Goal: Task Accomplishment & Management: Use online tool/utility

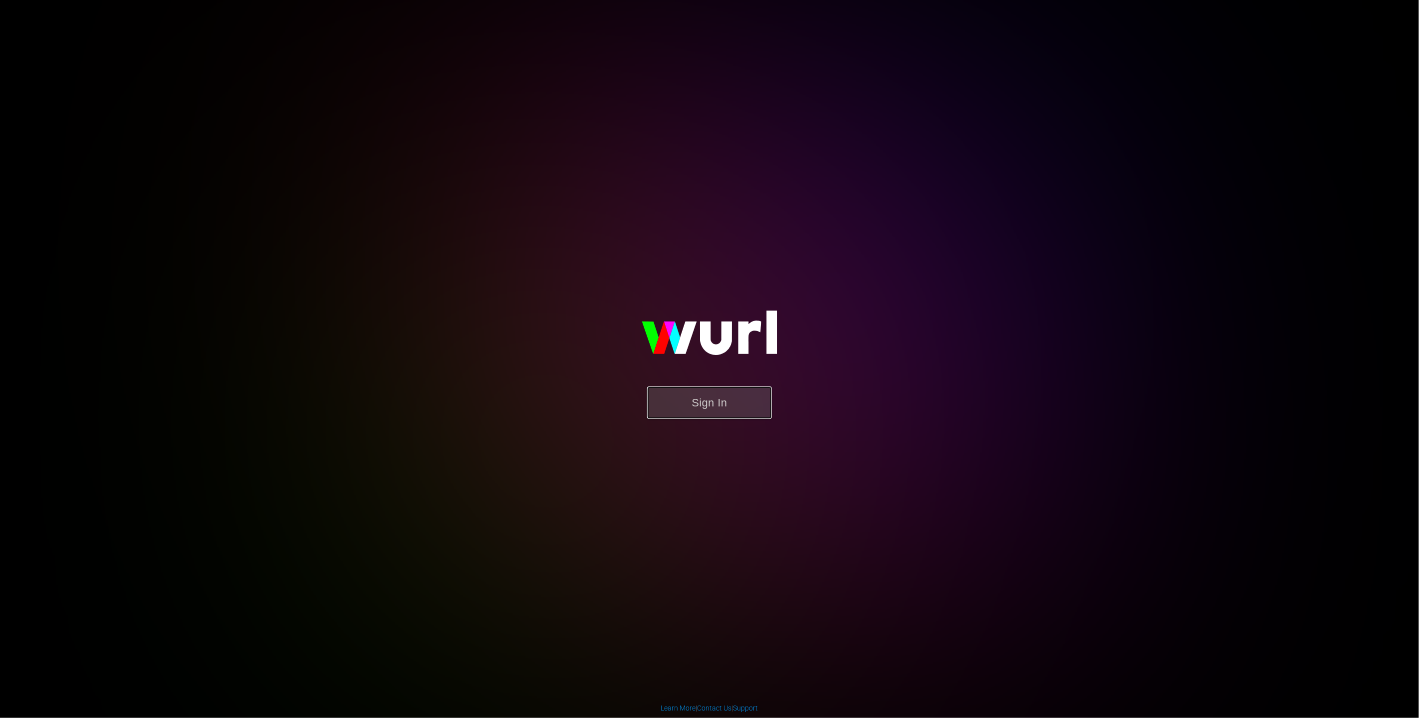
click at [733, 406] on button "Sign In" at bounding box center [709, 402] width 125 height 32
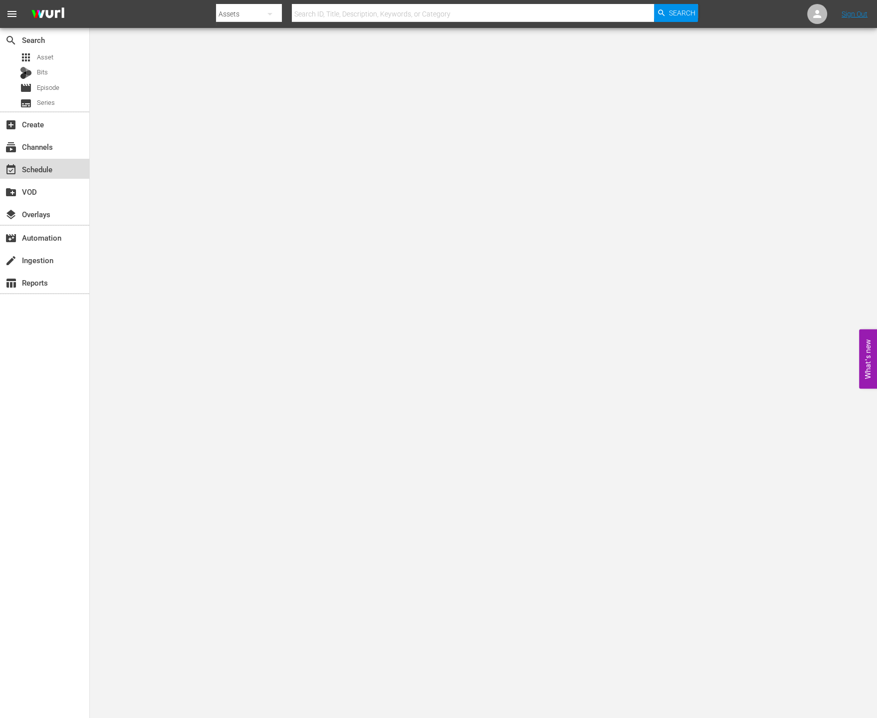
click at [44, 165] on div "event_available Schedule" at bounding box center [28, 167] width 56 height 9
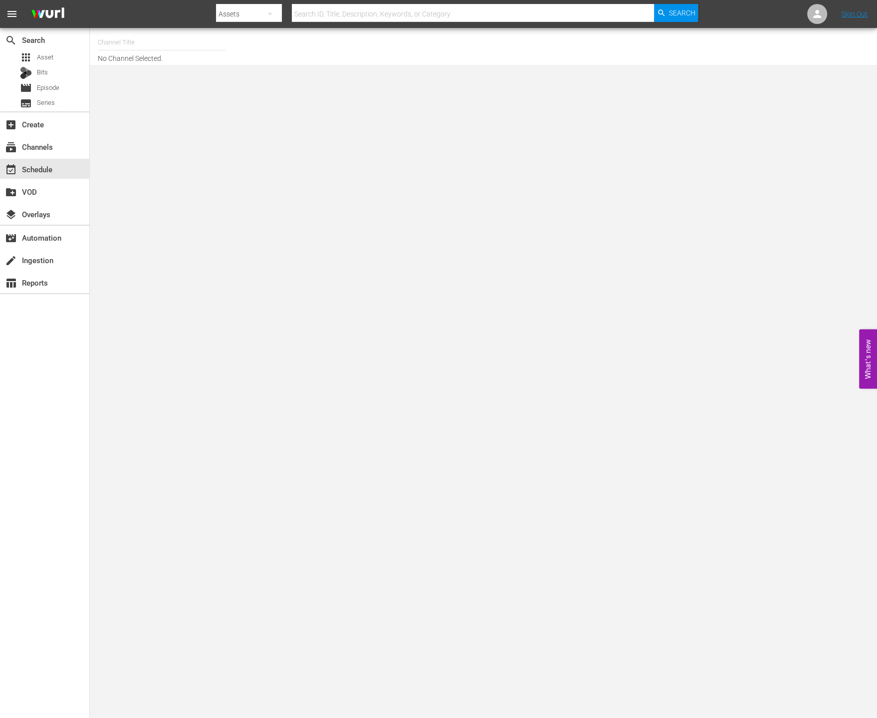
click at [136, 53] on input "text" at bounding box center [162, 42] width 128 height 24
click at [409, 54] on div "Channel Title rakuten viki No Channel Selected." at bounding box center [308, 46] width 421 height 32
click at [157, 44] on input "rakuten viki" at bounding box center [162, 42] width 128 height 24
click at [334, 42] on div "Channel Title rakuten viki No Channel Selected." at bounding box center [308, 46] width 421 height 32
click at [165, 37] on input "rakuten viki" at bounding box center [162, 42] width 128 height 24
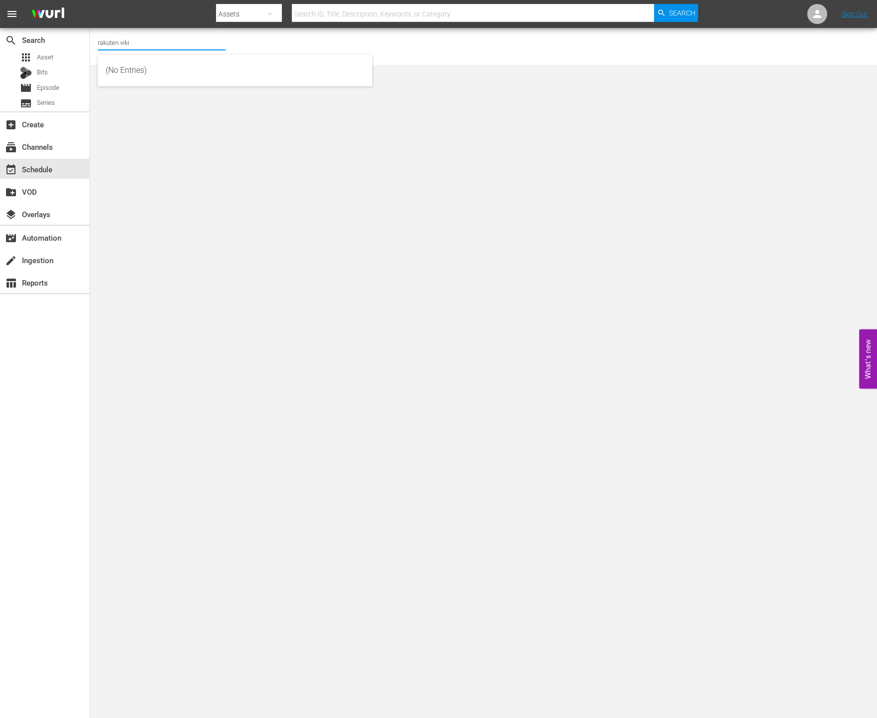
drag, startPoint x: 307, startPoint y: 42, endPoint x: 266, endPoint y: 37, distance: 41.3
click at [307, 42] on div "Channel Title rakuten viki No Channel Selected." at bounding box center [308, 46] width 421 height 32
click at [147, 37] on input "rakuten viki" at bounding box center [162, 42] width 128 height 24
click at [270, 28] on div "Channel Title rakuten viki No Channel Selected." at bounding box center [484, 46] width 788 height 37
click at [158, 39] on input "rakuten viki" at bounding box center [162, 42] width 128 height 24
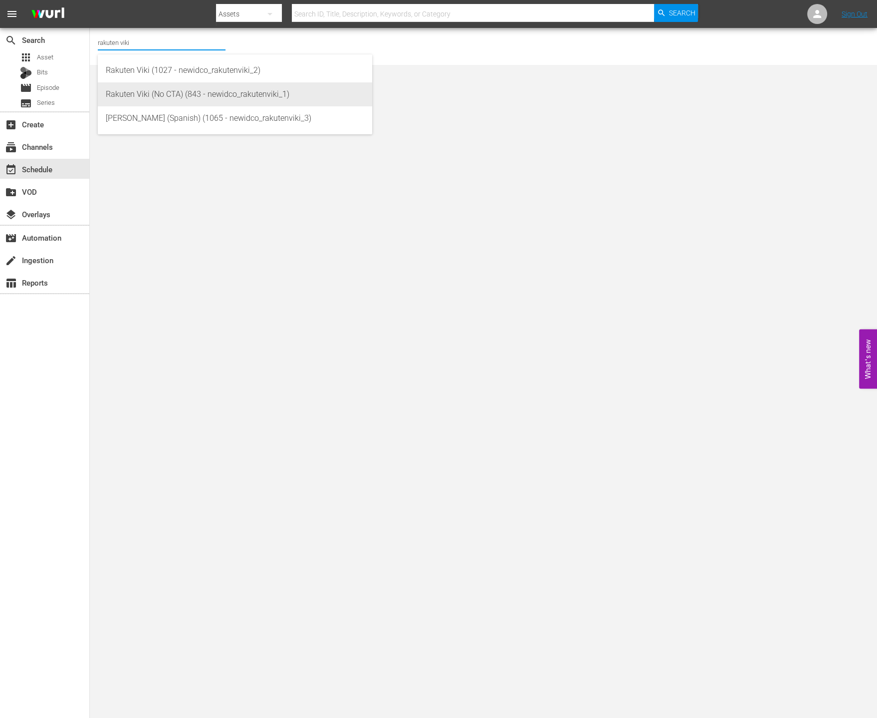
click at [210, 99] on div "Rakuten Viki (No CTA) (843 - newidco_rakutenviki_1)" at bounding box center [235, 94] width 259 height 24
type input "Rakuten Viki (No CTA) (843 - newidco_rakutenviki_1)"
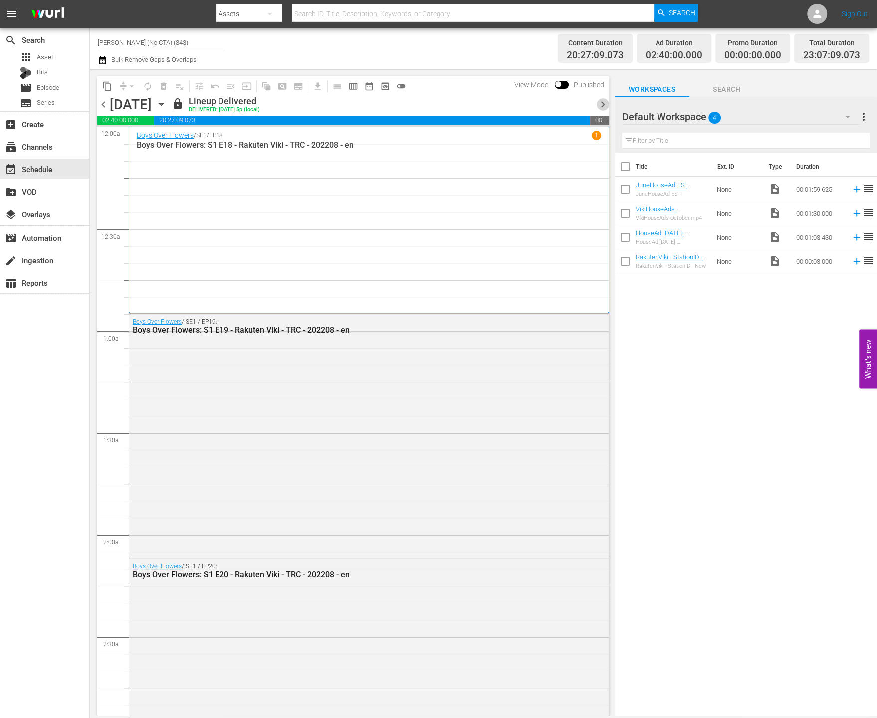
click at [604, 108] on span "chevron_right" at bounding box center [603, 104] width 12 height 12
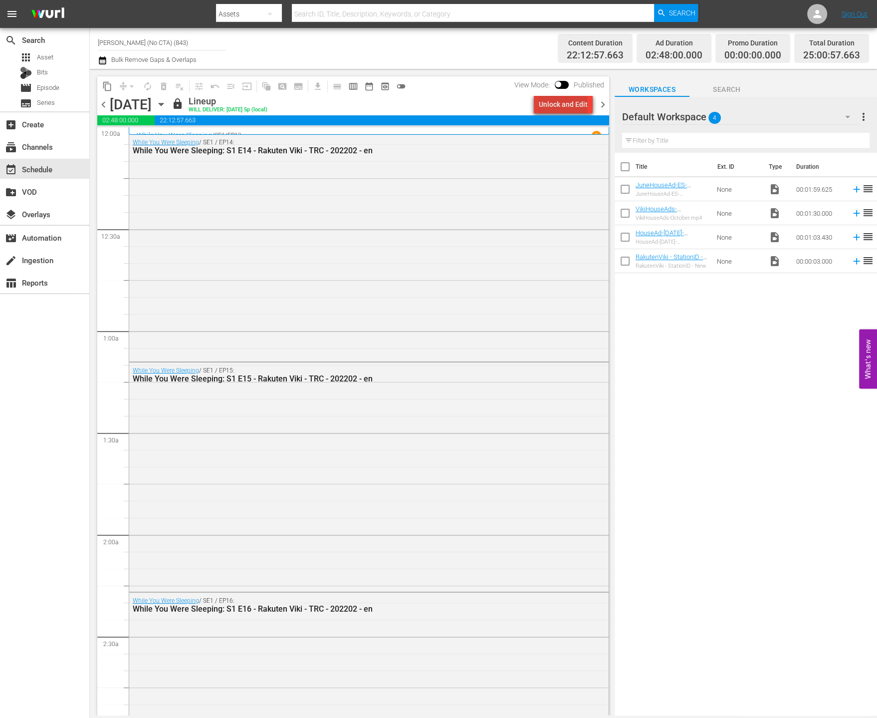
click at [565, 105] on div "Unlock and Edit" at bounding box center [563, 104] width 49 height 18
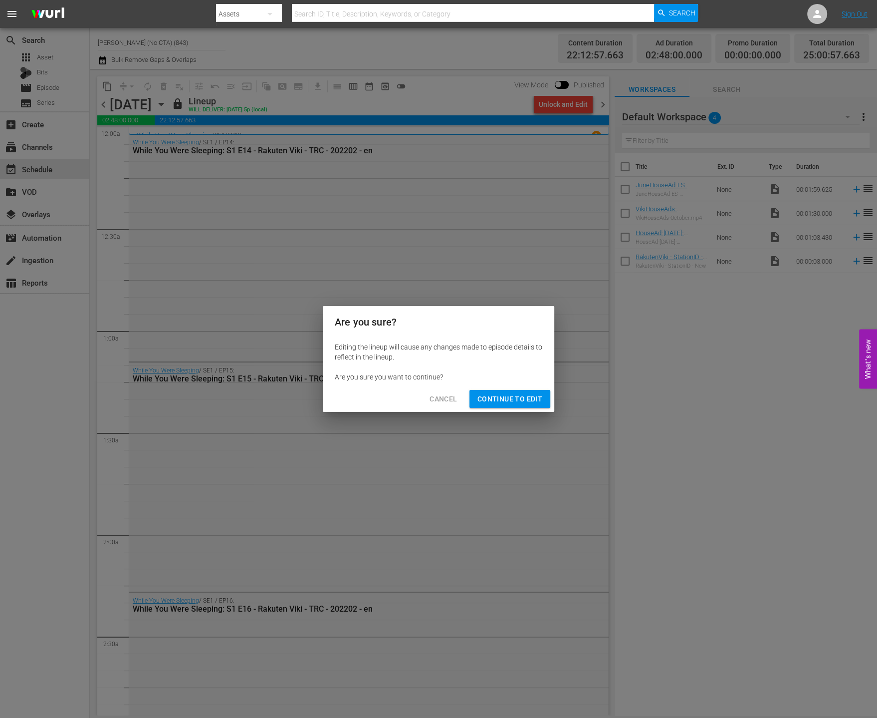
click at [541, 389] on div "Cancel Continue to Edit" at bounding box center [439, 399] width 232 height 26
click at [530, 399] on span "Continue to Edit" at bounding box center [510, 399] width 65 height 12
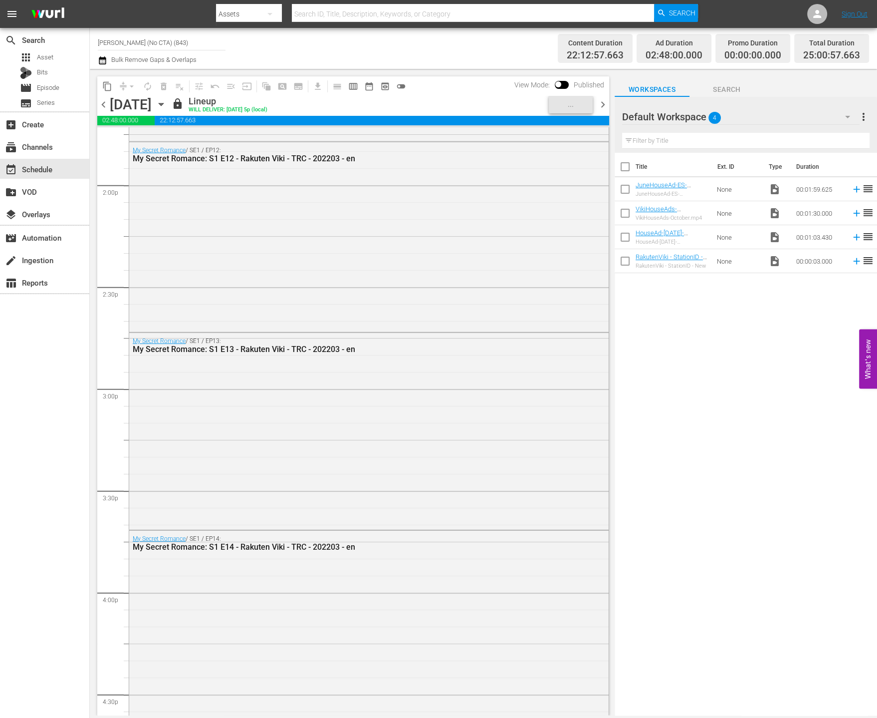
scroll to position [3199, 0]
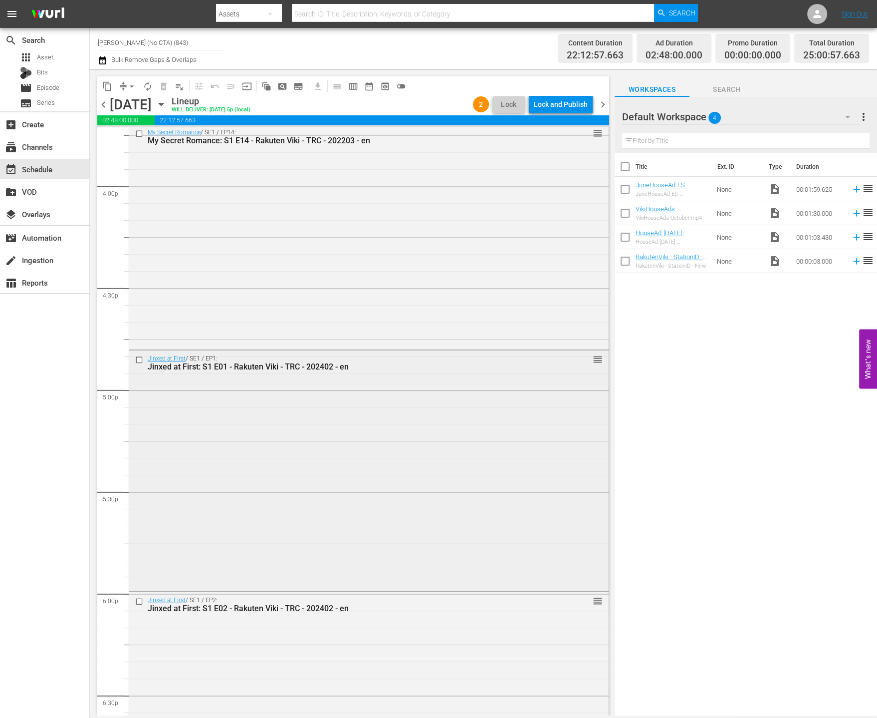
click at [137, 359] on input "checkbox" at bounding box center [140, 360] width 10 height 8
click at [138, 601] on input "checkbox" at bounding box center [140, 601] width 10 height 8
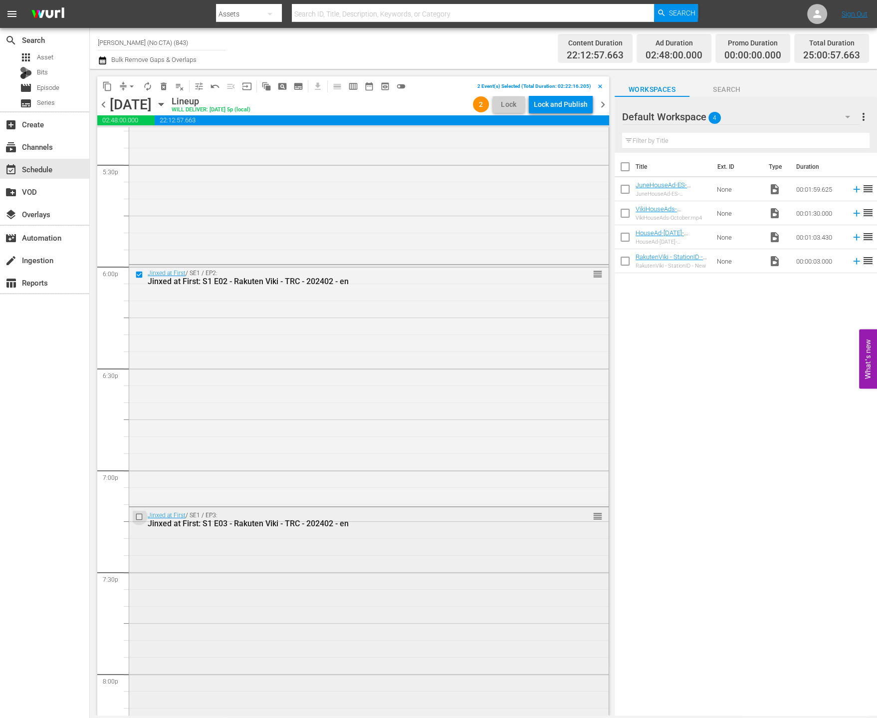
click at [139, 513] on input "checkbox" at bounding box center [140, 516] width 10 height 8
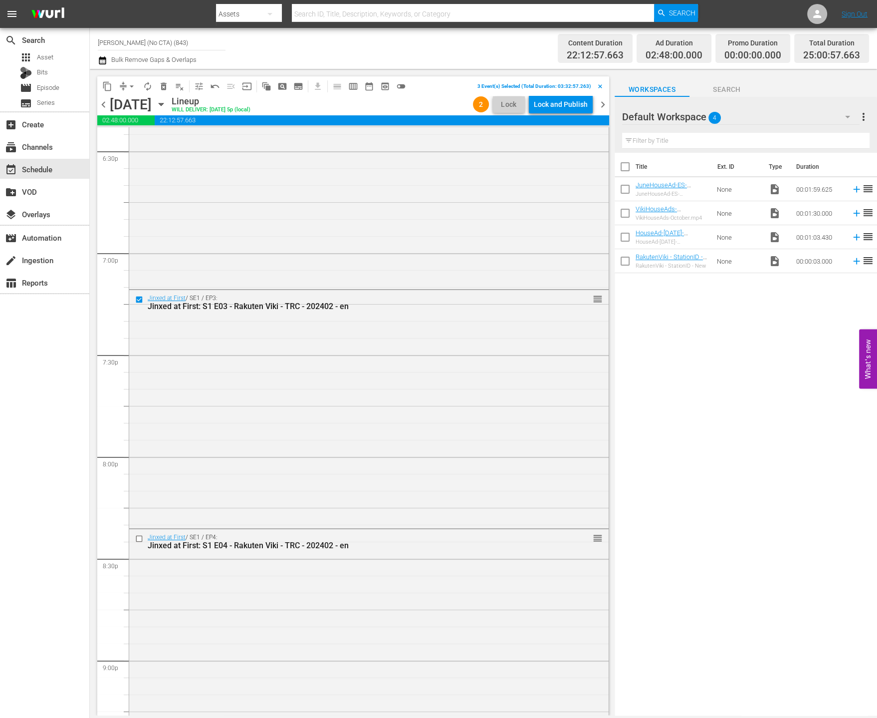
scroll to position [3750, 0]
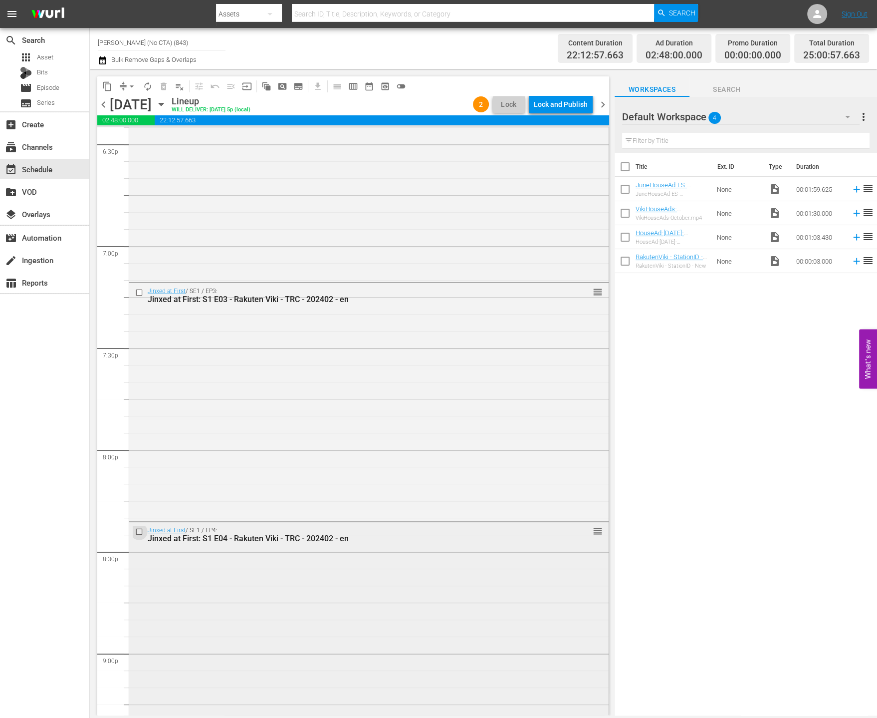
click at [141, 531] on input "checkbox" at bounding box center [140, 532] width 10 height 8
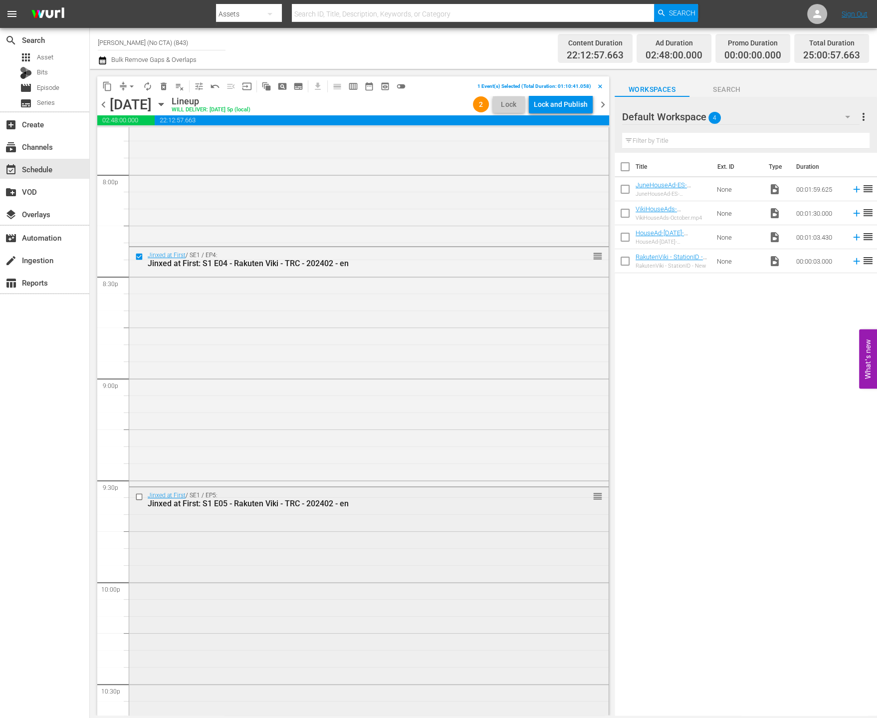
scroll to position [4082, 0]
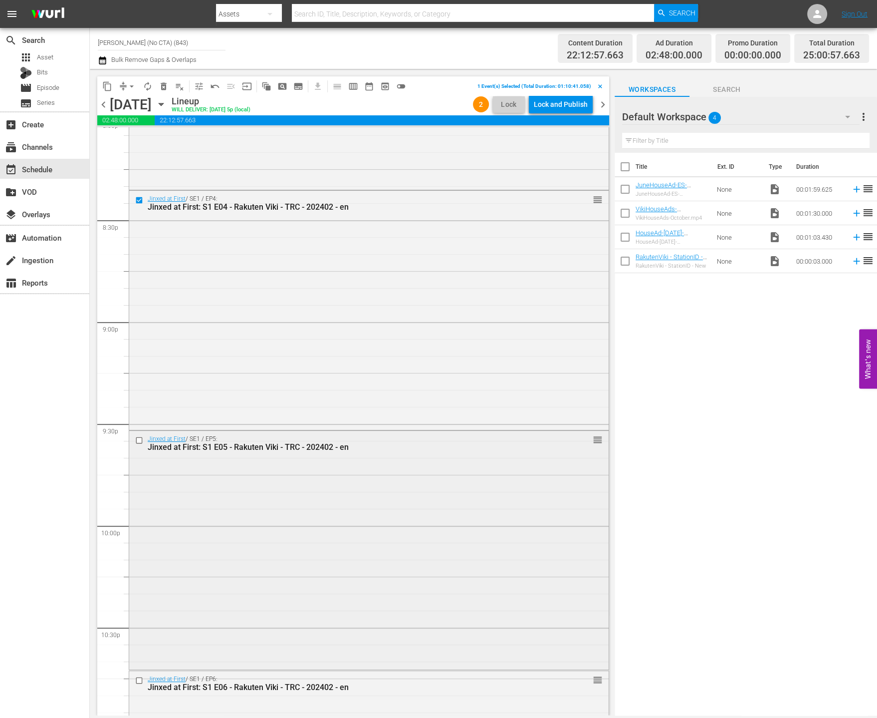
click at [139, 439] on input "checkbox" at bounding box center [140, 440] width 10 height 8
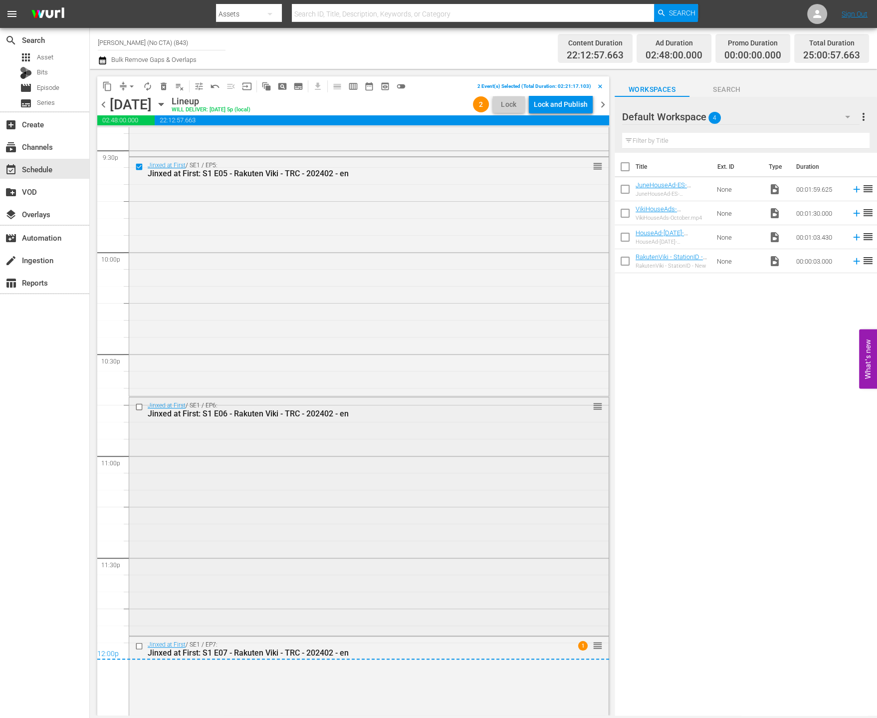
click at [140, 407] on input "checkbox" at bounding box center [140, 407] width 10 height 8
click at [137, 643] on input "checkbox" at bounding box center [140, 645] width 10 height 8
click at [160, 85] on span "delete_forever_outlined" at bounding box center [164, 86] width 10 height 10
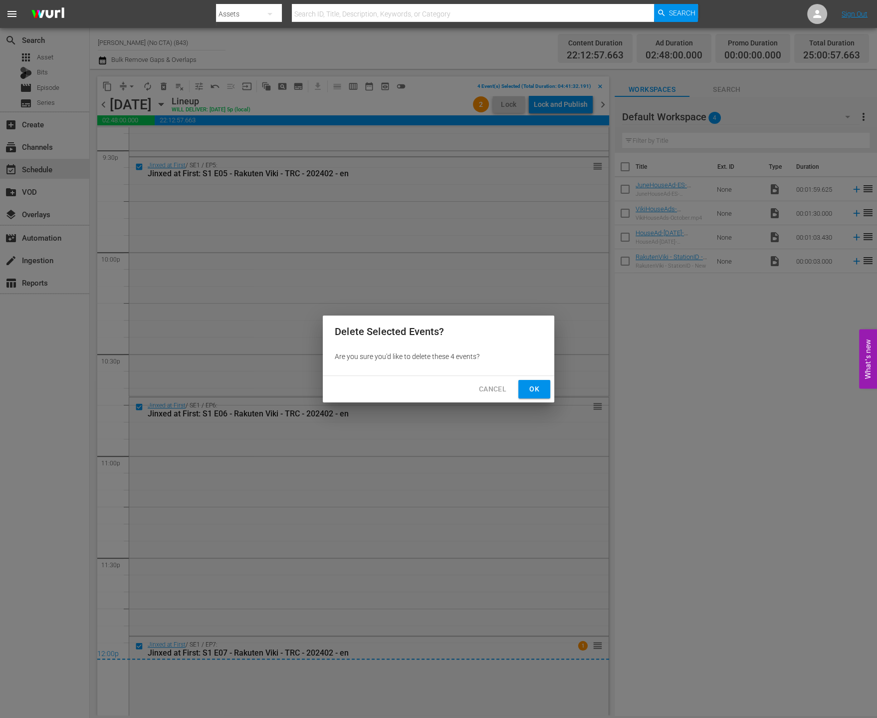
click at [528, 388] on span "Ok" at bounding box center [535, 389] width 16 height 12
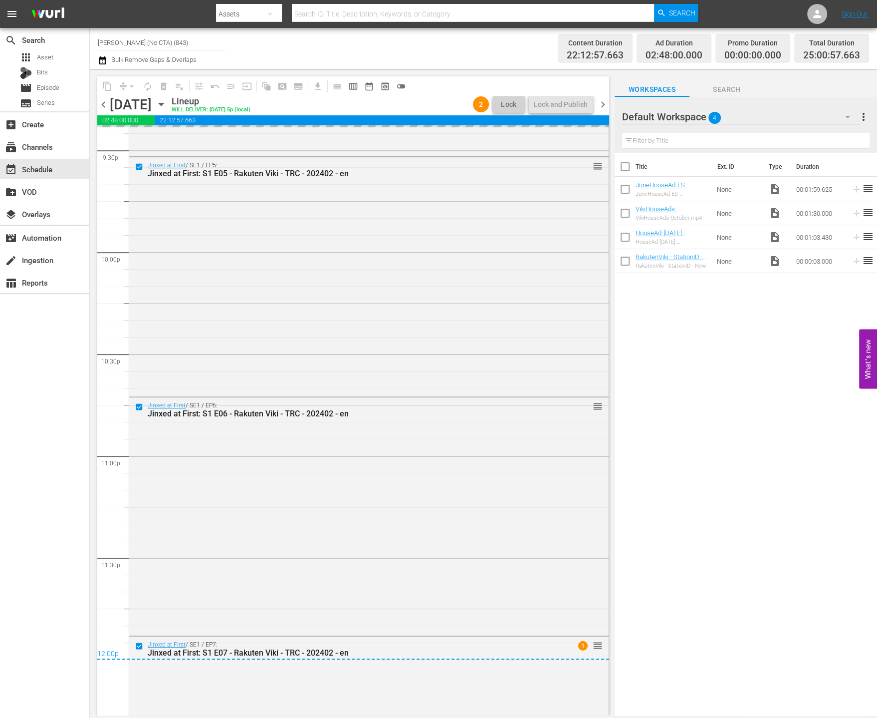
click at [803, 111] on div "Default Workspace 4" at bounding box center [741, 117] width 238 height 28
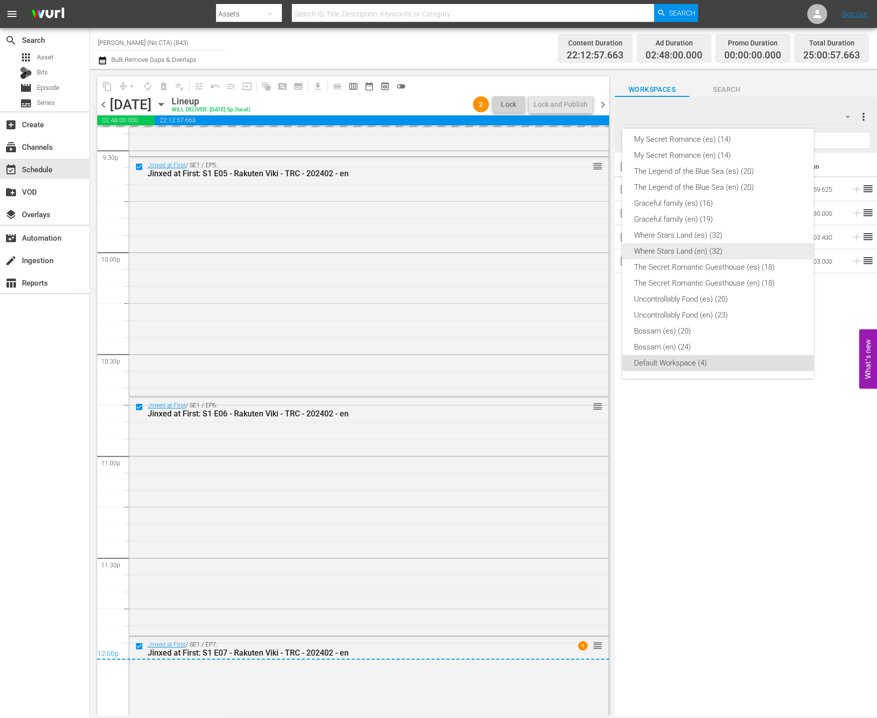
scroll to position [128, 0]
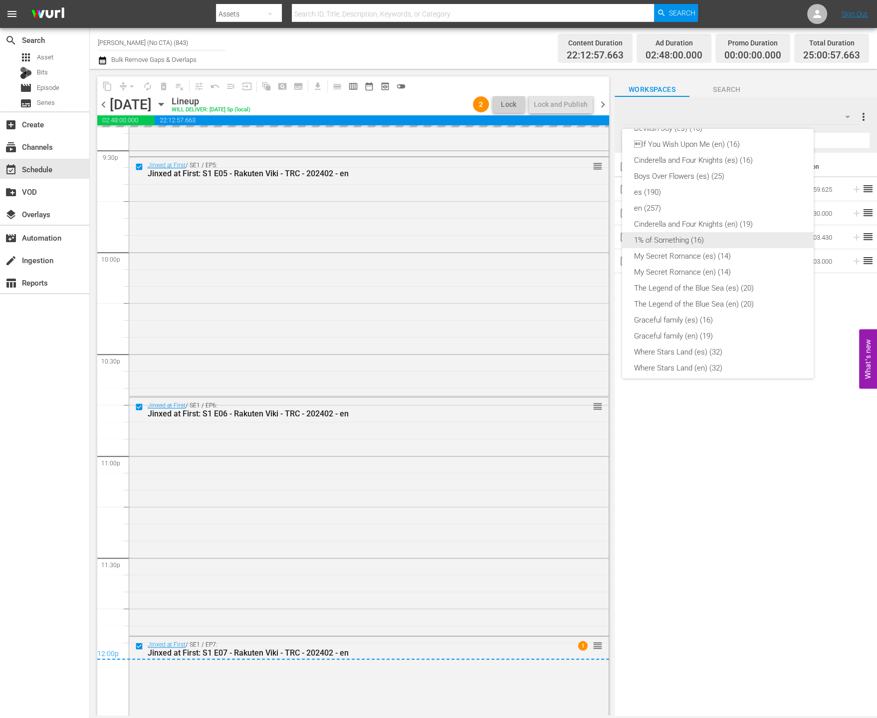
click at [737, 237] on div "1% of Something (16)" at bounding box center [718, 240] width 168 height 16
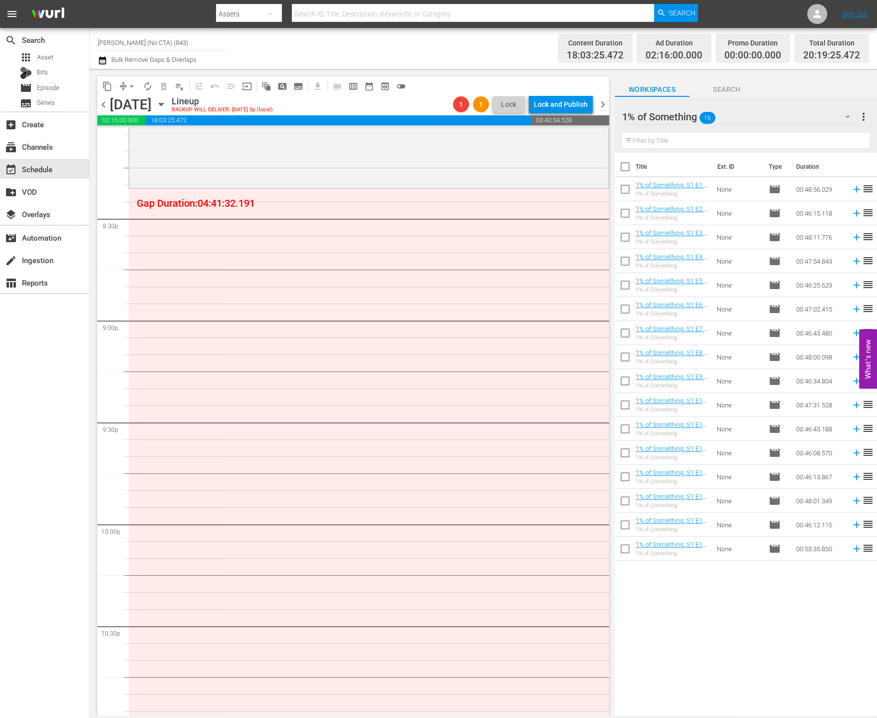
scroll to position [3776, 0]
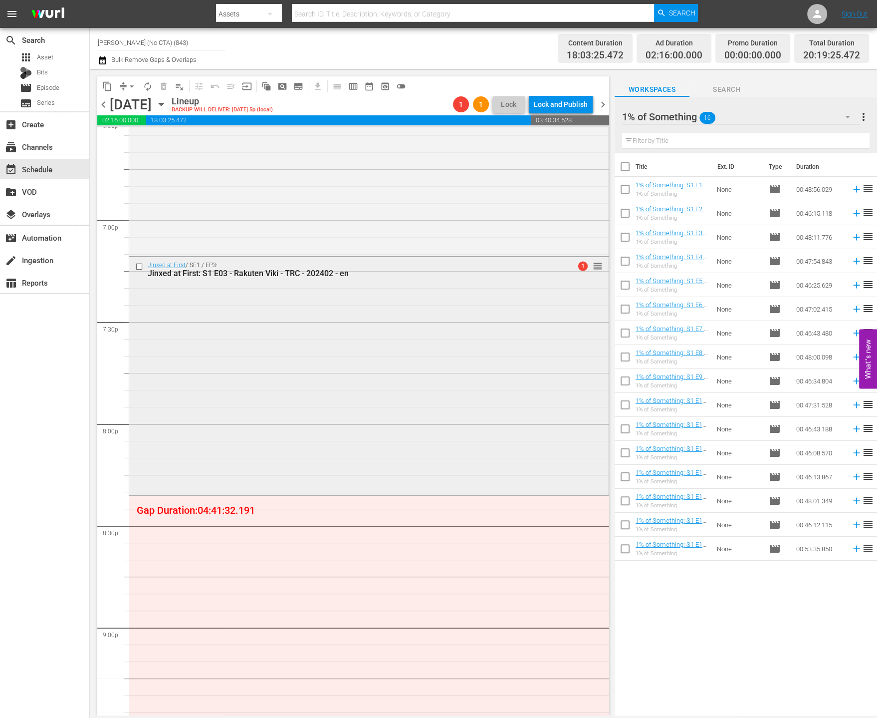
click at [141, 267] on input "checkbox" at bounding box center [140, 266] width 10 height 8
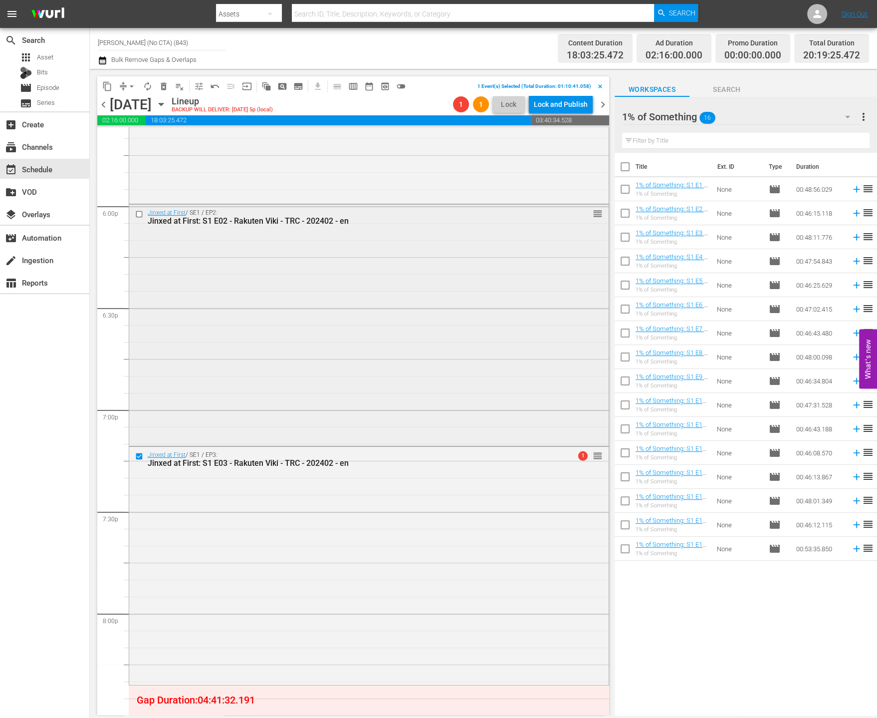
click at [139, 213] on input "checkbox" at bounding box center [140, 214] width 10 height 8
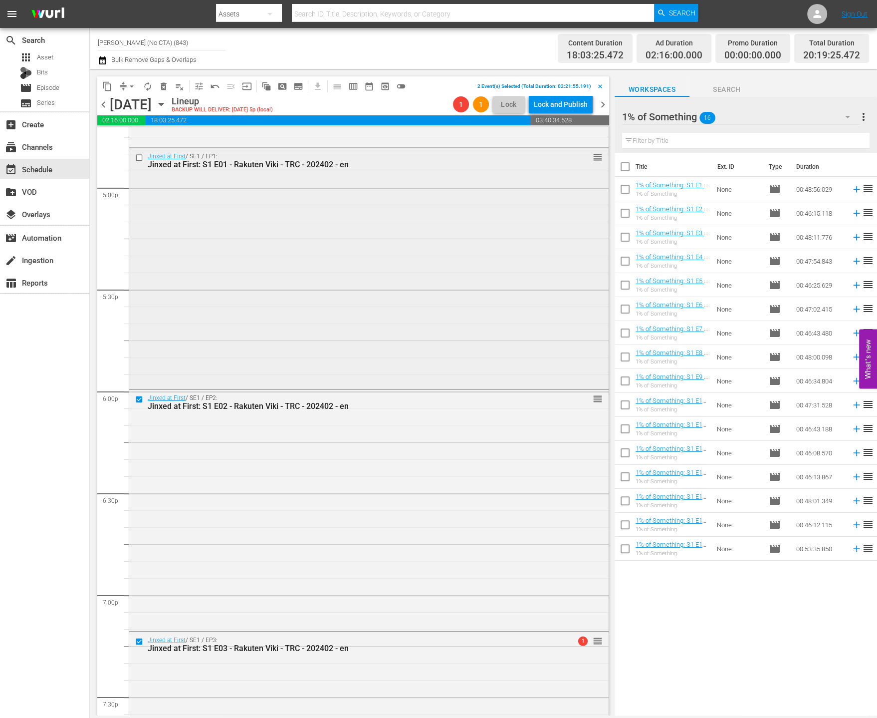
click at [138, 157] on input "checkbox" at bounding box center [140, 158] width 10 height 8
click at [162, 90] on span "delete_forever_outlined" at bounding box center [164, 86] width 10 height 10
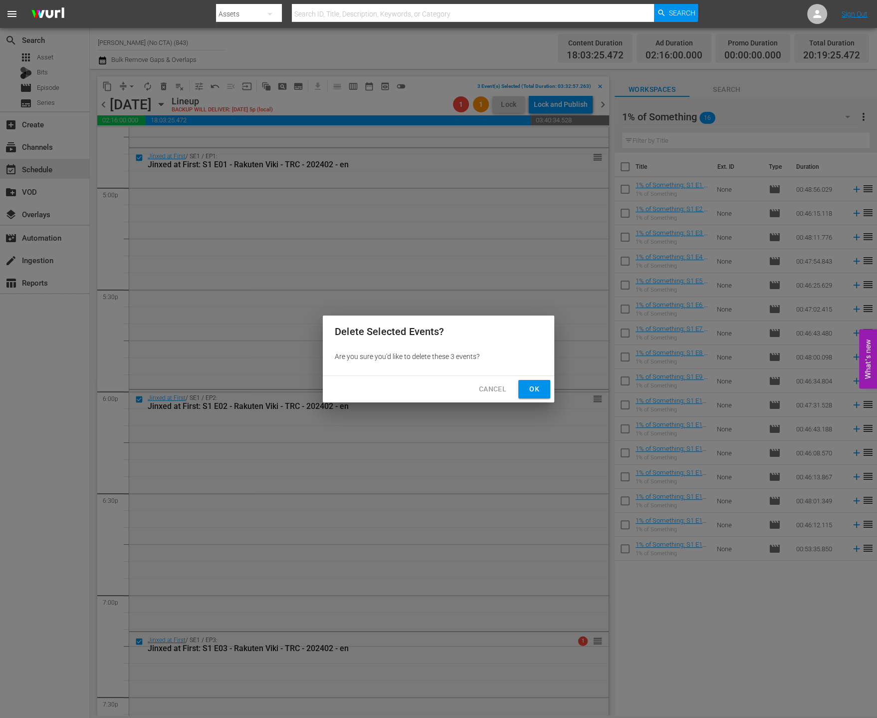
click at [531, 385] on span "Ok" at bounding box center [535, 389] width 16 height 12
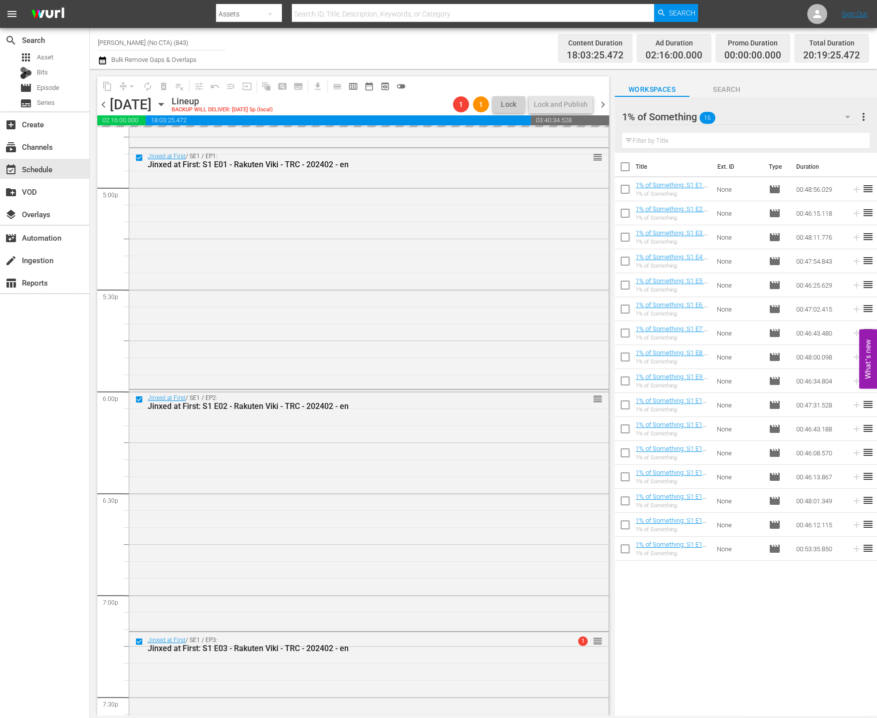
click at [620, 165] on input "checkbox" at bounding box center [625, 168] width 21 height 21
checkbox input "true"
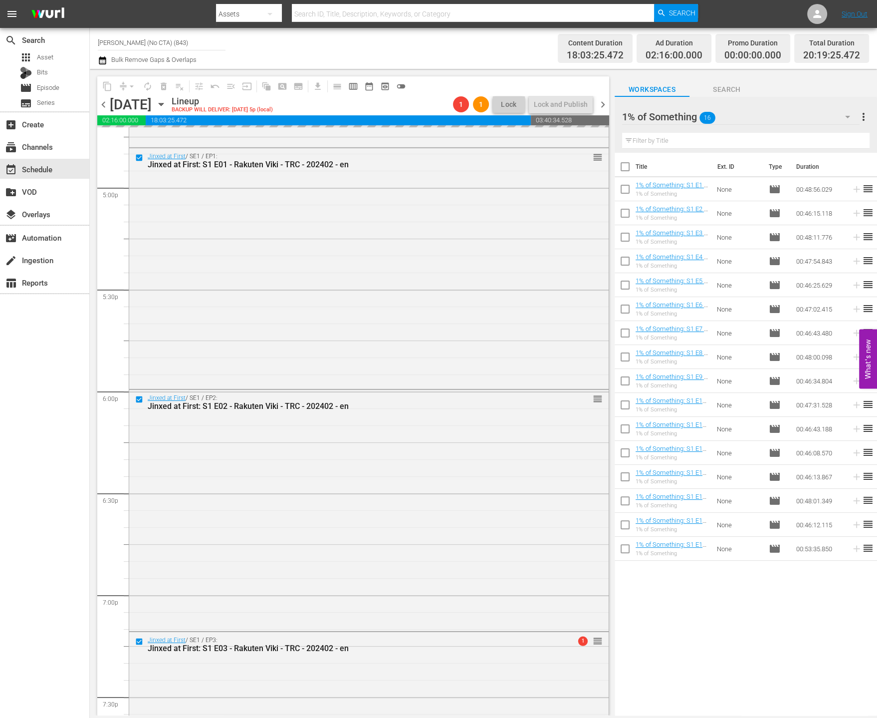
checkbox input "true"
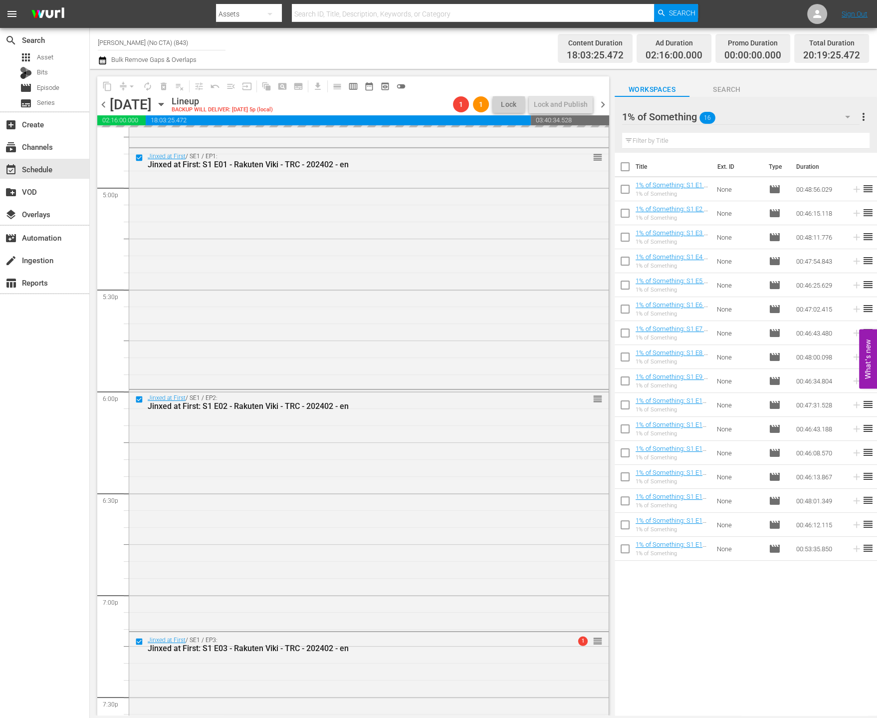
checkbox input "true"
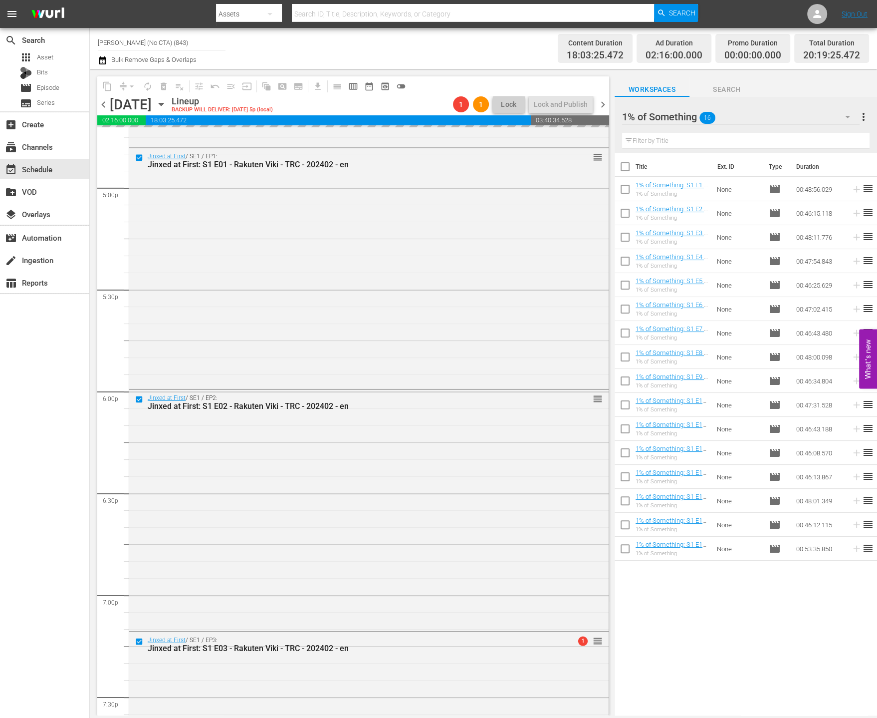
checkbox input "true"
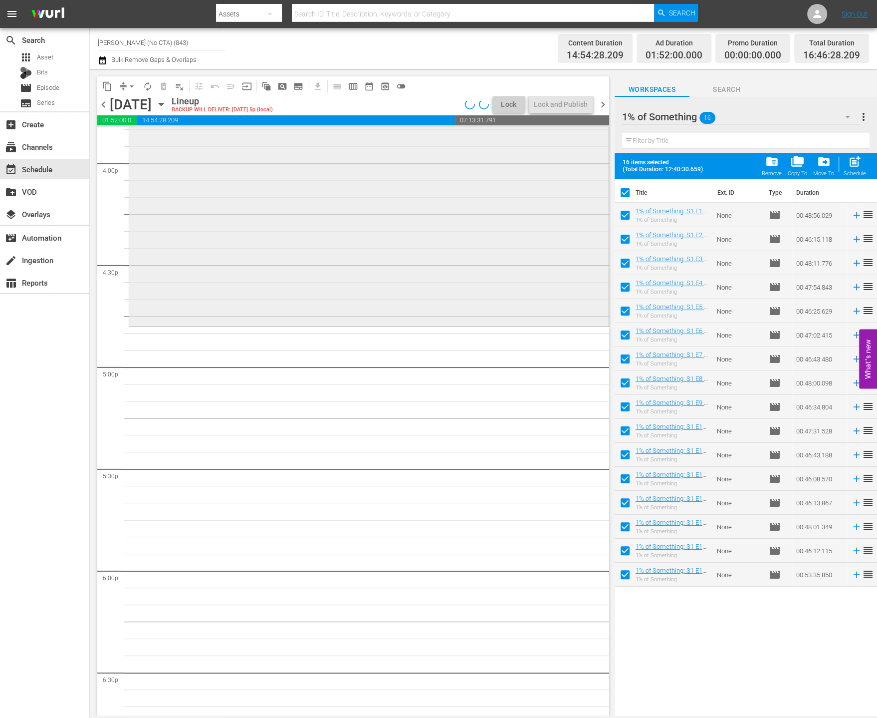
scroll to position [2930, 0]
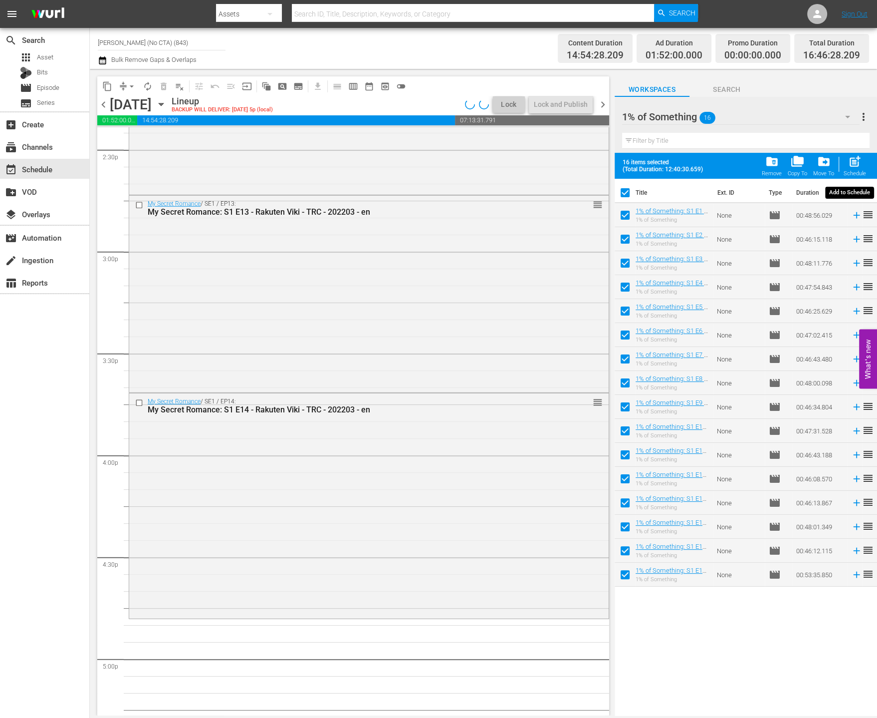
click at [850, 159] on span "post_add" at bounding box center [854, 161] width 13 height 13
checkbox input "false"
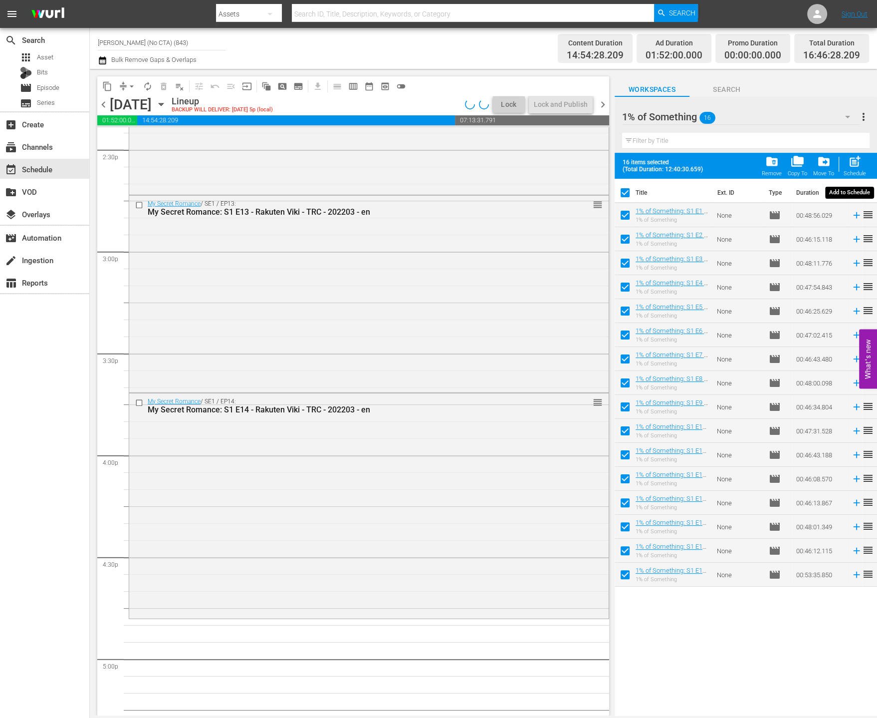
checkbox input "false"
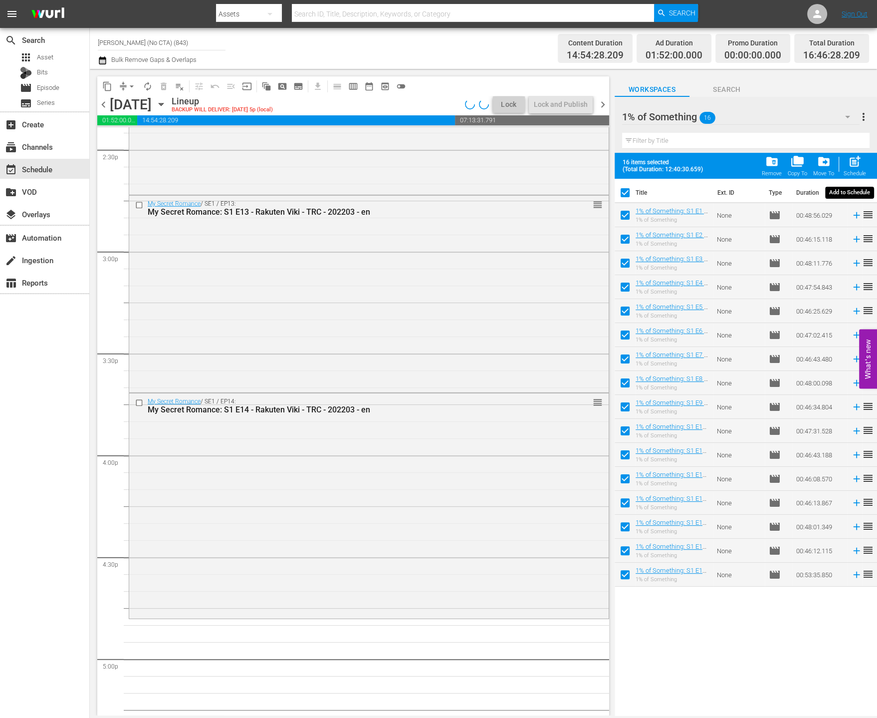
checkbox input "false"
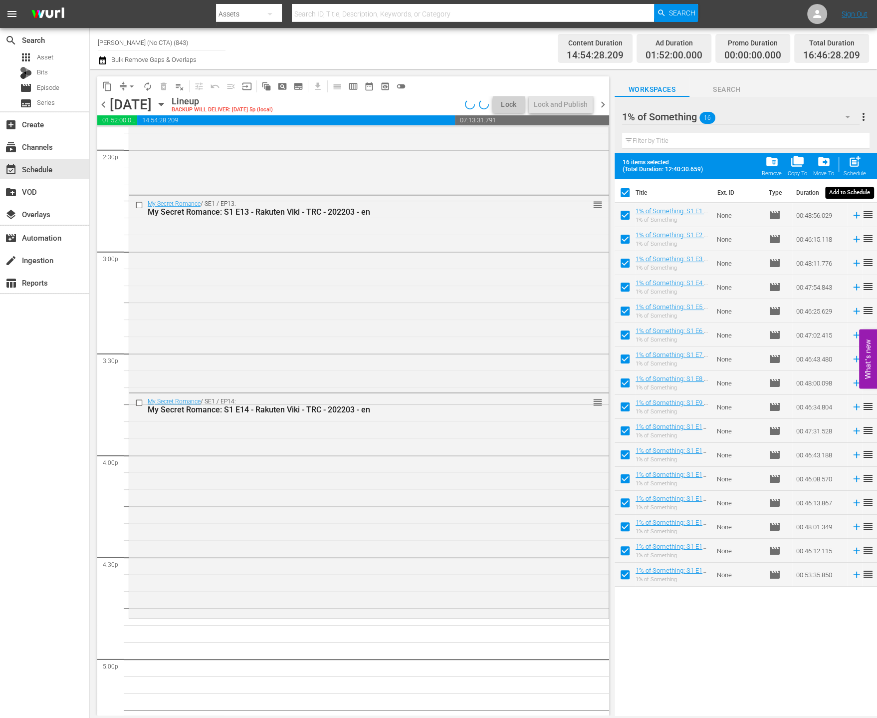
checkbox input "false"
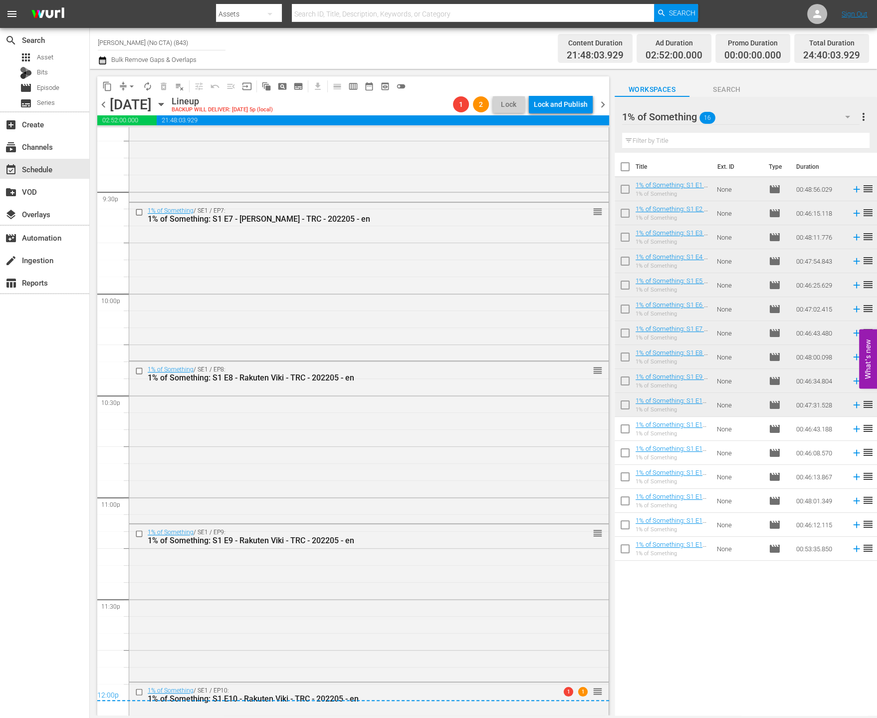
scroll to position [4441, 0]
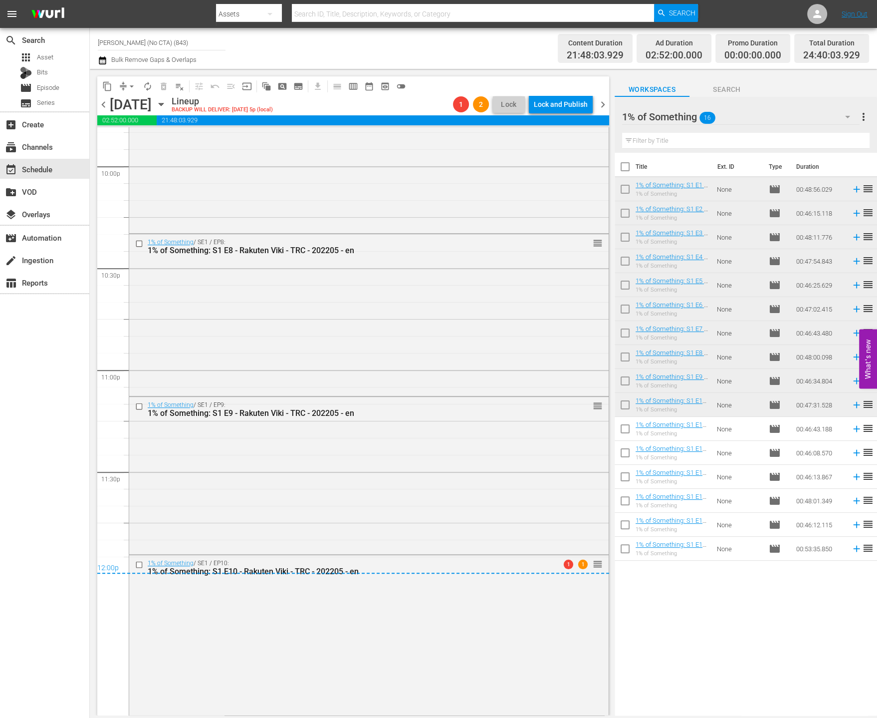
click at [575, 112] on div "Lock and Publish" at bounding box center [561, 104] width 54 height 18
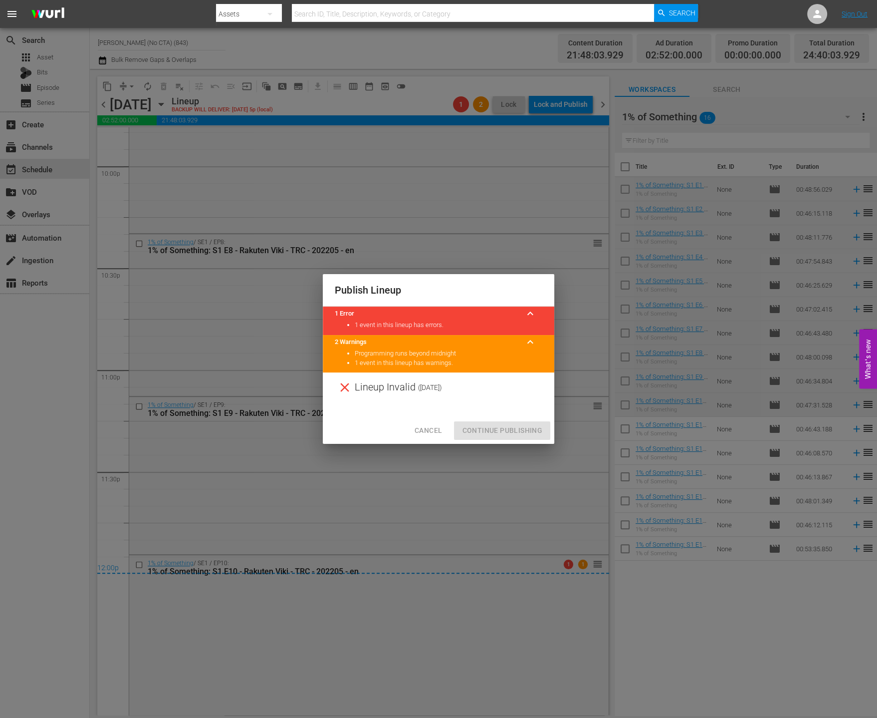
click at [433, 429] on span "Cancel" at bounding box center [428, 430] width 27 height 12
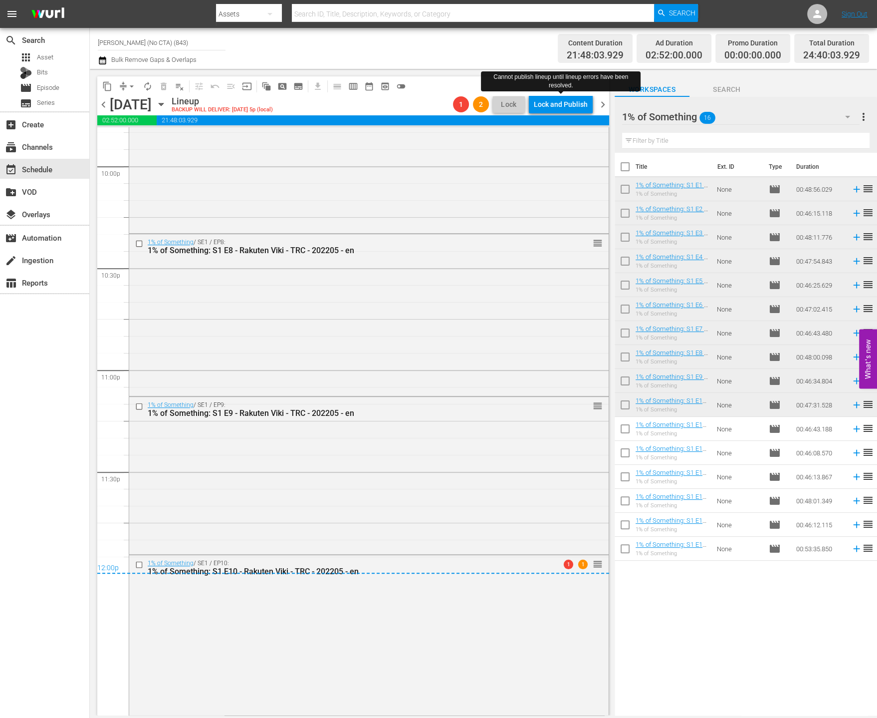
click at [605, 106] on span "chevron_right" at bounding box center [603, 104] width 12 height 12
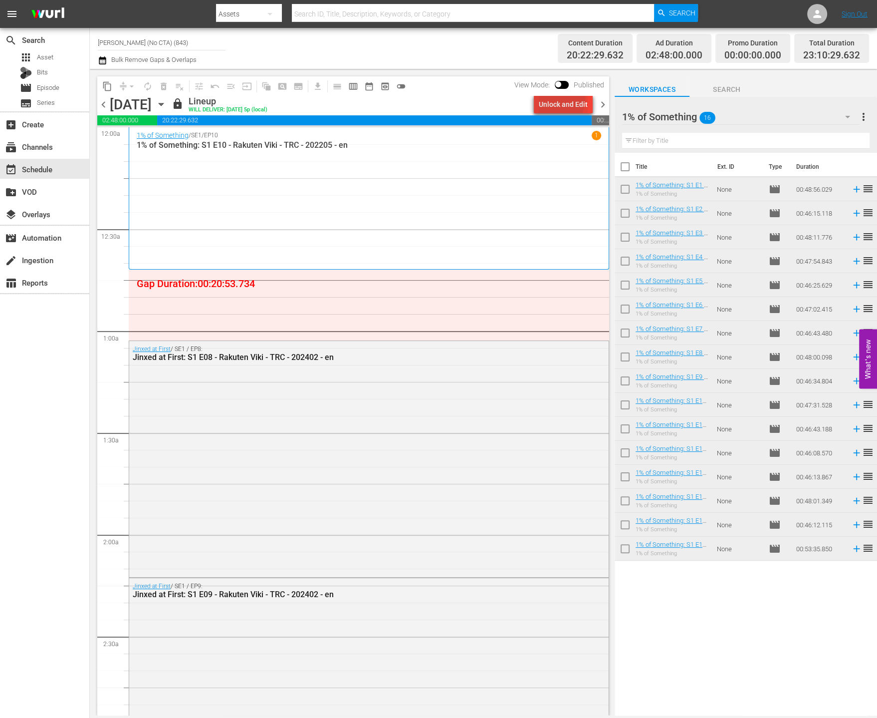
click at [561, 100] on div "Unlock and Edit" at bounding box center [563, 104] width 49 height 18
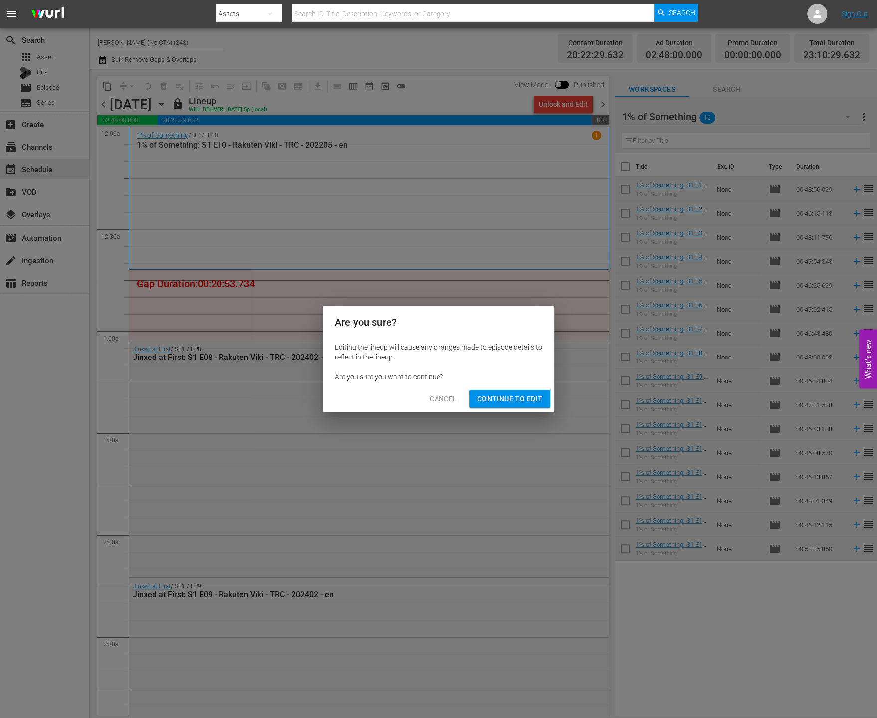
click at [514, 405] on button "Continue to Edit" at bounding box center [510, 399] width 81 height 18
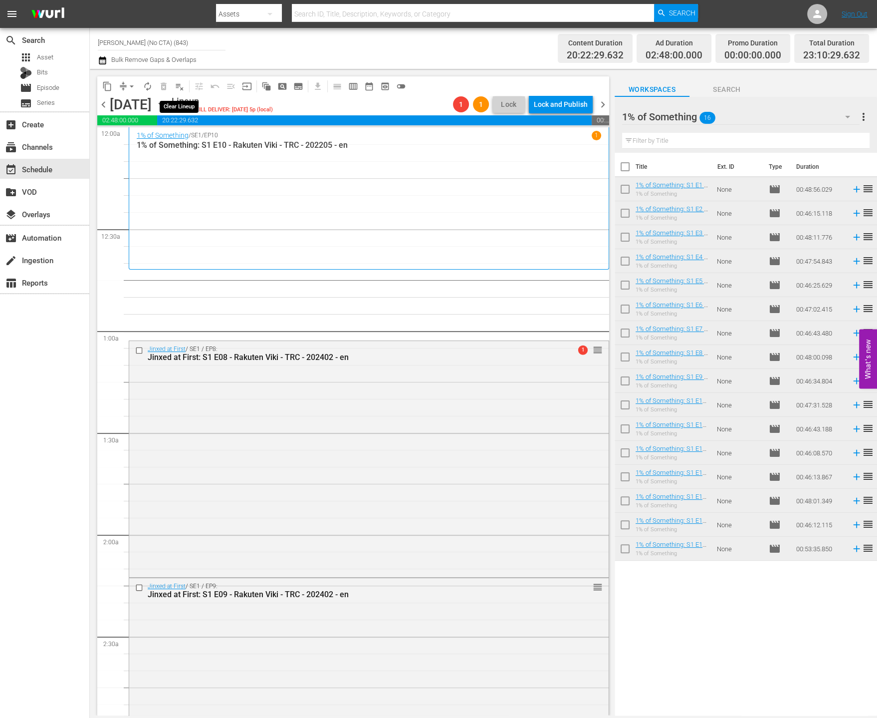
click at [179, 89] on span "playlist_remove_outlined" at bounding box center [180, 86] width 10 height 10
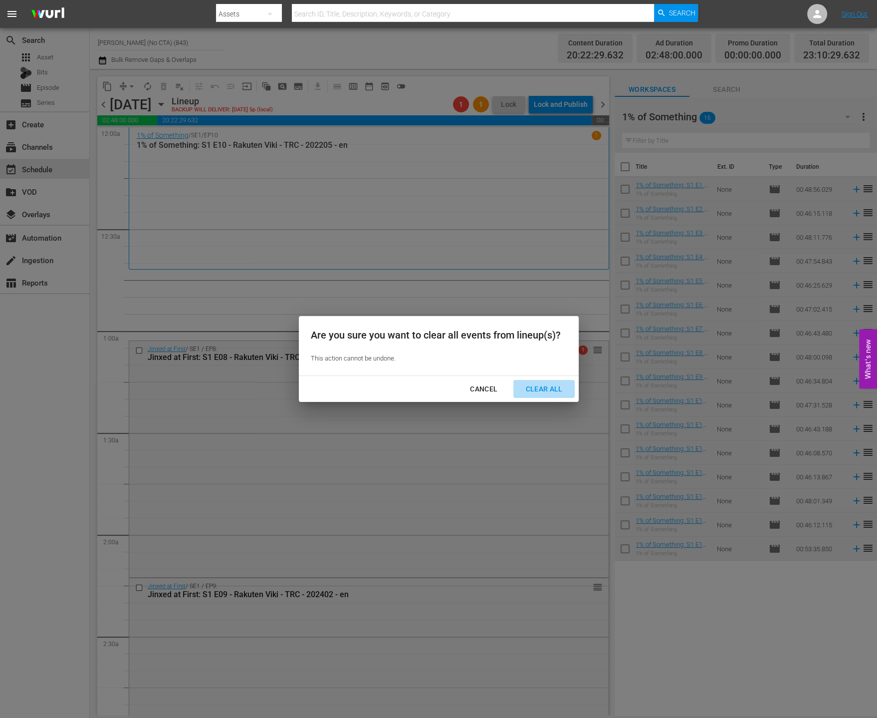
click at [541, 389] on div "Clear All" at bounding box center [544, 389] width 53 height 12
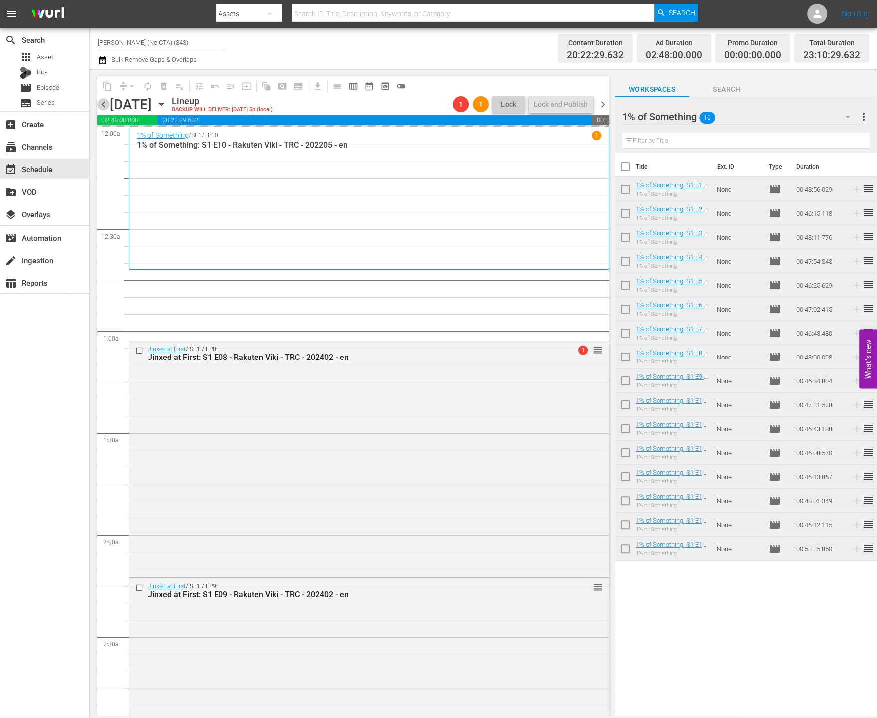
click at [102, 103] on span "chevron_left" at bounding box center [103, 104] width 12 height 12
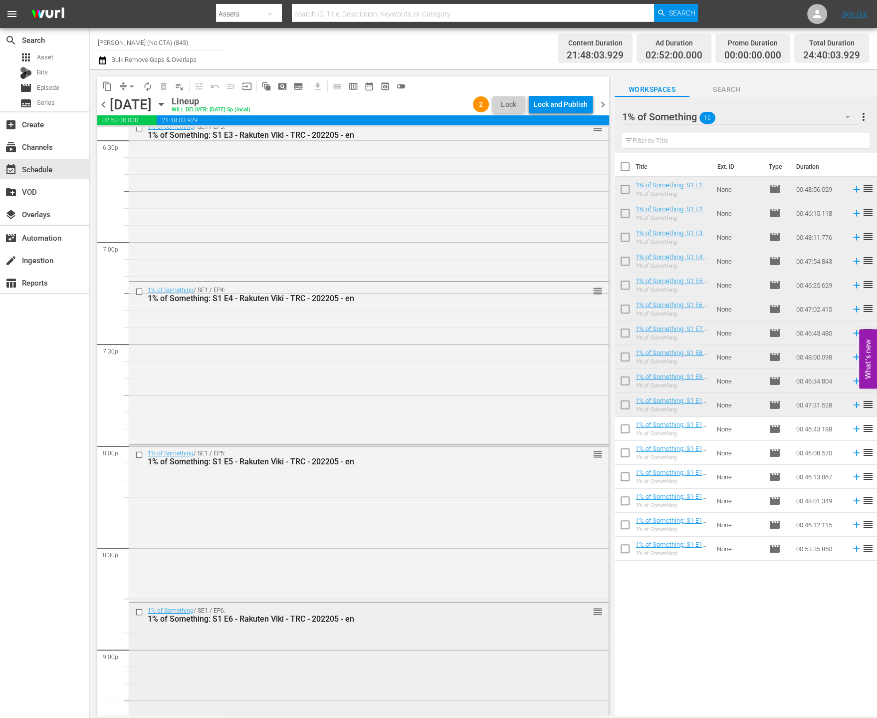
scroll to position [4441, 0]
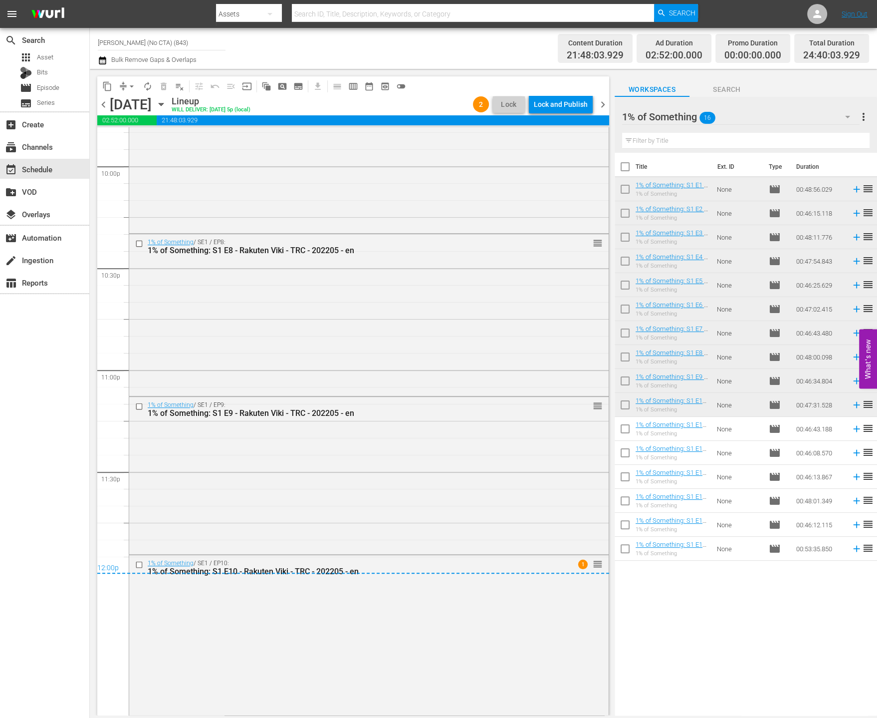
click at [569, 94] on div "content_copy compress arrow_drop_down autorenew_outlined delete_forever_outline…" at bounding box center [353, 85] width 512 height 19
click at [569, 100] on div "Lock and Publish" at bounding box center [561, 104] width 54 height 18
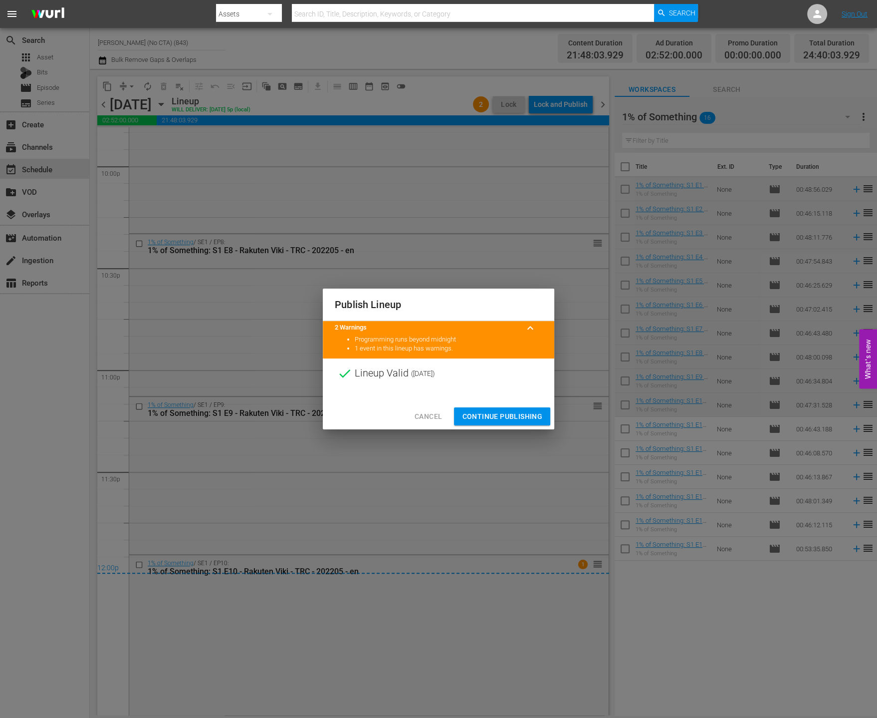
click at [515, 415] on span "Continue Publishing" at bounding box center [502, 416] width 80 height 12
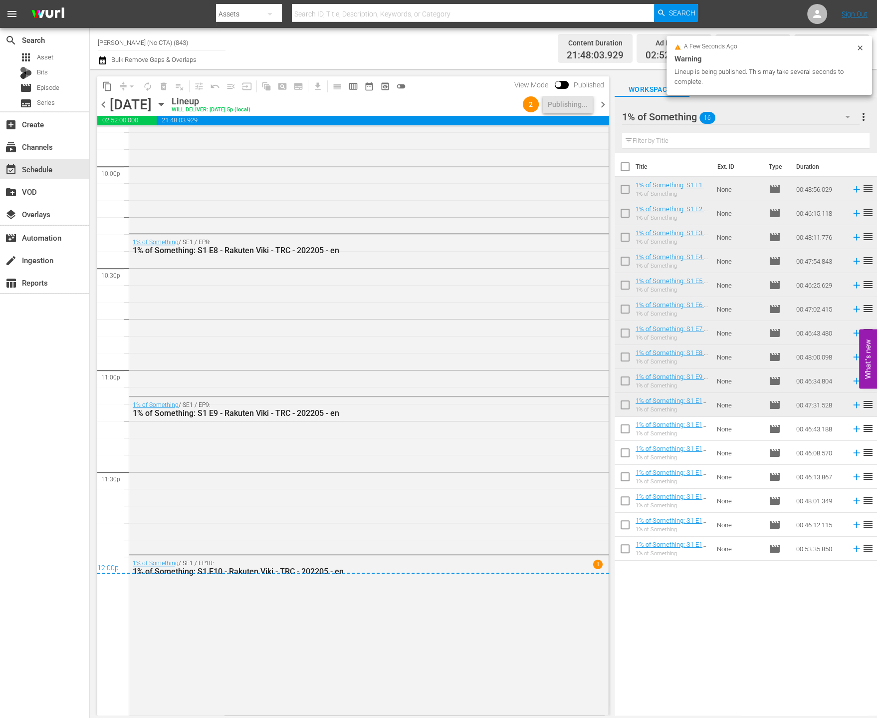
click at [607, 106] on span "chevron_right" at bounding box center [603, 104] width 12 height 12
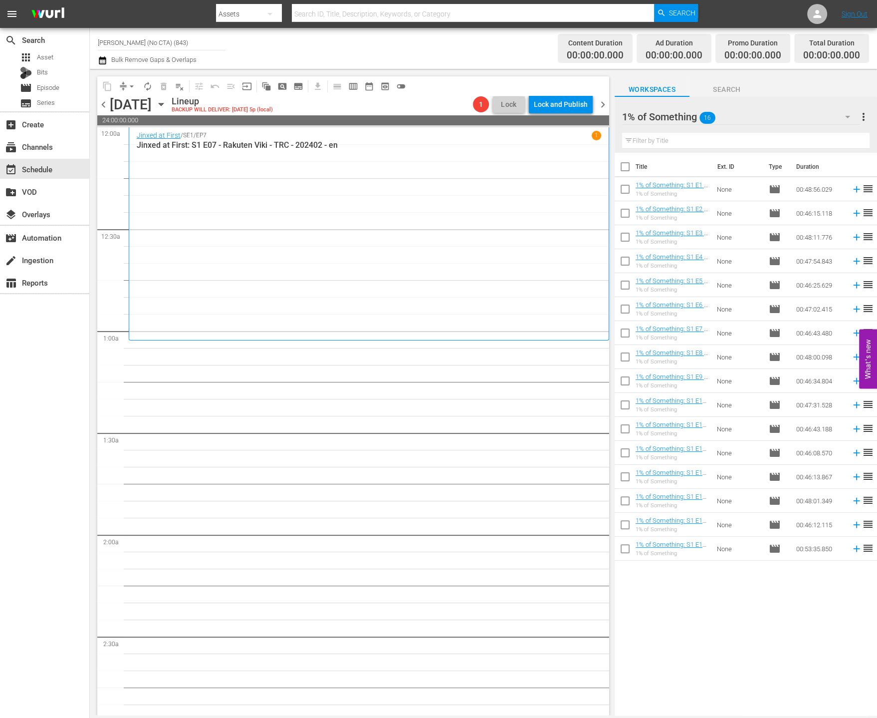
click at [626, 358] on input "checkbox" at bounding box center [625, 358] width 21 height 21
checkbox input "true"
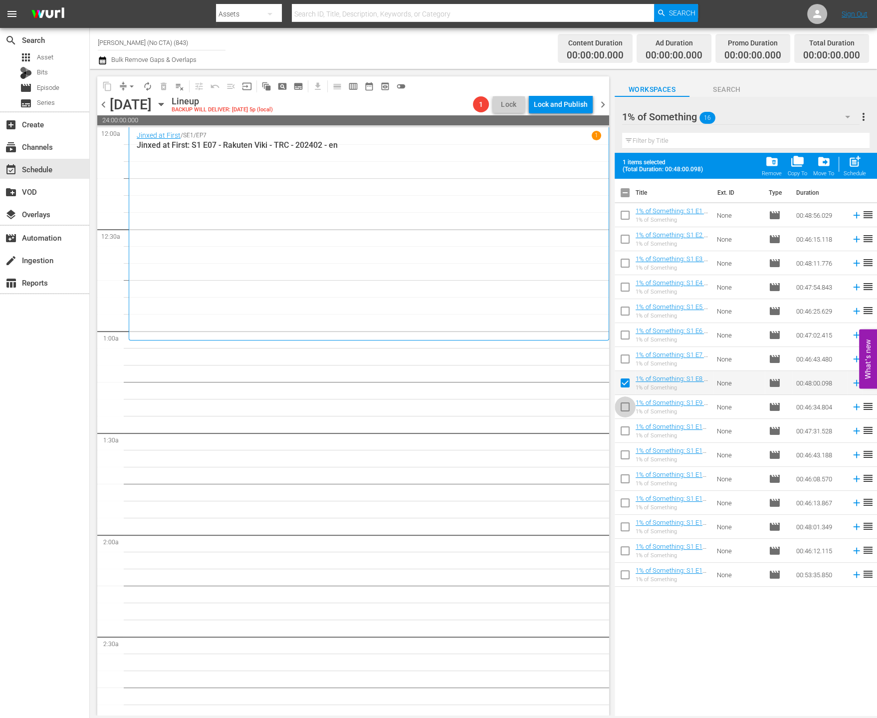
click at [625, 402] on input "checkbox" at bounding box center [625, 408] width 21 height 21
checkbox input "true"
click at [627, 441] on input "checkbox" at bounding box center [625, 432] width 21 height 21
checkbox input "true"
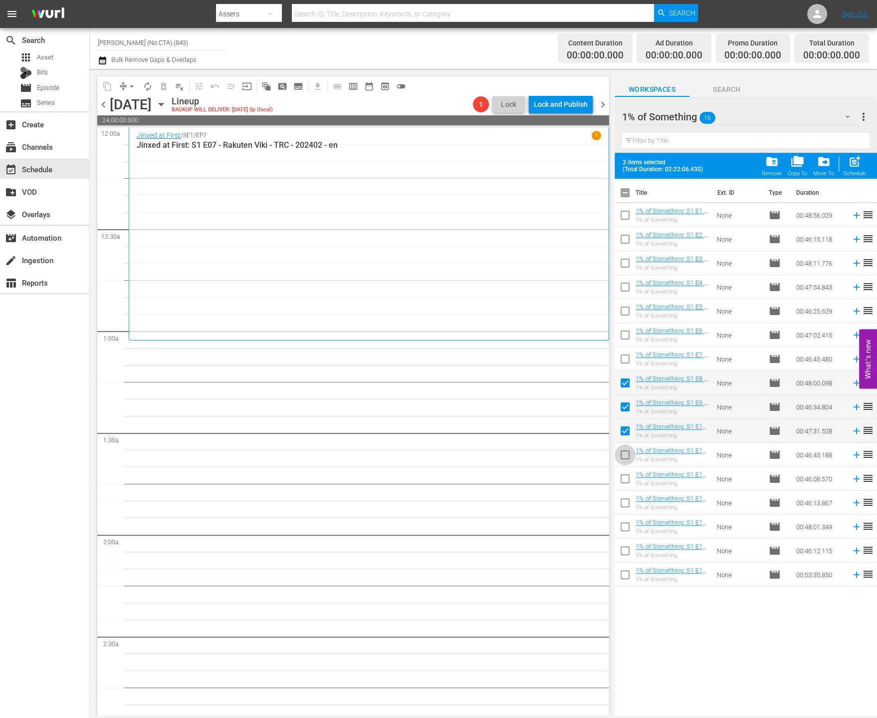
click at [625, 464] on input "checkbox" at bounding box center [625, 456] width 21 height 21
checkbox input "true"
click at [627, 475] on input "checkbox" at bounding box center [625, 480] width 21 height 21
checkbox input "true"
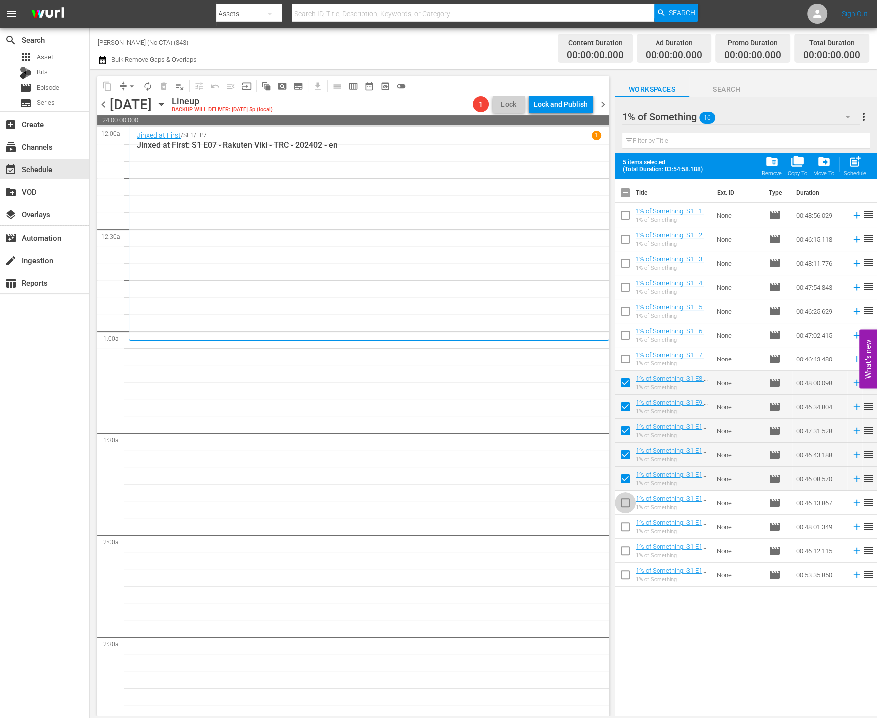
click at [631, 496] on input "checkbox" at bounding box center [625, 504] width 21 height 21
checkbox input "true"
click at [624, 525] on input "checkbox" at bounding box center [625, 528] width 21 height 21
checkbox input "true"
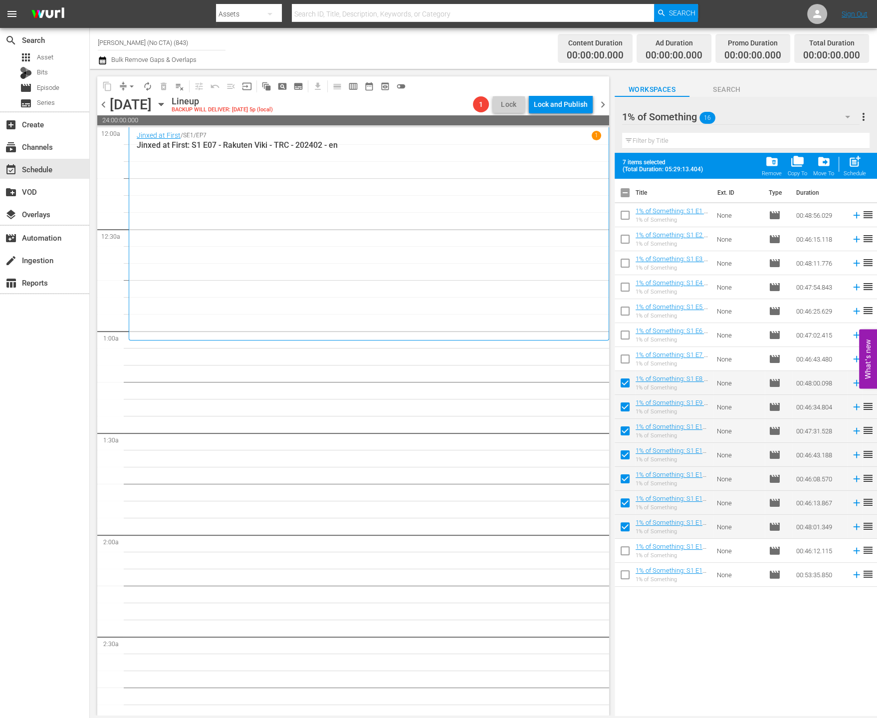
click at [622, 549] on input "checkbox" at bounding box center [625, 552] width 21 height 21
checkbox input "true"
click at [622, 574] on input "checkbox" at bounding box center [625, 576] width 21 height 21
checkbox input "true"
click at [850, 167] on span "post_add" at bounding box center [854, 161] width 13 height 13
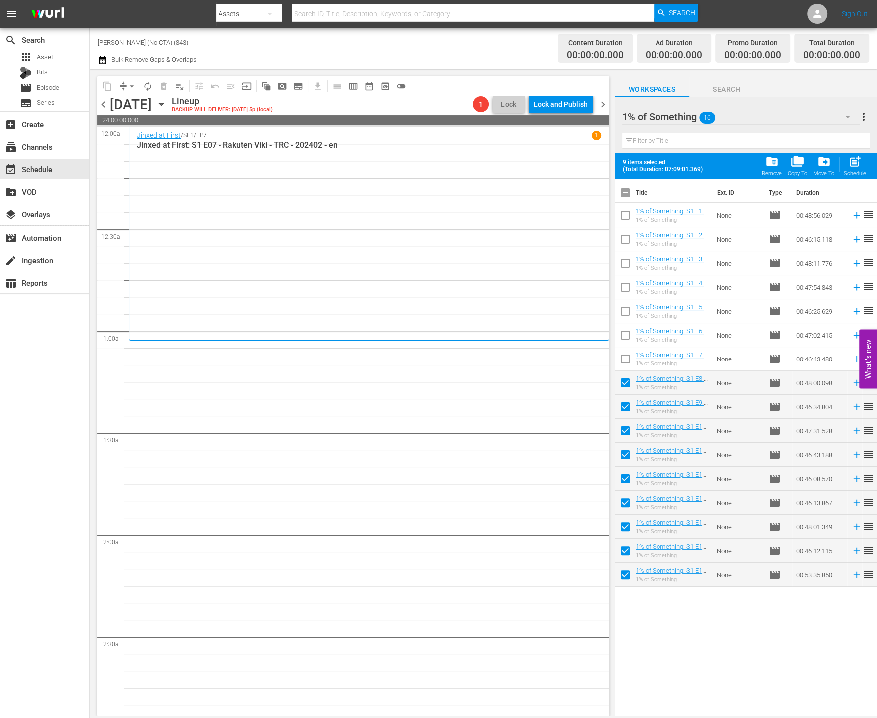
checkbox input "false"
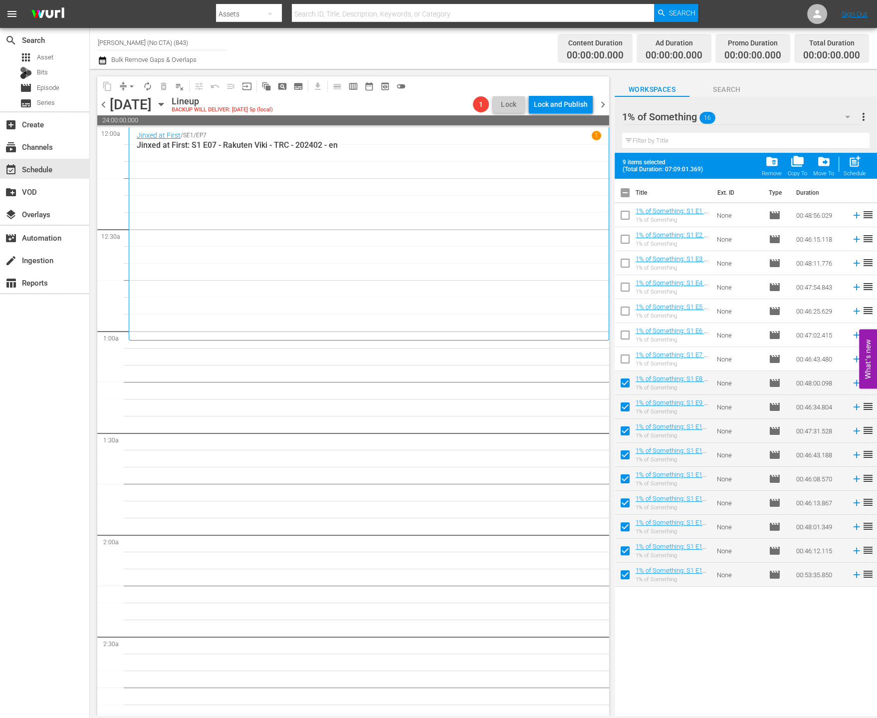
checkbox input "false"
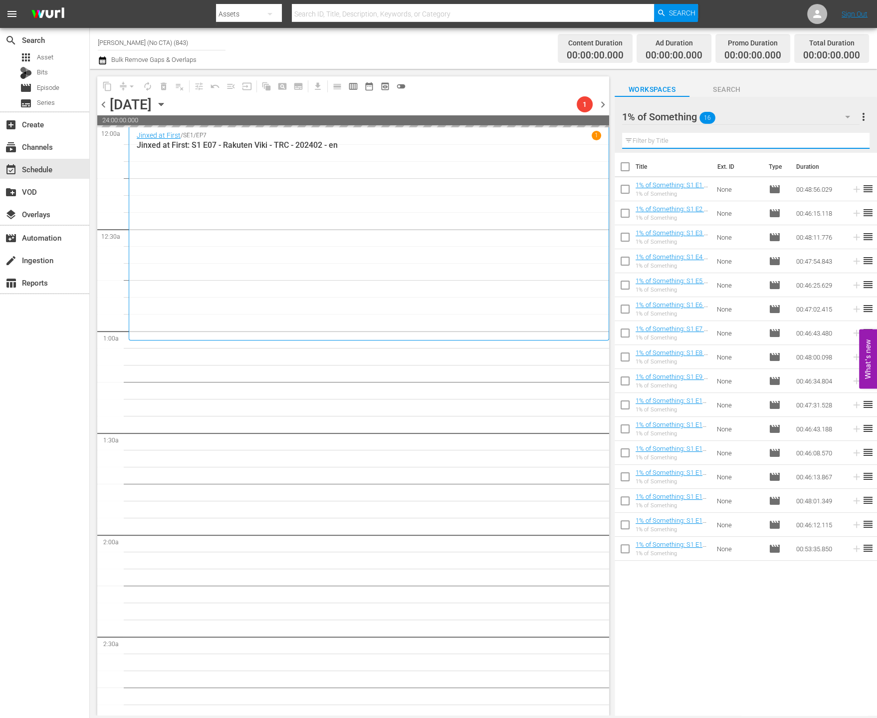
click at [725, 142] on input "text" at bounding box center [746, 141] width 248 height 16
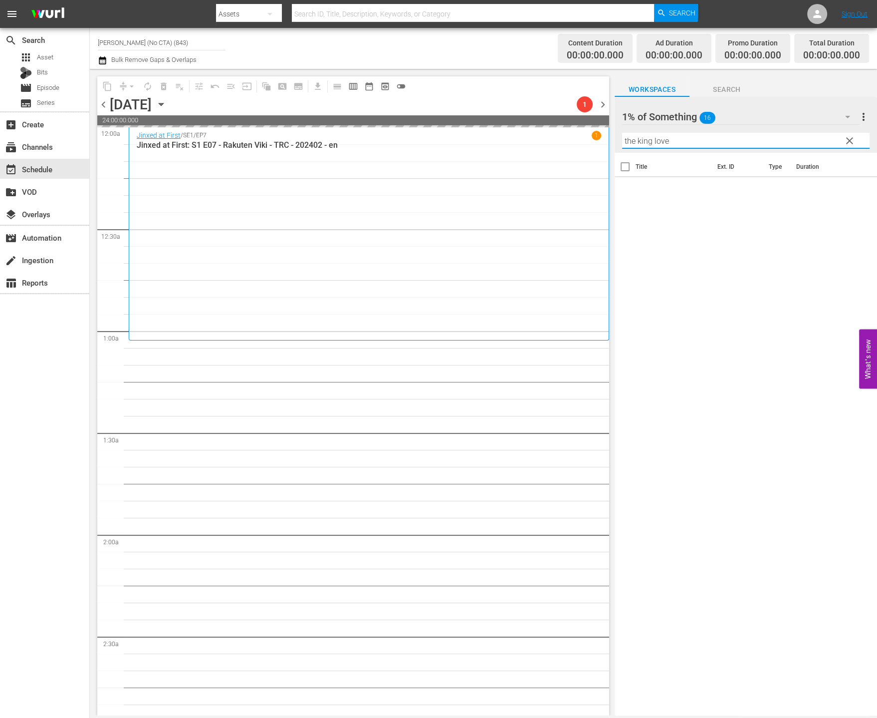
type input "the king loves"
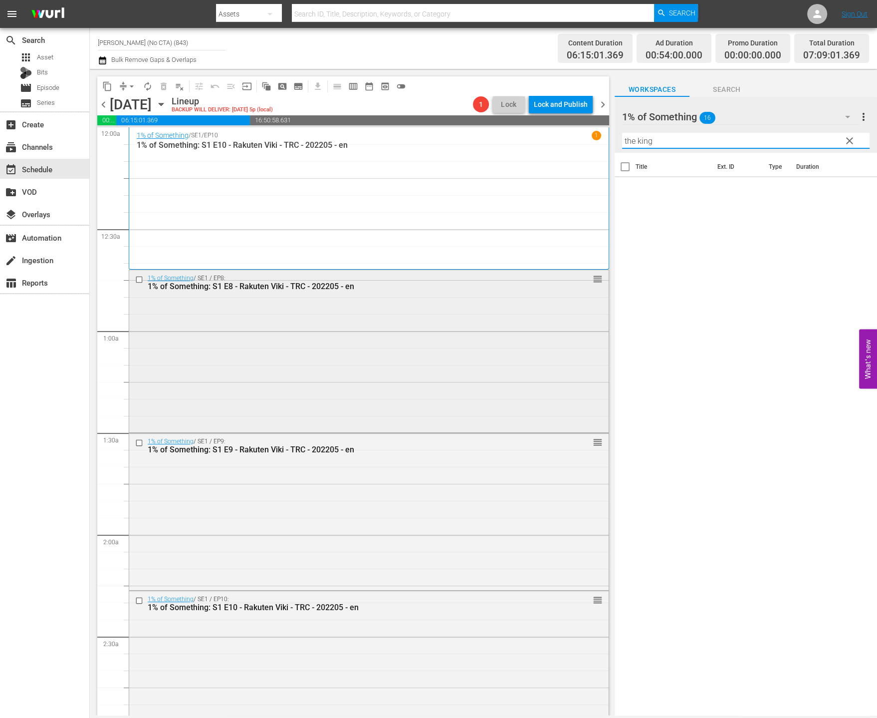
type input "the king"
click at [139, 279] on input "checkbox" at bounding box center [140, 279] width 10 height 8
click at [138, 441] on input "checkbox" at bounding box center [140, 442] width 10 height 8
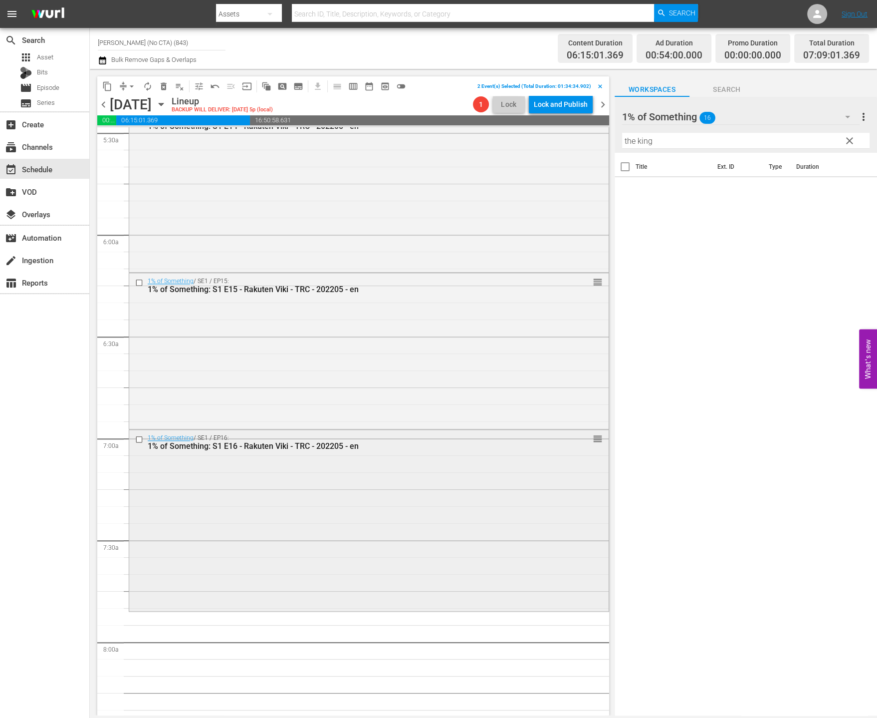
scroll to position [1229, 0]
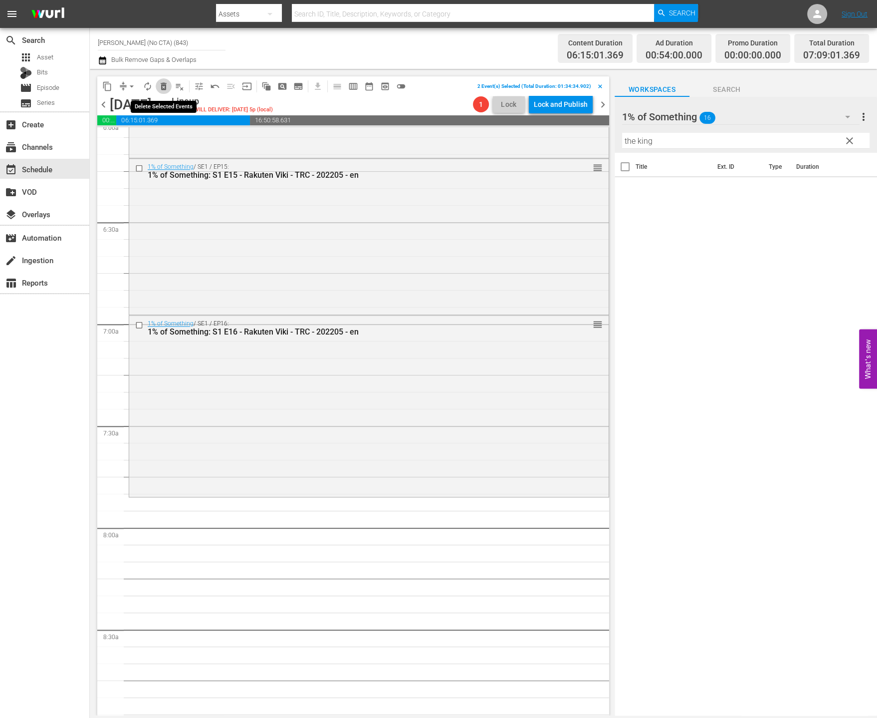
click at [161, 89] on span "delete_forever_outlined" at bounding box center [164, 86] width 10 height 10
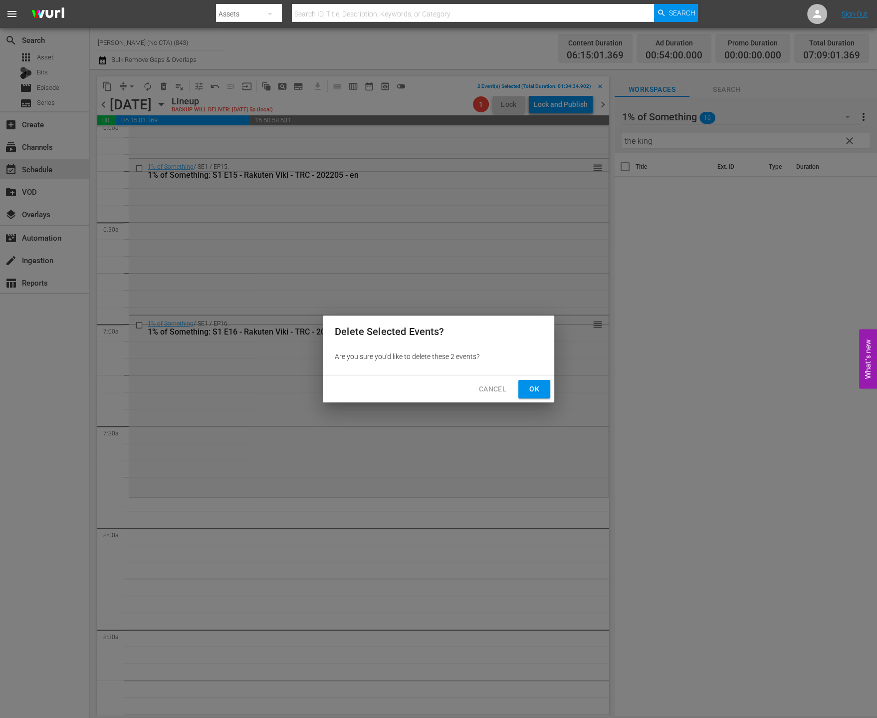
click at [529, 389] on span "Ok" at bounding box center [535, 389] width 16 height 12
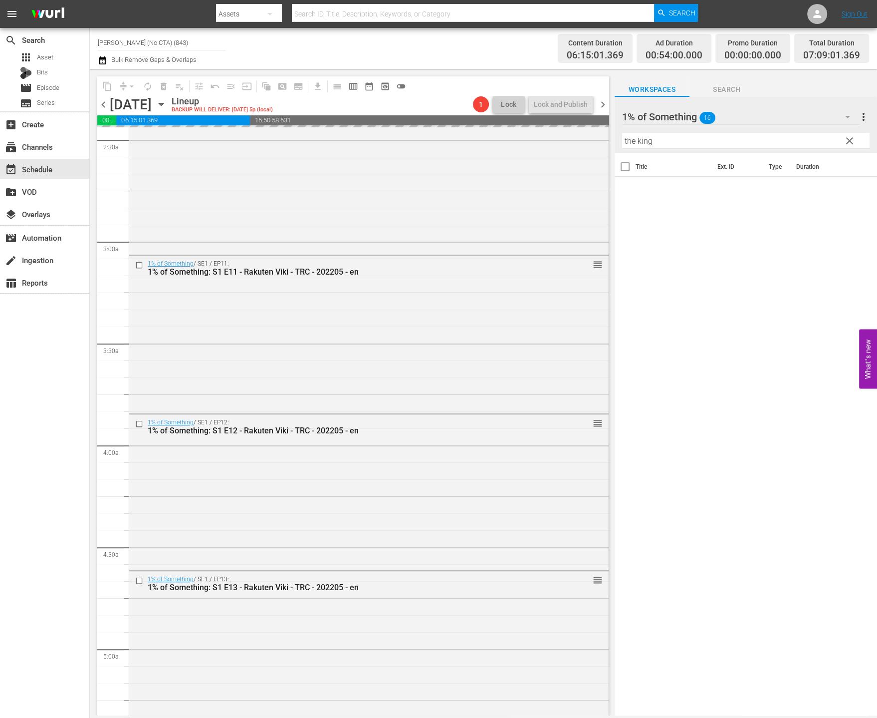
scroll to position [0, 0]
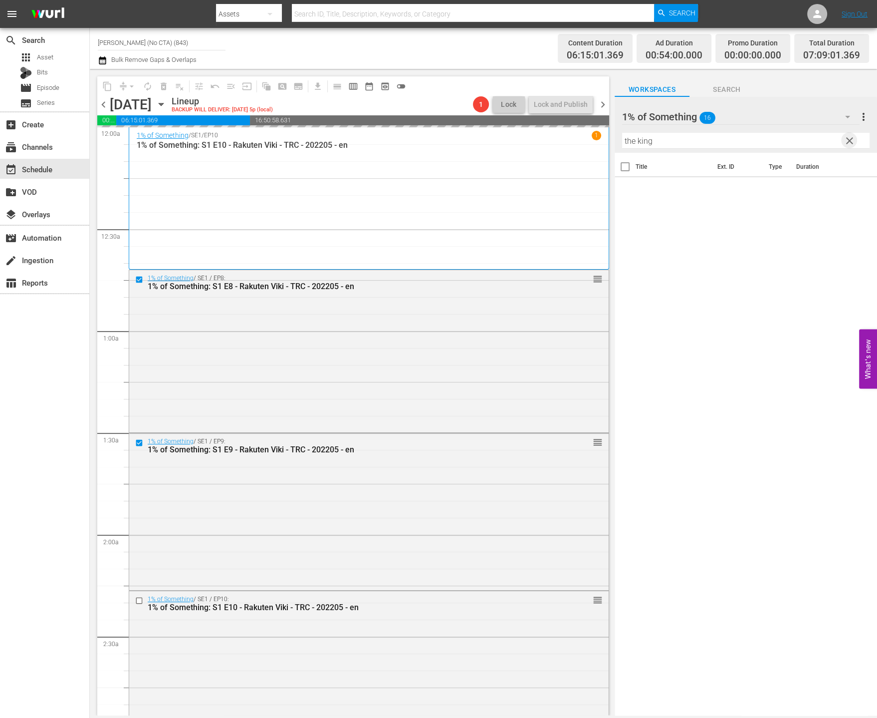
click at [847, 140] on span "clear" at bounding box center [850, 141] width 12 height 12
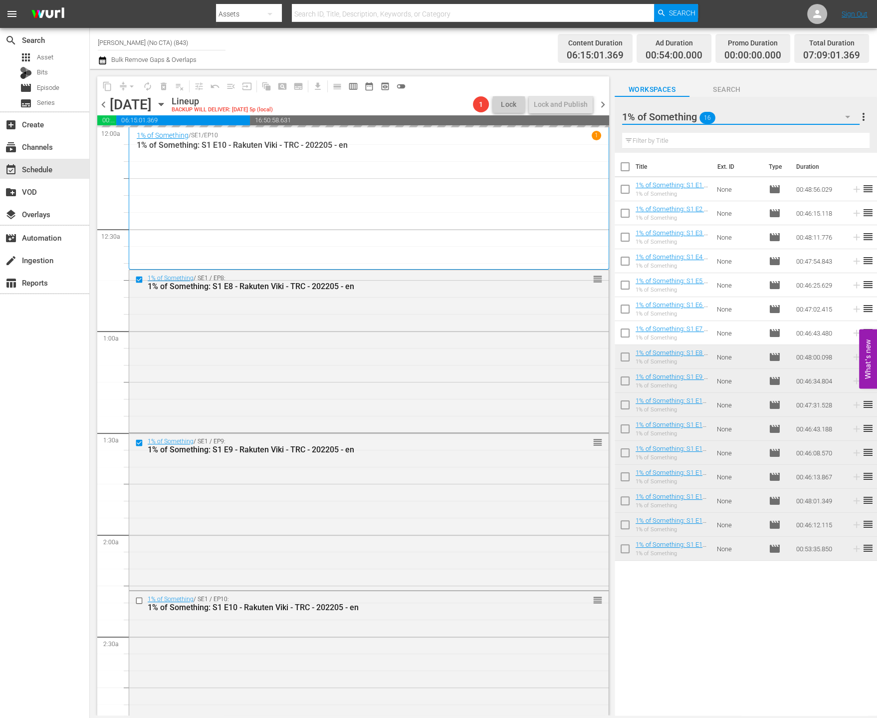
click at [841, 121] on button "button" at bounding box center [848, 117] width 24 height 24
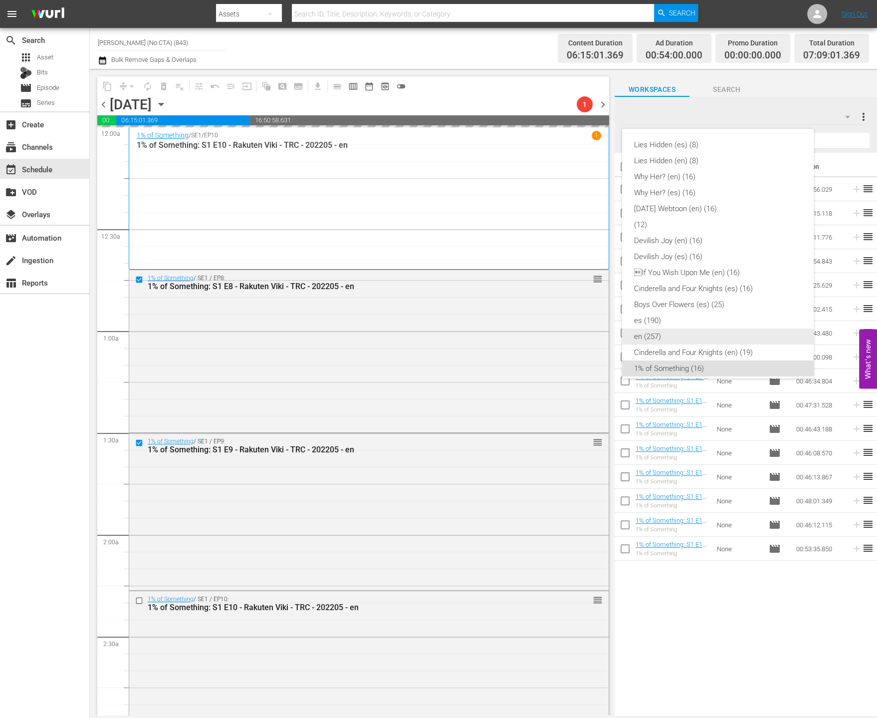
click at [680, 338] on div "en (257)" at bounding box center [718, 336] width 168 height 16
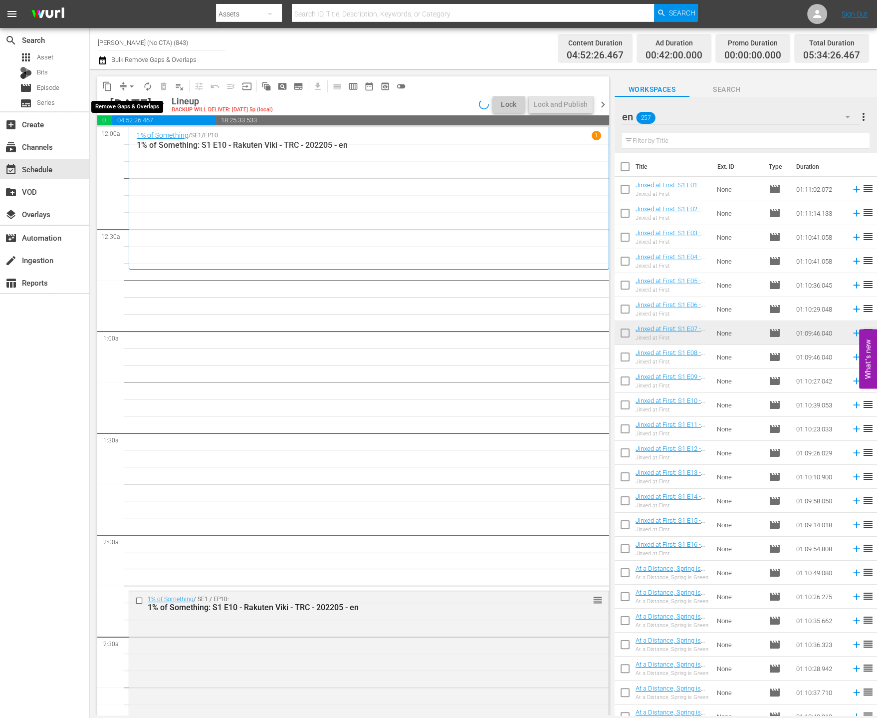
click at [133, 84] on span "arrow_drop_down" at bounding box center [132, 86] width 10 height 10
click at [145, 140] on li "Align to End of Previous Day" at bounding box center [132, 139] width 105 height 16
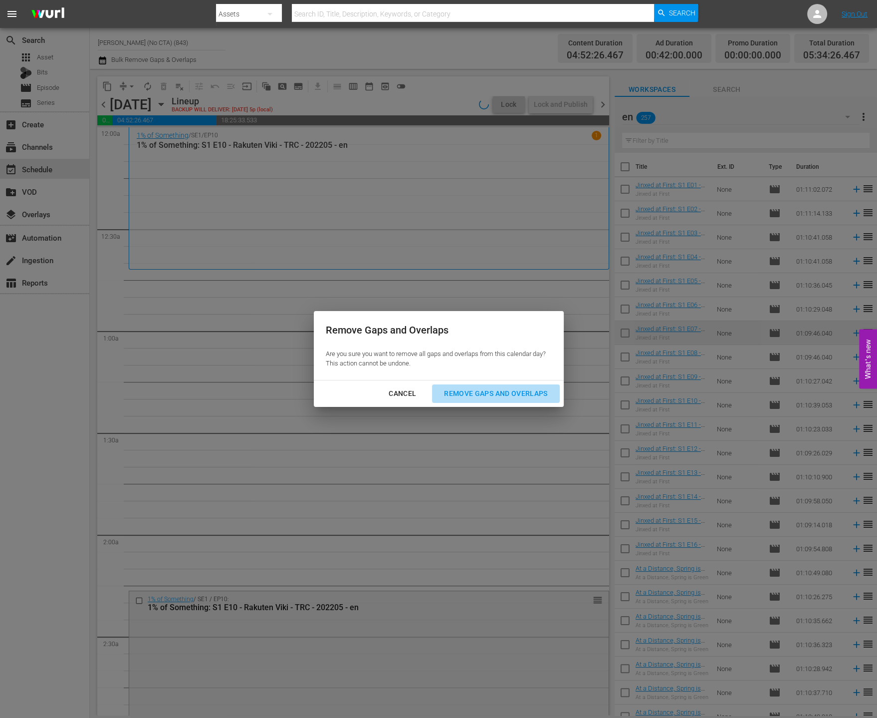
click at [499, 399] on div "Remove Gaps and Overlaps" at bounding box center [495, 393] width 119 height 12
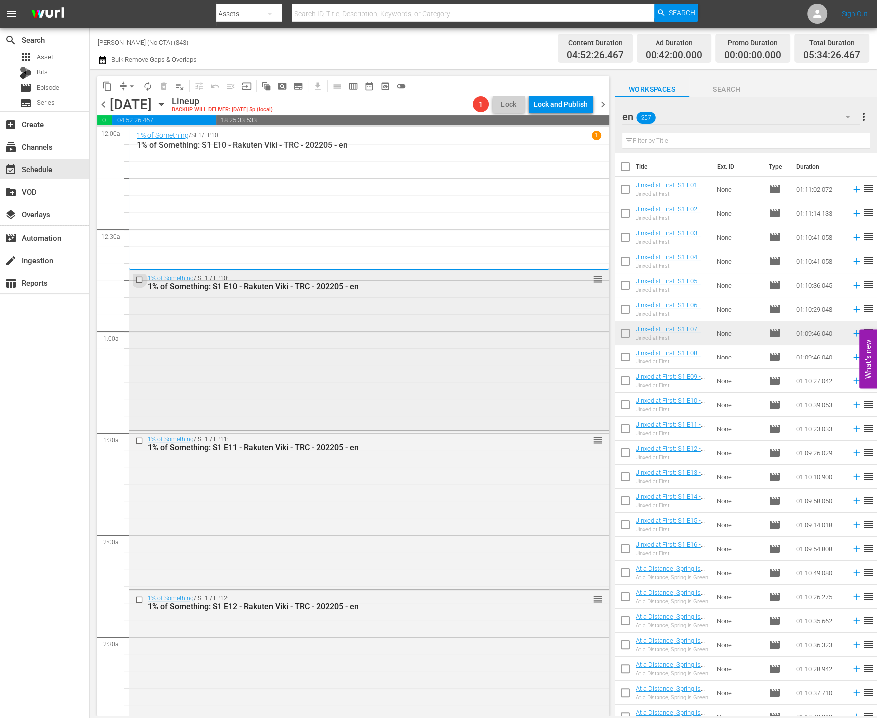
click at [137, 280] on input "checkbox" at bounding box center [140, 279] width 10 height 8
click at [157, 87] on button "delete_forever_outlined" at bounding box center [164, 86] width 16 height 16
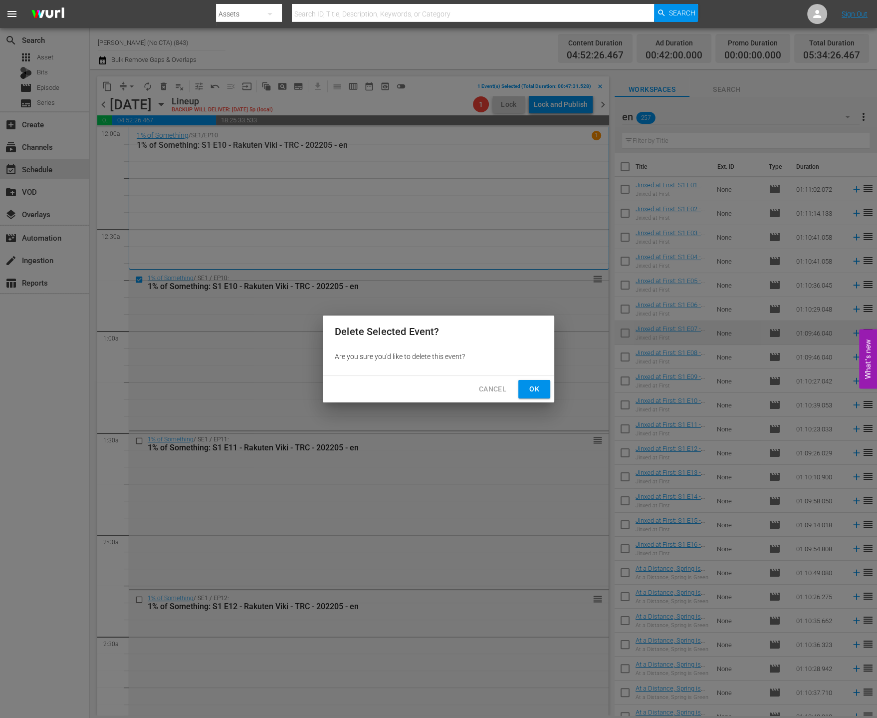
click at [520, 384] on button "Ok" at bounding box center [535, 389] width 32 height 18
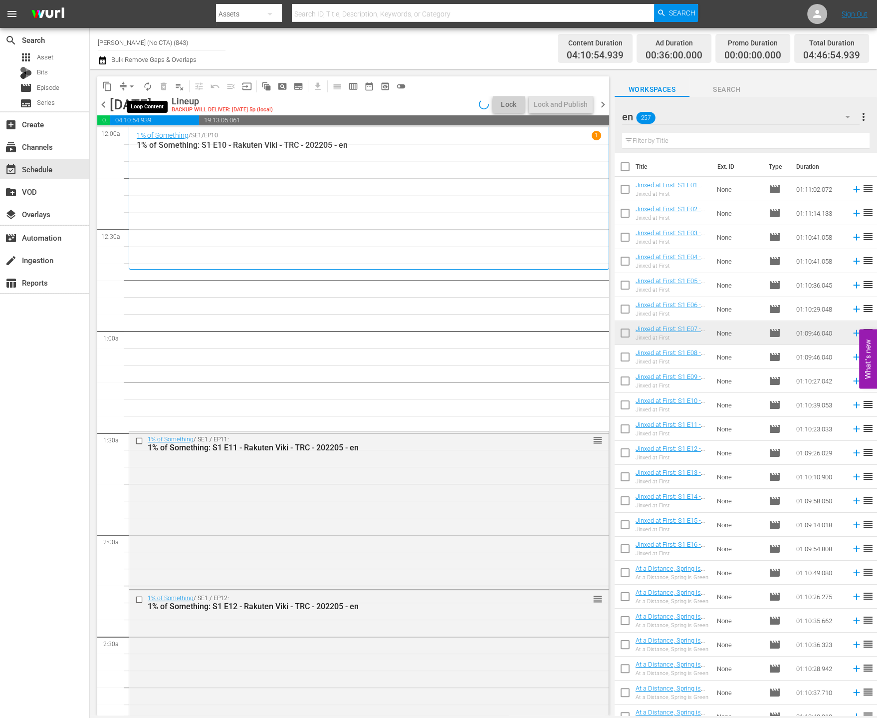
click at [123, 86] on span "compress" at bounding box center [123, 86] width 10 height 10
click at [127, 85] on span "arrow_drop_down" at bounding box center [132, 86] width 10 height 10
click at [143, 144] on li "Align to End of Previous Day" at bounding box center [132, 139] width 105 height 16
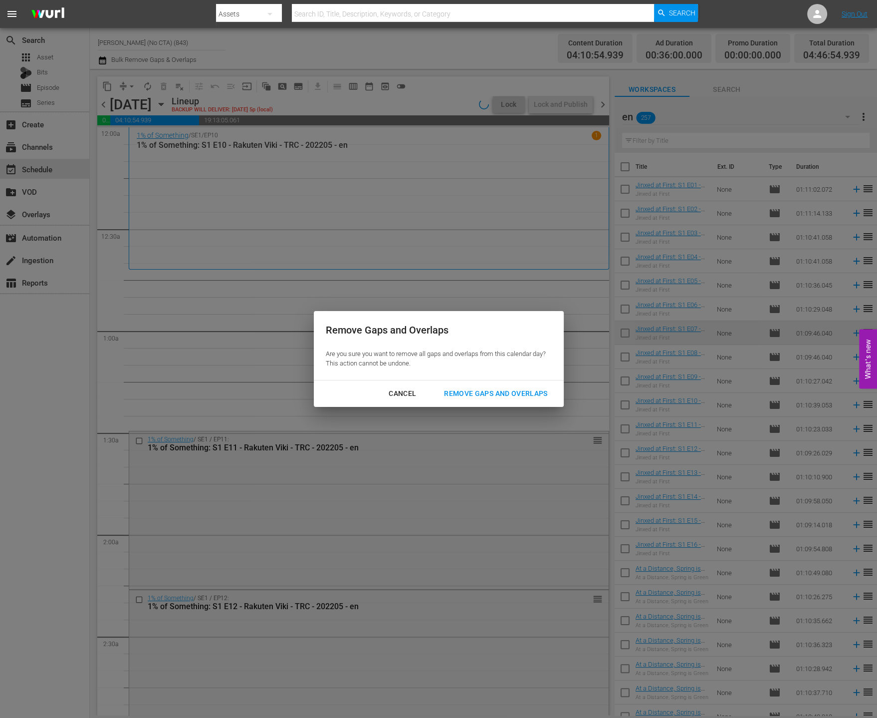
click at [517, 382] on div "Cancel Remove Gaps and Overlaps" at bounding box center [439, 393] width 250 height 26
click at [520, 391] on div "Remove Gaps and Overlaps" at bounding box center [495, 393] width 119 height 12
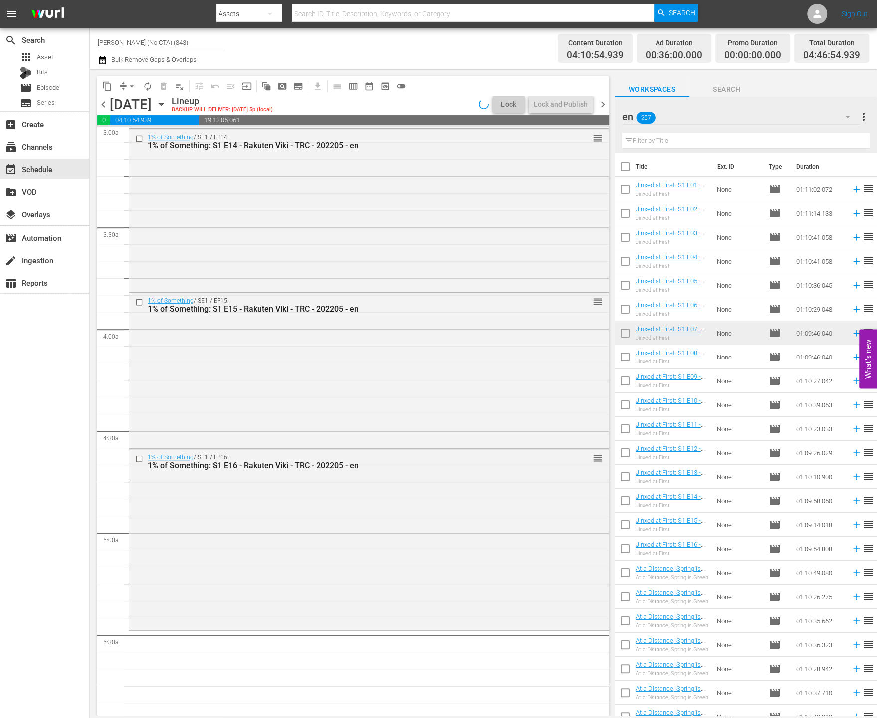
scroll to position [627, 0]
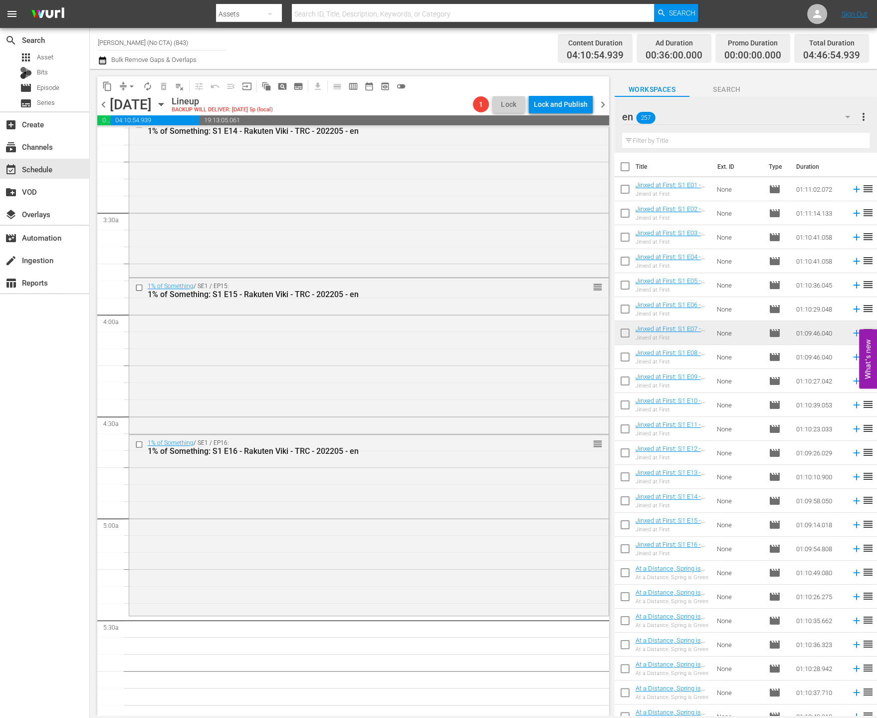
click at [763, 113] on div "en 257" at bounding box center [741, 117] width 238 height 28
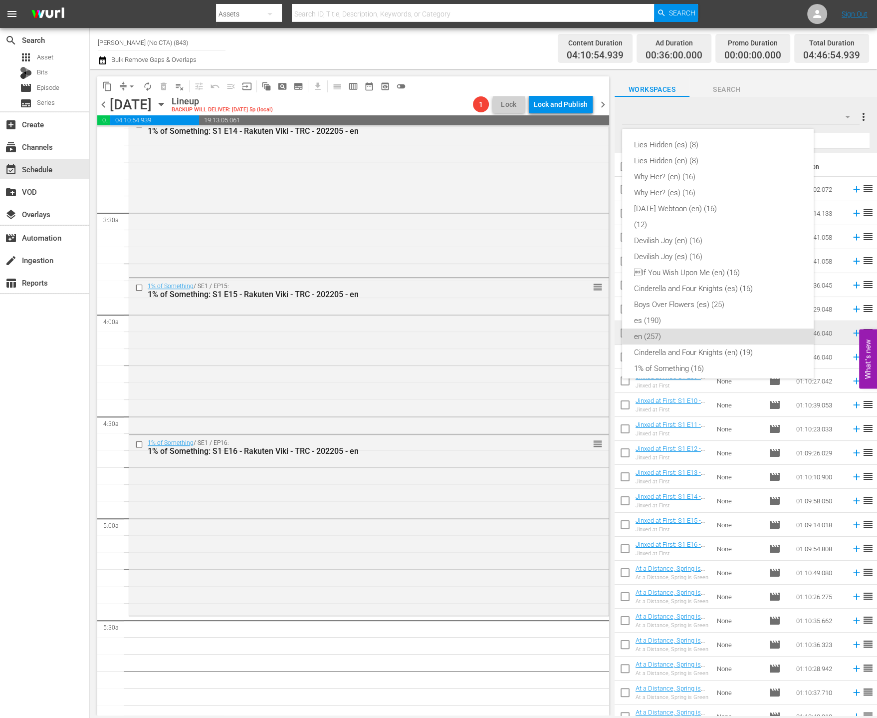
scroll to position [183, 0]
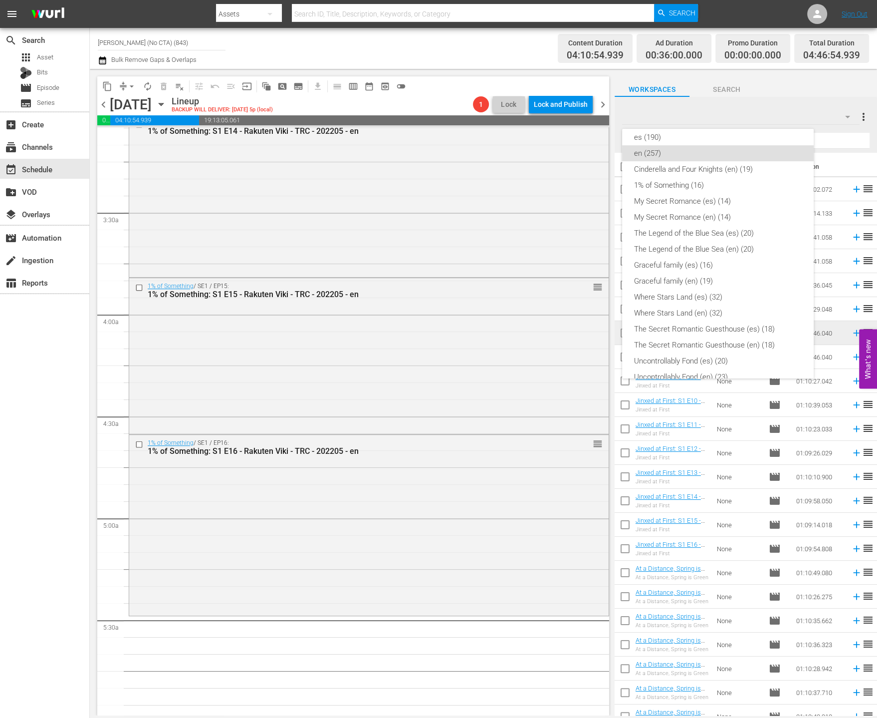
click at [752, 121] on div "Lies Hidden (es) (8) Lies Hidden (en) (8) Why Her? (en) (16) Why Her? (es) (16)…" at bounding box center [438, 359] width 877 height 718
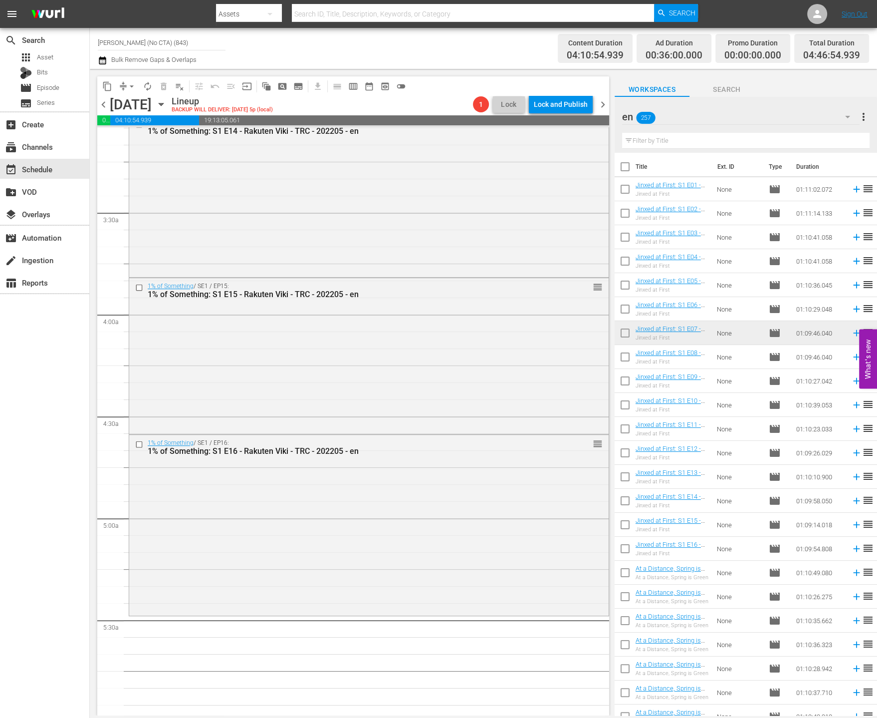
click at [762, 142] on div "Lies Hidden (es) (8) Lies Hidden (en) (8) Why Her? (en) (16) Why Her? (es) (16)…" at bounding box center [438, 359] width 877 height 718
click at [761, 142] on input "text" at bounding box center [746, 141] width 248 height 16
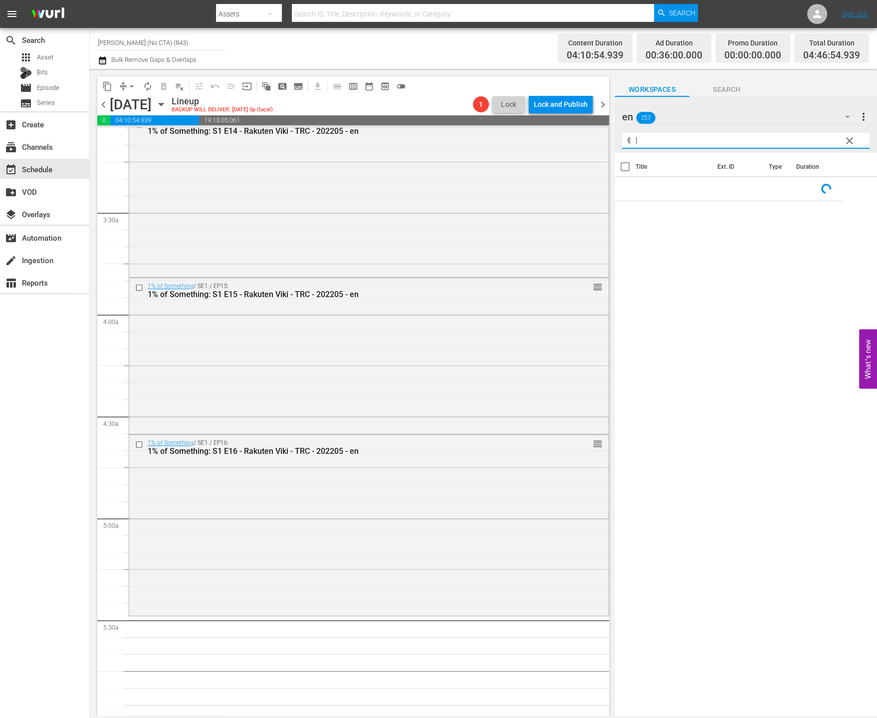
type input "ㅔㅣㅁ"
type input "playful kiss"
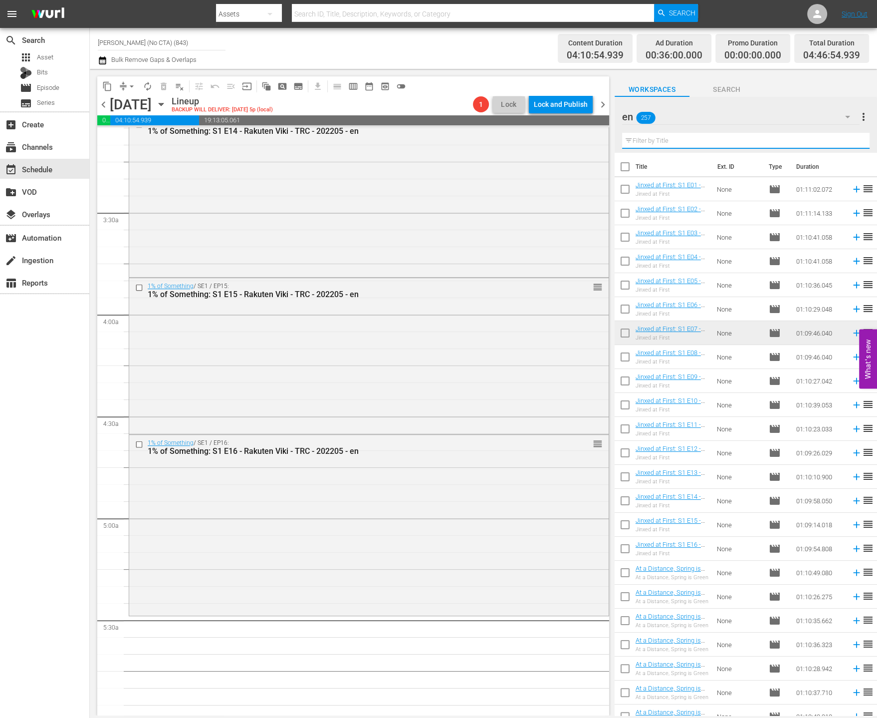
type input "l"
type input "k"
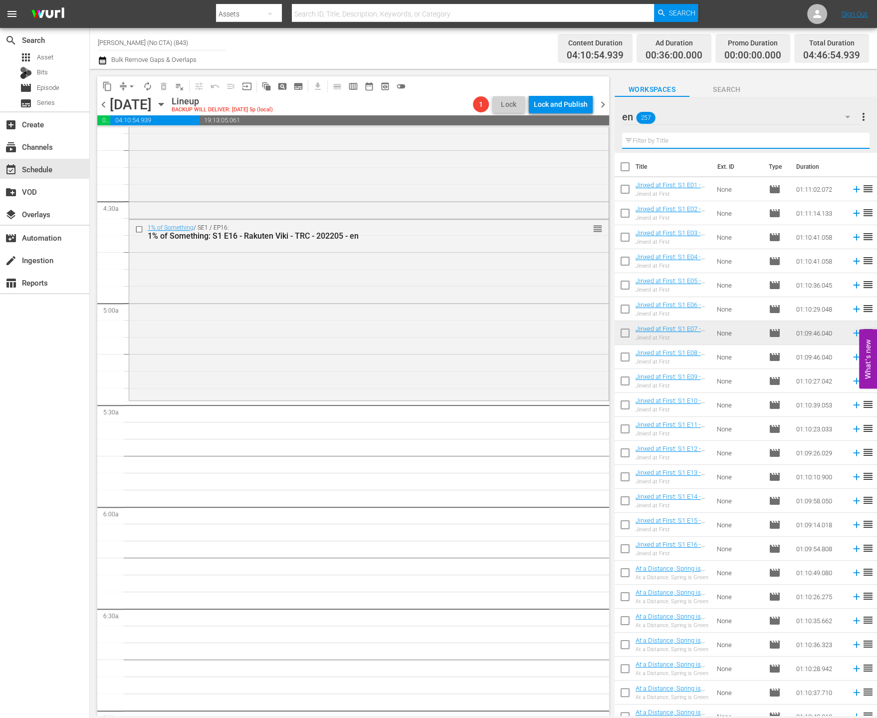
scroll to position [0, 0]
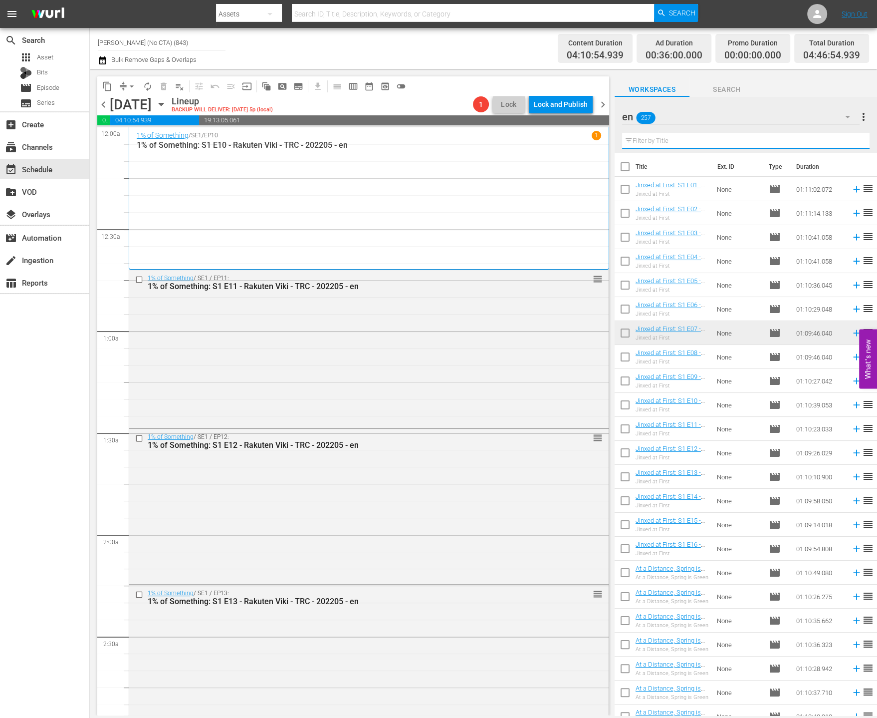
click at [735, 139] on input "text" at bounding box center [746, 141] width 248 height 16
type input "j"
type input "k"
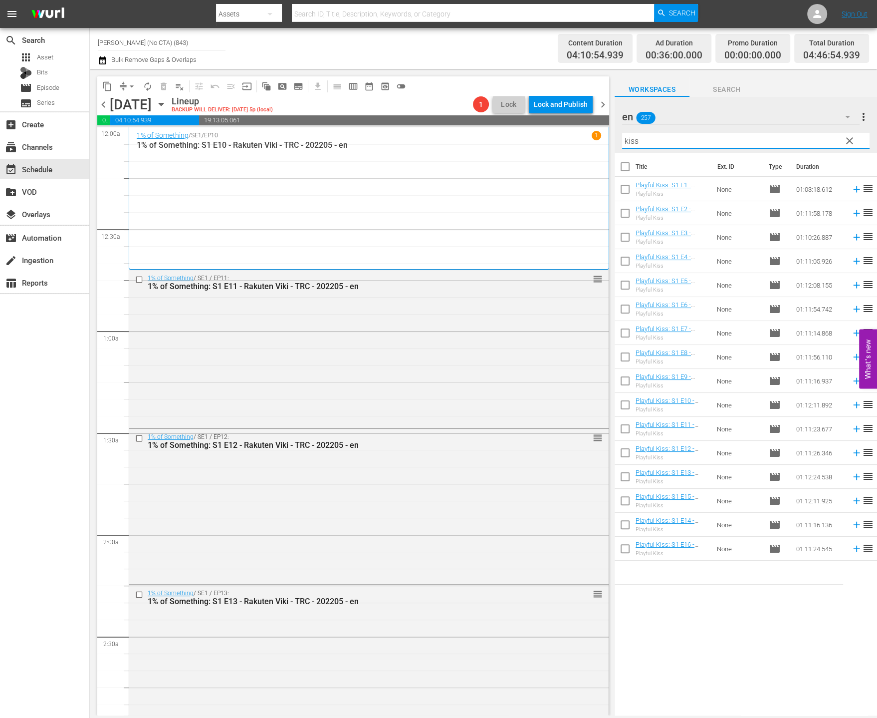
type input "kiss"
click at [618, 165] on input "checkbox" at bounding box center [625, 168] width 21 height 21
checkbox input "true"
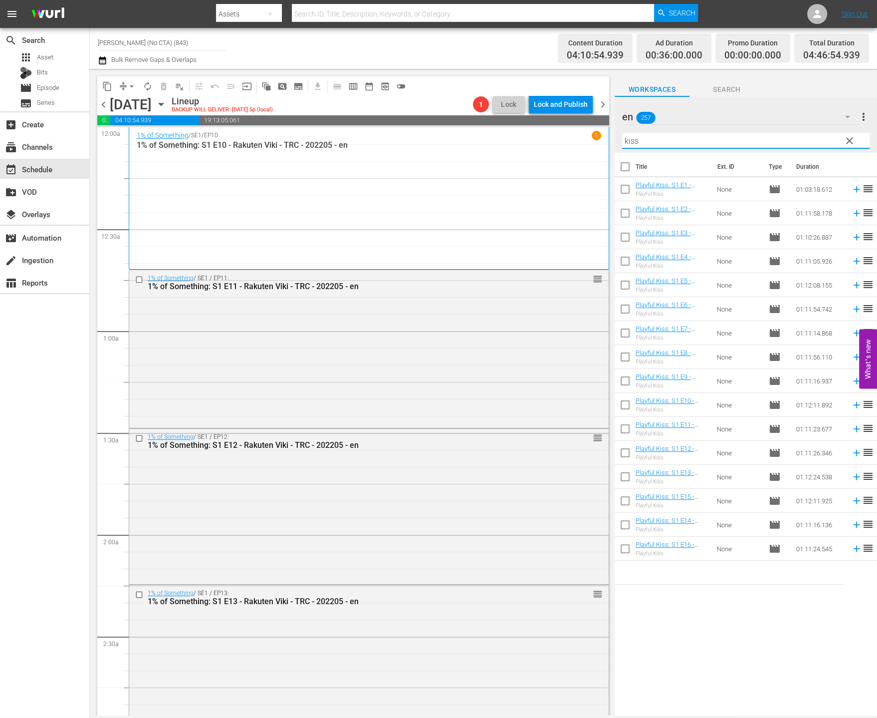
checkbox input "true"
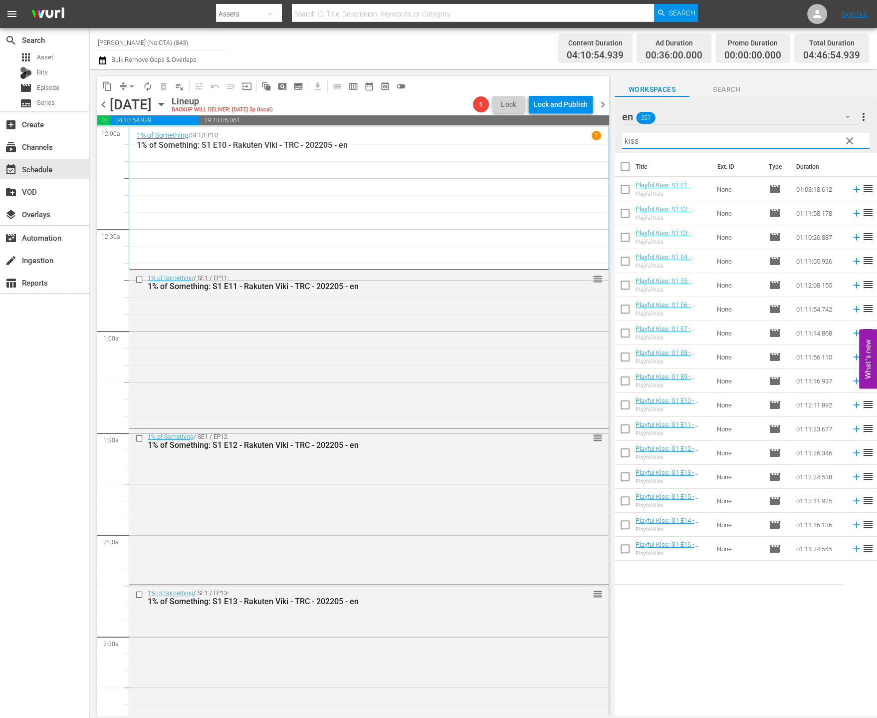
checkbox input "true"
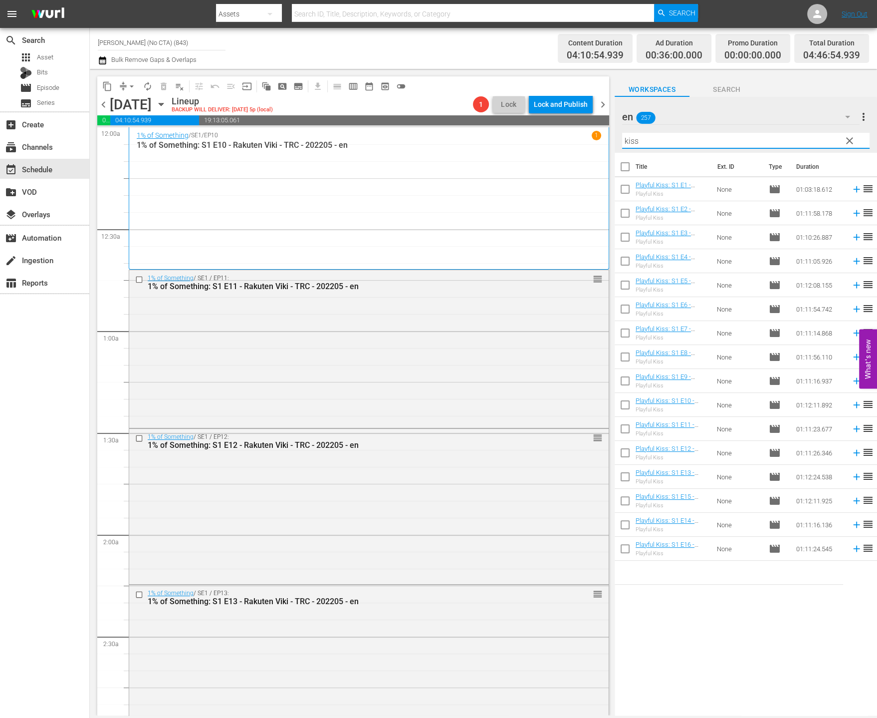
checkbox input "true"
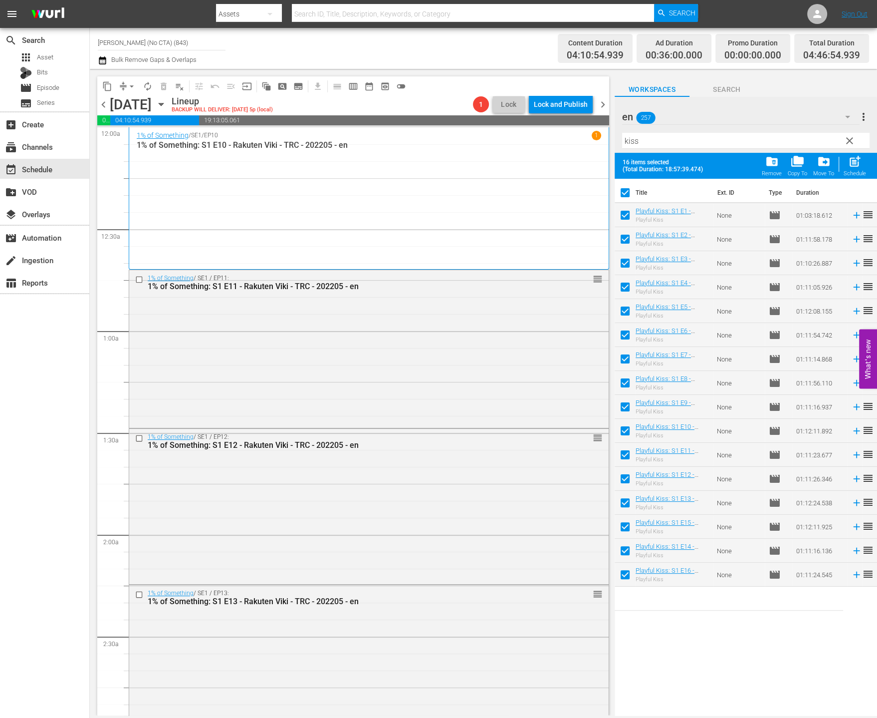
click at [627, 526] on input "checkbox" at bounding box center [625, 528] width 21 height 21
checkbox input "false"
click at [626, 549] on input "checkbox" at bounding box center [625, 552] width 21 height 21
checkbox input "false"
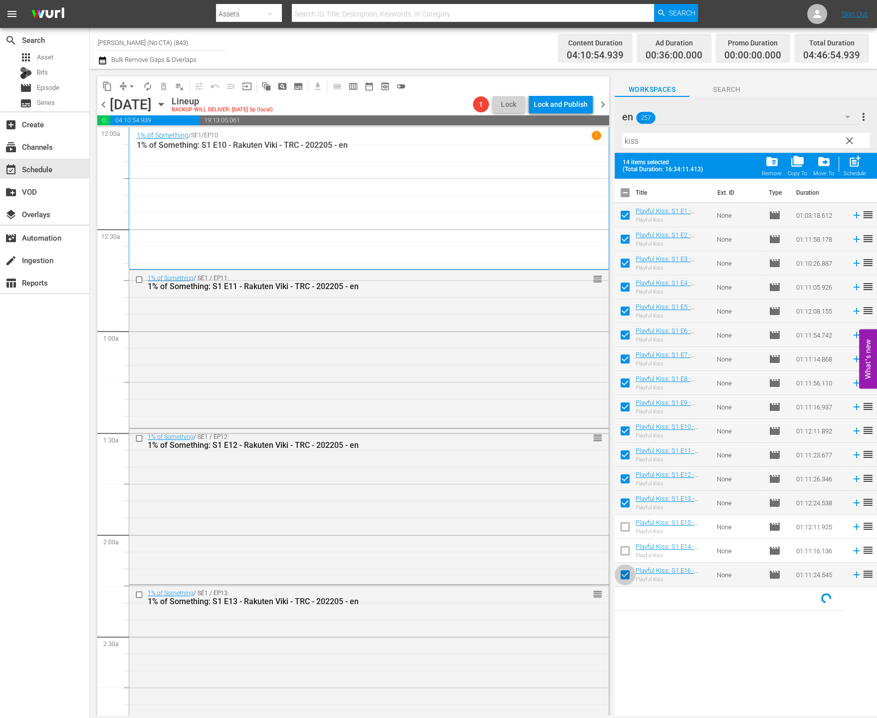
click at [625, 572] on input "checkbox" at bounding box center [625, 576] width 21 height 21
checkbox input "false"
click at [623, 559] on input "checkbox" at bounding box center [625, 552] width 21 height 21
checkbox input "true"
click at [850, 169] on div "post_add Schedule" at bounding box center [855, 166] width 22 height 22
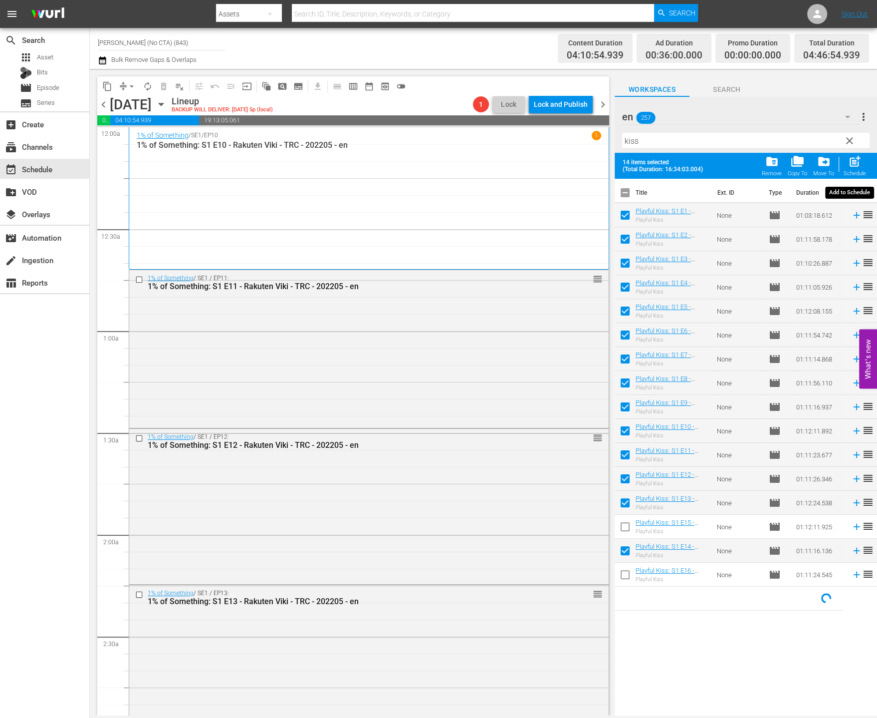
checkbox input "false"
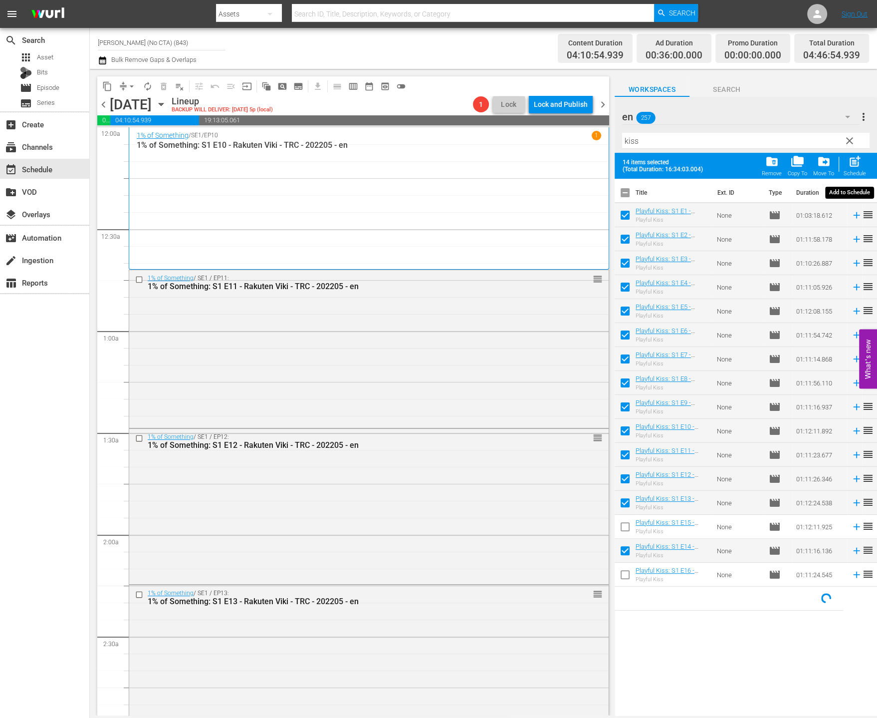
checkbox input "false"
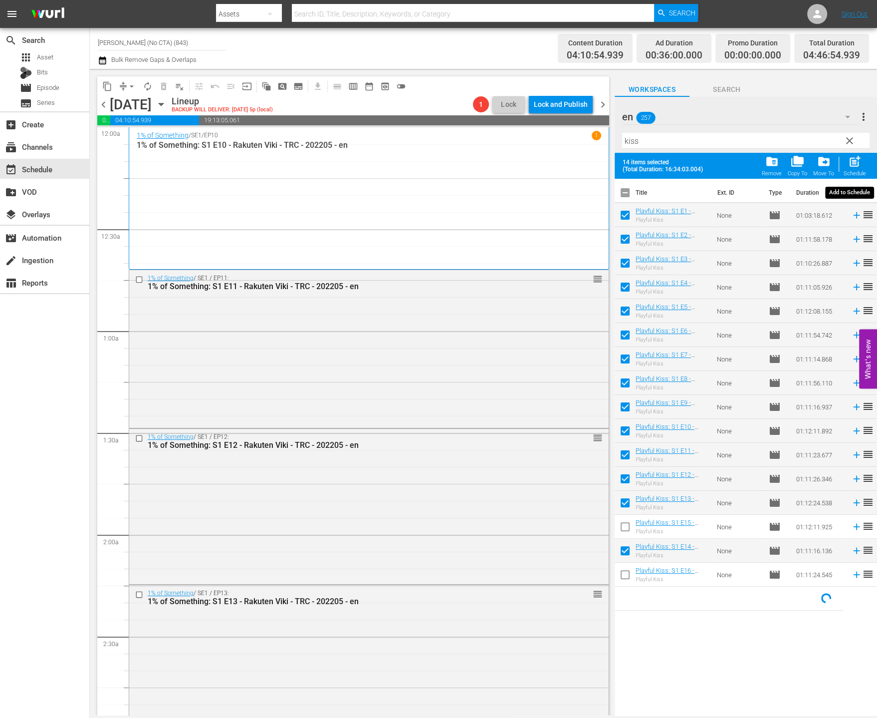
checkbox input "false"
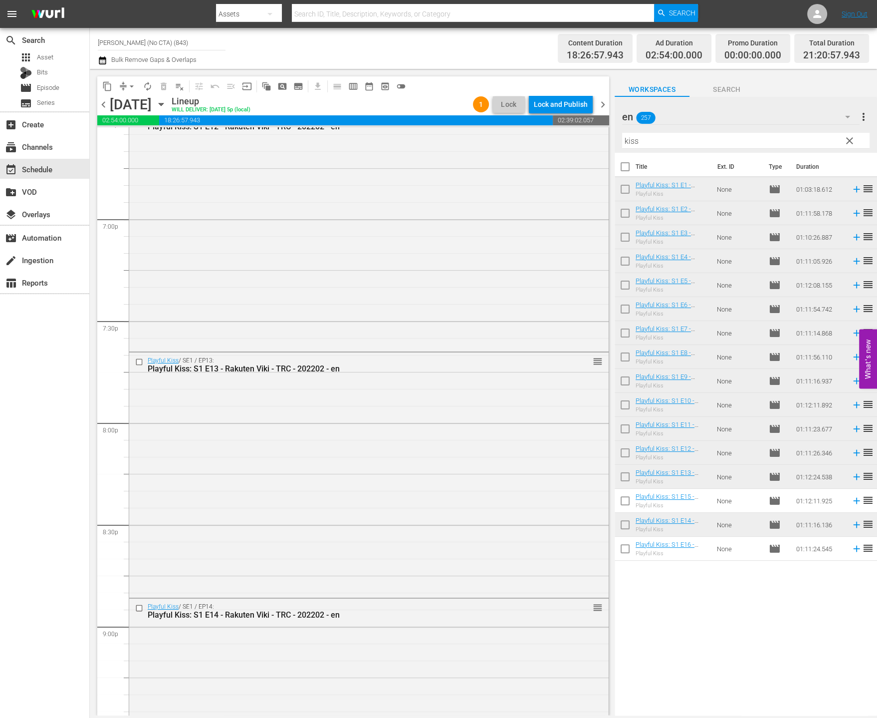
scroll to position [4299, 0]
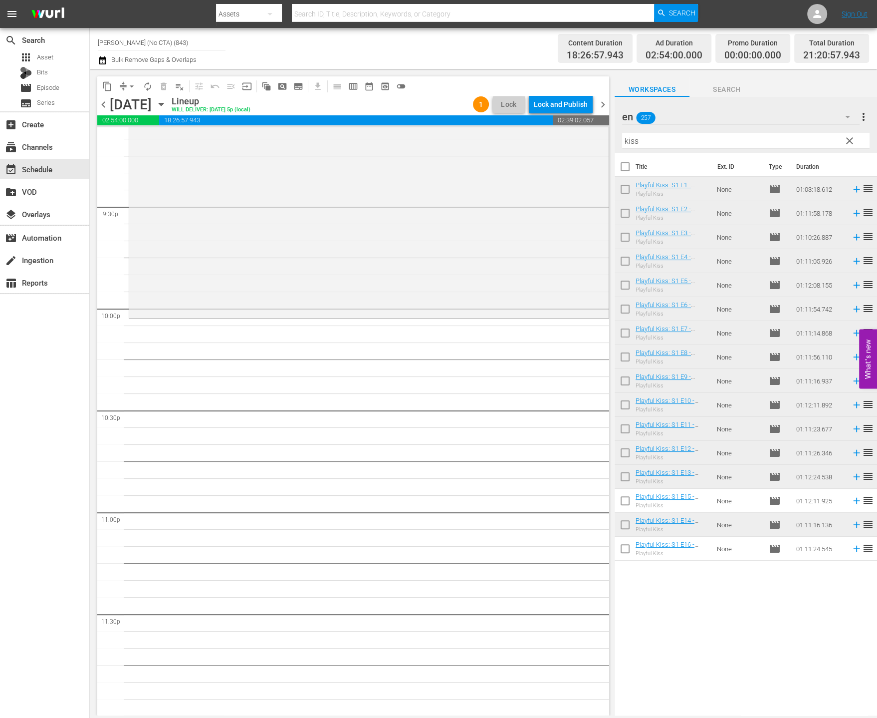
click at [624, 502] on input "checkbox" at bounding box center [625, 502] width 21 height 21
checkbox input "true"
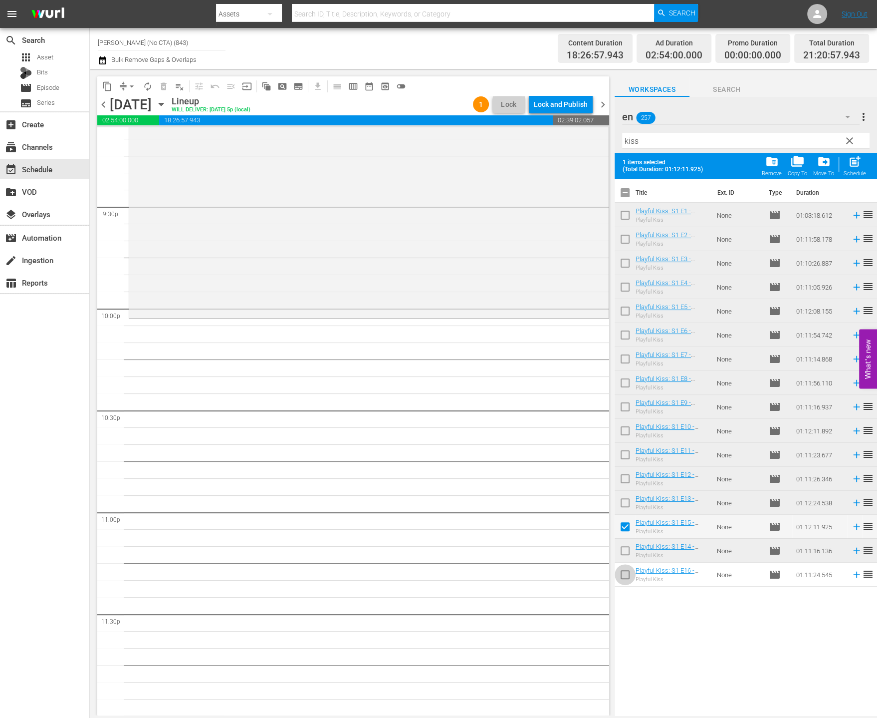
click at [627, 574] on input "checkbox" at bounding box center [625, 576] width 21 height 21
checkbox input "true"
click at [855, 167] on span "post_add" at bounding box center [854, 161] width 13 height 13
checkbox input "false"
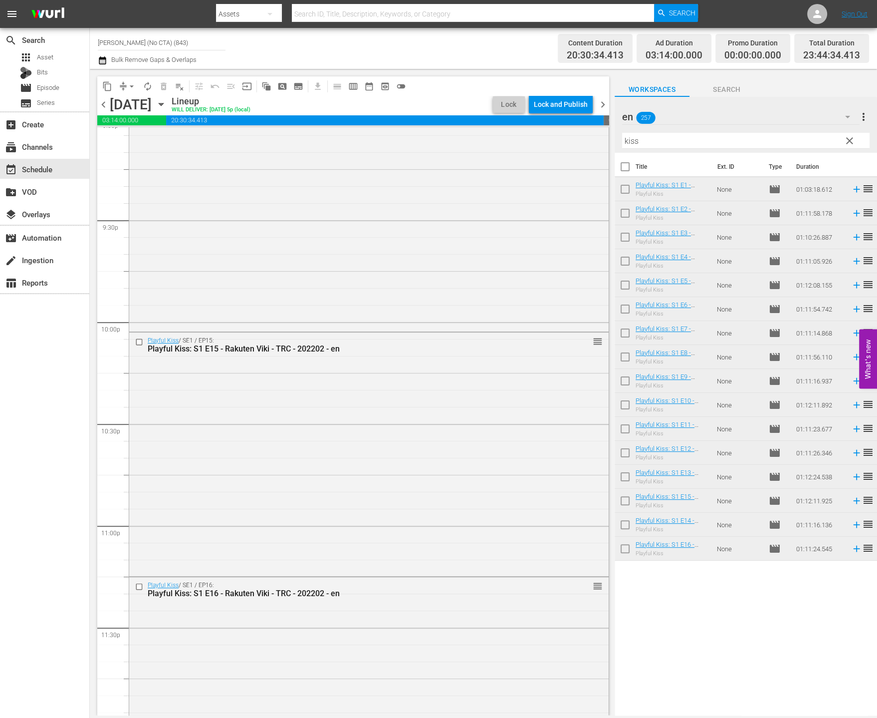
scroll to position [4389, 0]
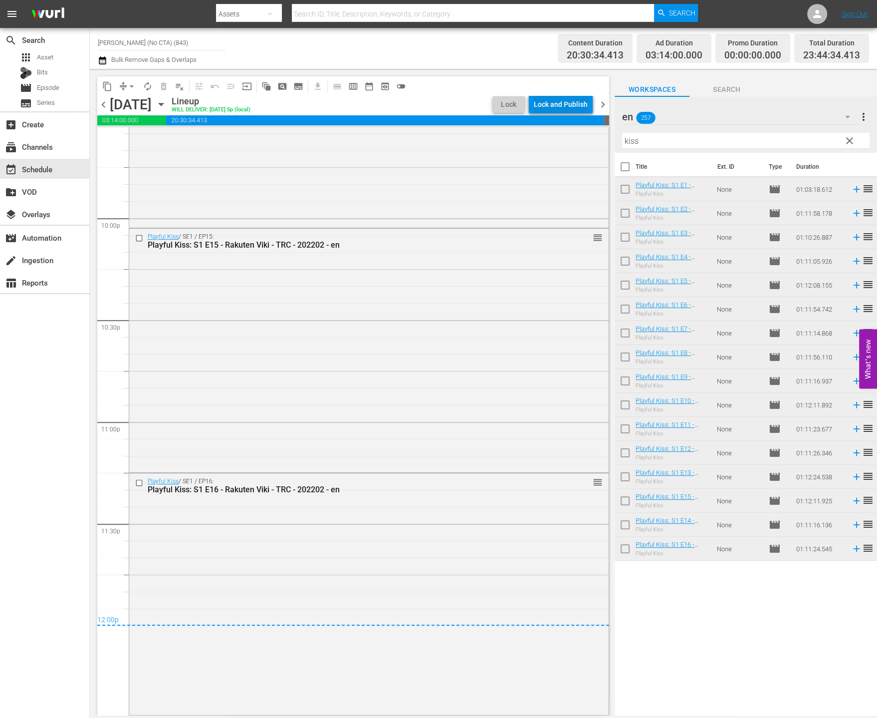
click at [563, 110] on div "Lock and Publish" at bounding box center [561, 104] width 54 height 18
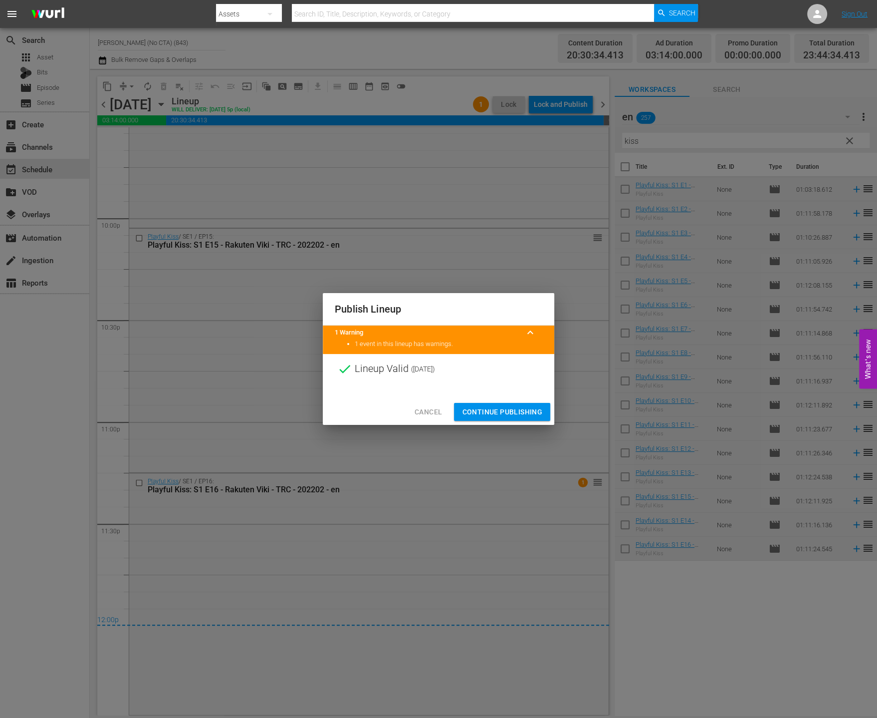
click at [506, 407] on span "Continue Publishing" at bounding box center [502, 412] width 80 height 12
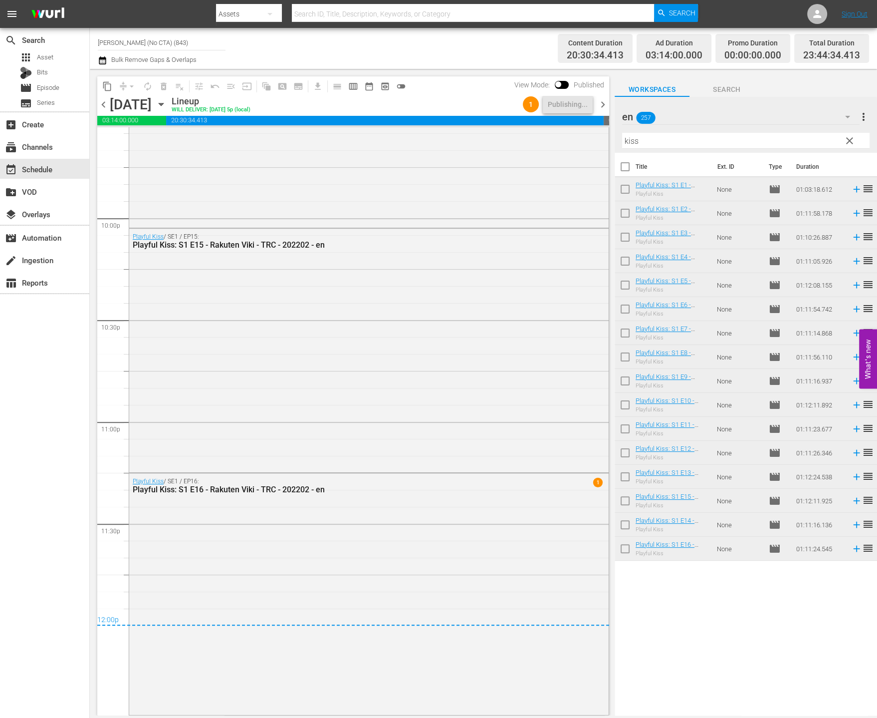
click at [599, 99] on span "chevron_right" at bounding box center [603, 104] width 12 height 12
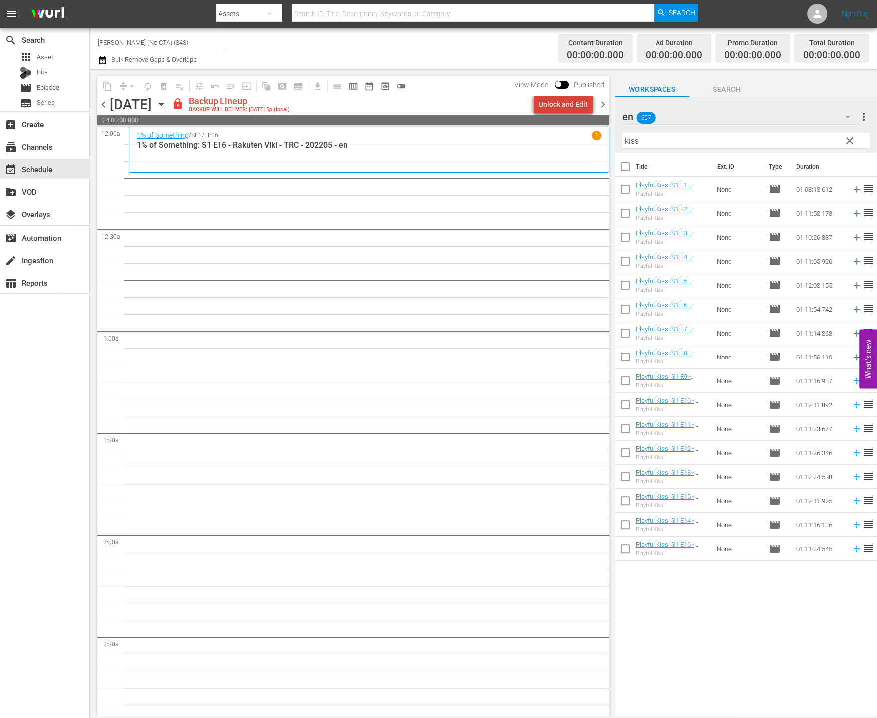
click at [586, 107] on div "Unlock and Edit" at bounding box center [563, 104] width 49 height 18
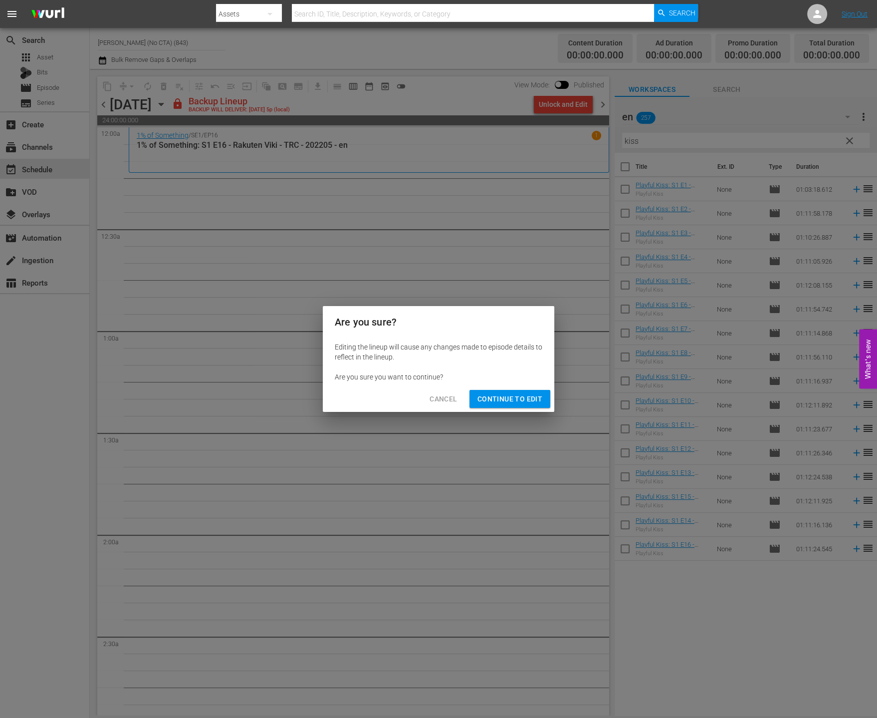
click at [530, 401] on span "Continue to Edit" at bounding box center [510, 399] width 65 height 12
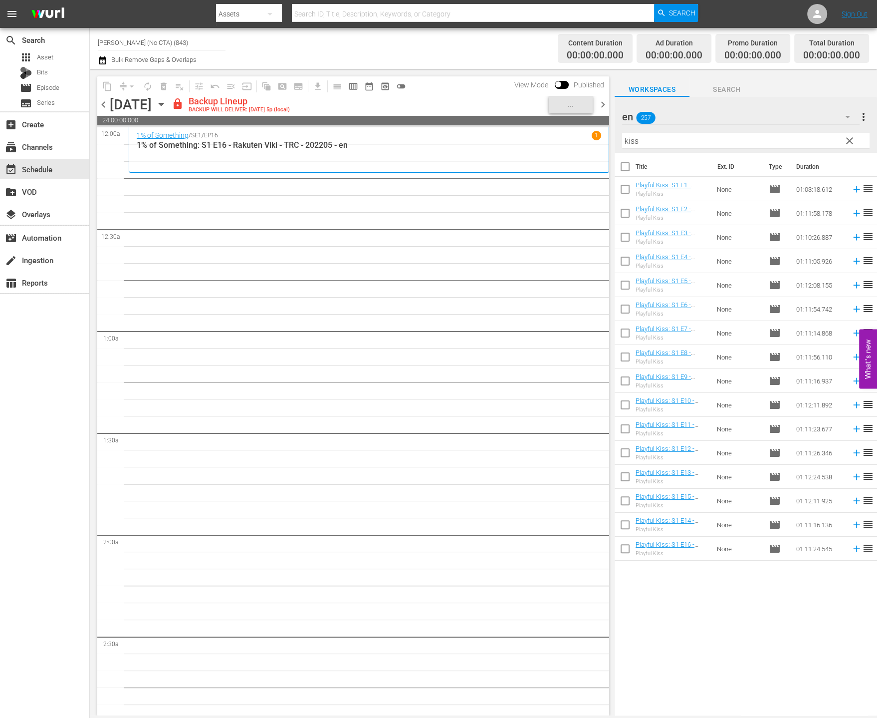
click at [105, 104] on span "chevron_left" at bounding box center [103, 104] width 12 height 12
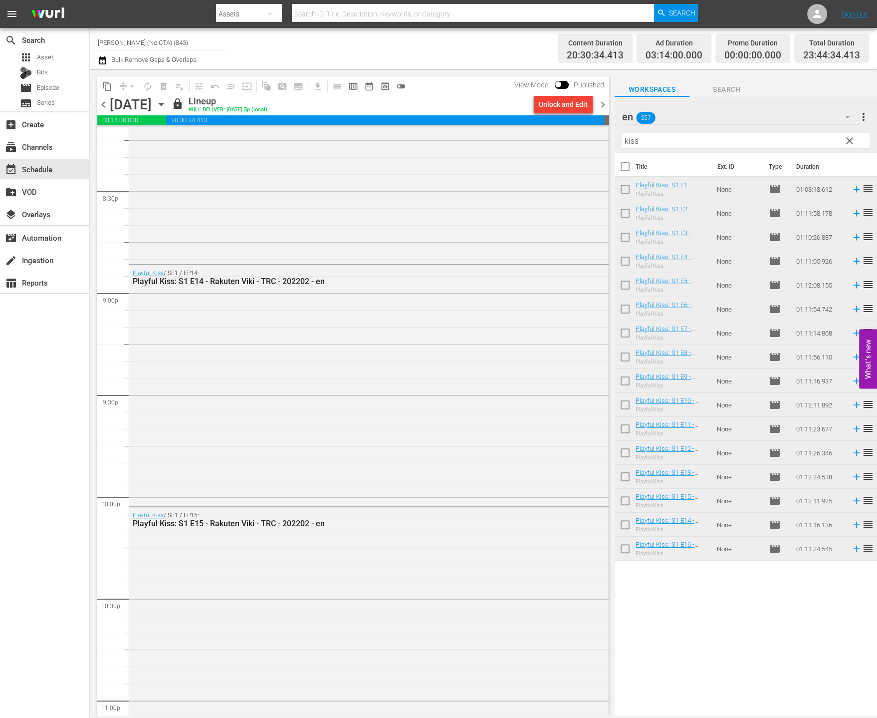
scroll to position [4389, 0]
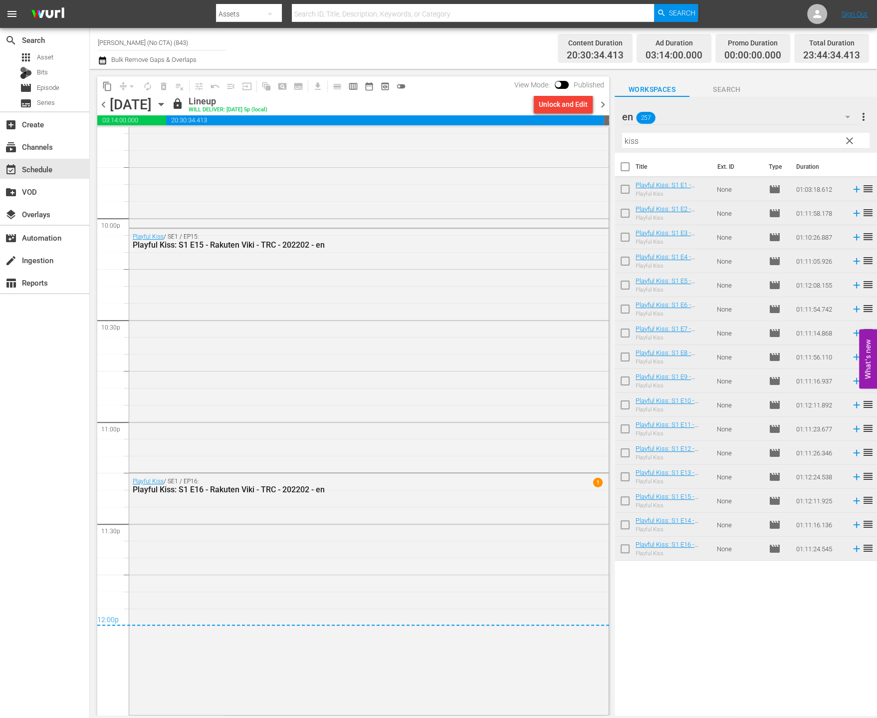
click at [601, 110] on span "chevron_right" at bounding box center [603, 104] width 12 height 12
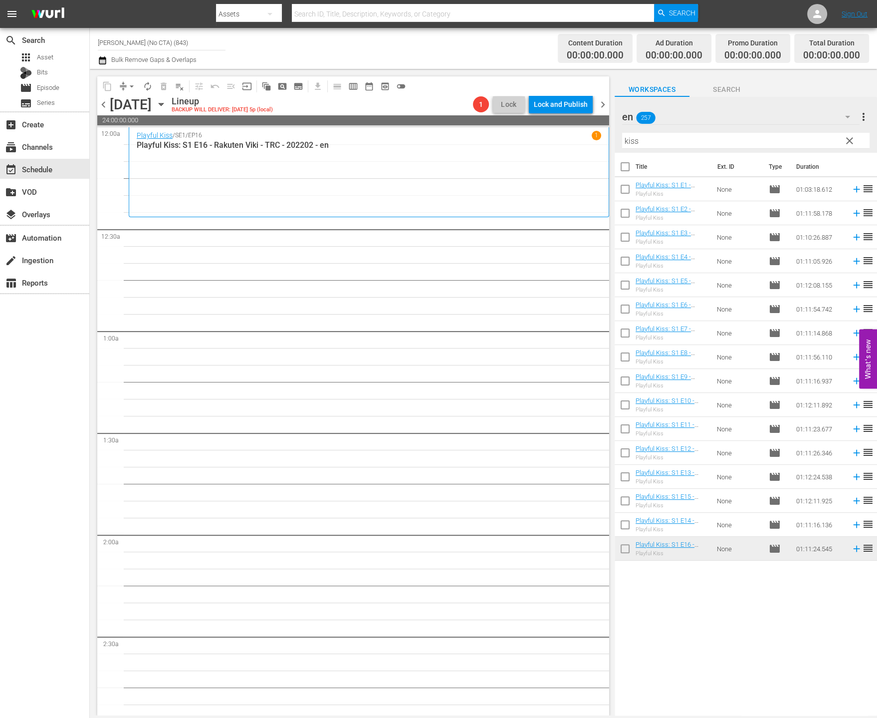
click at [850, 142] on span "clear" at bounding box center [850, 141] width 12 height 12
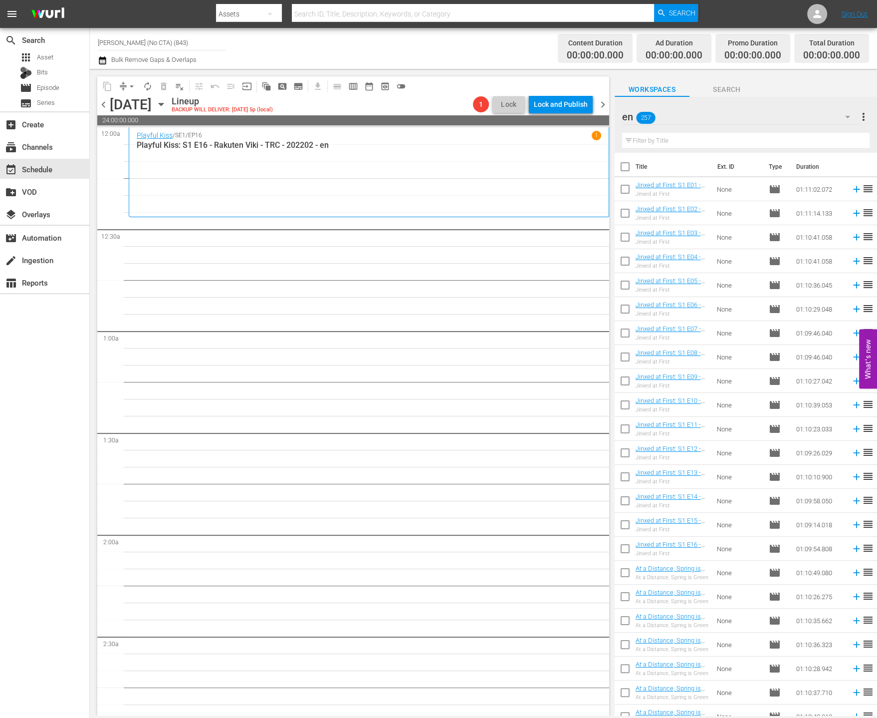
click at [815, 110] on div "en 257" at bounding box center [741, 117] width 238 height 28
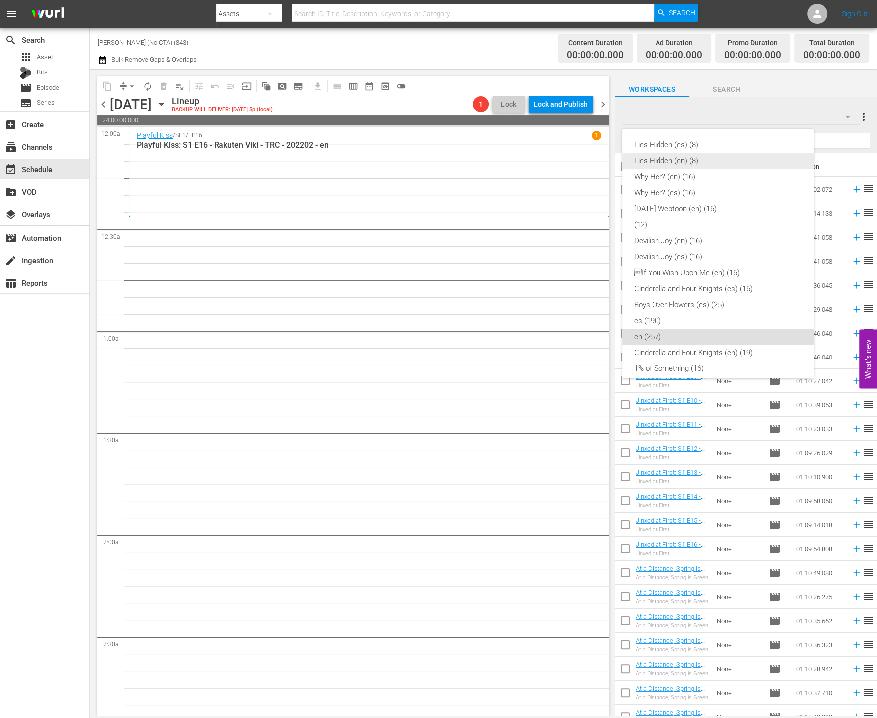
click at [730, 159] on div "Lies Hidden (en) (8)" at bounding box center [718, 161] width 168 height 16
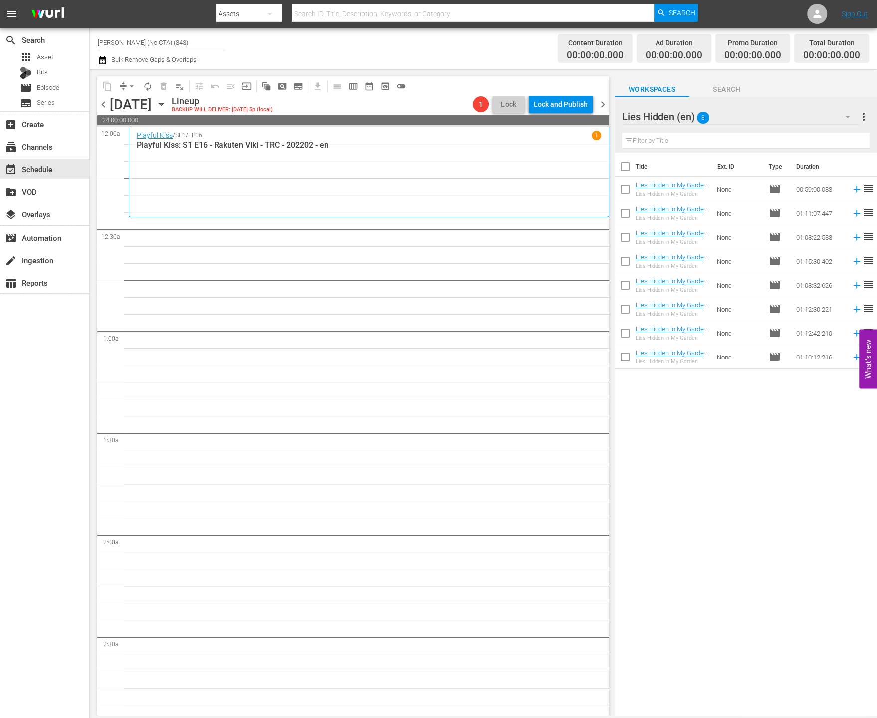
click at [623, 167] on input "checkbox" at bounding box center [625, 168] width 21 height 21
checkbox input "true"
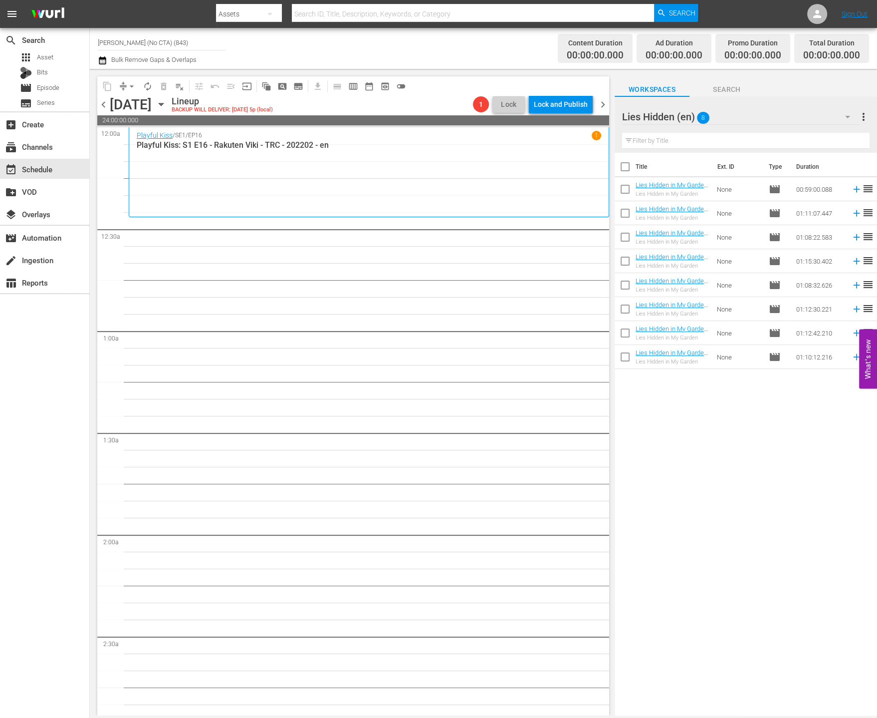
checkbox input "true"
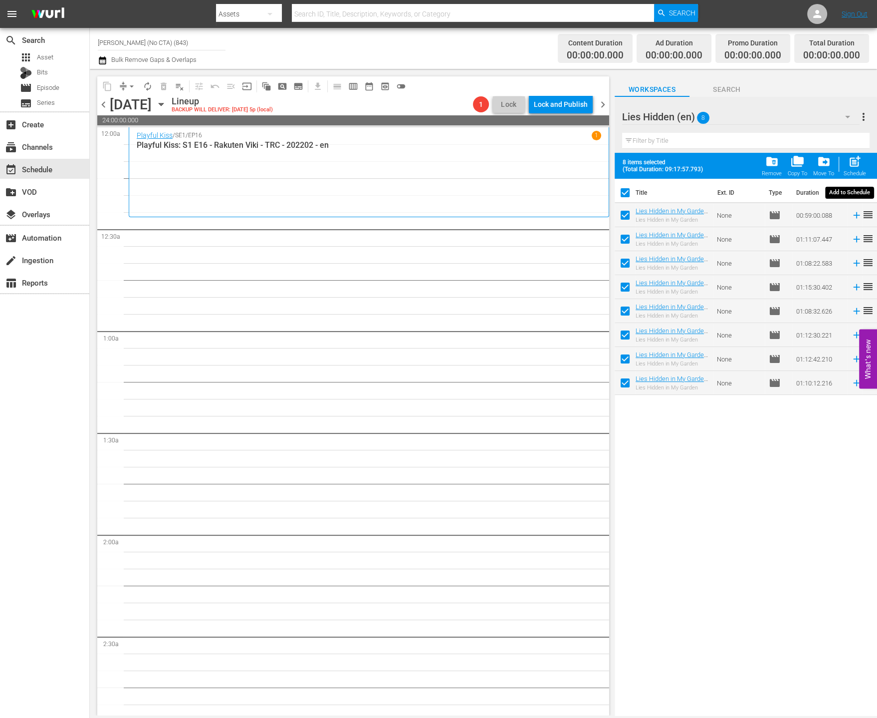
click at [856, 169] on div "post_add Schedule" at bounding box center [855, 166] width 22 height 22
checkbox input "false"
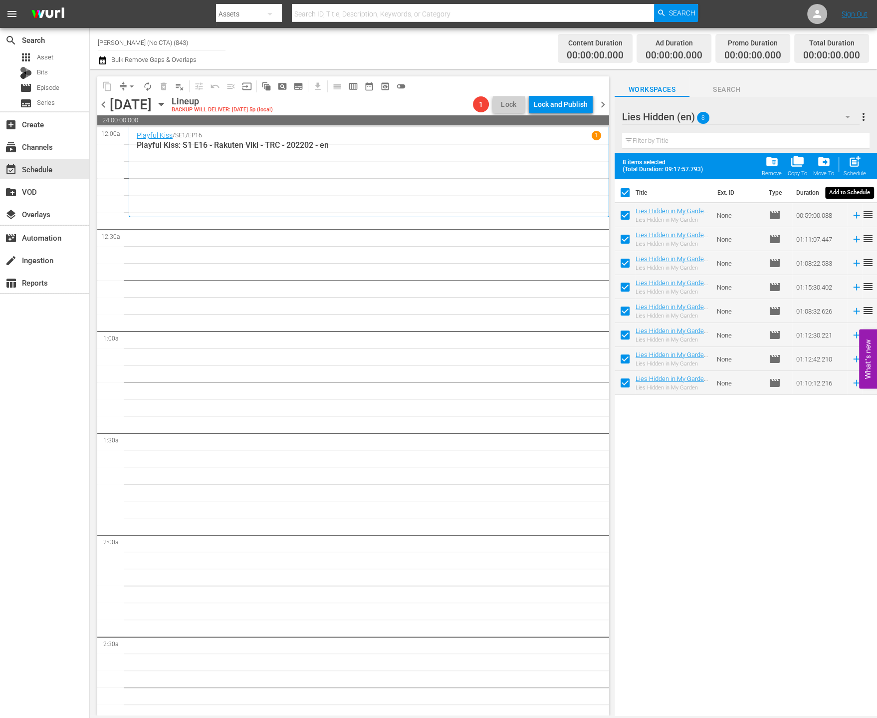
checkbox input "false"
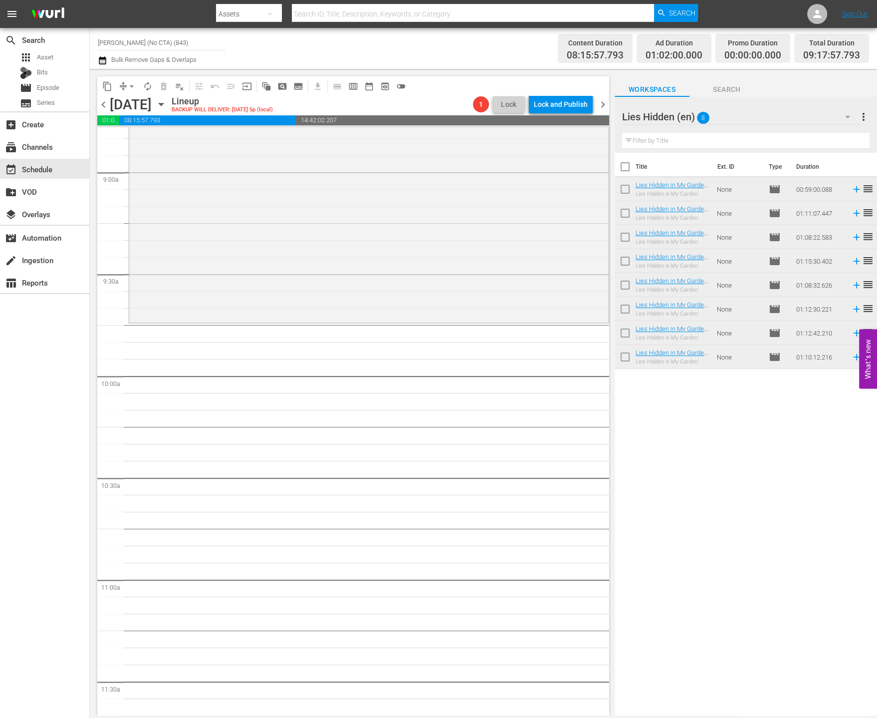
scroll to position [1443, 0]
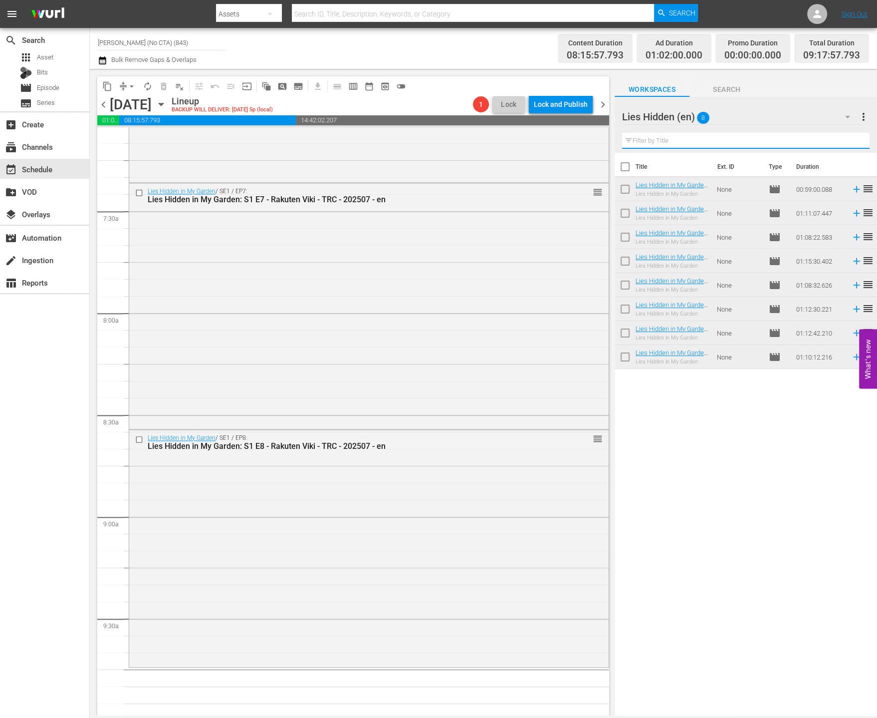
click at [799, 144] on input "text" at bounding box center [746, 141] width 248 height 16
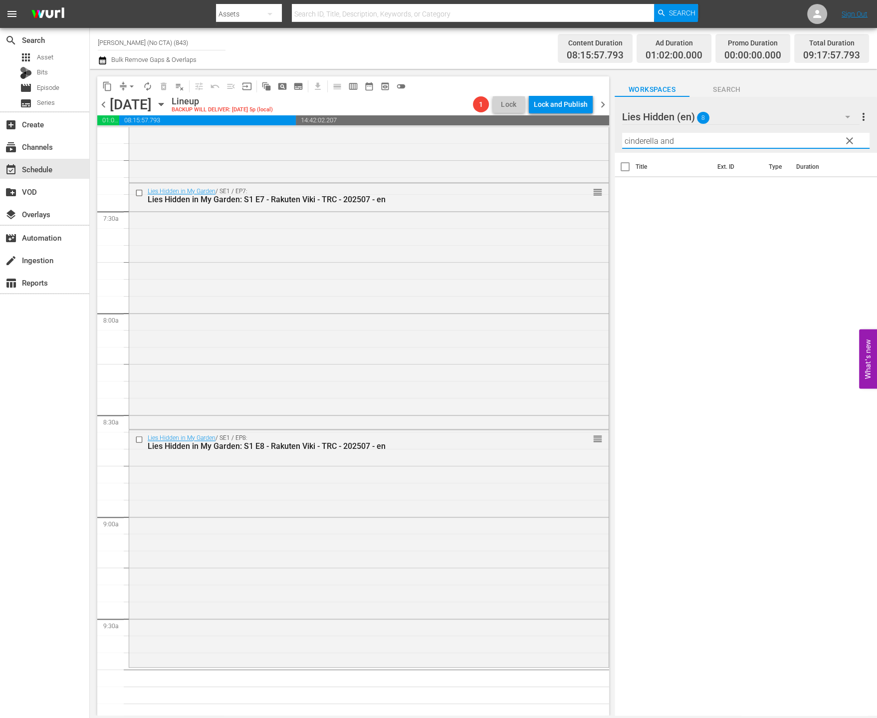
type input "cinderella and"
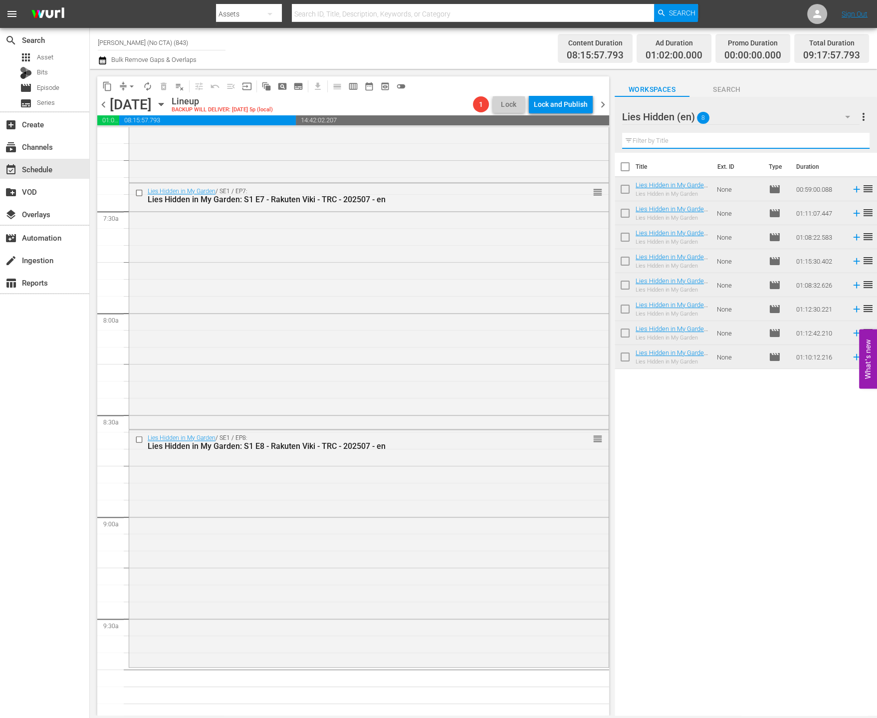
click at [759, 114] on div "Lies Hidden (en) 8" at bounding box center [741, 117] width 238 height 28
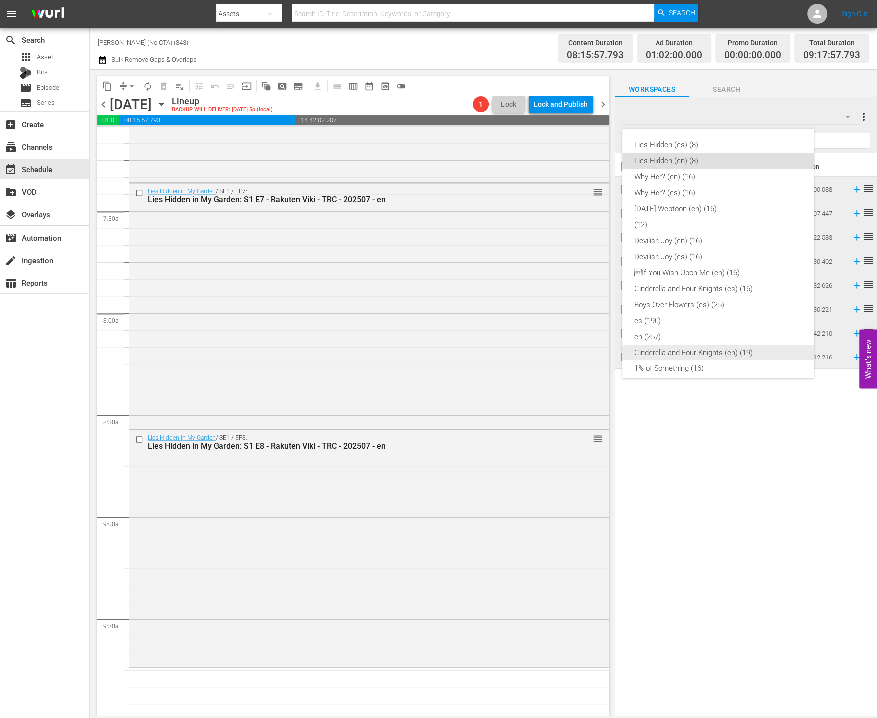
click at [743, 346] on div "Cinderella and Four Knights (en) (19)" at bounding box center [718, 352] width 168 height 16
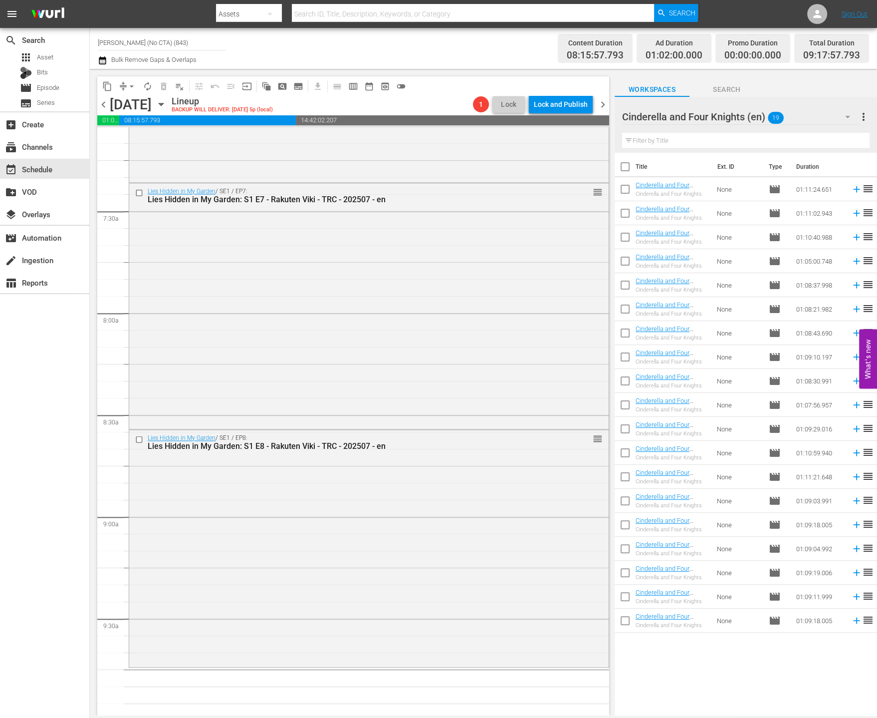
click at [625, 170] on input "checkbox" at bounding box center [625, 168] width 21 height 21
checkbox input "true"
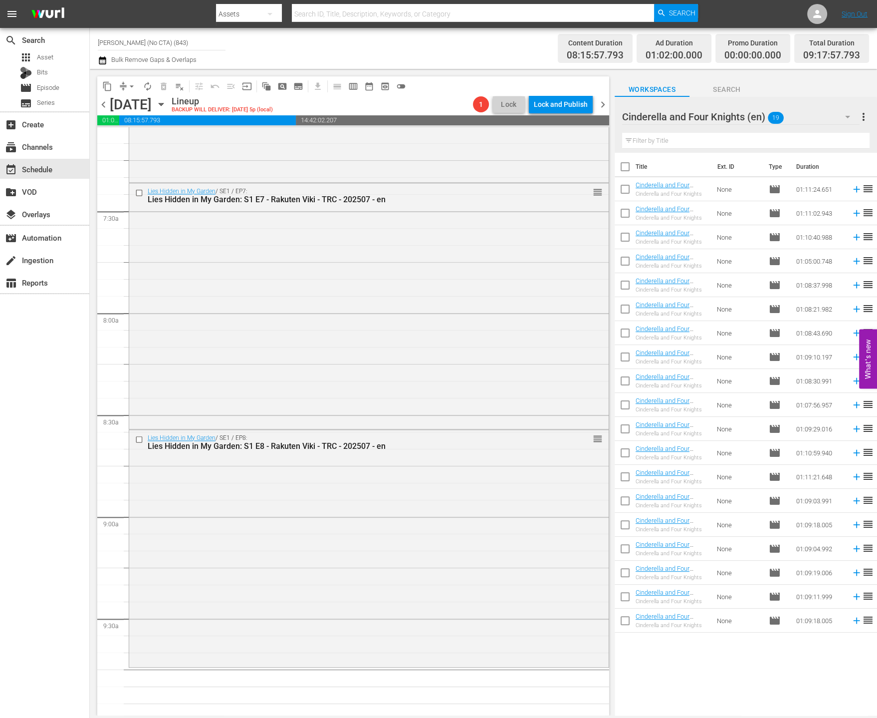
checkbox input "true"
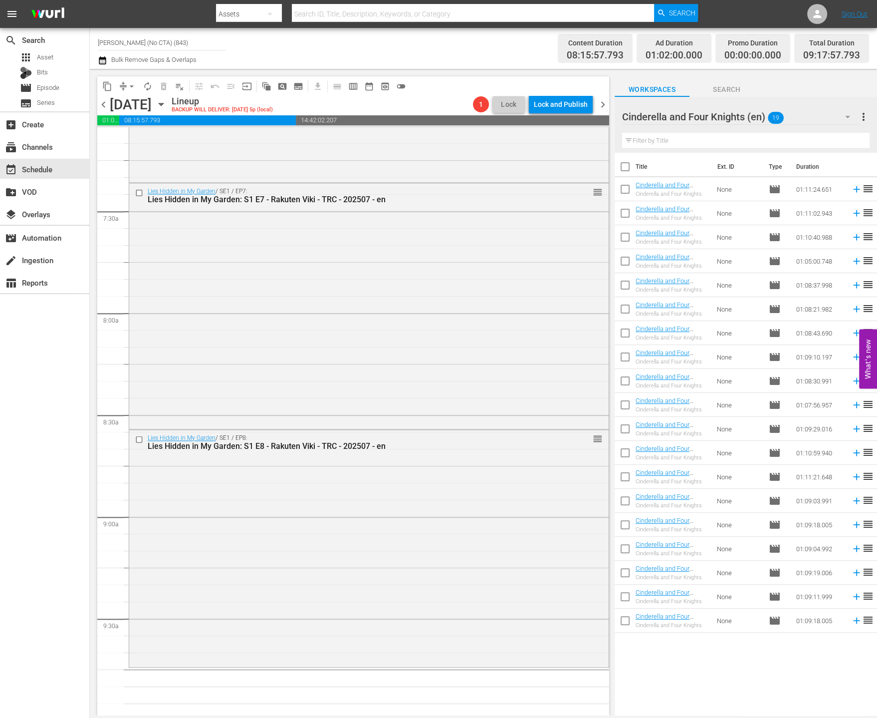
checkbox input "true"
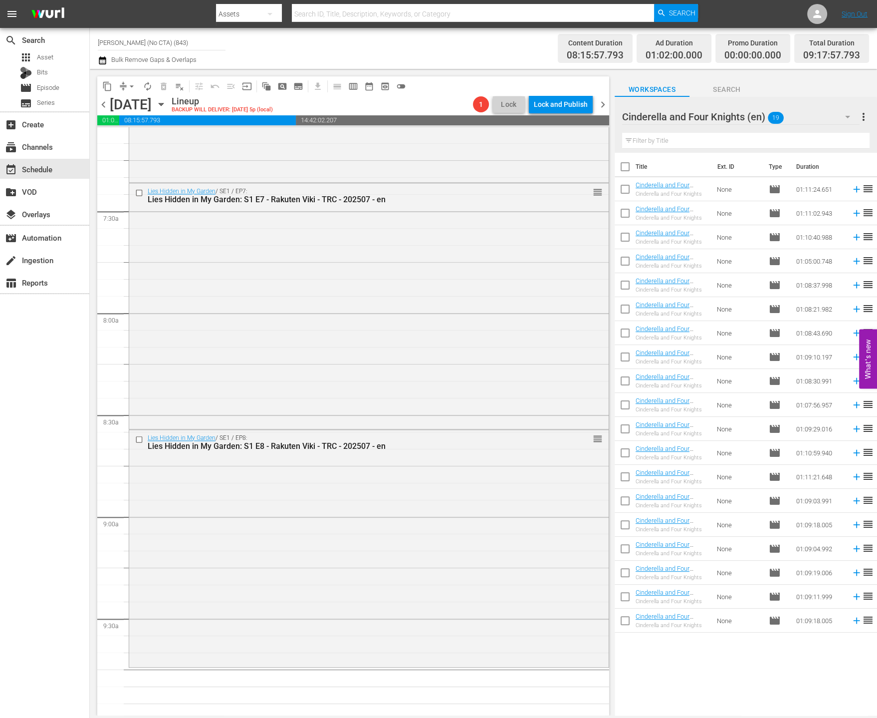
checkbox input "true"
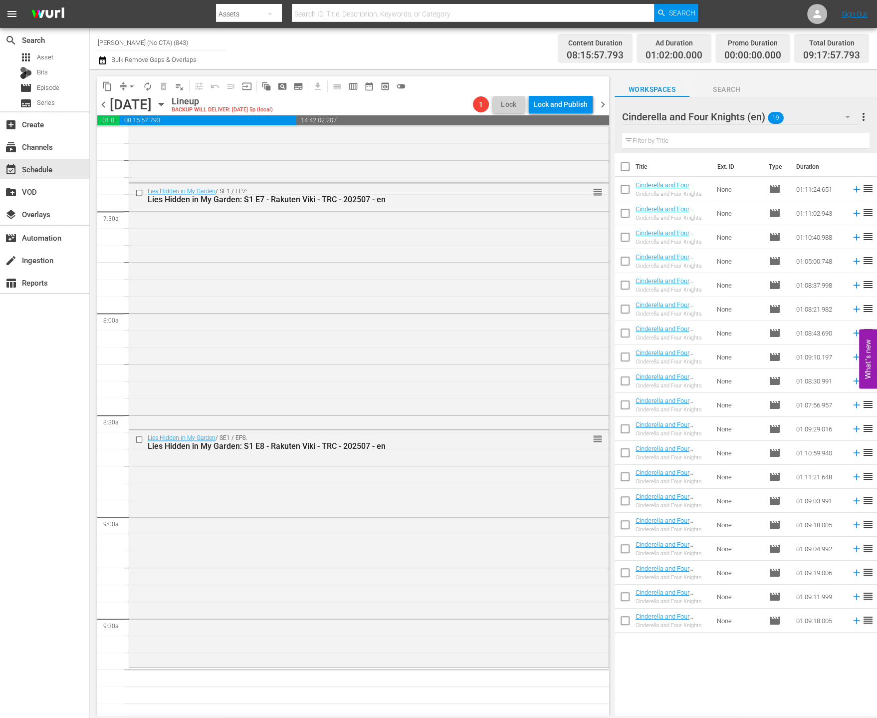
checkbox input "true"
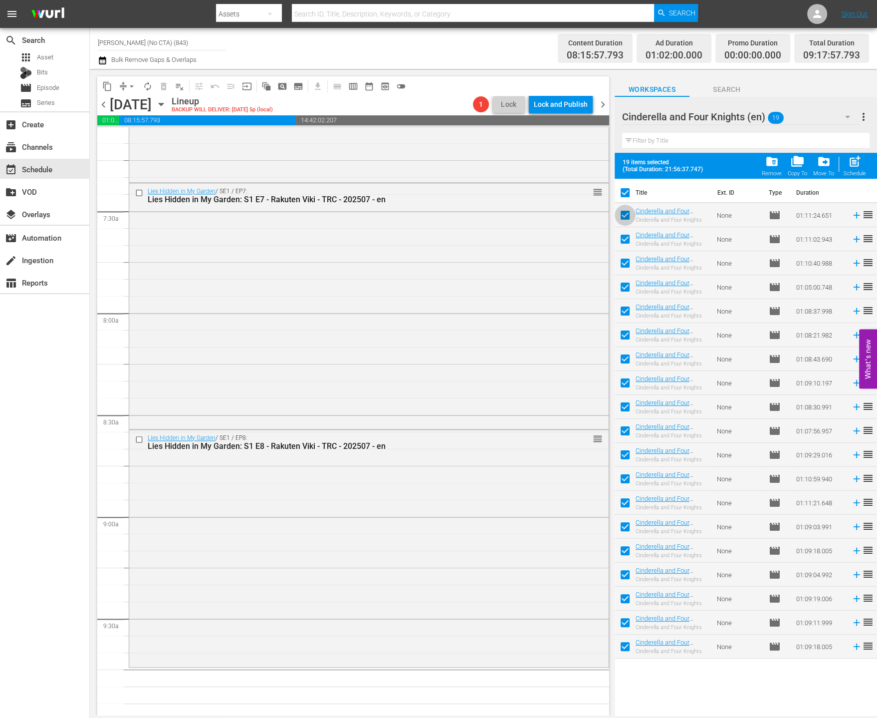
click at [626, 217] on input "checkbox" at bounding box center [625, 217] width 21 height 21
checkbox input "false"
click at [625, 354] on input "checkbox" at bounding box center [625, 360] width 21 height 21
checkbox input "false"
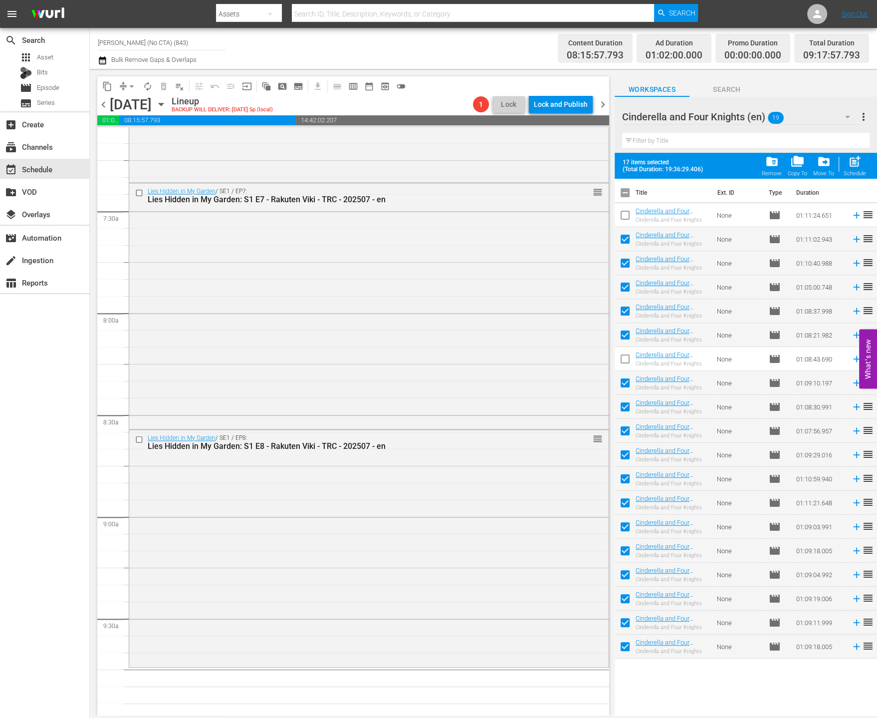
click at [612, 501] on div "content_copy compress arrow_drop_down autorenew_outlined delete_forever_outline…" at bounding box center [352, 392] width 525 height 646
click at [620, 500] on input "checkbox" at bounding box center [625, 504] width 21 height 21
checkbox input "false"
click at [852, 161] on span "post_add" at bounding box center [854, 161] width 13 height 13
checkbox input "false"
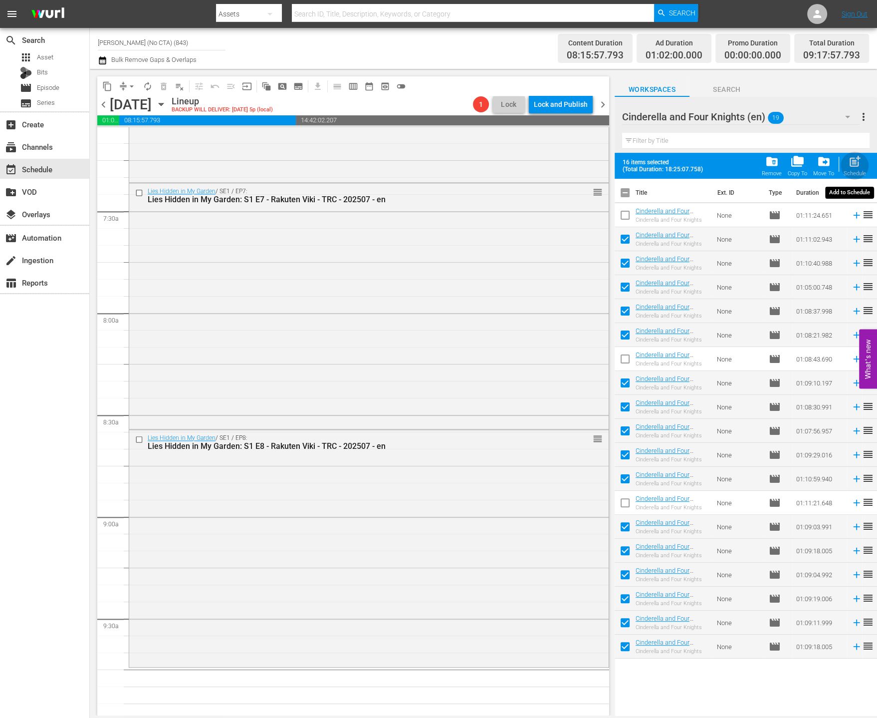
checkbox input "false"
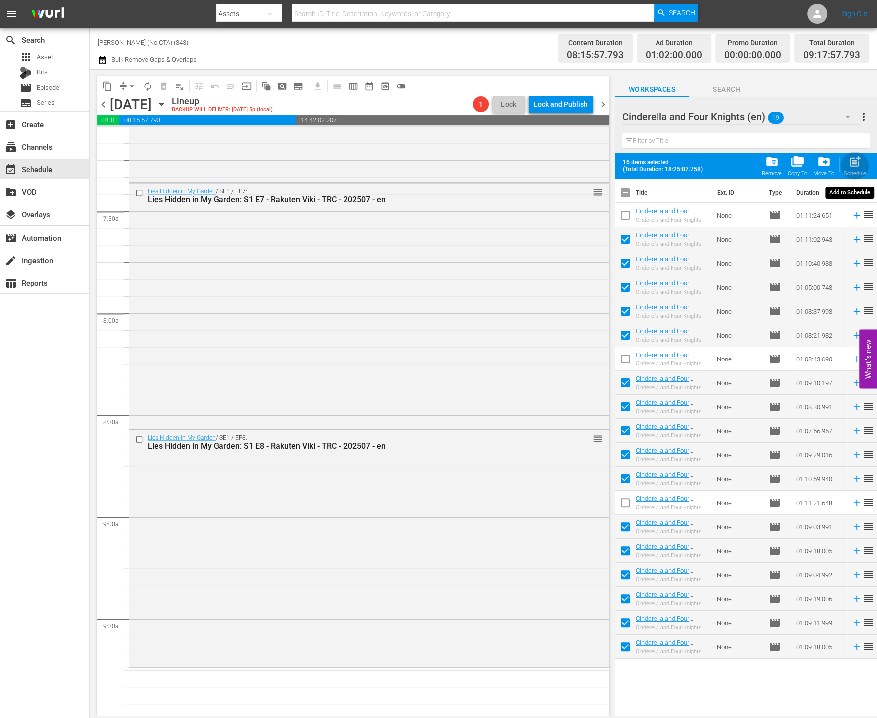
checkbox input "false"
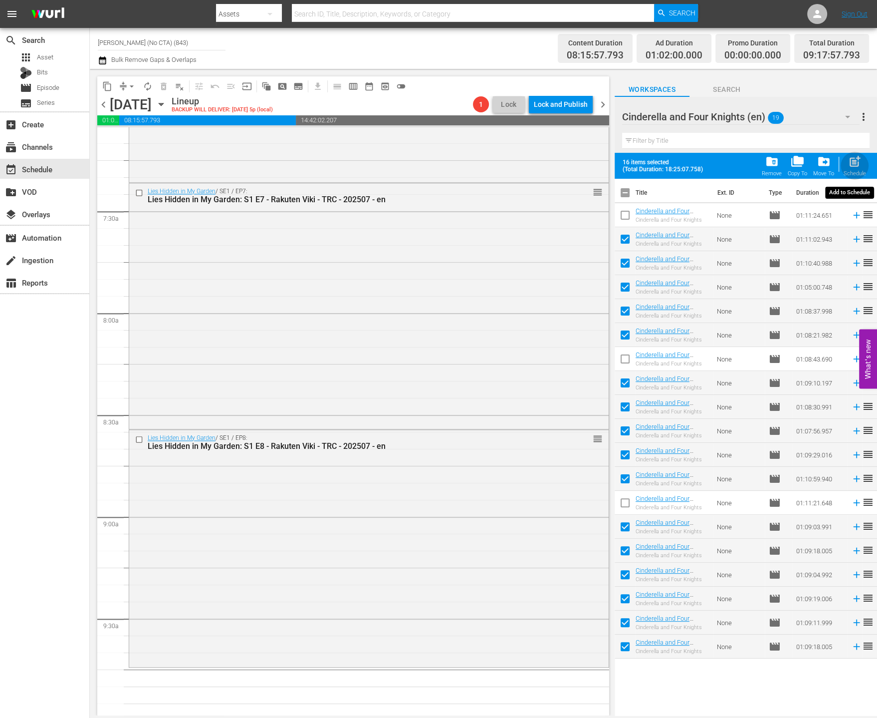
checkbox input "false"
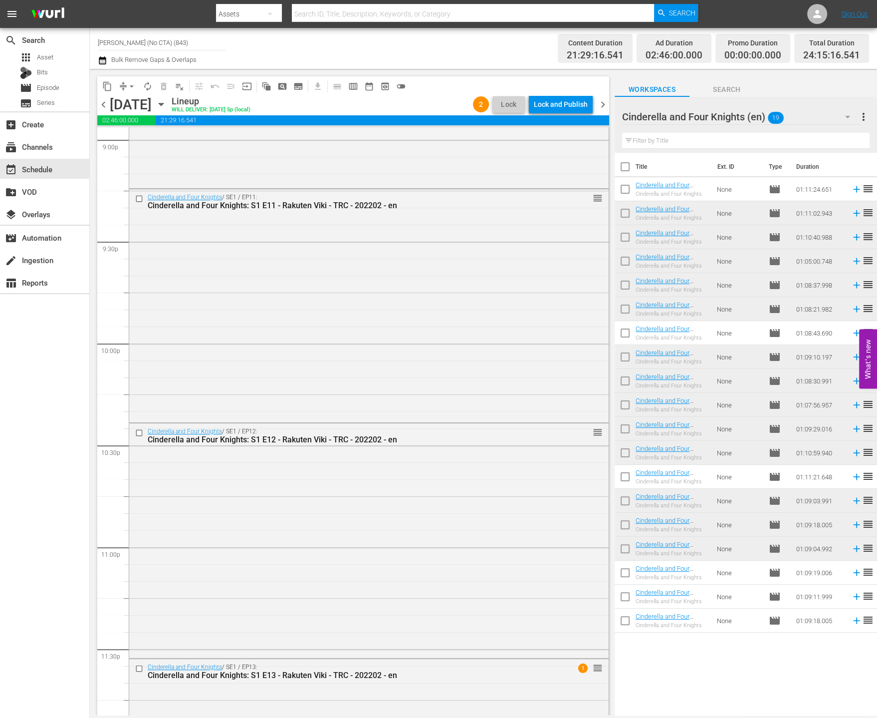
scroll to position [4441, 0]
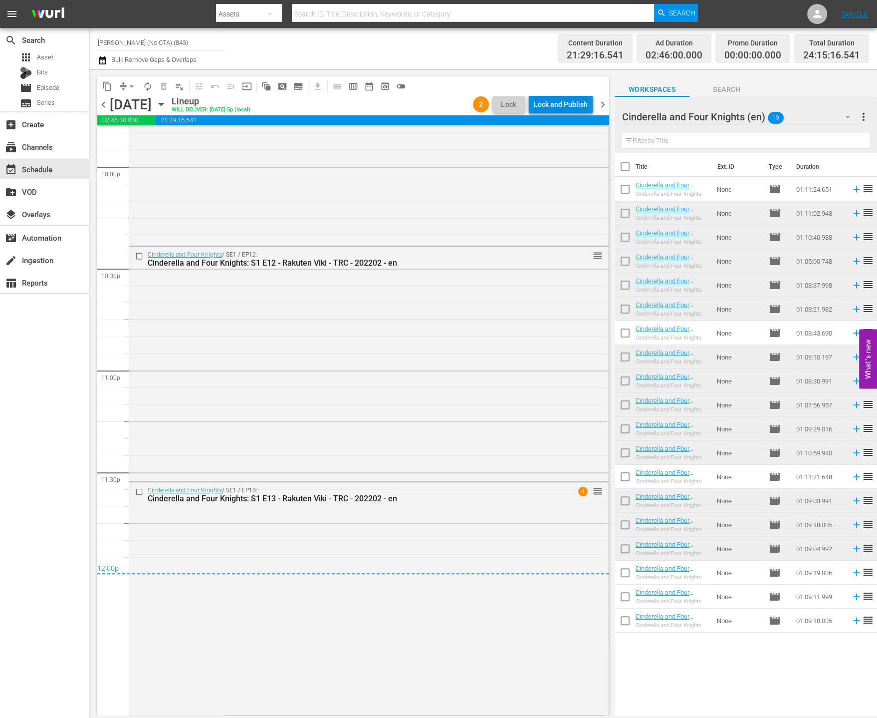
click at [556, 106] on div "Lock and Publish" at bounding box center [561, 104] width 54 height 18
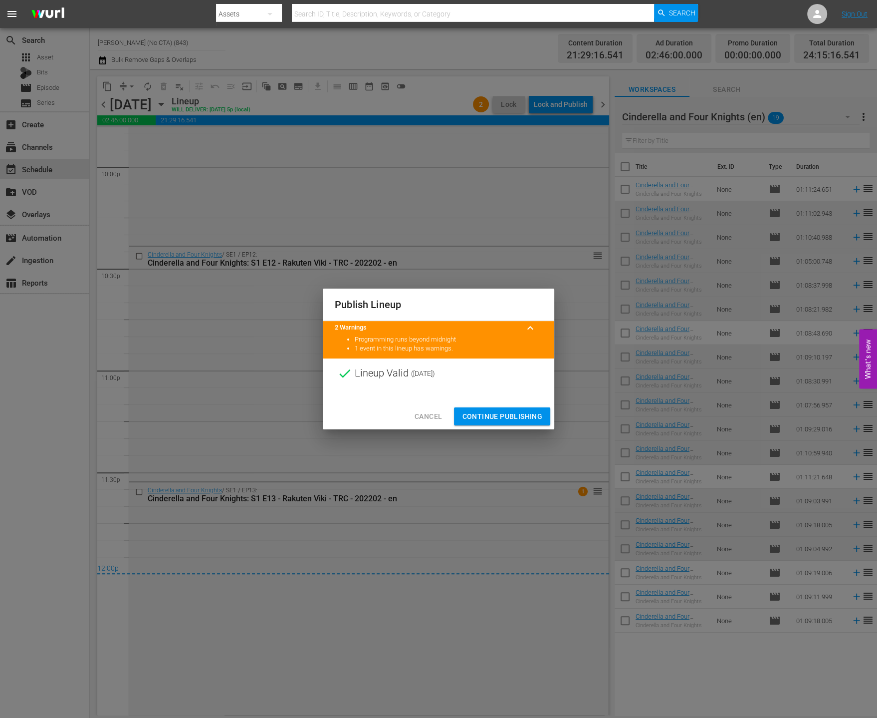
click at [498, 421] on span "Continue Publishing" at bounding box center [502, 416] width 80 height 12
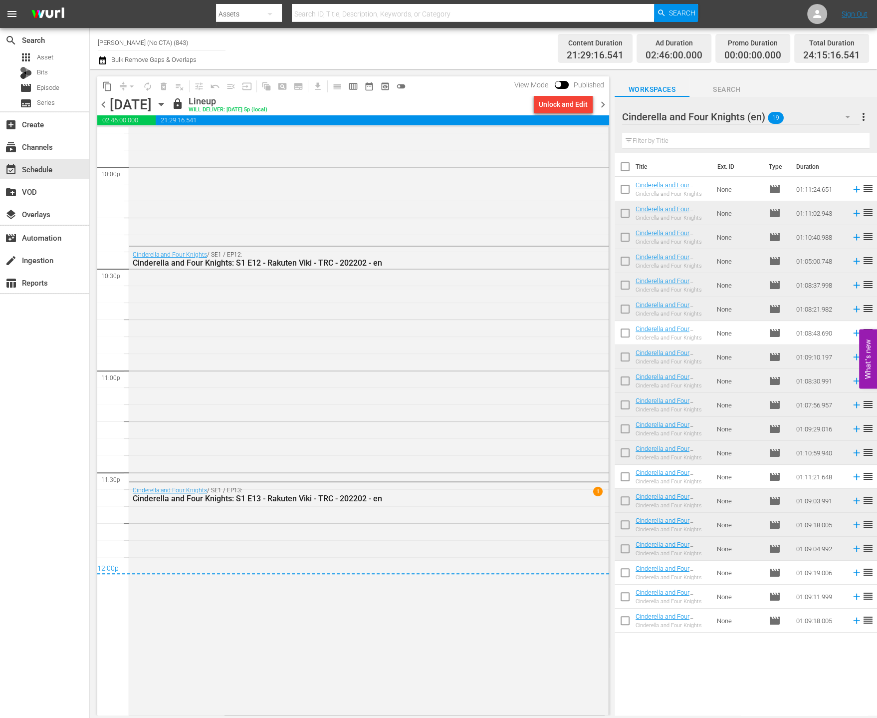
click at [602, 101] on span "chevron_right" at bounding box center [603, 104] width 12 height 12
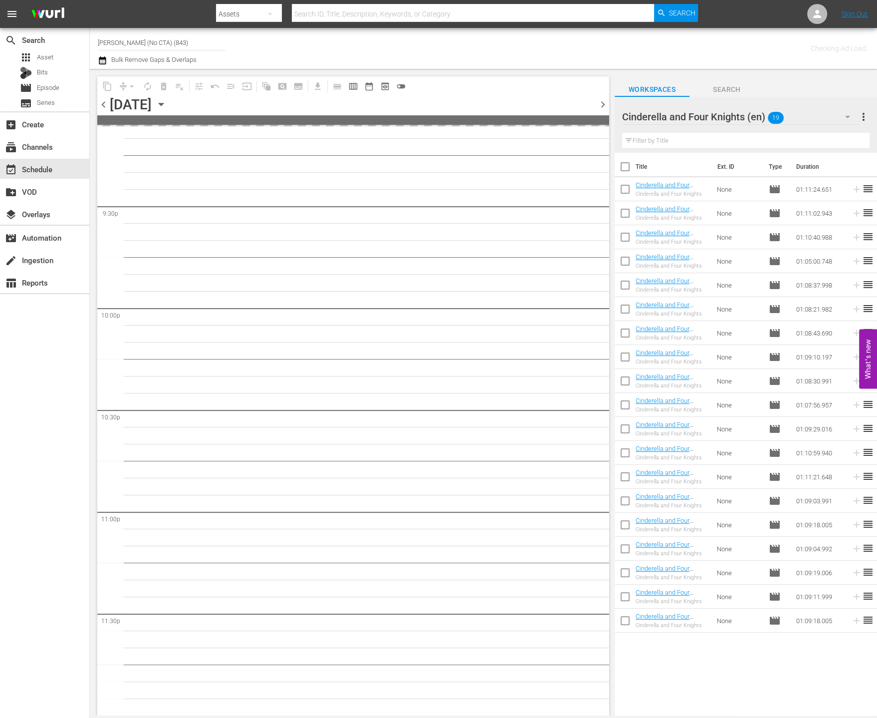
scroll to position [4298, 0]
click at [621, 573] on input "checkbox" at bounding box center [625, 574] width 21 height 21
checkbox input "true"
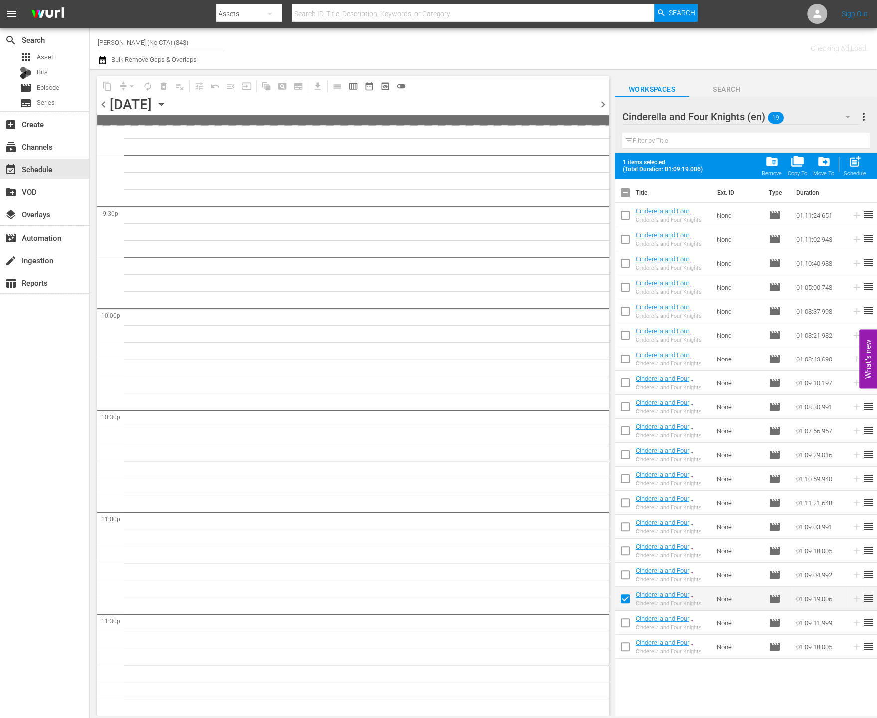
drag, startPoint x: 630, startPoint y: 621, endPoint x: 629, endPoint y: 643, distance: 22.0
click at [630, 621] on input "checkbox" at bounding box center [625, 624] width 21 height 21
checkbox input "true"
click at [629, 645] on input "checkbox" at bounding box center [625, 648] width 21 height 21
checkbox input "true"
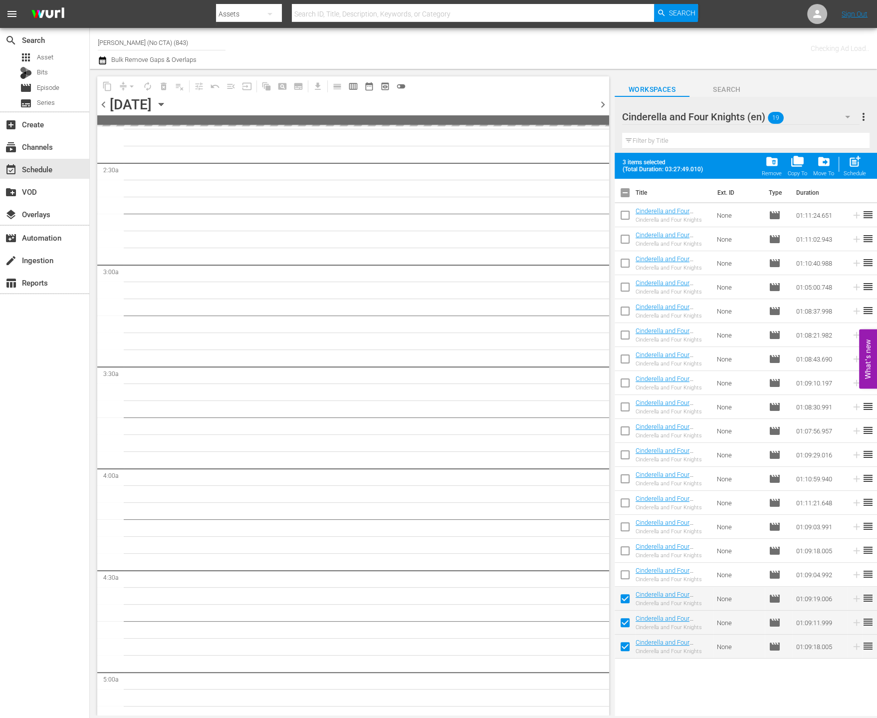
scroll to position [0, 0]
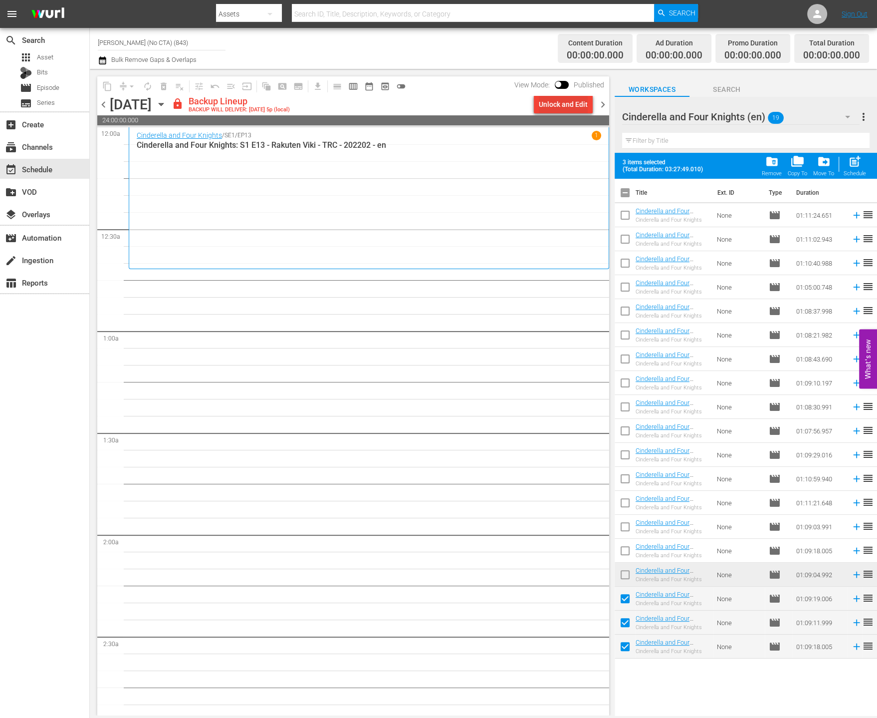
click at [569, 104] on div "Unlock and Edit" at bounding box center [563, 104] width 49 height 18
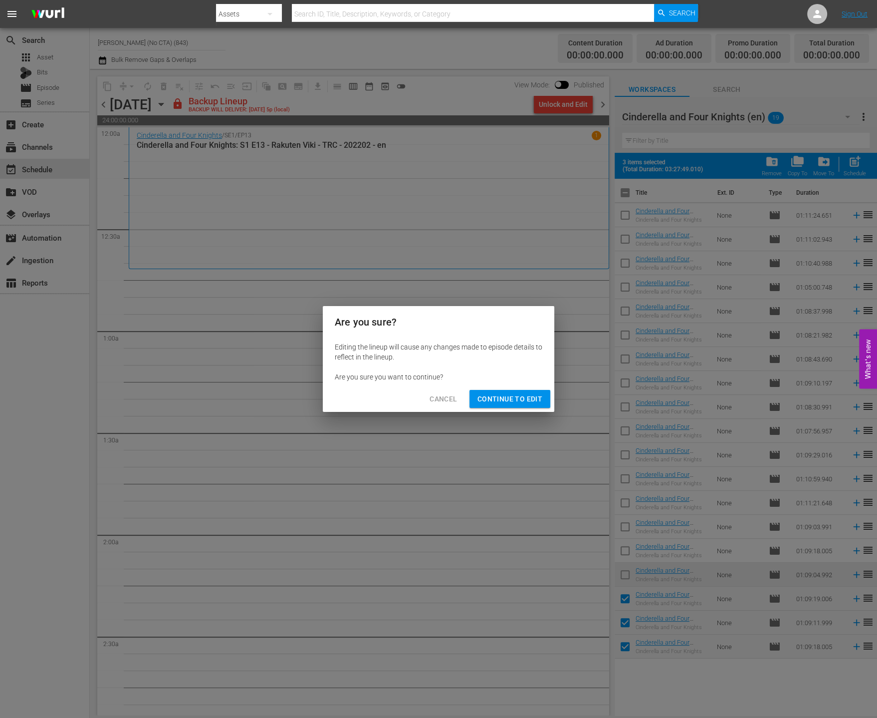
click at [537, 403] on span "Continue to Edit" at bounding box center [510, 399] width 65 height 12
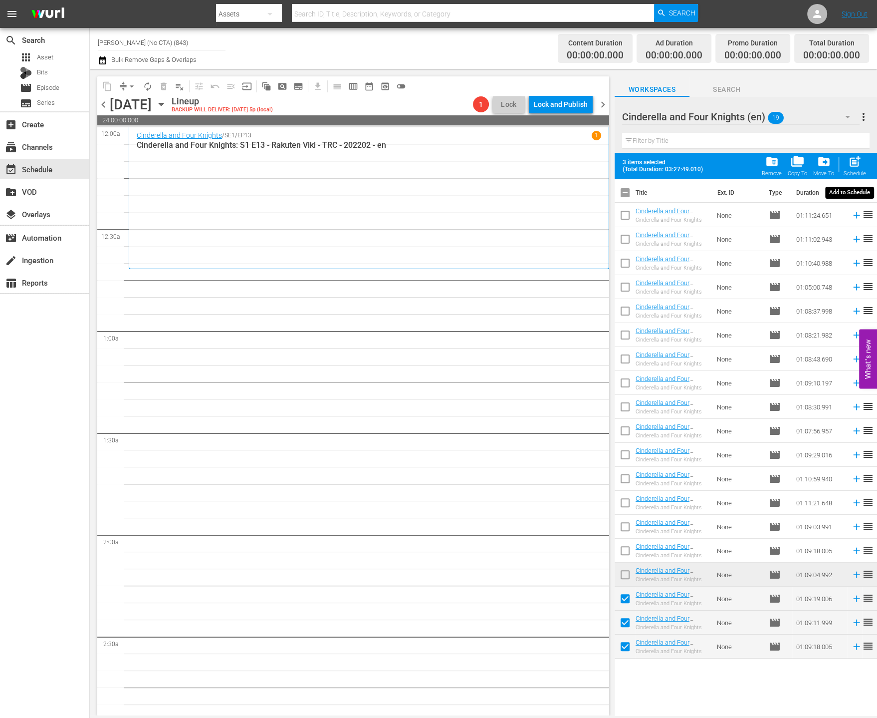
click at [847, 173] on div "Schedule" at bounding box center [855, 173] width 22 height 6
checkbox input "false"
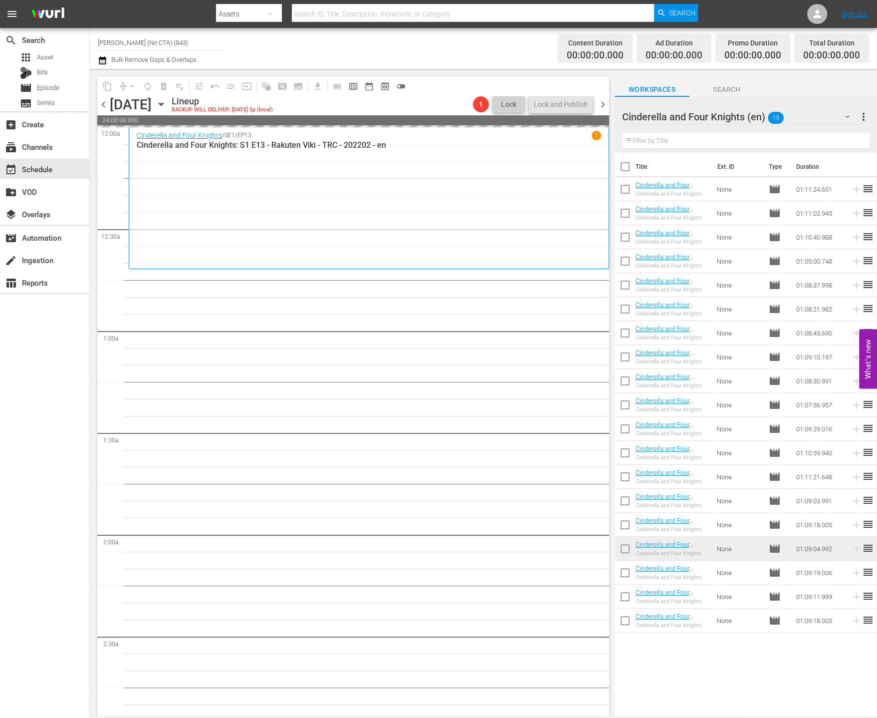
click at [826, 122] on div "Cinderella and Four Knights (en) 19" at bounding box center [741, 117] width 238 height 28
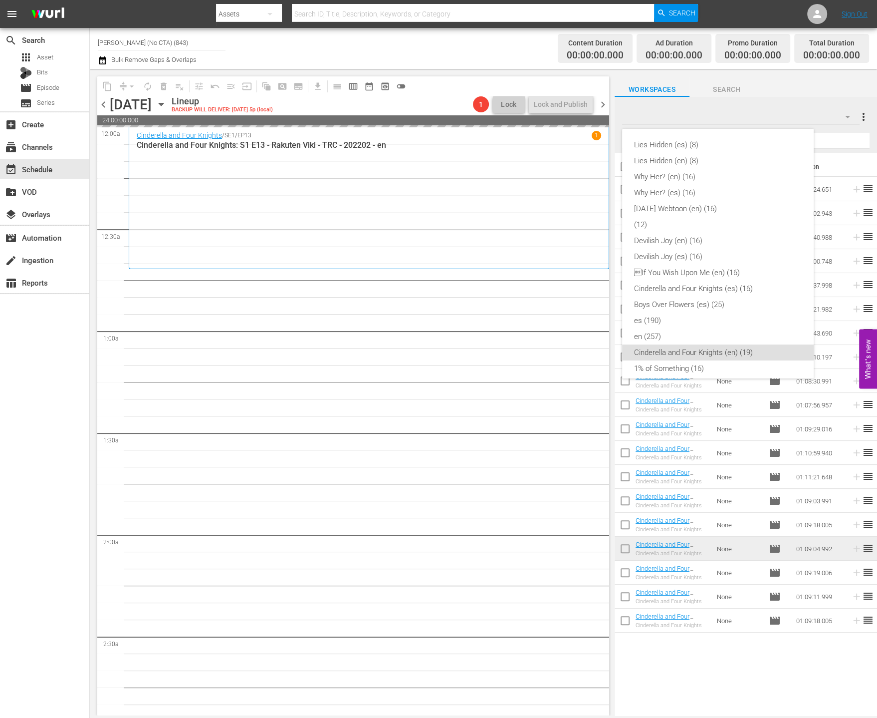
scroll to position [200, 0]
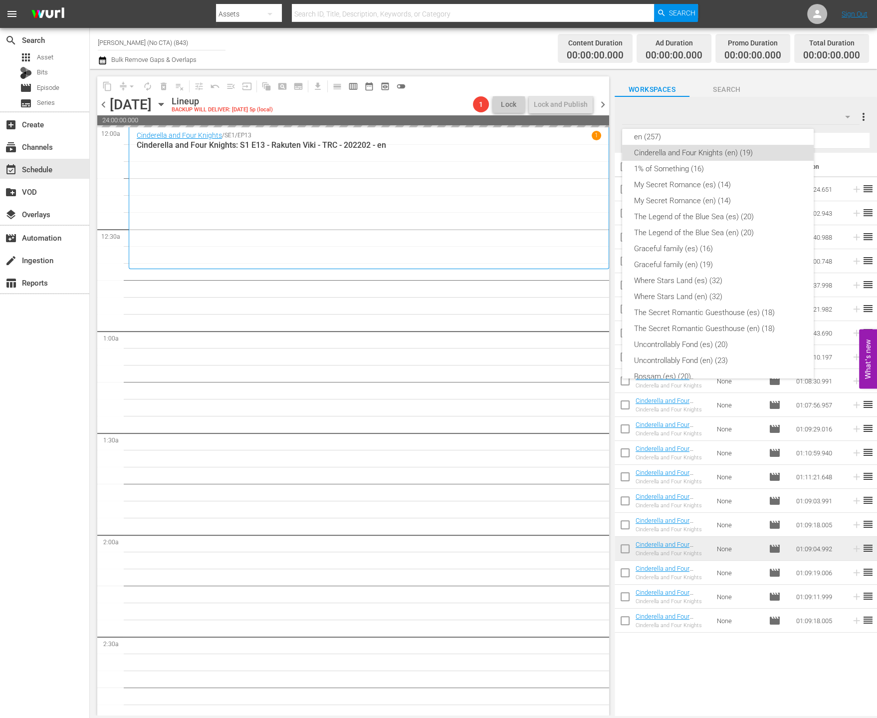
click at [735, 138] on div "en (257)" at bounding box center [718, 137] width 168 height 16
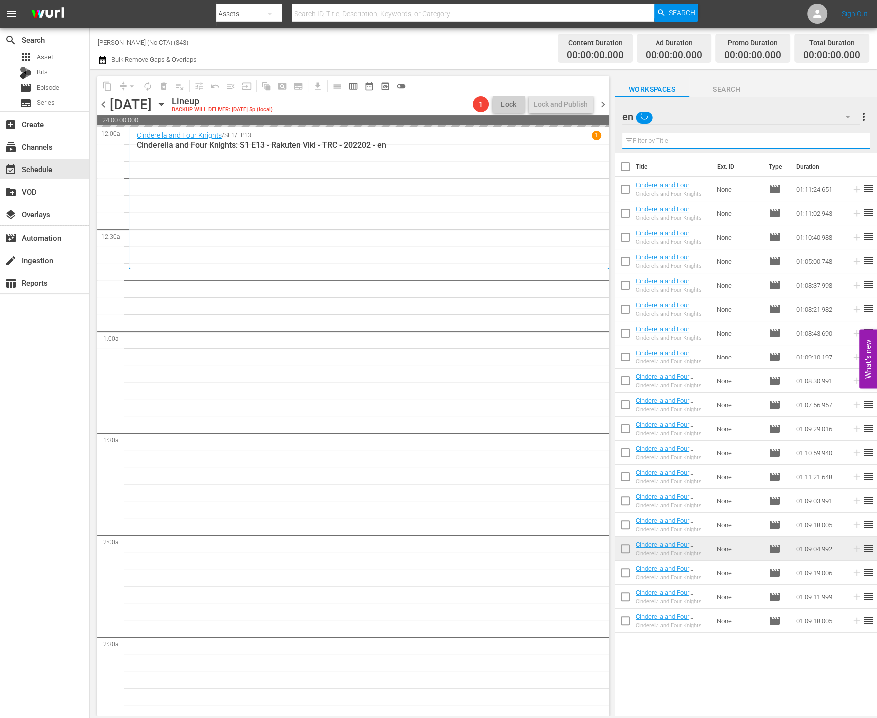
click at [738, 142] on input "text" at bounding box center [746, 141] width 248 height 16
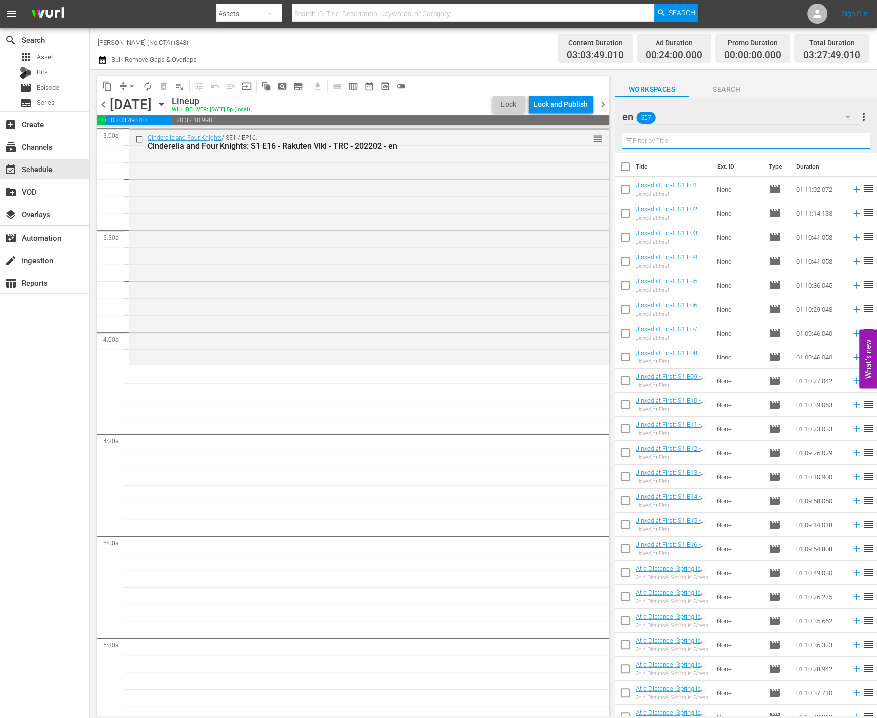
scroll to position [537, 0]
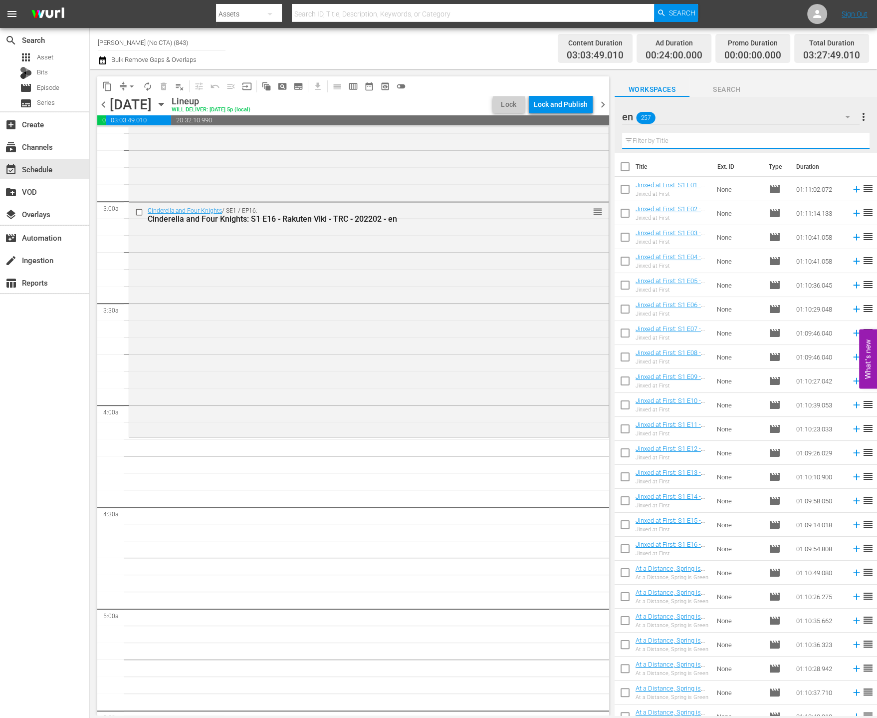
click at [729, 142] on input "text" at bounding box center [746, 141] width 248 height 16
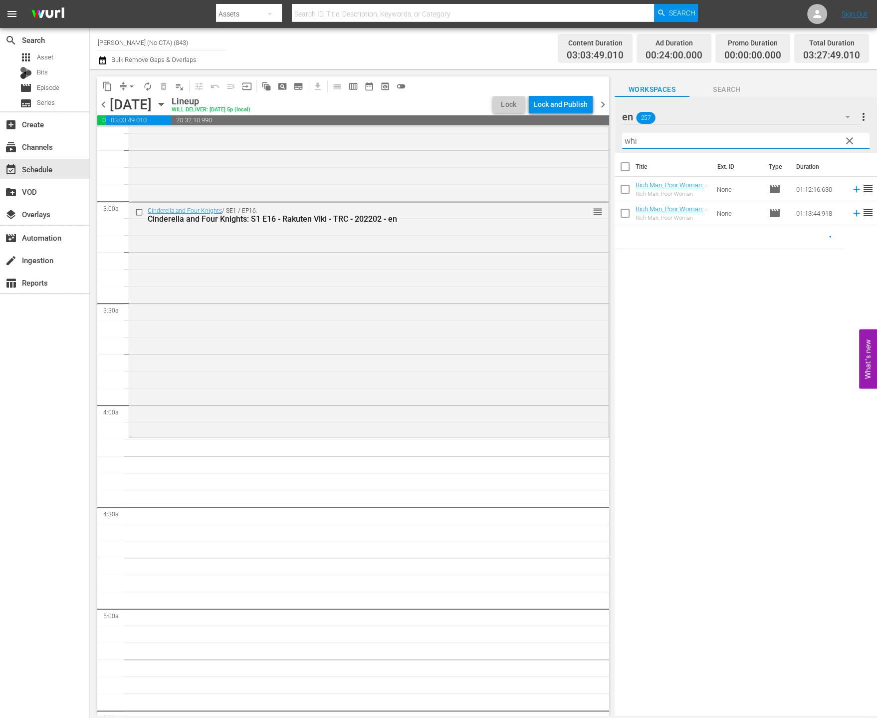
type input "whil"
type input "sleeping"
click at [690, 141] on input "sleeping" at bounding box center [746, 141] width 248 height 16
type input "조ㅑㅣ"
type input "while"
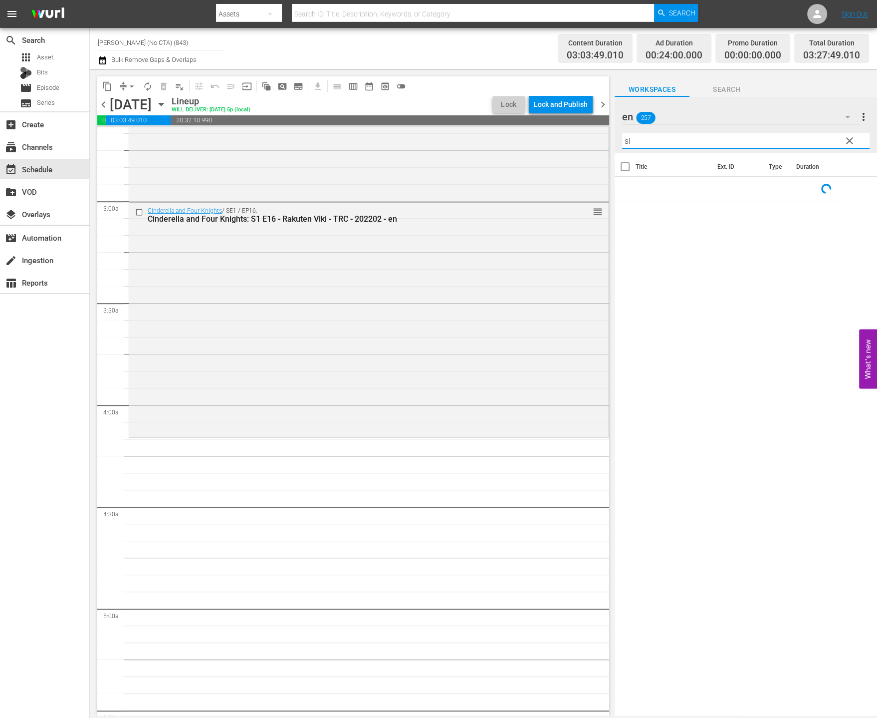
type input "s"
type input "sleeping"
type input "s"
type input "w"
type input "s"
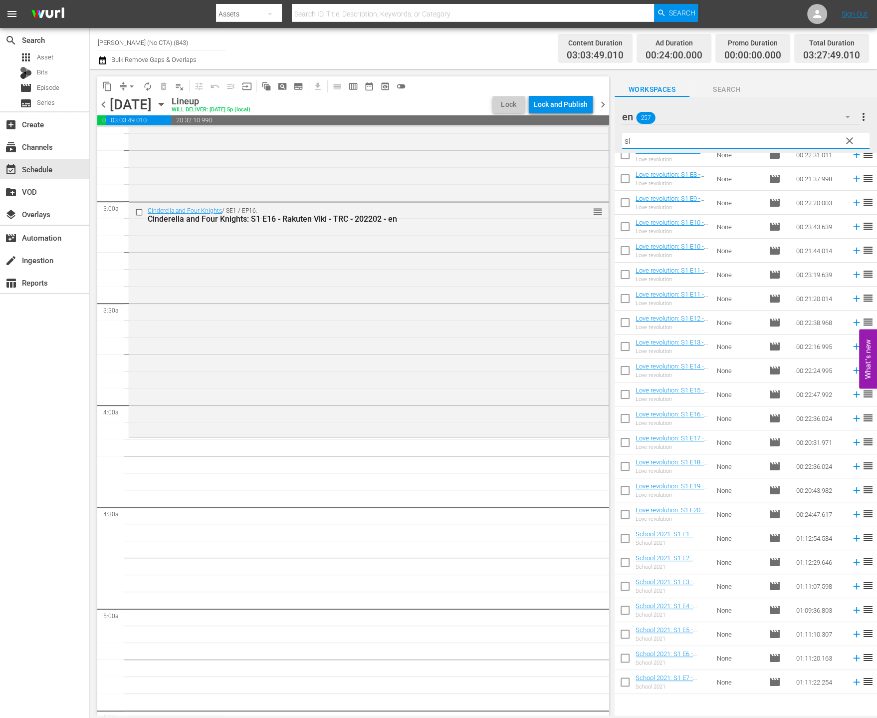
scroll to position [0, 0]
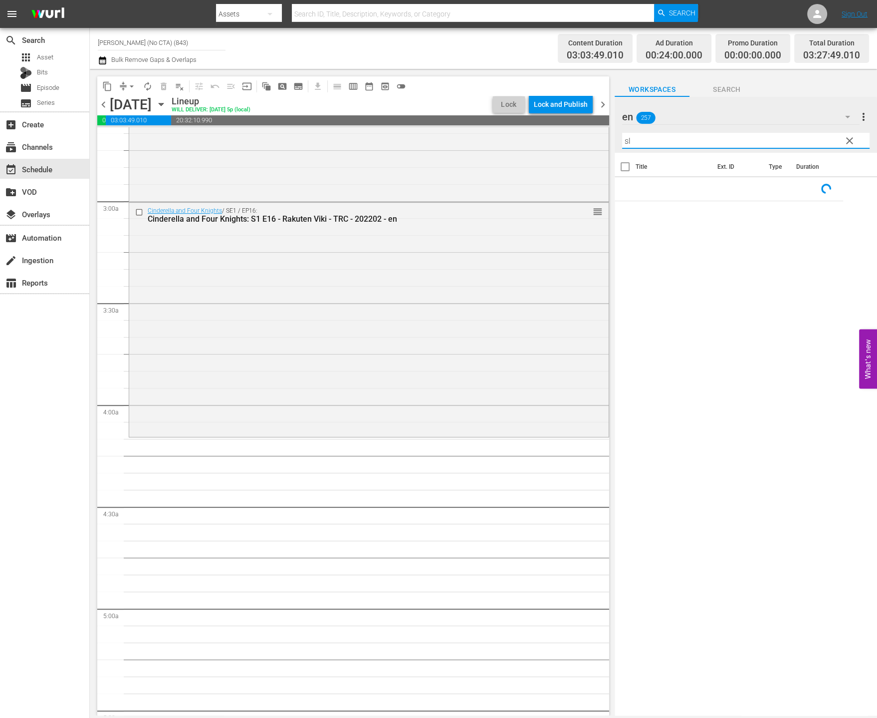
type input "s"
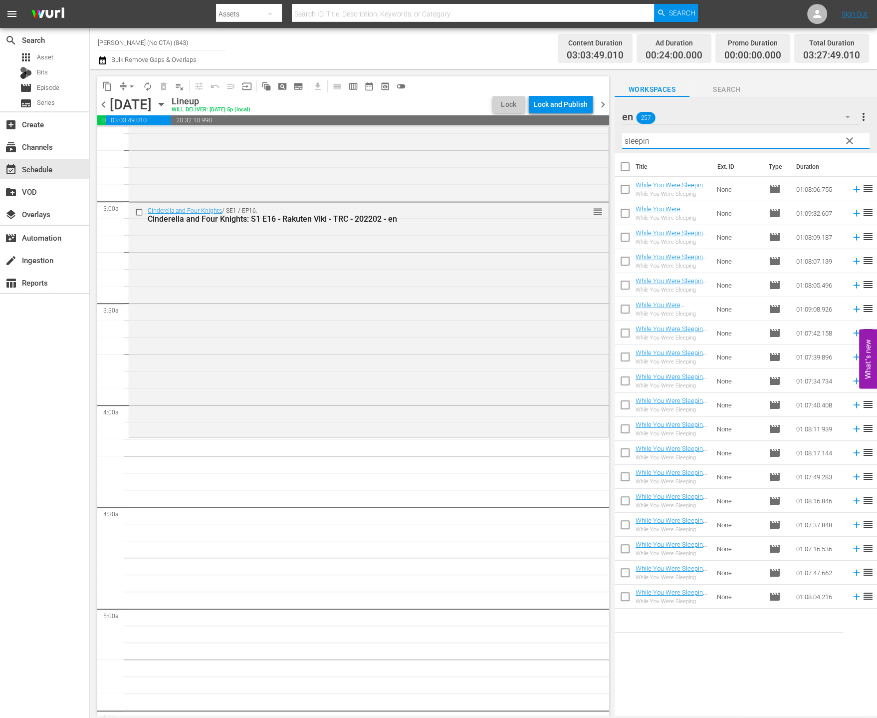
type input "sleeping"
click at [626, 168] on input "checkbox" at bounding box center [625, 168] width 21 height 21
checkbox input "true"
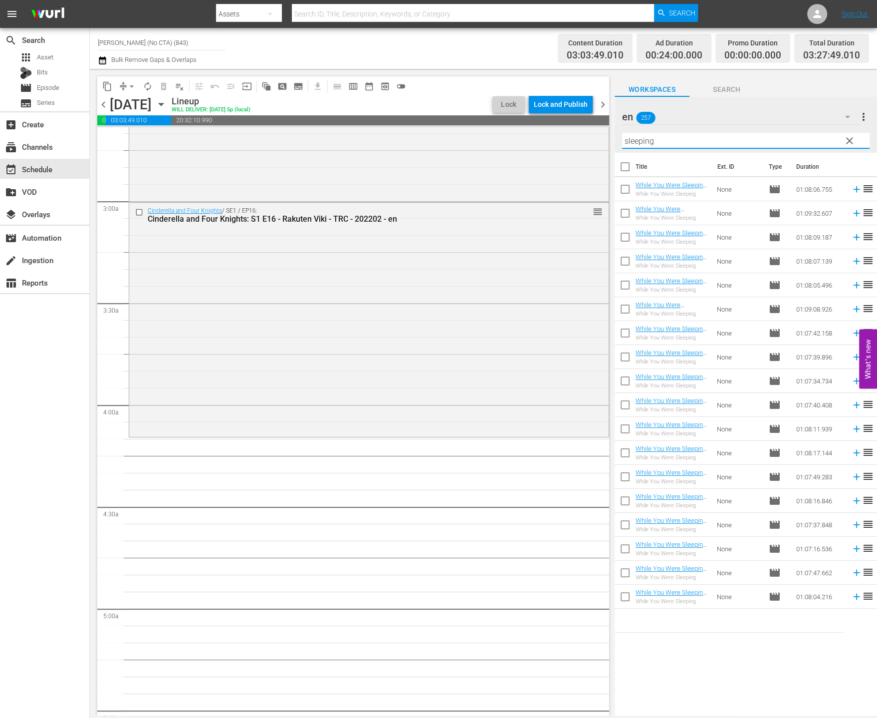
checkbox input "true"
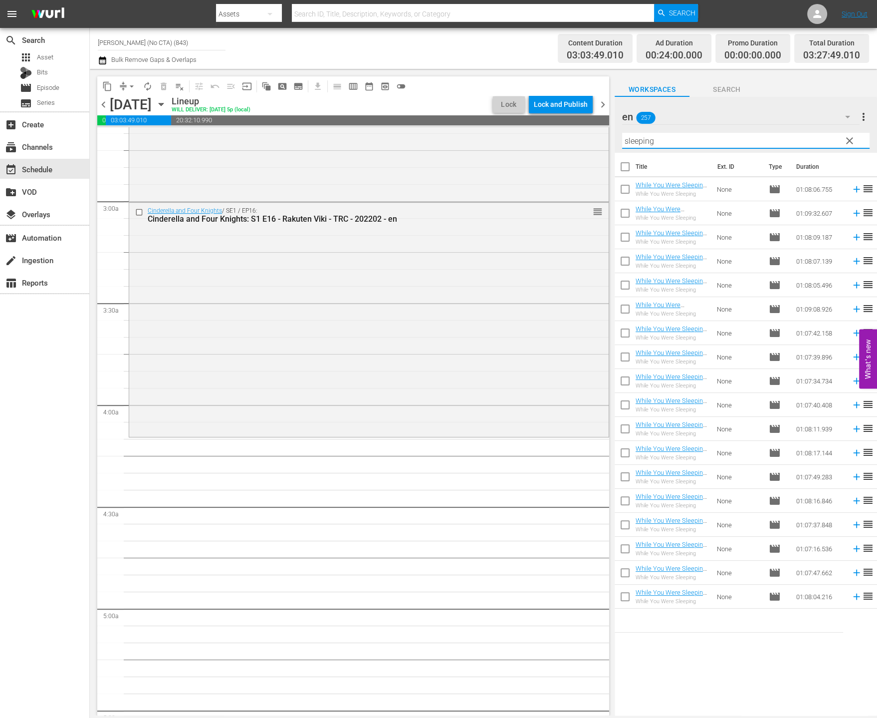
checkbox input "true"
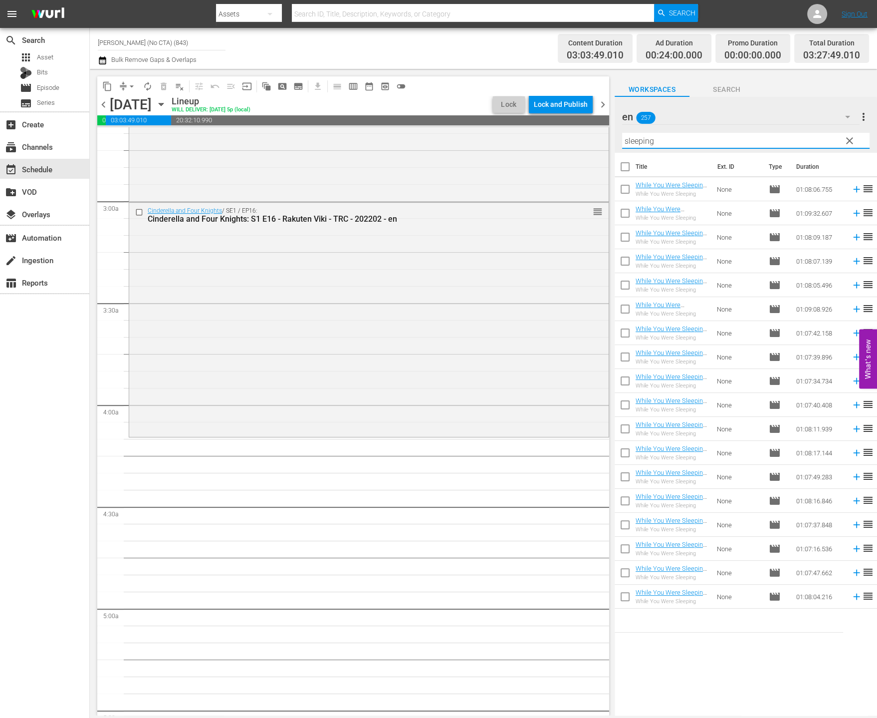
checkbox input "true"
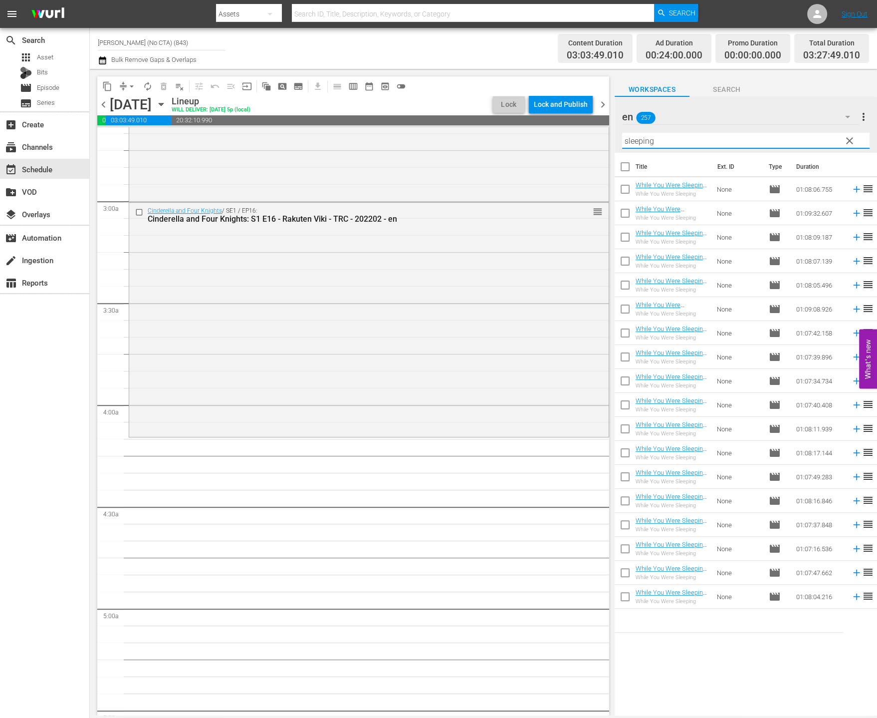
checkbox input "true"
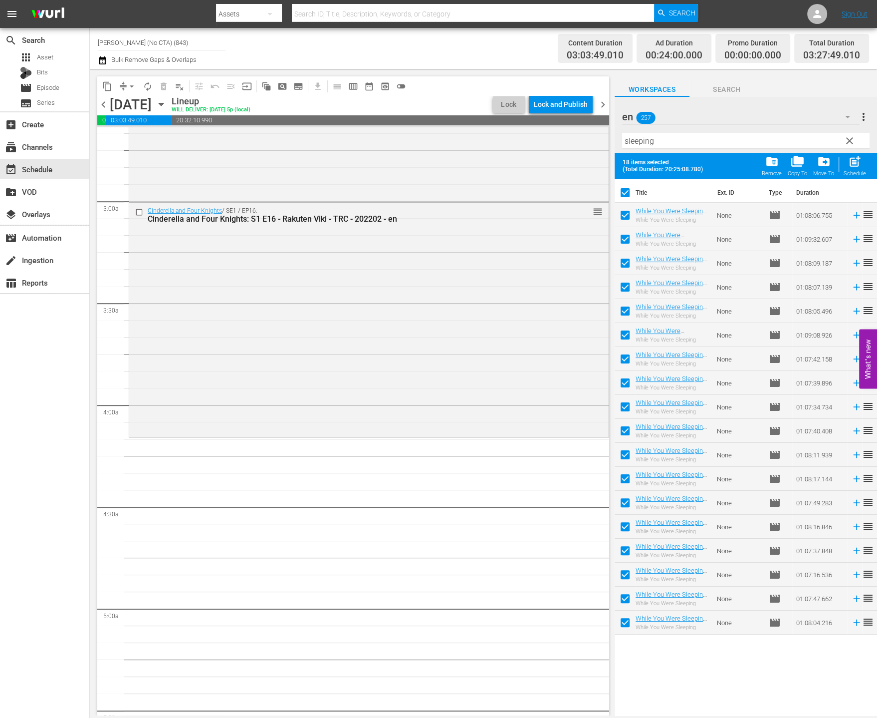
click at [624, 235] on input "checkbox" at bounding box center [625, 241] width 21 height 21
checkbox input "false"
click at [623, 324] on span at bounding box center [625, 334] width 21 height 21
click at [623, 329] on input "checkbox" at bounding box center [625, 336] width 21 height 21
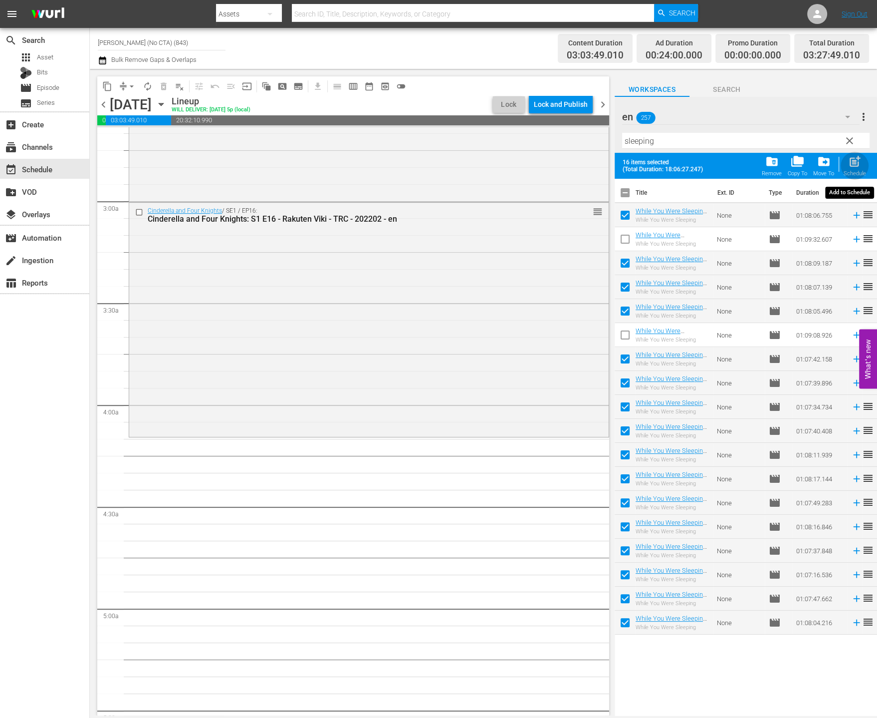
click at [856, 160] on span "post_add" at bounding box center [854, 161] width 13 height 13
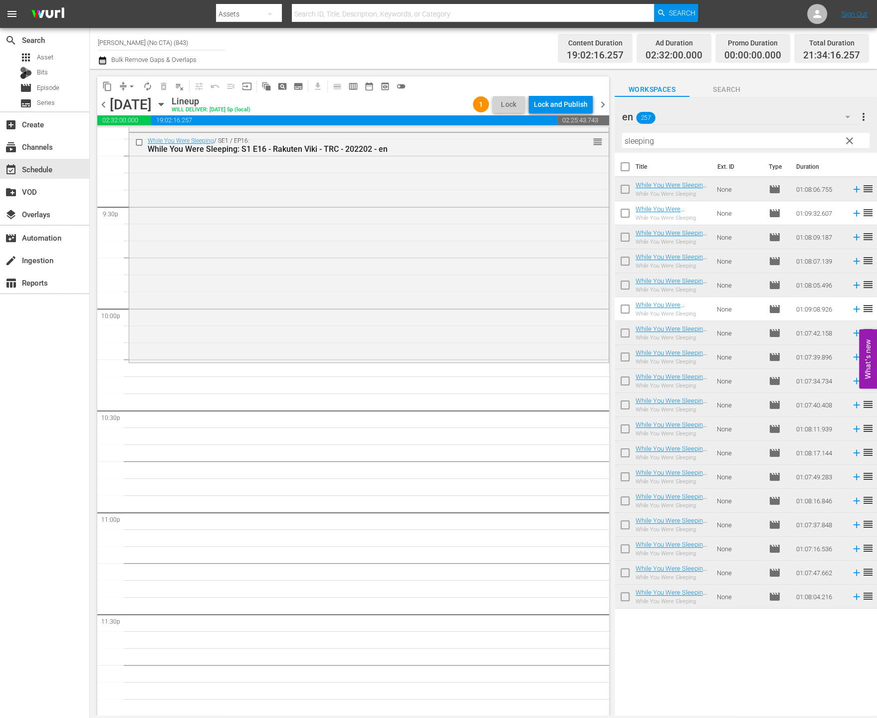
scroll to position [4292, 0]
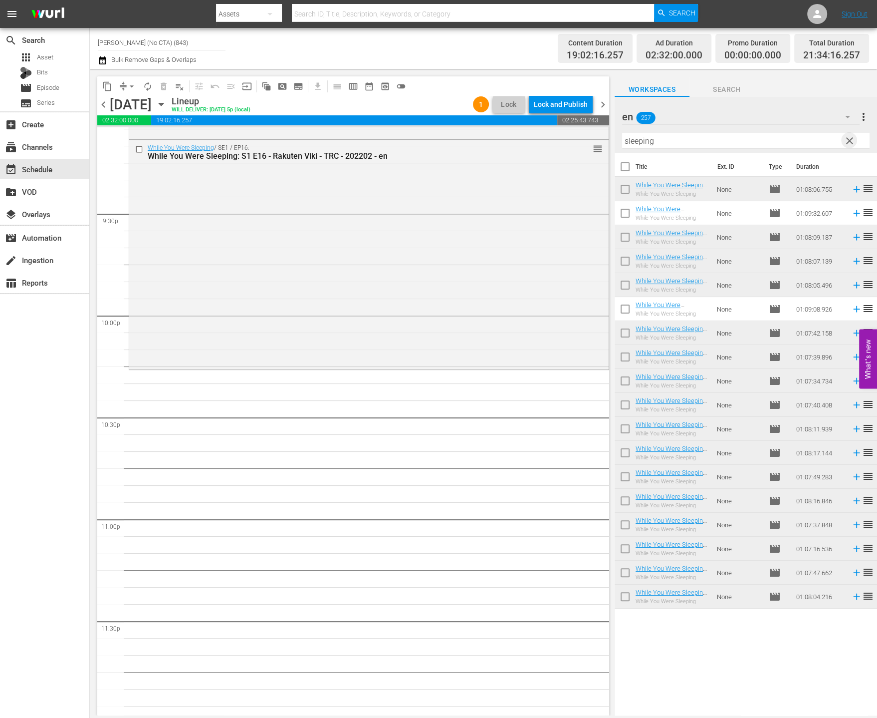
drag, startPoint x: 847, startPoint y: 145, endPoint x: 830, endPoint y: 128, distance: 24.7
click at [847, 145] on span "clear" at bounding box center [850, 141] width 12 height 12
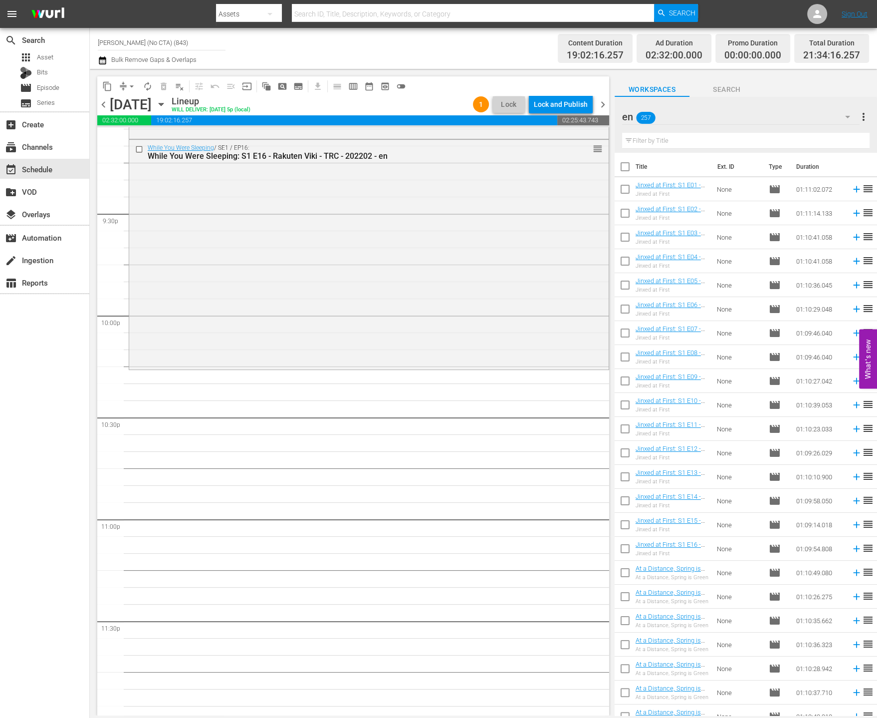
click at [830, 128] on div "en 257" at bounding box center [741, 117] width 238 height 28
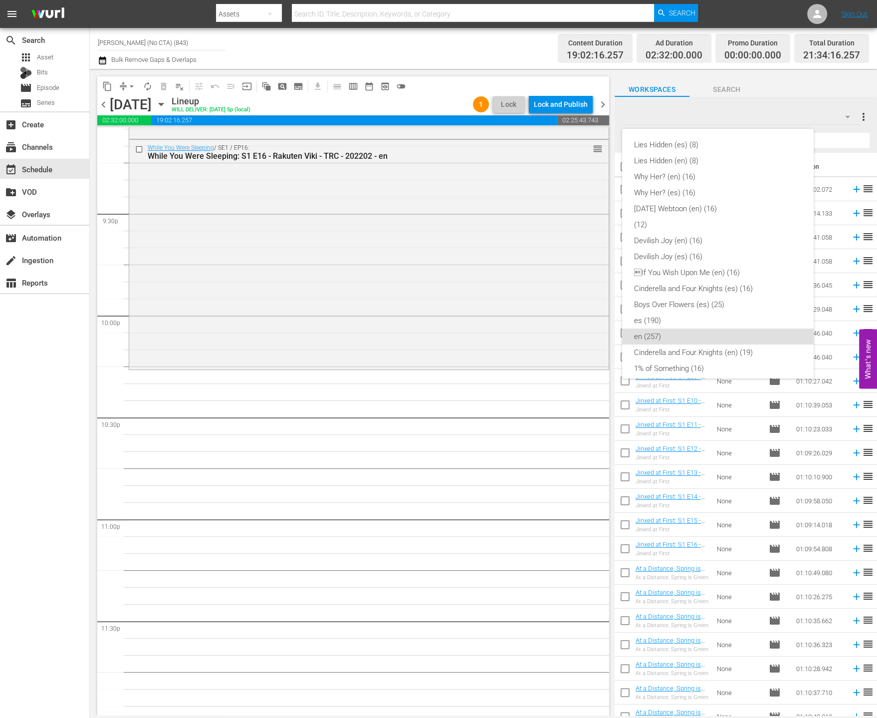
scroll to position [183, 0]
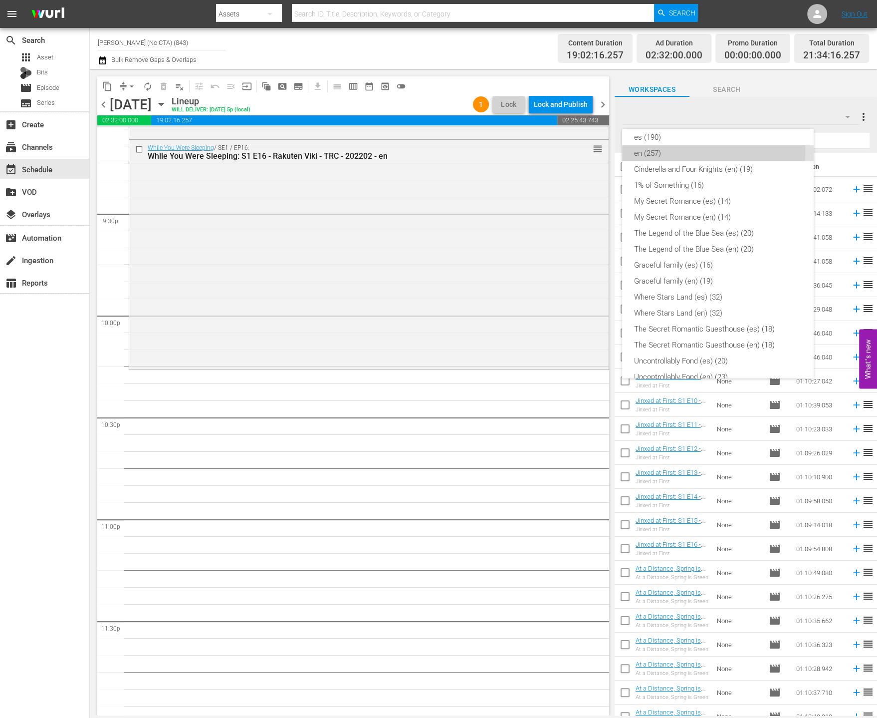
click at [693, 152] on div "en (257)" at bounding box center [718, 153] width 168 height 16
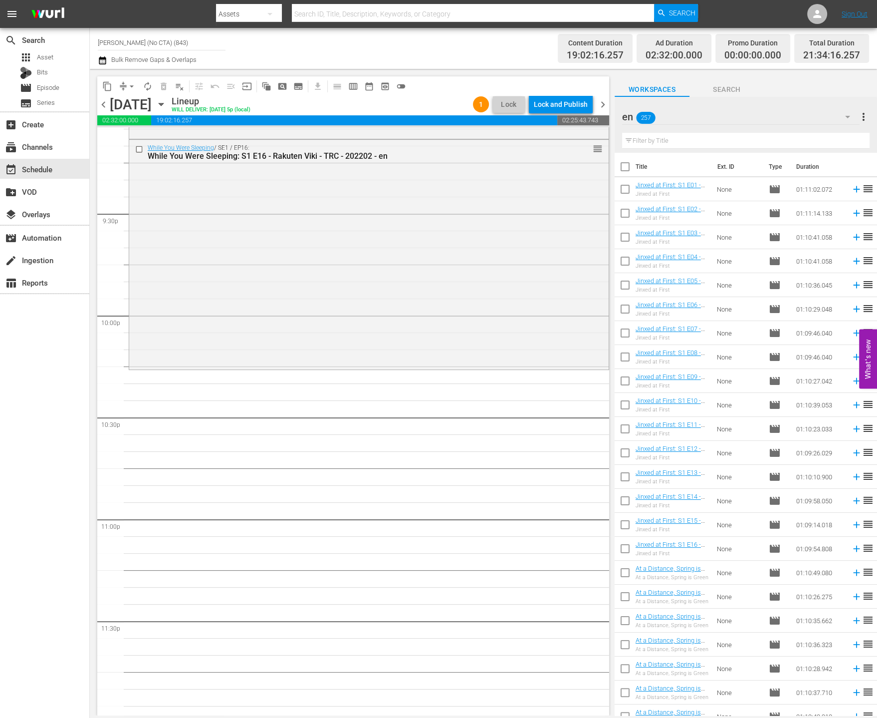
click at [714, 140] on div "Lies Hidden (es) (8) Lies Hidden (en) (8) Why Her? (en) (16) Why Her? (es) (16)…" at bounding box center [438, 359] width 877 height 718
click at [696, 140] on input "text" at bounding box center [746, 141] width 248 height 16
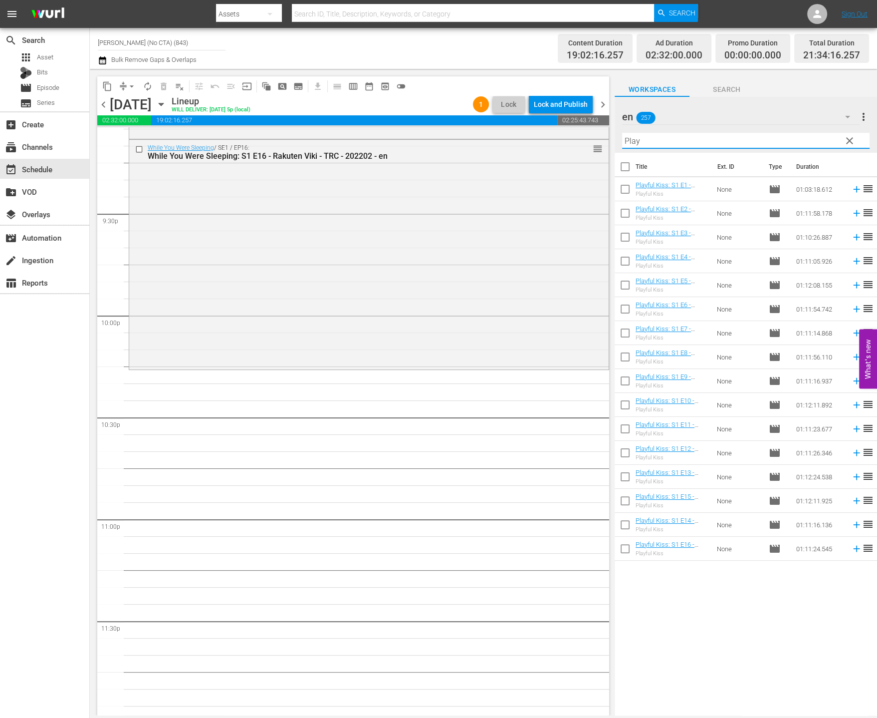
click at [623, 166] on input "checkbox" at bounding box center [625, 168] width 21 height 21
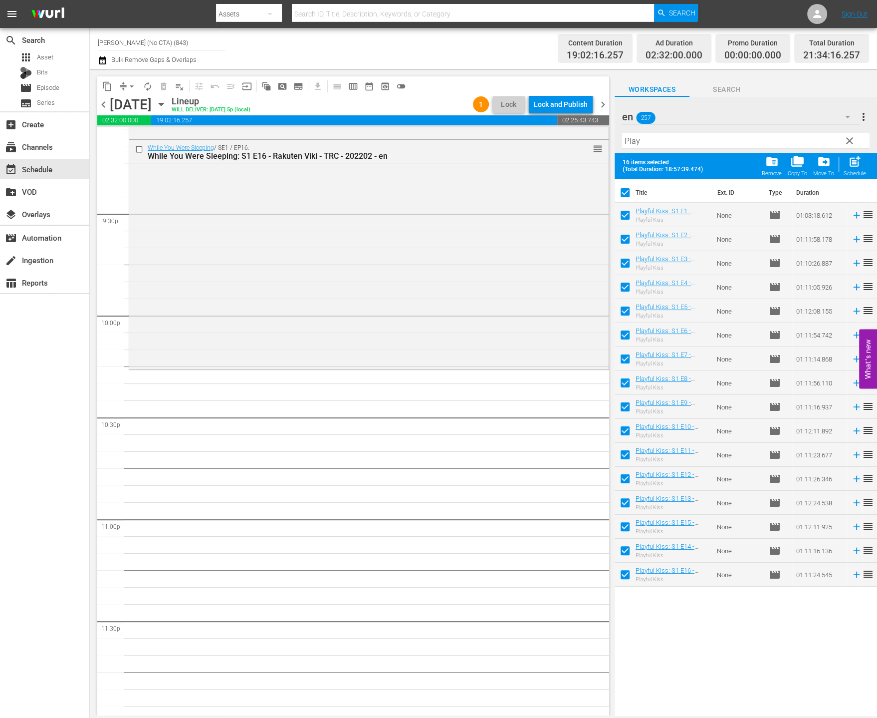
click at [624, 519] on input "checkbox" at bounding box center [625, 528] width 21 height 21
click at [619, 567] on input "checkbox" at bounding box center [625, 576] width 21 height 21
click at [858, 165] on span "post_add" at bounding box center [854, 161] width 13 height 13
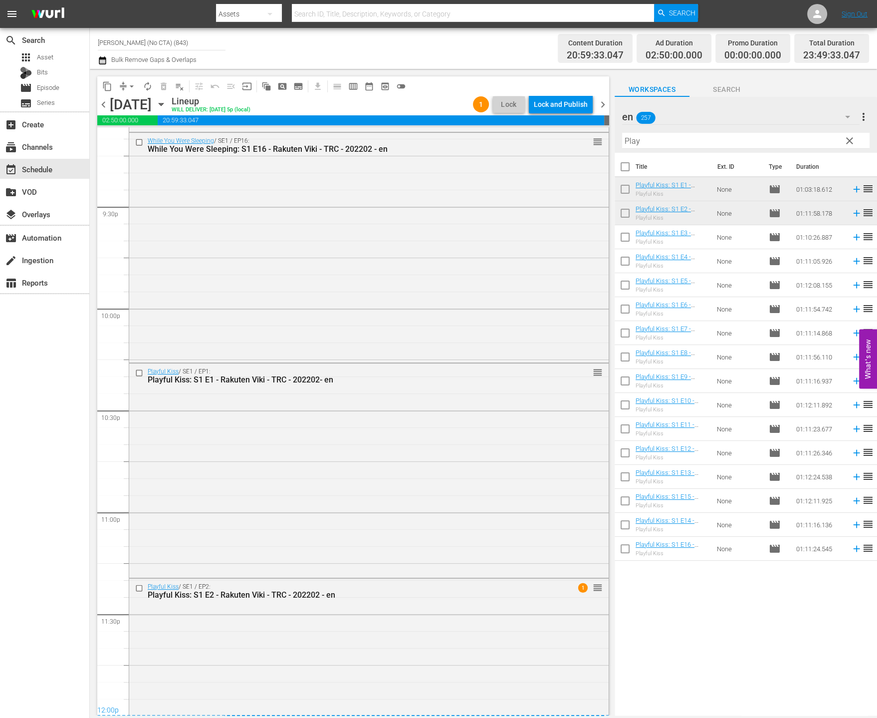
scroll to position [4406, 0]
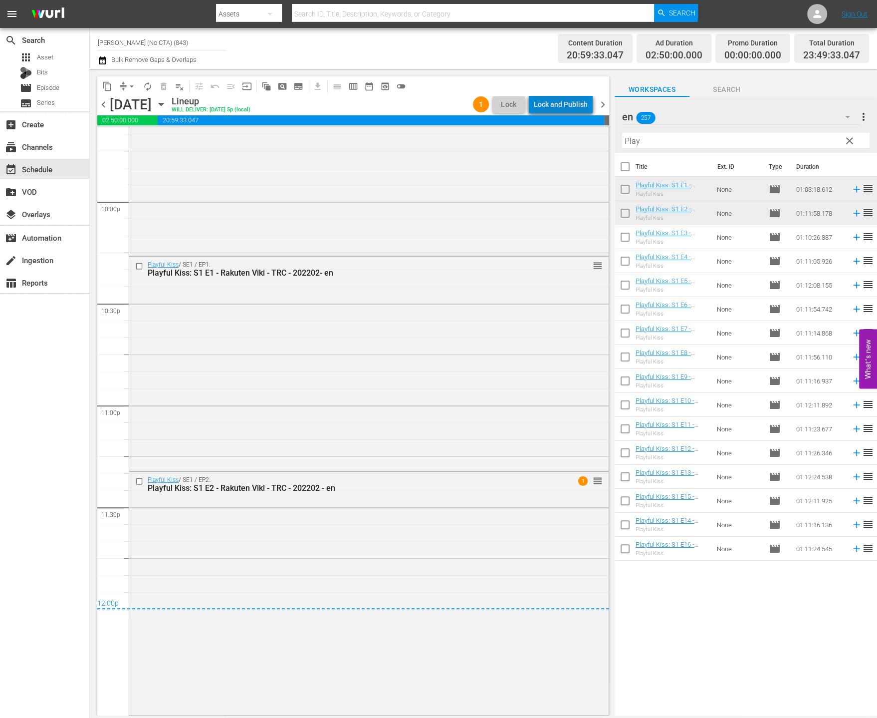
click at [570, 97] on div "Lock and Publish" at bounding box center [561, 104] width 54 height 18
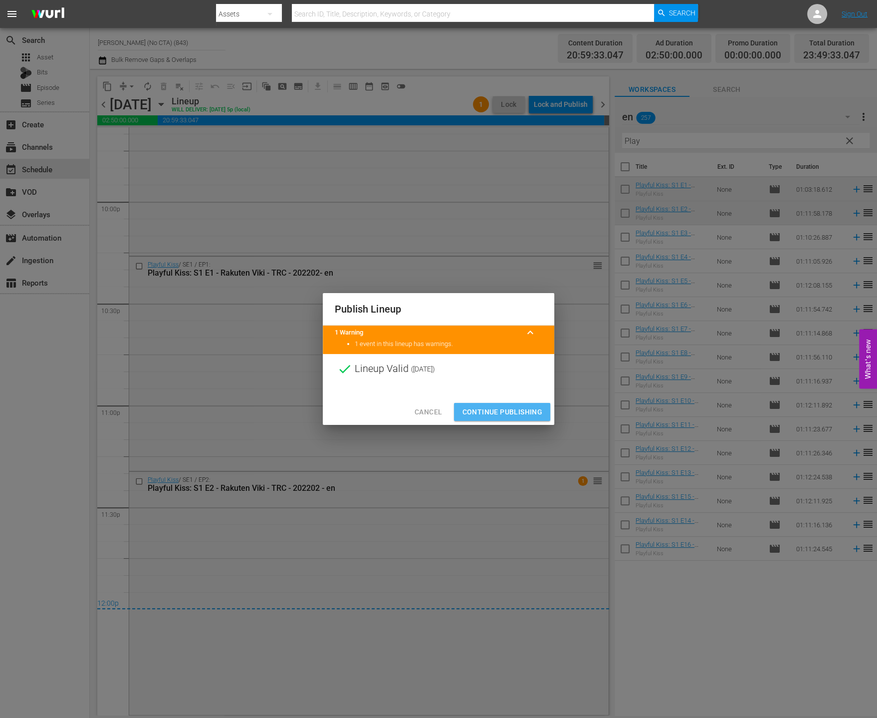
click at [529, 419] on button "Continue Publishing" at bounding box center [502, 412] width 96 height 18
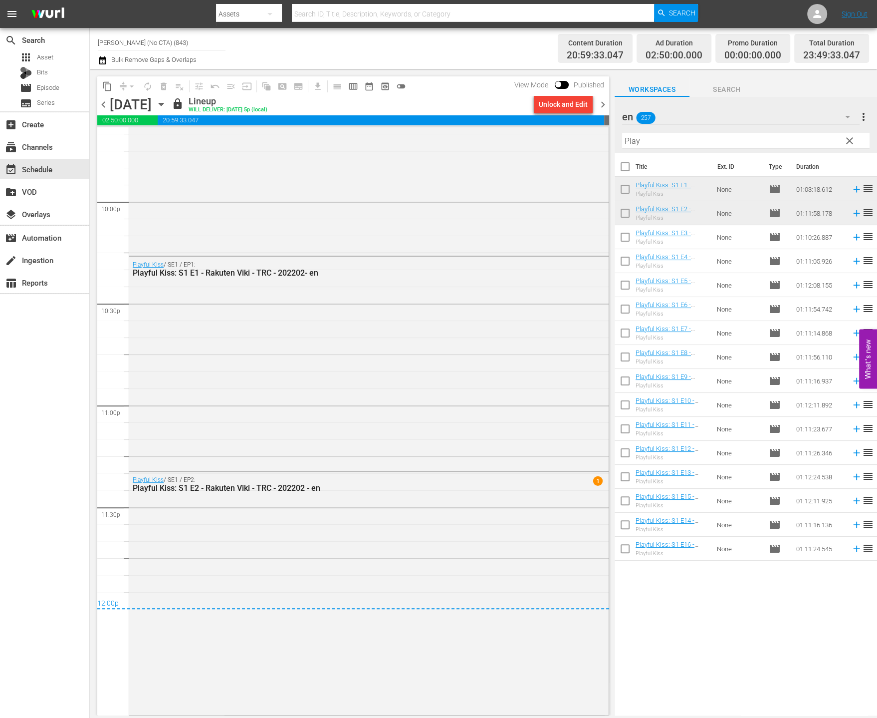
click at [595, 100] on div "Unlock and Edit" at bounding box center [563, 104] width 67 height 17
click at [599, 100] on span "chevron_right" at bounding box center [603, 104] width 12 height 12
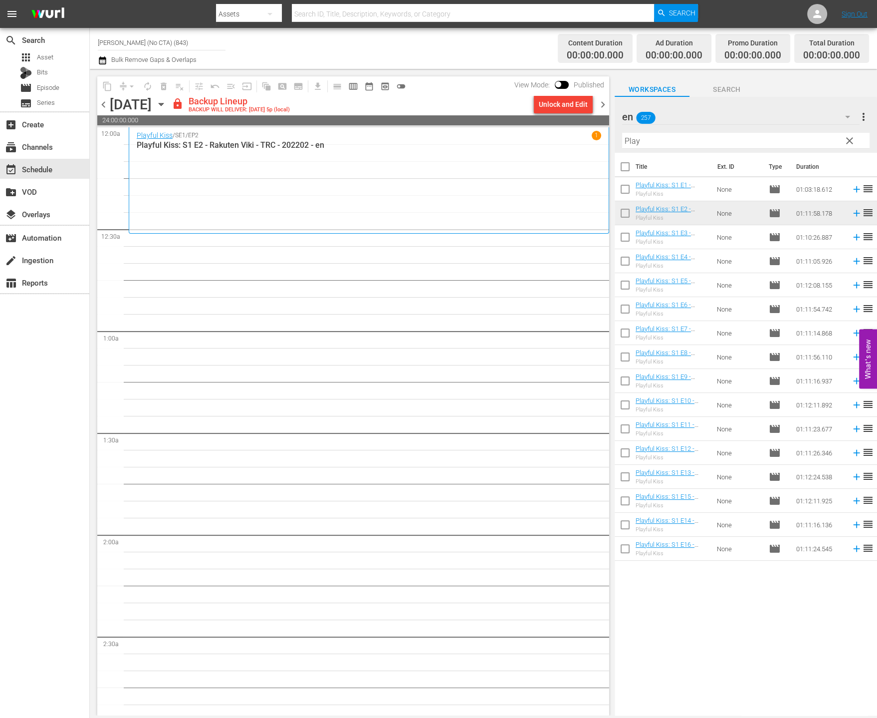
click at [569, 113] on div "Unlock and Edit" at bounding box center [563, 104] width 49 height 18
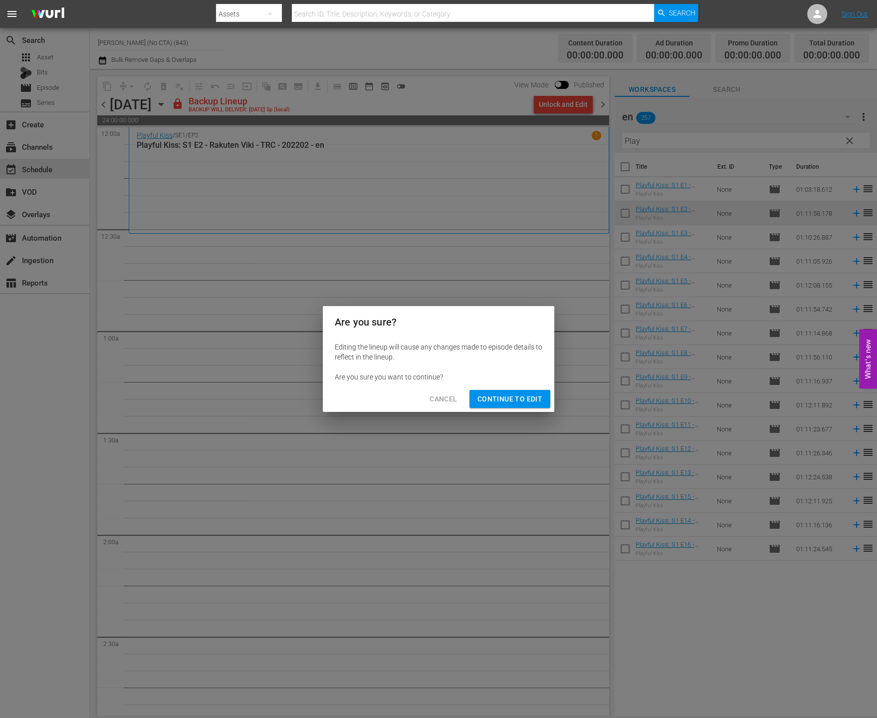
click at [543, 396] on button "Continue to Edit" at bounding box center [510, 399] width 81 height 18
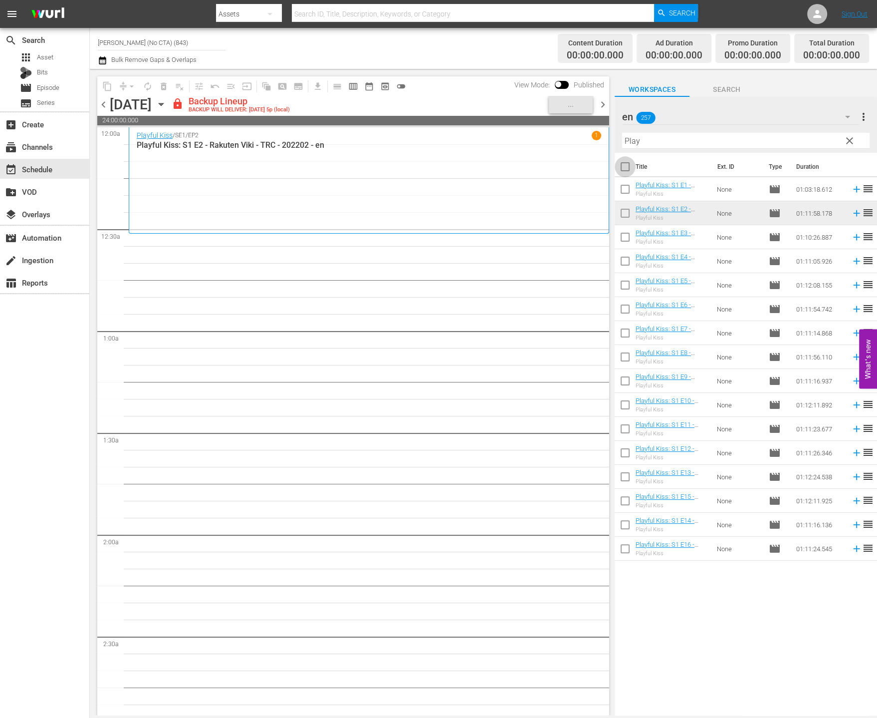
click at [623, 163] on input "checkbox" at bounding box center [625, 168] width 21 height 21
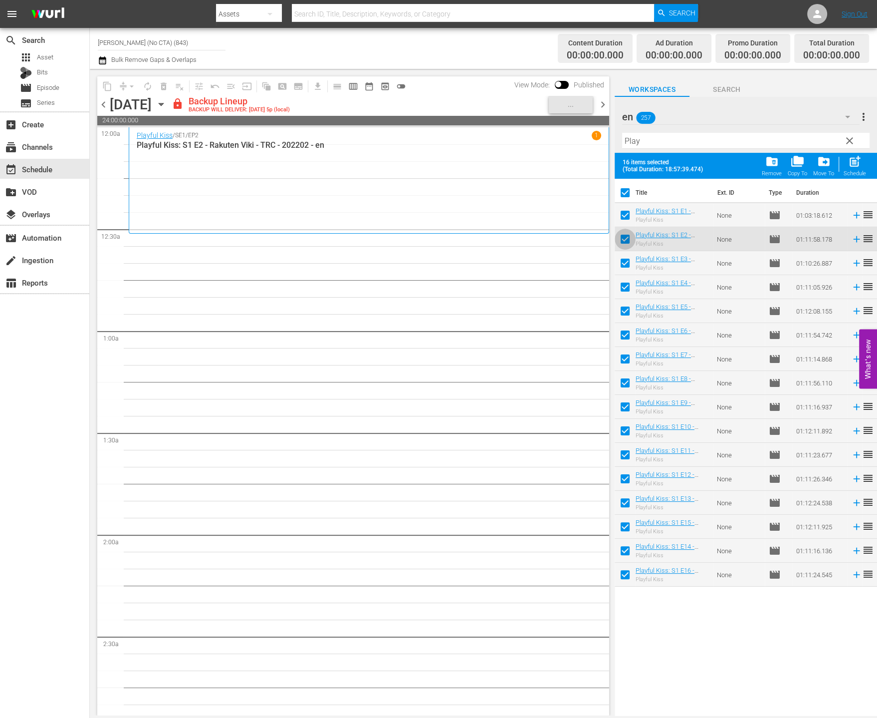
click at [625, 229] on span at bounding box center [625, 239] width 21 height 21
click at [627, 204] on input "checkbox" at bounding box center [625, 194] width 21 height 21
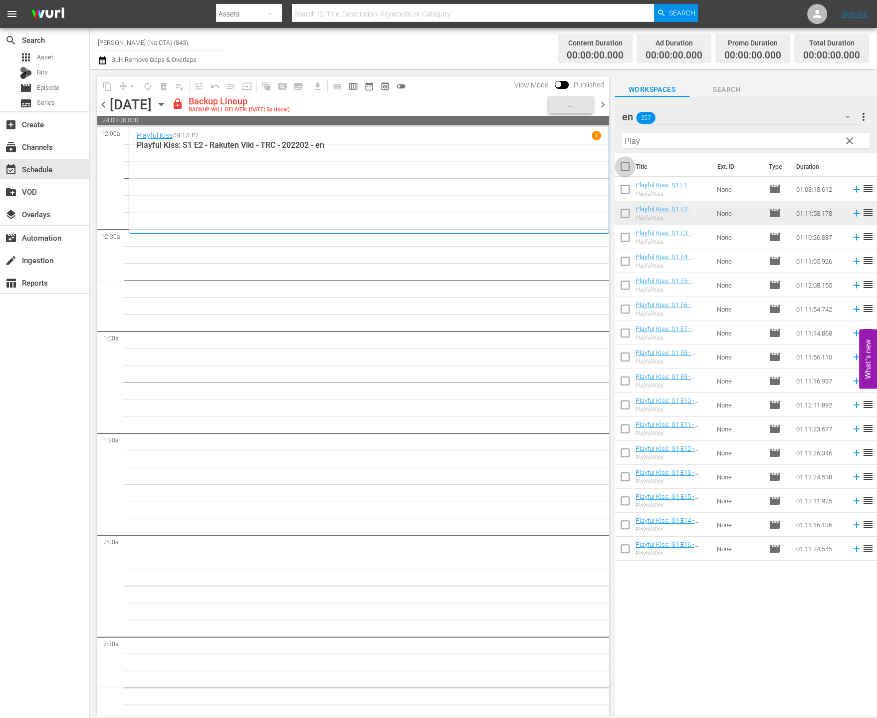
click at [626, 170] on input "checkbox" at bounding box center [625, 168] width 21 height 21
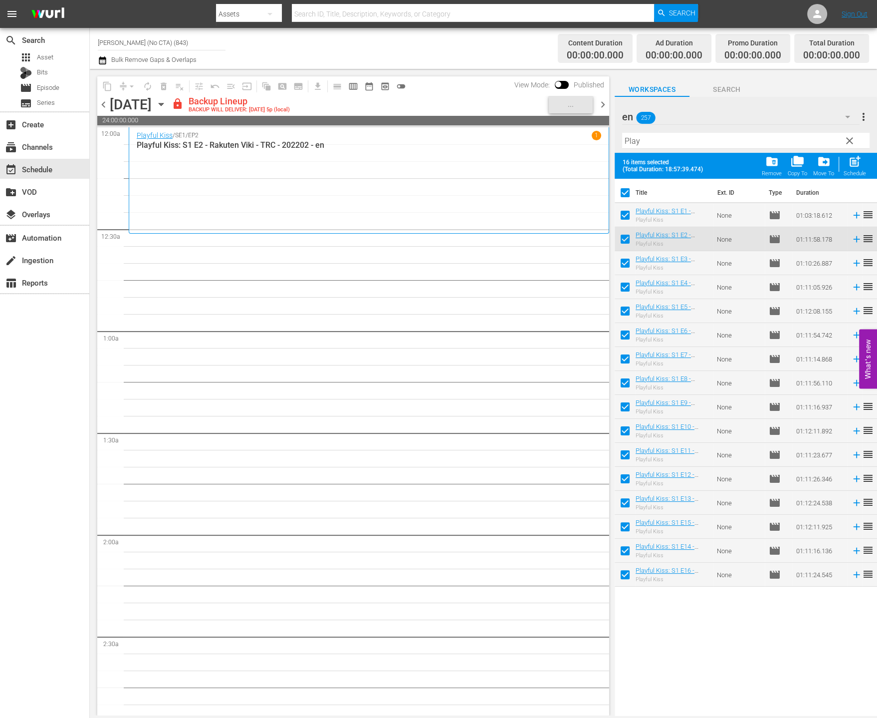
click at [625, 217] on input "checkbox" at bounding box center [625, 217] width 21 height 21
click at [627, 239] on input "checkbox" at bounding box center [625, 241] width 21 height 21
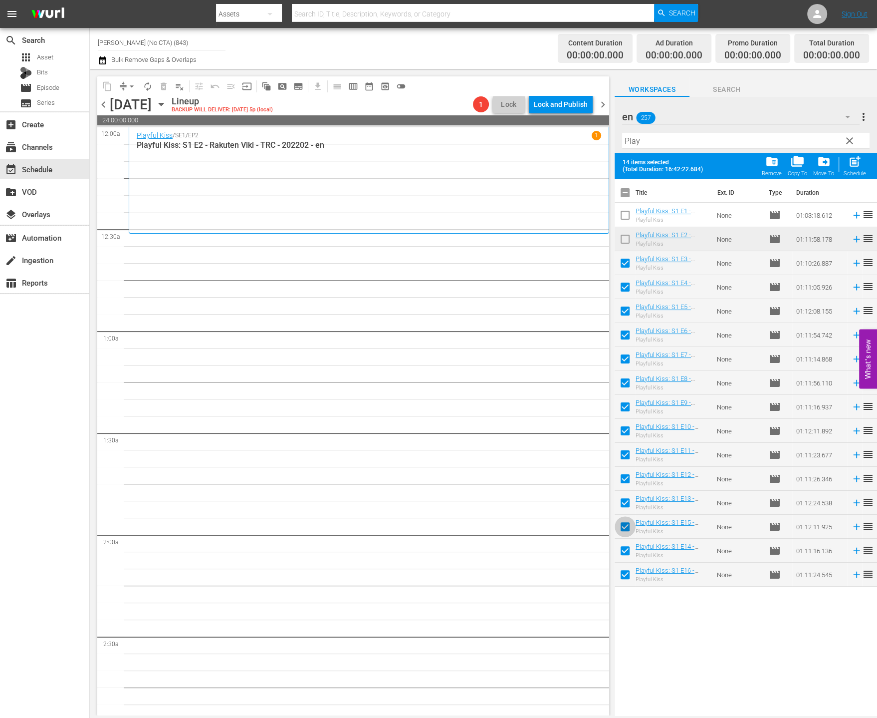
click at [626, 524] on input "checkbox" at bounding box center [625, 528] width 21 height 21
click at [630, 572] on input "checkbox" at bounding box center [625, 576] width 21 height 21
click at [850, 167] on span "post_add" at bounding box center [854, 161] width 13 height 13
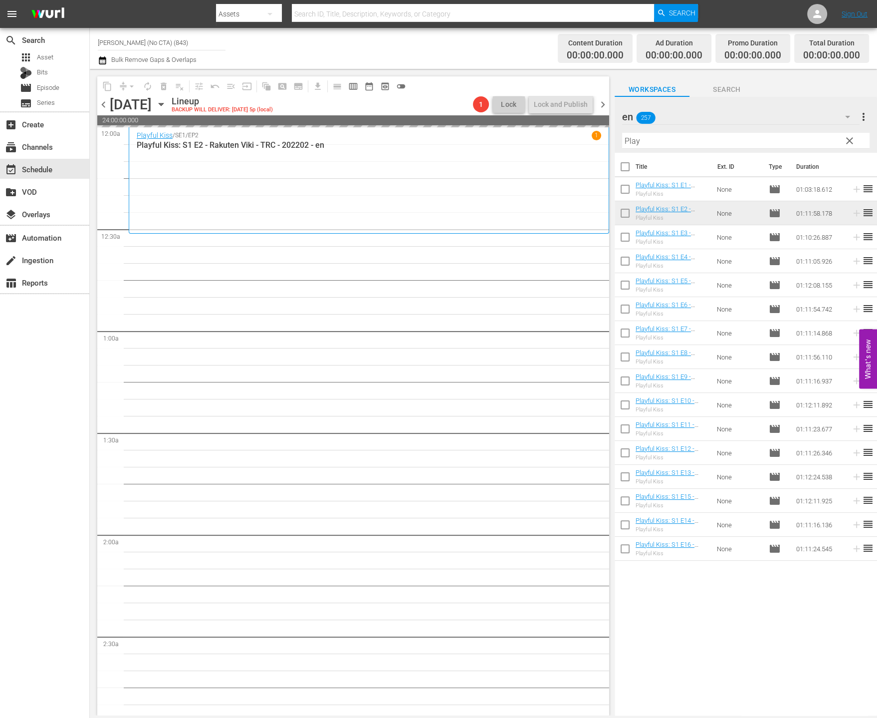
click at [633, 501] on input "checkbox" at bounding box center [625, 502] width 21 height 21
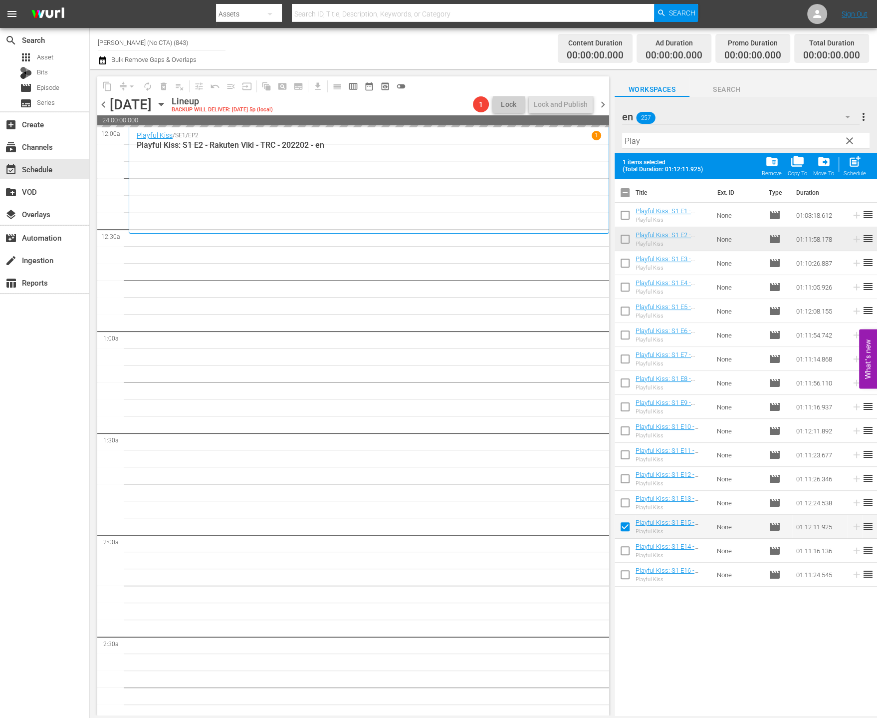
click at [630, 571] on input "checkbox" at bounding box center [625, 576] width 21 height 21
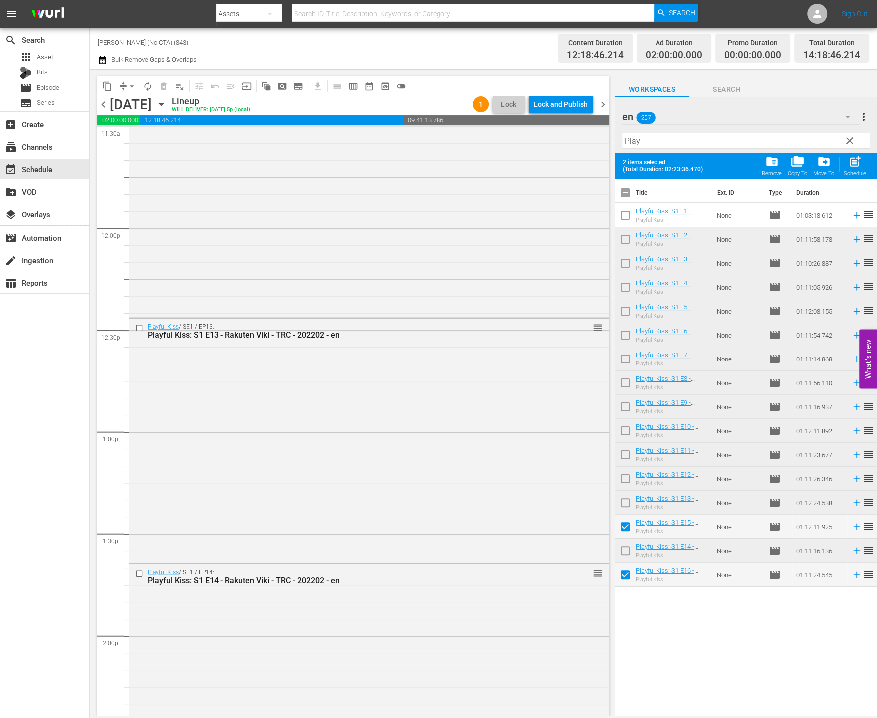
scroll to position [2611, 0]
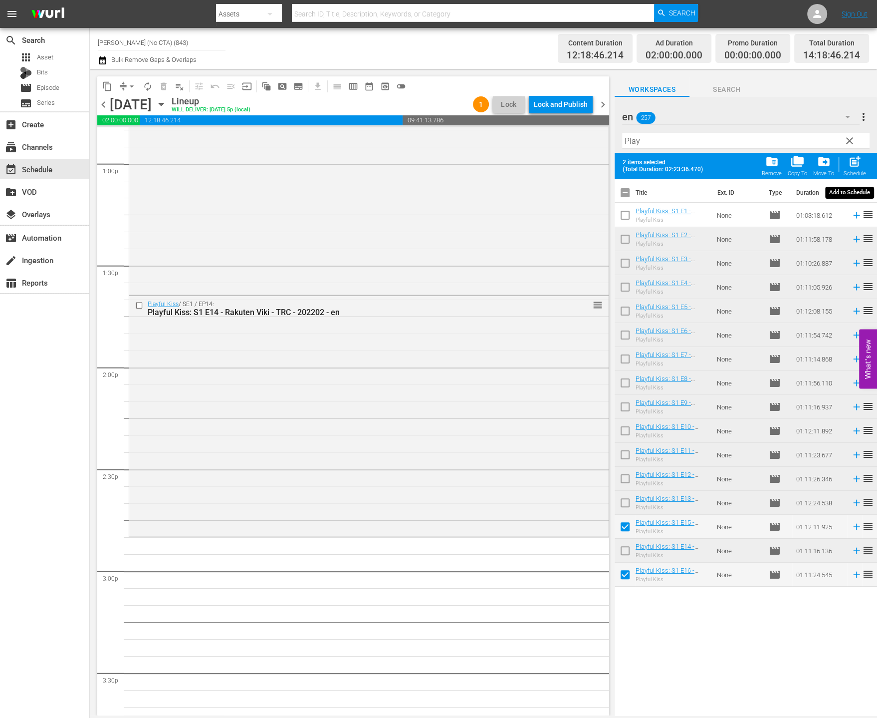
click at [853, 171] on div "Schedule" at bounding box center [855, 173] width 22 height 6
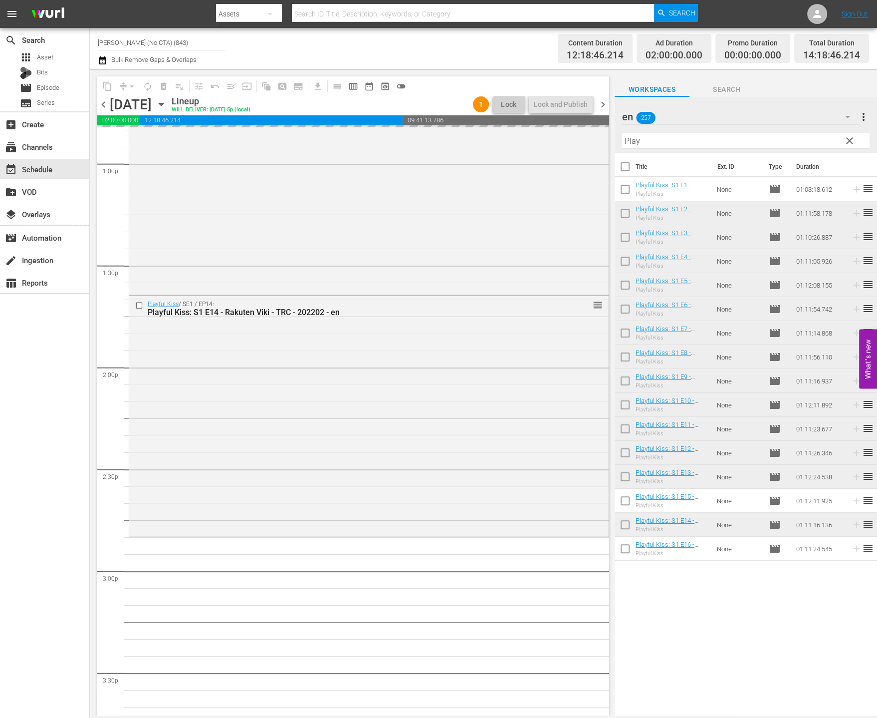
scroll to position [2860, 0]
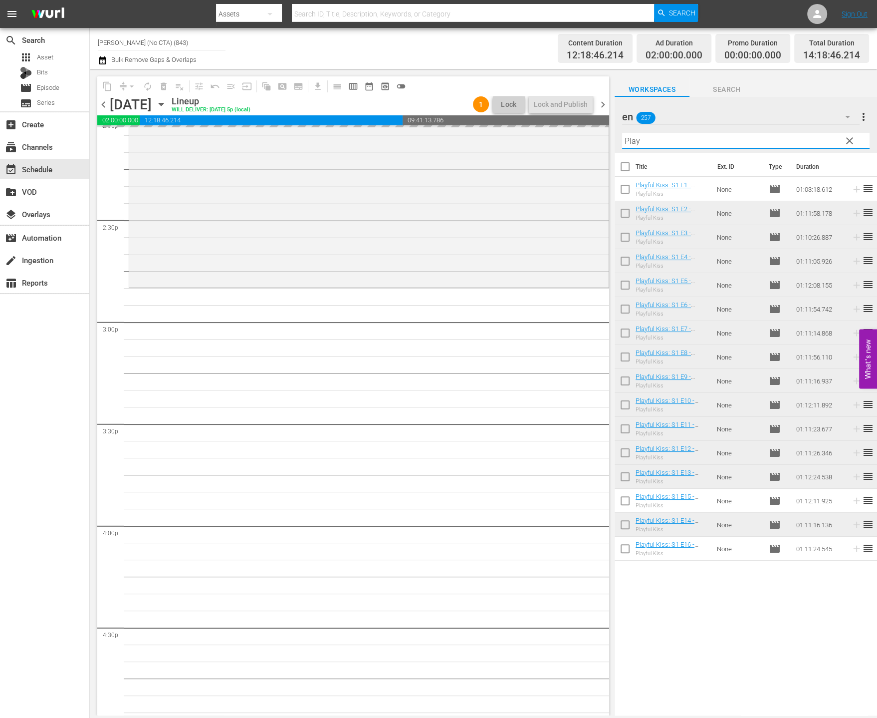
drag, startPoint x: 829, startPoint y: 135, endPoint x: 844, endPoint y: 137, distance: 15.1
click at [830, 135] on input "Play" at bounding box center [746, 141] width 248 height 16
click at [847, 138] on span "clear" at bounding box center [850, 141] width 12 height 12
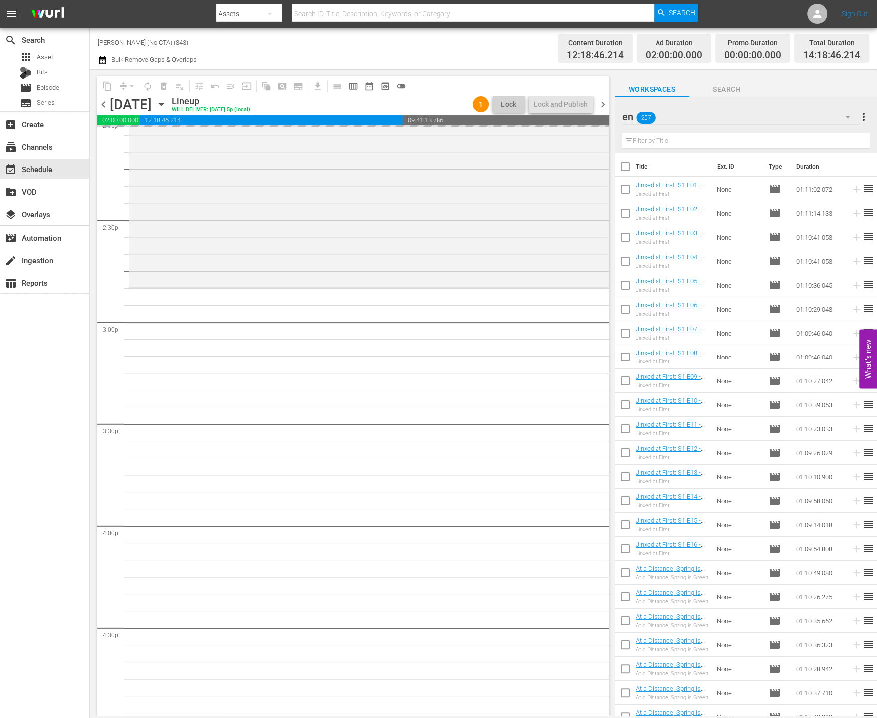
click at [829, 114] on div "en 257" at bounding box center [741, 117] width 238 height 28
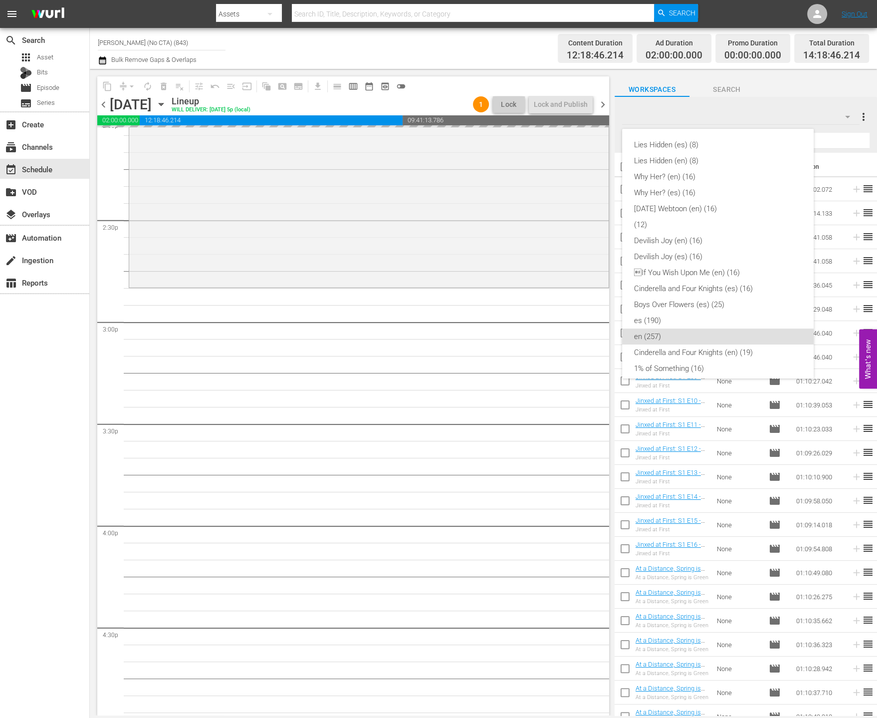
scroll to position [183, 0]
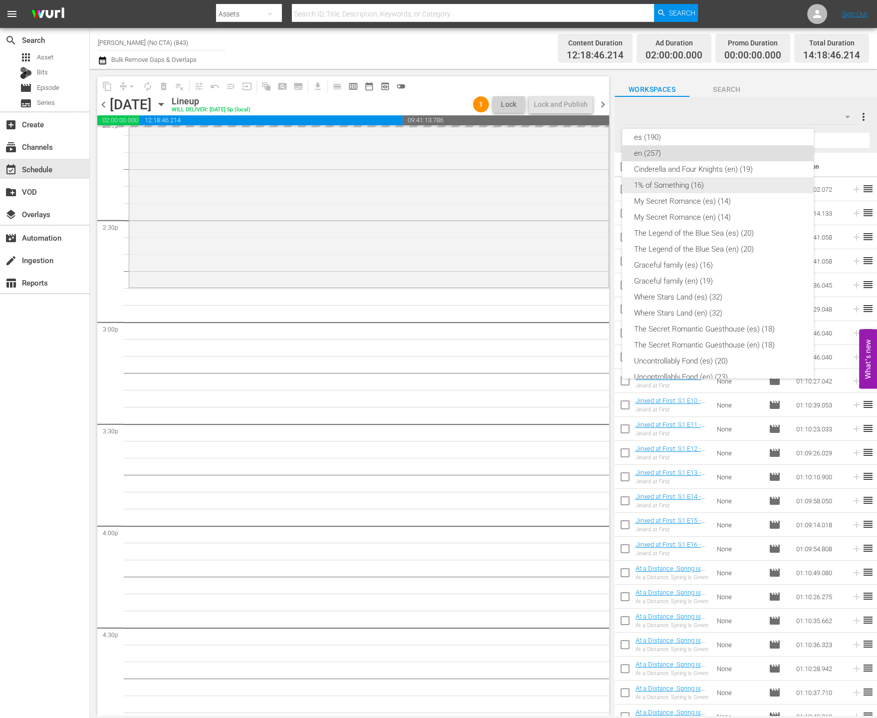
click at [696, 177] on div "1% of Something (16)" at bounding box center [718, 185] width 168 height 16
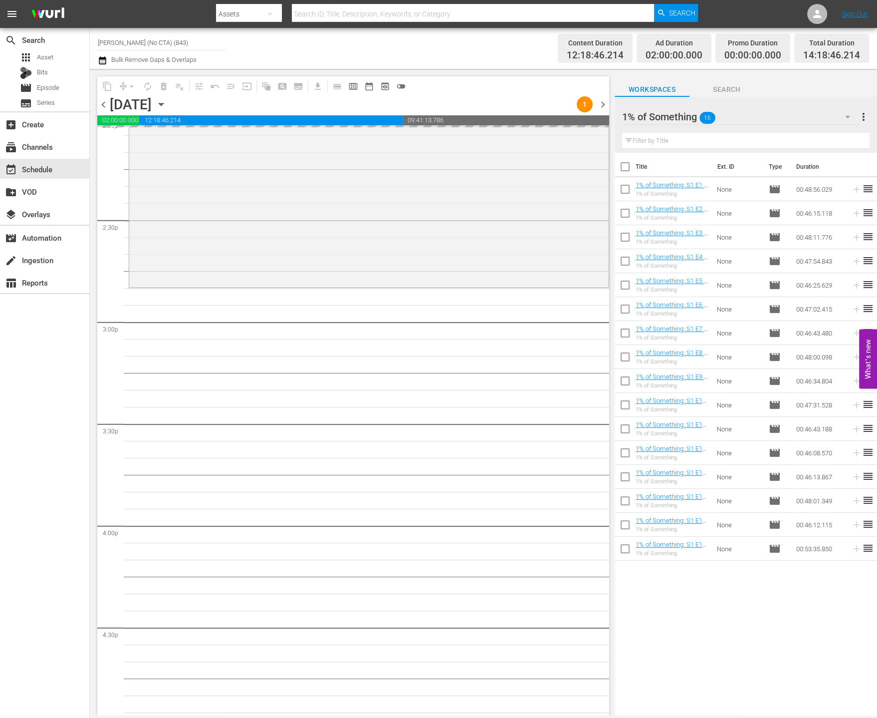
scroll to position [3014, 0]
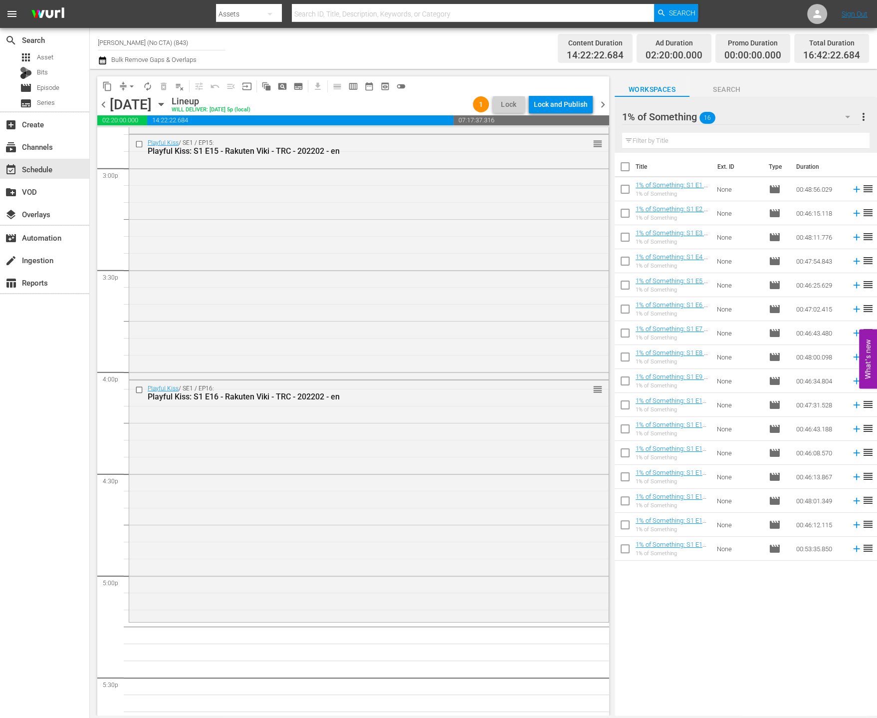
click at [627, 174] on input "checkbox" at bounding box center [625, 168] width 21 height 21
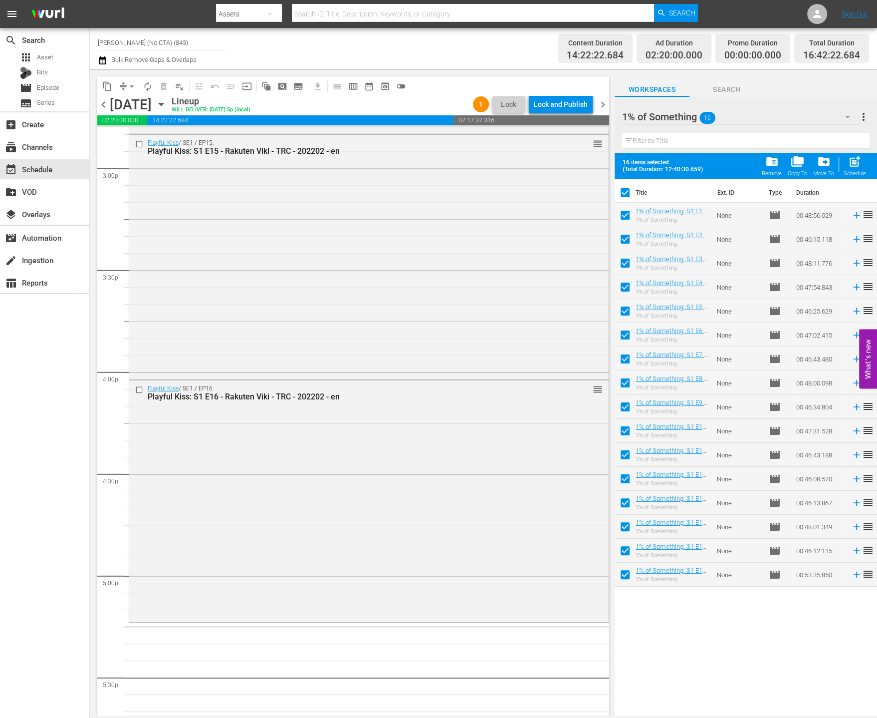
click at [868, 160] on span "post_add Schedule" at bounding box center [855, 166] width 28 height 28
click at [862, 160] on div "post_add Schedule" at bounding box center [855, 166] width 22 height 22
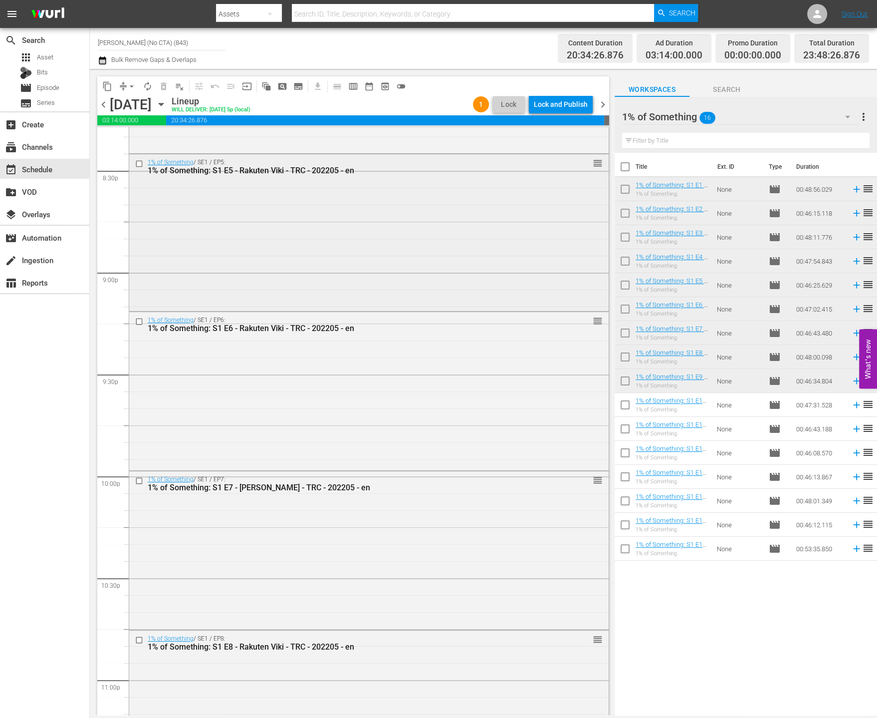
scroll to position [4366, 0]
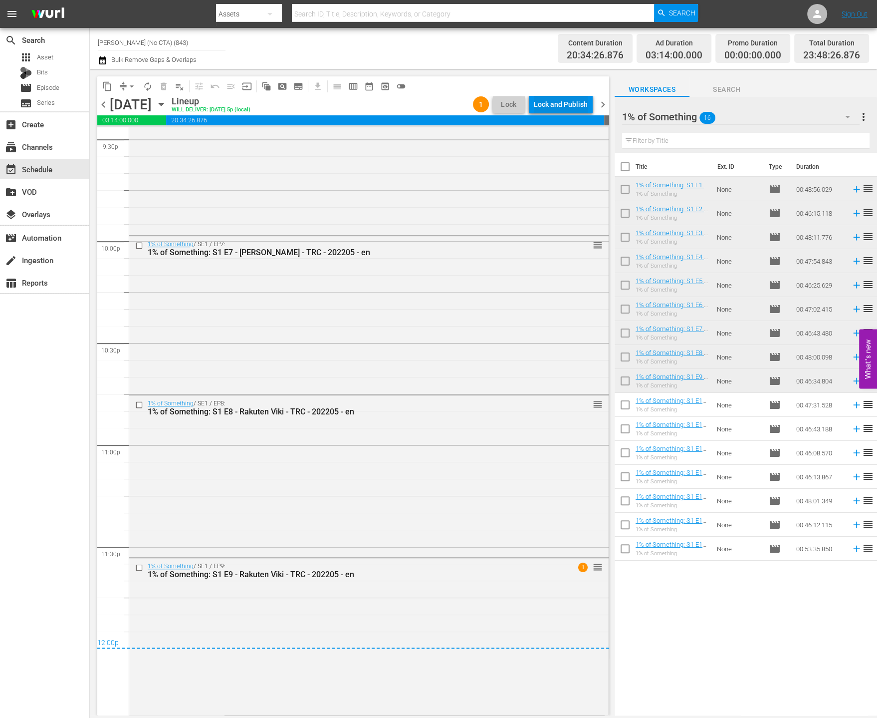
click at [562, 100] on div "Lock and Publish" at bounding box center [561, 104] width 54 height 18
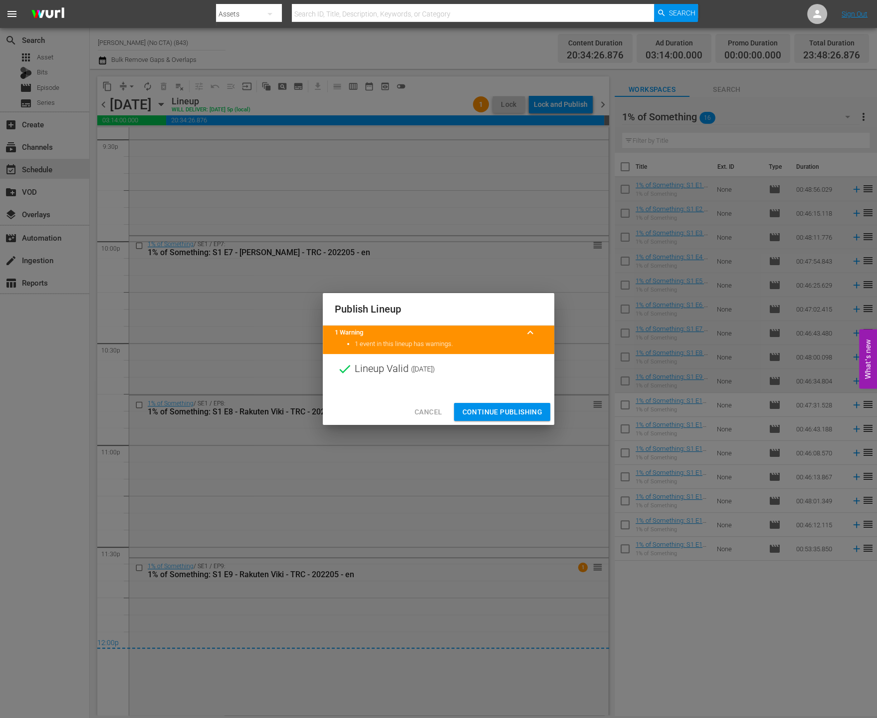
click at [514, 399] on div "Cancel Continue Publishing" at bounding box center [439, 412] width 232 height 26
click at [515, 404] on button "Continue Publishing" at bounding box center [502, 412] width 96 height 18
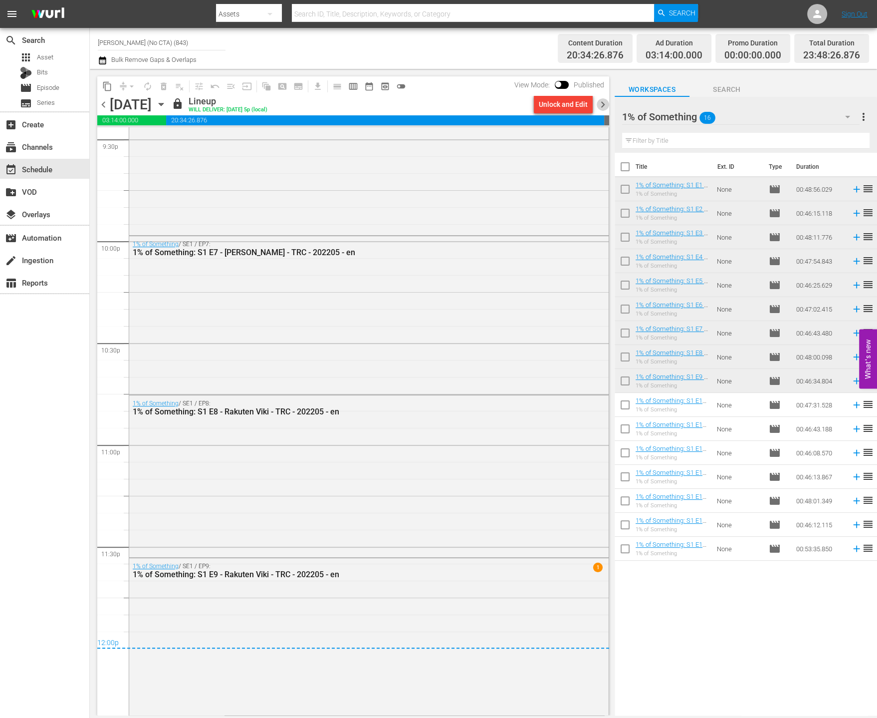
click at [607, 103] on span "chevron_right" at bounding box center [603, 104] width 12 height 12
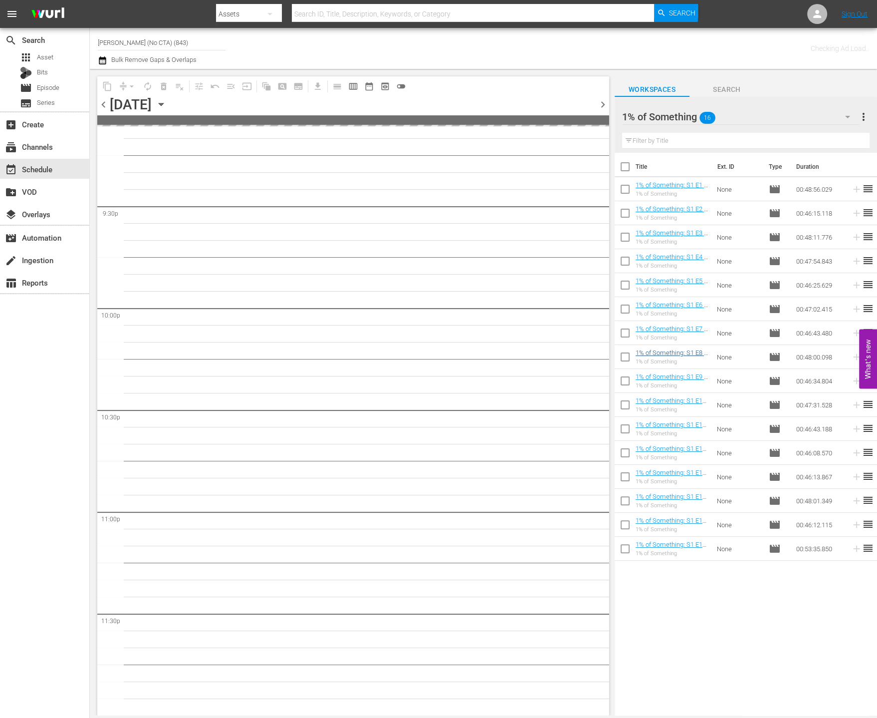
scroll to position [4298, 0]
click at [624, 403] on input "checkbox" at bounding box center [625, 406] width 21 height 21
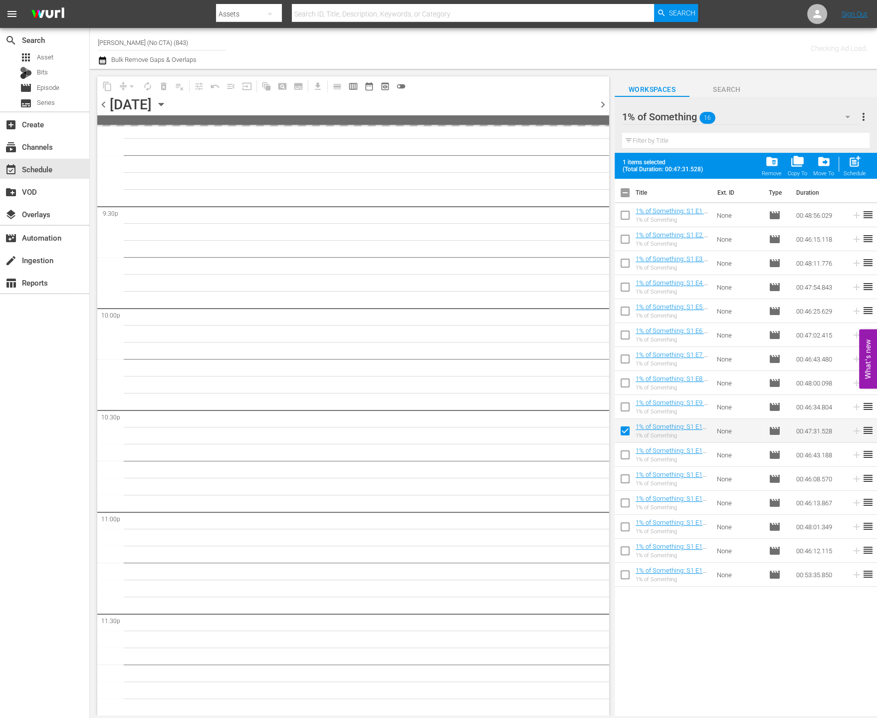
click at [630, 459] on input "checkbox" at bounding box center [625, 456] width 21 height 21
click at [619, 483] on input "checkbox" at bounding box center [625, 480] width 21 height 21
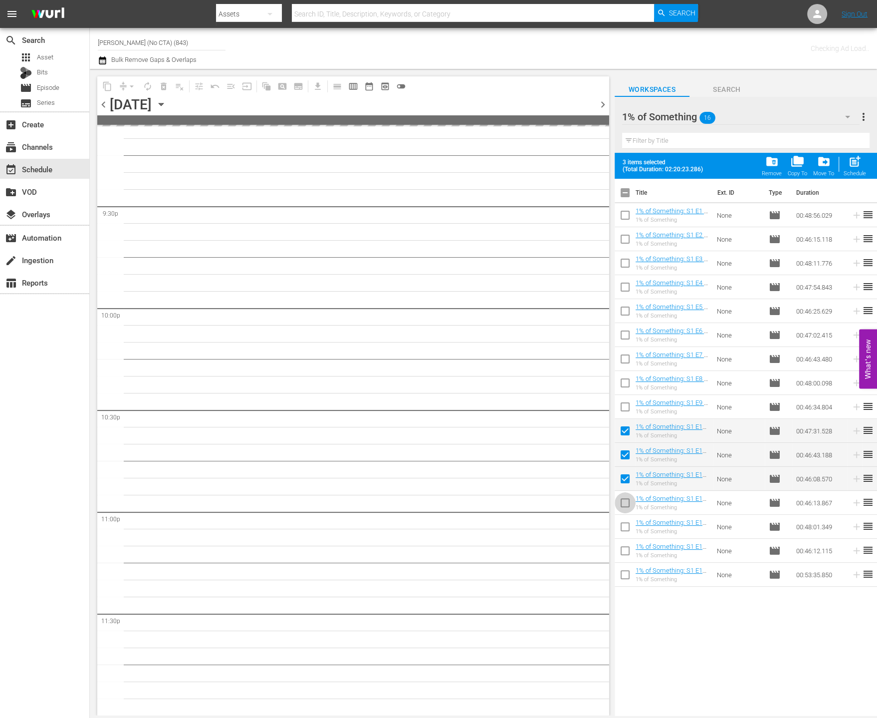
click at [623, 500] on input "checkbox" at bounding box center [625, 504] width 21 height 21
click at [625, 526] on input "checkbox" at bounding box center [625, 528] width 21 height 21
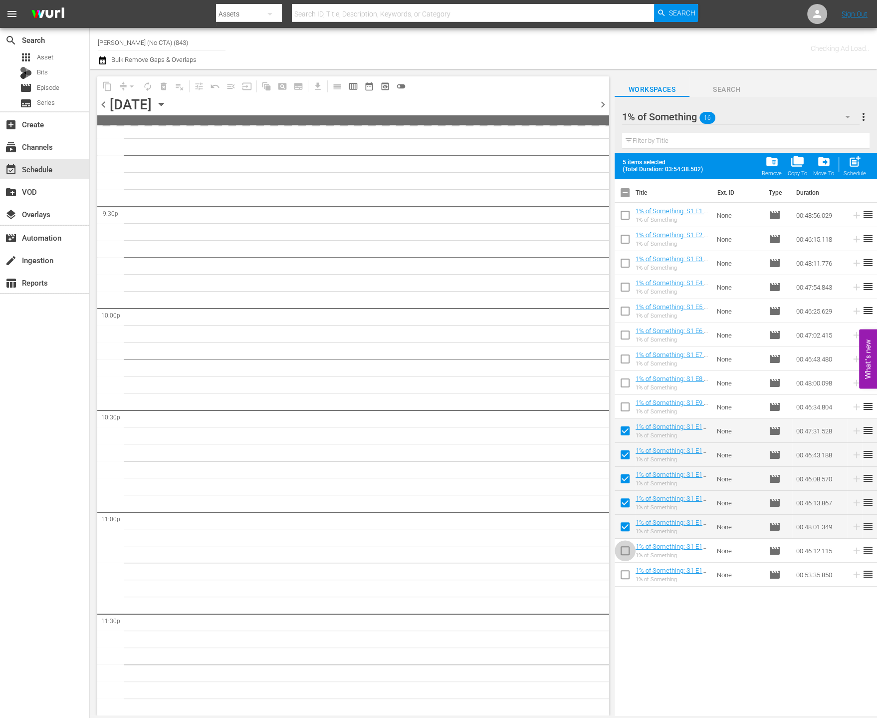
click at [628, 543] on input "checkbox" at bounding box center [625, 552] width 21 height 21
drag, startPoint x: 626, startPoint y: 573, endPoint x: 622, endPoint y: 566, distance: 7.4
click at [626, 573] on input "checkbox" at bounding box center [625, 576] width 21 height 21
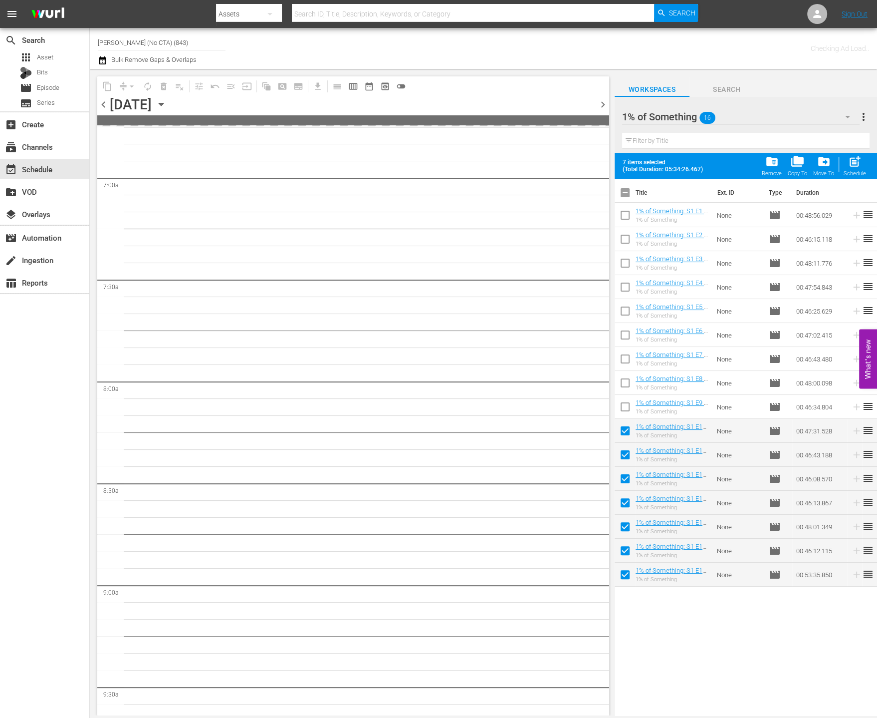
scroll to position [0, 0]
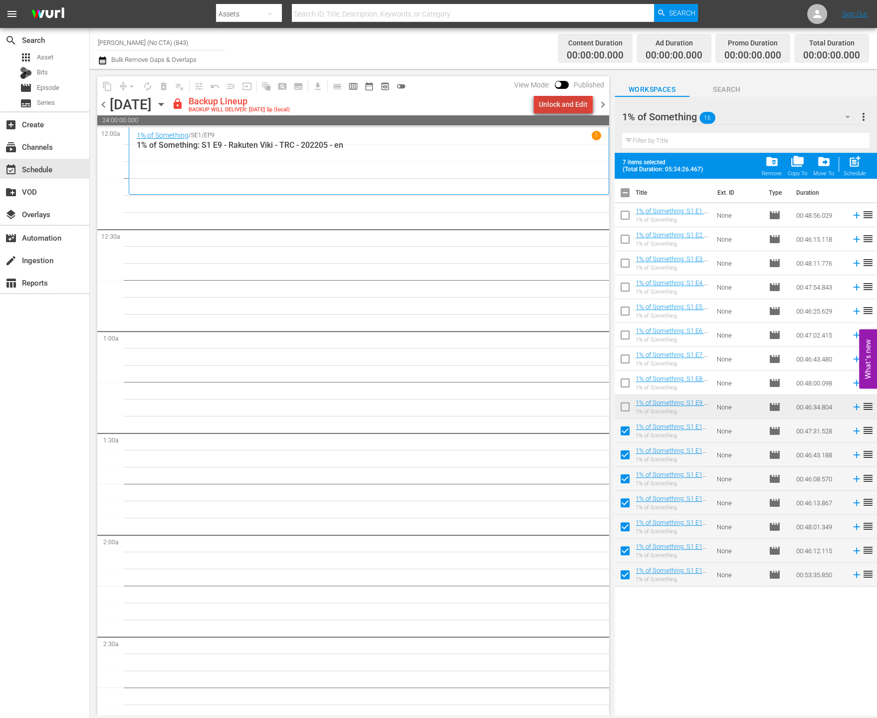
click at [567, 108] on div "Unlock and Edit" at bounding box center [563, 104] width 49 height 18
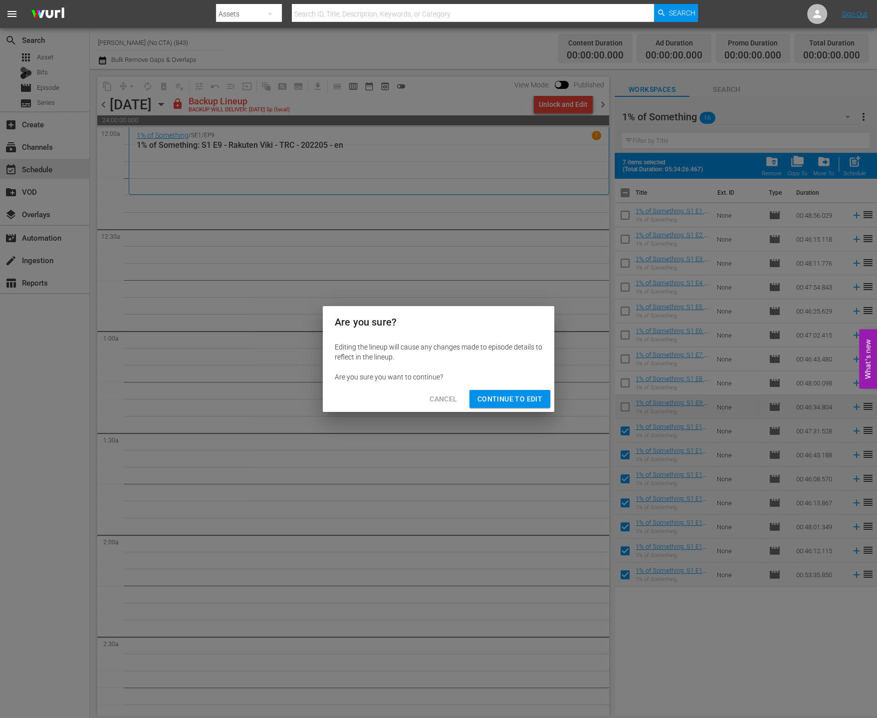
click at [527, 388] on div "Cancel Continue to Edit" at bounding box center [439, 399] width 232 height 26
click at [530, 394] on span "Continue to Edit" at bounding box center [510, 399] width 65 height 12
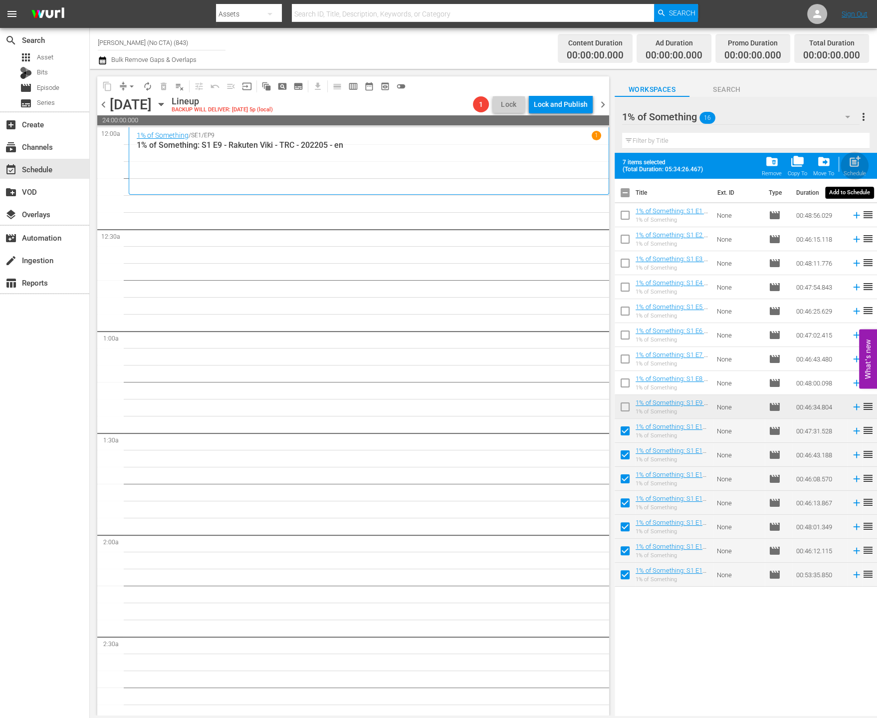
click at [848, 157] on span "post_add" at bounding box center [854, 161] width 13 height 13
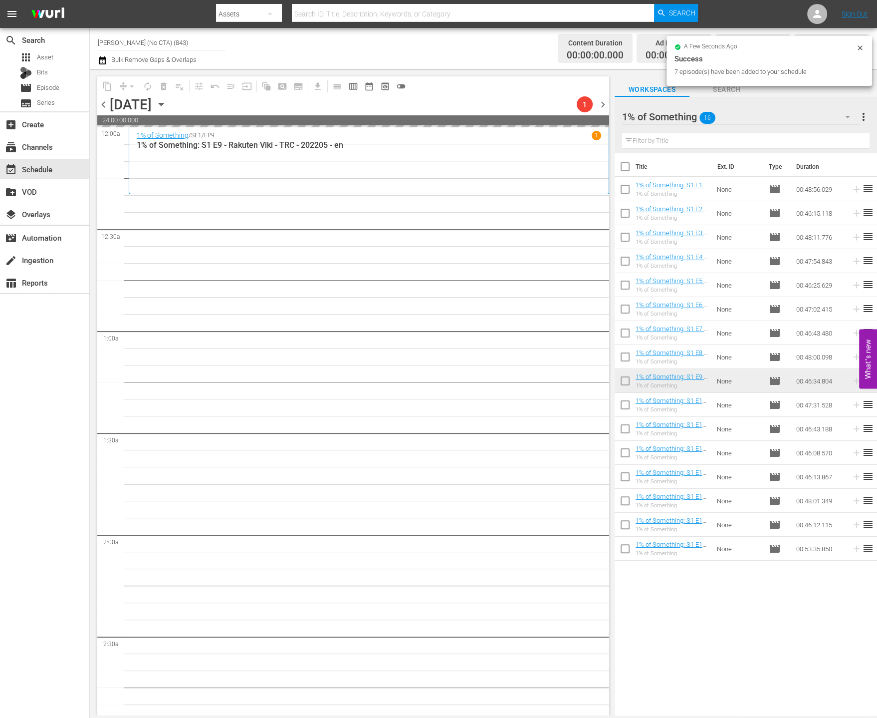
click at [767, 121] on div "1% of Something 16" at bounding box center [741, 117] width 238 height 28
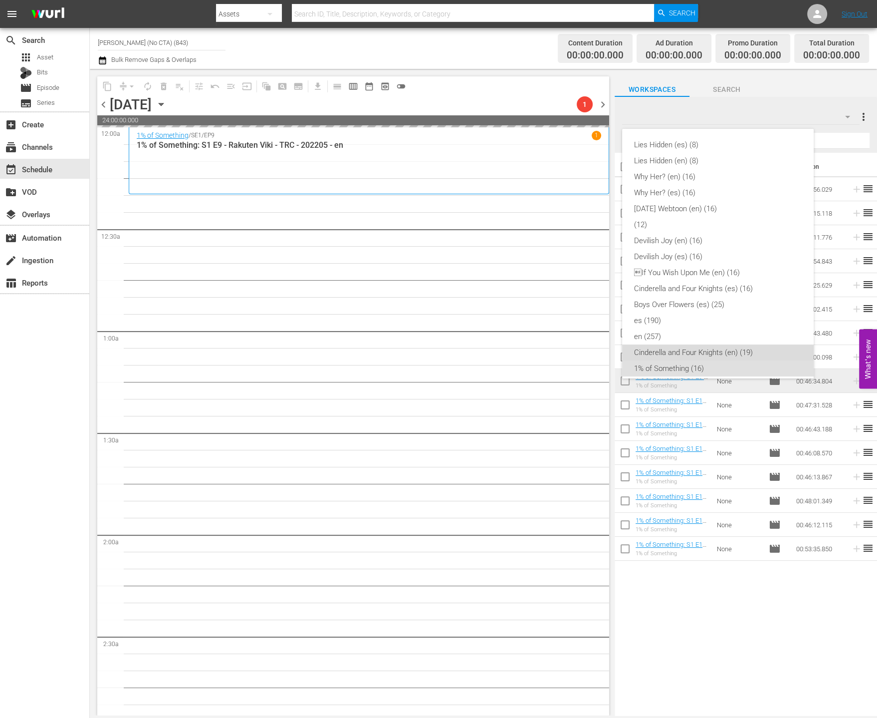
click at [731, 347] on div "Cinderella and Four Knights (en) (19)" at bounding box center [718, 352] width 168 height 16
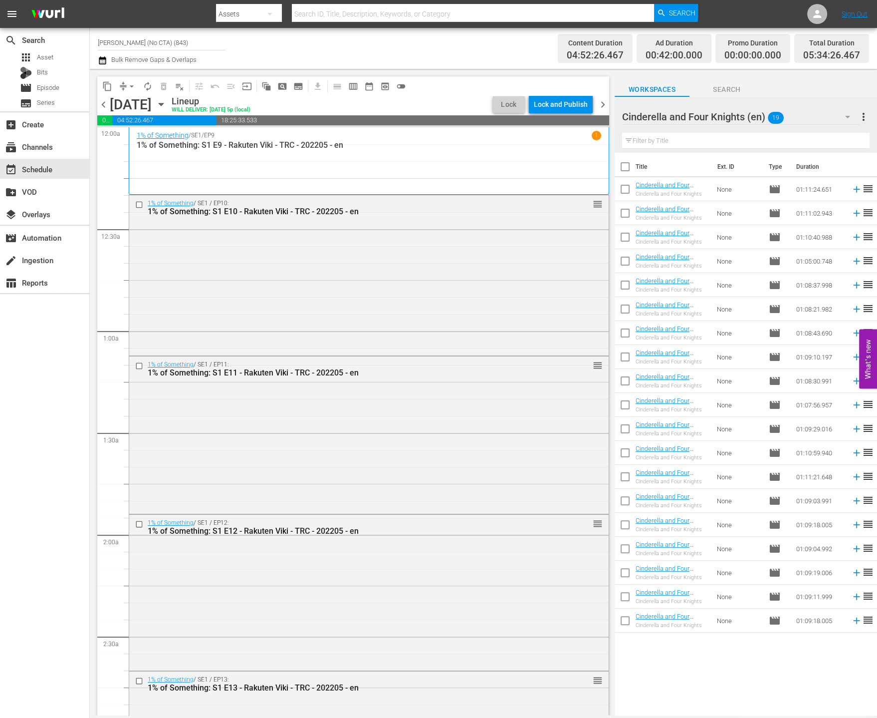
click at [617, 154] on th at bounding box center [625, 167] width 21 height 28
click at [620, 168] on input "checkbox" at bounding box center [625, 168] width 21 height 21
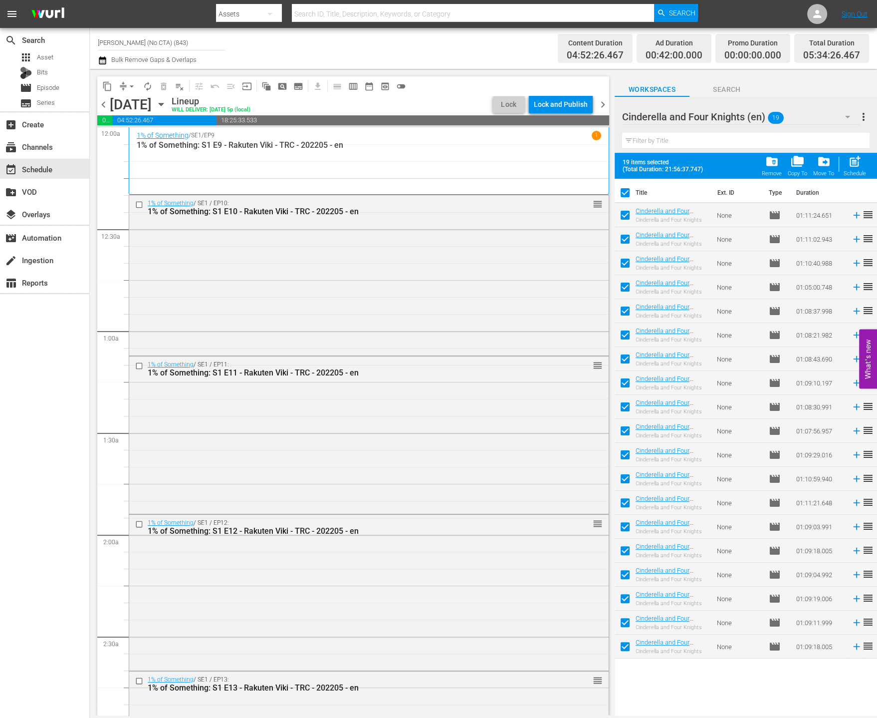
click at [623, 211] on input "checkbox" at bounding box center [625, 217] width 21 height 21
click at [632, 355] on input "checkbox" at bounding box center [625, 360] width 21 height 21
click at [626, 499] on input "checkbox" at bounding box center [625, 504] width 21 height 21
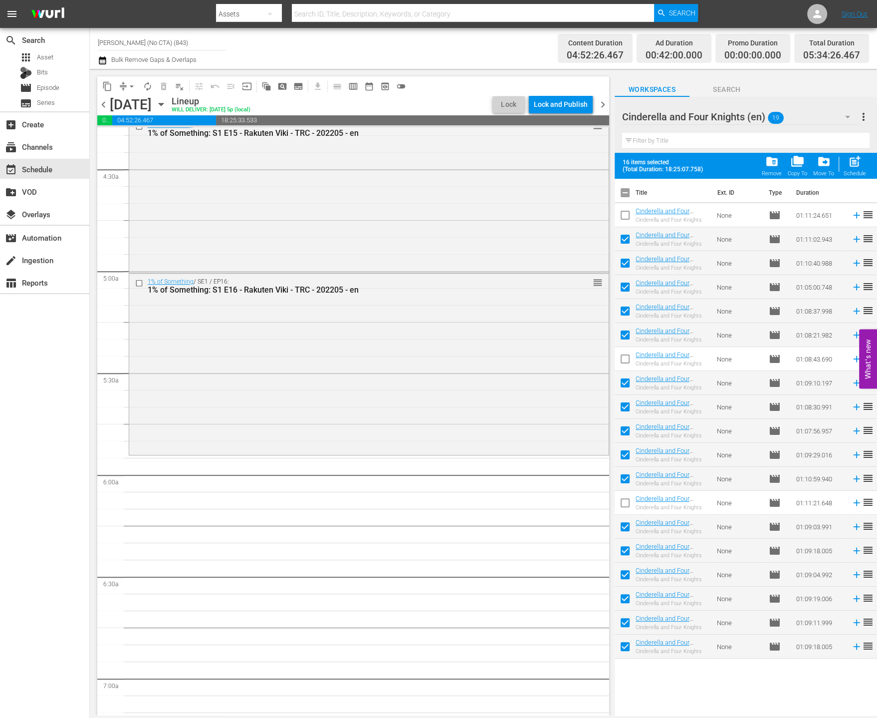
scroll to position [989, 0]
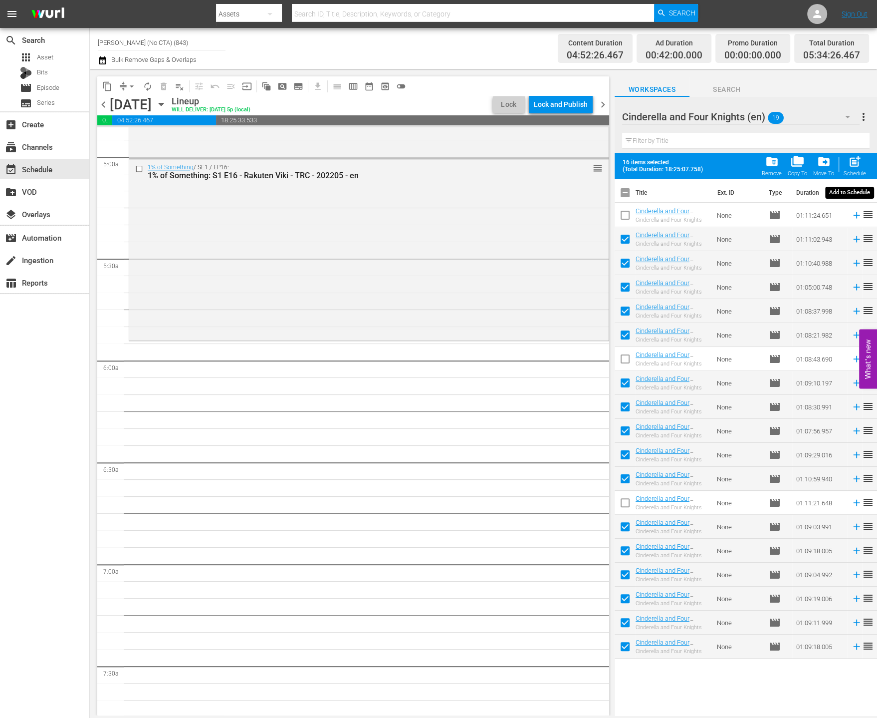
click at [869, 159] on span "post_add Schedule" at bounding box center [855, 166] width 28 height 28
click at [860, 160] on span "post_add" at bounding box center [854, 161] width 13 height 13
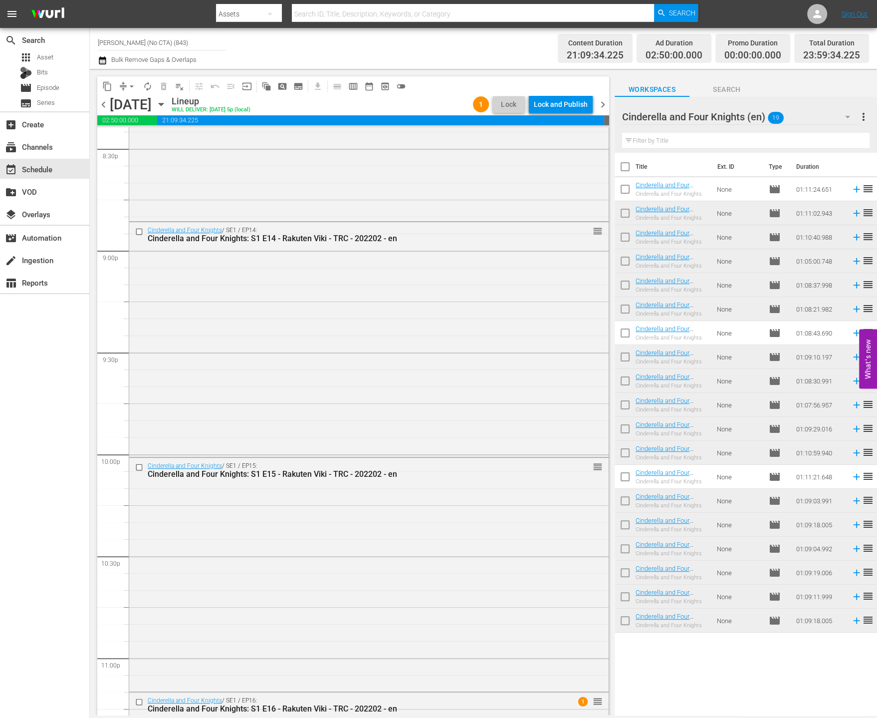
scroll to position [4365, 0]
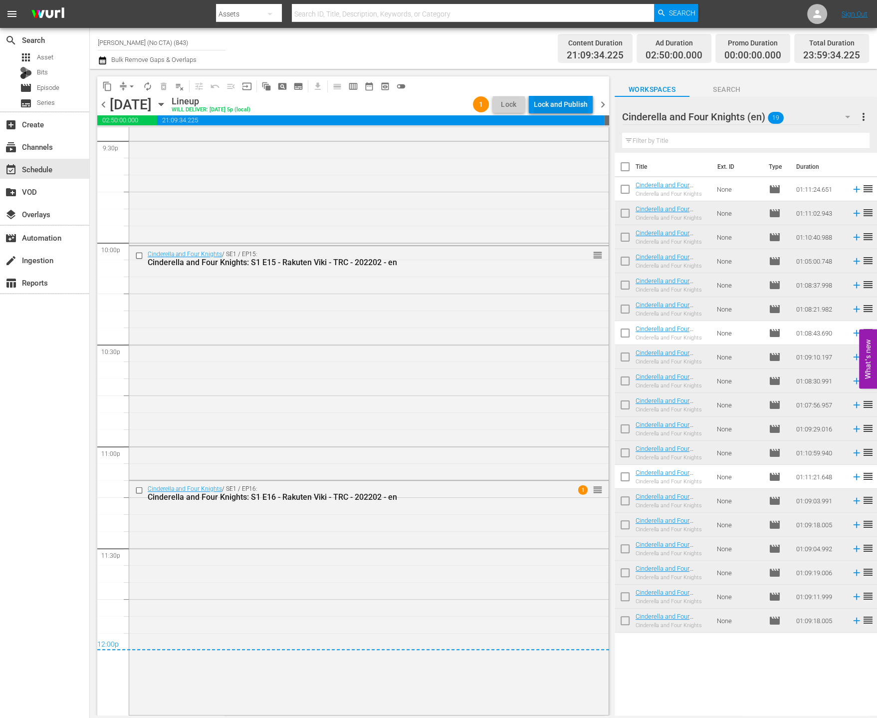
click at [570, 100] on div "Lock and Publish" at bounding box center [561, 104] width 54 height 18
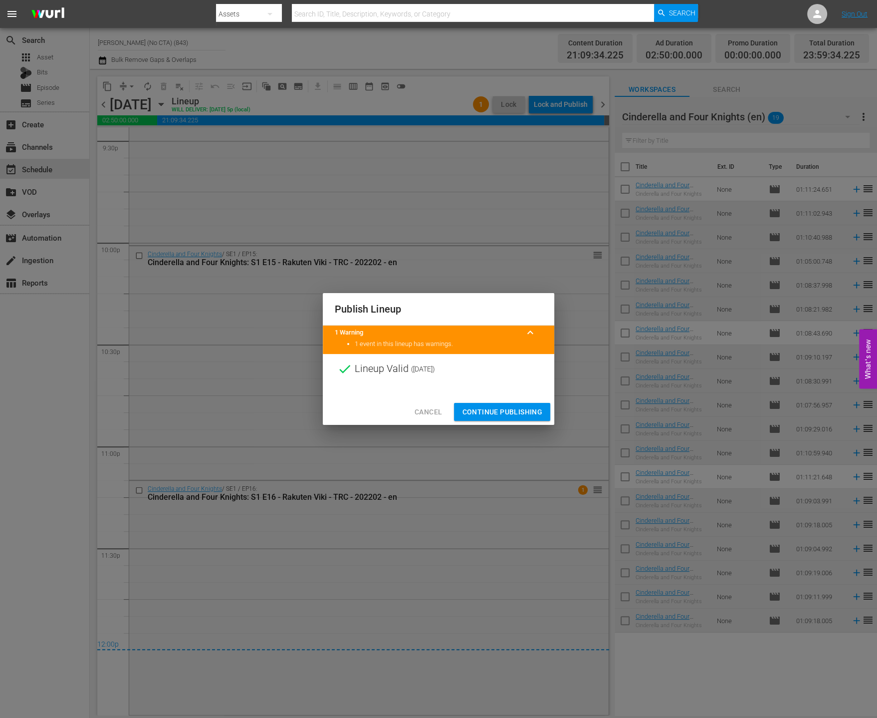
click at [500, 408] on span "Continue Publishing" at bounding box center [502, 412] width 80 height 12
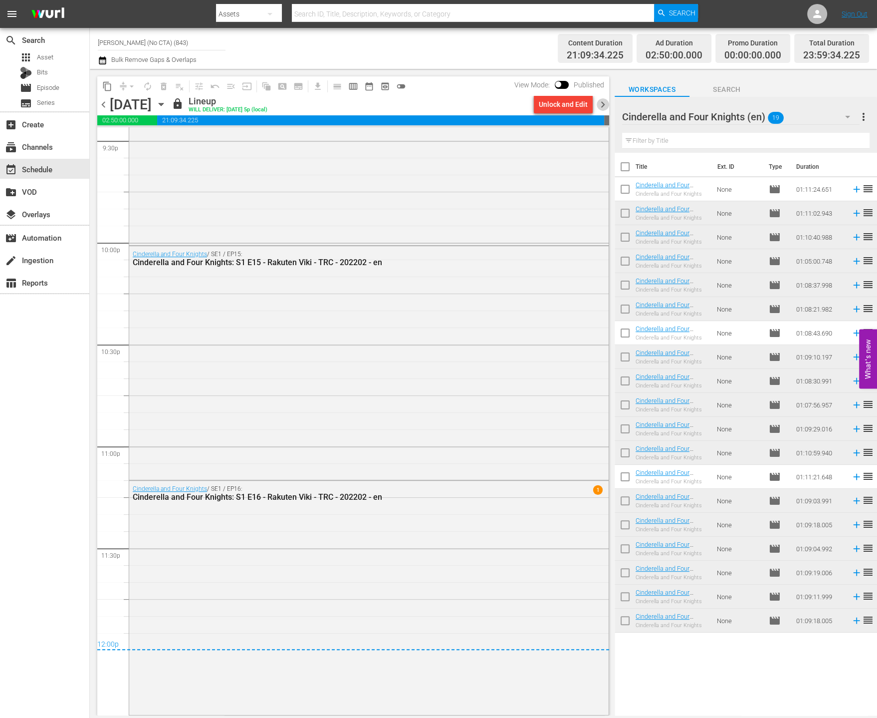
click at [597, 104] on span "chevron_right" at bounding box center [603, 104] width 12 height 12
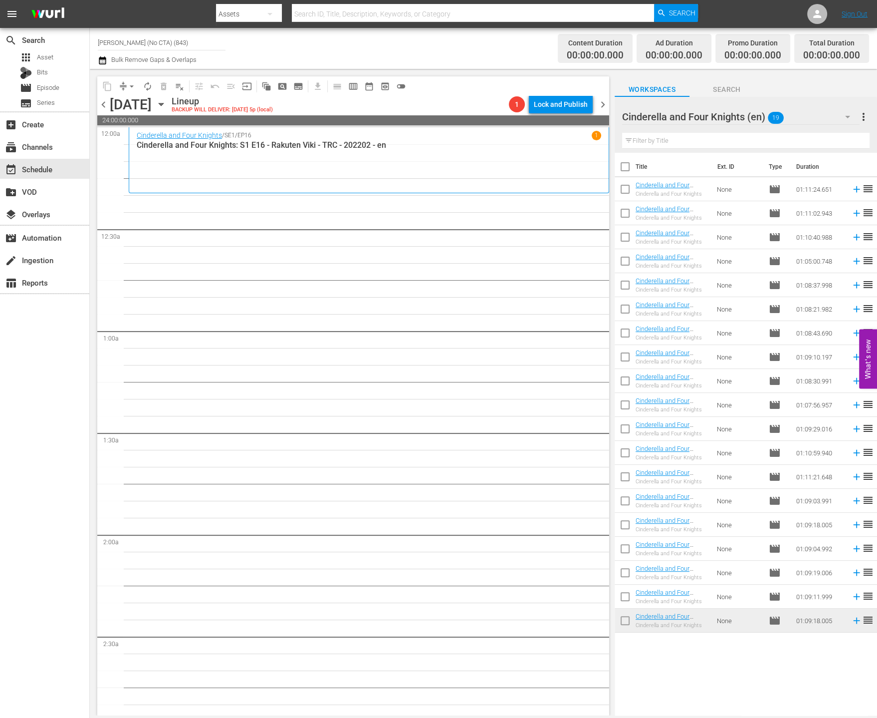
click at [804, 118] on div "Cinderella and Four Knights (en) 19" at bounding box center [741, 117] width 238 height 28
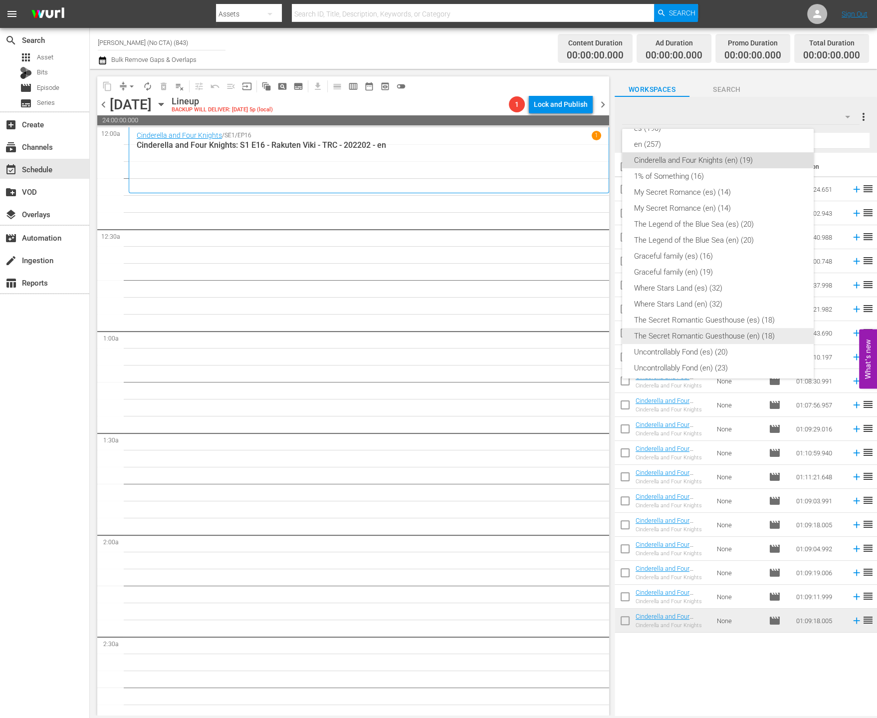
scroll to position [199, 0]
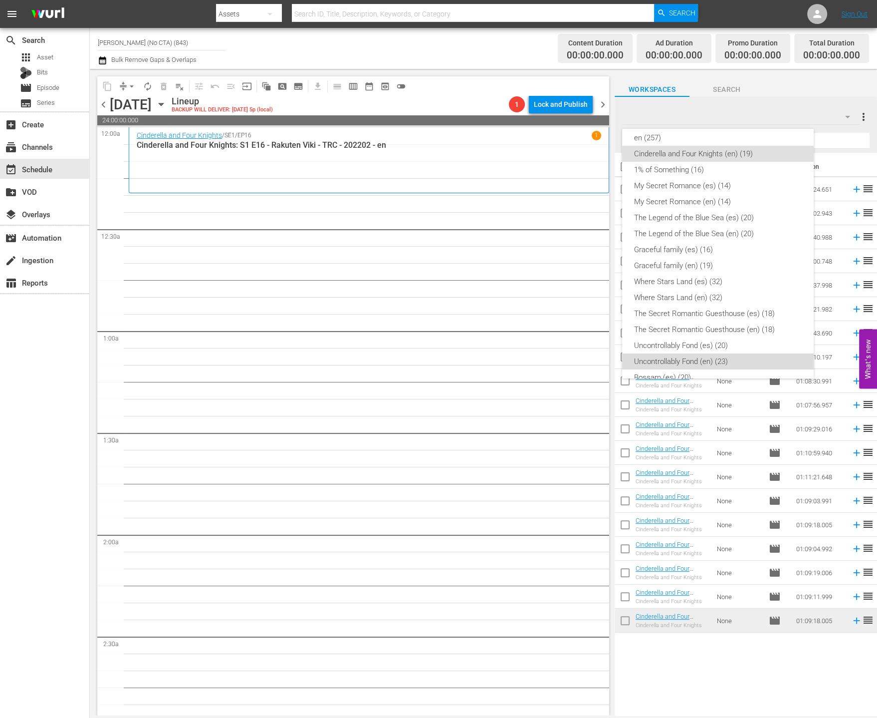
click at [742, 356] on div "Uncontrollably Fond (en) (23)" at bounding box center [718, 361] width 168 height 16
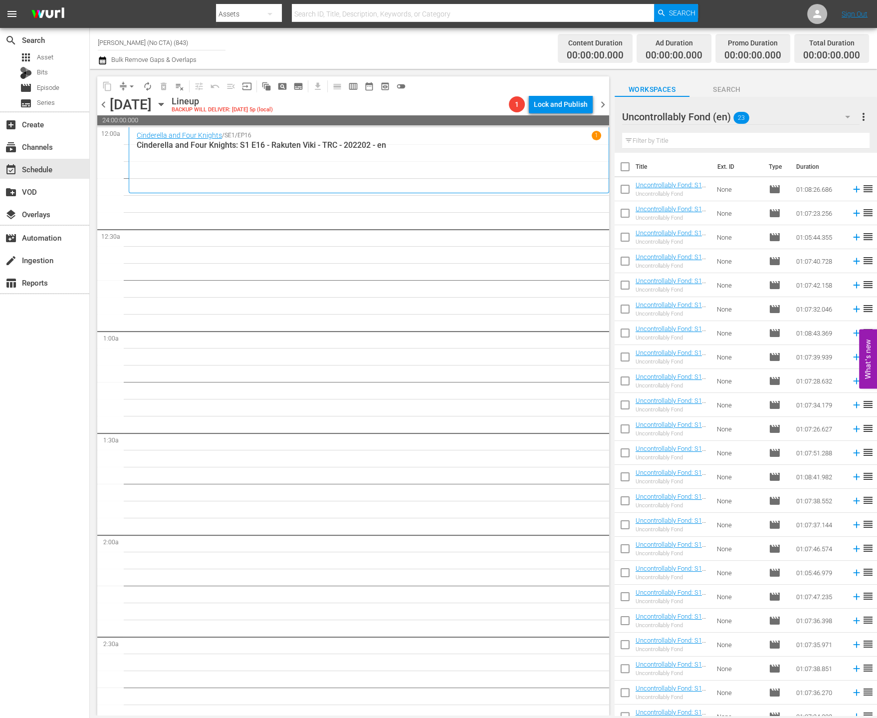
click at [622, 163] on input "checkbox" at bounding box center [625, 168] width 21 height 21
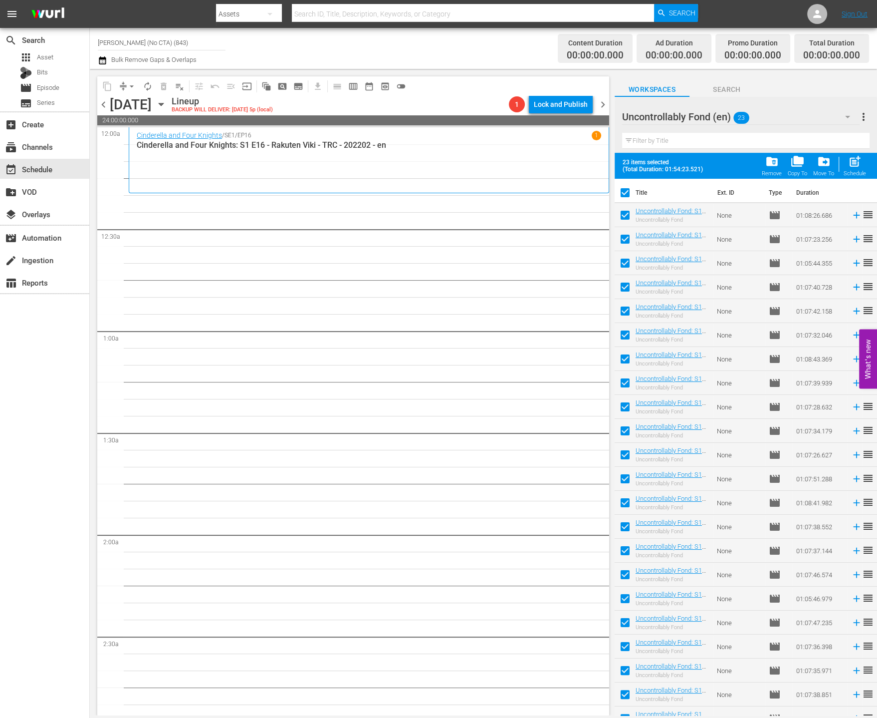
click at [626, 210] on input "checkbox" at bounding box center [625, 217] width 21 height 21
click at [624, 360] on input "checkbox" at bounding box center [625, 360] width 21 height 21
click at [622, 501] on input "checkbox" at bounding box center [625, 504] width 21 height 21
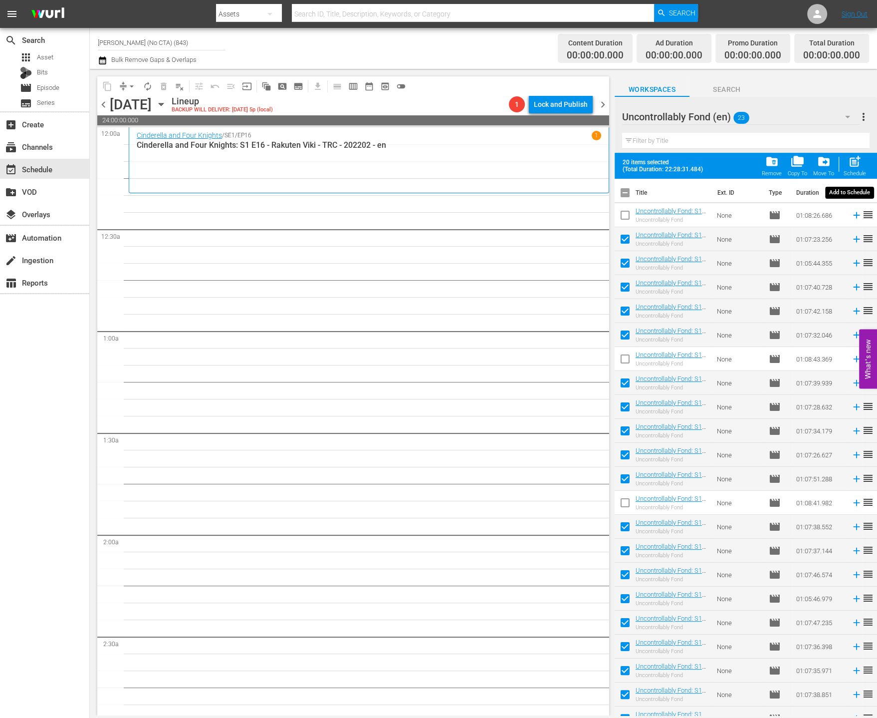
click at [851, 158] on span "post_add" at bounding box center [854, 161] width 13 height 13
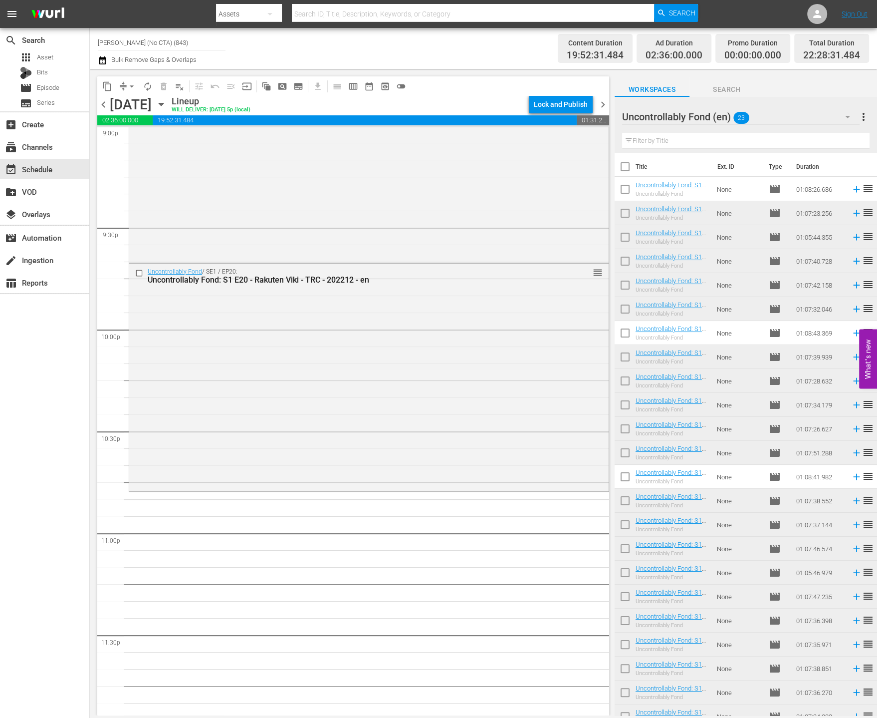
scroll to position [4299, 0]
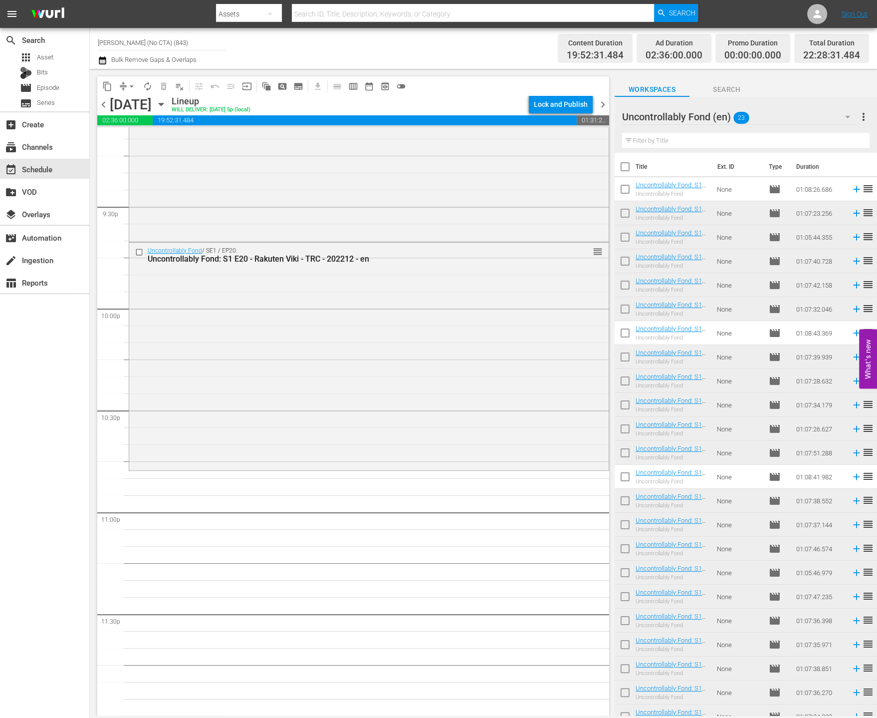
click at [795, 112] on div "Uncontrollably Fond (en) 23" at bounding box center [741, 117] width 238 height 28
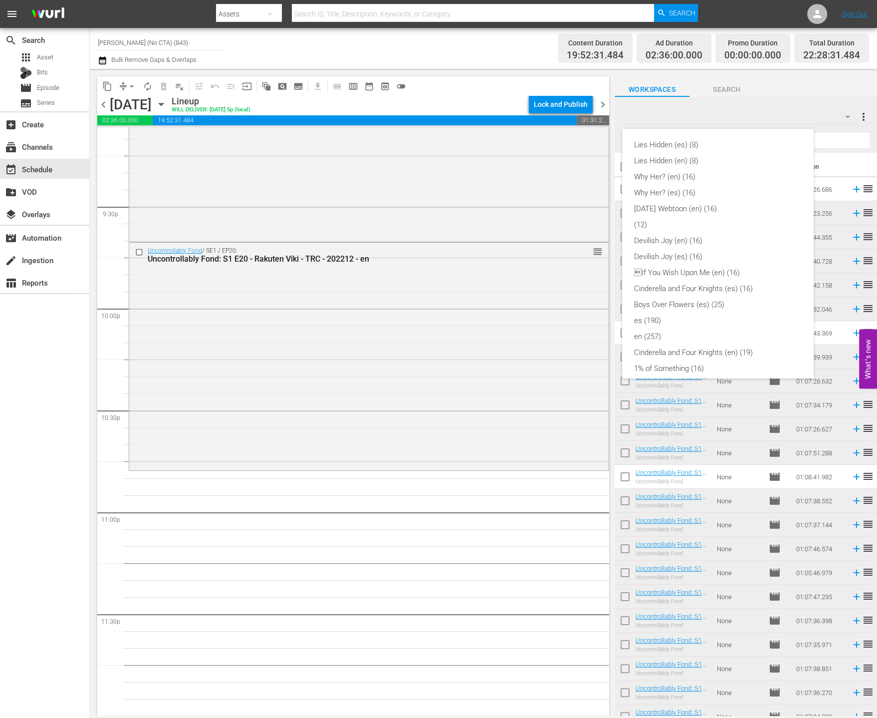
scroll to position [245, 0]
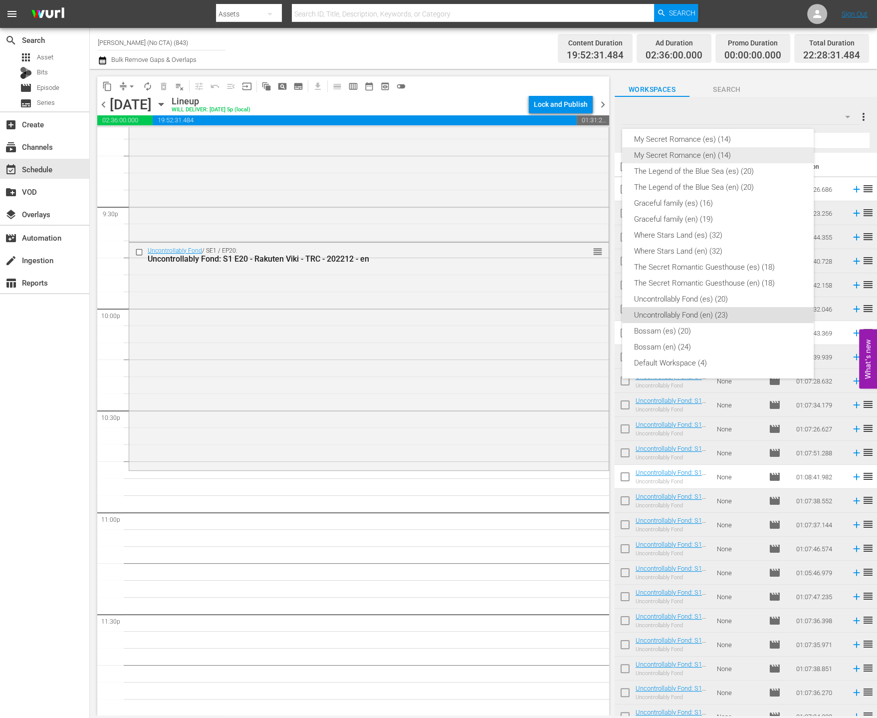
click at [734, 152] on div "My Secret Romance (en) (14)" at bounding box center [718, 155] width 168 height 16
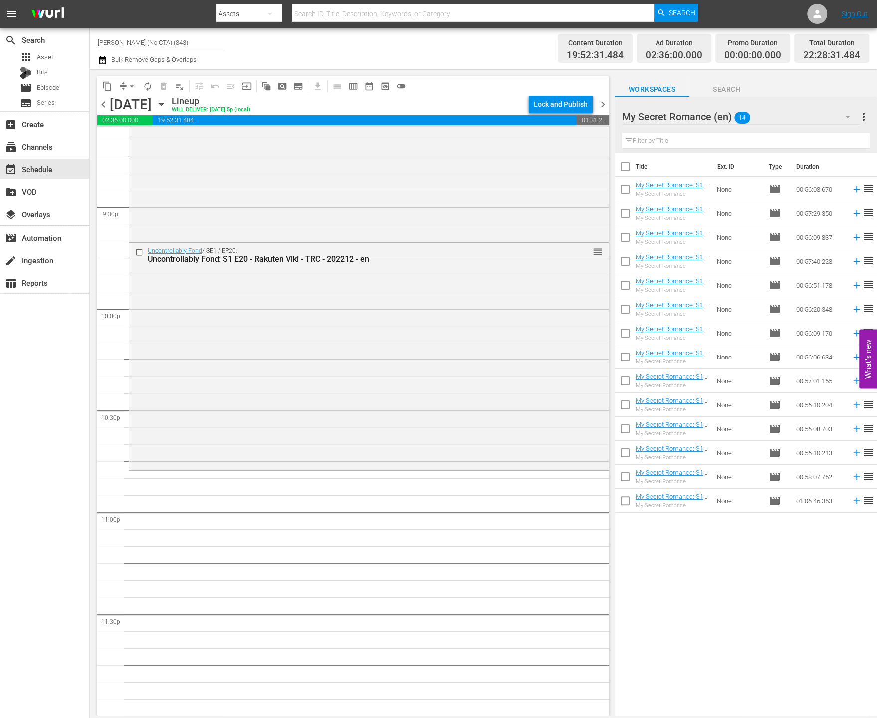
click at [619, 168] on input "checkbox" at bounding box center [625, 168] width 21 height 21
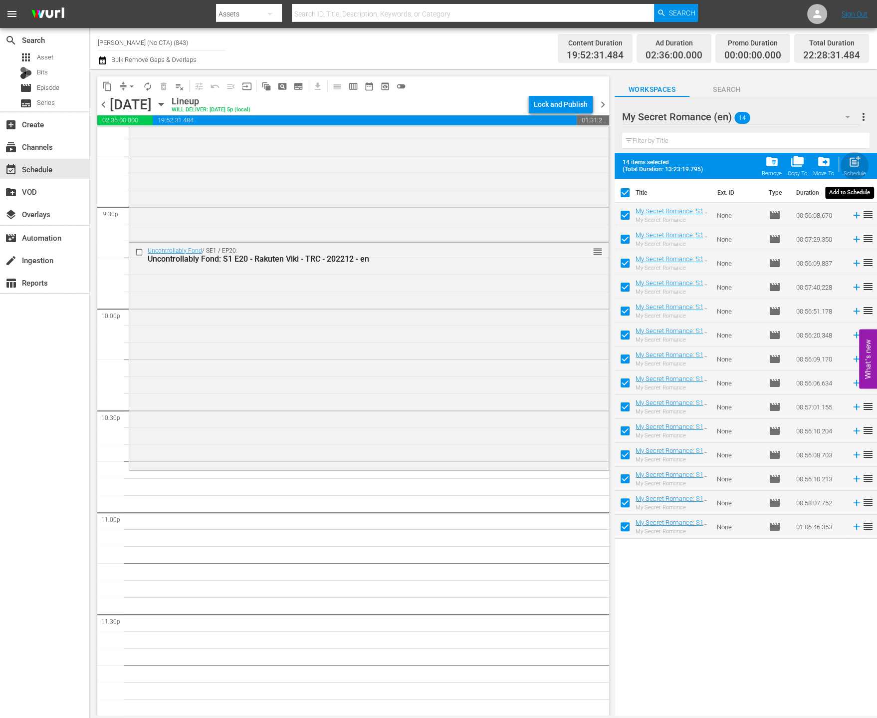
click at [855, 162] on span "post_add" at bounding box center [854, 161] width 13 height 13
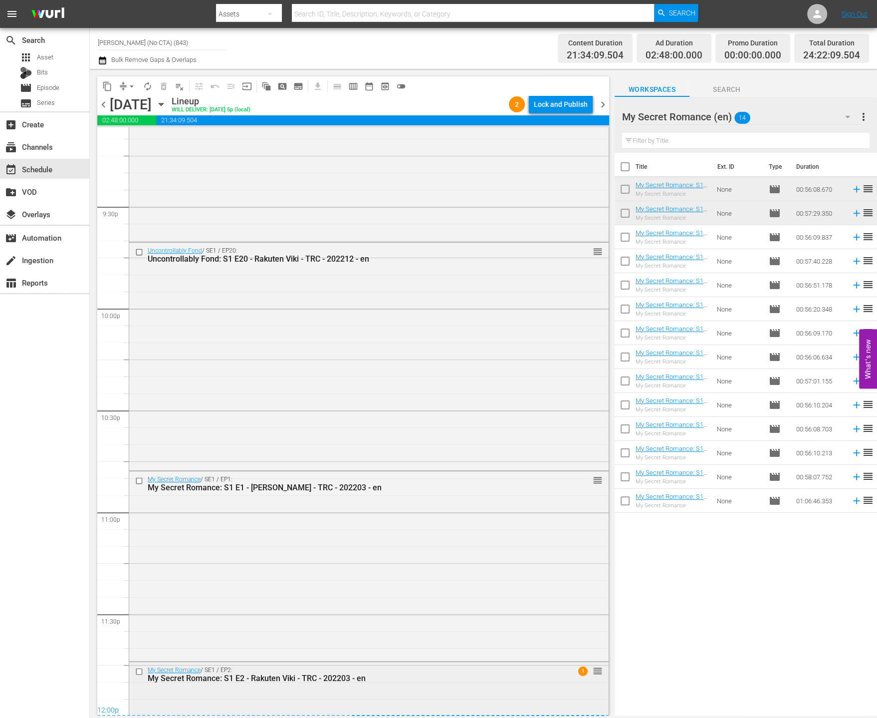
scroll to position [4440, 0]
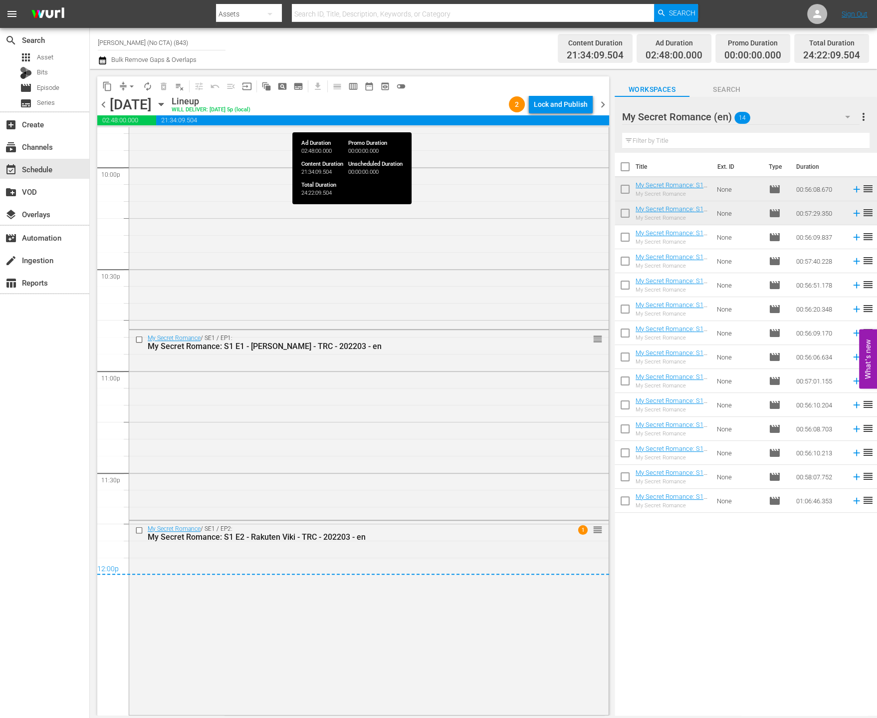
click at [577, 113] on div "chevron_left Monday, September 29th September 29th Lineup WILL DELIVER: 9/28 @ …" at bounding box center [353, 105] width 512 height 19
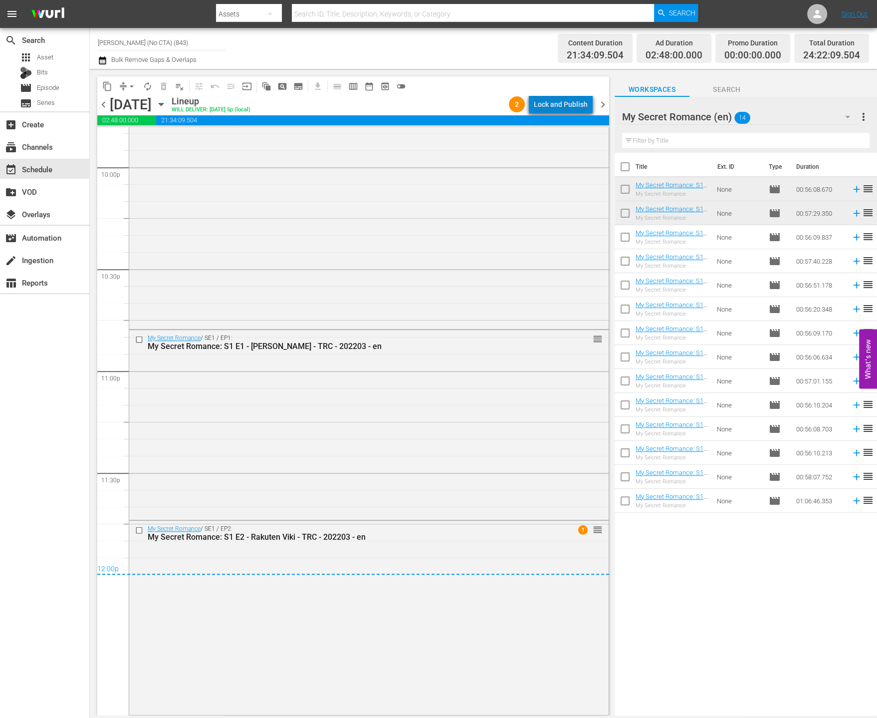
click at [579, 109] on div "Lock and Publish" at bounding box center [561, 104] width 54 height 18
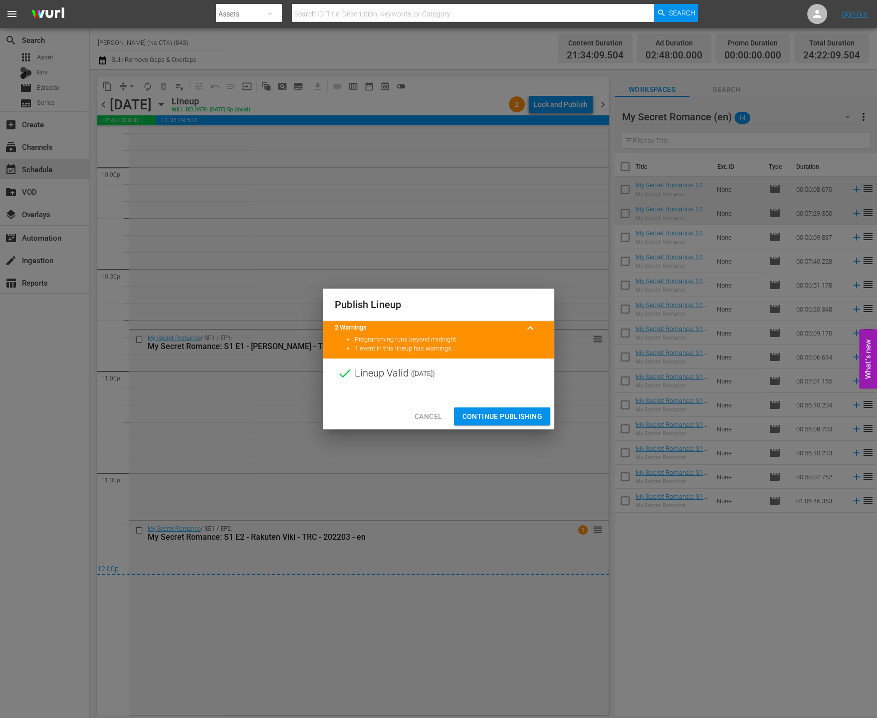
click at [510, 410] on span "Continue Publishing" at bounding box center [502, 416] width 80 height 12
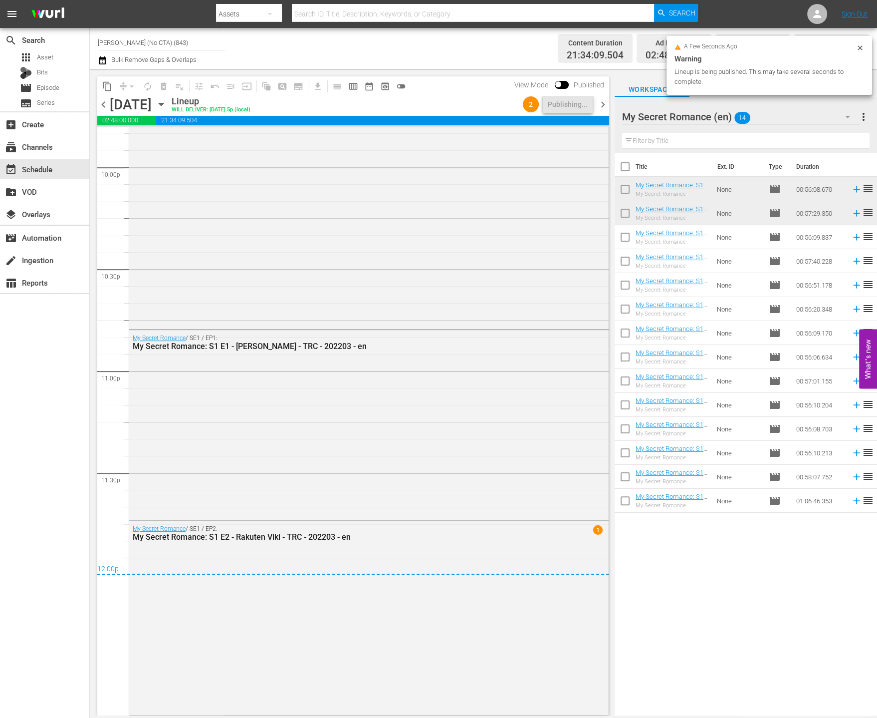
click at [605, 103] on span "chevron_right" at bounding box center [603, 104] width 12 height 12
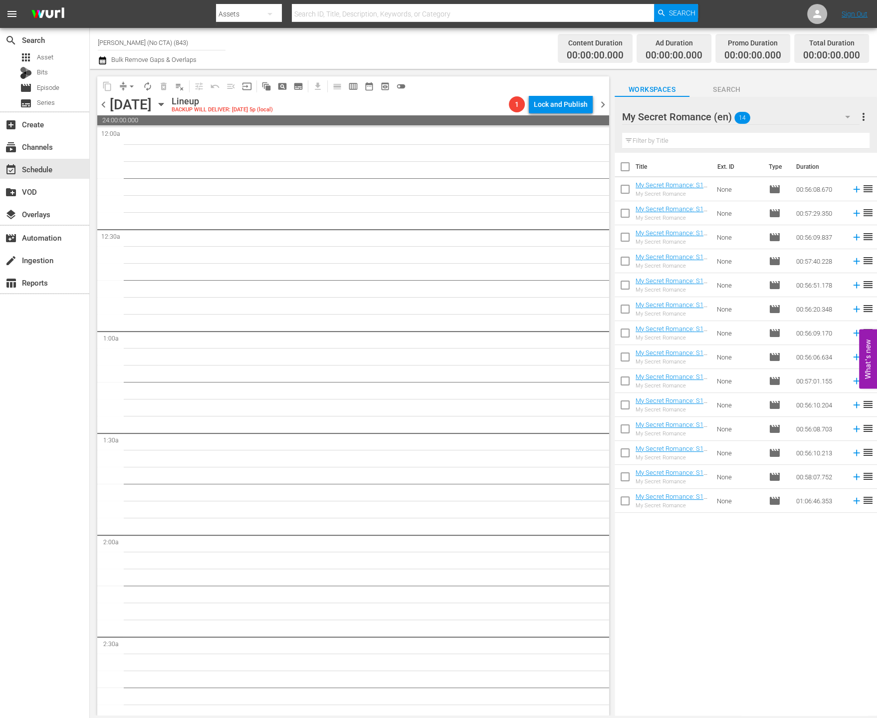
click at [110, 105] on div "[DATE]" at bounding box center [131, 104] width 42 height 16
click at [102, 104] on span "chevron_left" at bounding box center [103, 104] width 12 height 12
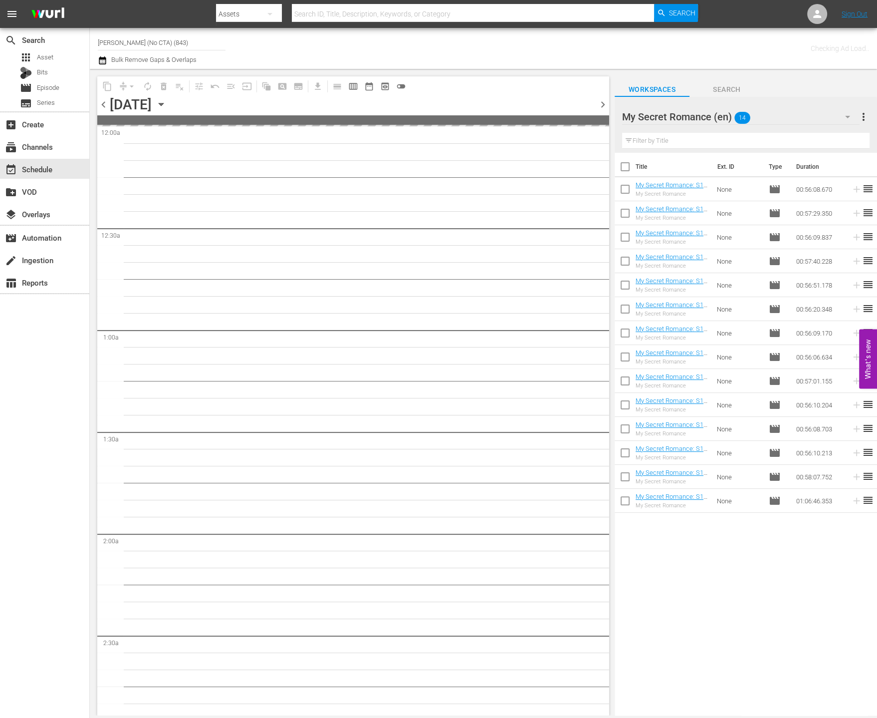
click at [602, 107] on span "chevron_right" at bounding box center [603, 104] width 12 height 12
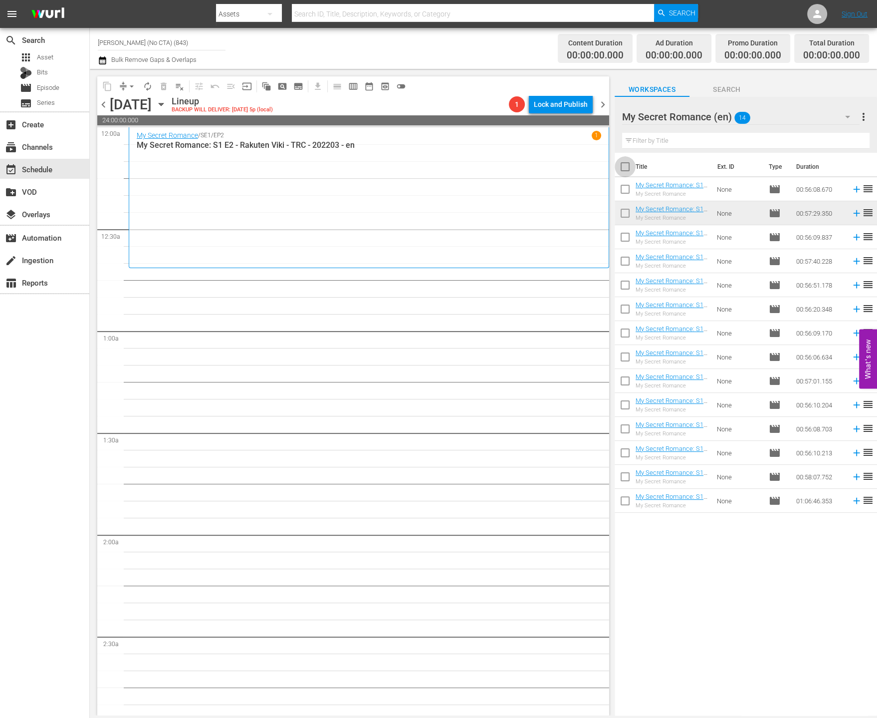
click at [622, 160] on input "checkbox" at bounding box center [625, 168] width 21 height 21
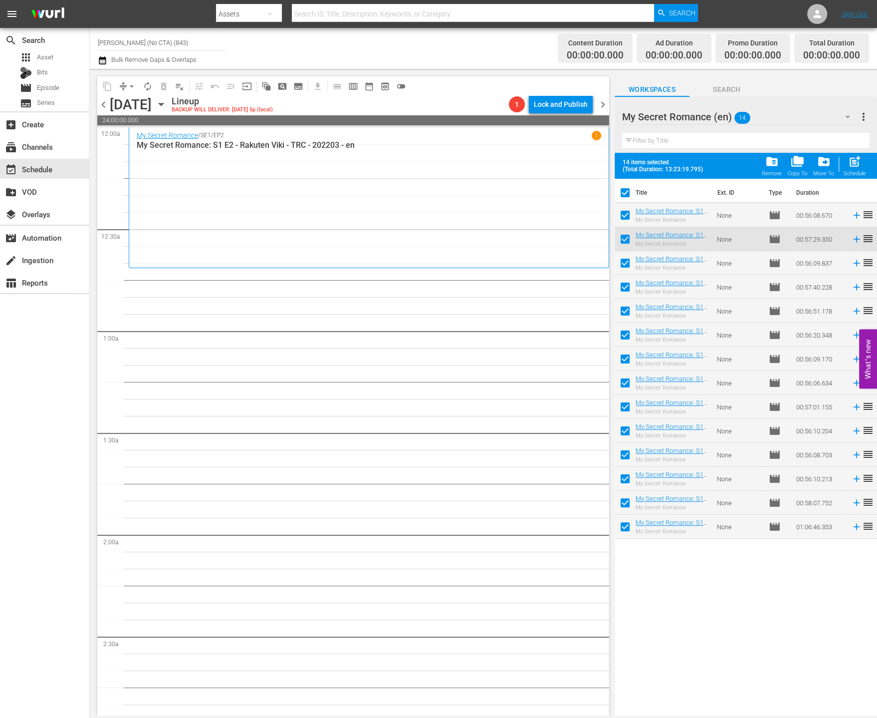
click at [627, 210] on input "checkbox" at bounding box center [625, 217] width 21 height 21
click at [625, 236] on input "checkbox" at bounding box center [625, 241] width 21 height 21
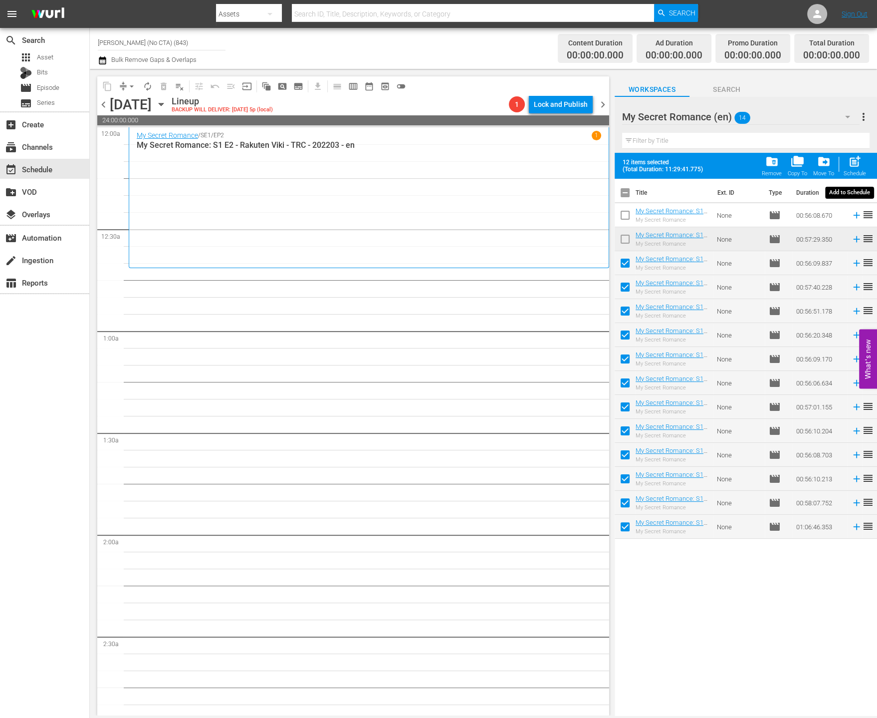
click at [861, 163] on span "post_add" at bounding box center [854, 161] width 13 height 13
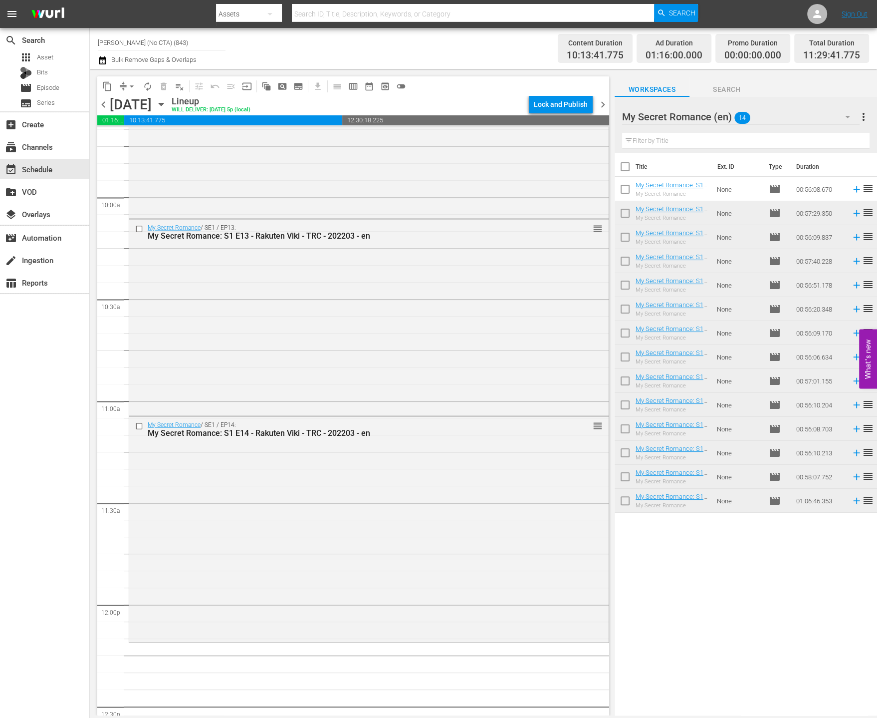
scroll to position [2316, 0]
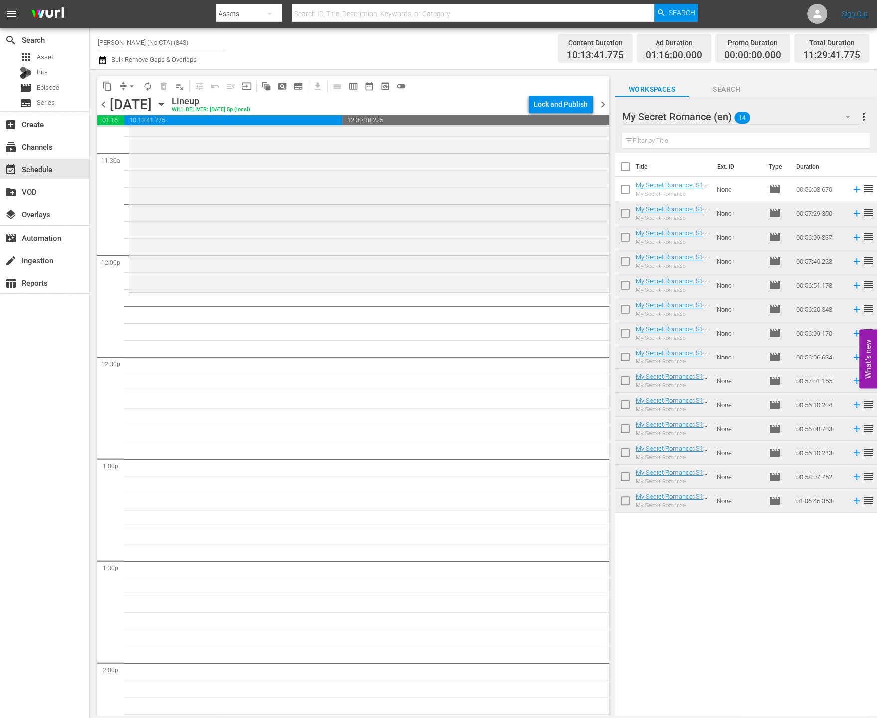
click at [817, 125] on div "My Secret Romance (en) 14" at bounding box center [741, 117] width 238 height 28
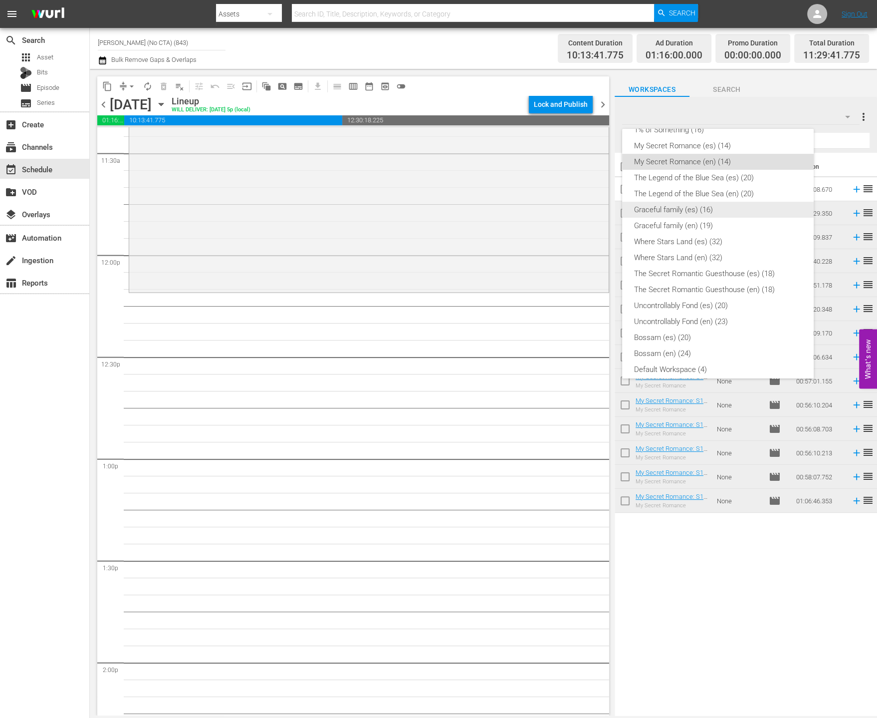
scroll to position [135, 0]
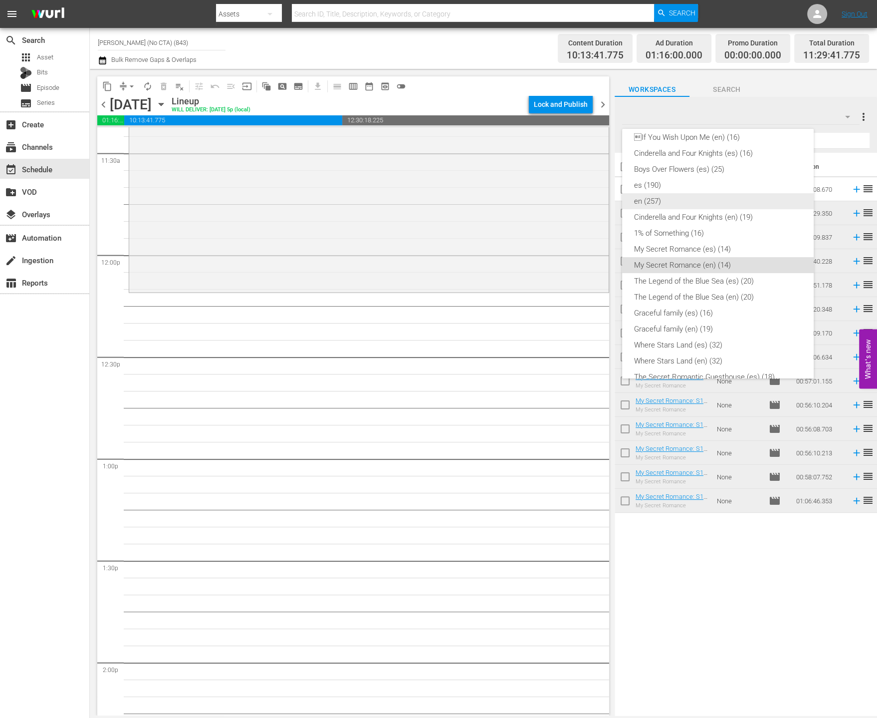
click at [726, 198] on div "en (257)" at bounding box center [718, 201] width 168 height 16
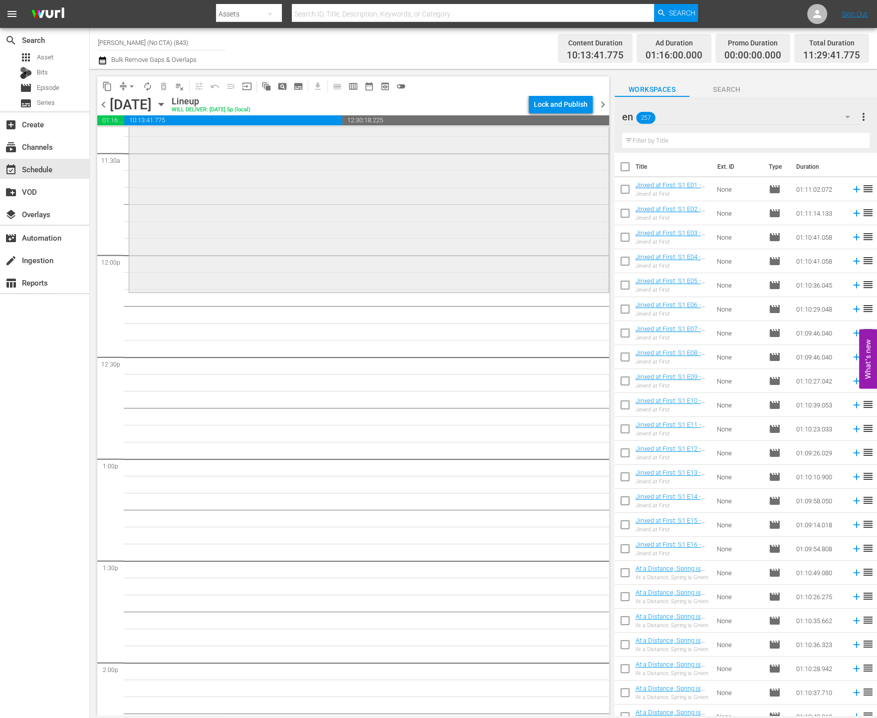
scroll to position [1982, 0]
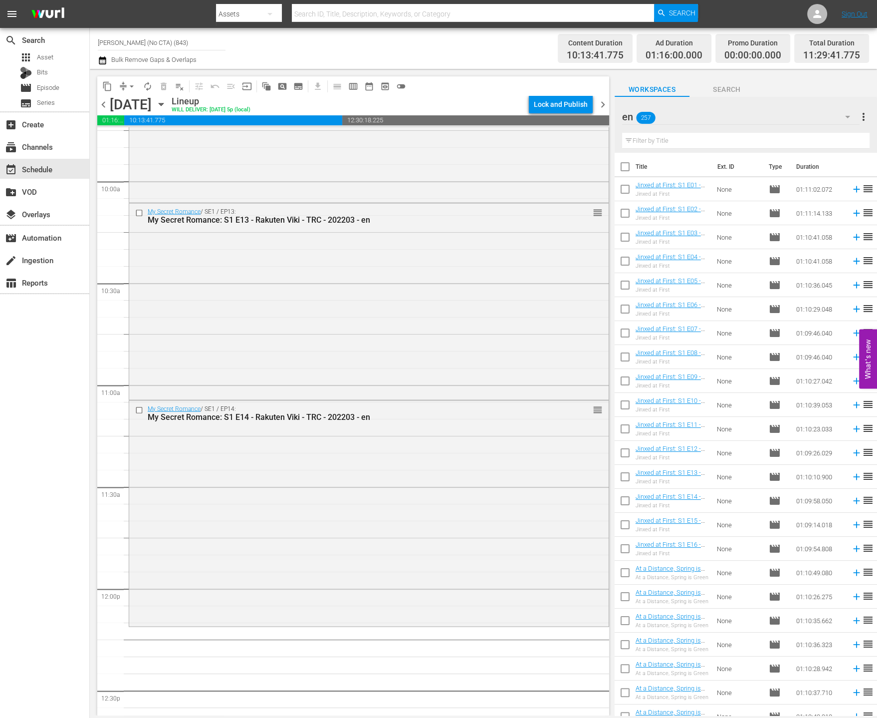
drag, startPoint x: 736, startPoint y: 140, endPoint x: 730, endPoint y: 141, distance: 6.6
click at [736, 140] on input "text" at bounding box center [746, 141] width 248 height 16
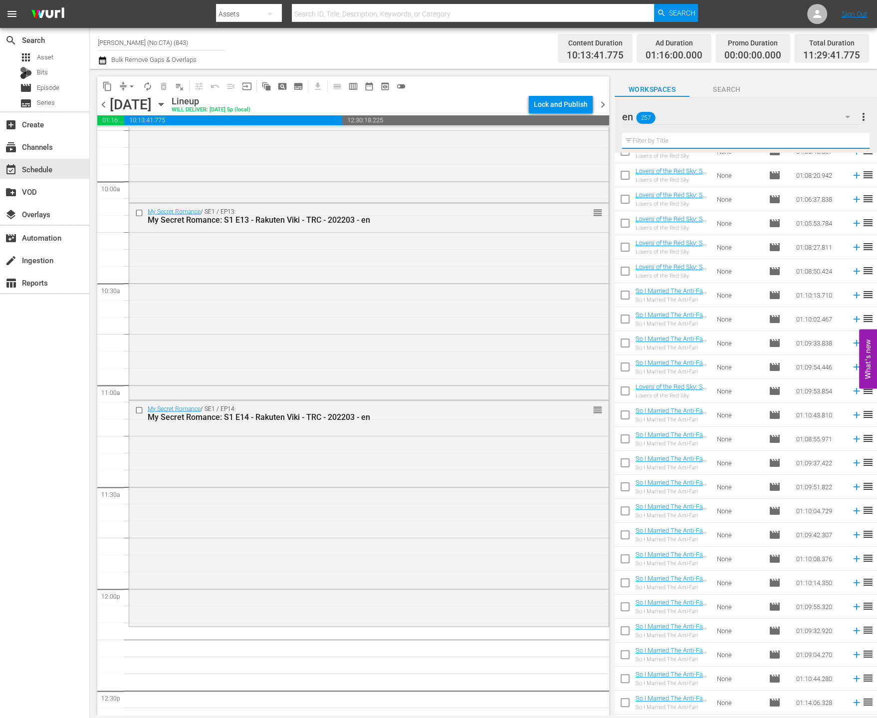
scroll to position [3077, 0]
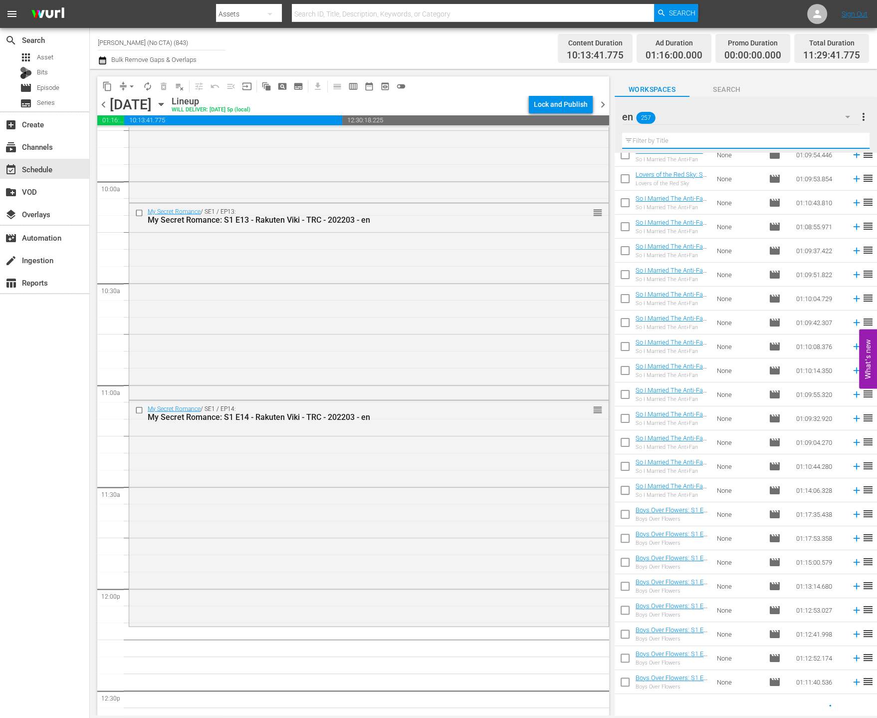
click at [676, 143] on input "text" at bounding box center [746, 141] width 248 height 16
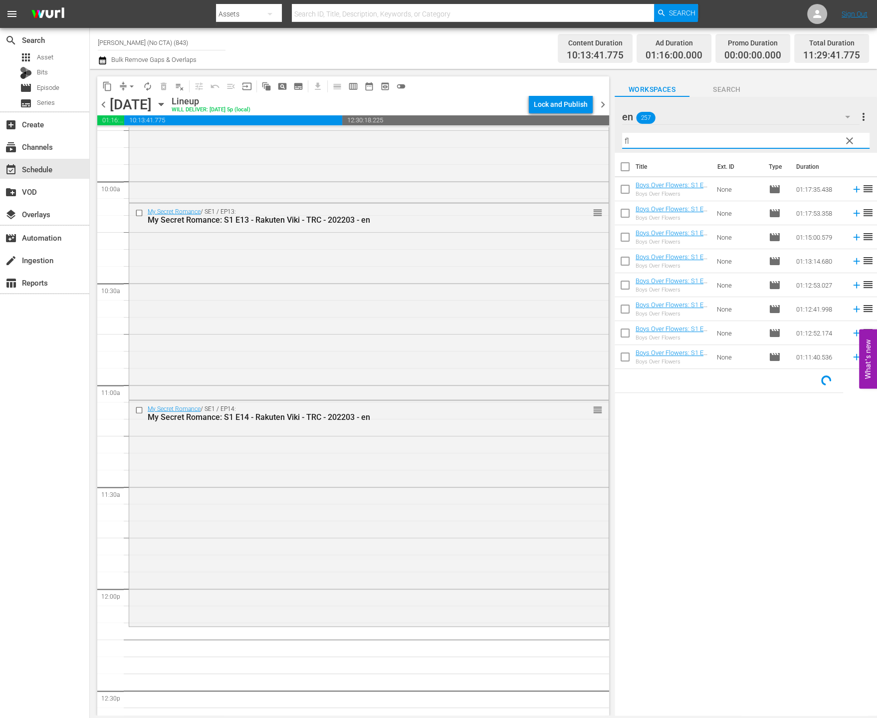
scroll to position [0, 0]
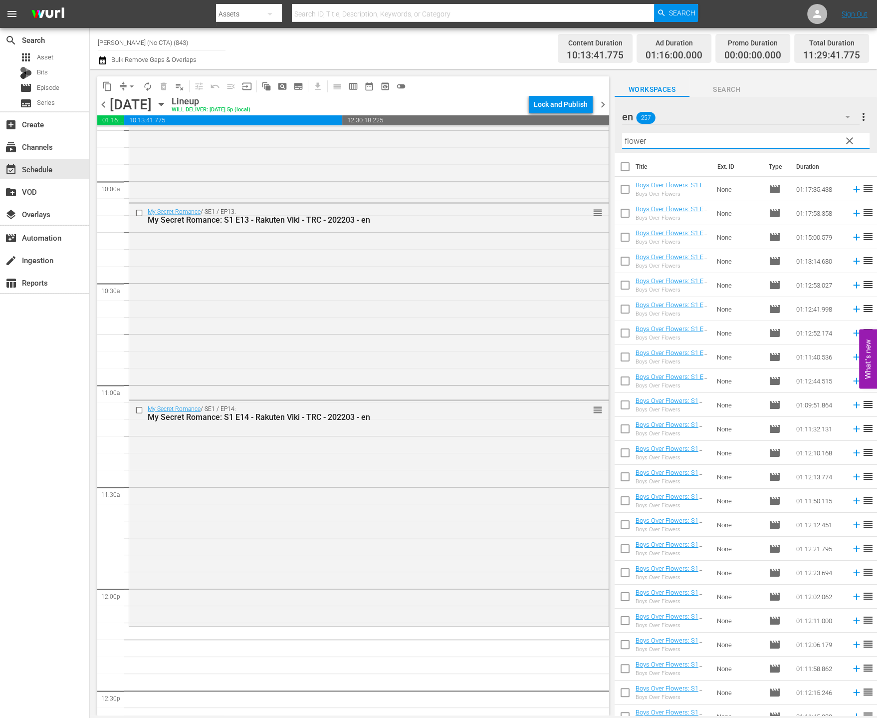
click at [624, 160] on input "checkbox" at bounding box center [625, 168] width 21 height 21
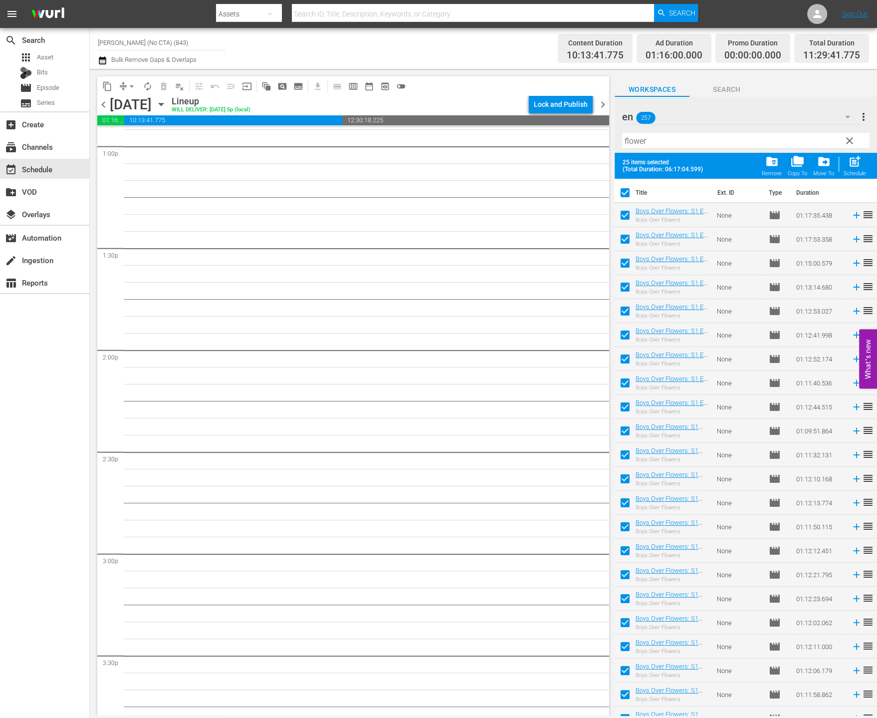
scroll to position [3255, 0]
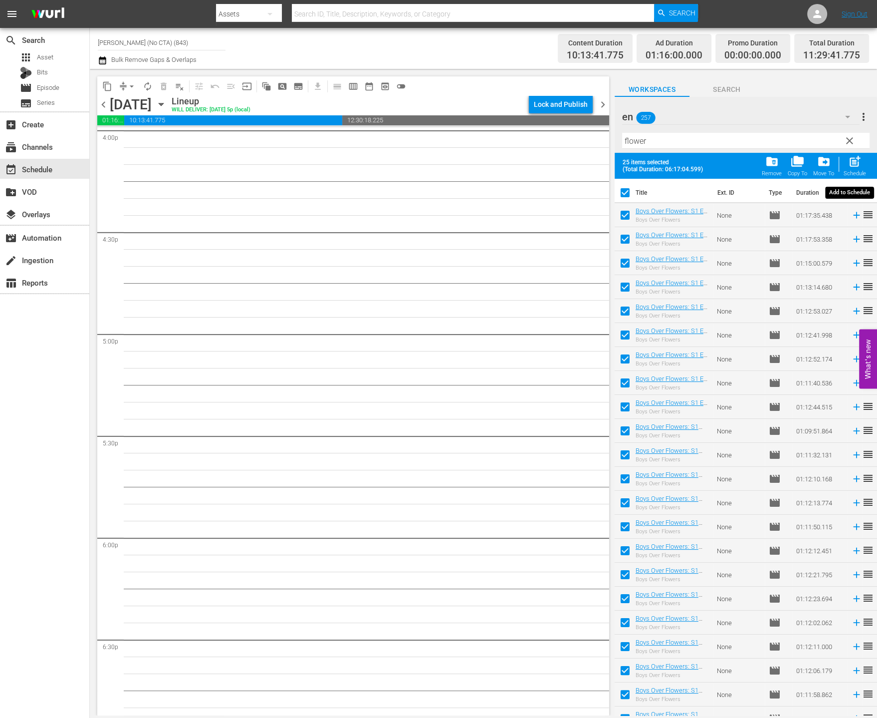
click at [846, 160] on div "post_add Schedule" at bounding box center [855, 166] width 22 height 22
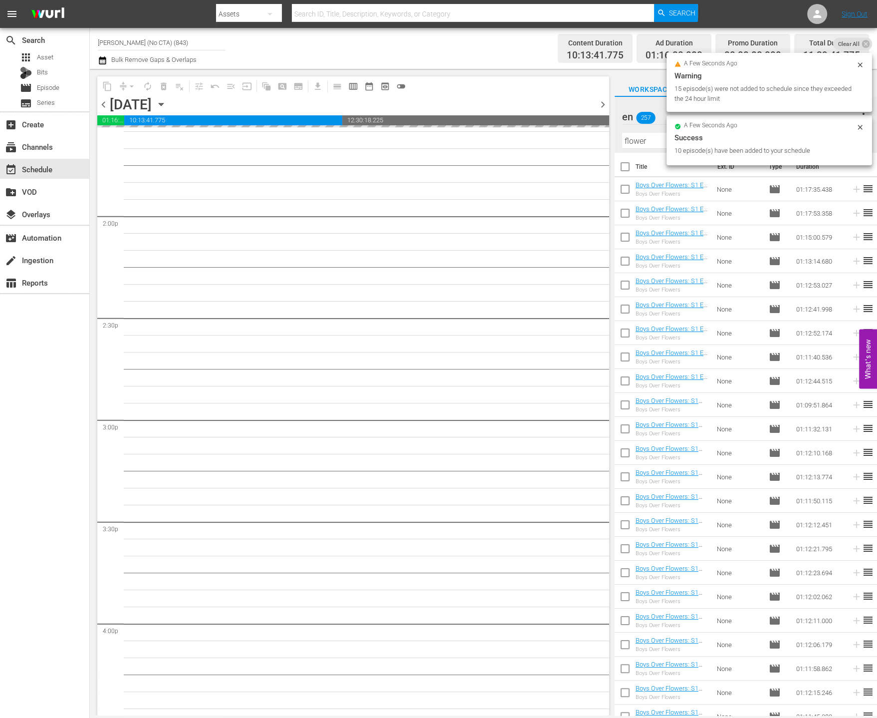
scroll to position [2298, 0]
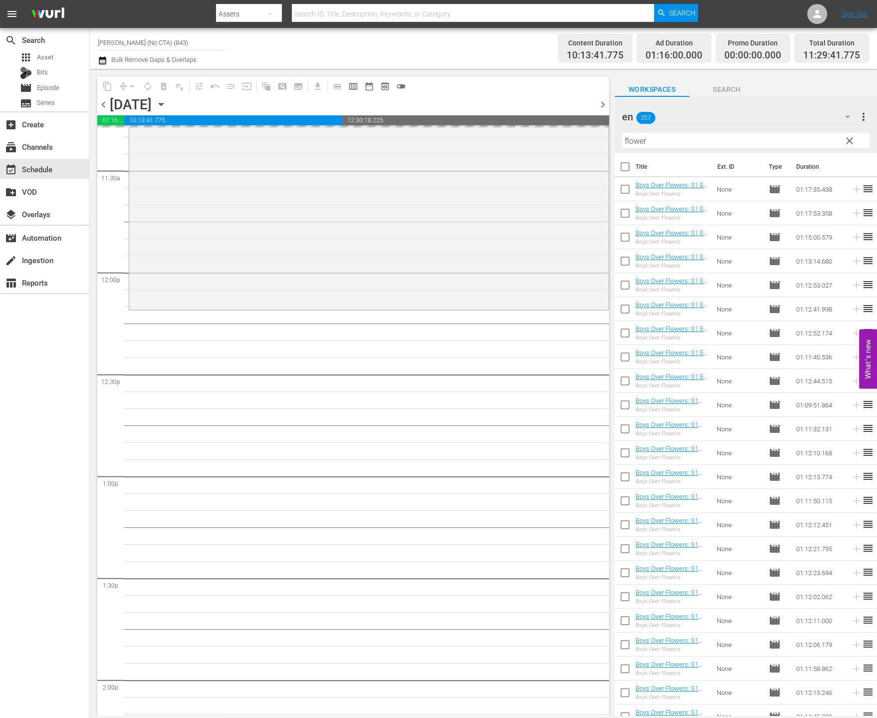
click at [100, 59] on icon "button" at bounding box center [102, 60] width 7 height 8
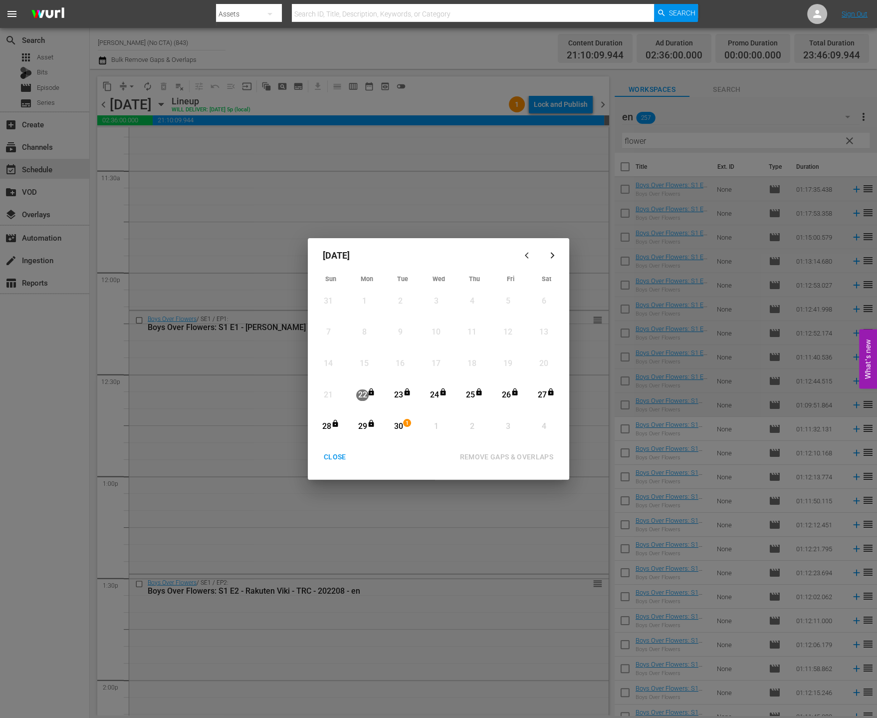
click at [327, 465] on button "CLOSE" at bounding box center [335, 457] width 46 height 18
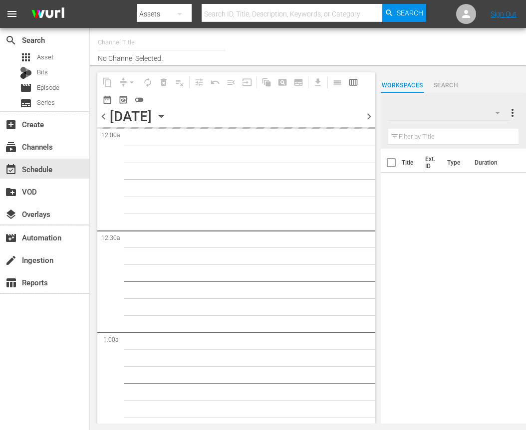
type input "Rakuten Viki (Spanish) (1065)"
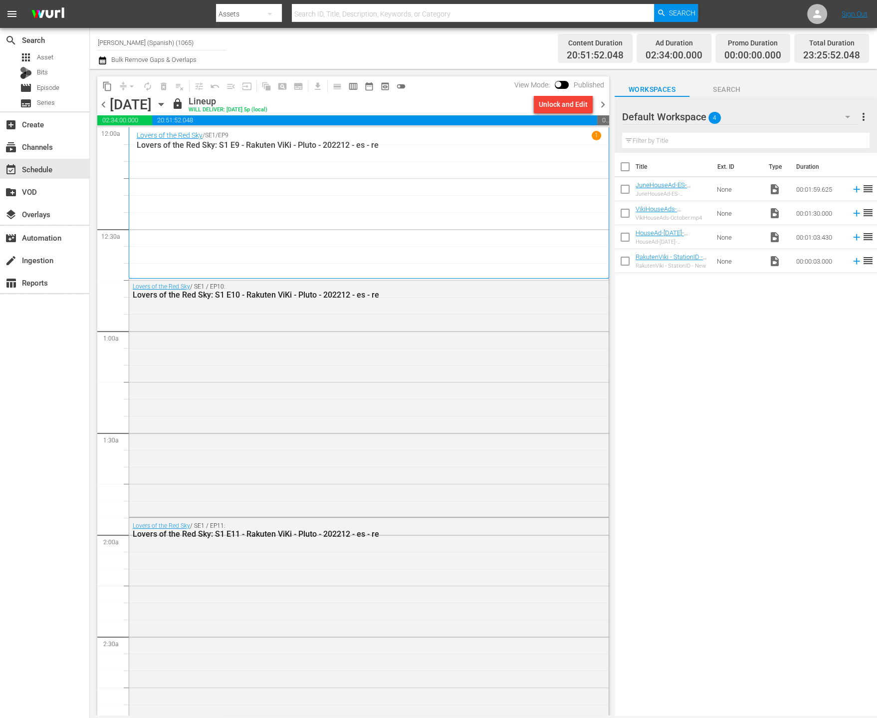
click at [526, 102] on span "chevron_right" at bounding box center [603, 104] width 12 height 12
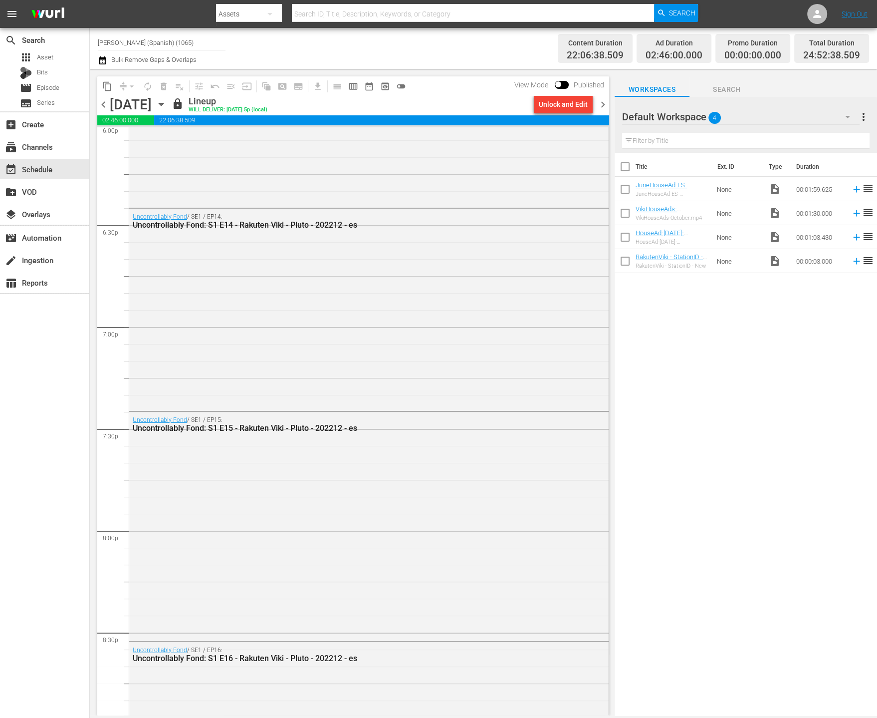
scroll to position [4513, 0]
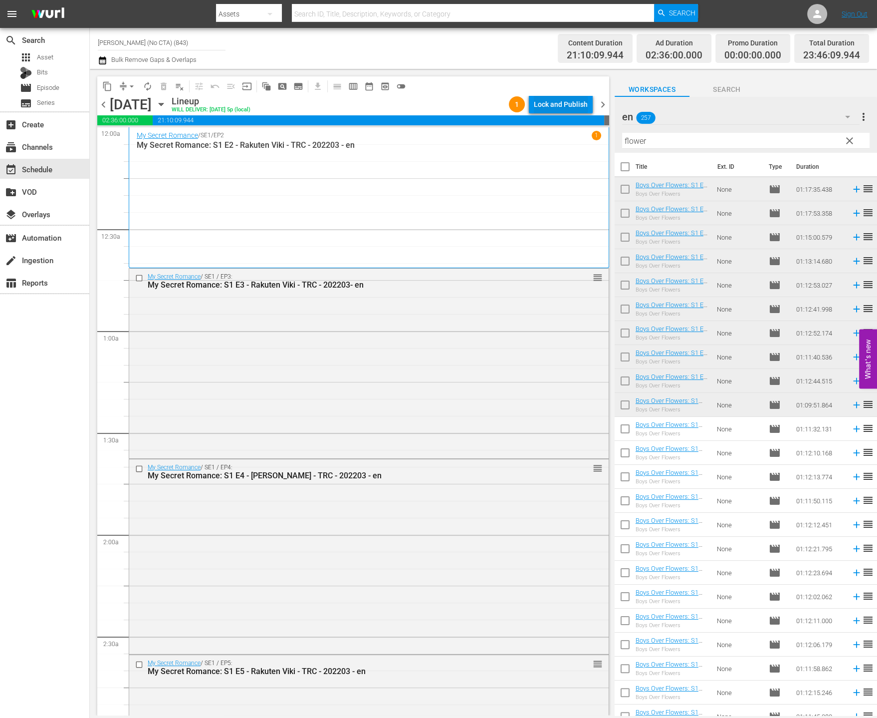
click at [568, 102] on div "Lock and Publish" at bounding box center [561, 104] width 54 height 18
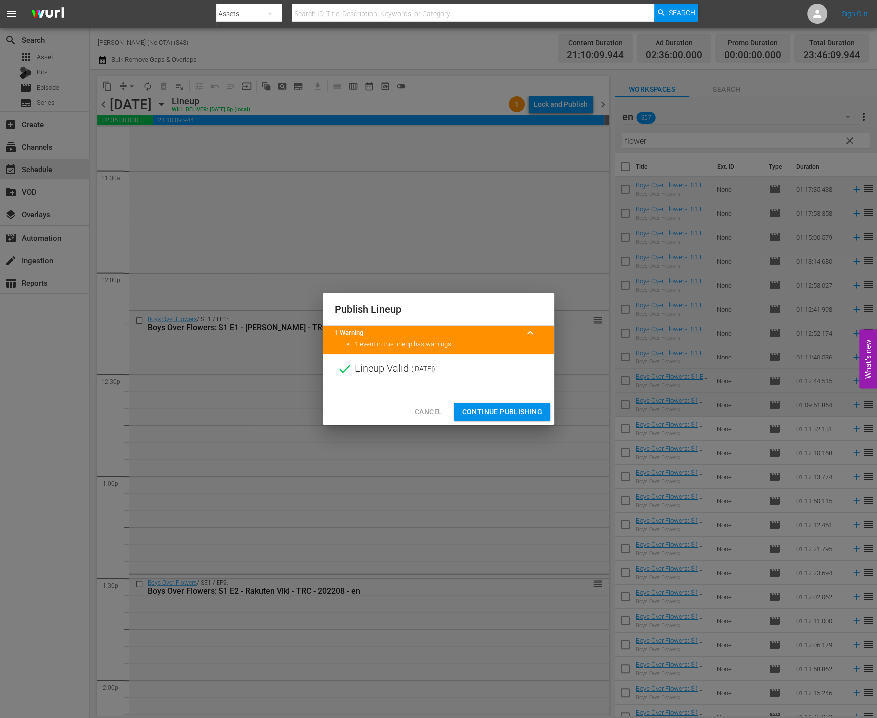
click at [483, 416] on span "Continue Publishing" at bounding box center [502, 412] width 80 height 12
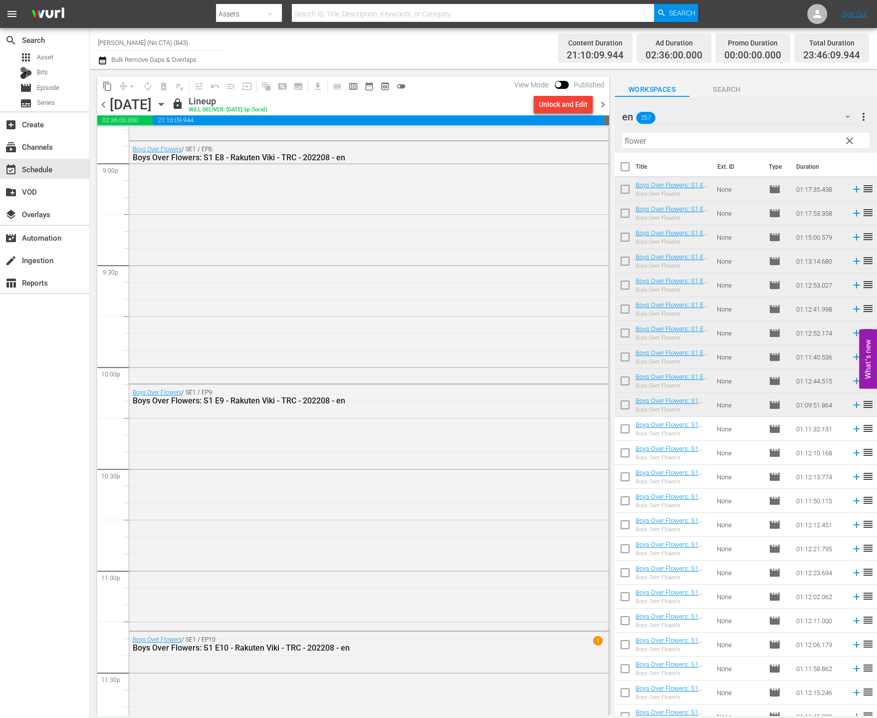
scroll to position [4393, 0]
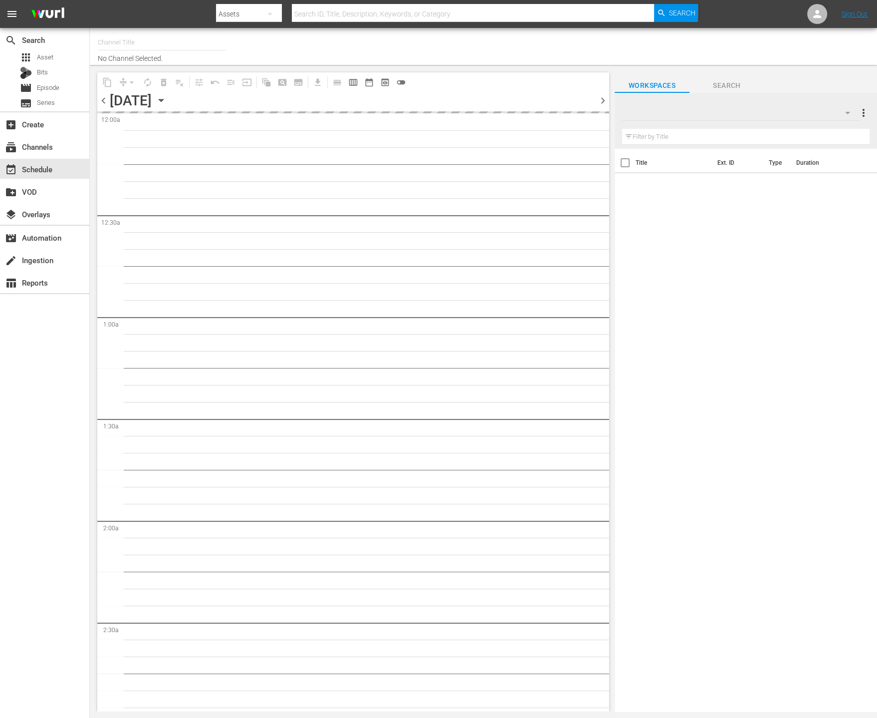
type input "[PERSON_NAME] (1027)"
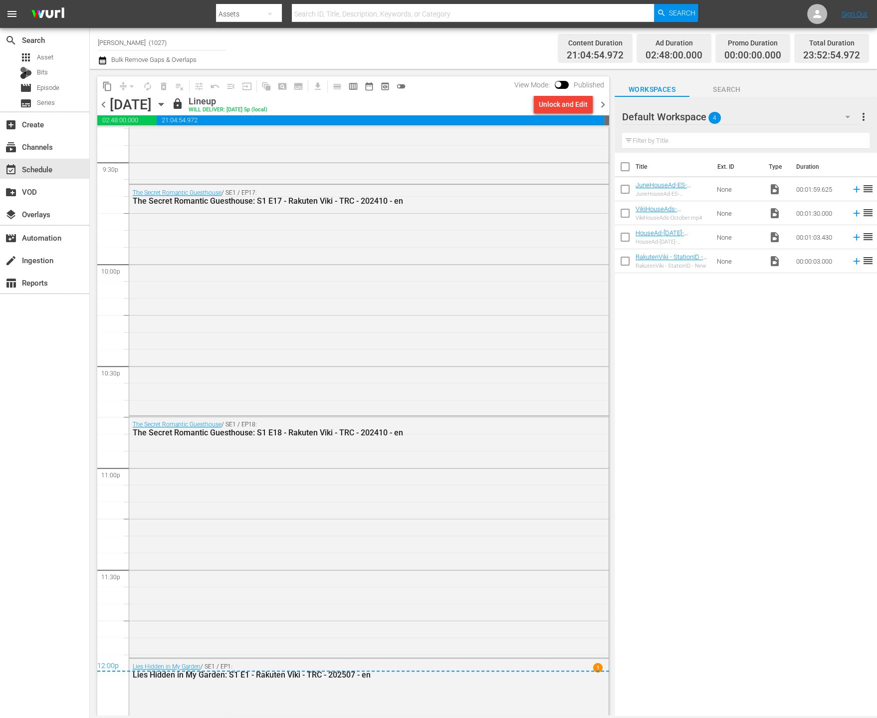
scroll to position [4486, 0]
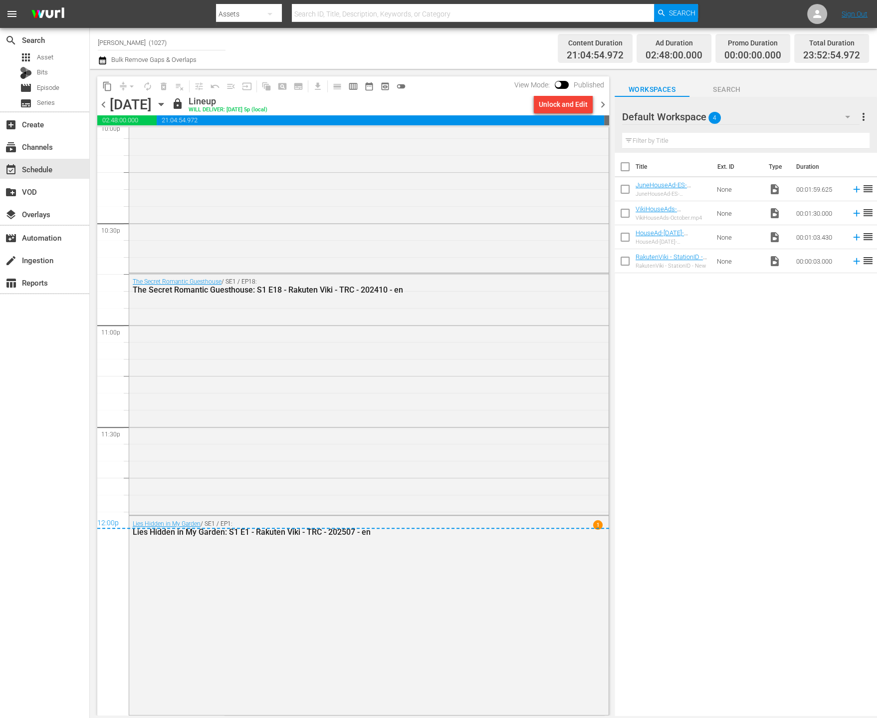
click at [608, 105] on span "chevron_right" at bounding box center [603, 104] width 12 height 12
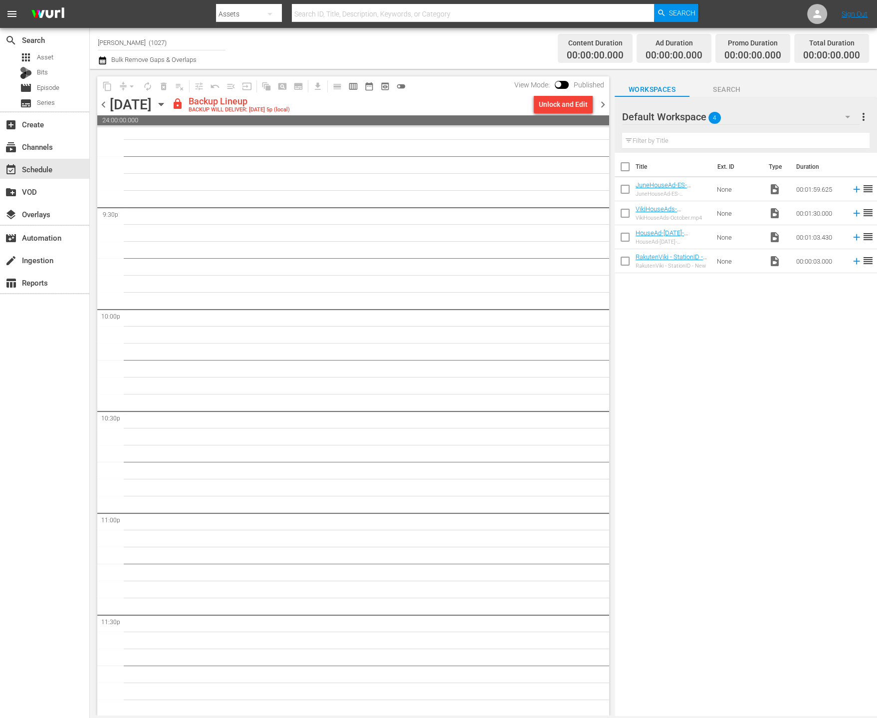
scroll to position [4299, 0]
click at [568, 96] on div "Unlock and Edit" at bounding box center [563, 104] width 49 height 18
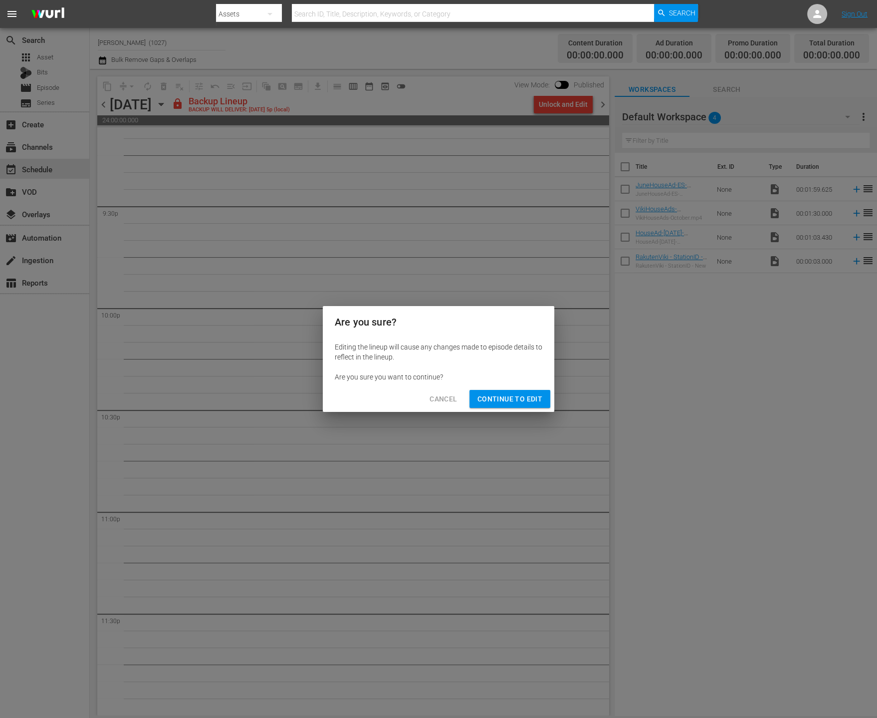
click at [525, 390] on button "Continue to Edit" at bounding box center [510, 399] width 81 height 18
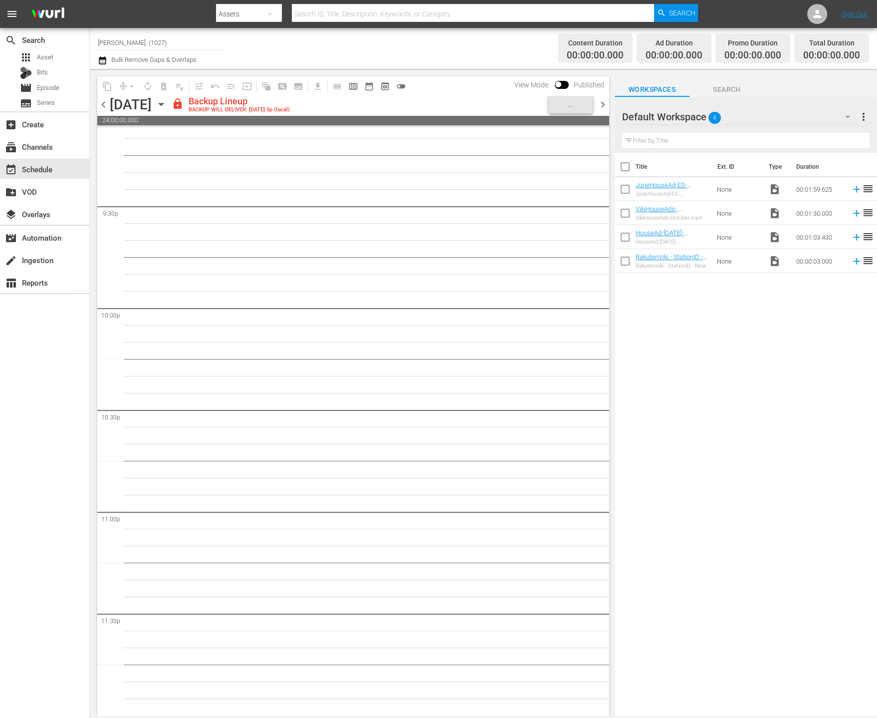
click at [806, 121] on div "Default Workspace 4" at bounding box center [741, 117] width 238 height 28
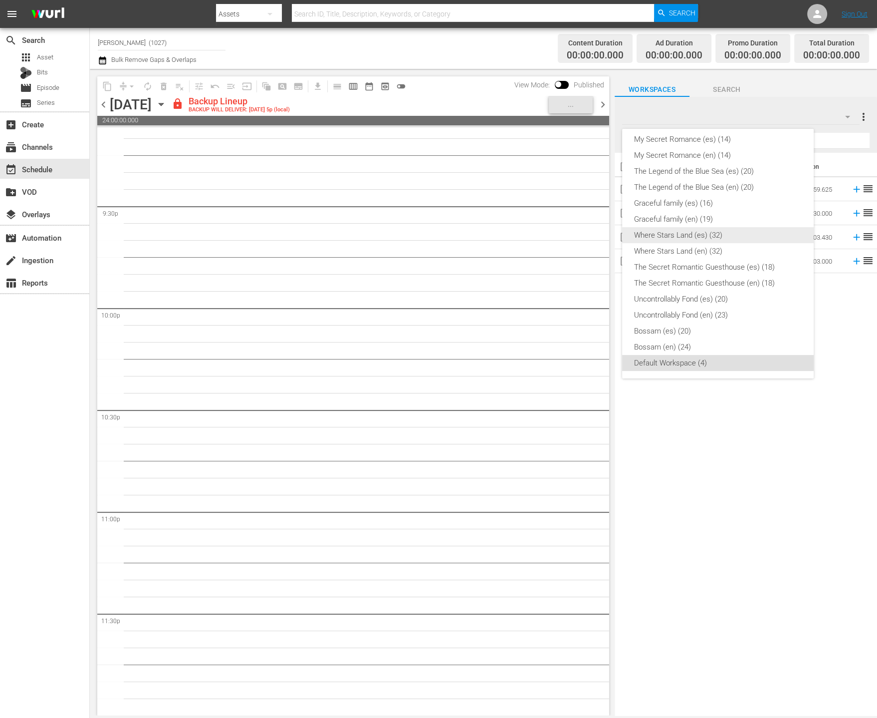
scroll to position [0, 0]
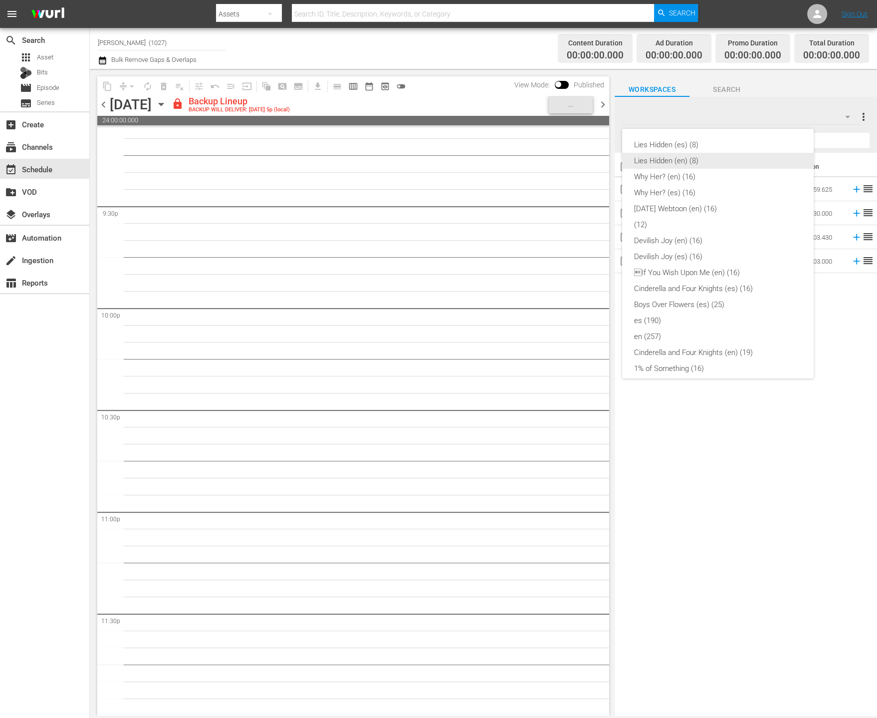
click at [752, 166] on div "Lies Hidden (en) (8)" at bounding box center [718, 161] width 168 height 16
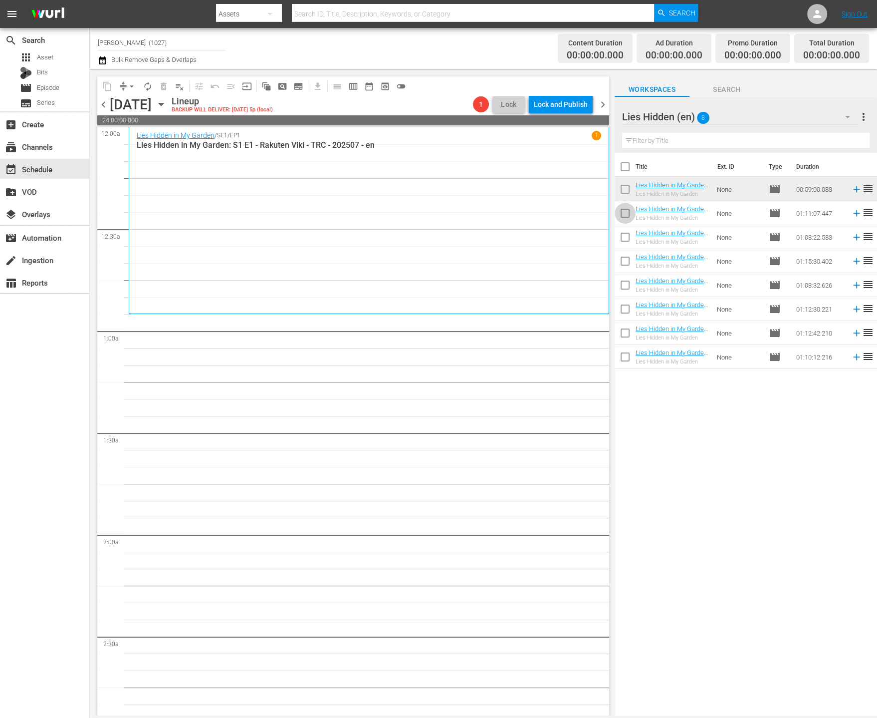
click at [624, 213] on input "checkbox" at bounding box center [625, 215] width 21 height 21
checkbox input "true"
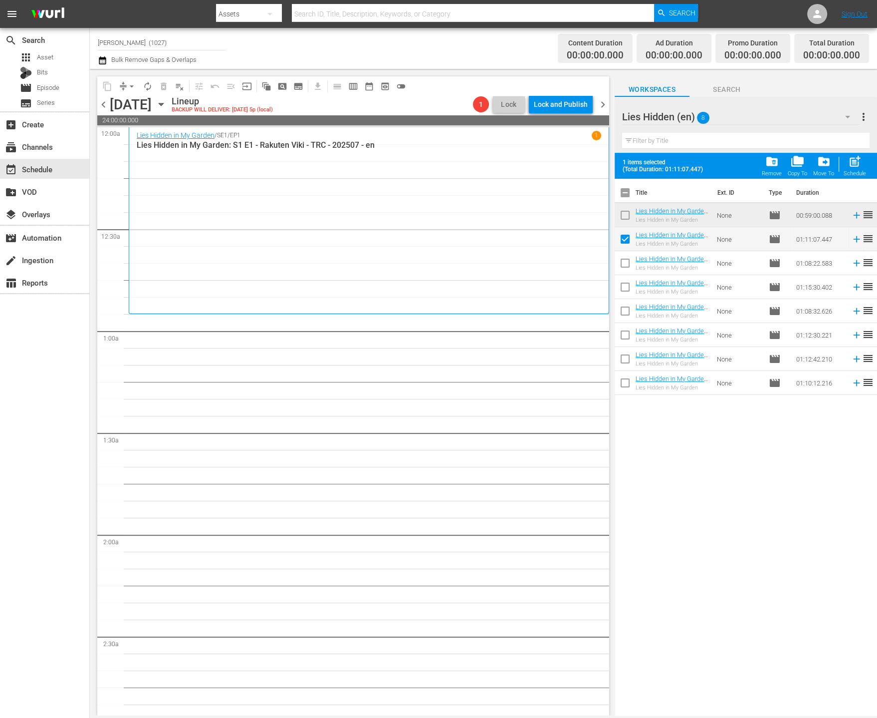
click at [621, 274] on input "checkbox" at bounding box center [625, 265] width 21 height 21
checkbox input "true"
click at [621, 287] on input "checkbox" at bounding box center [625, 289] width 21 height 21
checkbox input "true"
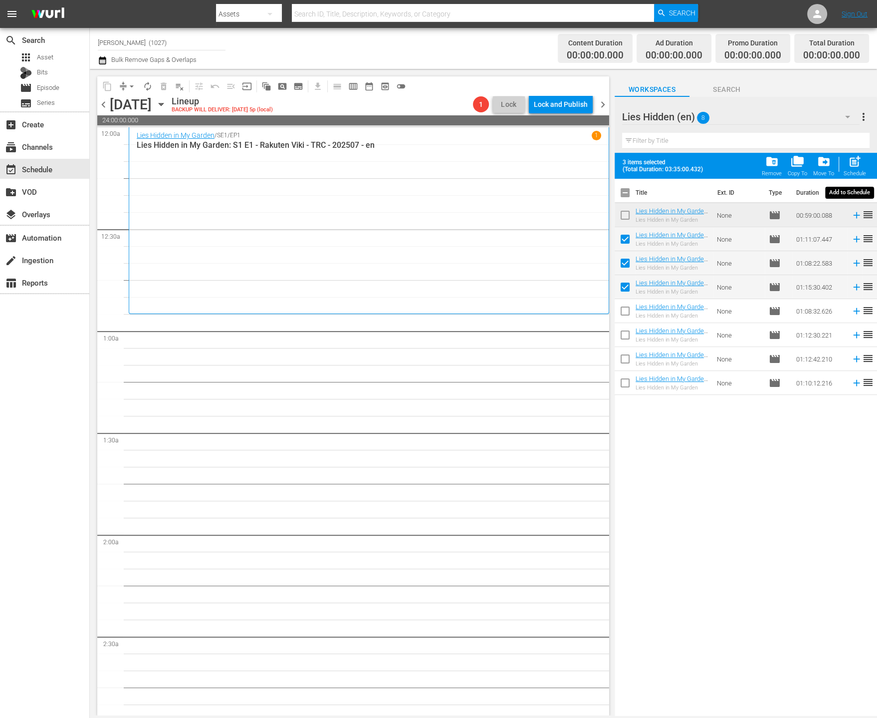
click at [859, 164] on span "post_add" at bounding box center [854, 161] width 13 height 13
checkbox input "false"
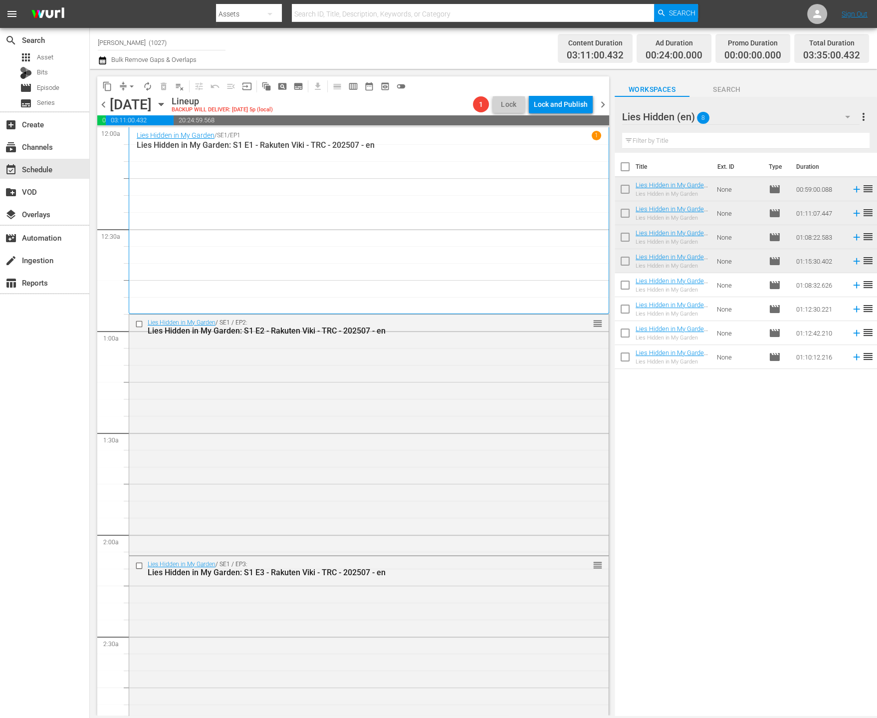
scroll to position [463, 0]
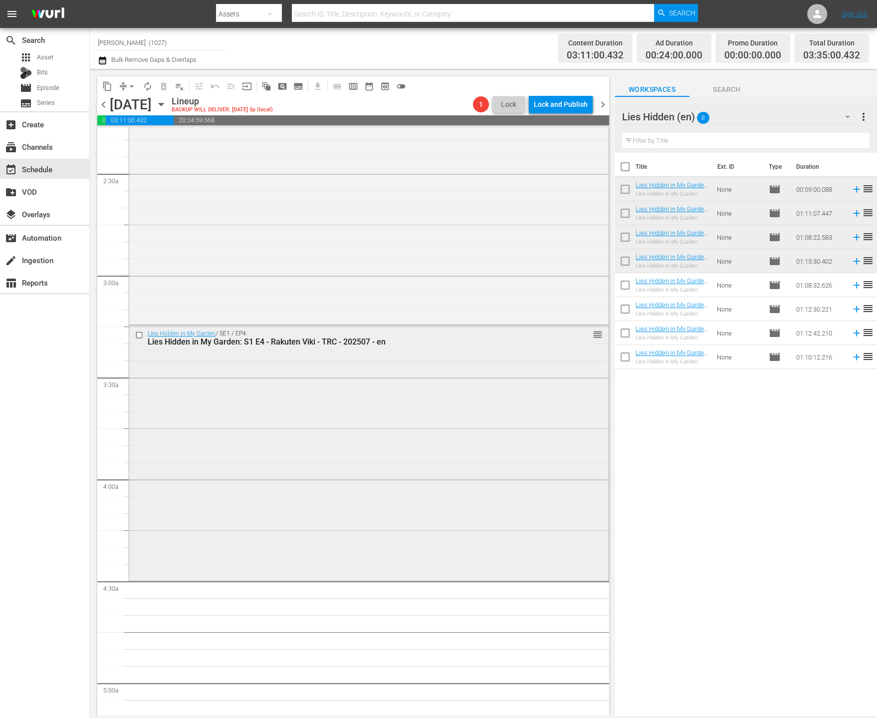
click at [387, 530] on div "Lies Hidden in My Garden / SE1 / EP4: Lies Hidden in My Garden: S1 E4 - Rakuten…" at bounding box center [369, 451] width 480 height 253
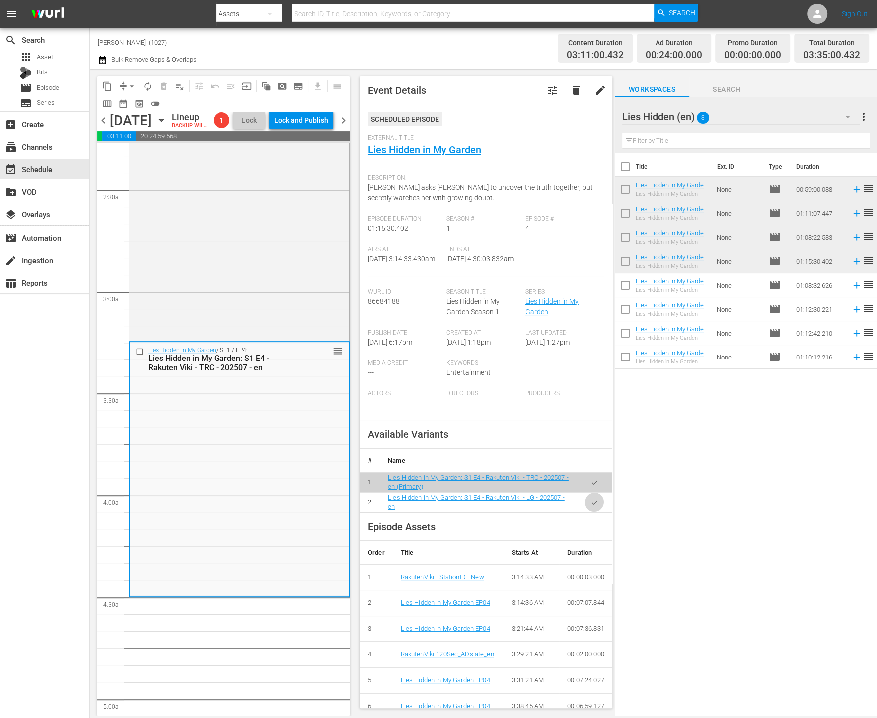
click at [591, 506] on icon "button" at bounding box center [594, 502] width 7 height 7
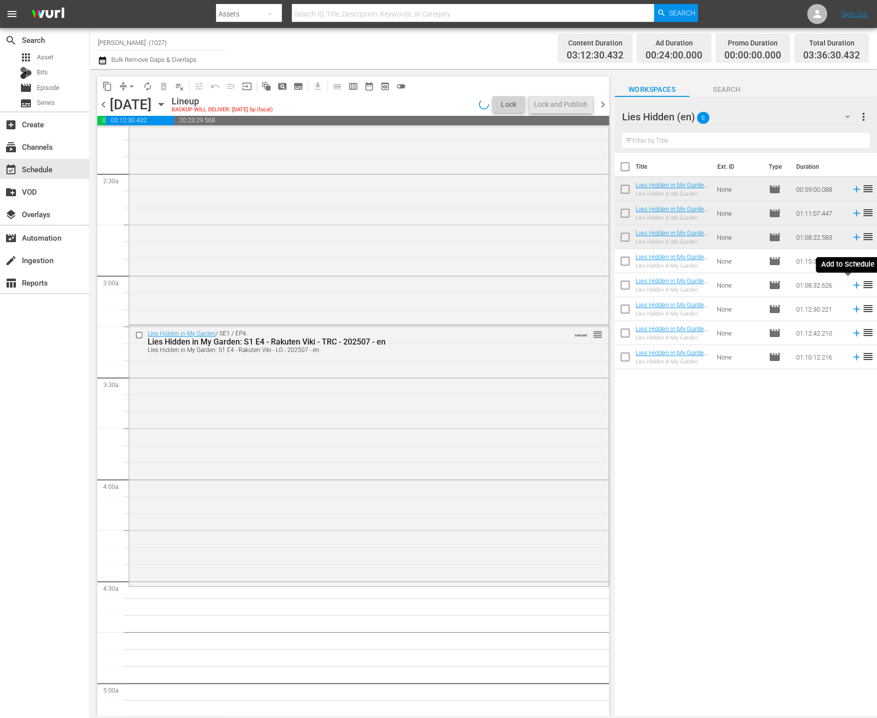
click at [853, 284] on icon at bounding box center [856, 285] width 6 height 6
click at [801, 127] on div "Lies Hidden (en) 8" at bounding box center [741, 117] width 238 height 28
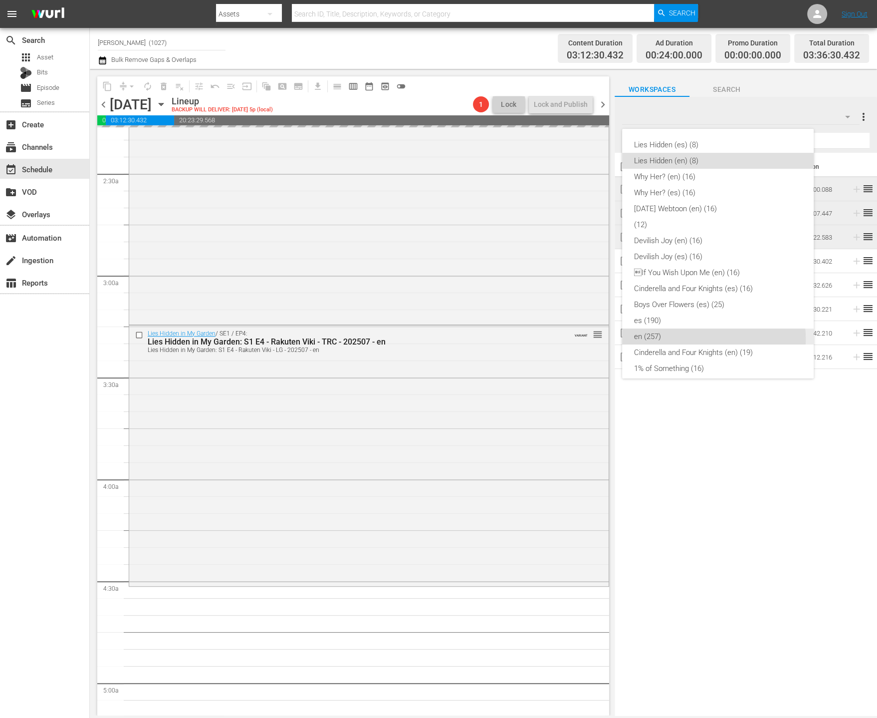
click at [703, 339] on div "en (257)" at bounding box center [718, 336] width 168 height 16
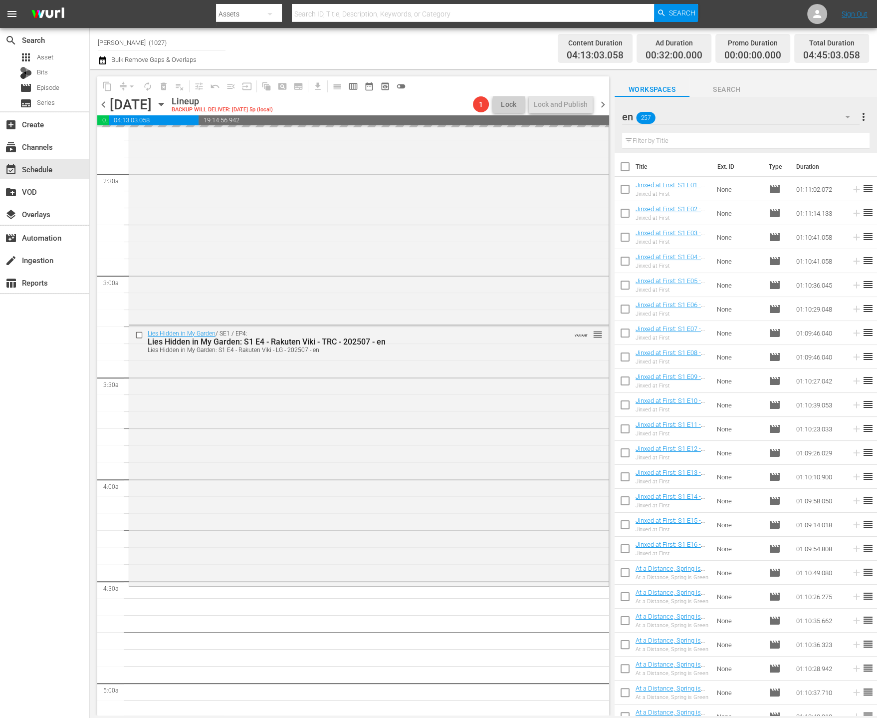
click at [815, 137] on input "text" at bounding box center [746, 141] width 248 height 16
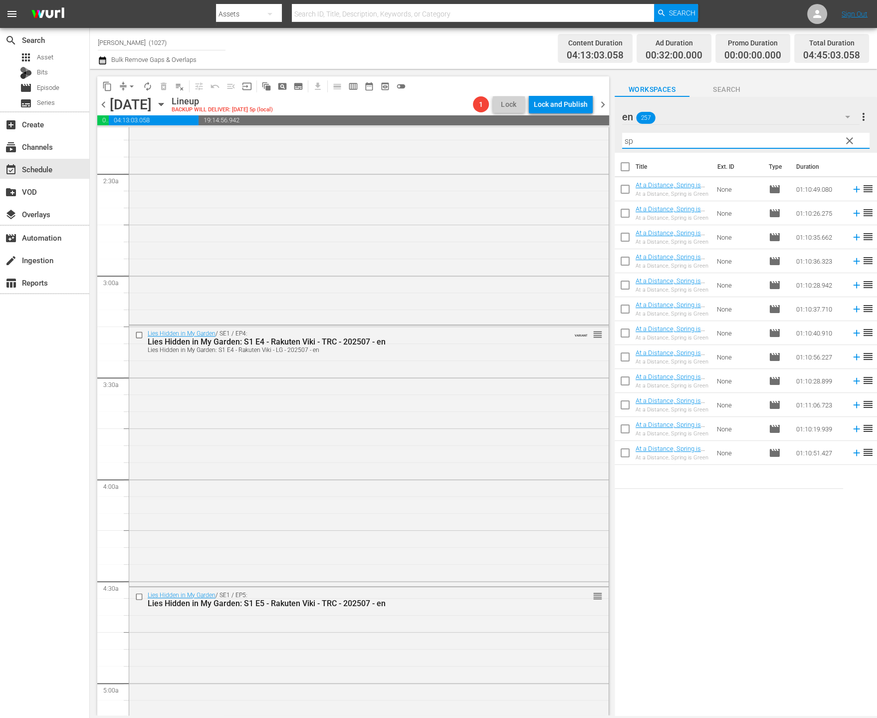
type input "sp"
click at [618, 187] on input "checkbox" at bounding box center [625, 191] width 21 height 21
checkbox input "true"
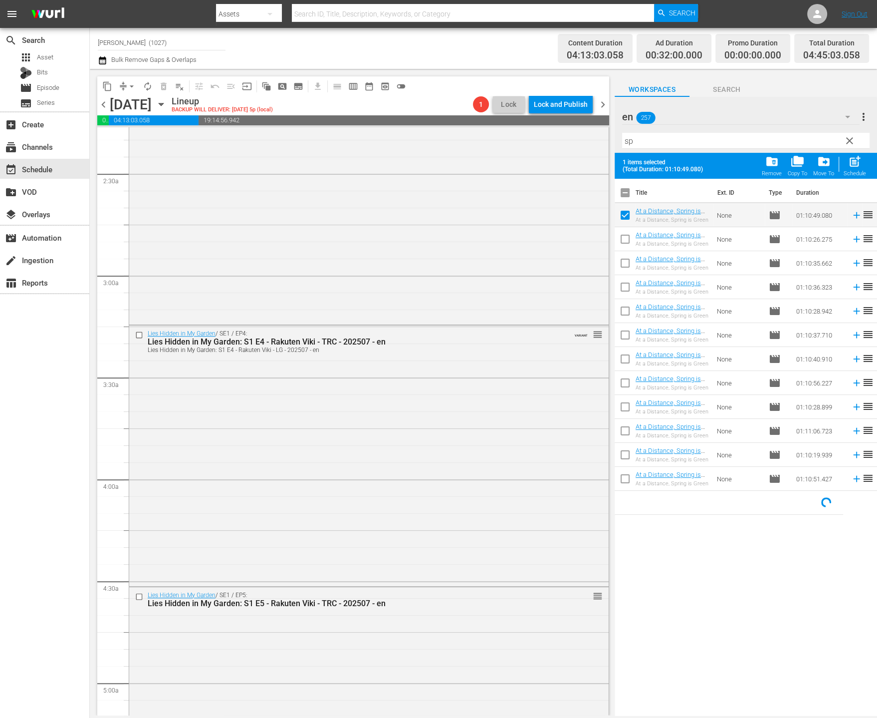
click at [622, 241] on input "checkbox" at bounding box center [625, 241] width 21 height 21
checkbox input "true"
click at [623, 270] on input "checkbox" at bounding box center [625, 265] width 21 height 21
checkbox input "true"
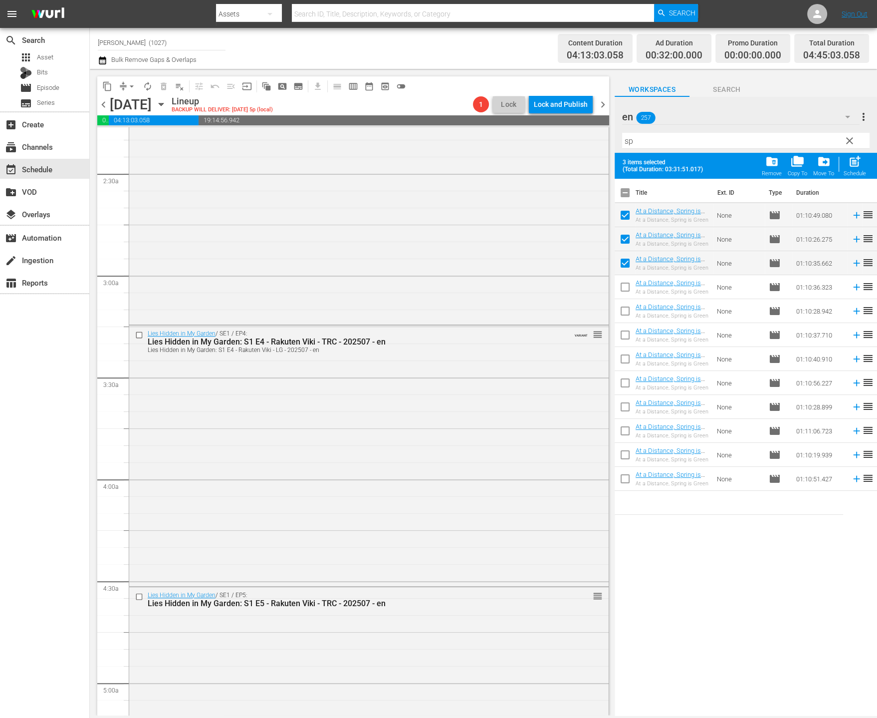
click at [622, 281] on input "checkbox" at bounding box center [625, 289] width 21 height 21
checkbox input "true"
click at [621, 305] on input "checkbox" at bounding box center [625, 312] width 21 height 21
checkbox input "true"
click at [619, 328] on input "checkbox" at bounding box center [625, 336] width 21 height 21
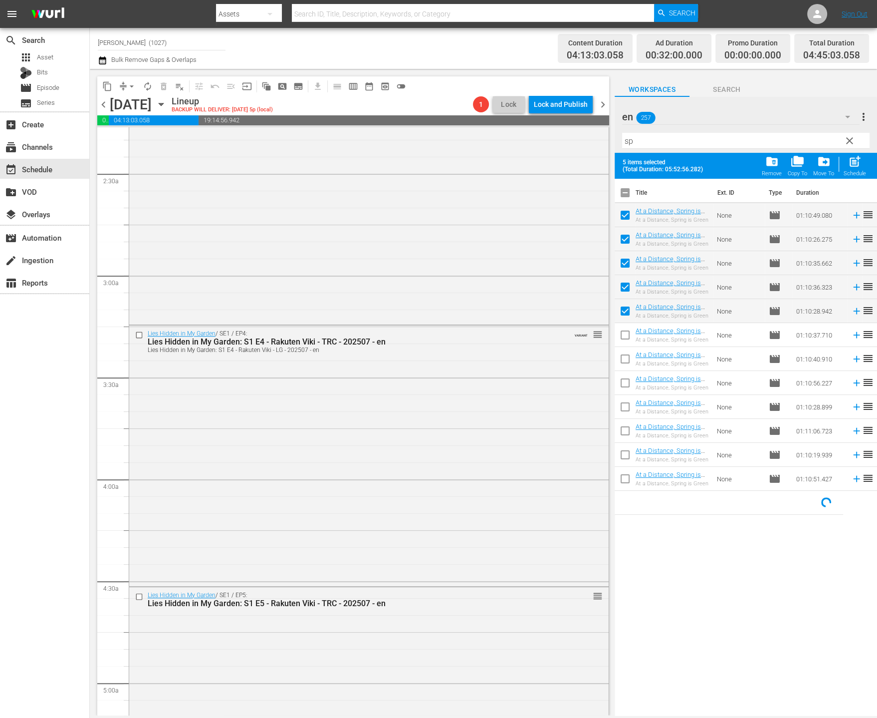
checkbox input "true"
click at [859, 162] on span "post_add" at bounding box center [854, 161] width 13 height 13
checkbox input "false"
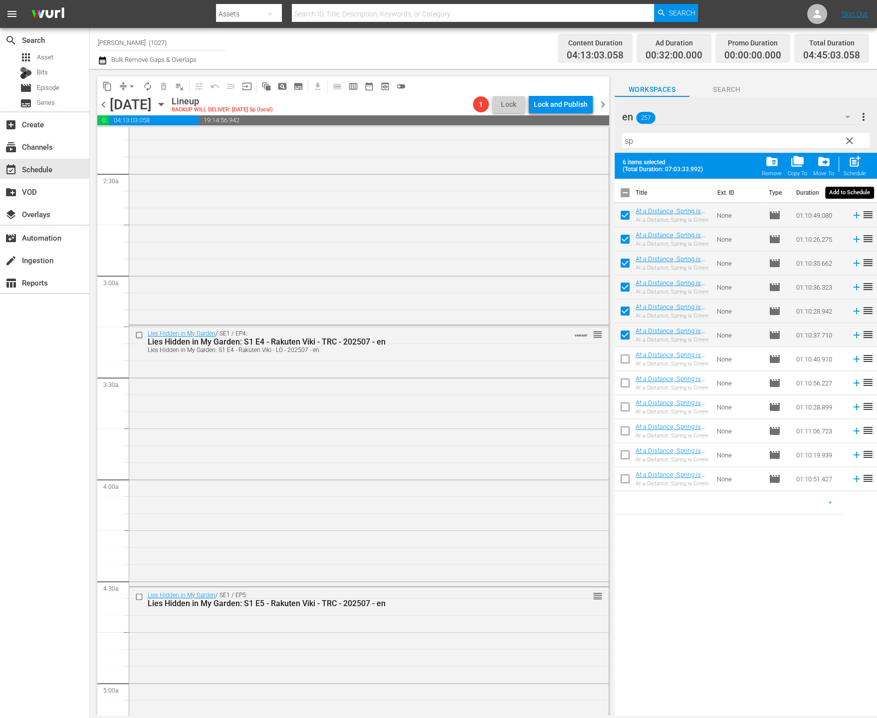
checkbox input "false"
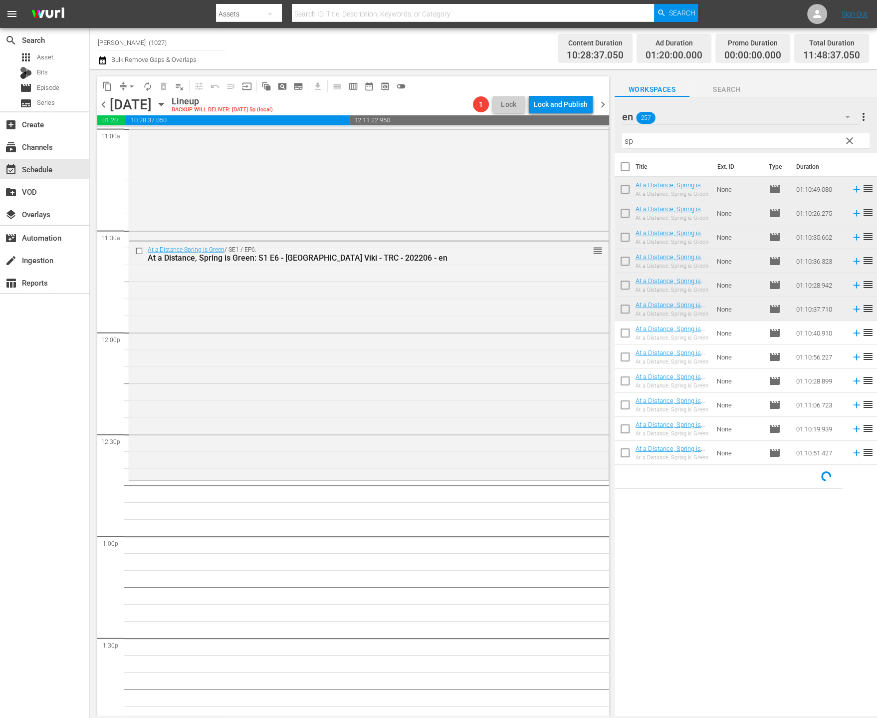
scroll to position [2296, 0]
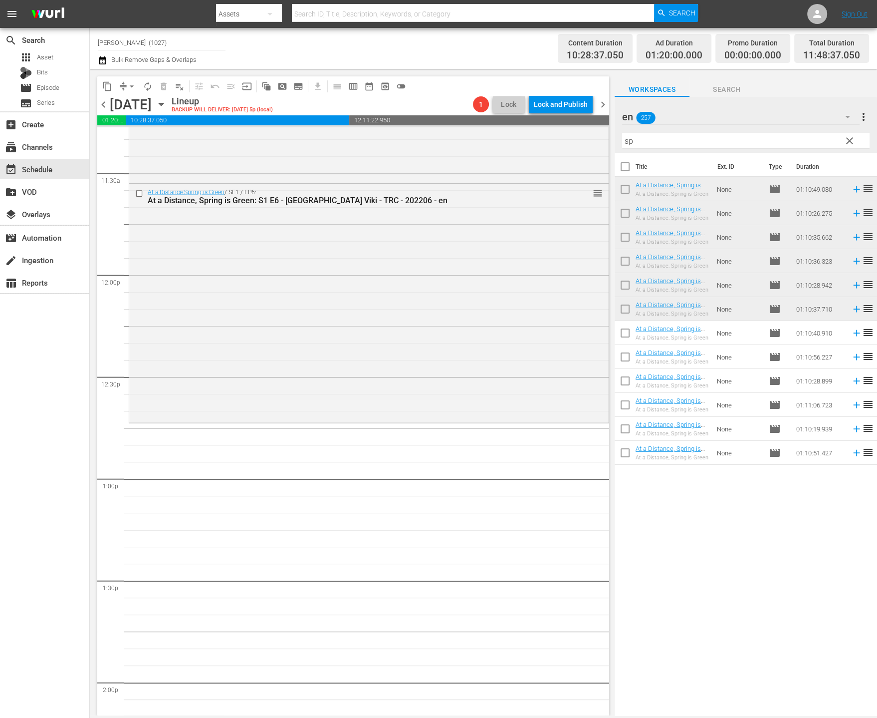
drag, startPoint x: 853, startPoint y: 140, endPoint x: 820, endPoint y: 135, distance: 34.3
click at [853, 140] on span "clear" at bounding box center [850, 141] width 12 height 12
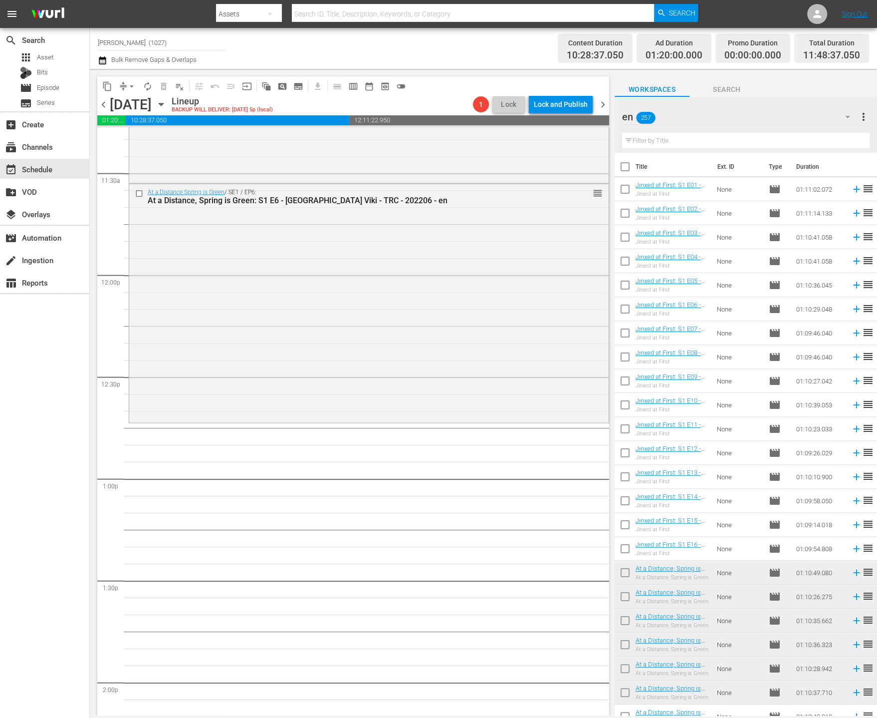
click at [809, 136] on input "text" at bounding box center [746, 141] width 248 height 16
type input "l"
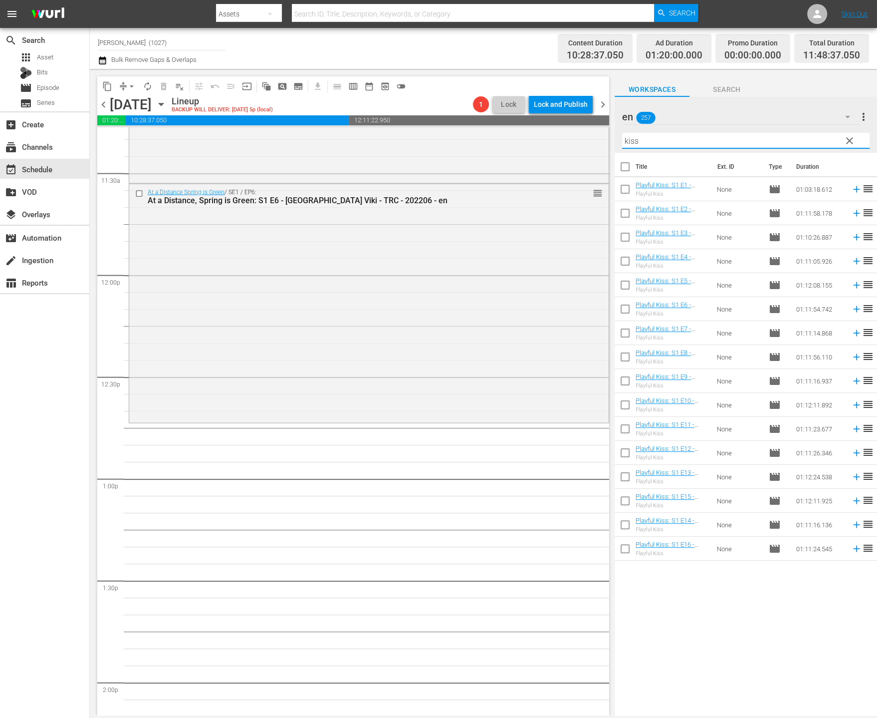
type input "kiss"
click at [632, 382] on input "checkbox" at bounding box center [625, 382] width 21 height 21
checkbox input "true"
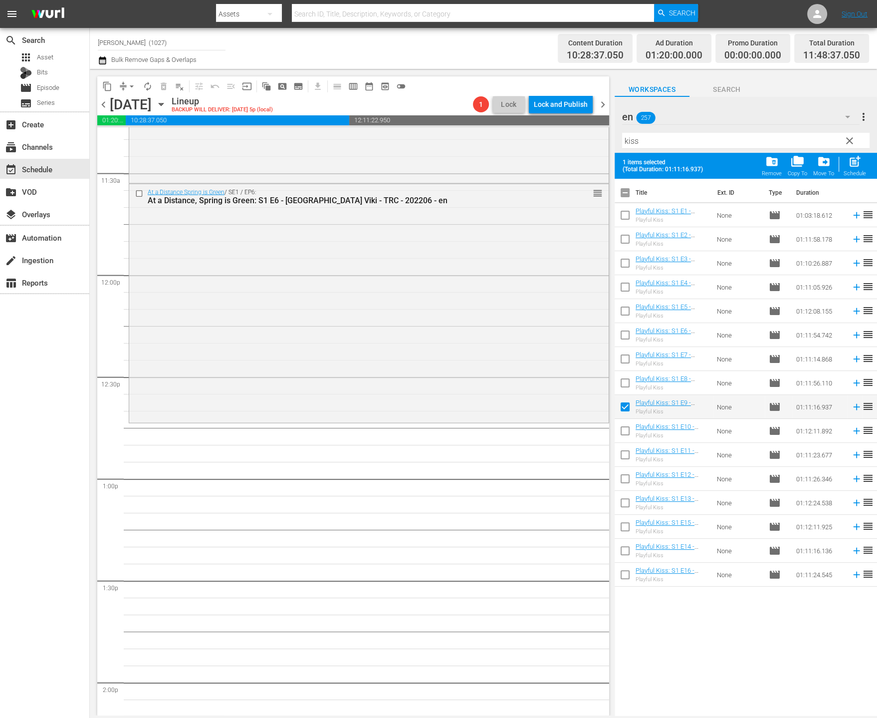
click at [622, 425] on input "checkbox" at bounding box center [625, 432] width 21 height 21
checkbox input "true"
click at [620, 456] on input "checkbox" at bounding box center [625, 456] width 21 height 21
checkbox input "true"
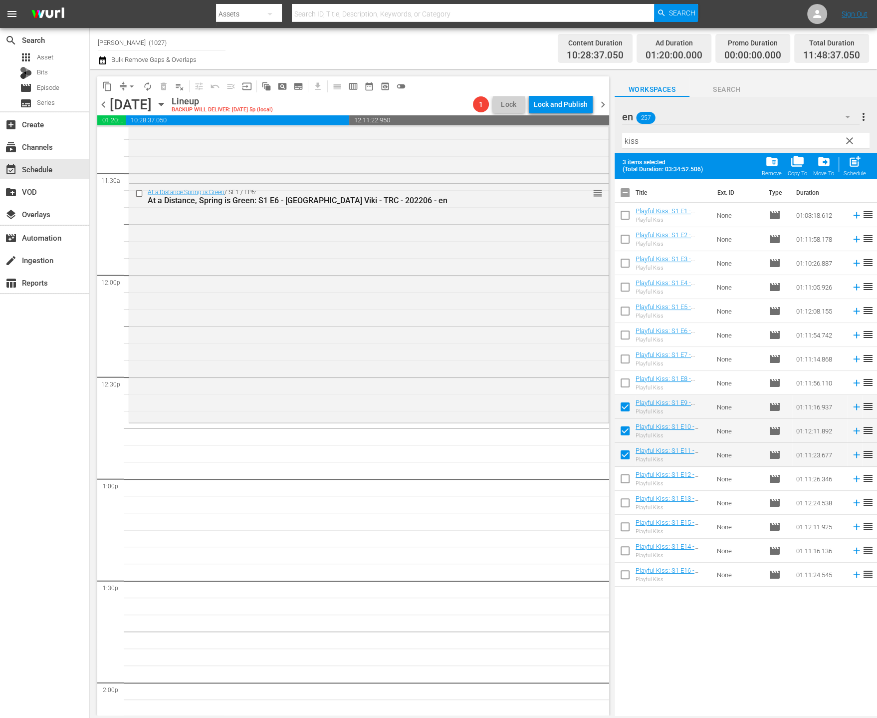
click at [620, 478] on input "checkbox" at bounding box center [625, 480] width 21 height 21
checkbox input "true"
click at [853, 163] on span "post_add" at bounding box center [854, 161] width 13 height 13
checkbox input "false"
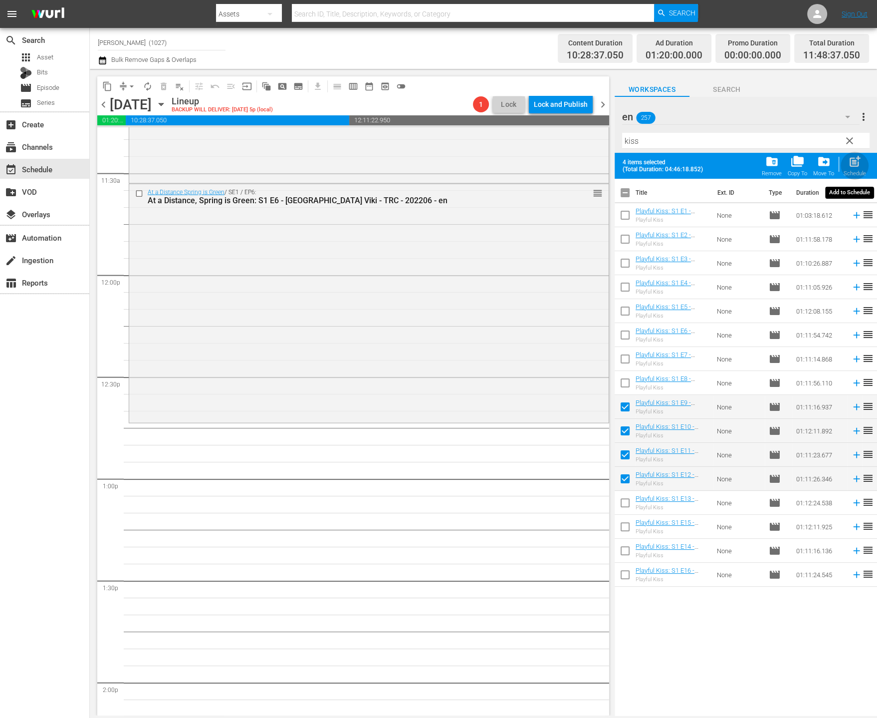
checkbox input "false"
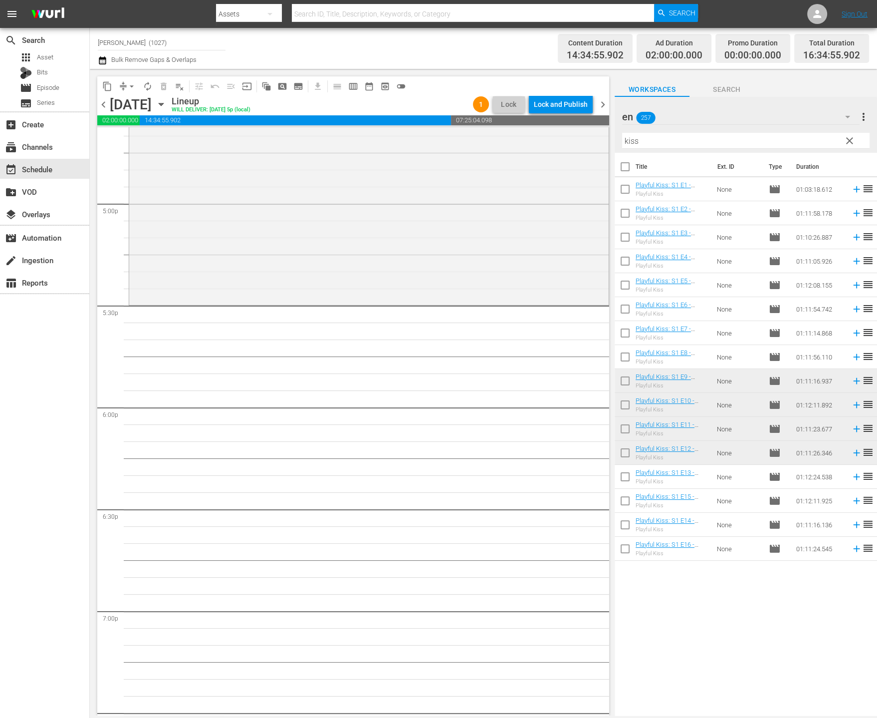
scroll to position [2998, 0]
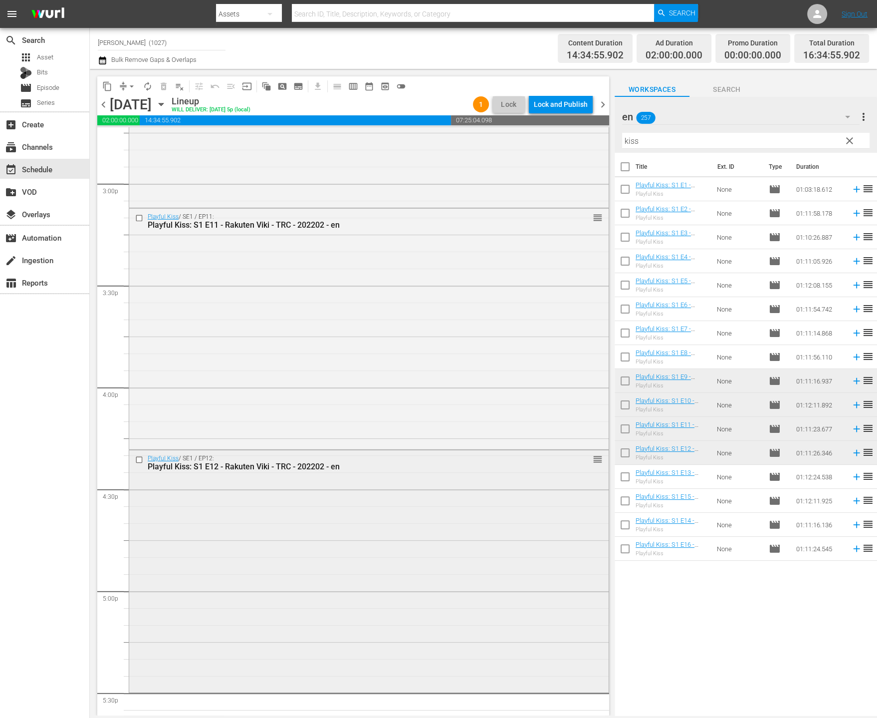
click at [422, 546] on div "Playful Kiss / SE1 / EP12: Playful Kiss: S1 E12 - Rakuten Viki - TRC - 202202 -…" at bounding box center [369, 570] width 480 height 240
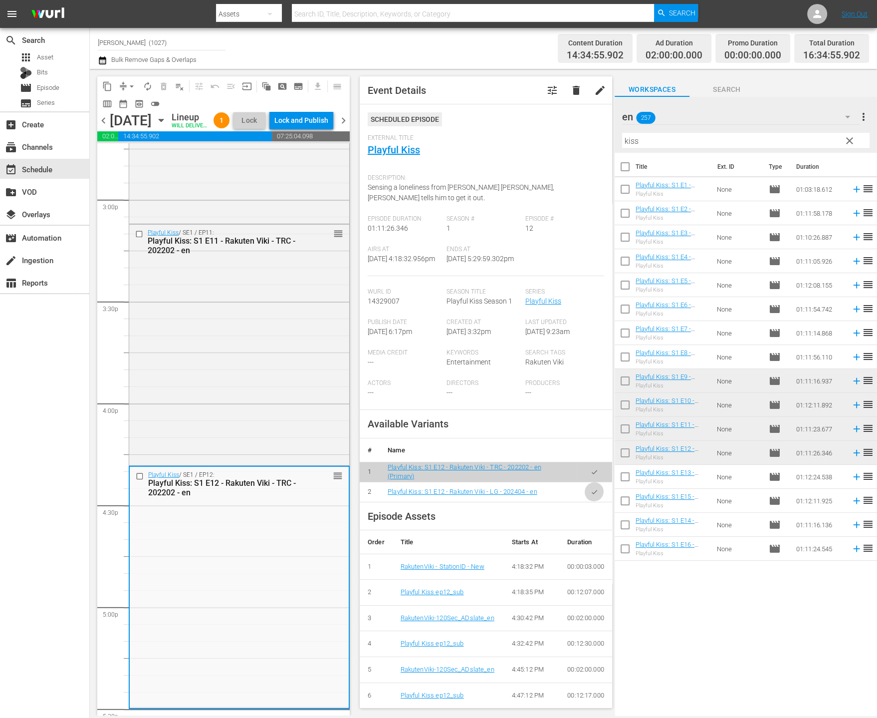
click at [591, 492] on icon "button" at bounding box center [594, 491] width 7 height 7
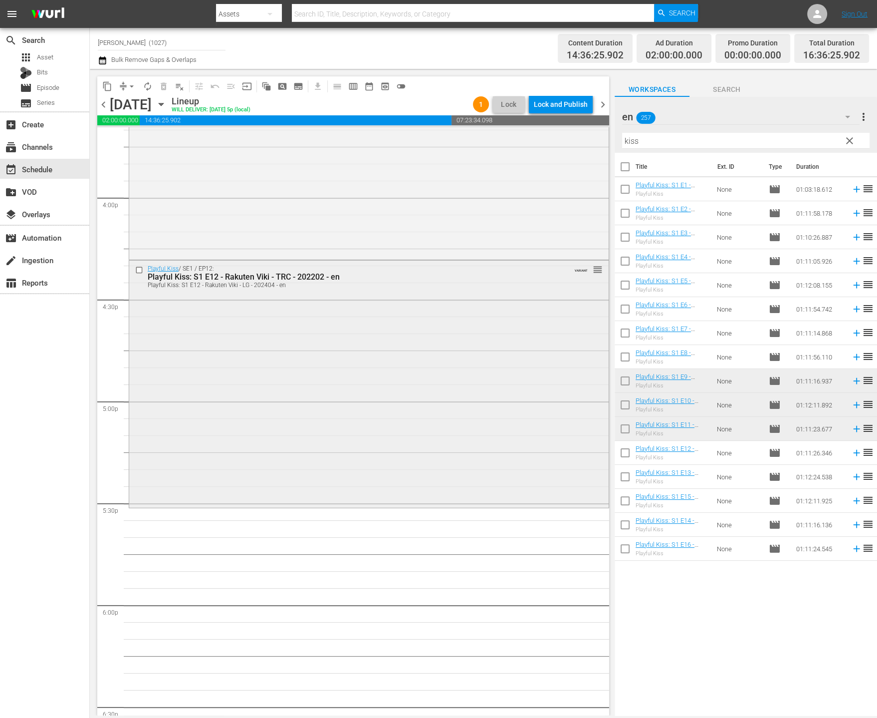
scroll to position [3195, 0]
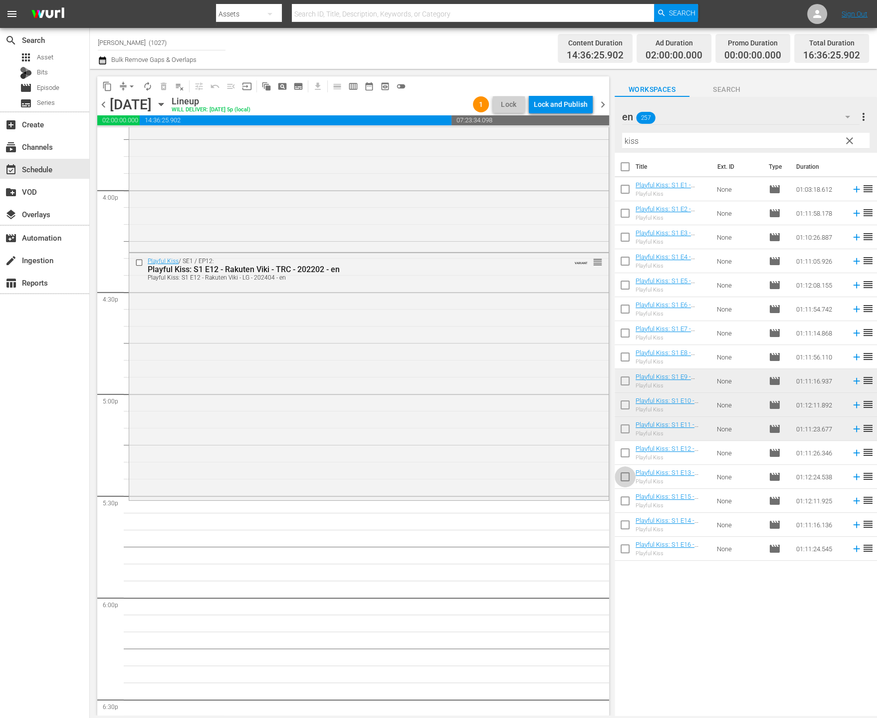
click at [621, 472] on input "checkbox" at bounding box center [625, 478] width 21 height 21
checkbox input "true"
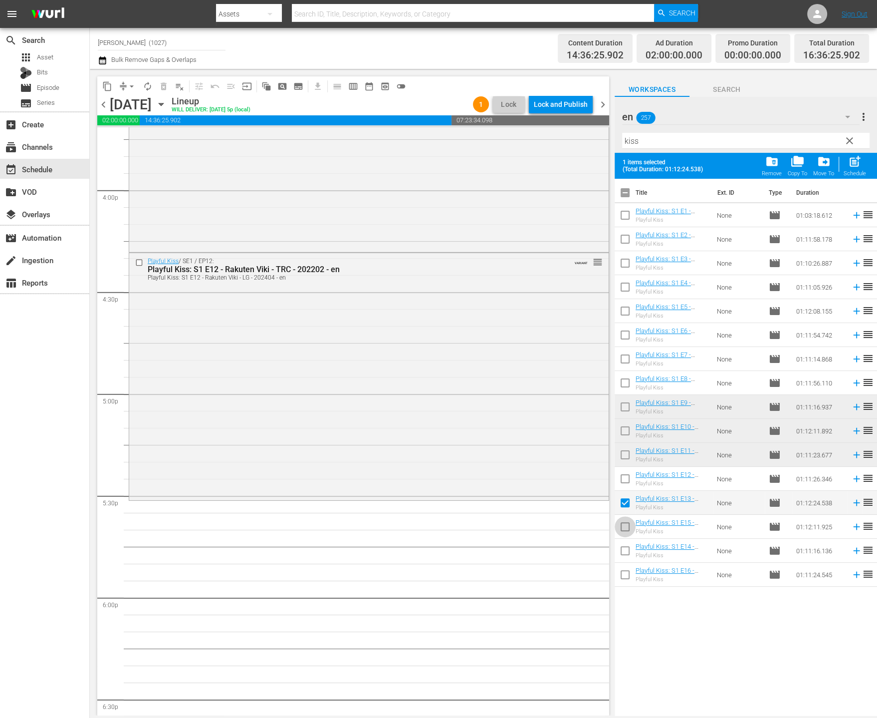
click at [628, 530] on input "checkbox" at bounding box center [625, 528] width 21 height 21
click at [622, 529] on input "checkbox" at bounding box center [625, 528] width 21 height 21
checkbox input "false"
drag, startPoint x: 624, startPoint y: 548, endPoint x: 684, endPoint y: 432, distance: 130.6
click at [624, 548] on input "checkbox" at bounding box center [625, 552] width 21 height 21
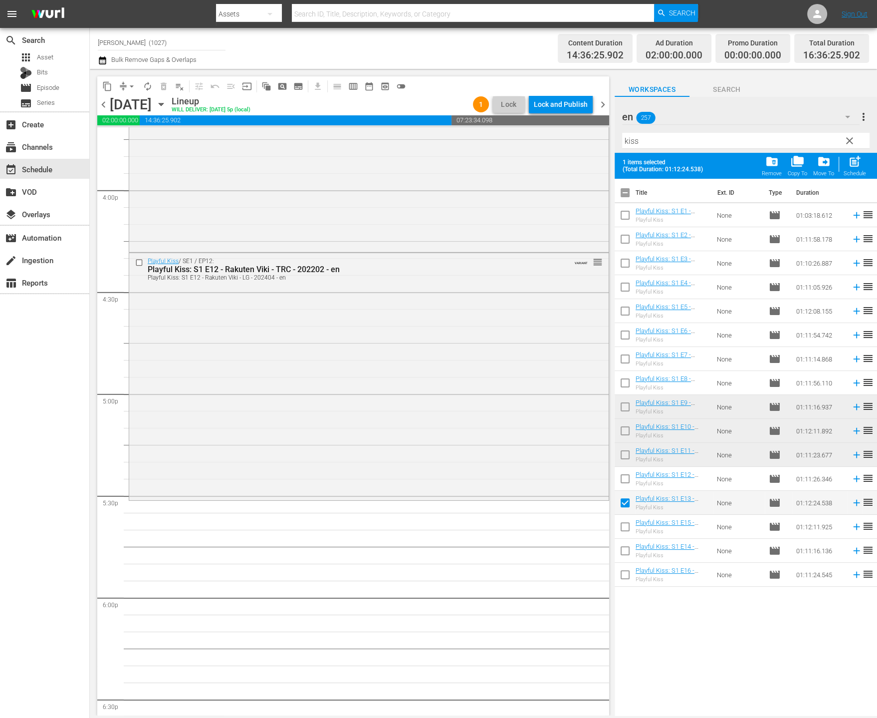
checkbox input "true"
click at [850, 161] on span "post_add" at bounding box center [854, 161] width 13 height 13
checkbox input "false"
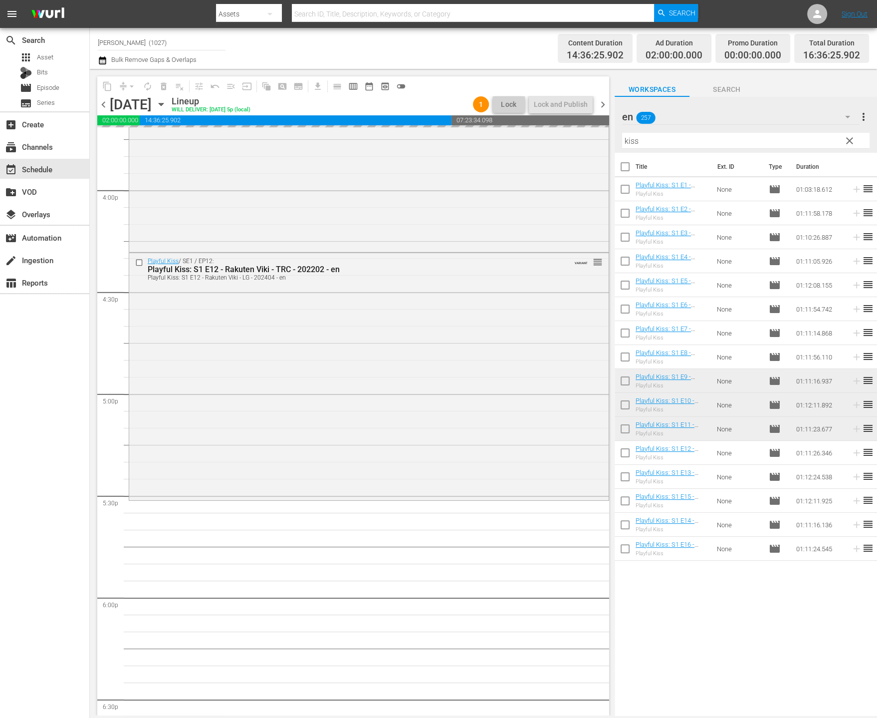
click at [623, 494] on input "checkbox" at bounding box center [625, 502] width 21 height 21
checkbox input "true"
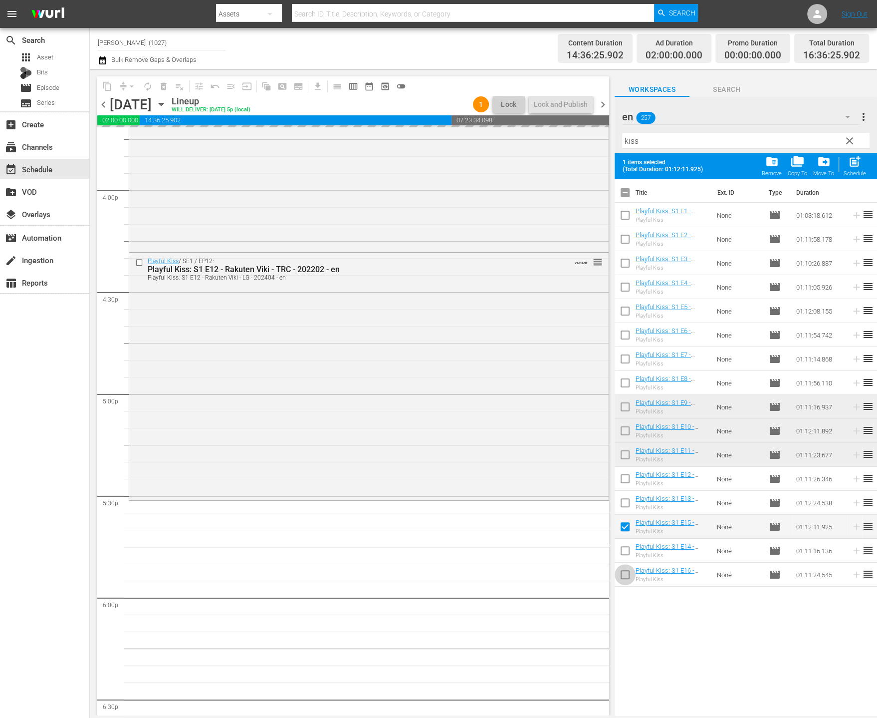
click at [626, 573] on input "checkbox" at bounding box center [625, 576] width 21 height 21
checkbox input "true"
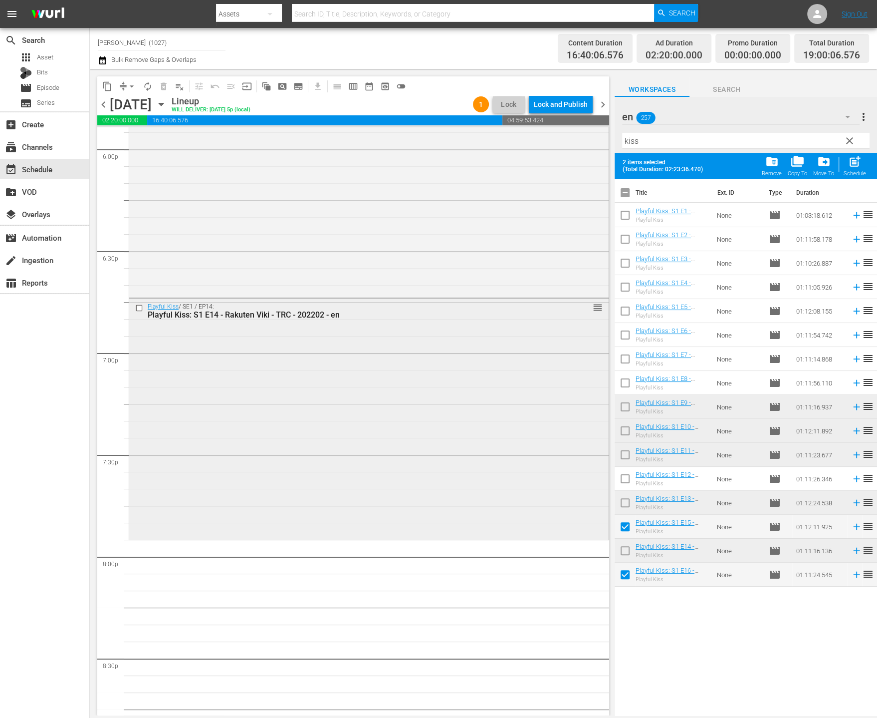
scroll to position [3719, 0]
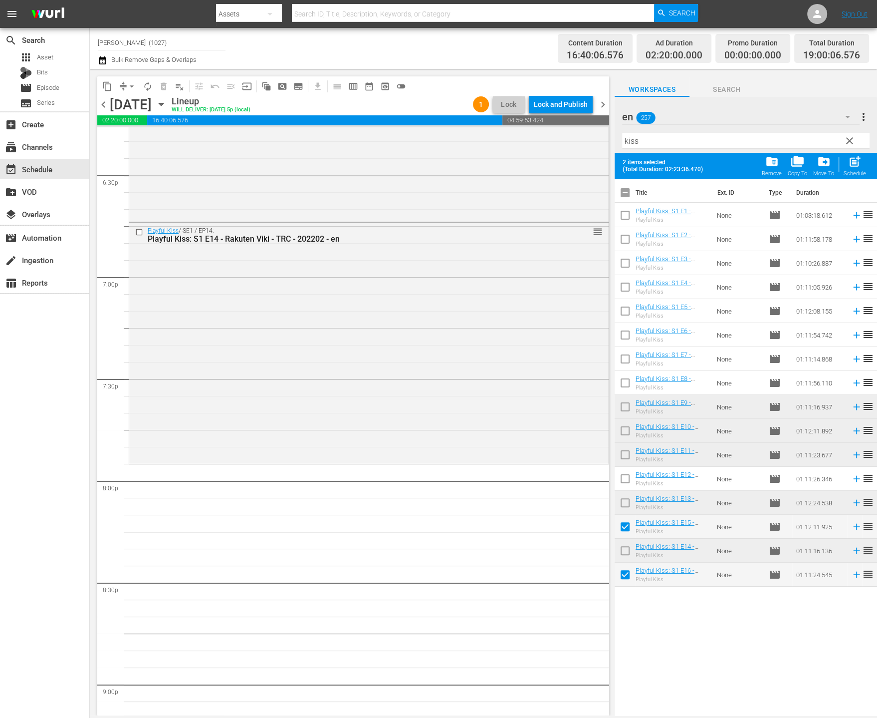
click at [865, 180] on th at bounding box center [871, 193] width 12 height 28
click at [859, 167] on span "post_add" at bounding box center [854, 161] width 13 height 13
checkbox input "false"
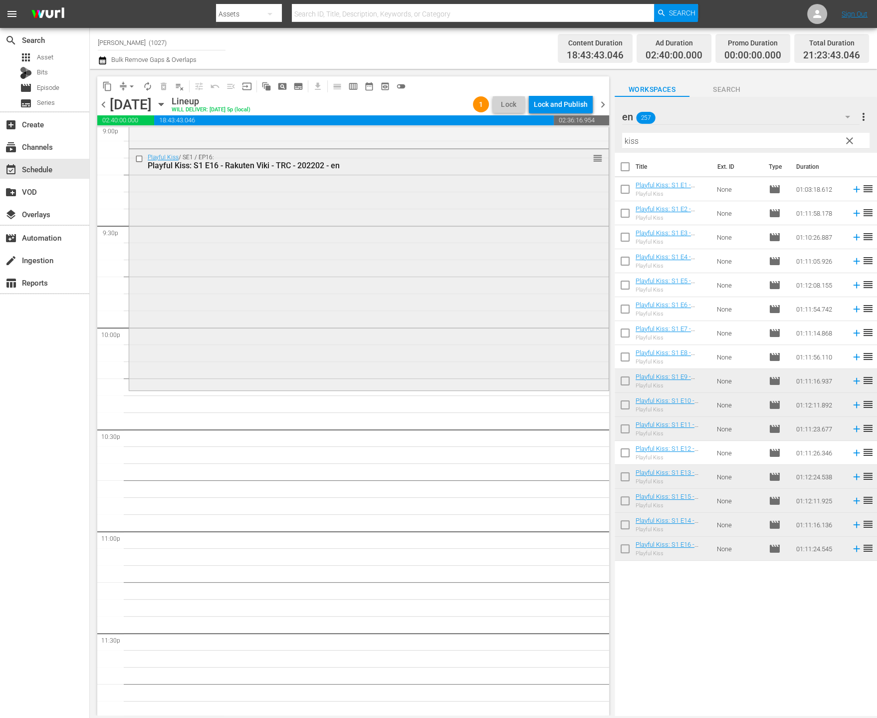
scroll to position [4299, 0]
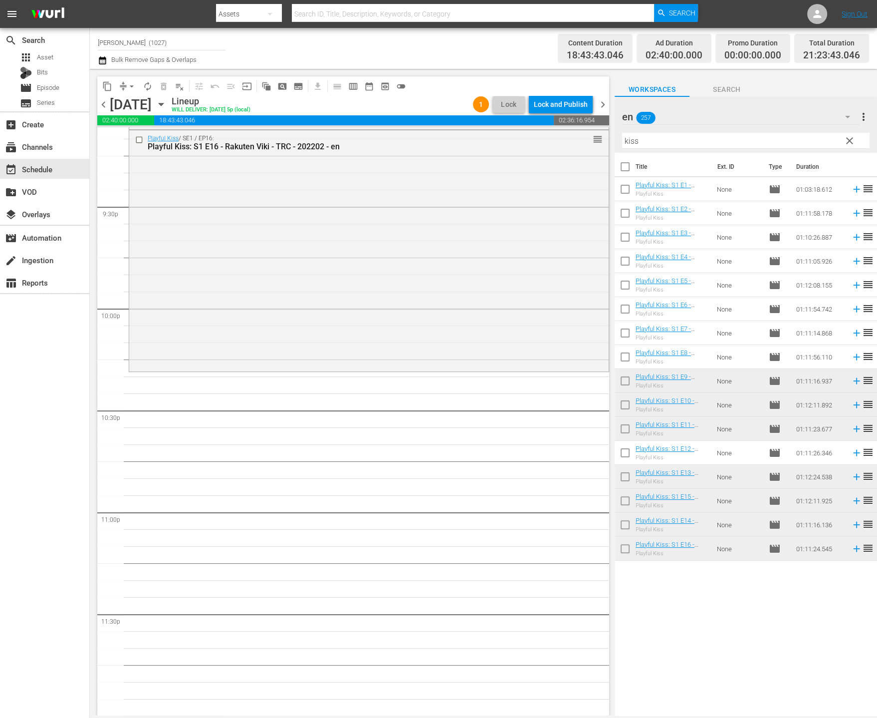
click at [790, 111] on div "en 257" at bounding box center [741, 117] width 238 height 28
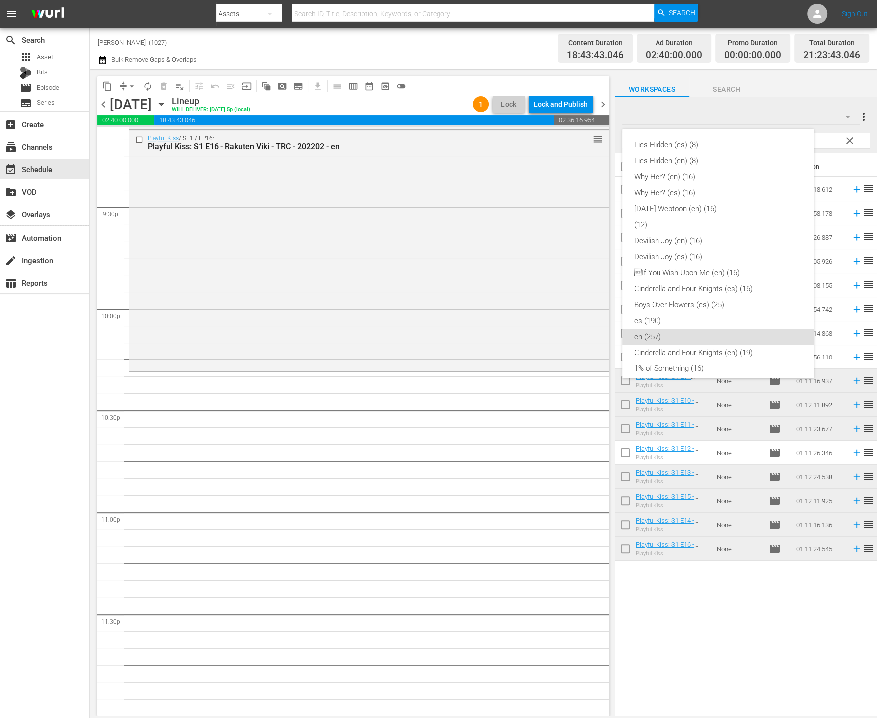
scroll to position [183, 0]
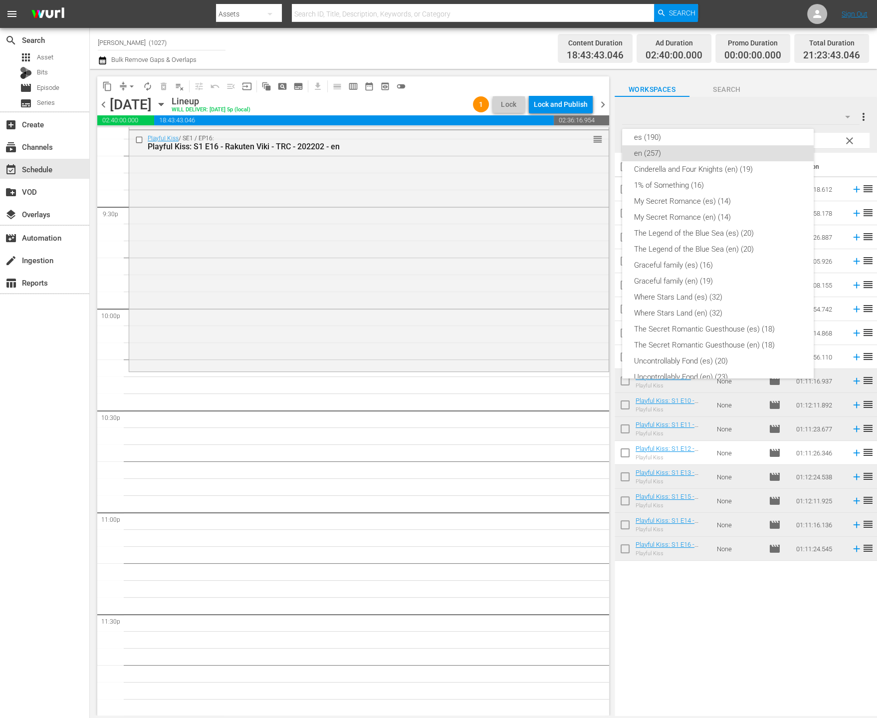
click at [275, 515] on div "Lies Hidden (es) (8) Lies Hidden (en) (8) Why Her? (en) (16) Why Her? (es) (16)…" at bounding box center [438, 359] width 877 height 718
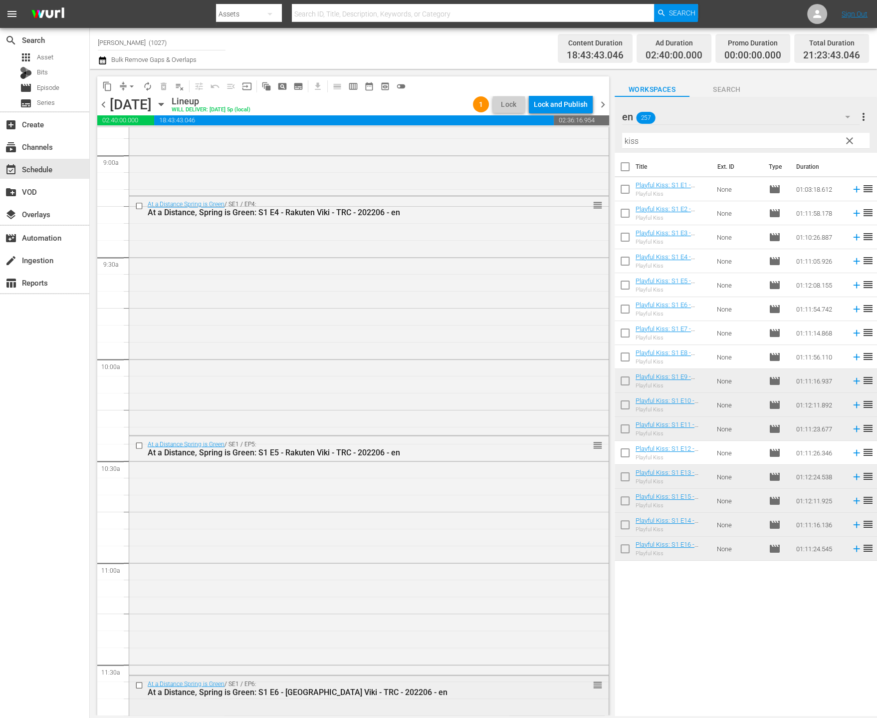
scroll to position [1995, 0]
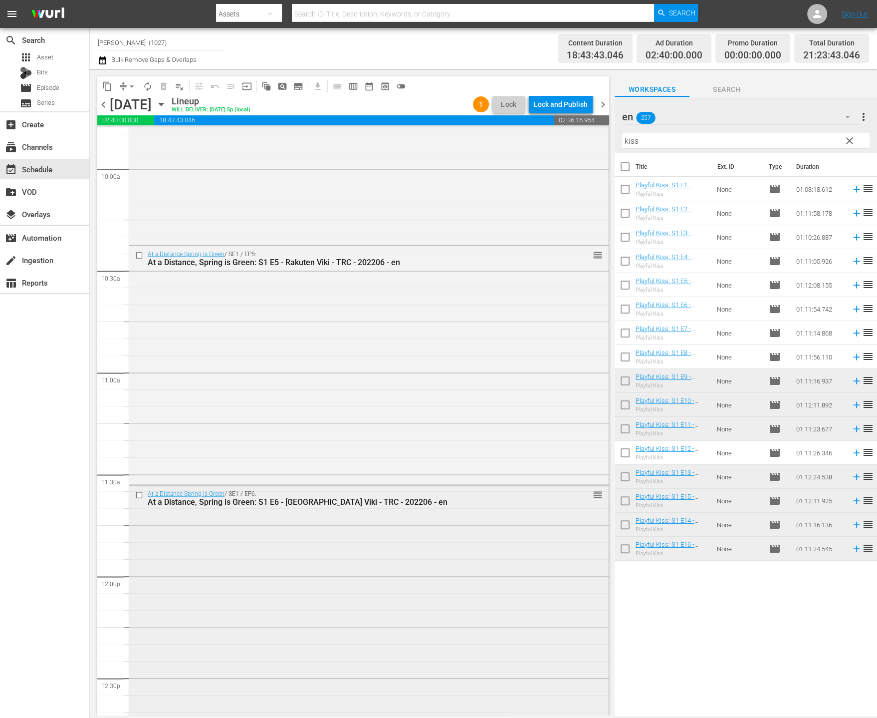
click at [142, 494] on input "checkbox" at bounding box center [140, 494] width 10 height 8
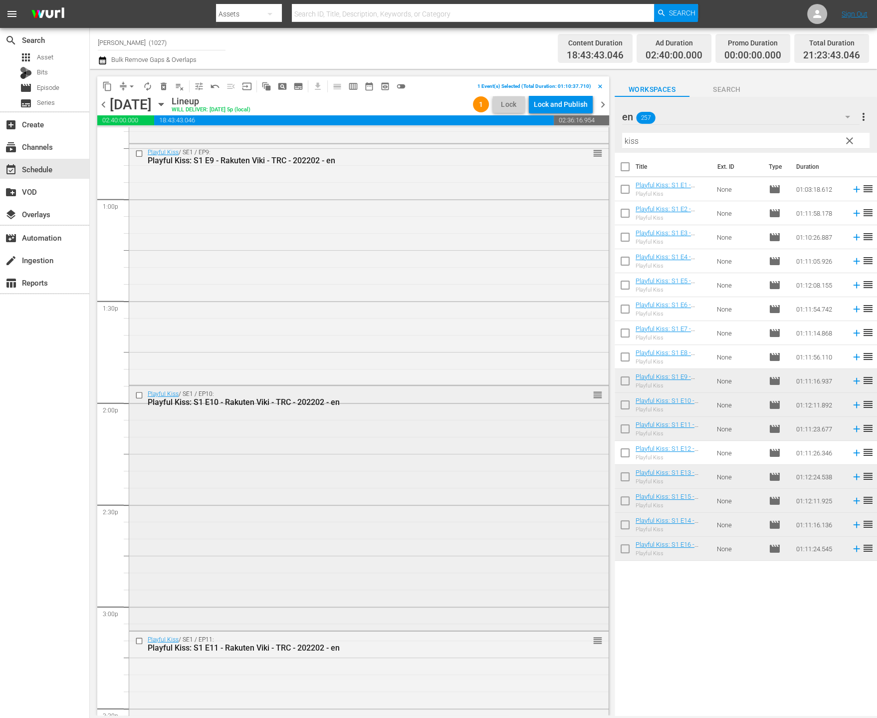
scroll to position [2867, 0]
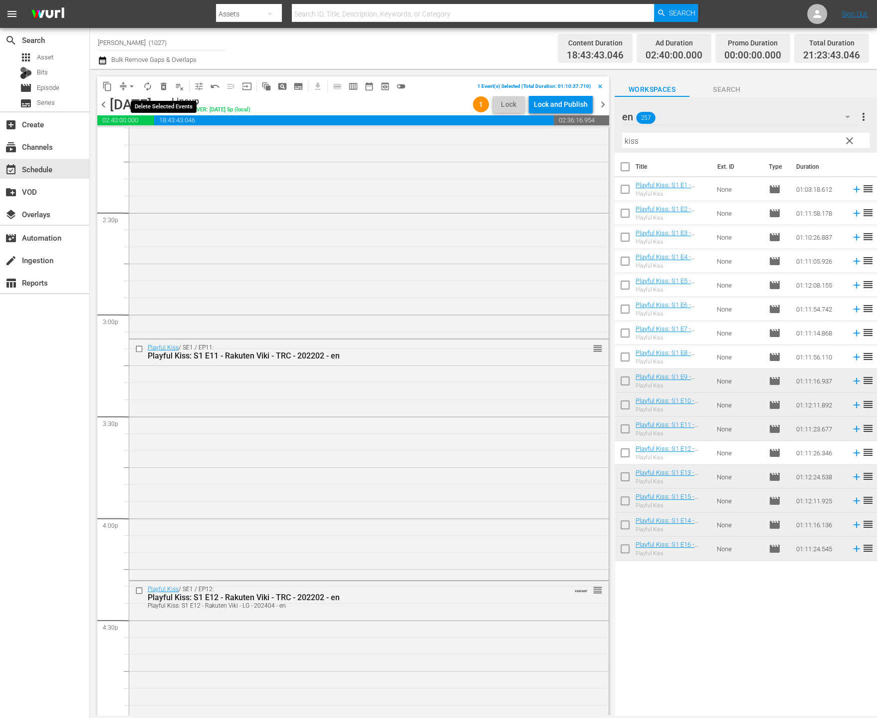
click at [164, 88] on span "delete_forever_outlined" at bounding box center [164, 86] width 10 height 10
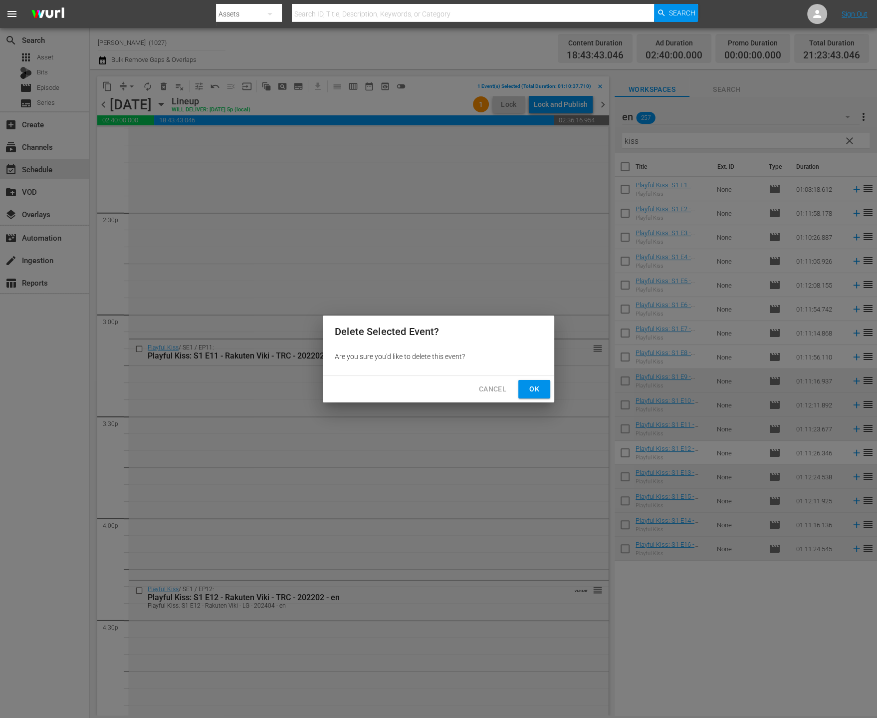
click at [547, 381] on button "Ok" at bounding box center [535, 389] width 32 height 18
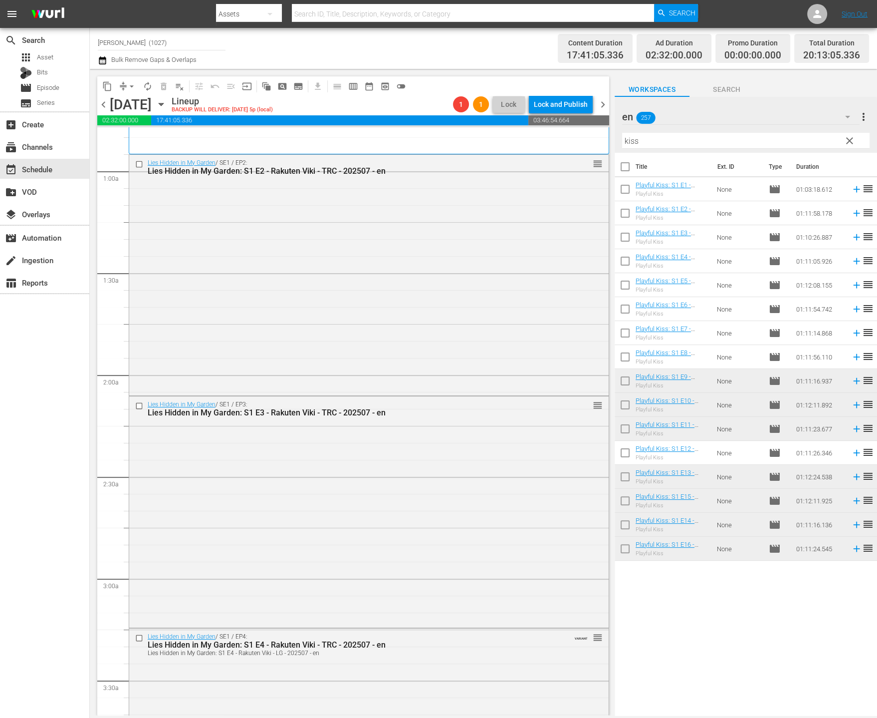
scroll to position [0, 0]
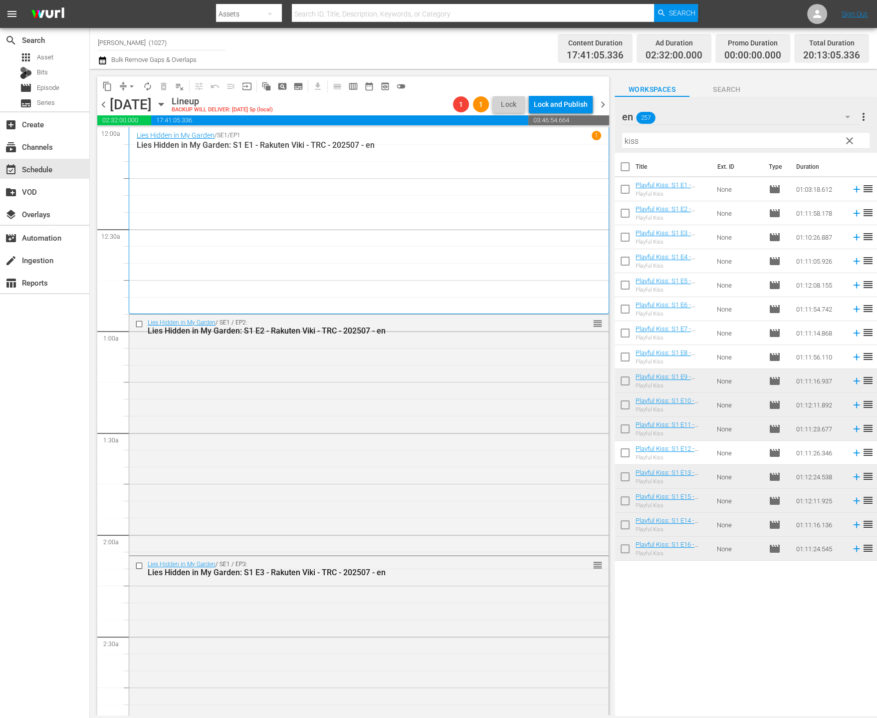
click at [124, 85] on button "arrow_drop_down" at bounding box center [132, 86] width 16 height 16
click at [152, 137] on li "Align to End of Previous Day" at bounding box center [132, 139] width 105 height 16
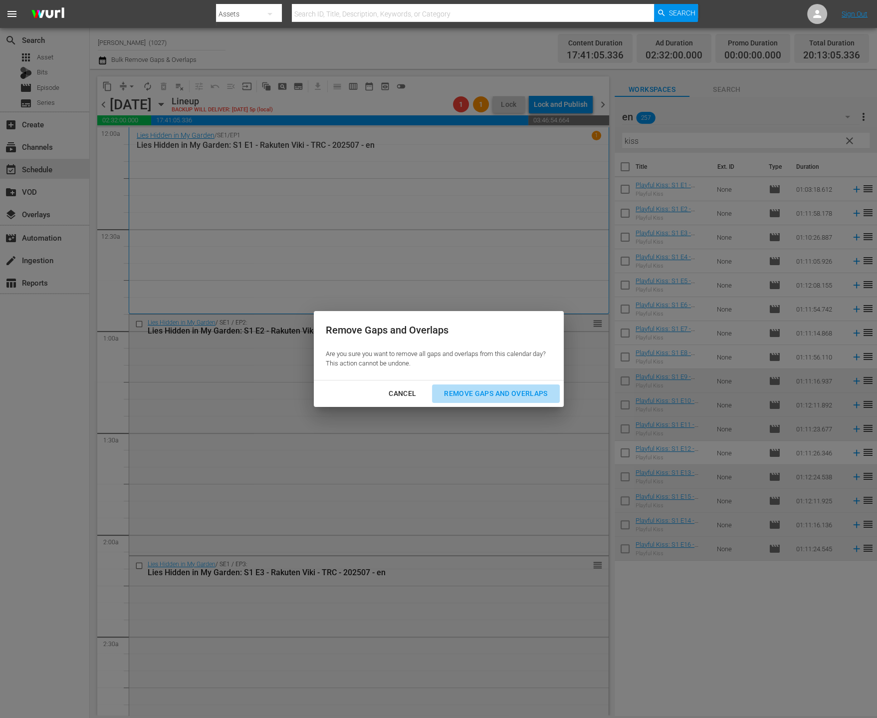
click at [537, 387] on div "Remove Gaps and Overlaps" at bounding box center [495, 393] width 119 height 12
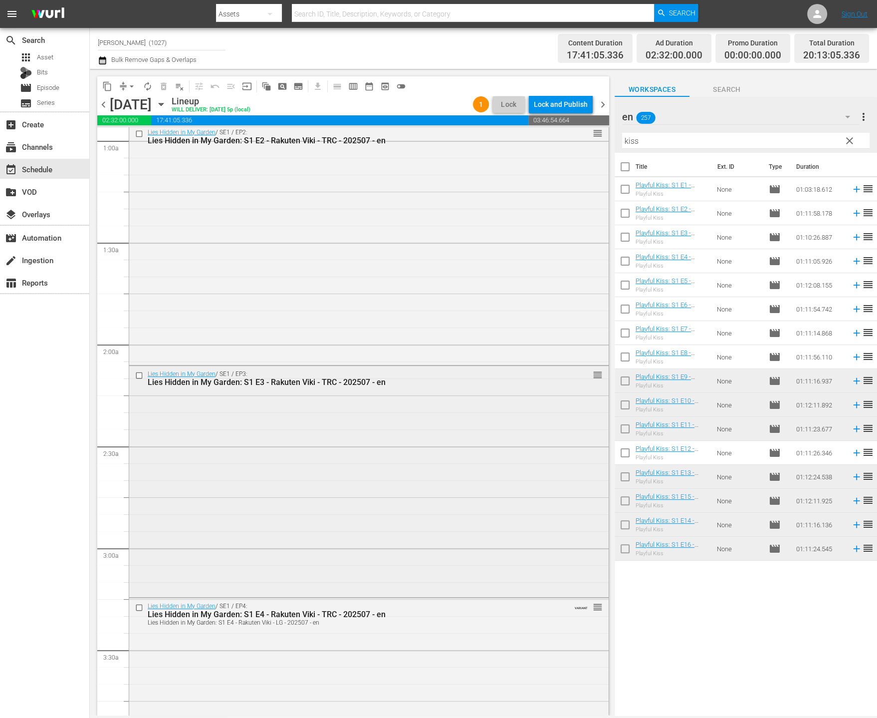
scroll to position [482, 0]
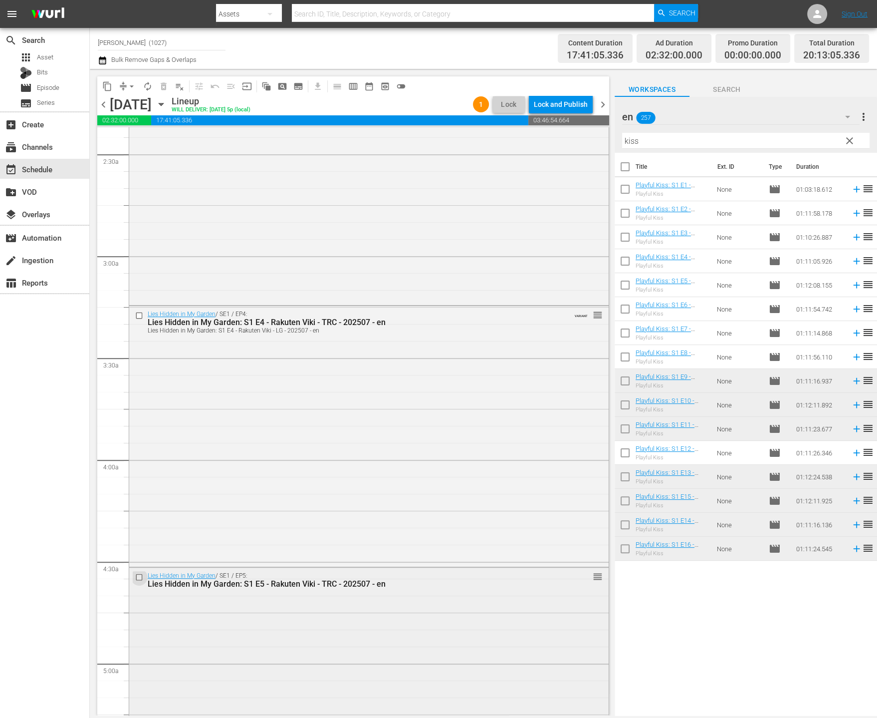
click at [138, 574] on input "checkbox" at bounding box center [140, 576] width 10 height 8
click at [160, 87] on span "delete_forever_outlined" at bounding box center [164, 86] width 10 height 10
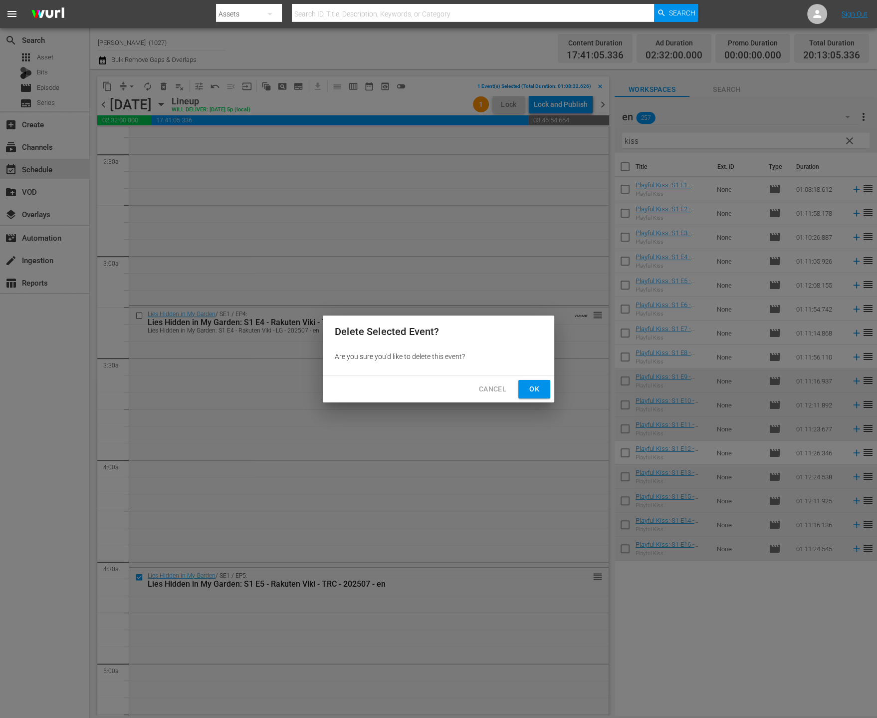
click at [544, 380] on button "Ok" at bounding box center [535, 389] width 32 height 18
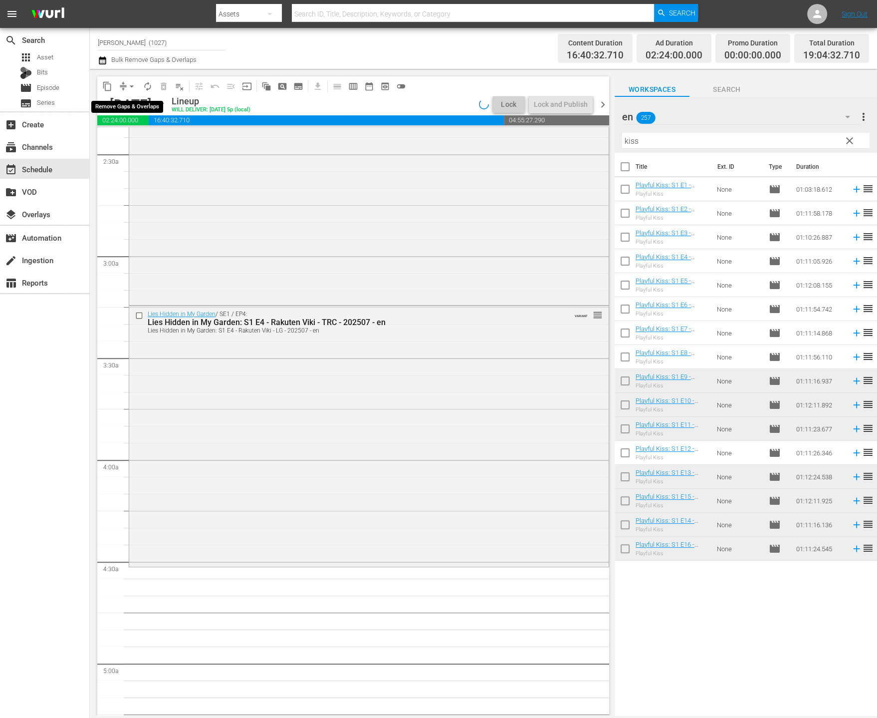
click at [122, 89] on span "compress" at bounding box center [123, 86] width 10 height 10
click at [126, 87] on button "arrow_drop_down" at bounding box center [132, 86] width 16 height 16
click at [169, 142] on li "Align to End of Previous Day" at bounding box center [132, 139] width 105 height 16
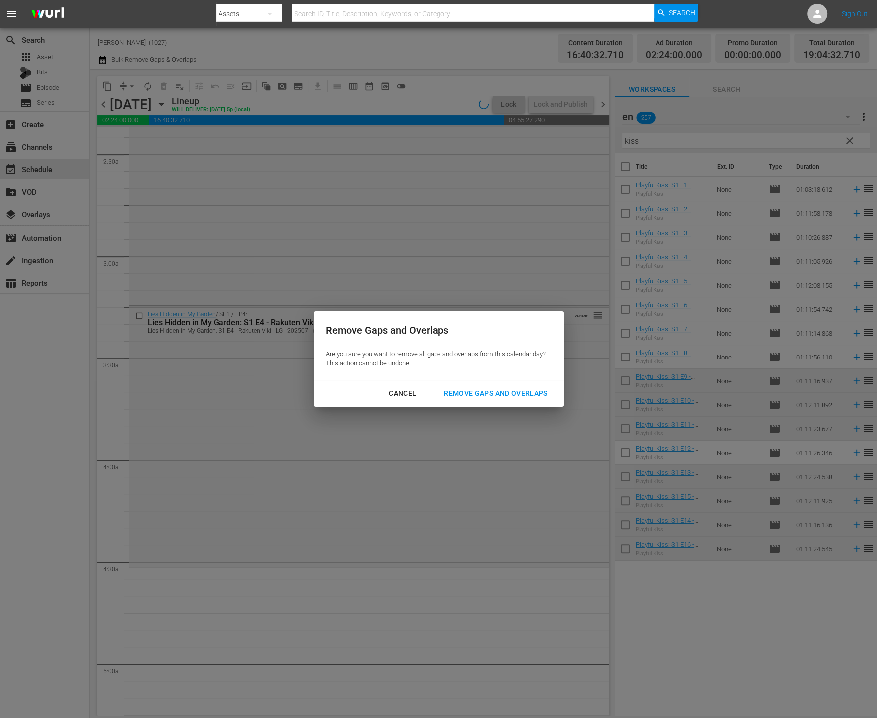
click at [545, 385] on button "Remove Gaps and Overlaps" at bounding box center [495, 393] width 127 height 18
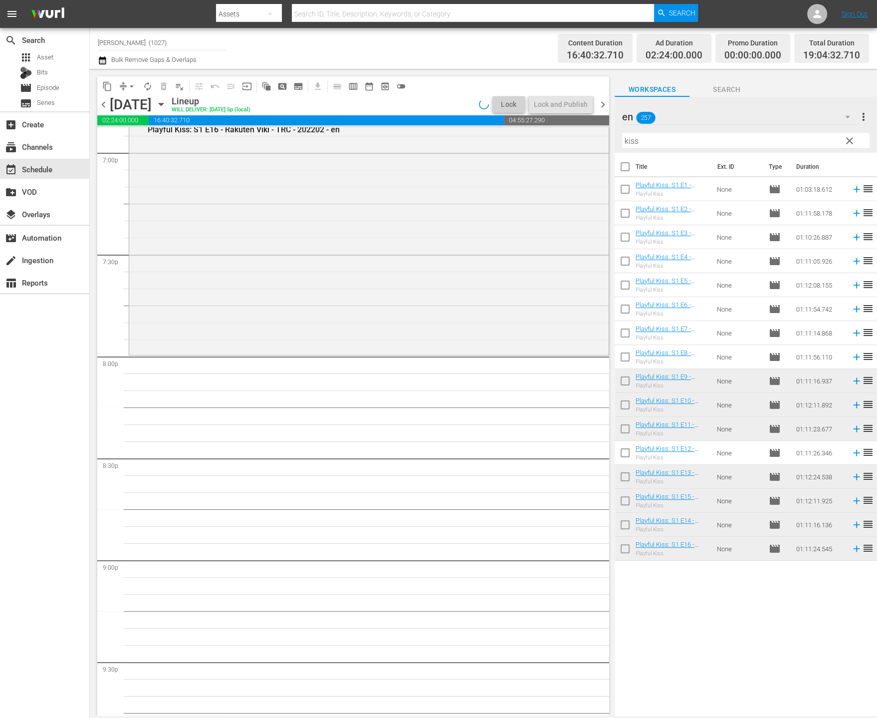
scroll to position [3851, 0]
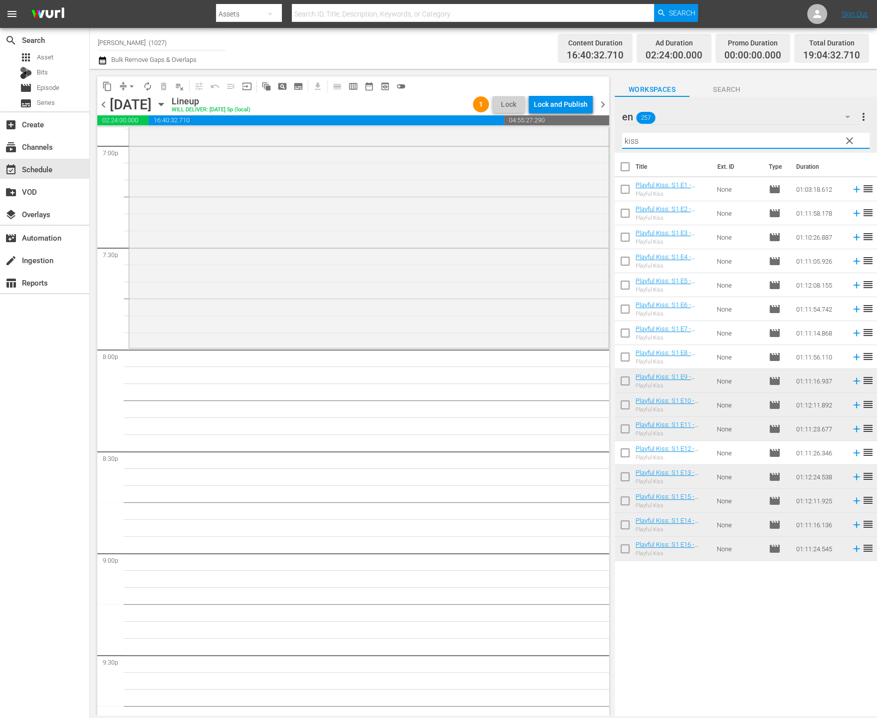
click at [831, 143] on input "kiss" at bounding box center [746, 141] width 248 height 16
click at [852, 141] on span "clear" at bounding box center [850, 141] width 12 height 12
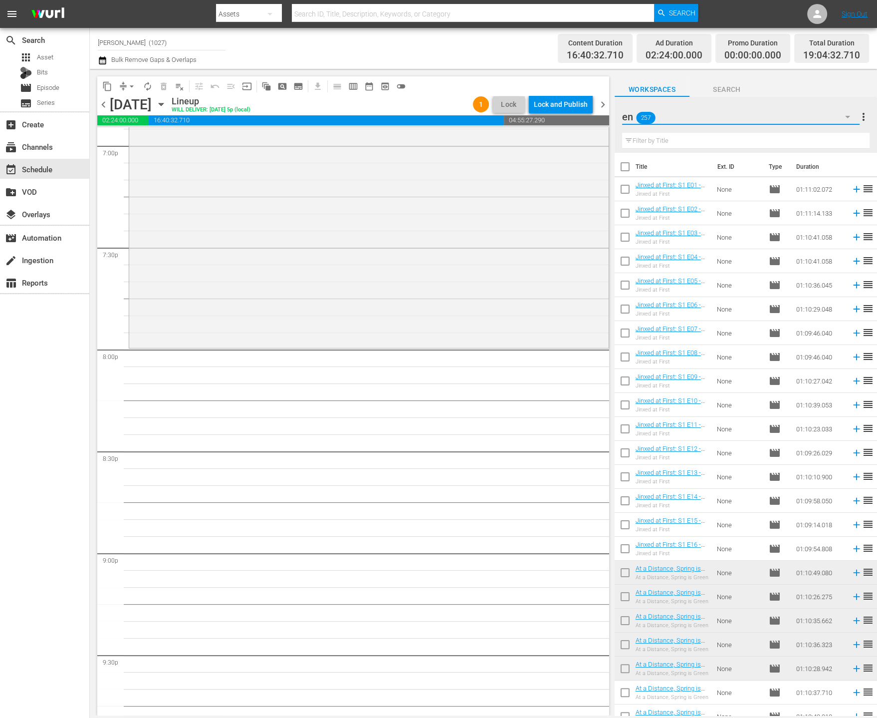
click at [836, 115] on button "button" at bounding box center [848, 117] width 24 height 24
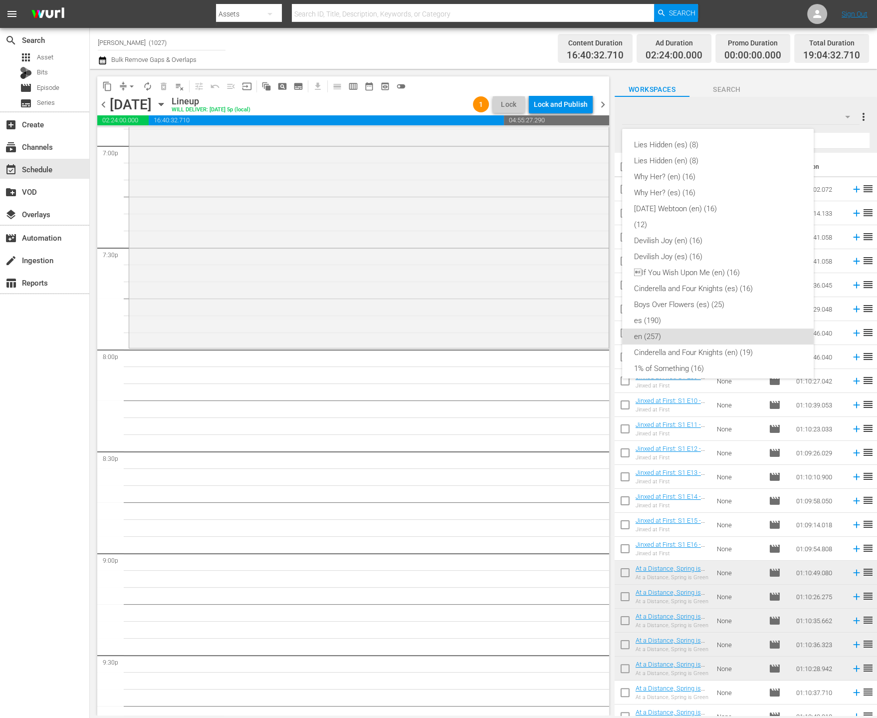
scroll to position [183, 0]
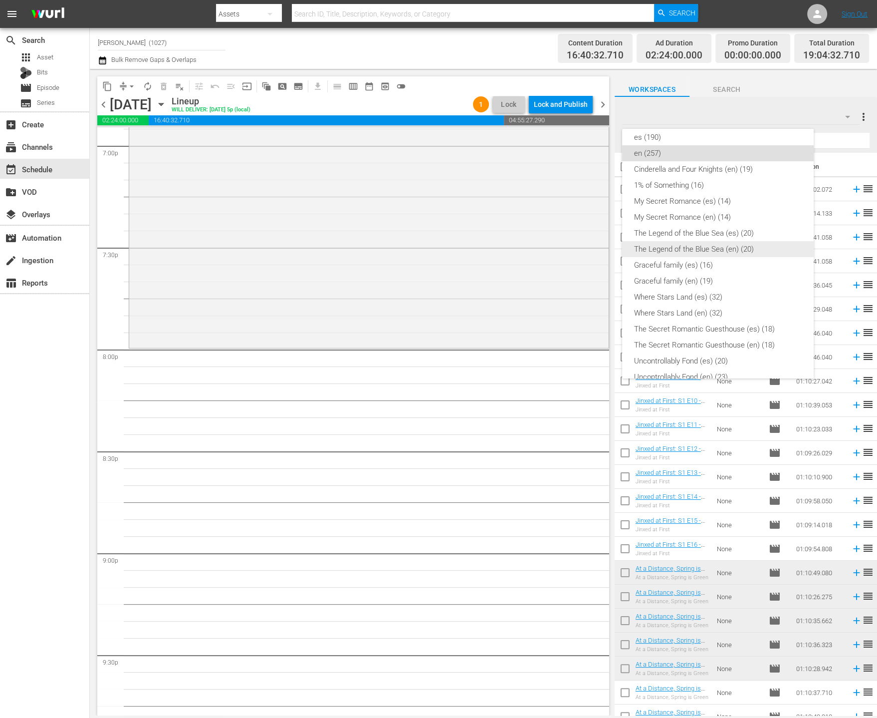
click at [767, 253] on div "The Legend of the Blue Sea (en) (20)" at bounding box center [718, 249] width 168 height 16
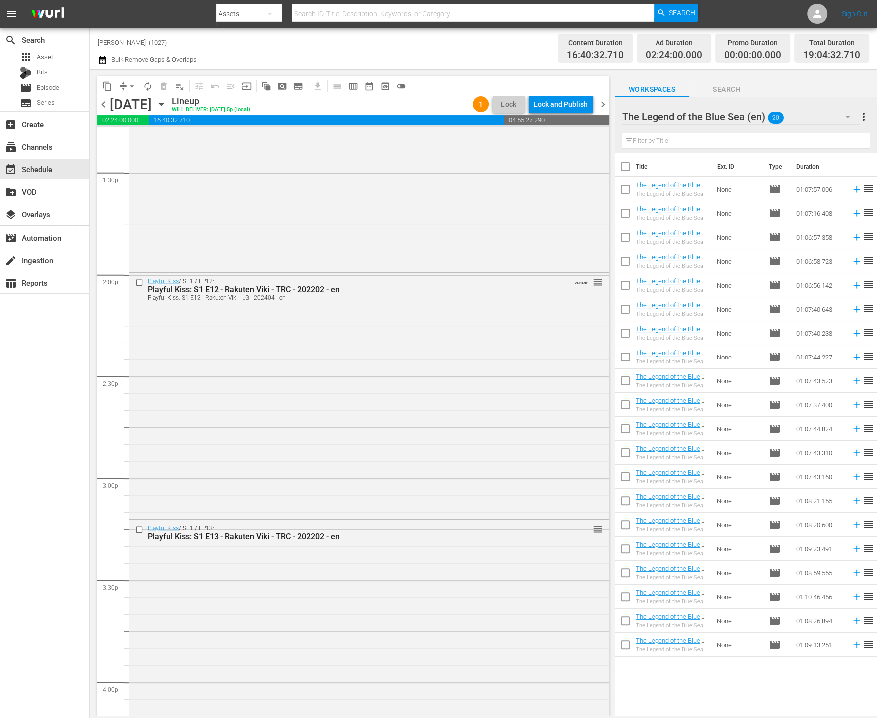
scroll to position [1336, 0]
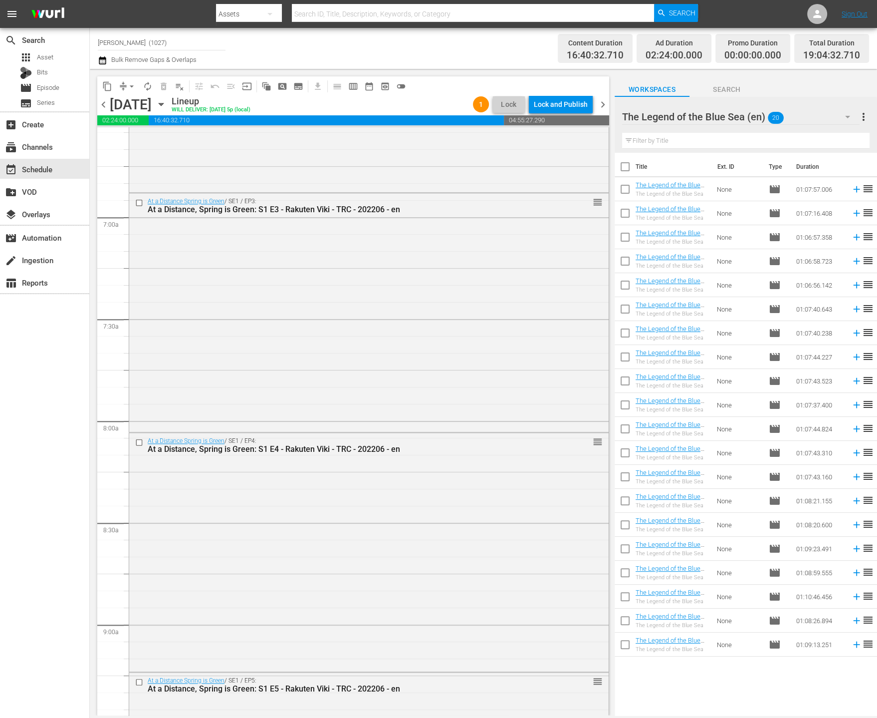
click at [839, 393] on td "01:07:37.400" at bounding box center [820, 405] width 55 height 24
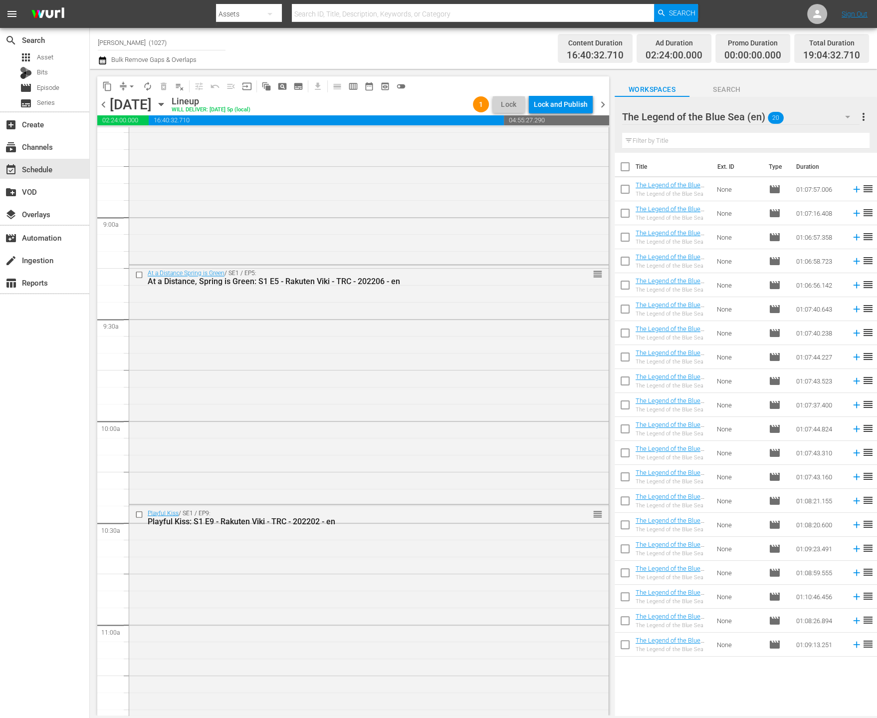
scroll to position [2092, 0]
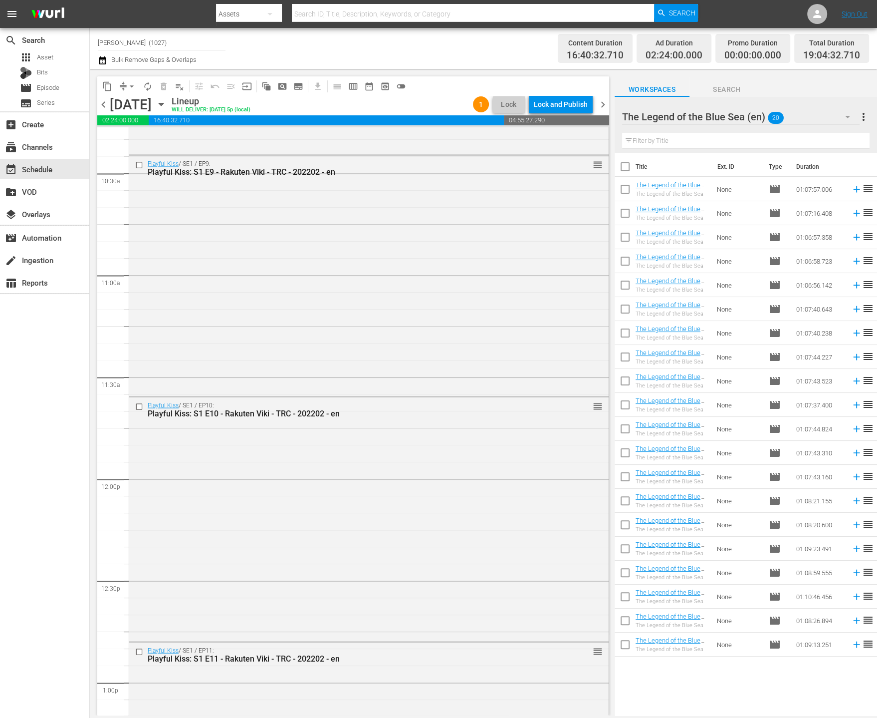
click at [835, 107] on div "The Legend of the Blue Sea (en) 20" at bounding box center [741, 117] width 238 height 28
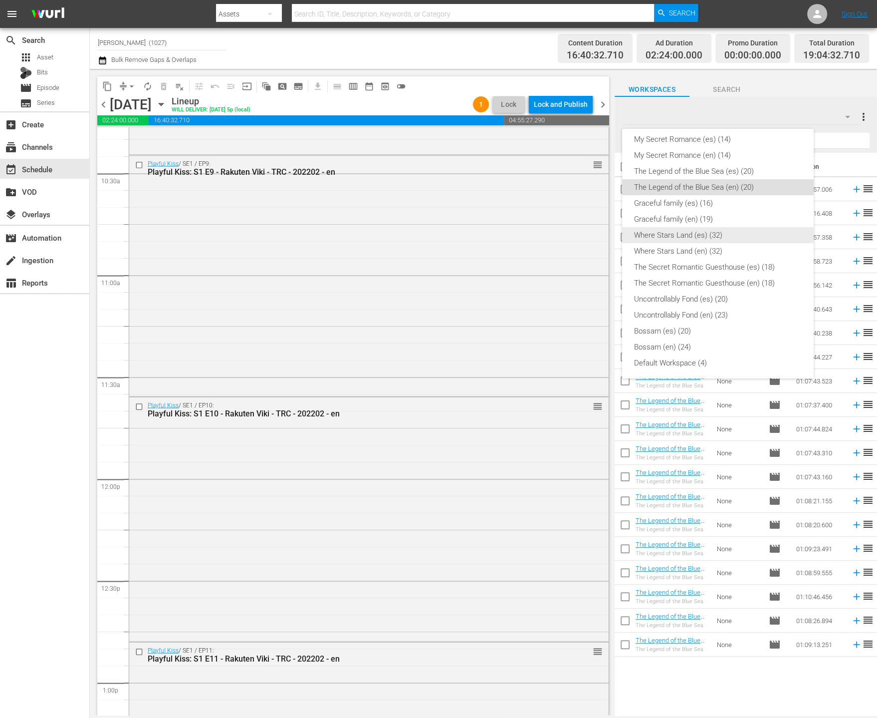
scroll to position [0, 0]
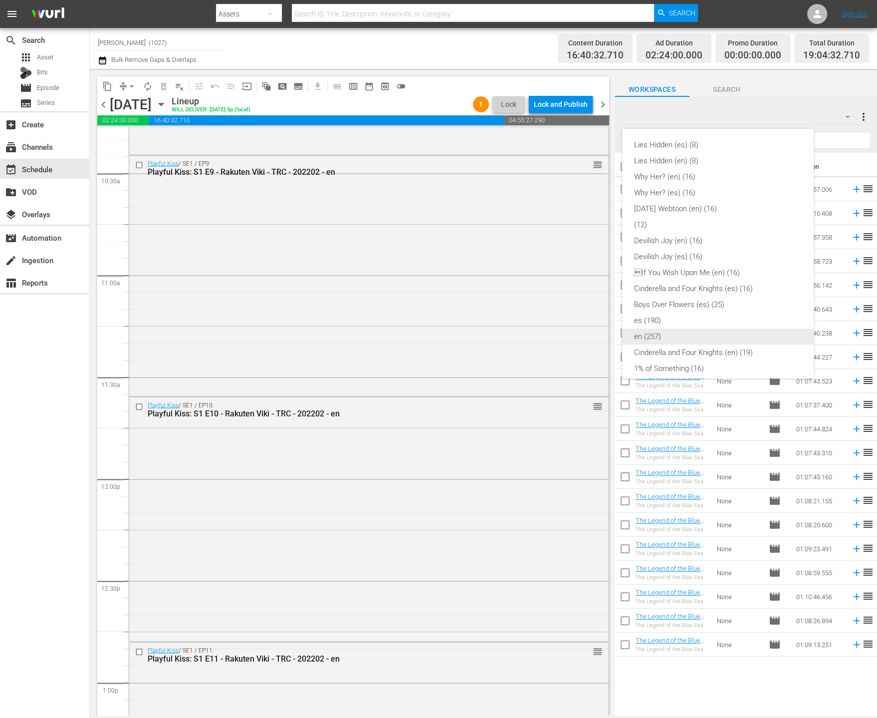
click at [701, 343] on div "en (257)" at bounding box center [718, 336] width 168 height 16
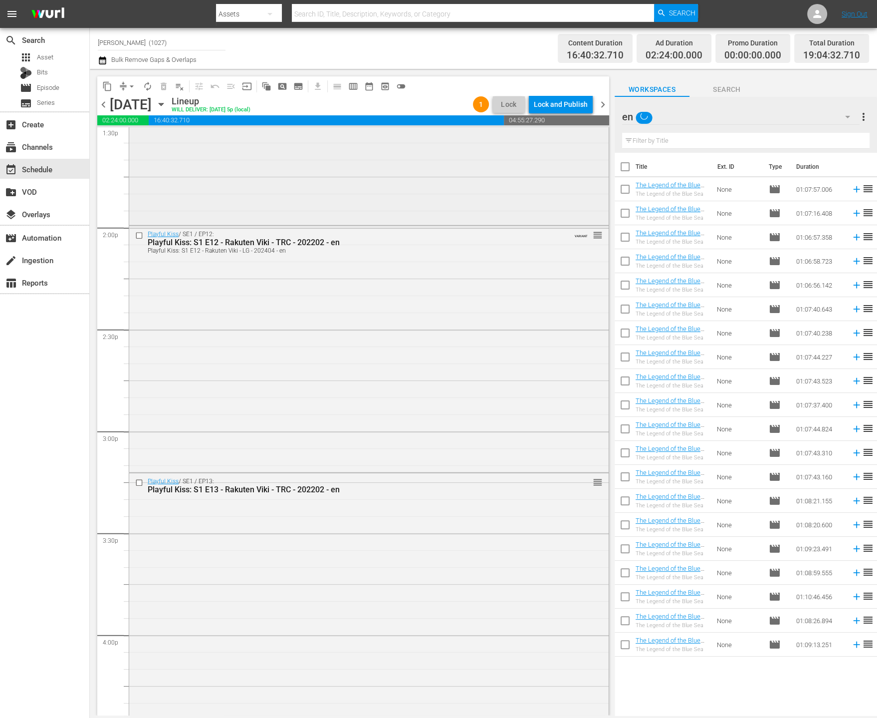
scroll to position [3043, 0]
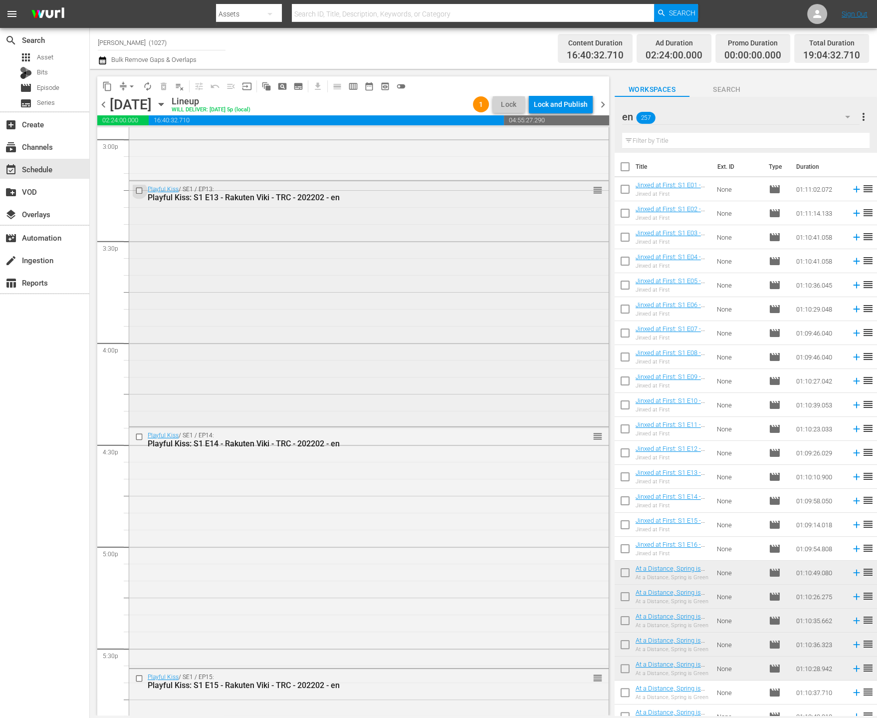
click at [139, 189] on input "checkbox" at bounding box center [140, 191] width 10 height 8
click at [141, 435] on input "checkbox" at bounding box center [140, 436] width 10 height 8
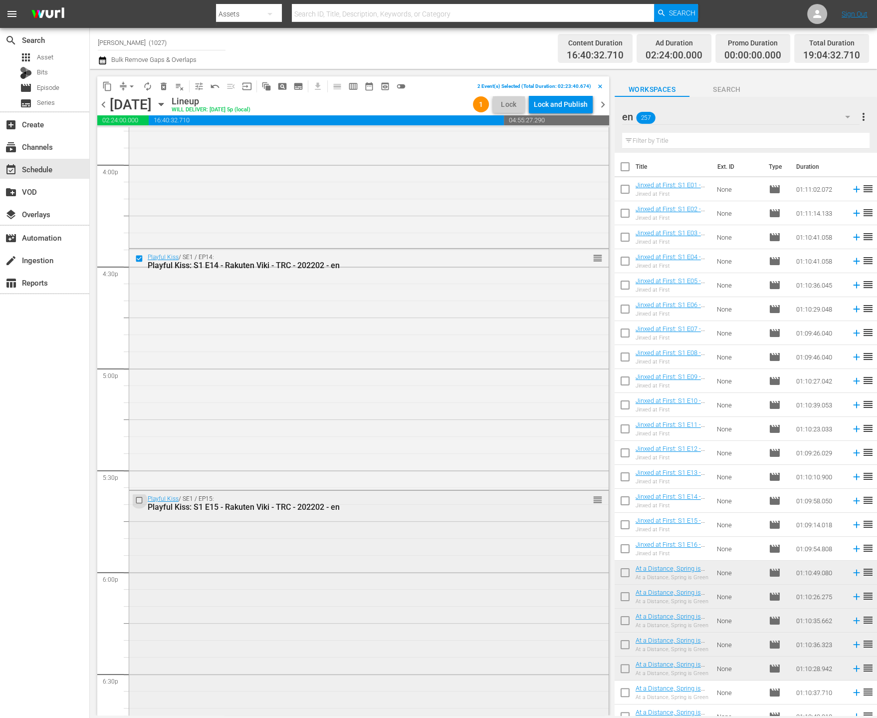
click at [137, 498] on input "checkbox" at bounding box center [140, 500] width 10 height 8
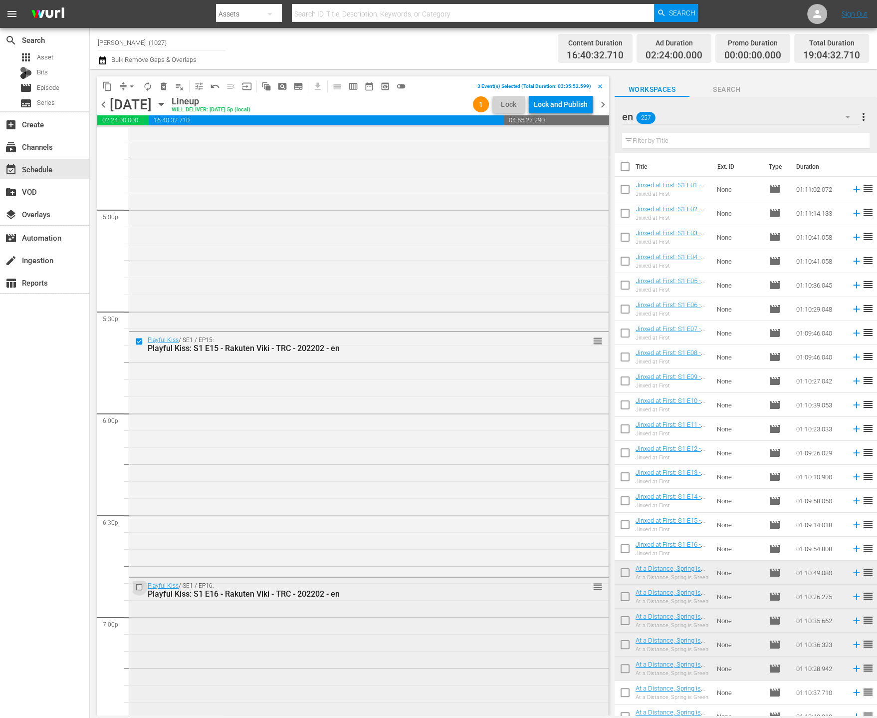
click at [139, 585] on input "checkbox" at bounding box center [140, 586] width 10 height 8
click at [169, 85] on button "delete_forever_outlined" at bounding box center [164, 86] width 16 height 16
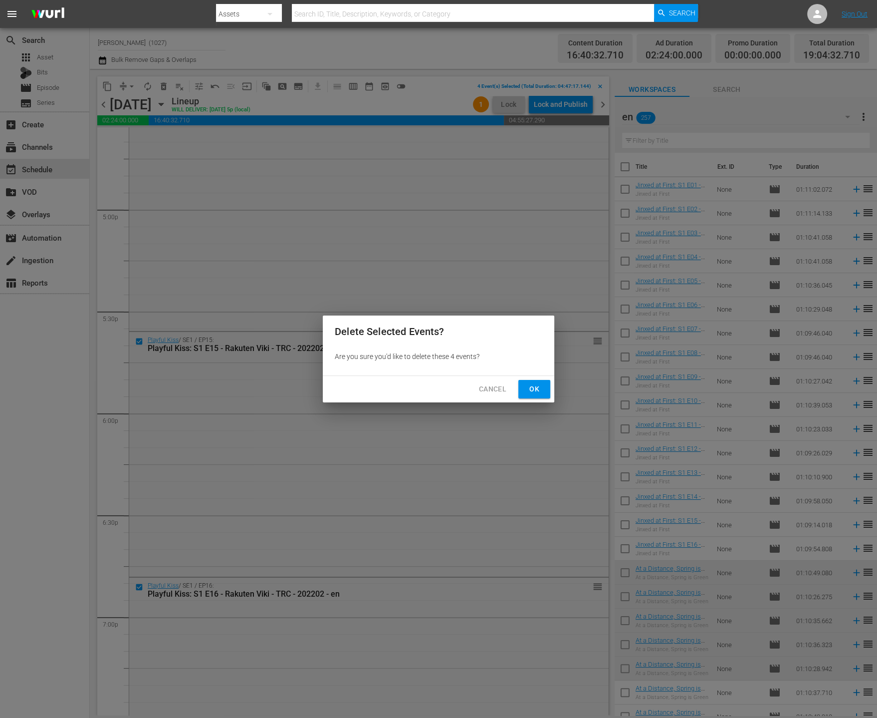
click at [519, 387] on button "Ok" at bounding box center [535, 389] width 32 height 18
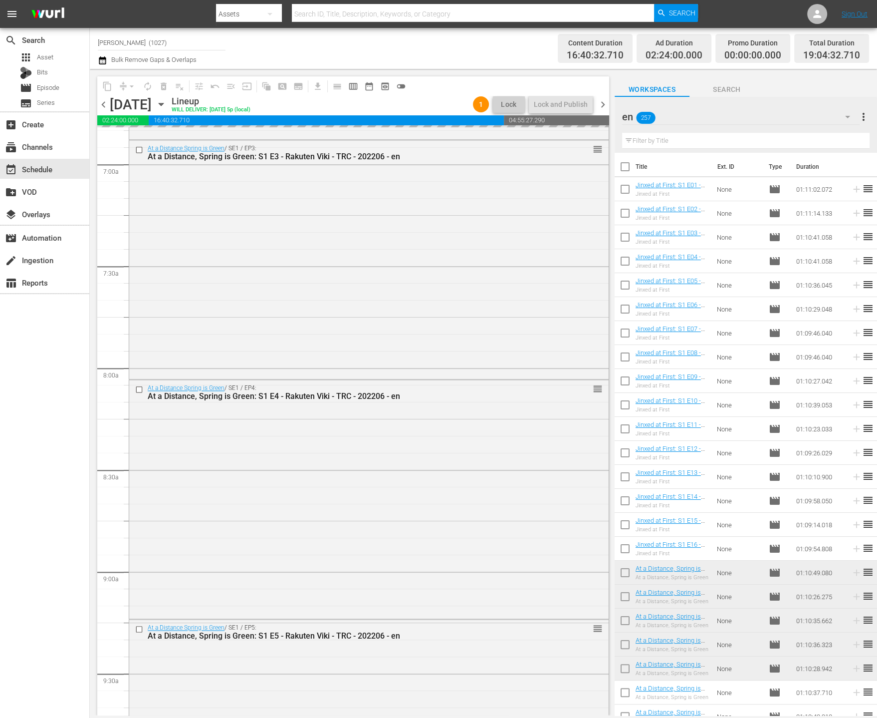
scroll to position [1160, 0]
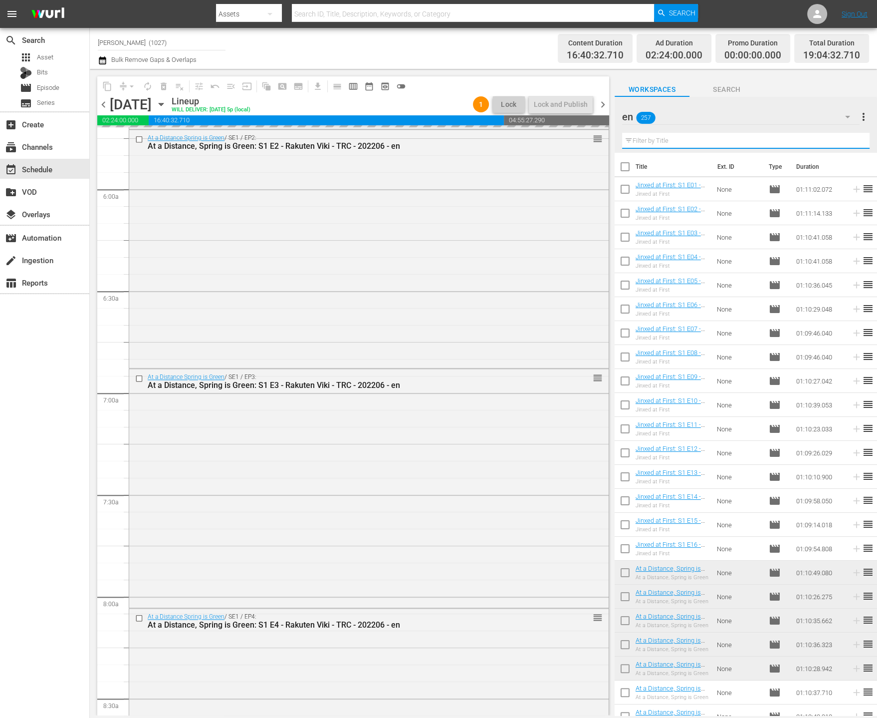
click at [723, 143] on input "text" at bounding box center [746, 141] width 248 height 16
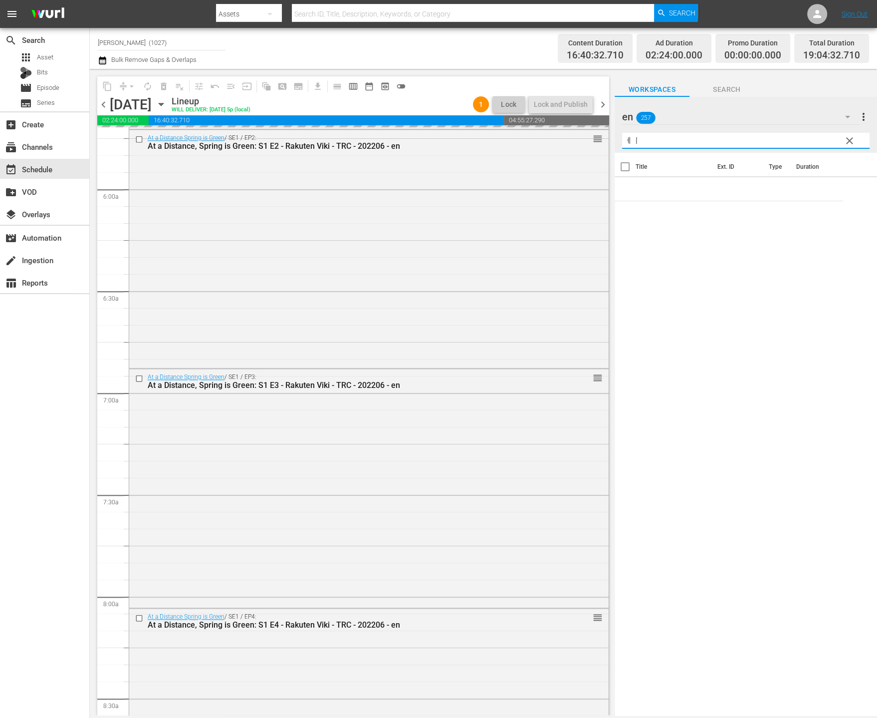
type input "ㅔㅣㅁ"
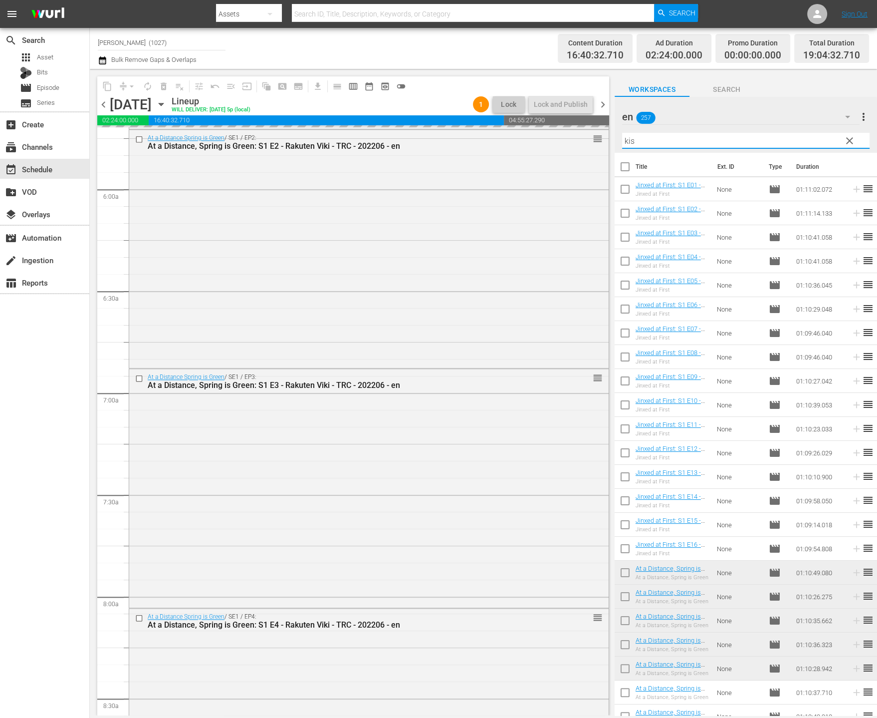
type input "kiss"
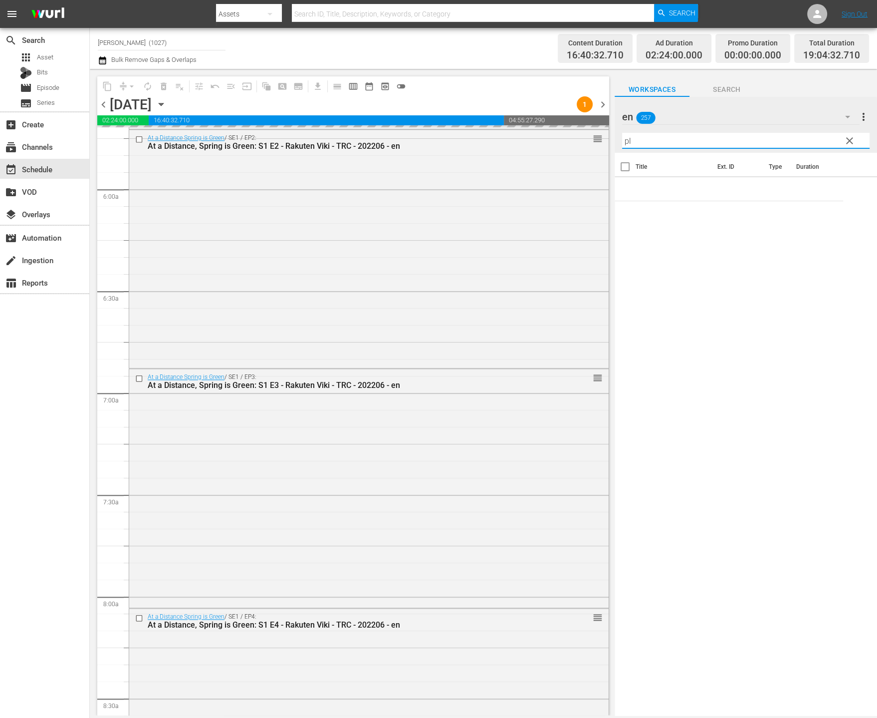
type input "p"
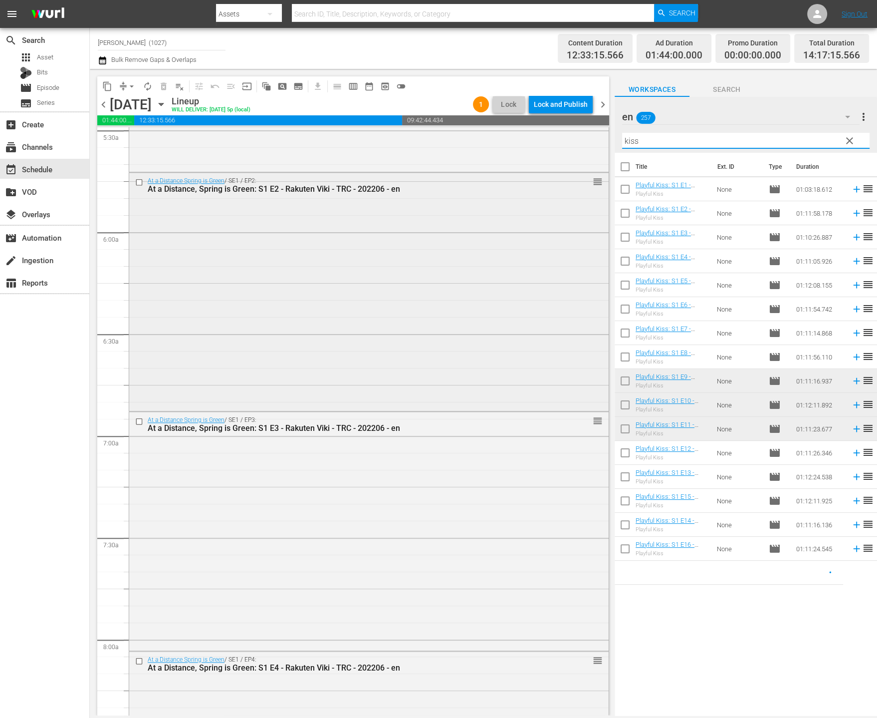
scroll to position [1174, 0]
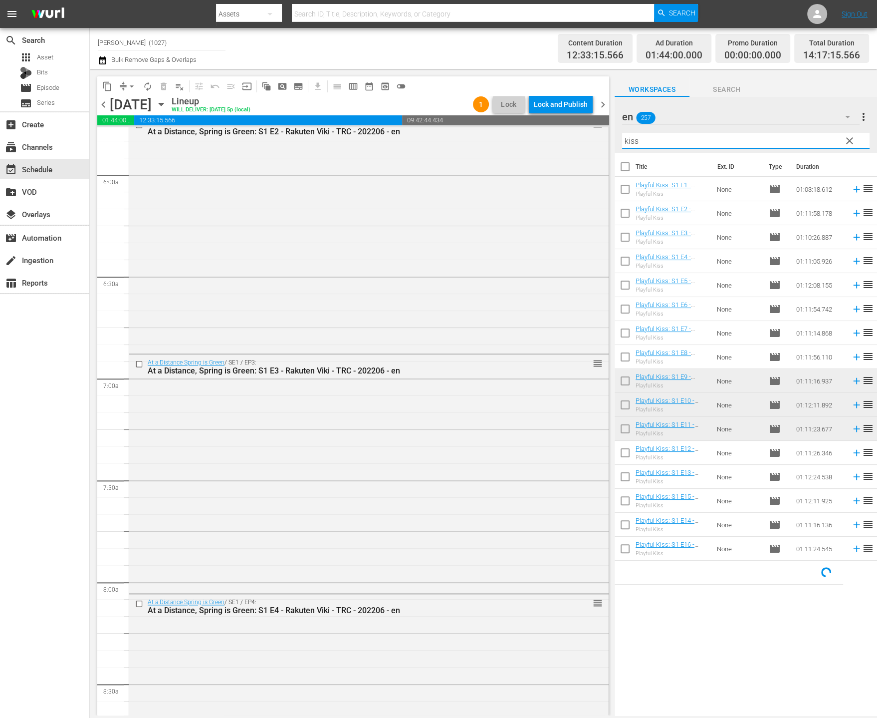
type input "kiss"
click at [628, 335] on input "checkbox" at bounding box center [625, 334] width 21 height 21
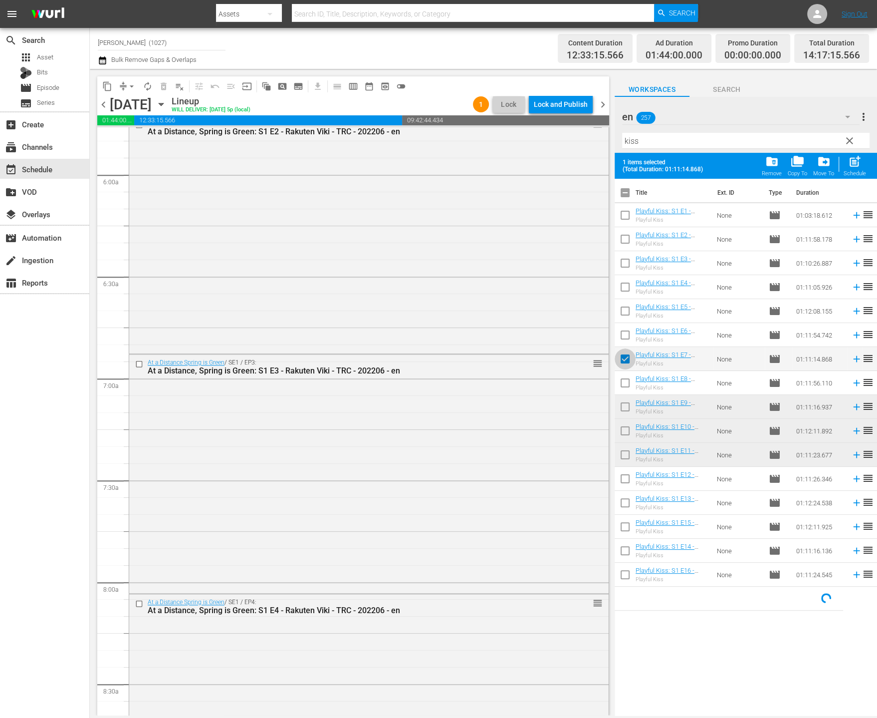
click at [623, 361] on input "checkbox" at bounding box center [625, 360] width 21 height 21
checkbox input "false"
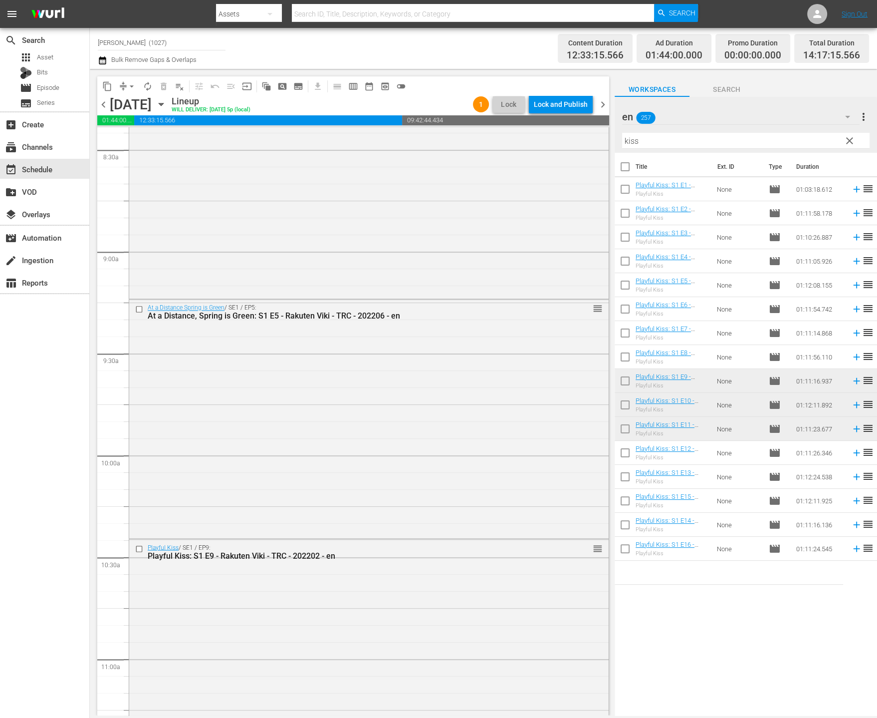
scroll to position [1817, 0]
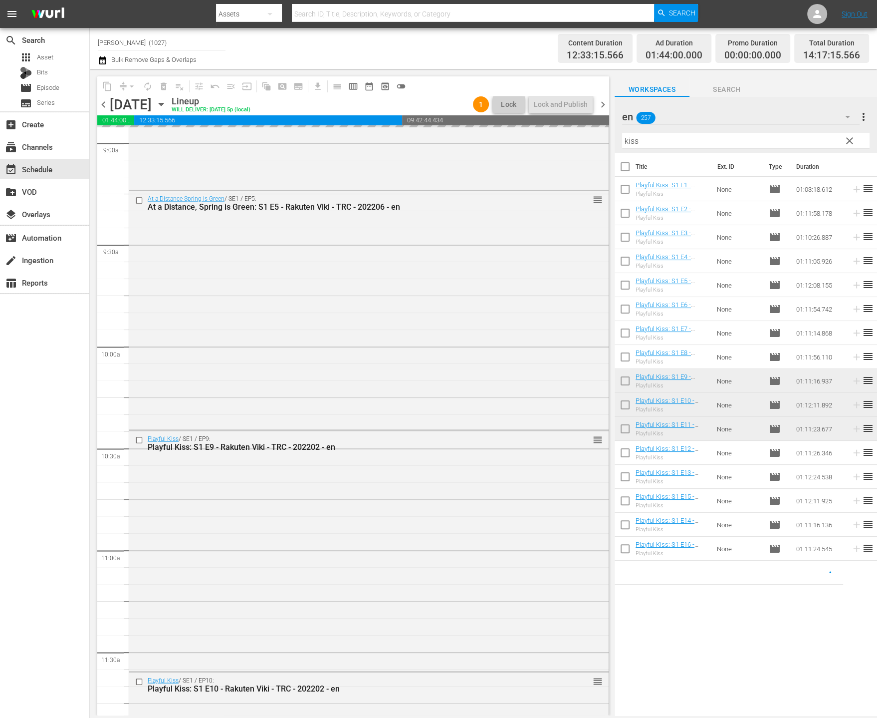
click at [719, 357] on td "None" at bounding box center [739, 357] width 52 height 24
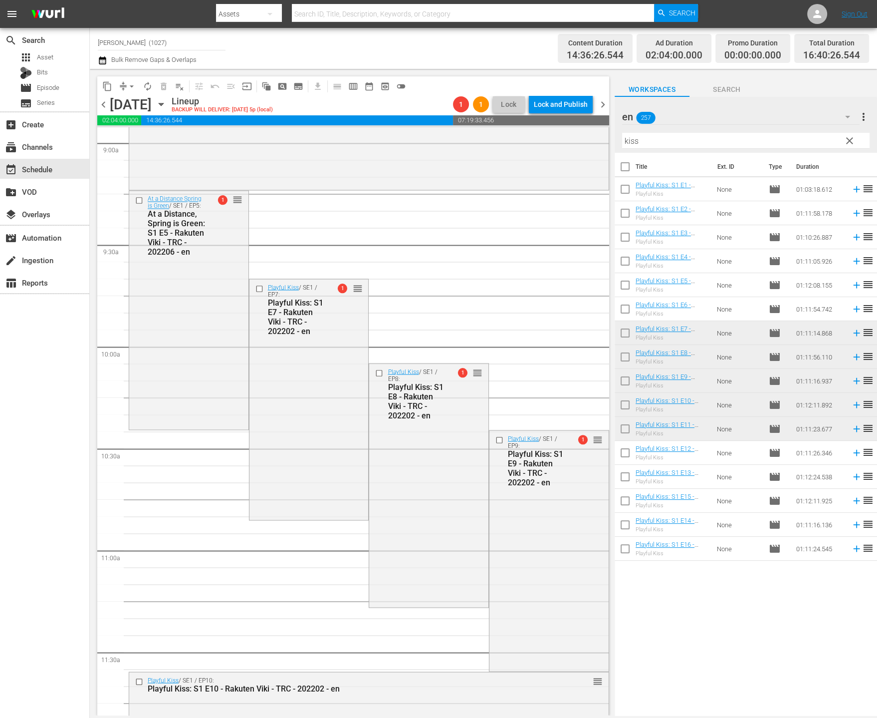
click at [130, 82] on span "arrow_drop_down" at bounding box center [132, 86] width 10 height 10
click at [137, 139] on li "Align to End of Previous Day" at bounding box center [132, 139] width 105 height 16
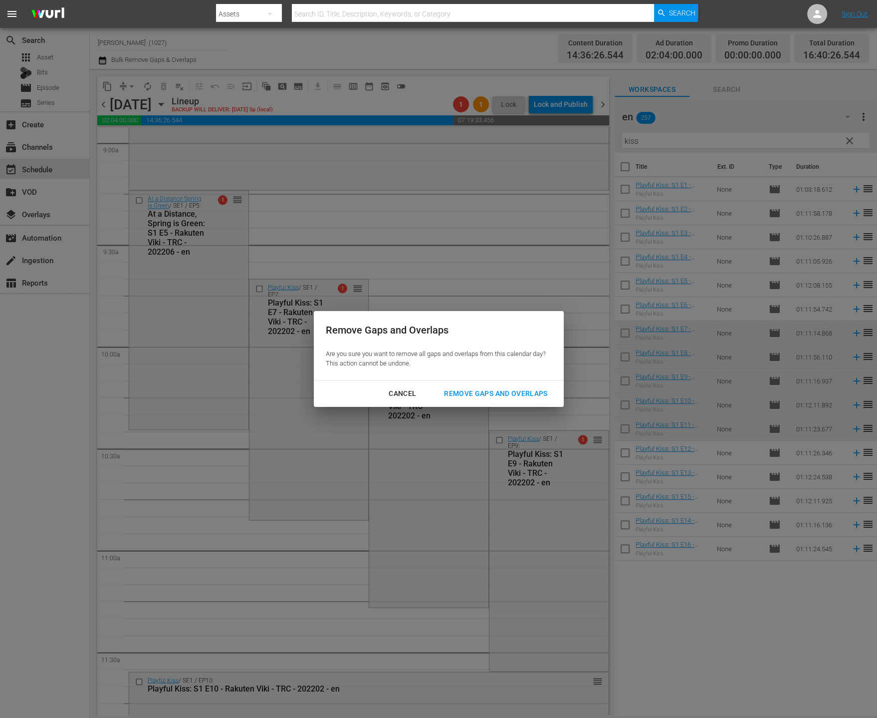
click at [490, 392] on div "Remove Gaps and Overlaps" at bounding box center [495, 393] width 119 height 12
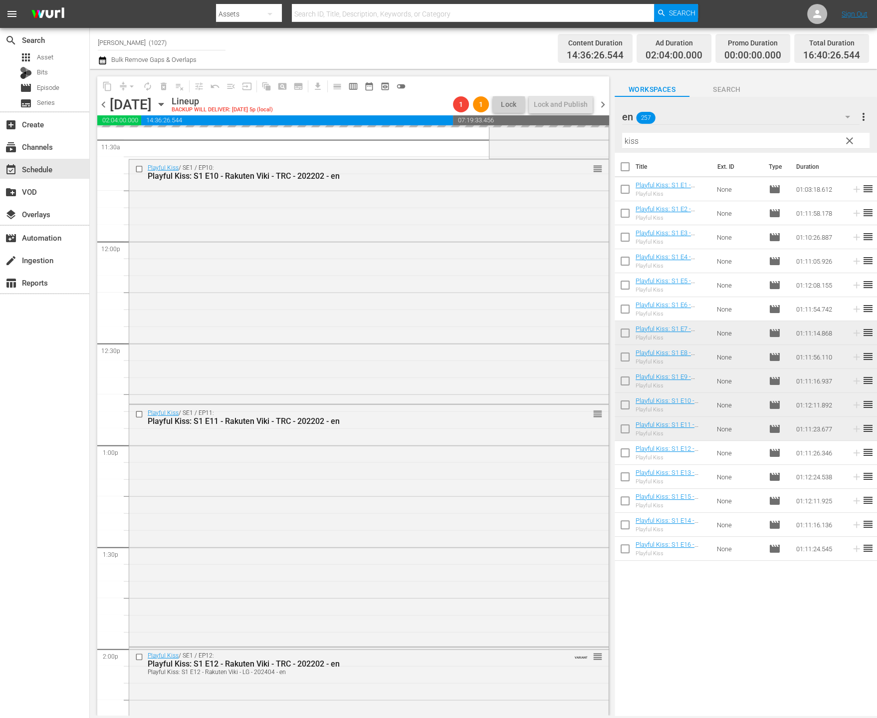
scroll to position [2622, 0]
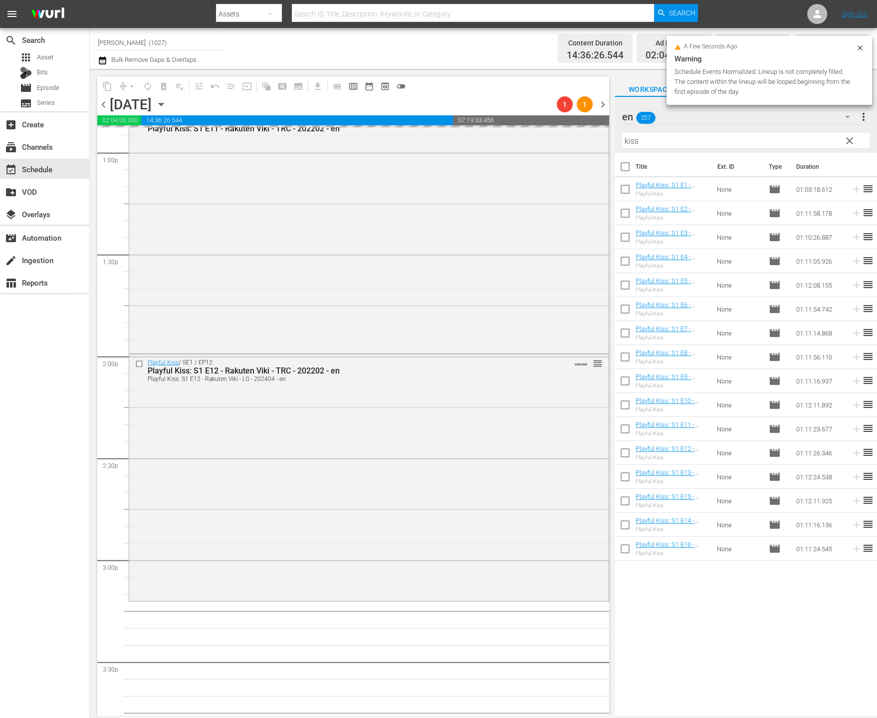
click at [849, 141] on span "clear" at bounding box center [850, 141] width 12 height 12
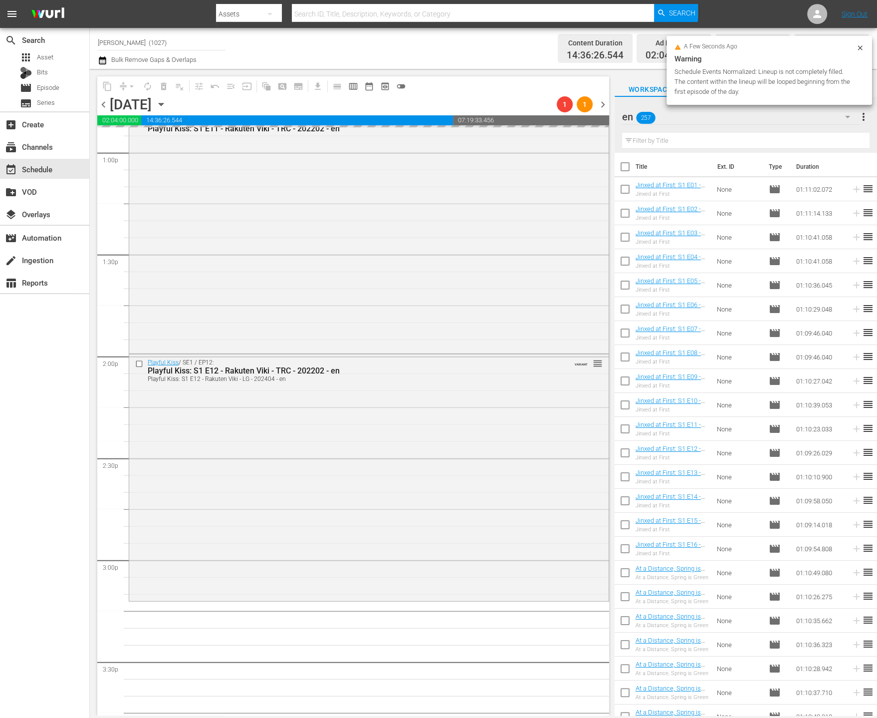
click at [810, 121] on div "en 257" at bounding box center [741, 117] width 238 height 28
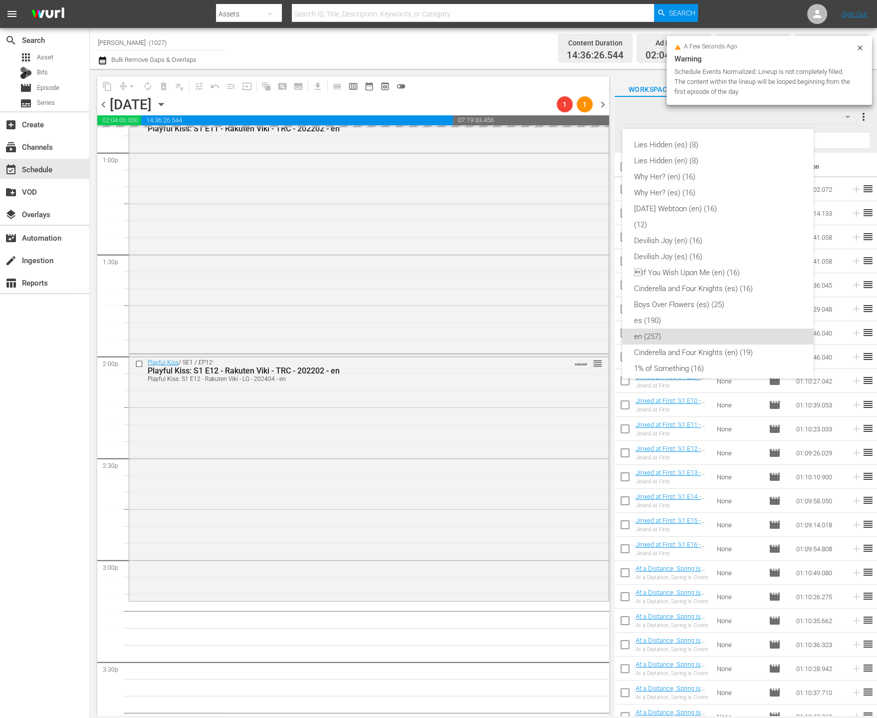
scroll to position [183, 0]
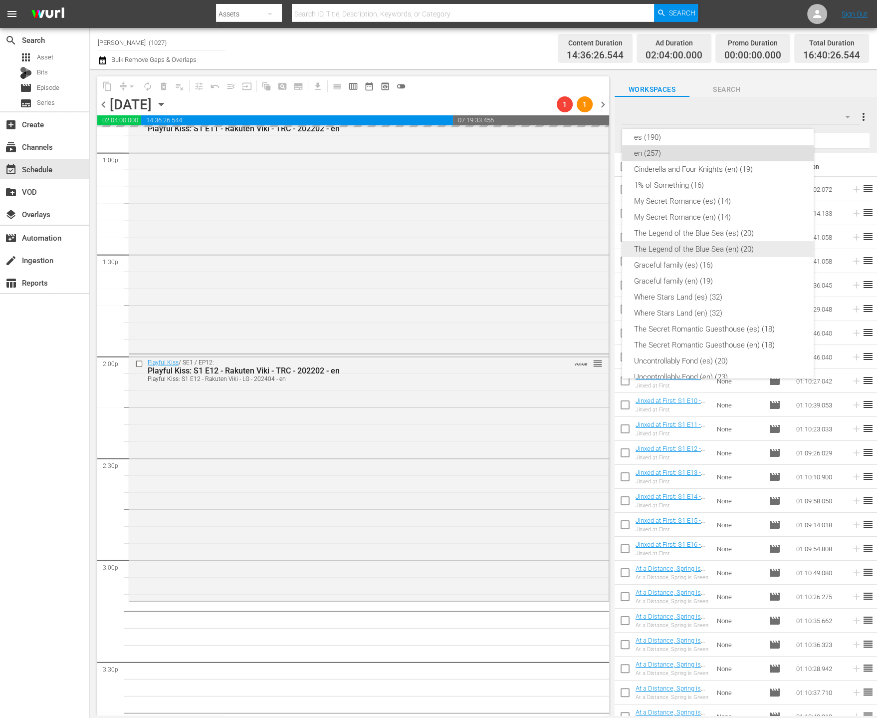
click at [767, 245] on div "The Legend of the Blue Sea (en) (20)" at bounding box center [718, 249] width 168 height 16
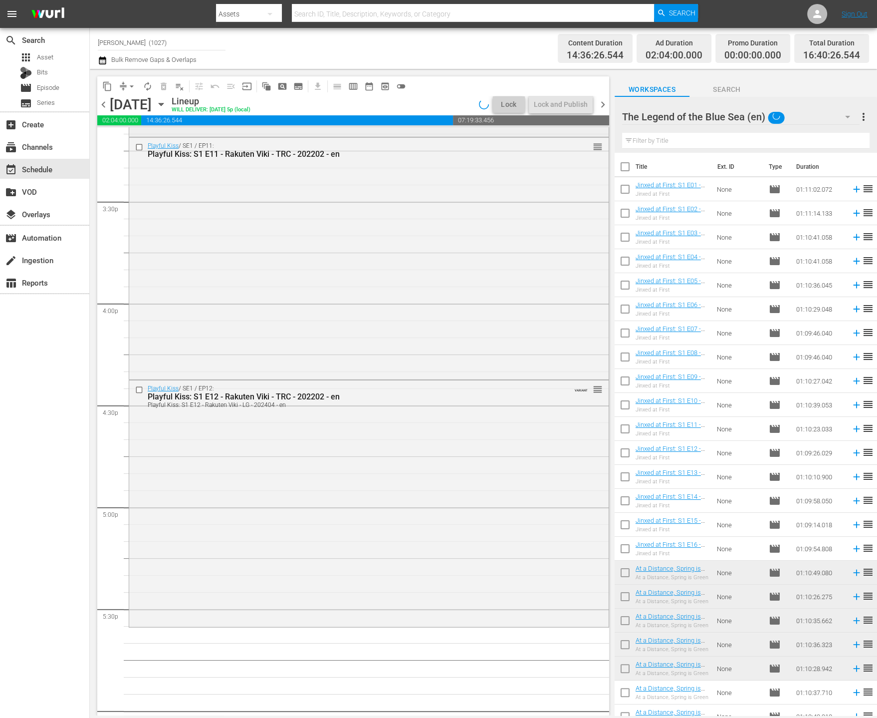
scroll to position [3317, 0]
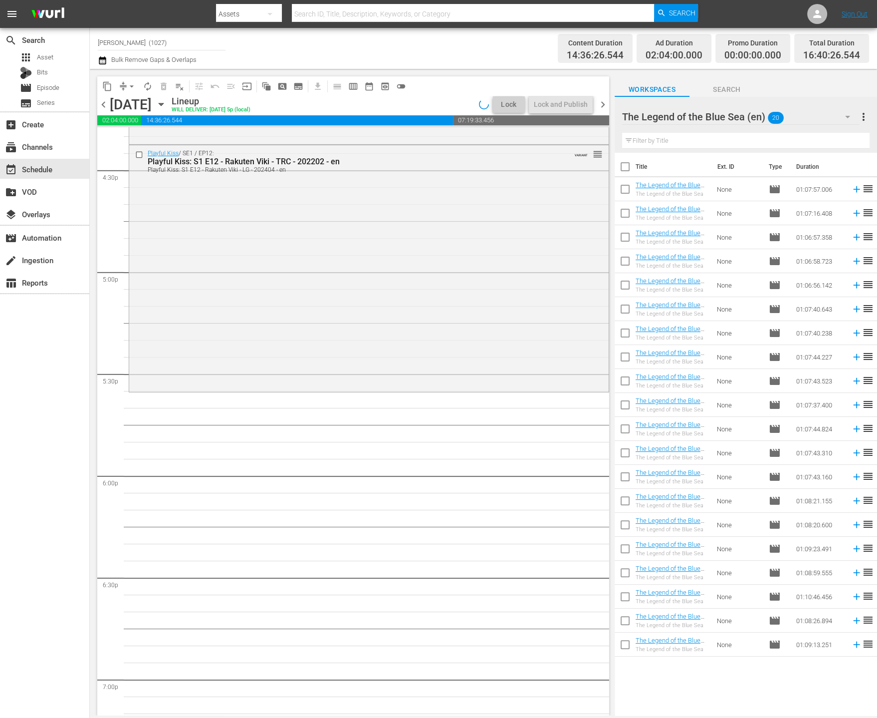
click at [630, 169] on input "checkbox" at bounding box center [625, 168] width 21 height 21
checkbox input "true"
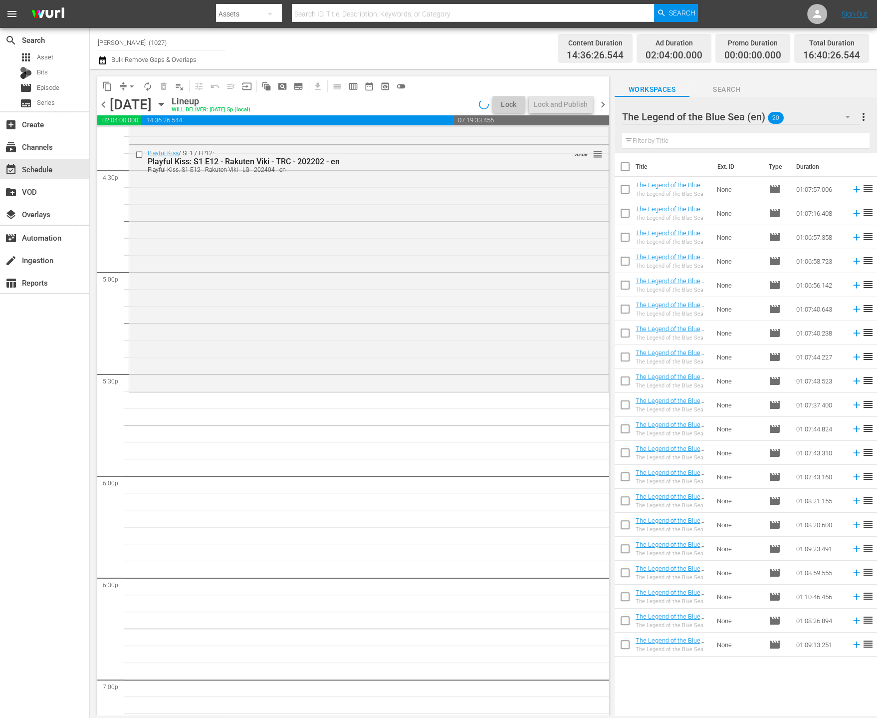
checkbox input "true"
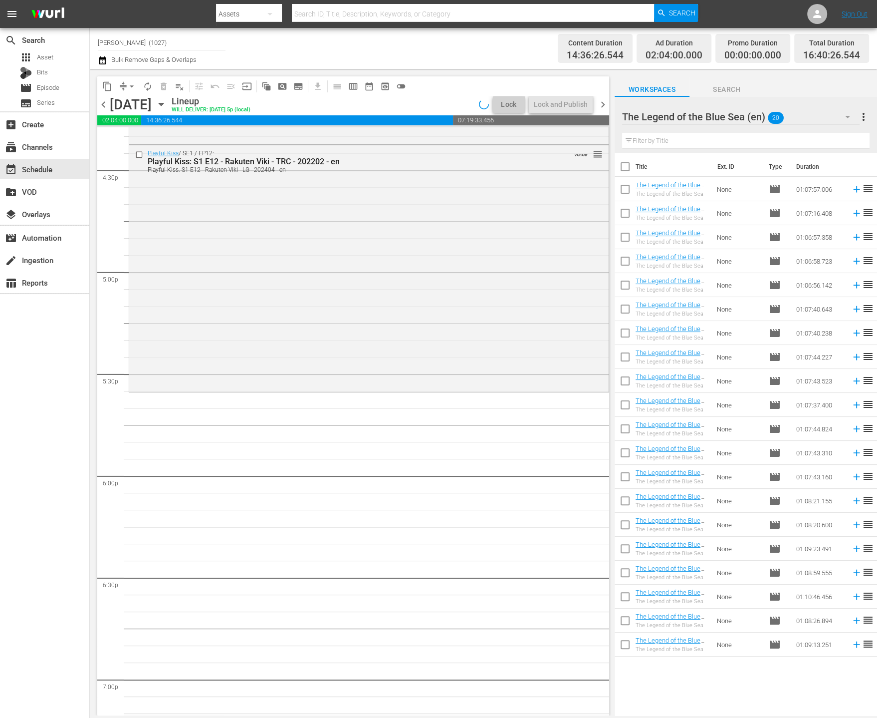
checkbox input "true"
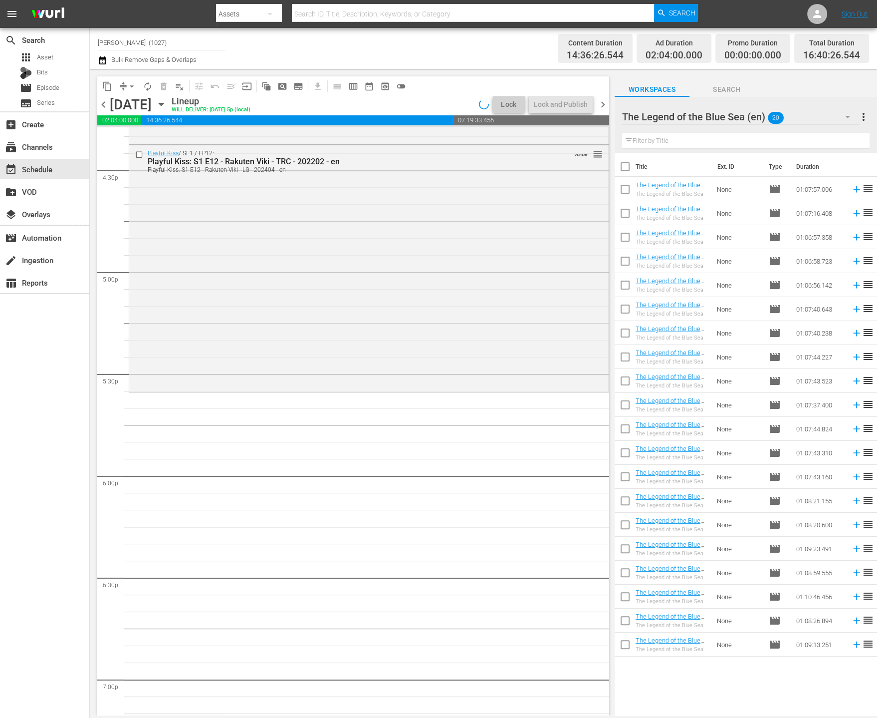
checkbox input "true"
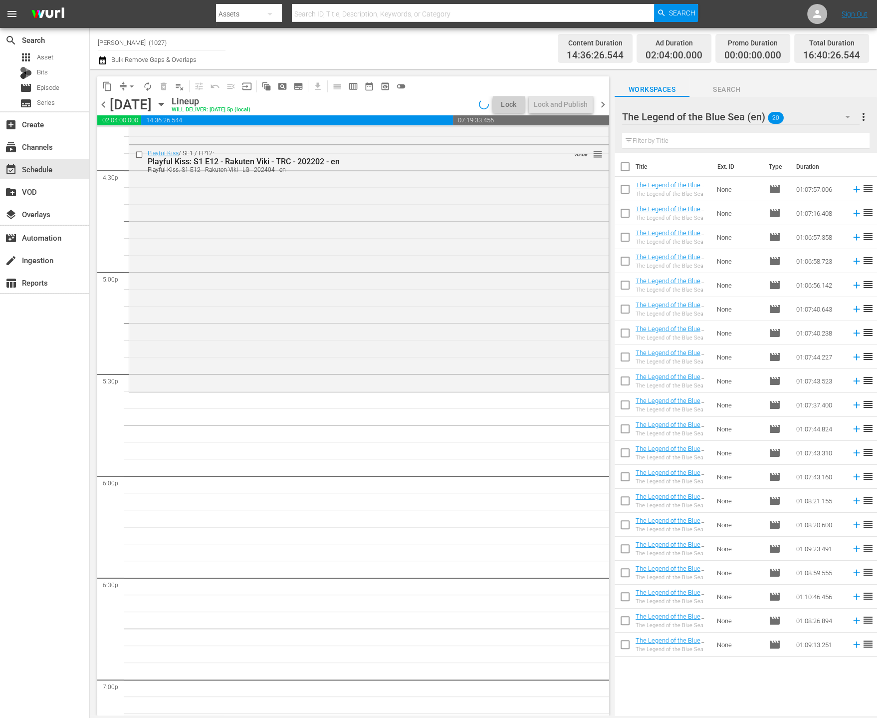
checkbox input "true"
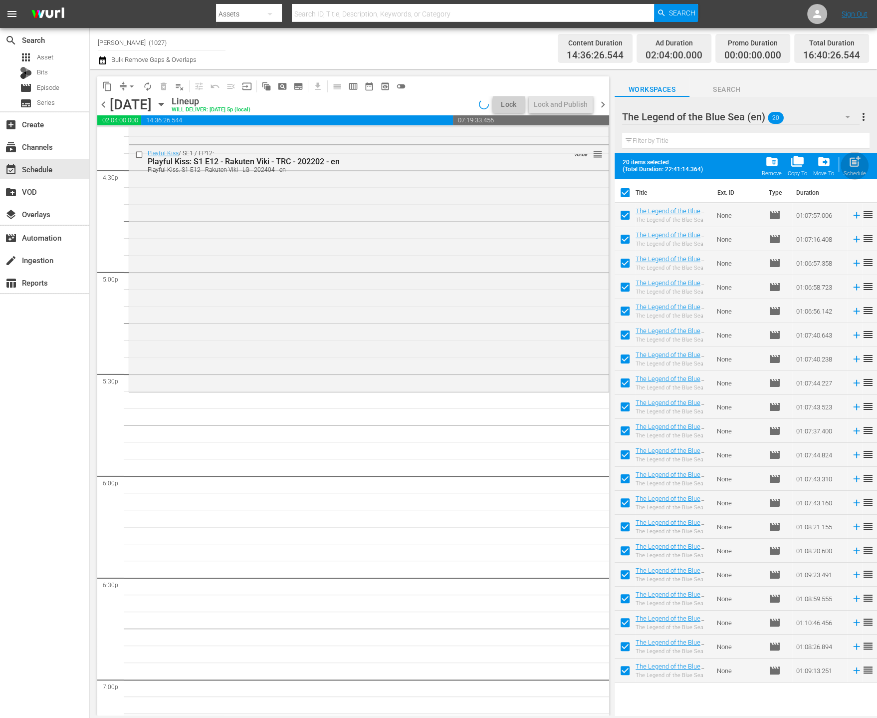
click at [857, 164] on span "post_add" at bounding box center [854, 161] width 13 height 13
checkbox input "false"
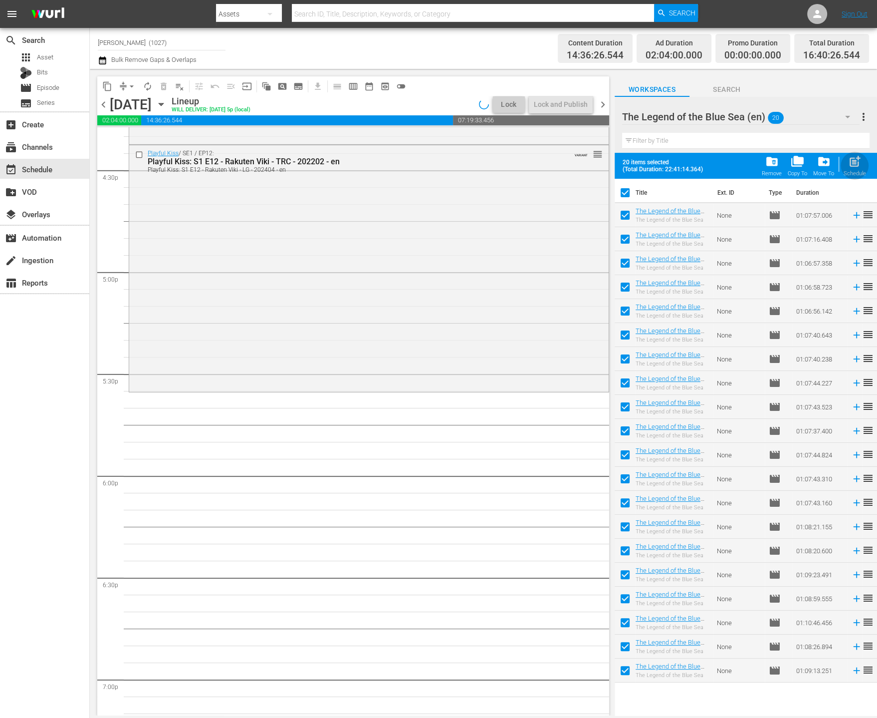
checkbox input "false"
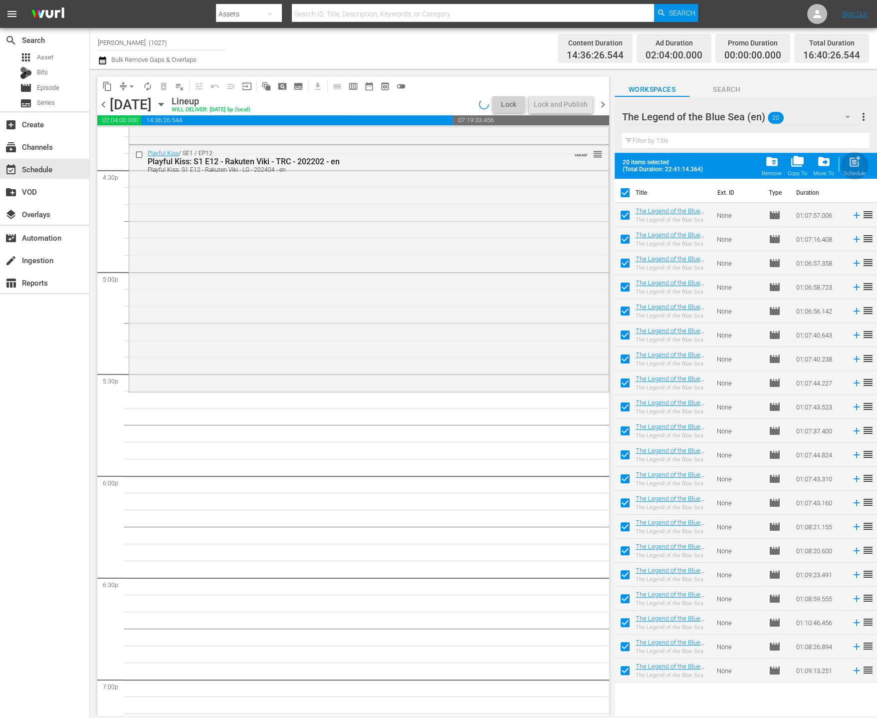
checkbox input "false"
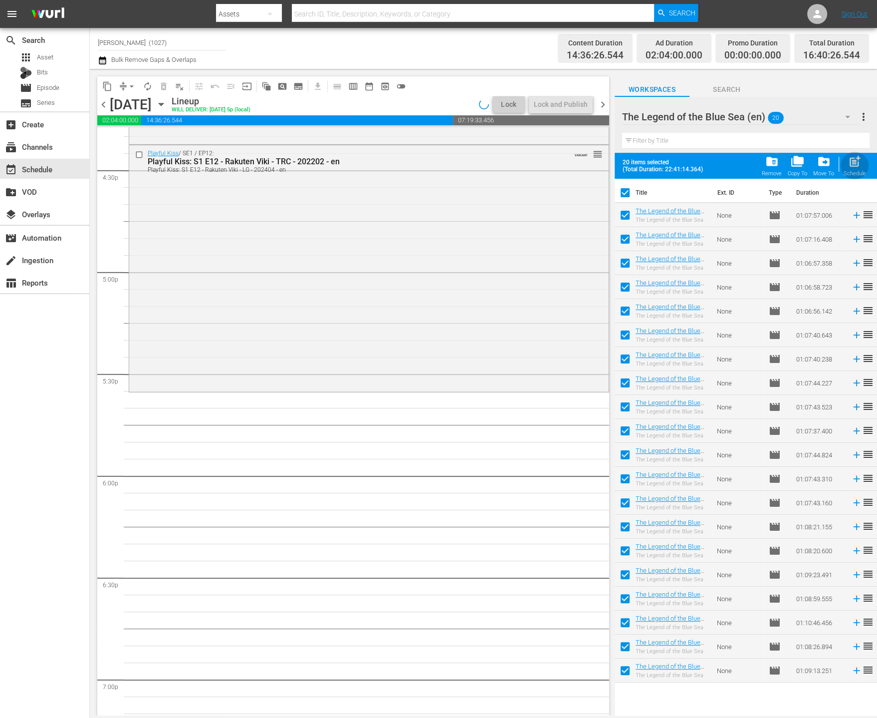
checkbox input "false"
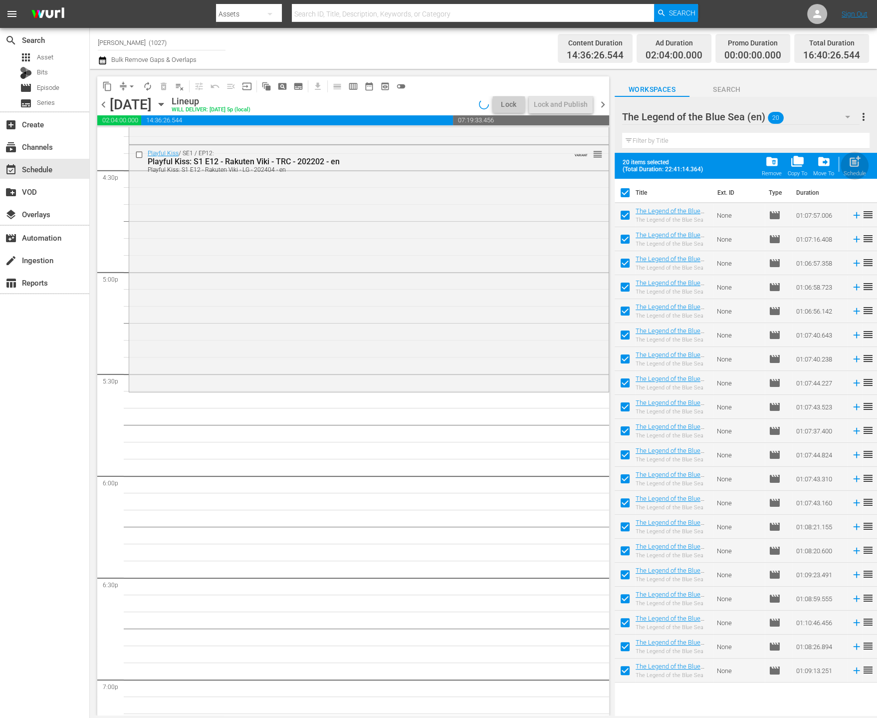
checkbox input "false"
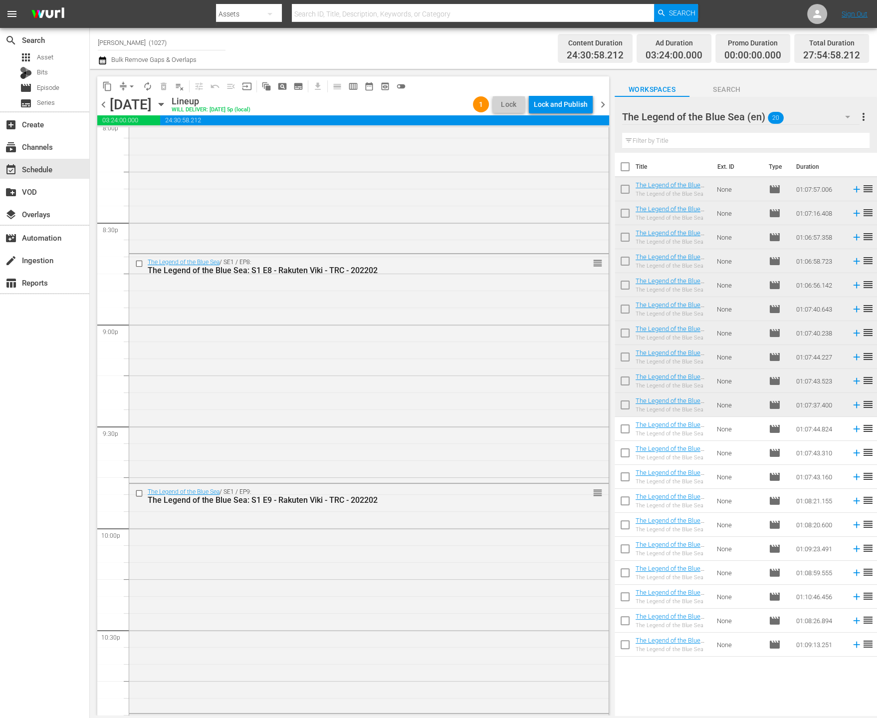
scroll to position [4306, 0]
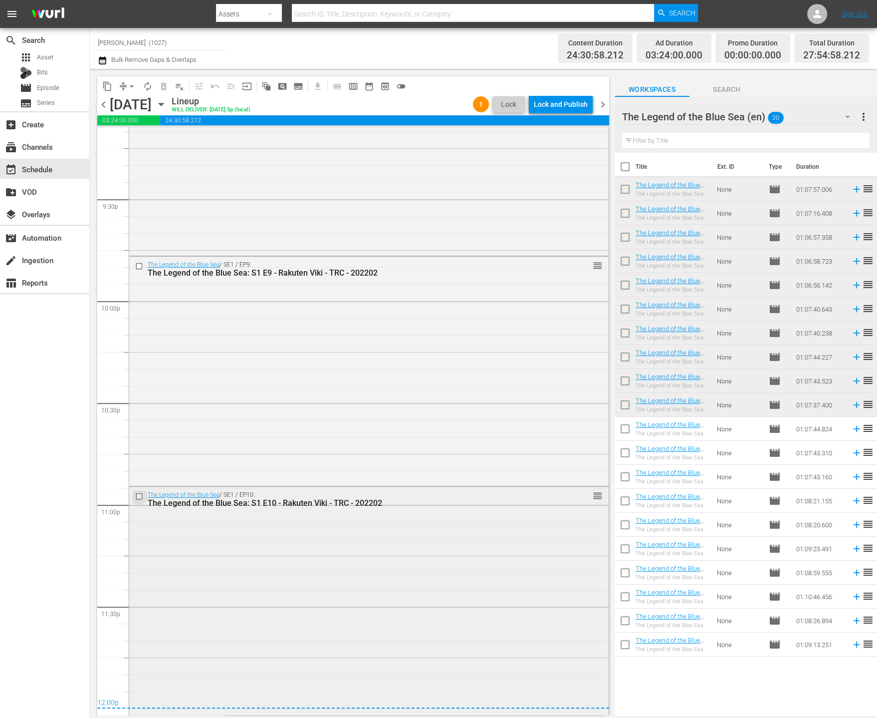
click at [139, 496] on input "checkbox" at bounding box center [140, 496] width 10 height 8
click at [138, 268] on input "checkbox" at bounding box center [140, 266] width 10 height 8
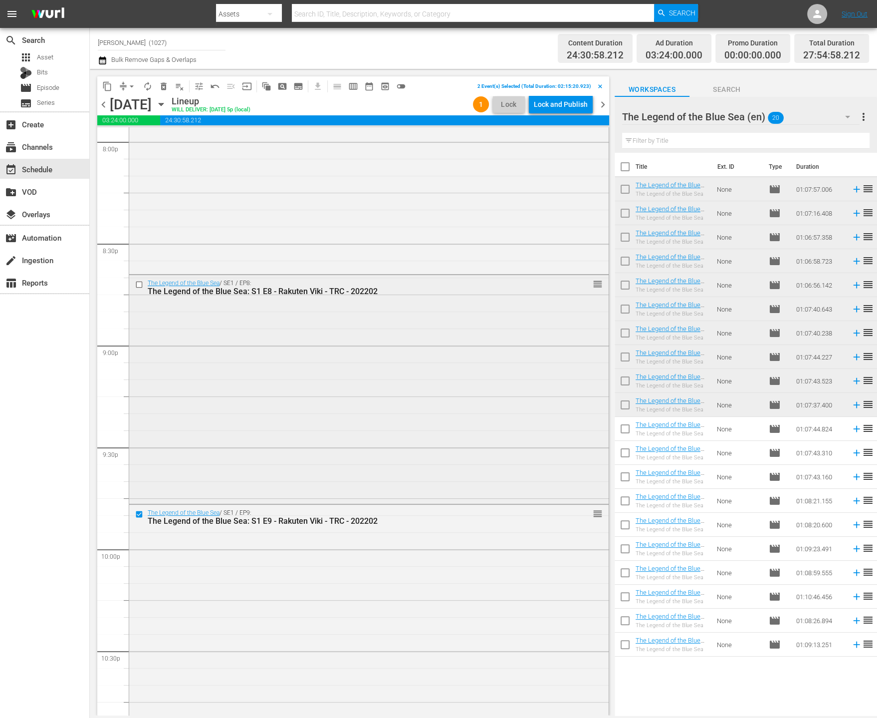
click at [135, 283] on input "checkbox" at bounding box center [140, 284] width 10 height 8
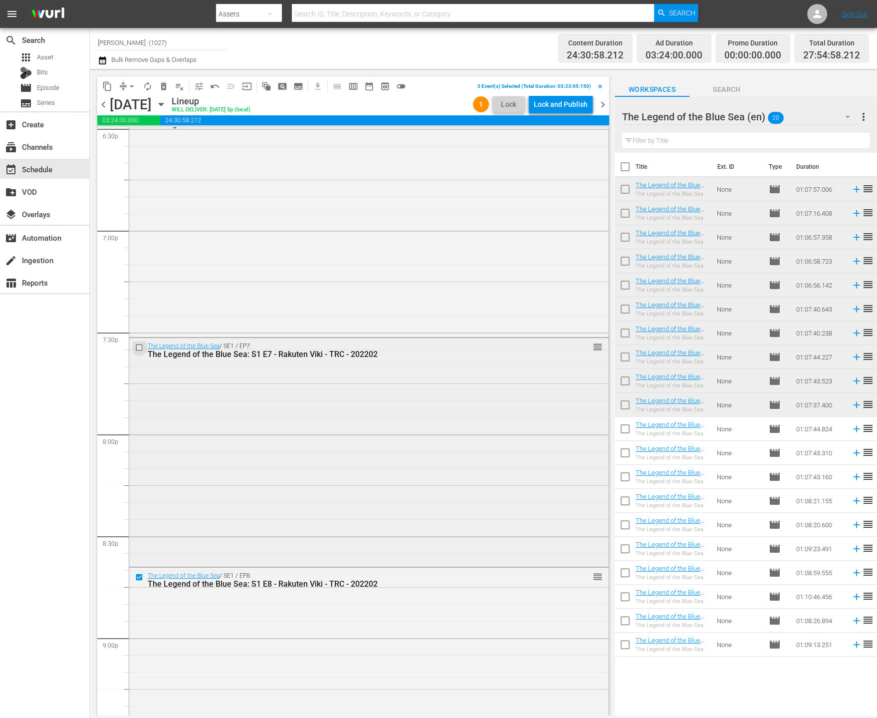
click at [140, 347] on input "checkbox" at bounding box center [140, 347] width 10 height 8
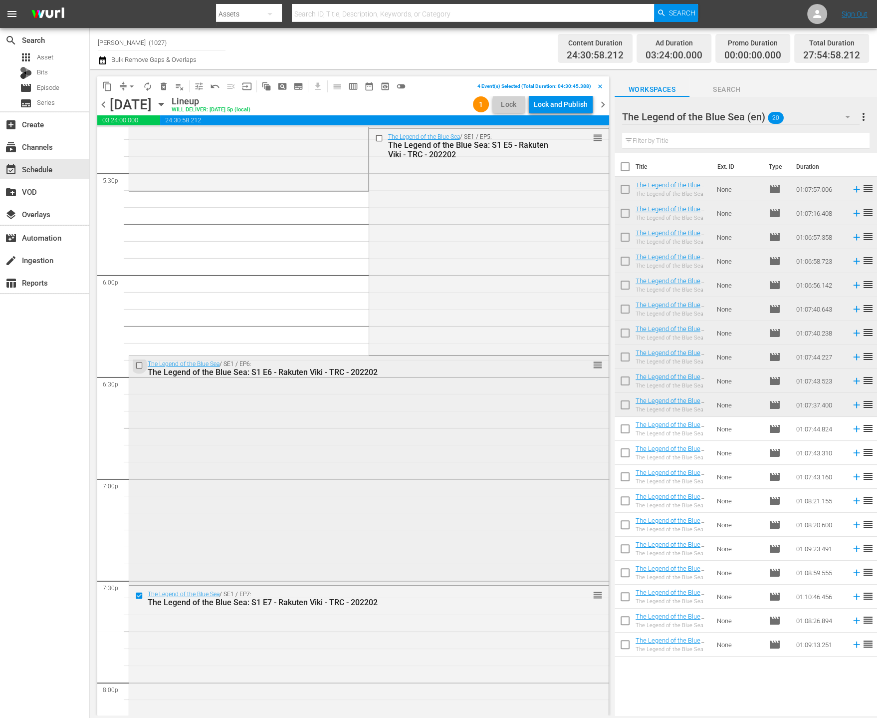
click at [138, 367] on input "checkbox" at bounding box center [140, 365] width 10 height 8
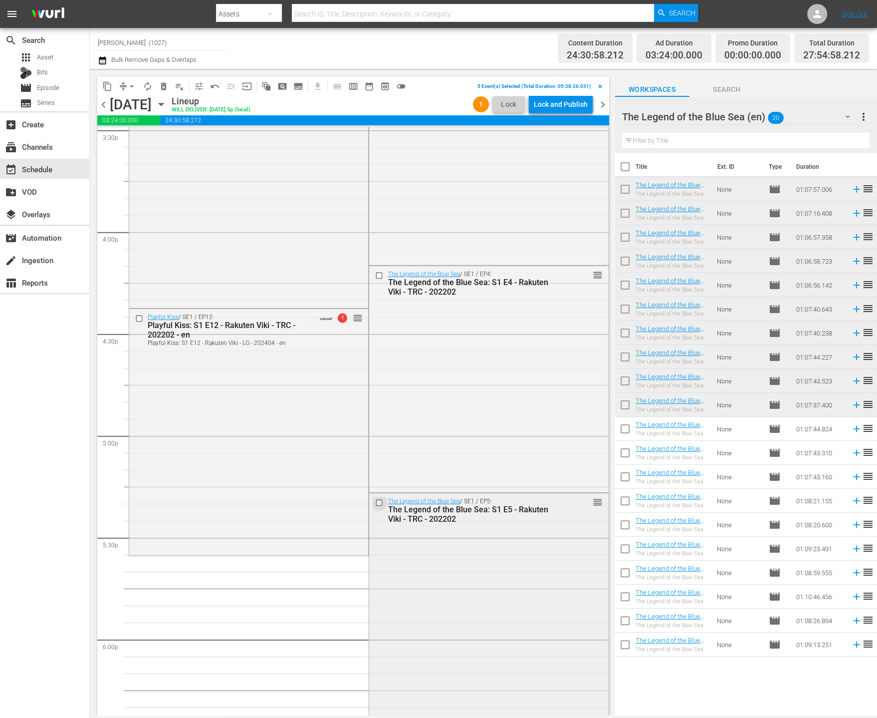
click at [375, 501] on input "checkbox" at bounding box center [380, 503] width 10 height 8
click at [376, 274] on input "checkbox" at bounding box center [380, 275] width 10 height 8
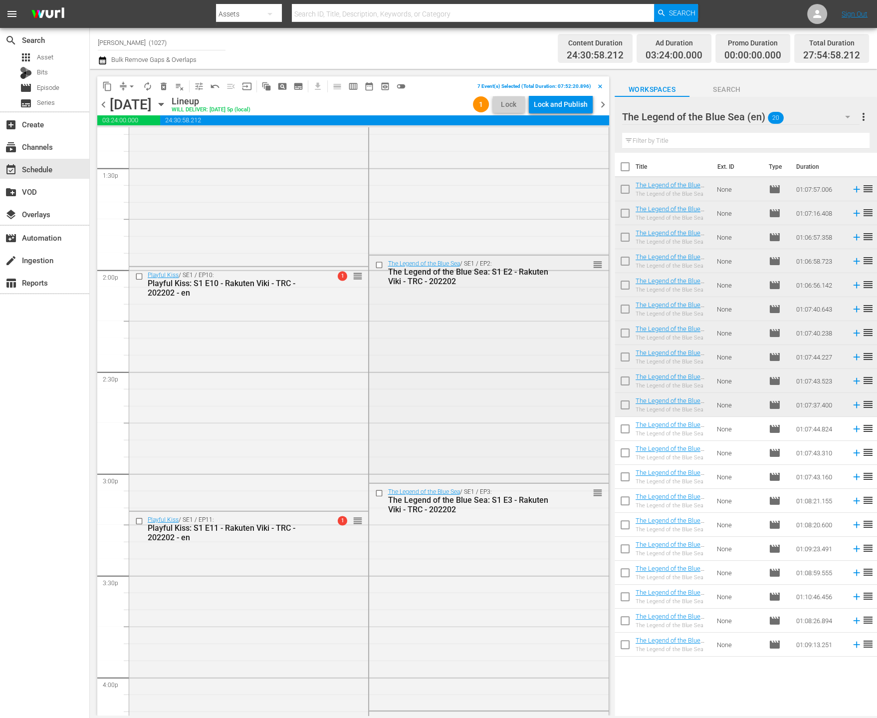
scroll to position [2715, 0]
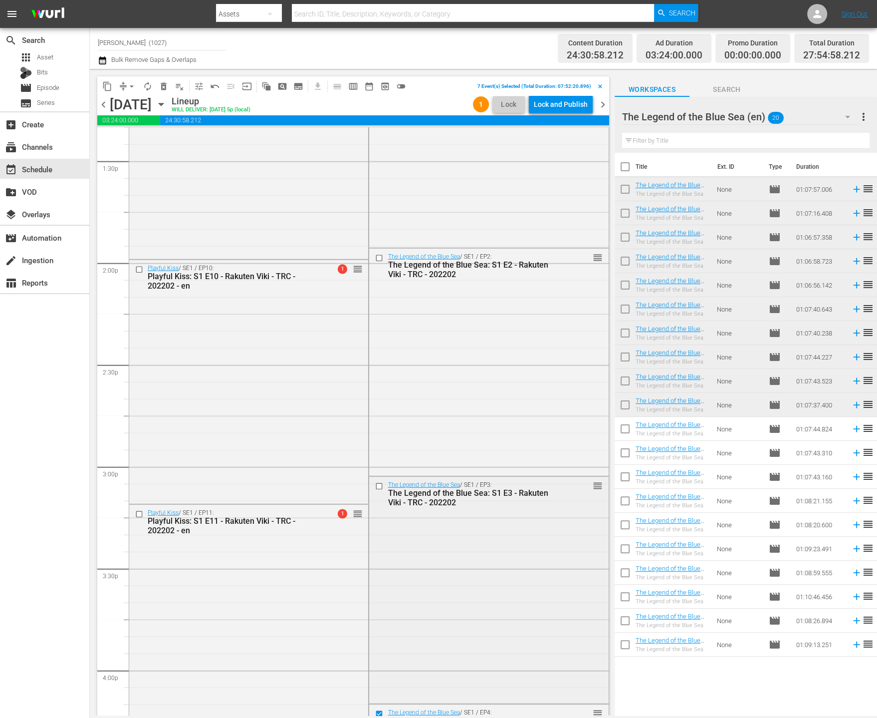
click at [376, 487] on input "checkbox" at bounding box center [380, 486] width 10 height 8
click at [378, 258] on input "checkbox" at bounding box center [380, 258] width 10 height 8
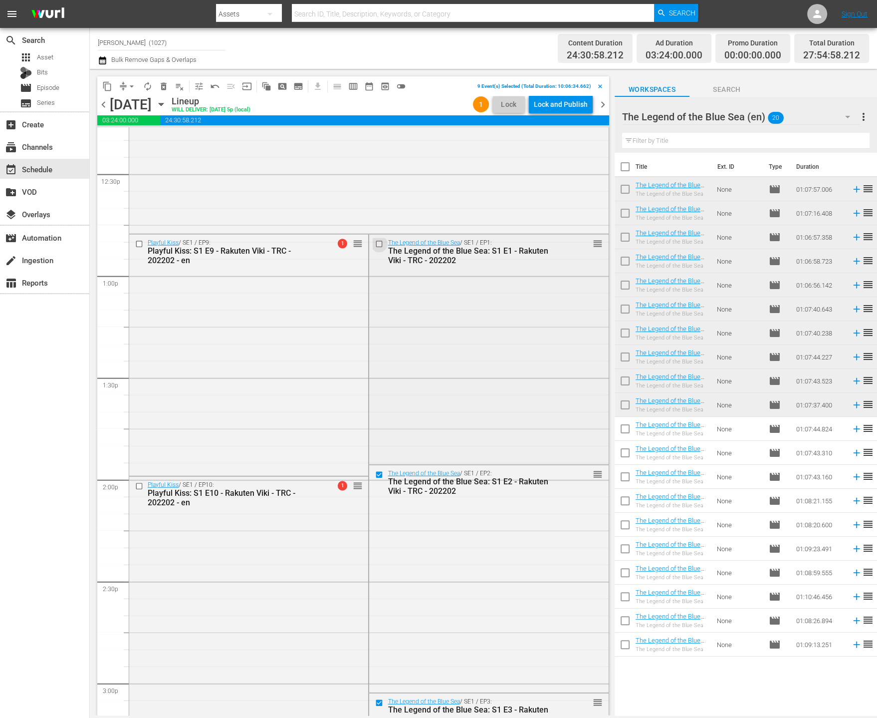
click at [375, 245] on input "checkbox" at bounding box center [380, 244] width 10 height 8
click at [164, 87] on span "delete_forever_outlined" at bounding box center [164, 86] width 10 height 10
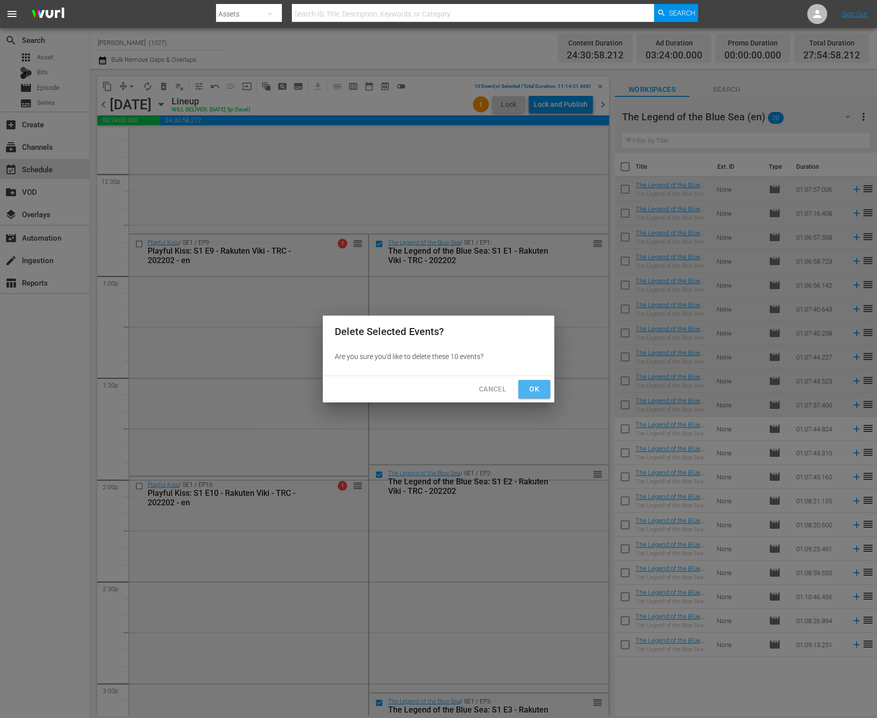
click at [530, 394] on span "Ok" at bounding box center [535, 389] width 16 height 12
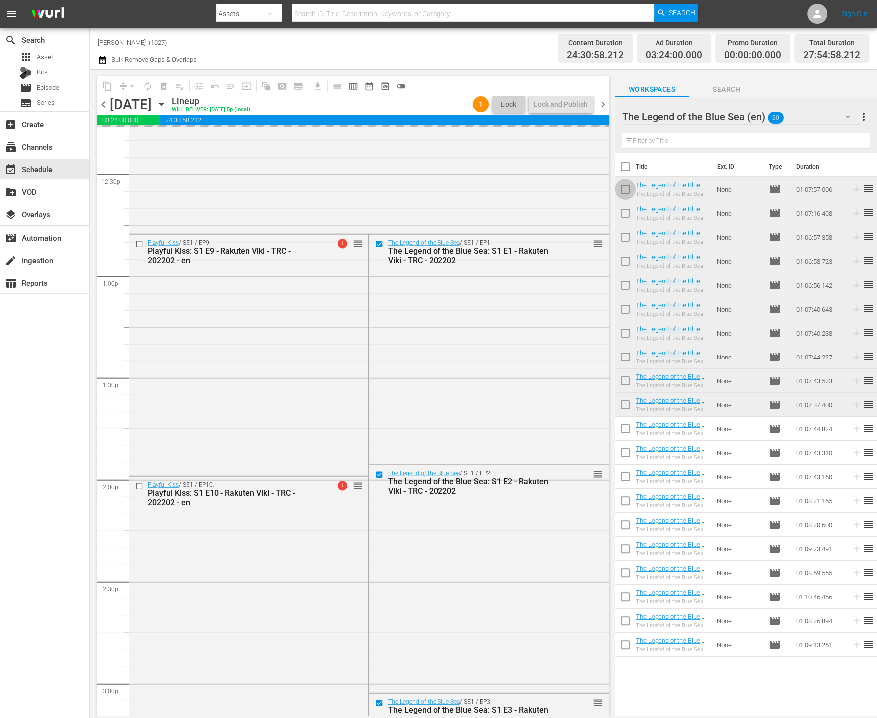
click at [621, 193] on input "checkbox" at bounding box center [625, 191] width 21 height 21
checkbox input "true"
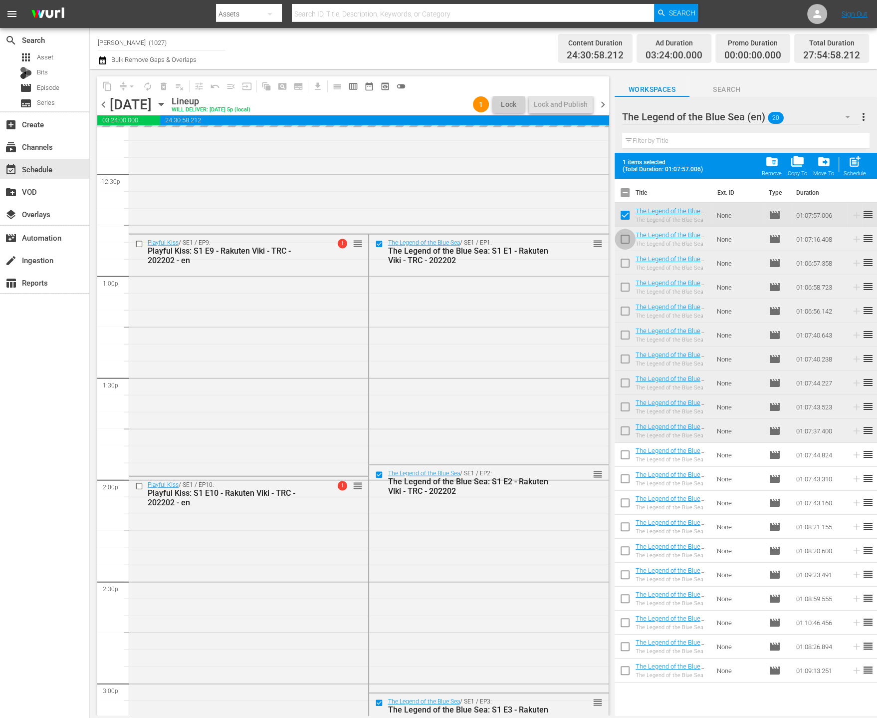
click at [623, 240] on input "checkbox" at bounding box center [625, 241] width 21 height 21
checkbox input "true"
click at [626, 260] on input "checkbox" at bounding box center [625, 265] width 21 height 21
checkbox input "true"
click at [626, 285] on input "checkbox" at bounding box center [625, 289] width 21 height 21
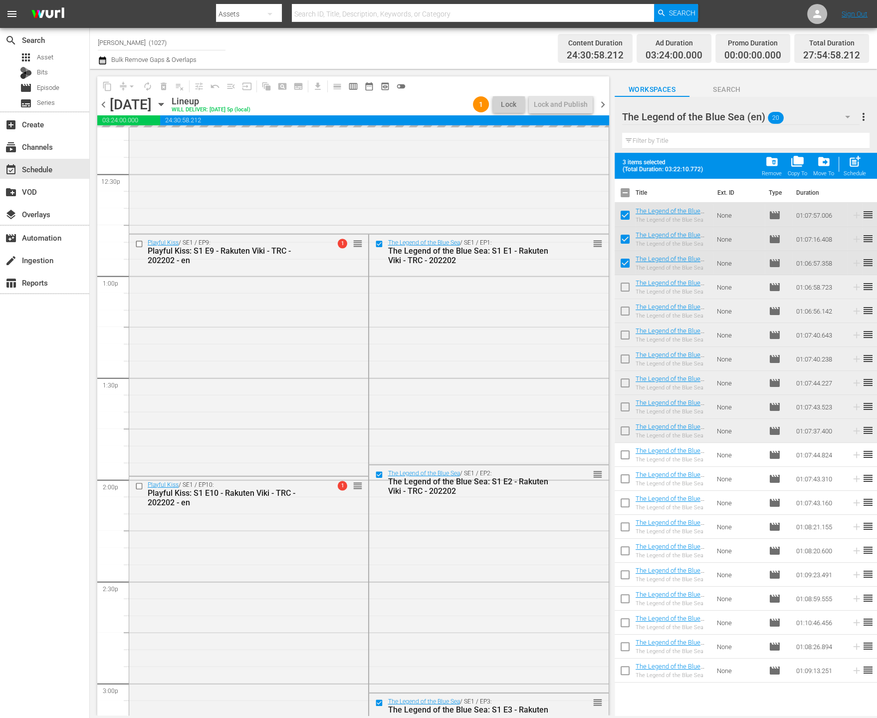
checkbox input "true"
click at [625, 311] on input "checkbox" at bounding box center [625, 312] width 21 height 21
checkbox input "true"
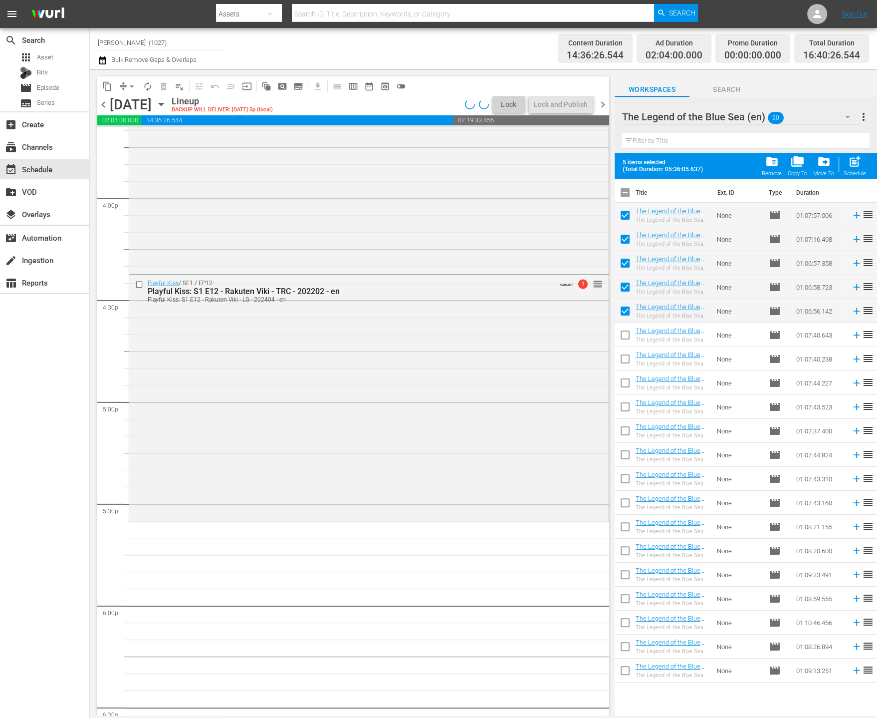
scroll to position [3244, 0]
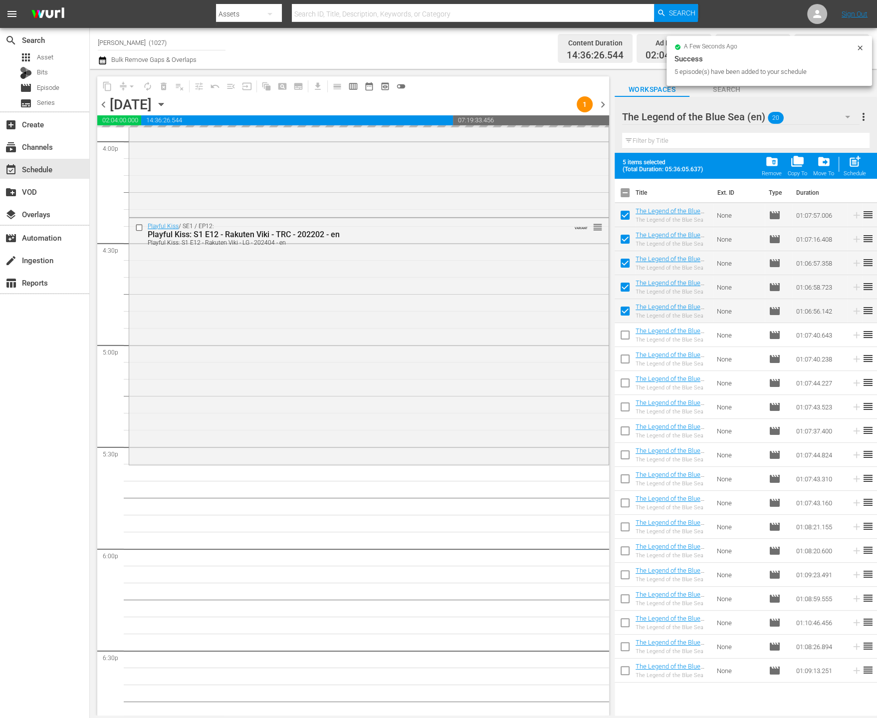
drag, startPoint x: 747, startPoint y: 211, endPoint x: 874, endPoint y: 704, distance: 509.6
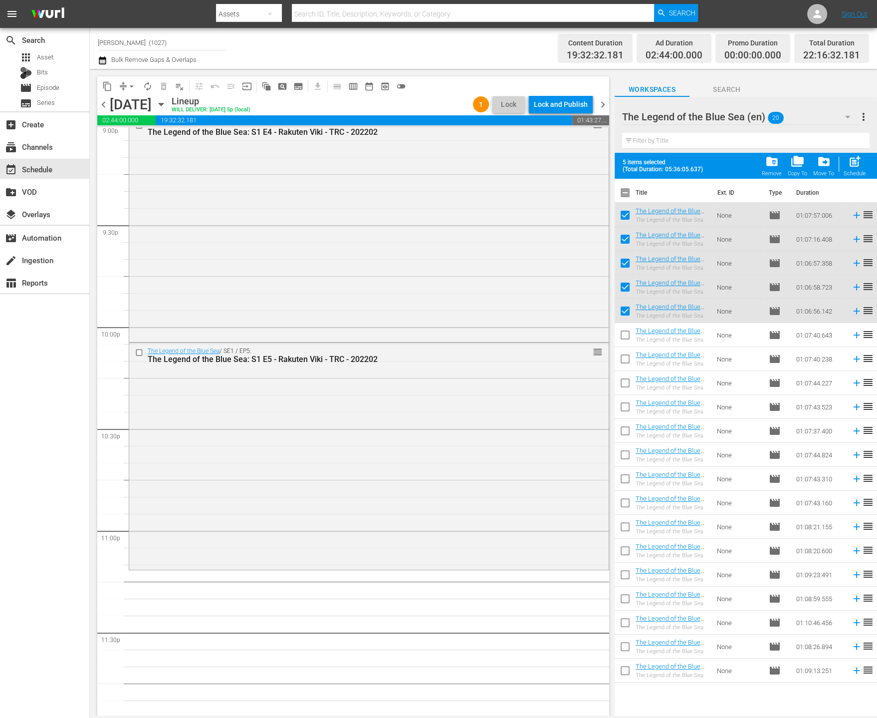
scroll to position [4299, 0]
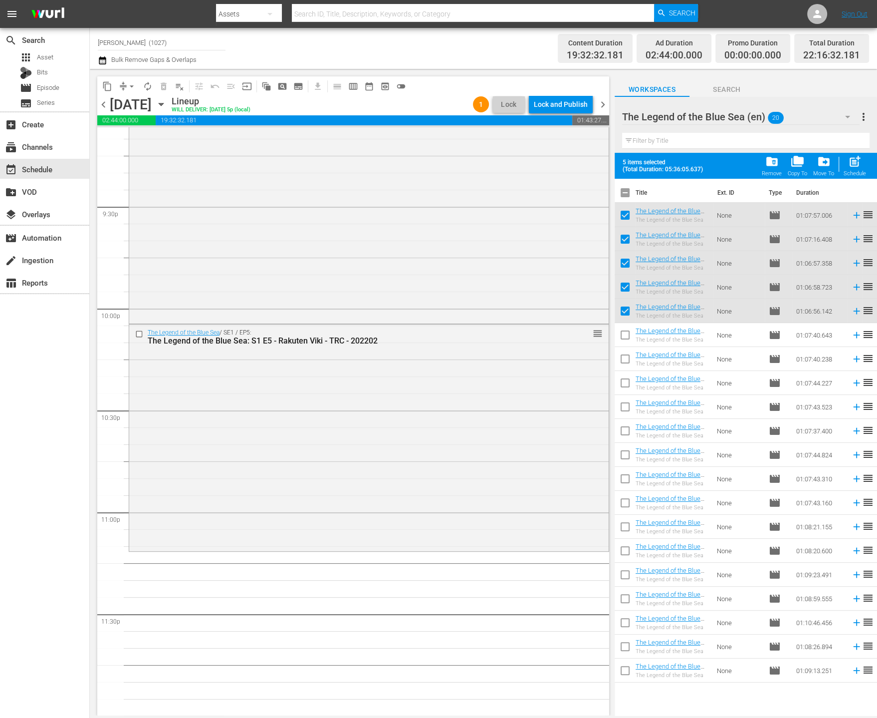
click at [630, 193] on input "checkbox" at bounding box center [625, 194] width 21 height 21
checkbox input "true"
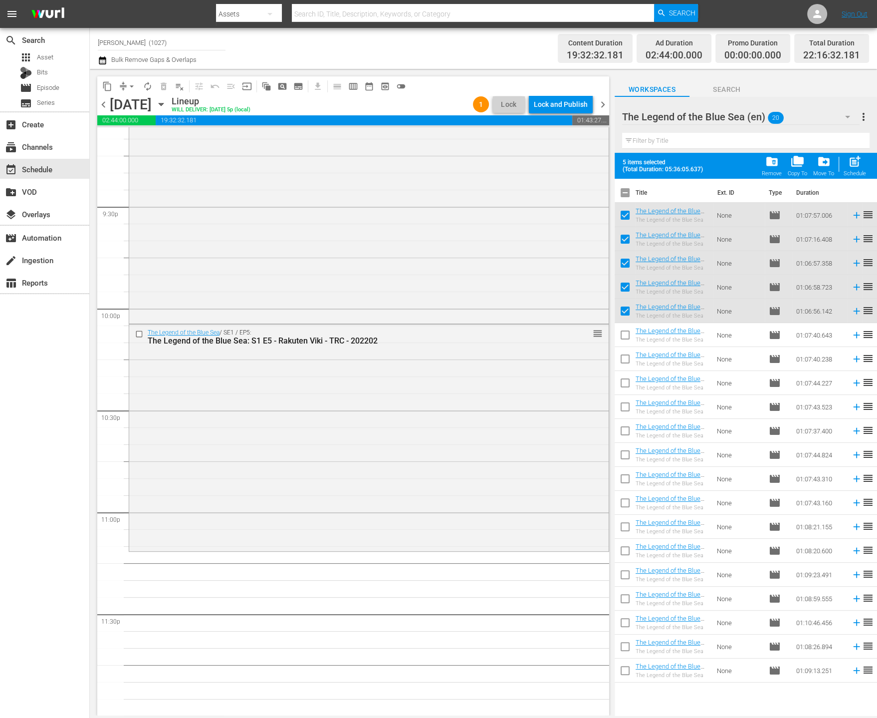
checkbox input "true"
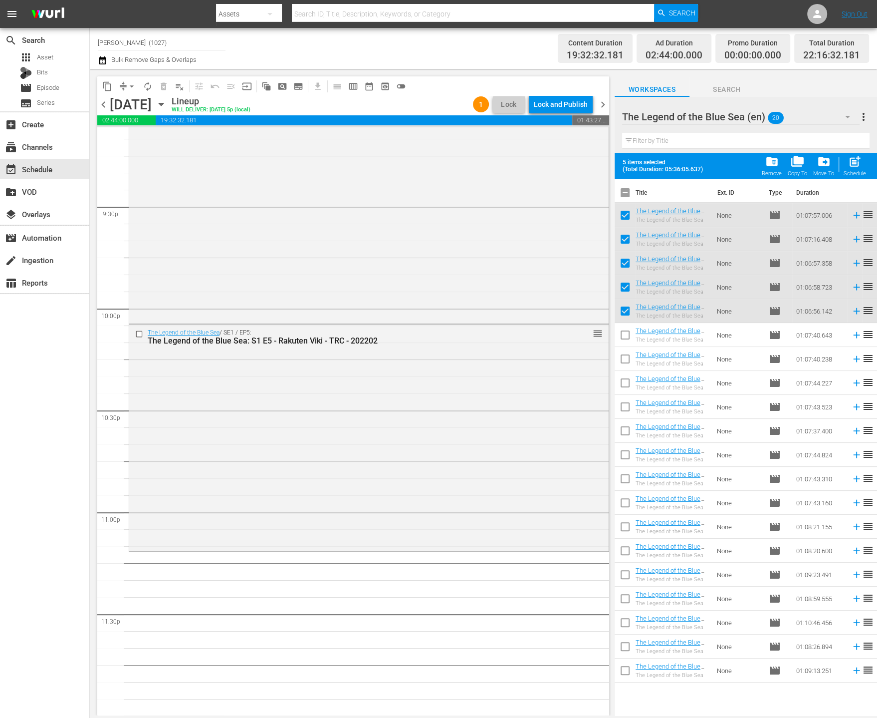
checkbox input "true"
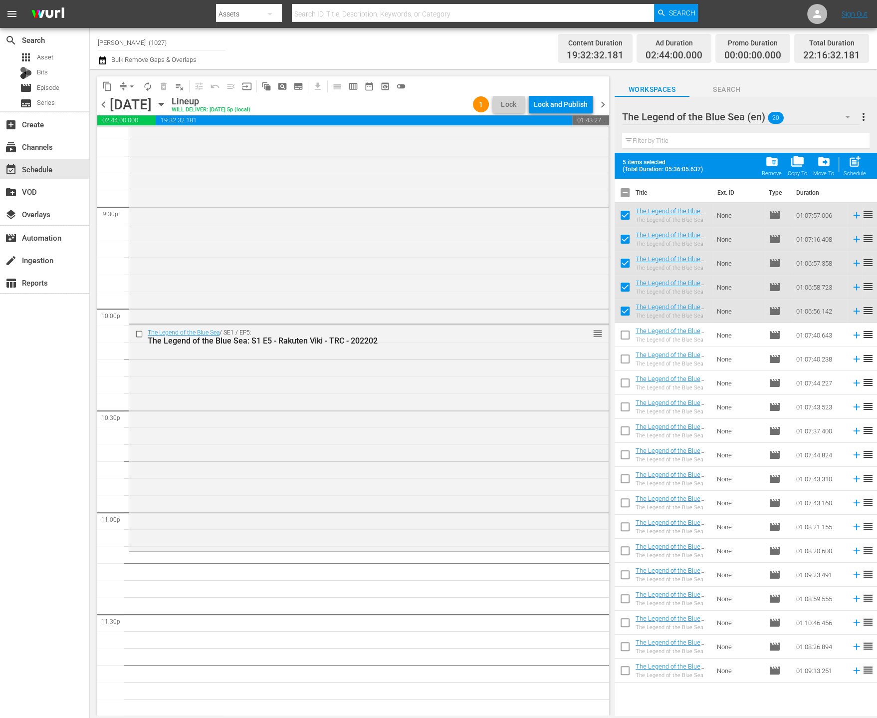
checkbox input "true"
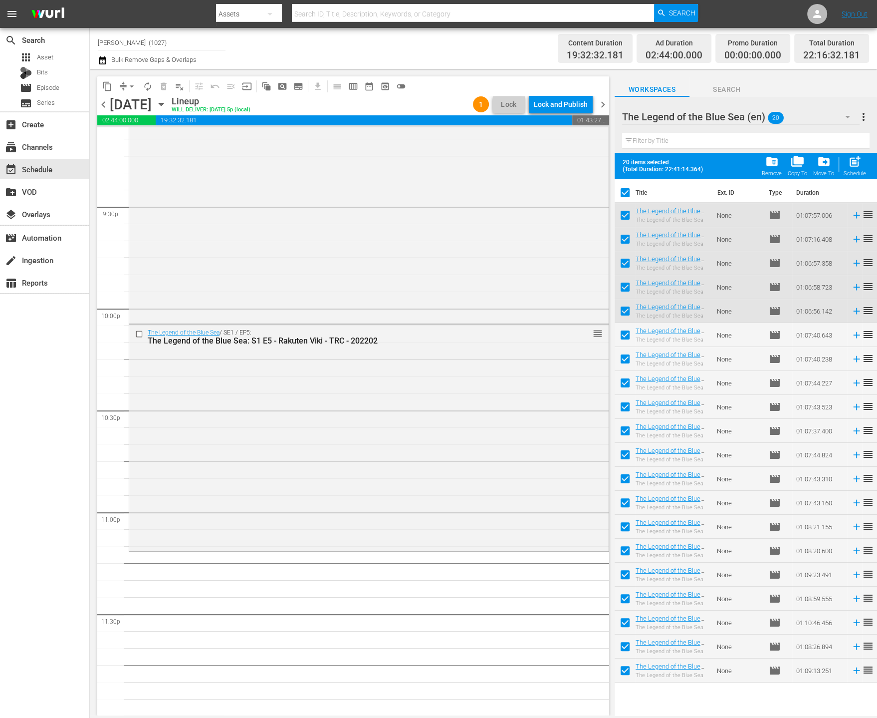
click at [629, 191] on input "checkbox" at bounding box center [625, 194] width 21 height 21
checkbox input "false"
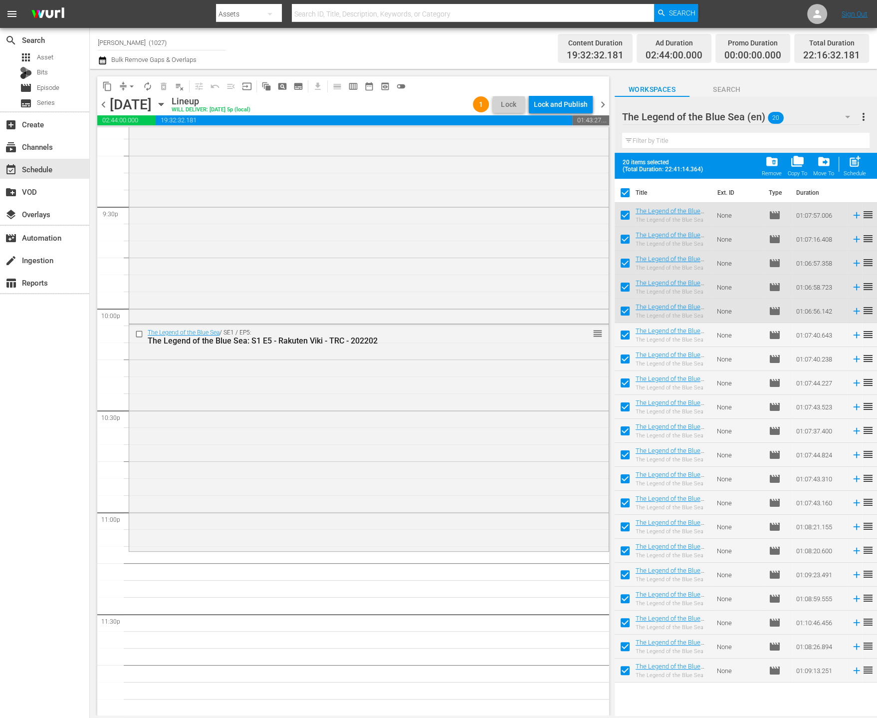
checkbox input "false"
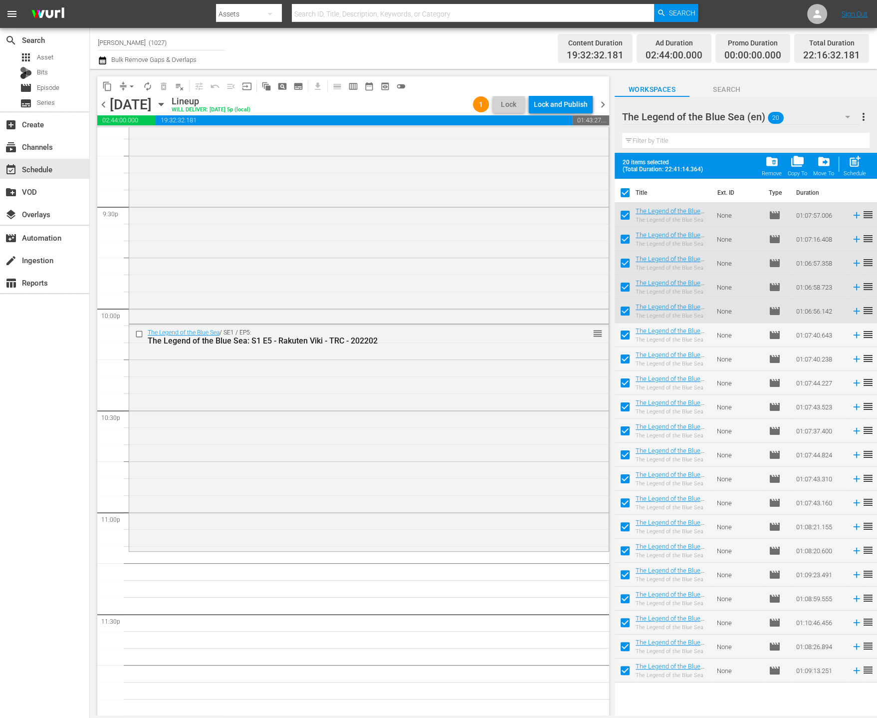
checkbox input "false"
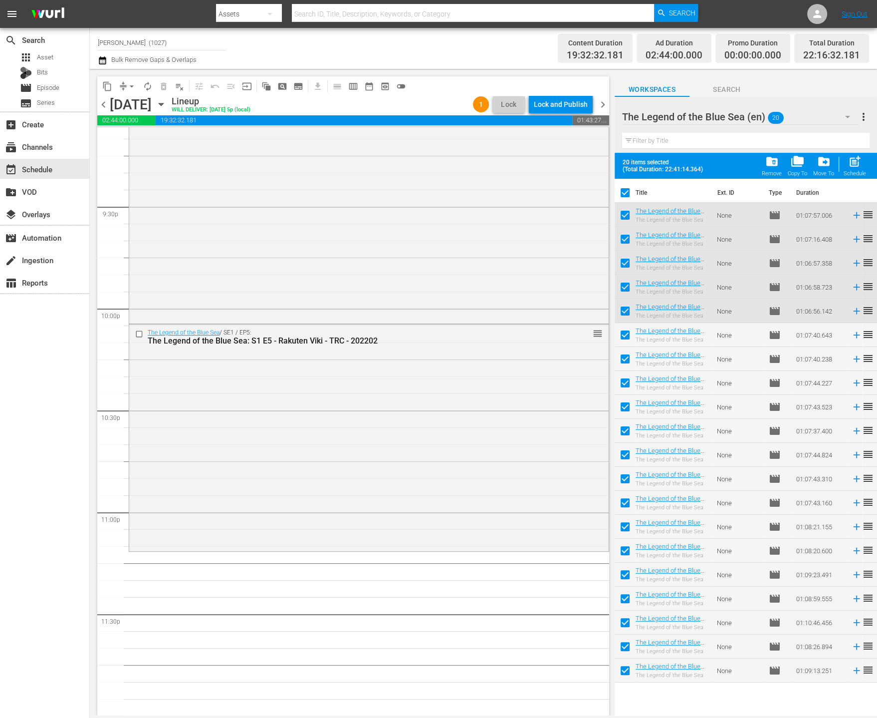
checkbox input "false"
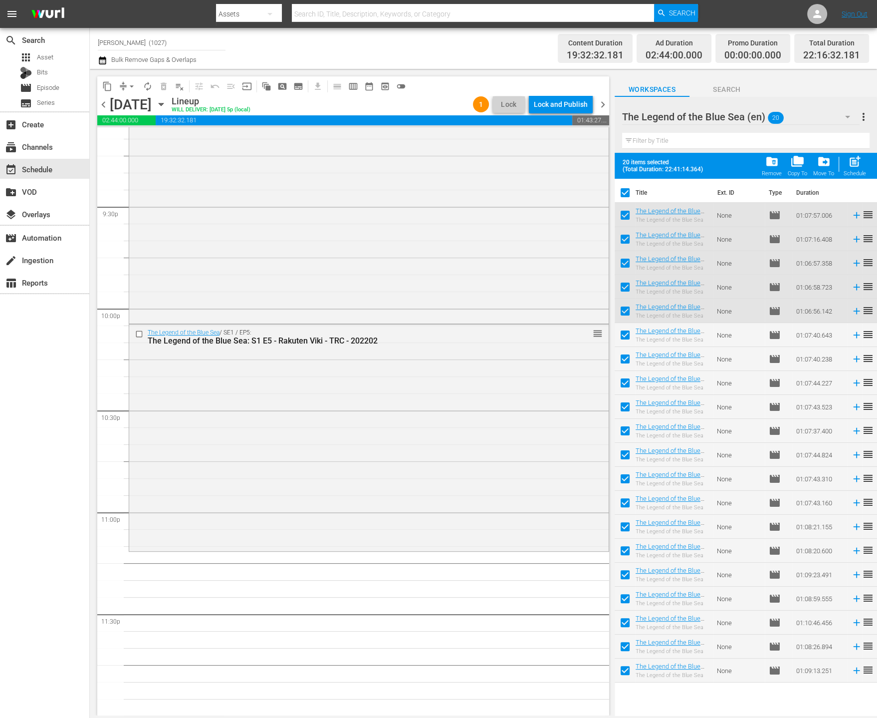
checkbox input "false"
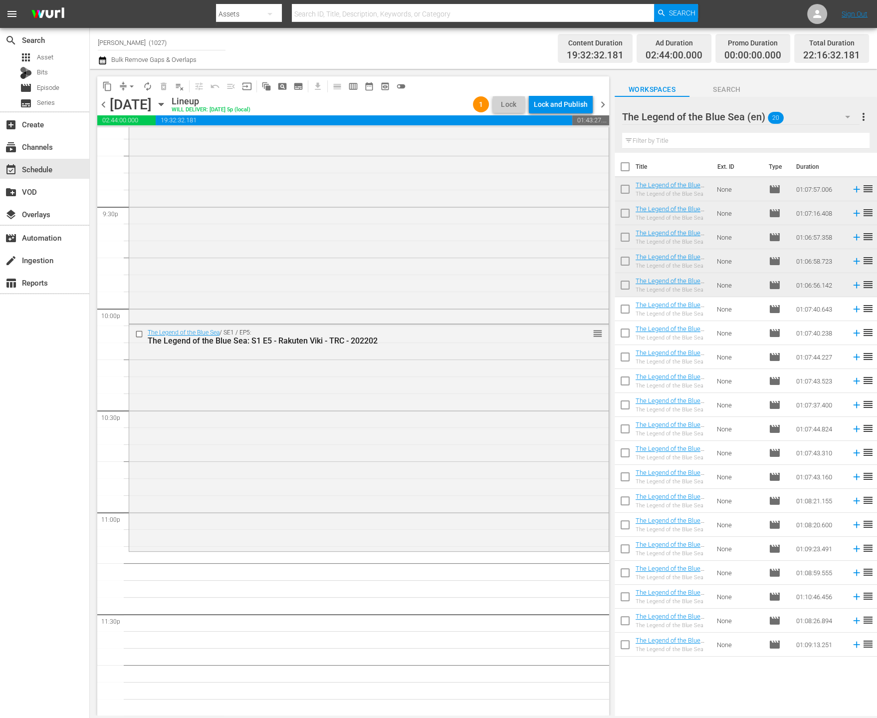
click at [813, 115] on div "The Legend of the Blue Sea (en) 20" at bounding box center [741, 117] width 238 height 28
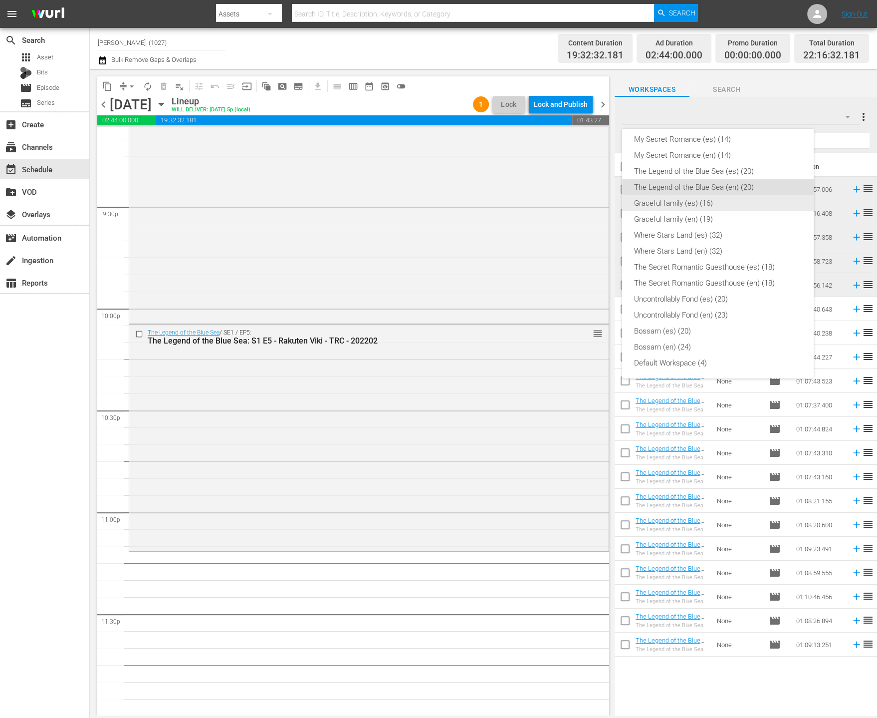
scroll to position [0, 0]
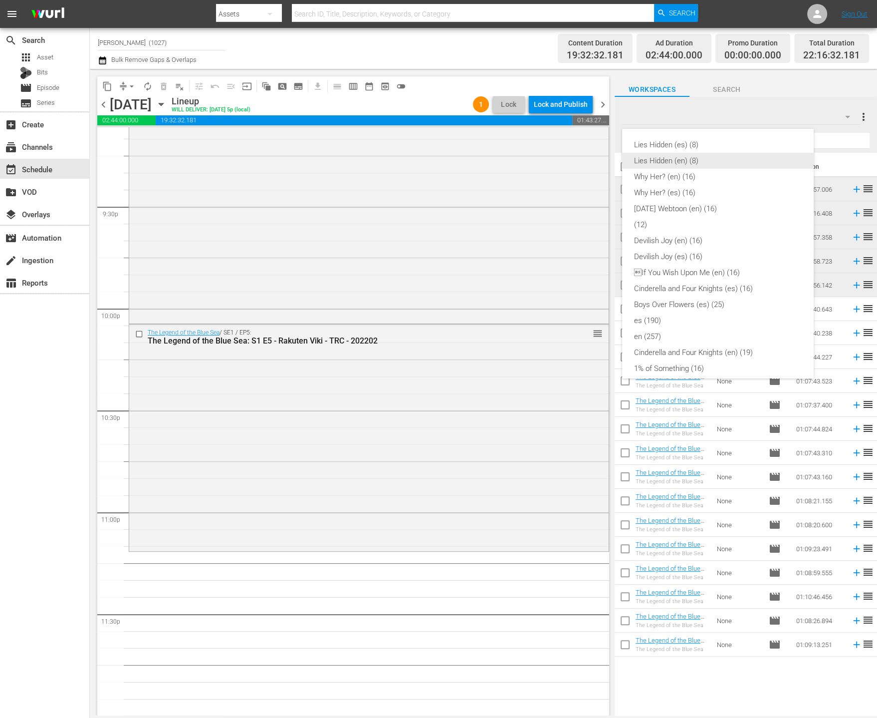
click at [695, 156] on div "Lies Hidden (en) (8)" at bounding box center [718, 161] width 168 height 16
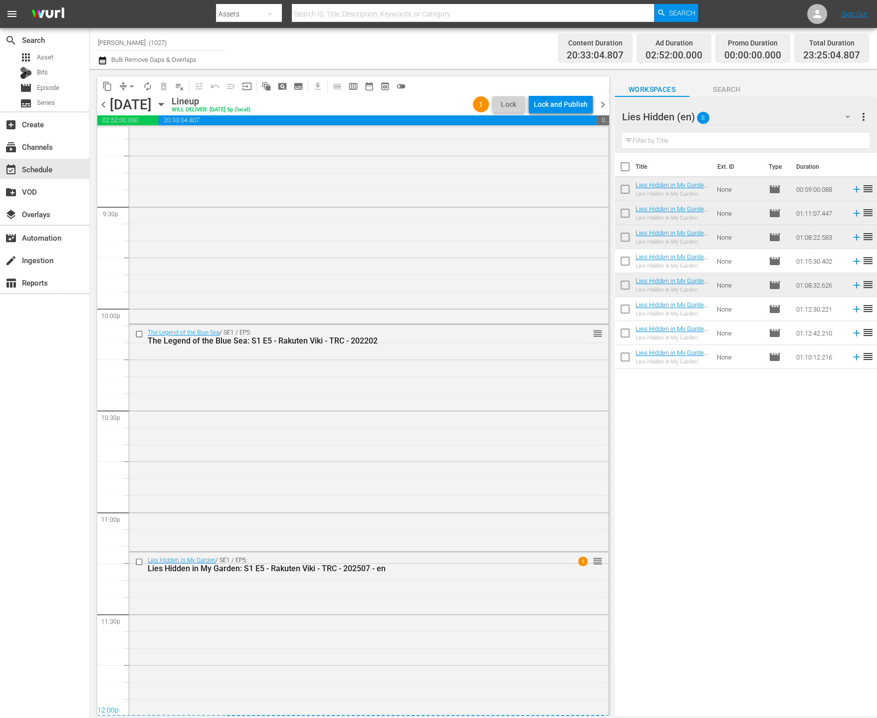
scroll to position [4368, 0]
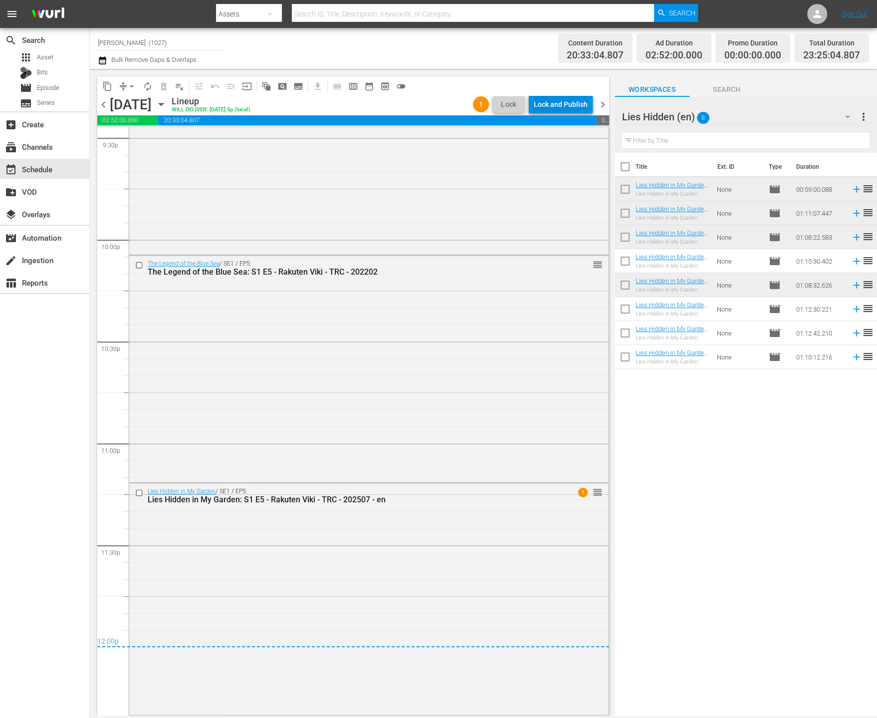
click at [563, 108] on div "Lock and Publish" at bounding box center [561, 104] width 54 height 18
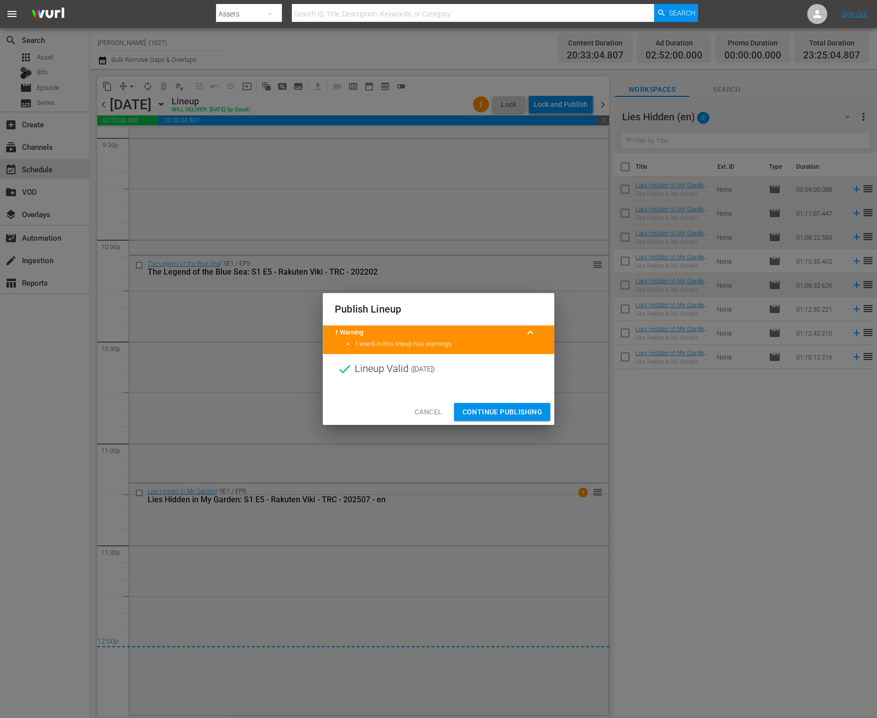
click at [489, 399] on div "Cancel Continue Publishing" at bounding box center [439, 412] width 232 height 26
click at [488, 404] on button "Continue Publishing" at bounding box center [502, 412] width 96 height 18
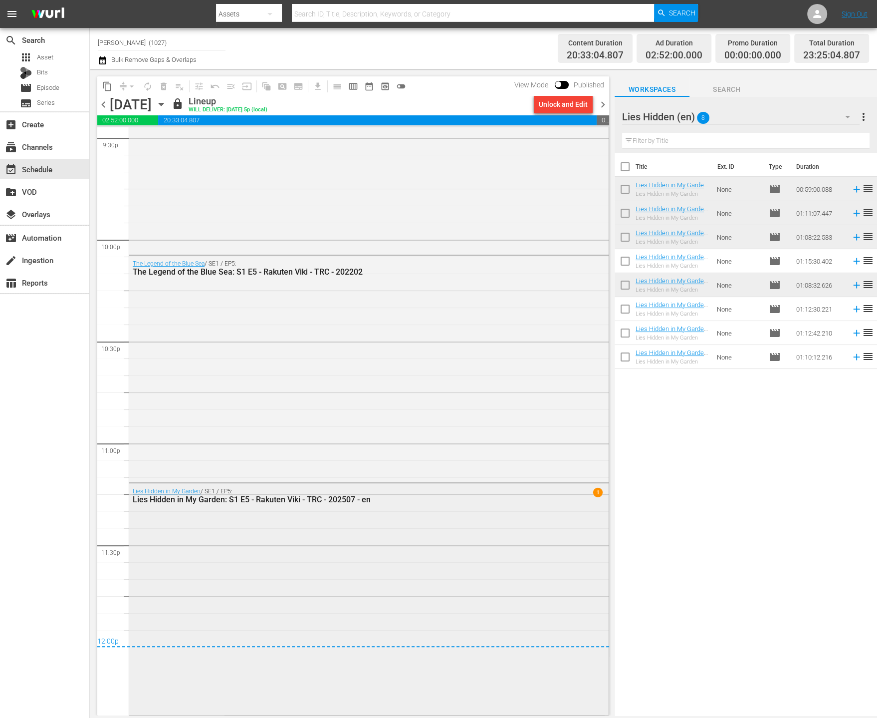
click at [593, 486] on div "Lies Hidden in My Garden / SE1 / EP5: Lies Hidden in My Garden: S1 E5 - Rakuten…" at bounding box center [369, 495] width 480 height 24
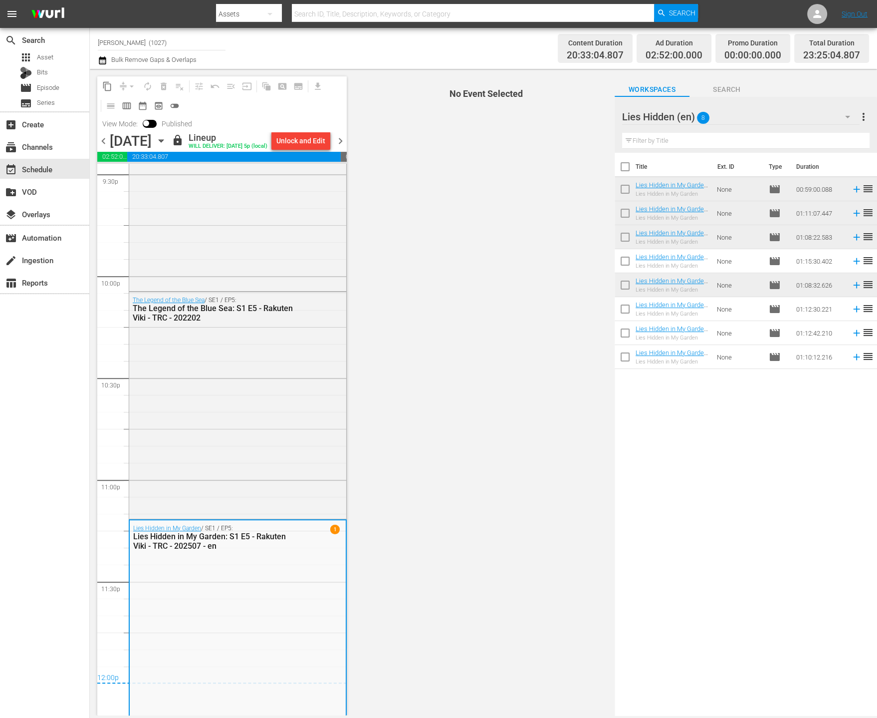
click at [340, 137] on div "chevron_left Thursday, September 25th September 25th lock Lineup WILL DELIVER: …" at bounding box center [222, 141] width 250 height 19
click at [340, 141] on span "chevron_right" at bounding box center [340, 141] width 12 height 12
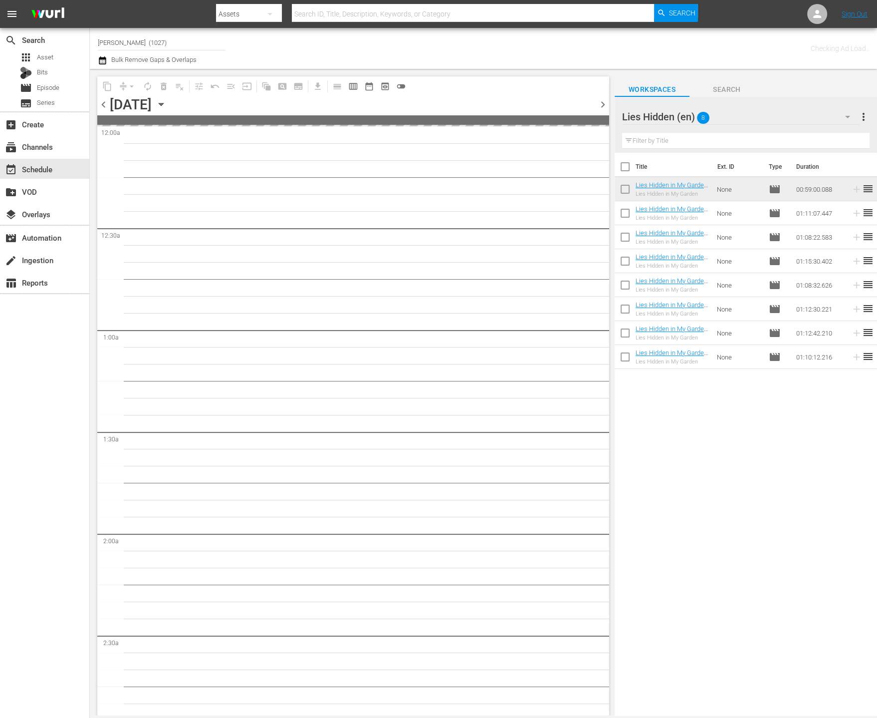
click at [626, 317] on input "checkbox" at bounding box center [625, 310] width 21 height 21
checkbox input "true"
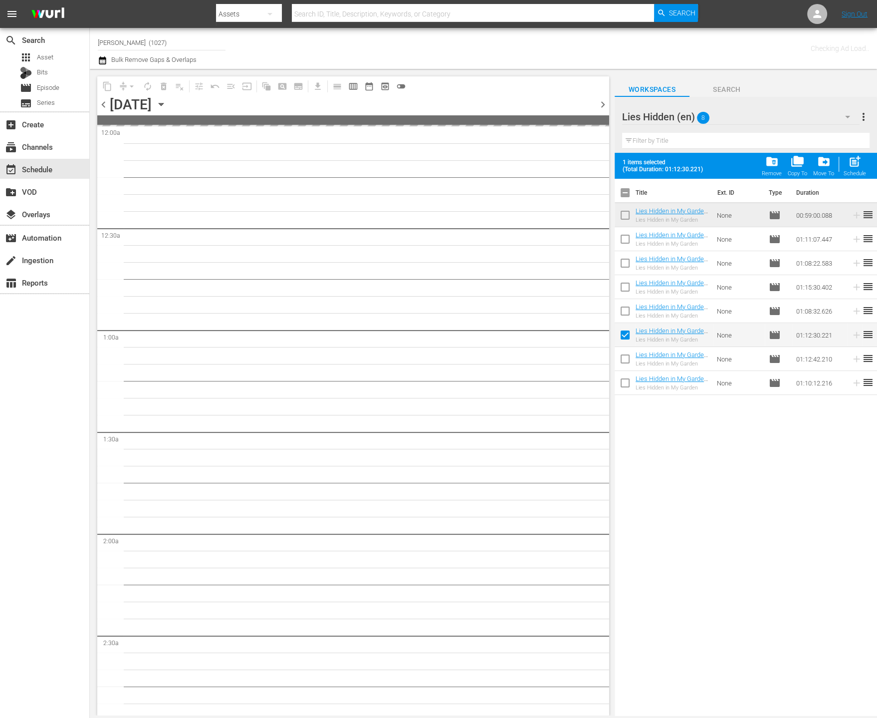
click at [627, 362] on input "checkbox" at bounding box center [625, 360] width 21 height 21
checkbox input "true"
click at [624, 387] on input "checkbox" at bounding box center [625, 384] width 21 height 21
checkbox input "true"
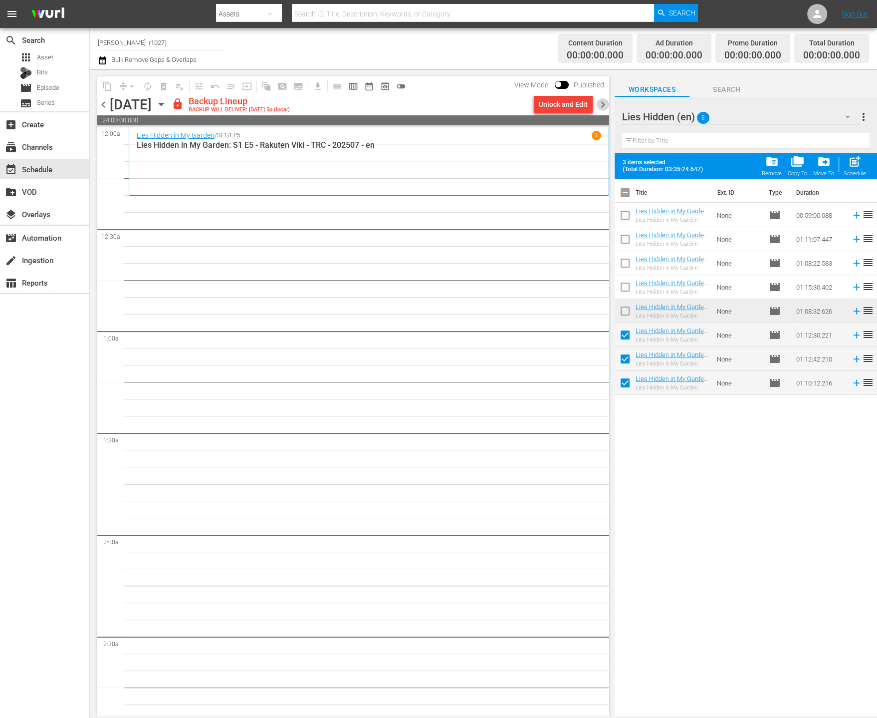
click at [597, 103] on span "chevron_right" at bounding box center [603, 104] width 12 height 12
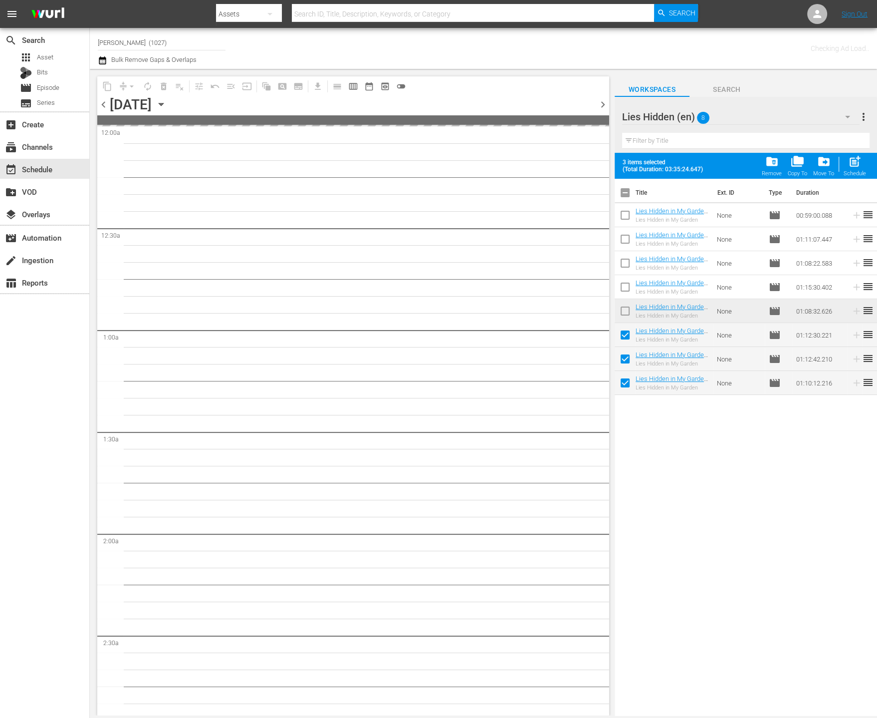
click at [108, 102] on span "chevron_left" at bounding box center [103, 104] width 12 height 12
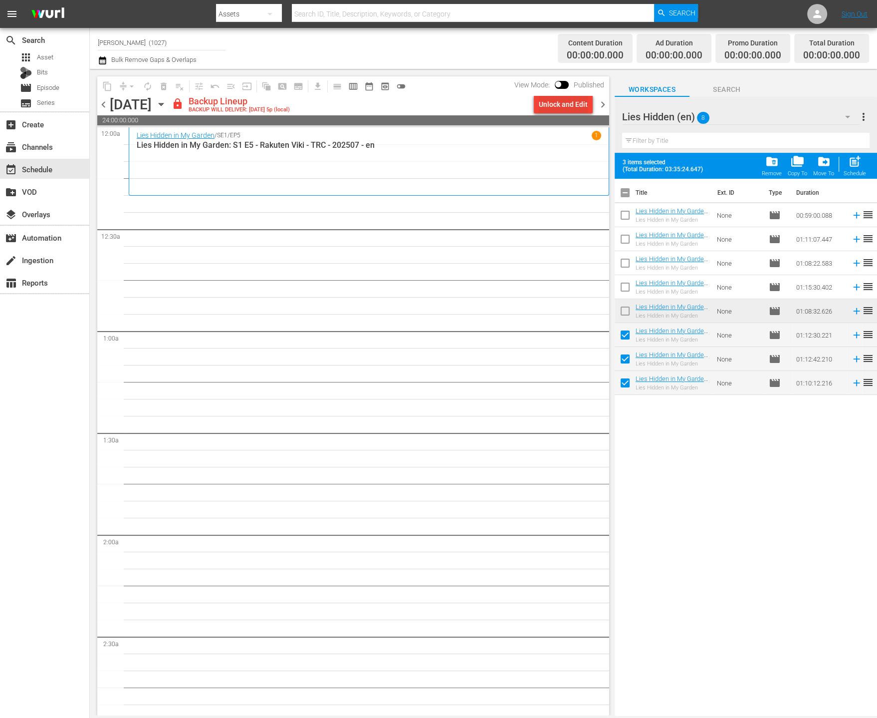
click at [573, 104] on div "Unlock and Edit" at bounding box center [563, 104] width 49 height 18
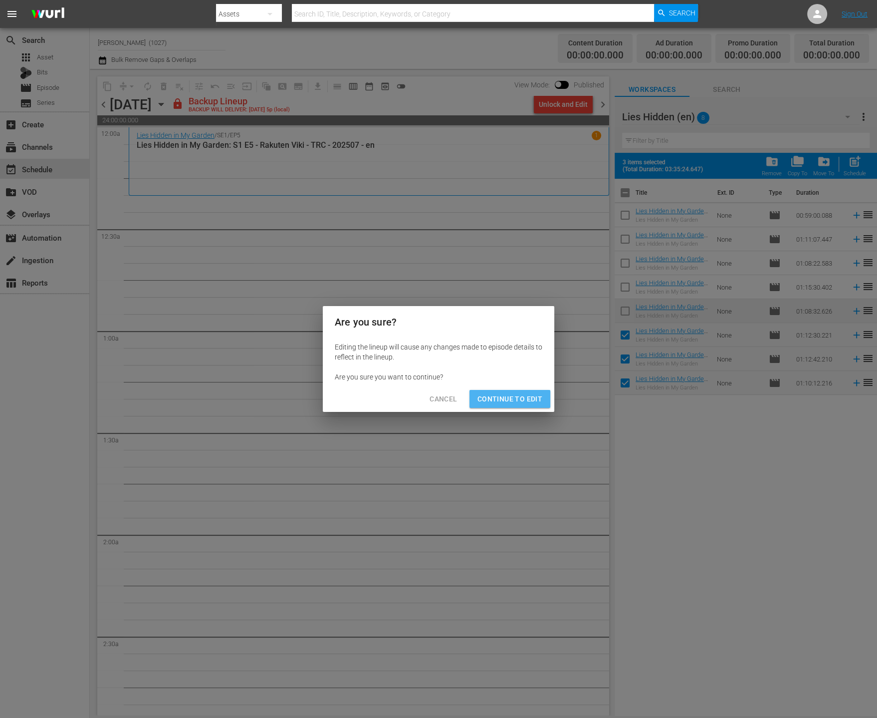
click at [539, 400] on span "Continue to Edit" at bounding box center [510, 399] width 65 height 12
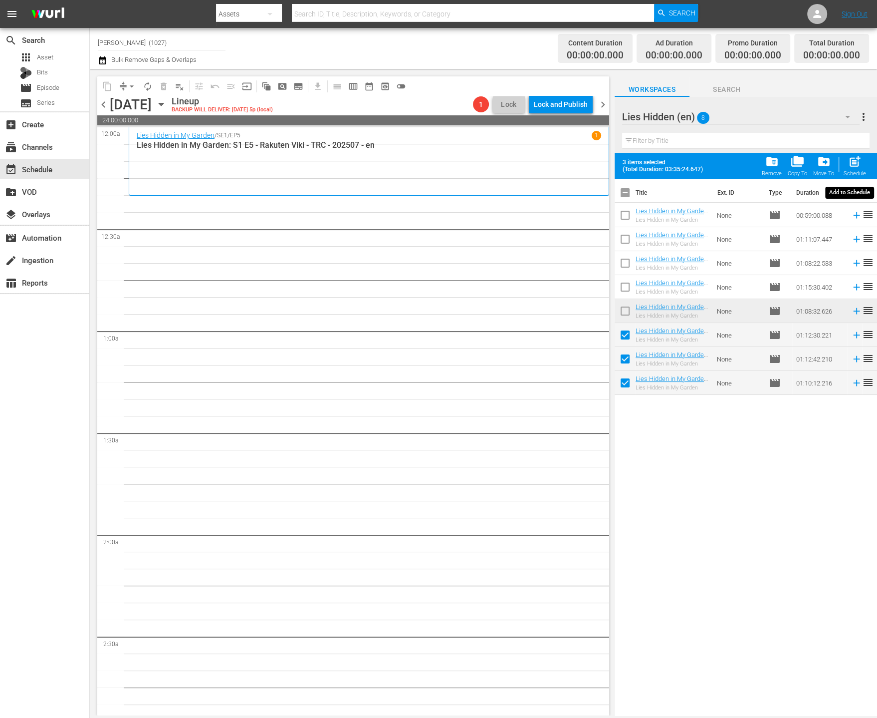
click at [854, 171] on div "Schedule" at bounding box center [855, 173] width 22 height 6
checkbox input "false"
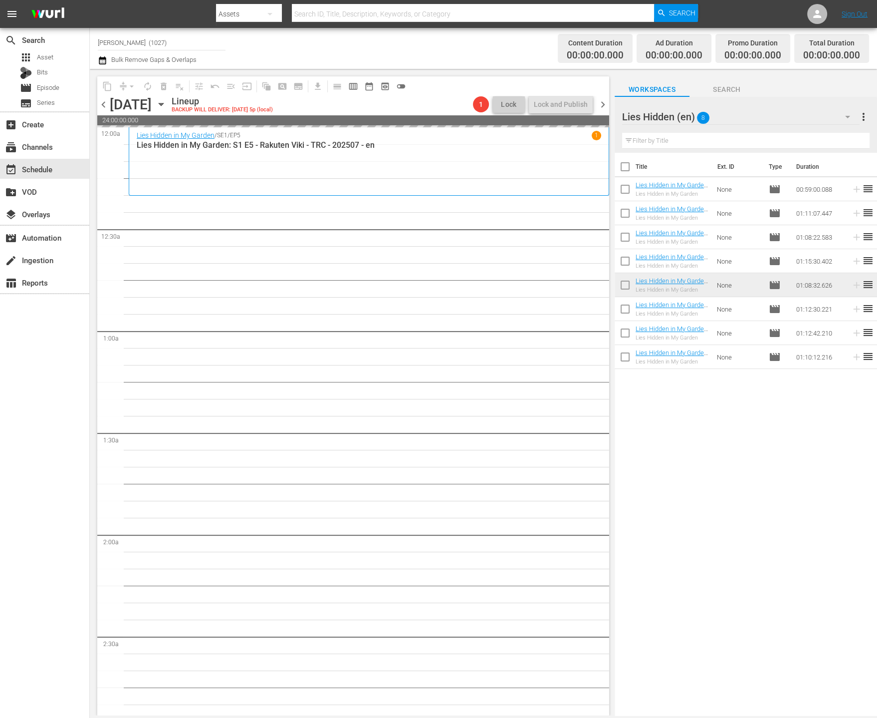
click at [768, 126] on div "Lies Hidden (en) 8 Lies Hidden (en) more_vert Filter by Title" at bounding box center [746, 125] width 263 height 56
click at [789, 117] on div "Lies Hidden (en) 8" at bounding box center [741, 117] width 238 height 28
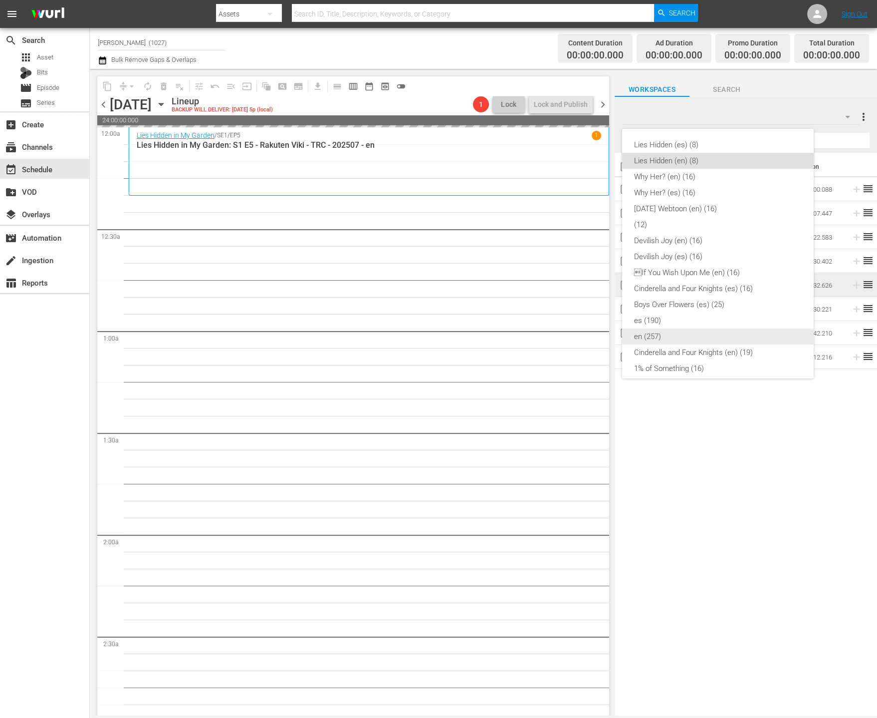
click at [692, 332] on div "en (257)" at bounding box center [718, 336] width 168 height 16
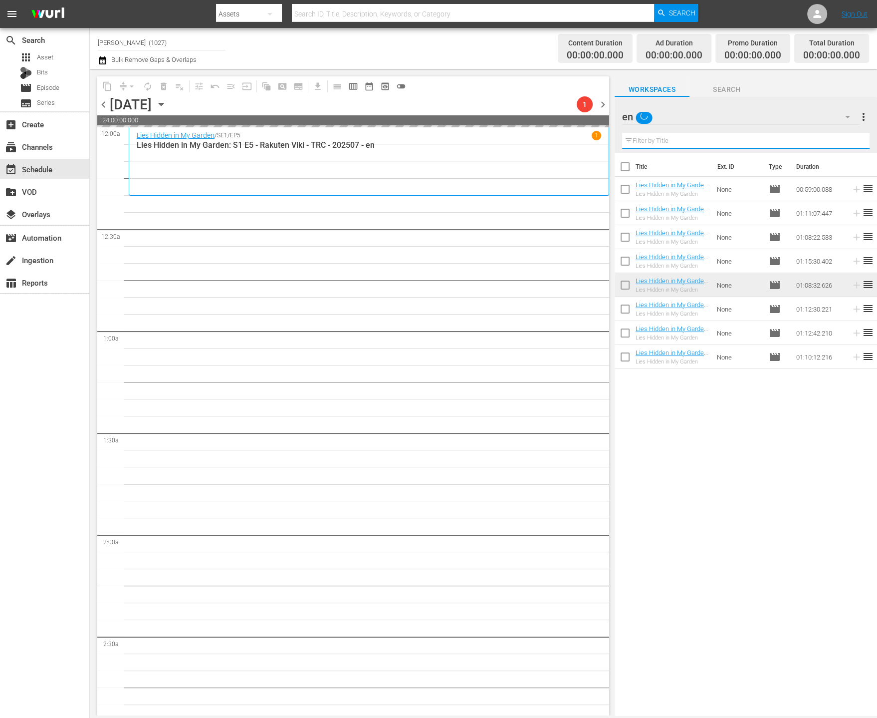
click at [721, 138] on input "text" at bounding box center [746, 141] width 248 height 16
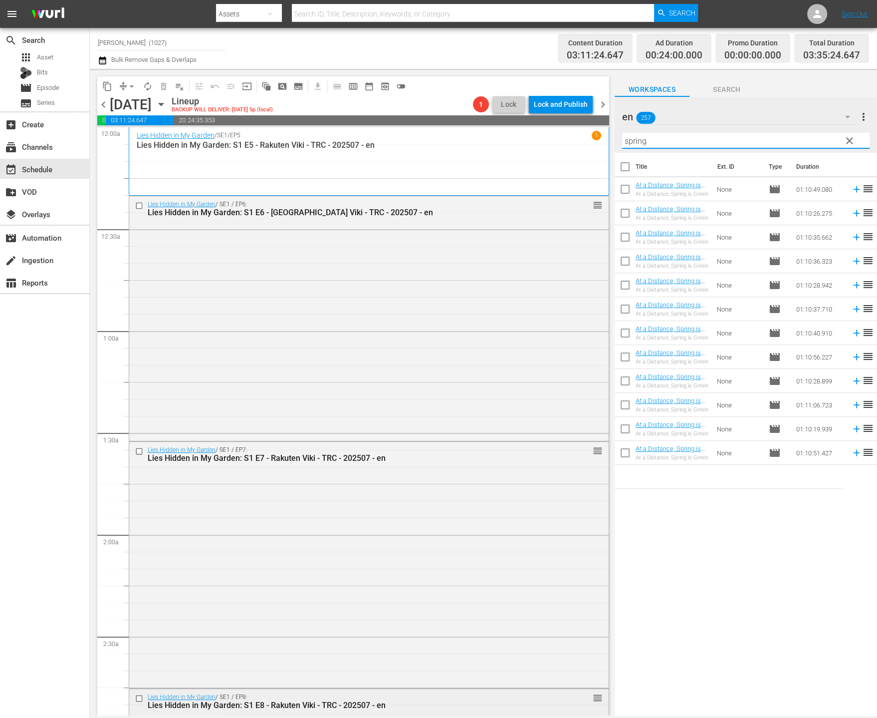
scroll to position [333, 0]
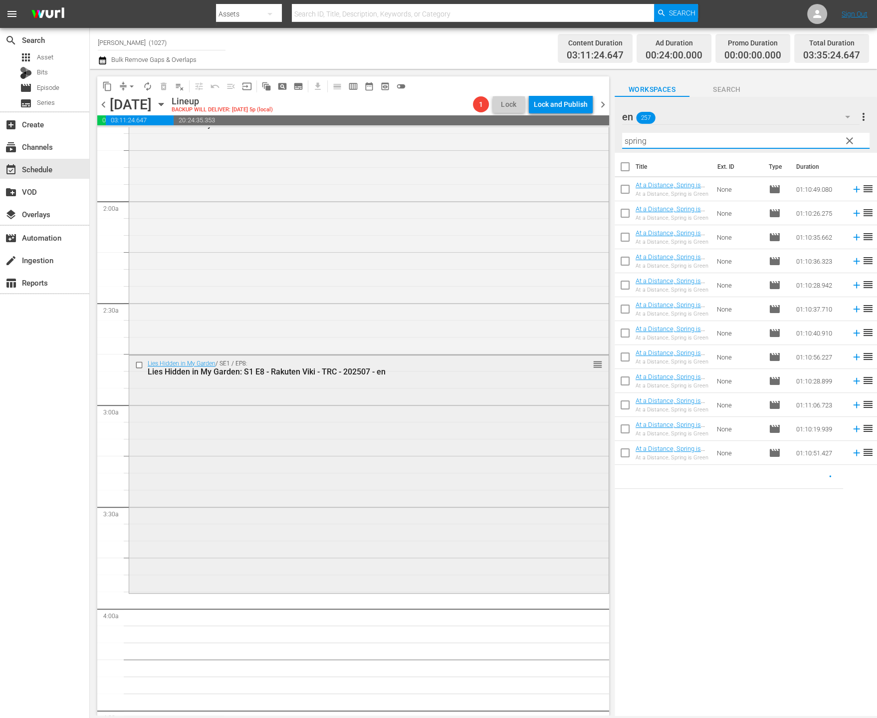
type input "spring"
click at [293, 520] on div "Lies Hidden in My Garden / SE1 / EP8: Lies Hidden in My Garden: S1 E8 - Rakuten…" at bounding box center [369, 472] width 480 height 235
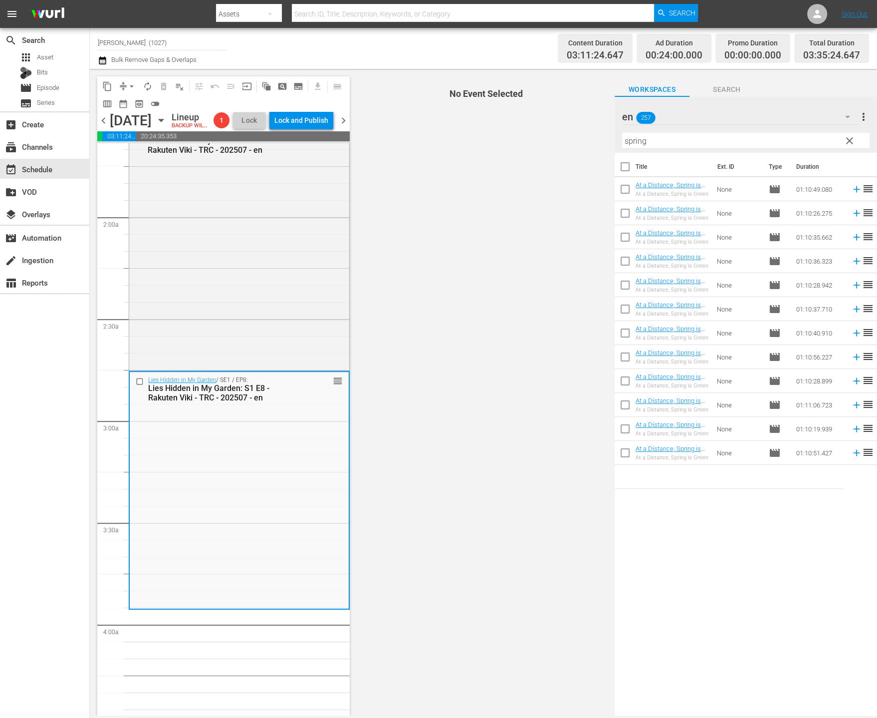
click at [620, 312] on input "checkbox" at bounding box center [625, 310] width 21 height 21
checkbox input "true"
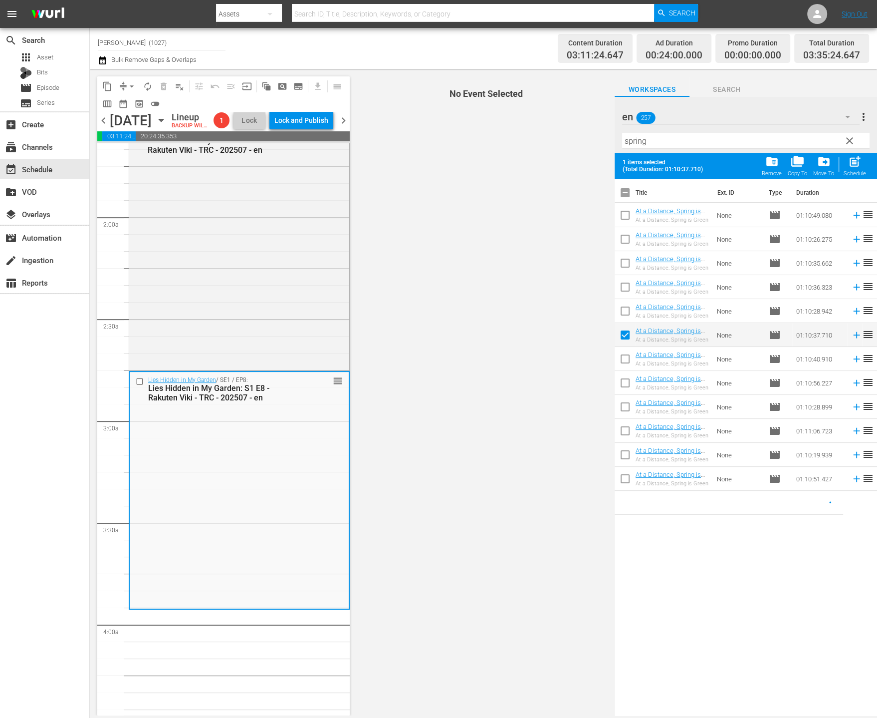
click at [620, 364] on input "checkbox" at bounding box center [625, 360] width 21 height 21
checkbox input "true"
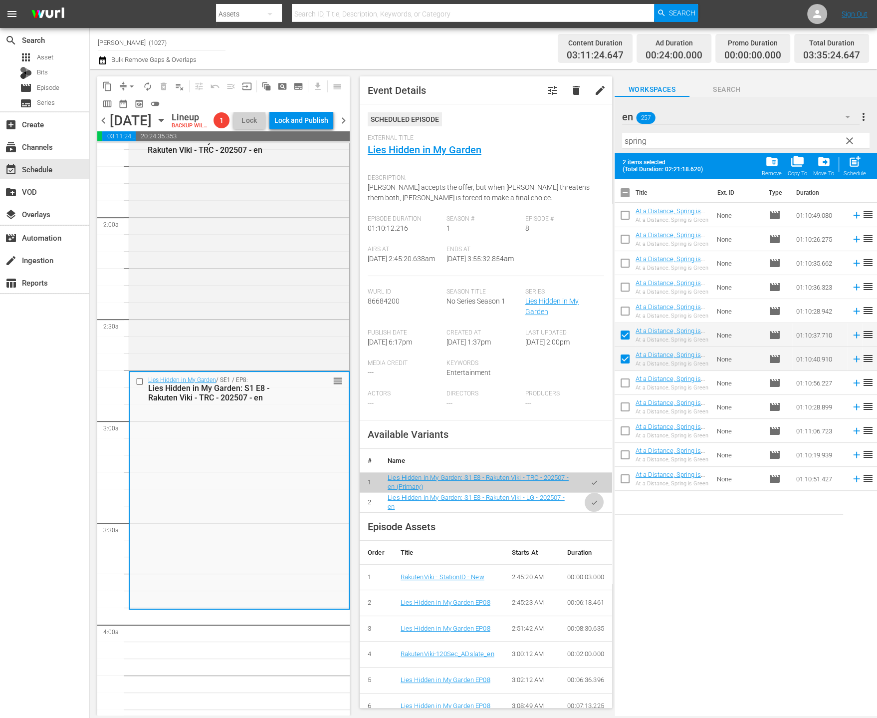
click at [590, 509] on button "button" at bounding box center [594, 502] width 19 height 19
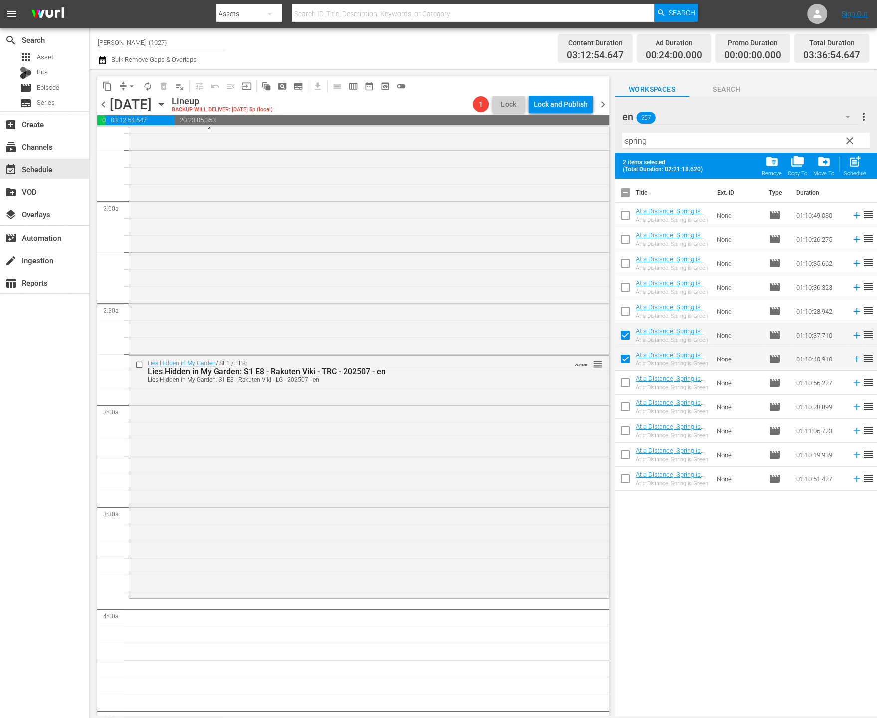
click at [859, 155] on span "post_add" at bounding box center [854, 161] width 13 height 13
checkbox input "false"
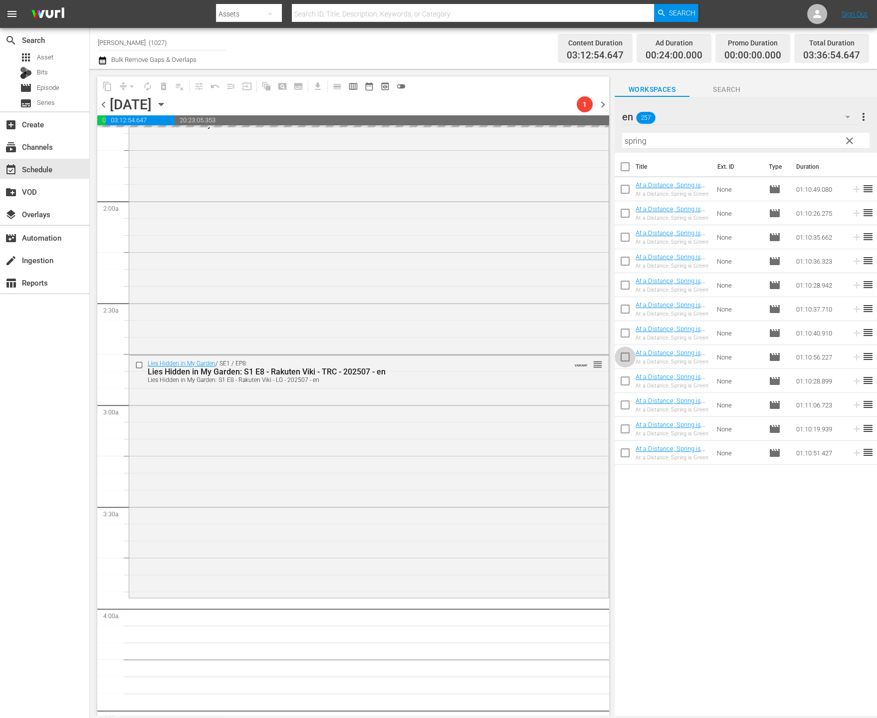
click at [631, 356] on input "checkbox" at bounding box center [625, 358] width 21 height 21
checkbox input "true"
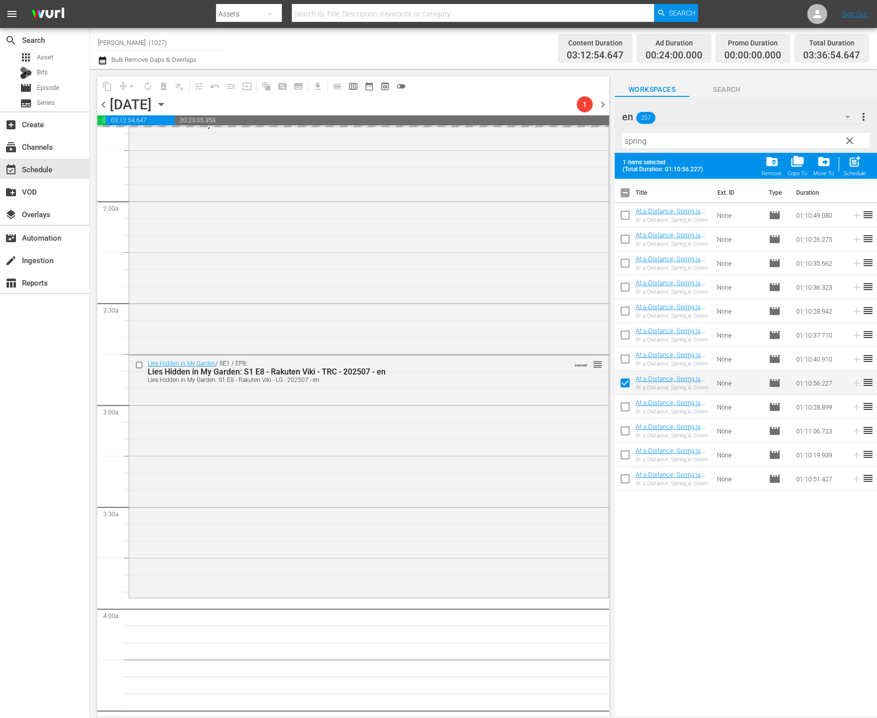
click at [630, 407] on input "checkbox" at bounding box center [625, 408] width 21 height 21
checkbox input "true"
click at [625, 433] on input "checkbox" at bounding box center [625, 432] width 21 height 21
checkbox input "true"
click at [631, 454] on input "checkbox" at bounding box center [625, 456] width 21 height 21
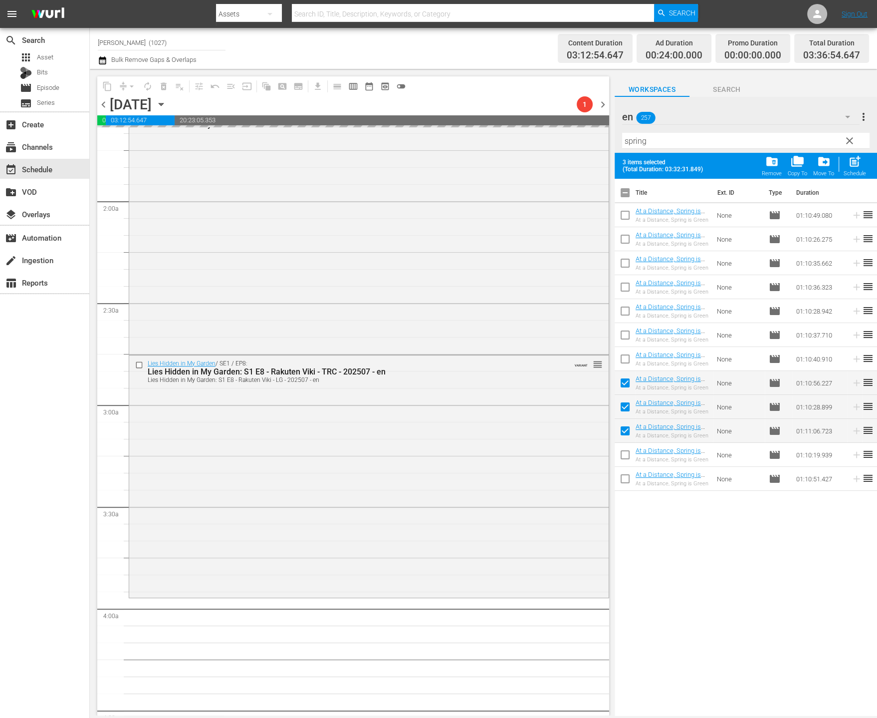
checkbox input "true"
click at [621, 476] on input "checkbox" at bounding box center [625, 480] width 21 height 21
checkbox input "true"
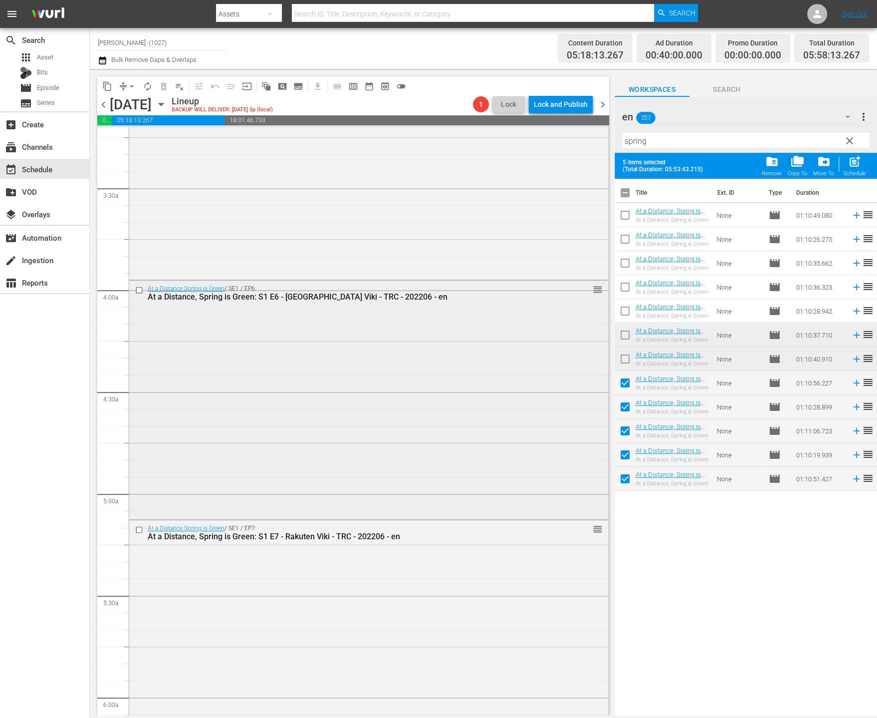
scroll to position [887, 0]
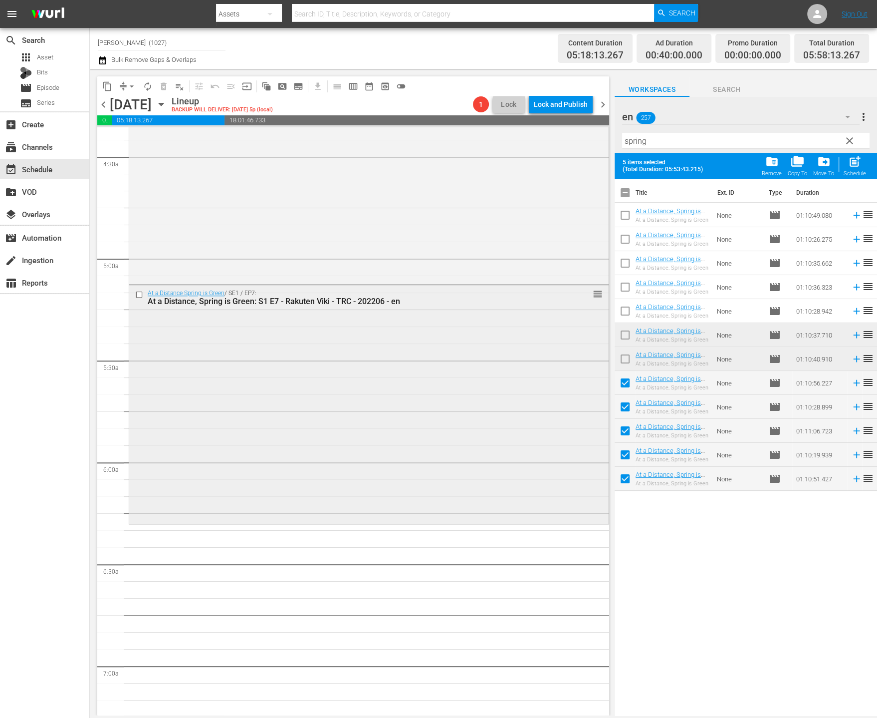
click at [472, 470] on div "At a Distance Spring is Green / SE1 / EP7: At a Distance, Spring is Green: S1 E…" at bounding box center [369, 403] width 480 height 237
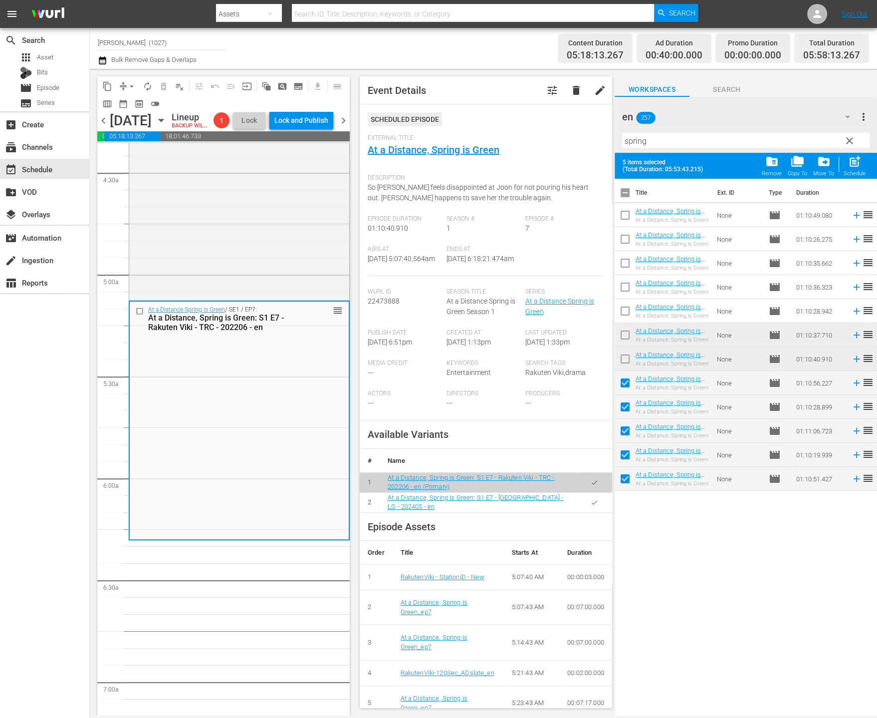
click at [591, 506] on icon "button" at bounding box center [594, 502] width 7 height 7
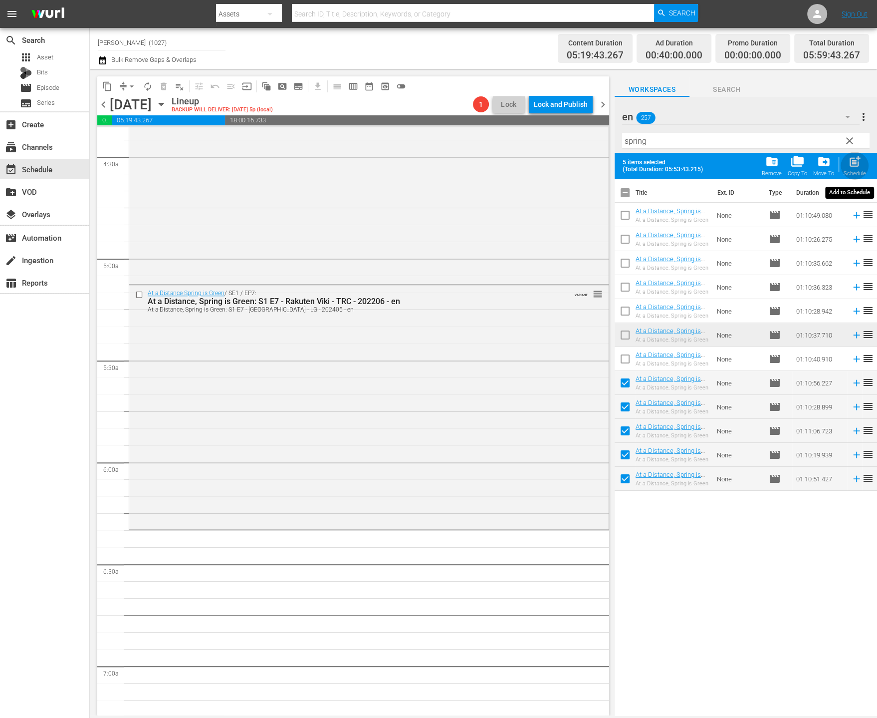
click at [853, 174] on div "Schedule" at bounding box center [855, 173] width 22 height 6
checkbox input "false"
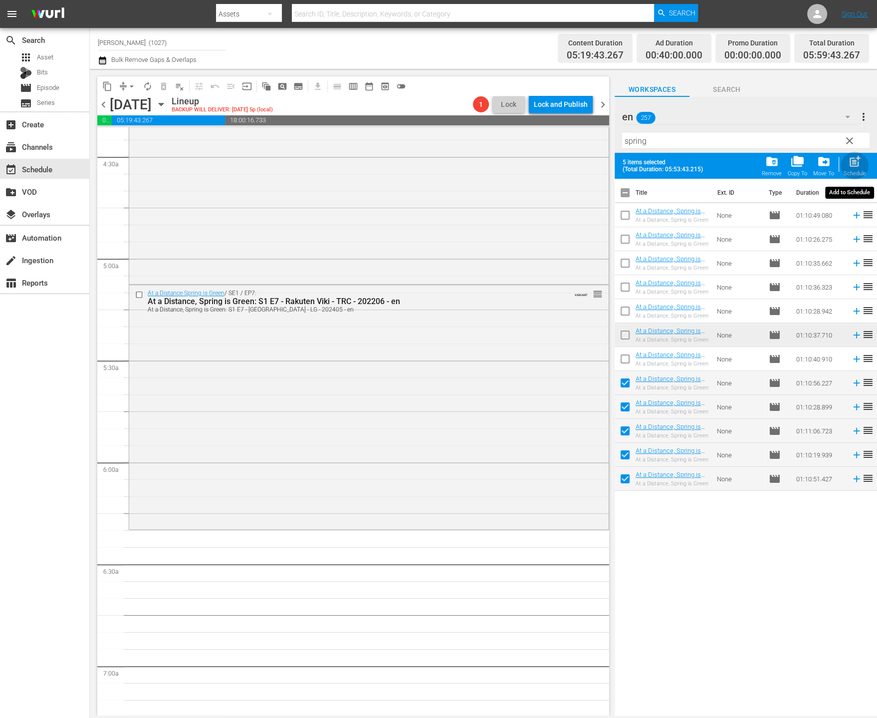
checkbox input "false"
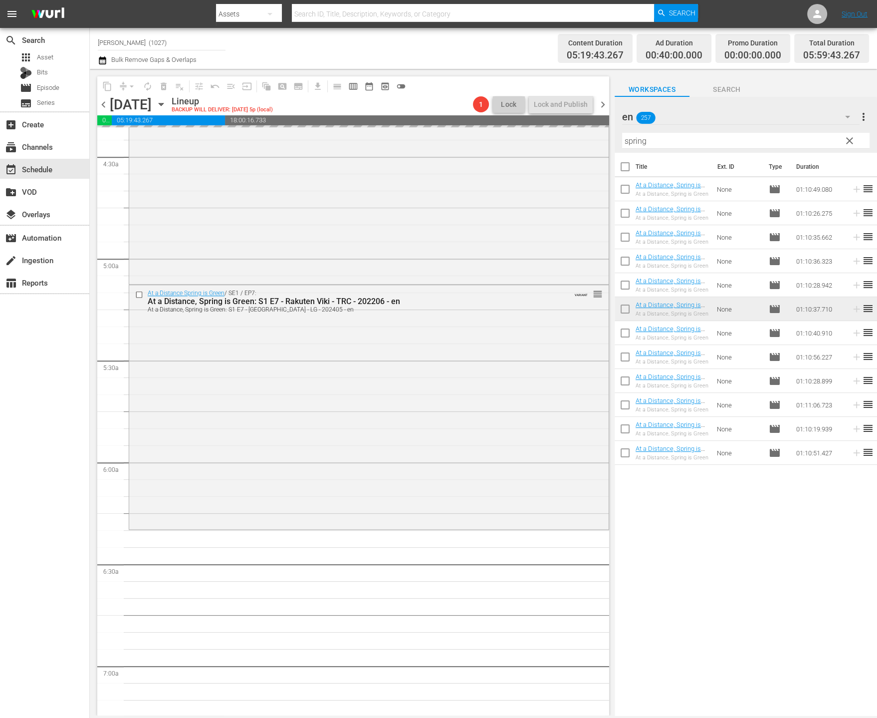
click at [817, 129] on div "Filter by Title spring" at bounding box center [746, 141] width 248 height 24
drag, startPoint x: 844, startPoint y: 142, endPoint x: 817, endPoint y: 141, distance: 27.0
click at [843, 142] on button "clear" at bounding box center [850, 140] width 16 height 16
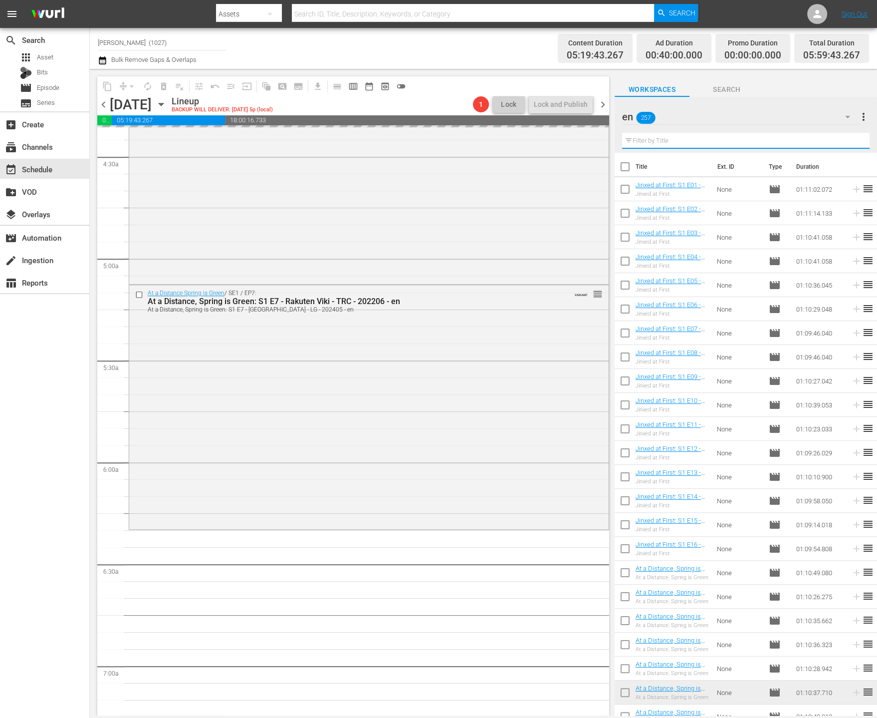
click at [817, 141] on input "text" at bounding box center [746, 141] width 248 height 16
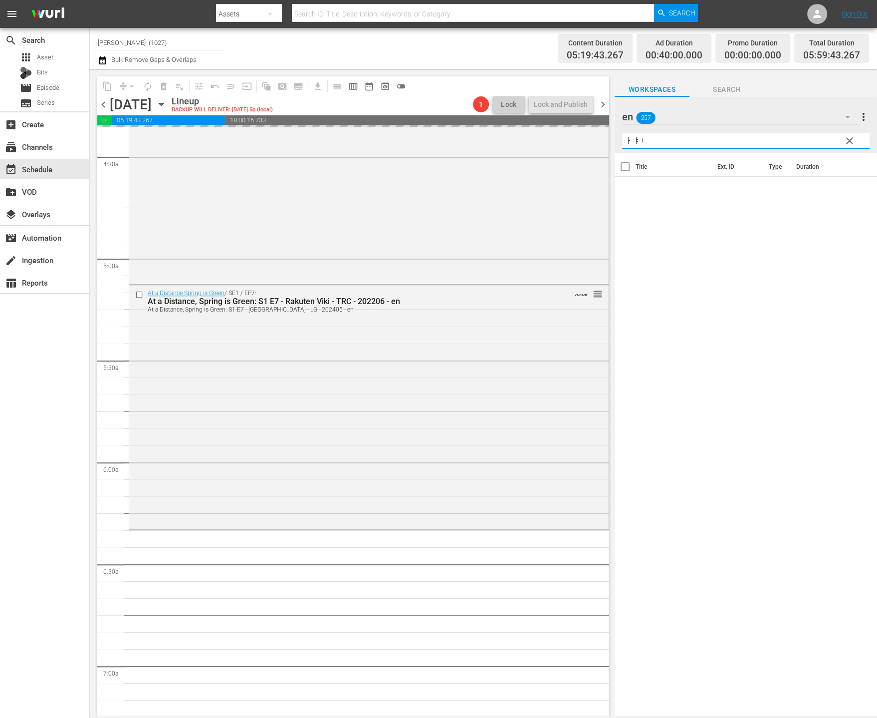
type input "ㅏㅑㄴㄴ"
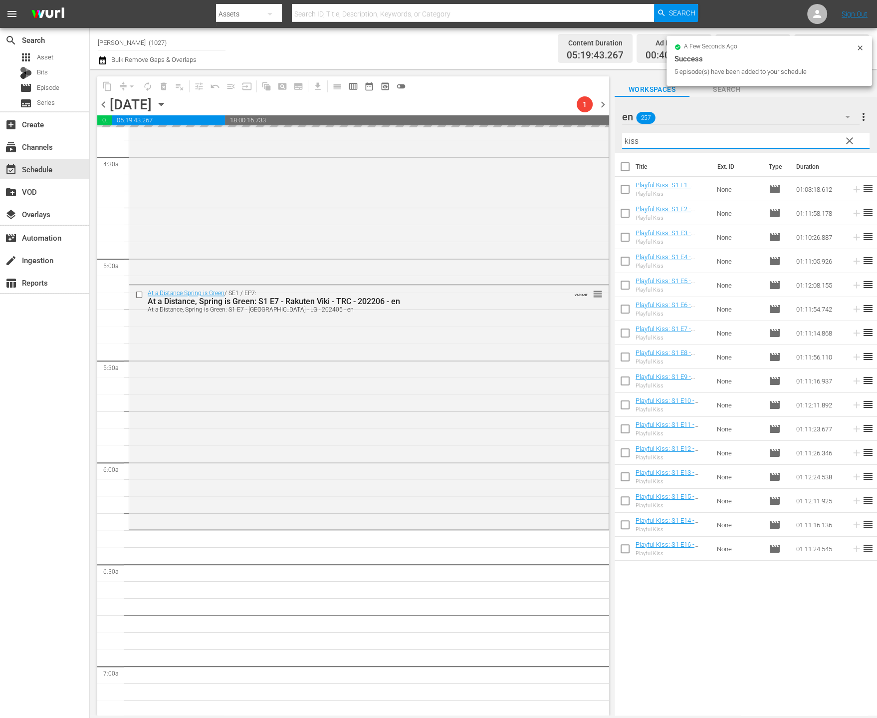
type input "kiss"
click at [627, 451] on input "checkbox" at bounding box center [625, 454] width 21 height 21
checkbox input "true"
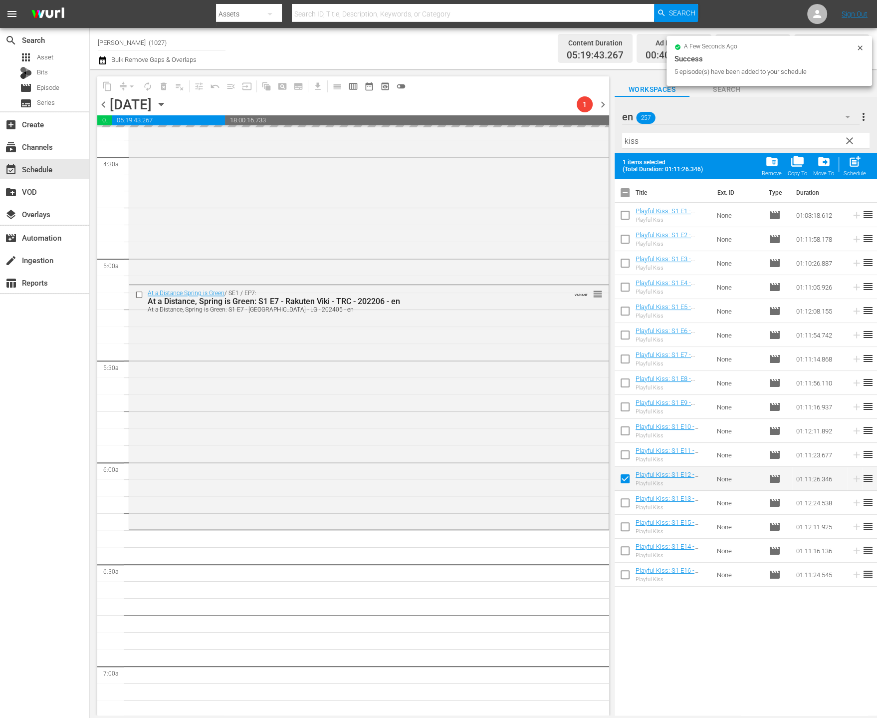
click at [626, 506] on input "checkbox" at bounding box center [625, 504] width 21 height 21
checkbox input "true"
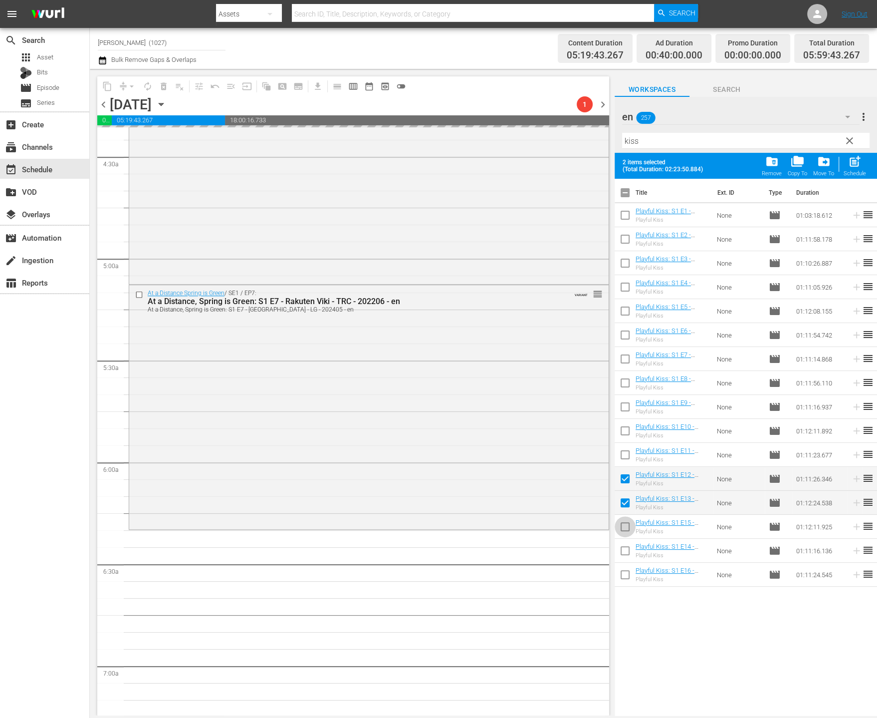
click at [625, 532] on input "checkbox" at bounding box center [625, 528] width 21 height 21
checkbox input "true"
click at [625, 558] on input "checkbox" at bounding box center [625, 552] width 21 height 21
checkbox input "true"
click at [621, 522] on input "checkbox" at bounding box center [625, 528] width 21 height 21
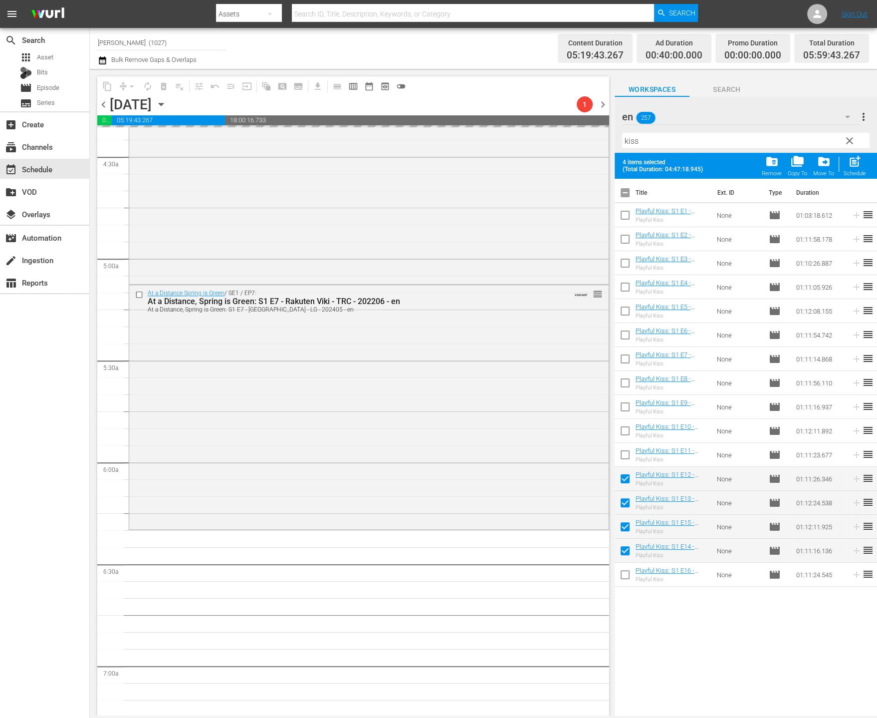
checkbox input "false"
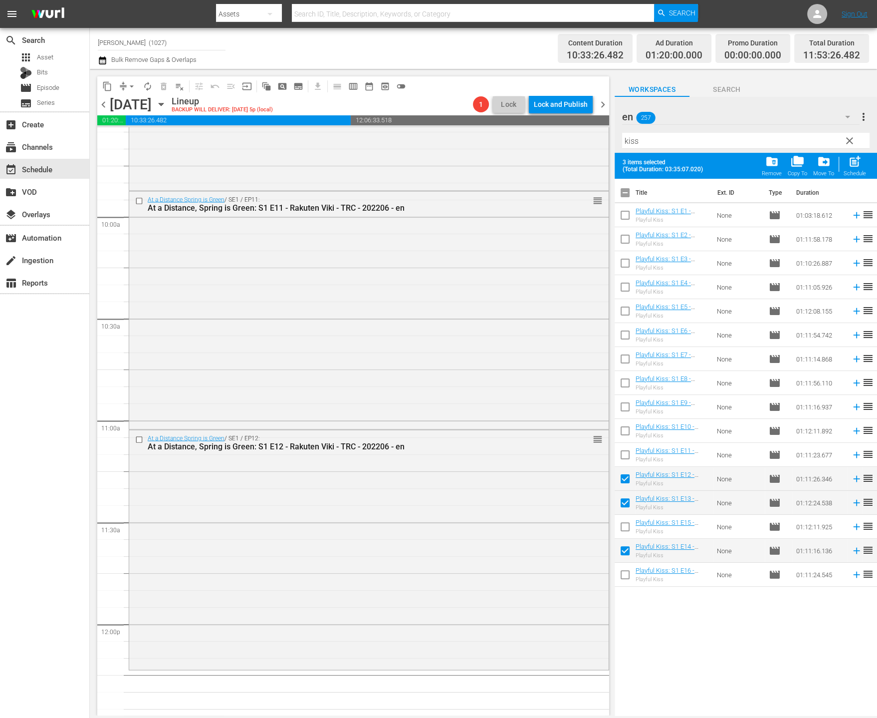
scroll to position [1954, 0]
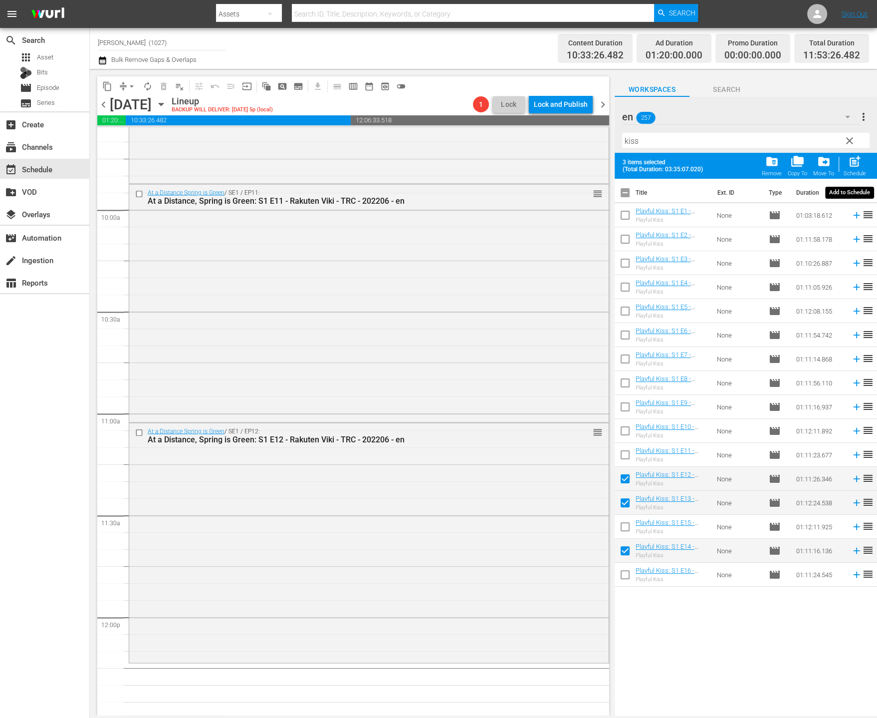
click at [850, 168] on span "post_add" at bounding box center [854, 161] width 13 height 13
checkbox input "false"
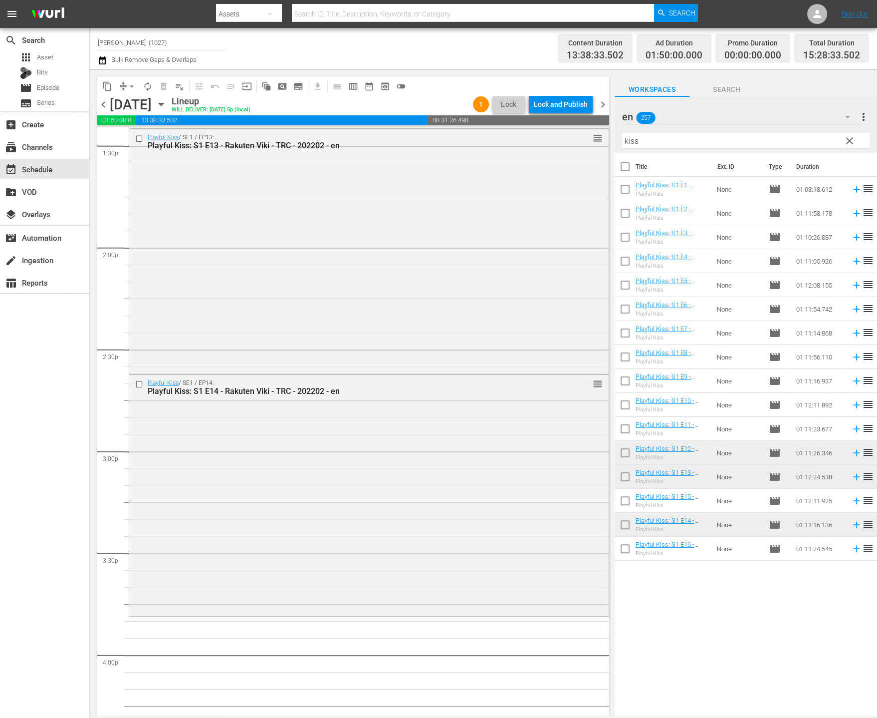
scroll to position [2807, 0]
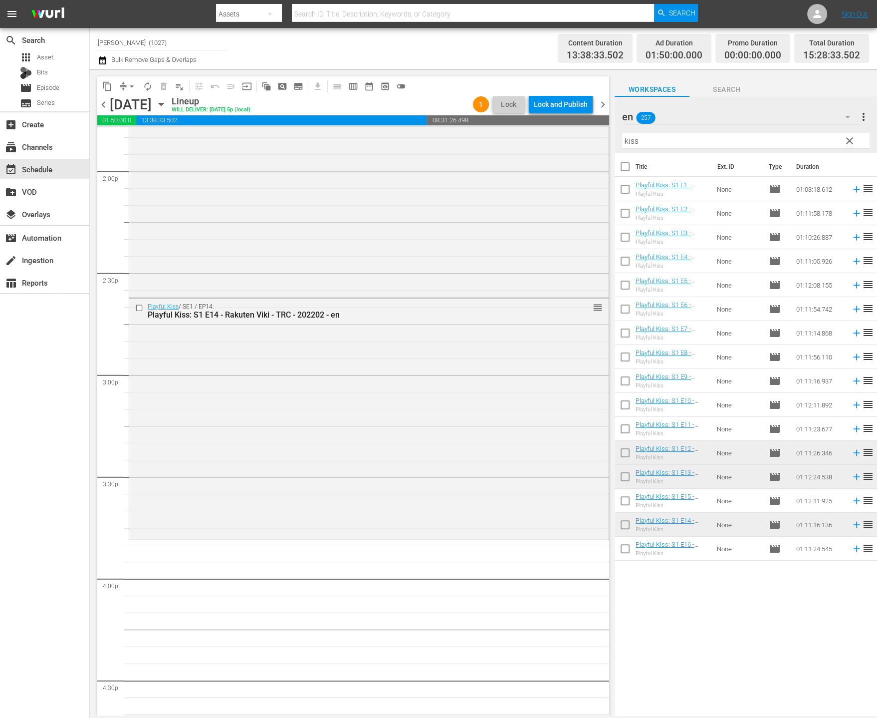
click at [625, 500] on input "checkbox" at bounding box center [625, 502] width 21 height 21
checkbox input "true"
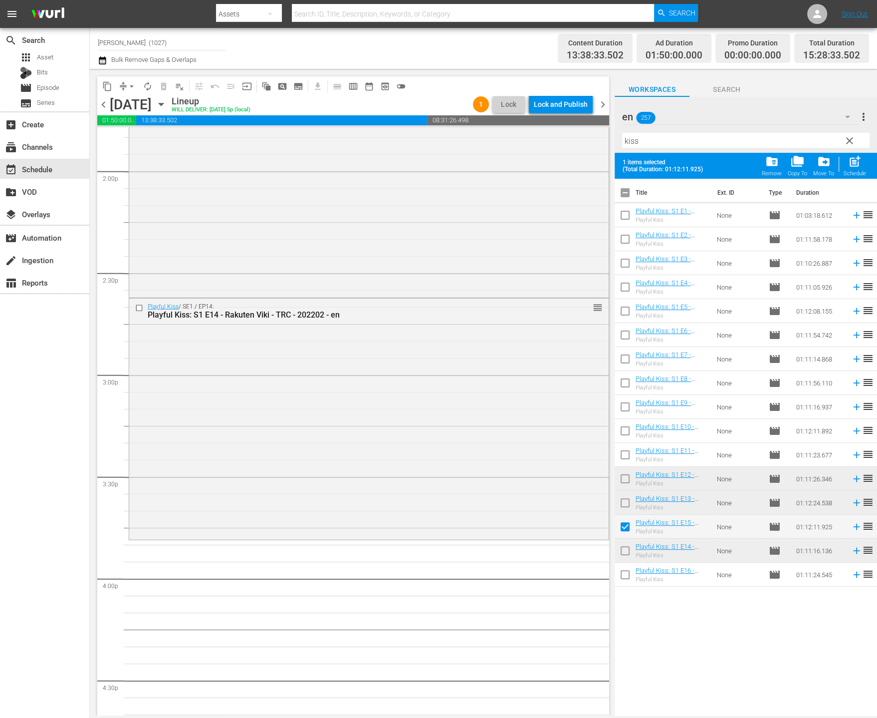
click at [620, 576] on input "checkbox" at bounding box center [625, 576] width 21 height 21
checkbox input "true"
click at [859, 160] on span "post_add" at bounding box center [854, 161] width 13 height 13
checkbox input "false"
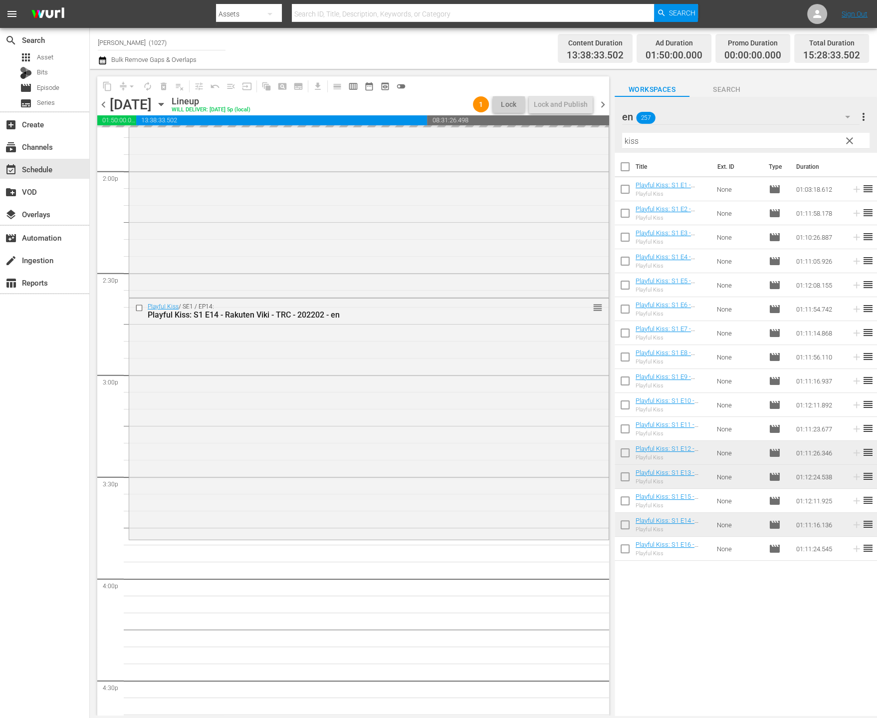
click at [802, 119] on div "en 257" at bounding box center [741, 117] width 238 height 28
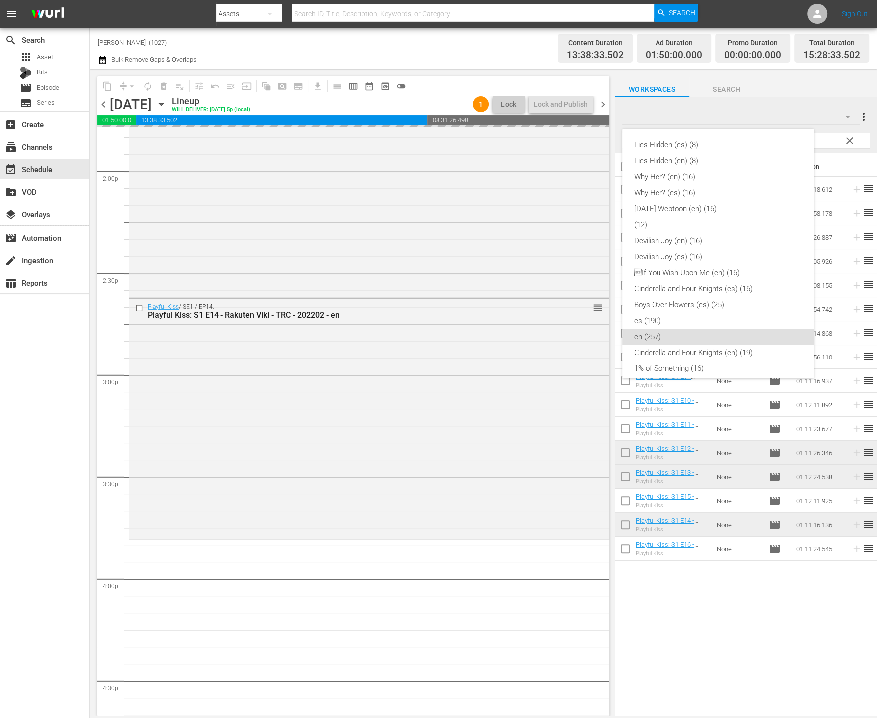
scroll to position [183, 0]
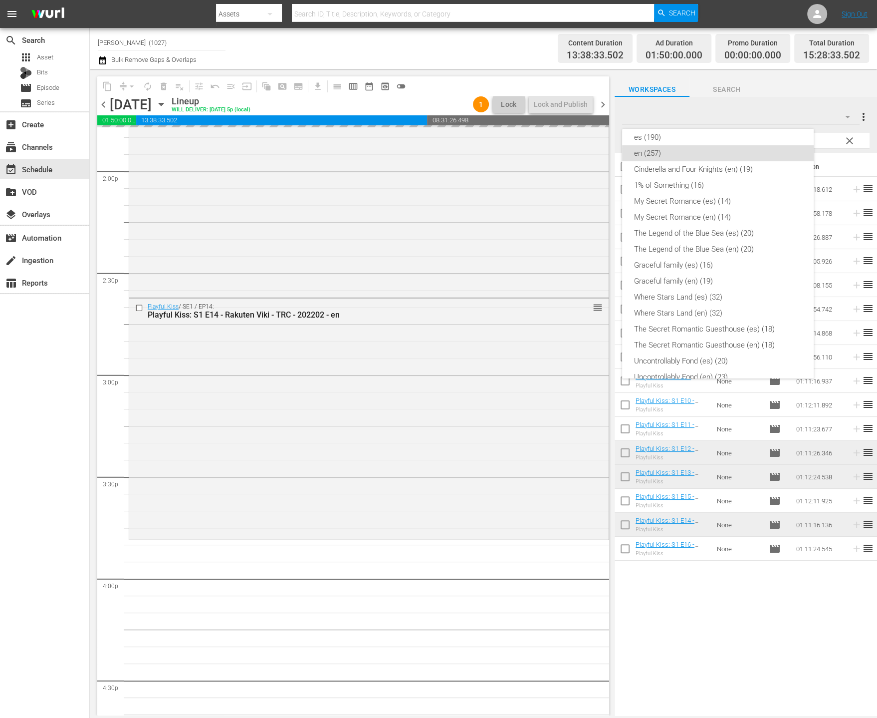
click at [860, 132] on div "Lies Hidden (es) (8) Lies Hidden (en) (8) Why Her? (en) (16) Why Her? (es) (16)…" at bounding box center [438, 359] width 877 height 718
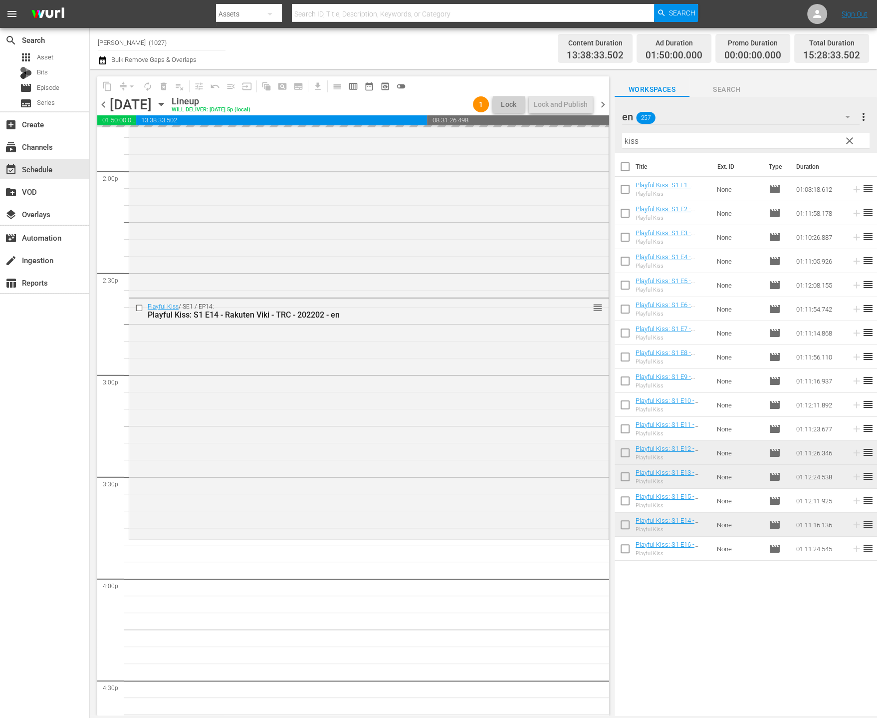
click at [847, 139] on div "Lies Hidden (es) (8) Lies Hidden (en) (8) Why Her? (en) (16) Why Her? (es) (16)…" at bounding box center [438, 359] width 877 height 718
click at [836, 119] on button "button" at bounding box center [848, 117] width 24 height 24
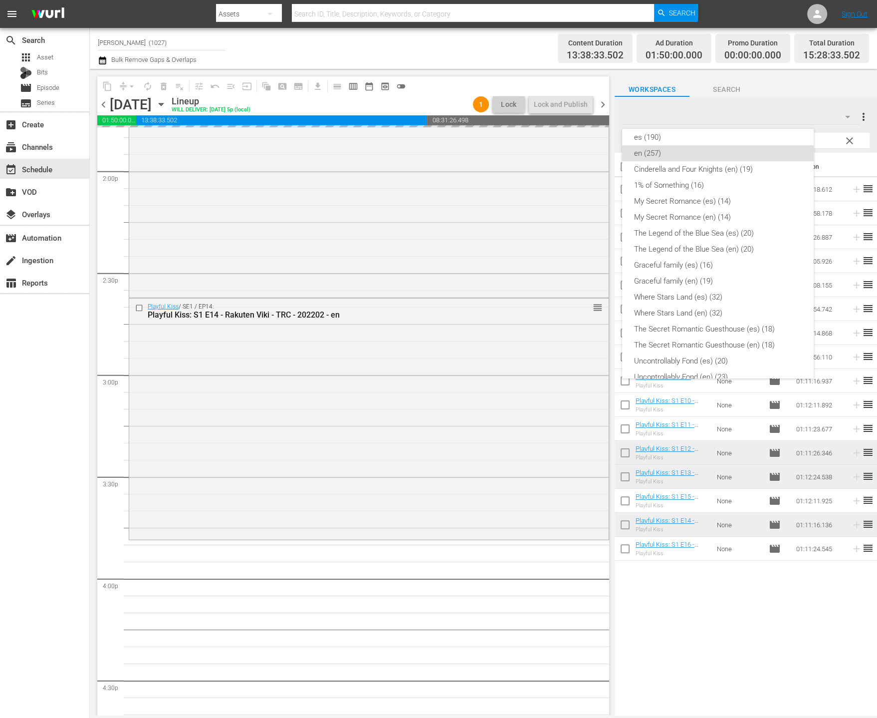
click at [848, 132] on div "Lies Hidden (es) (8) Lies Hidden (en) (8) Why Her? (en) (16) Why Her? (es) (16)…" at bounding box center [438, 359] width 877 height 718
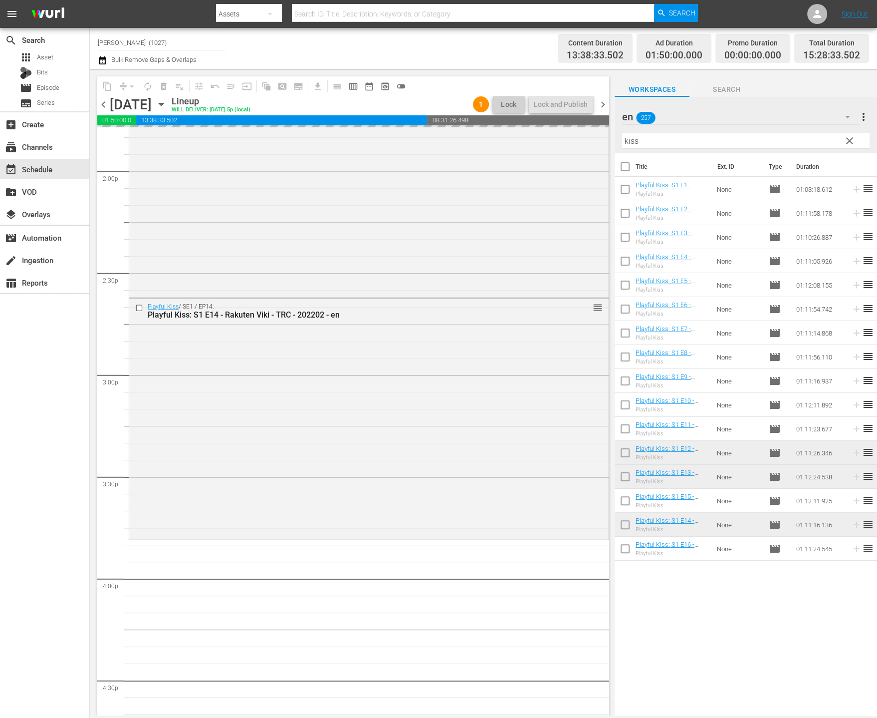
click at [846, 136] on div "Lies Hidden (es) (8) Lies Hidden (en) (8) Why Her? (en) (16) Why Her? (es) (16)…" at bounding box center [438, 359] width 877 height 718
drag, startPoint x: 848, startPoint y: 140, endPoint x: 820, endPoint y: 104, distance: 45.1
click at [849, 140] on span "clear" at bounding box center [850, 141] width 12 height 12
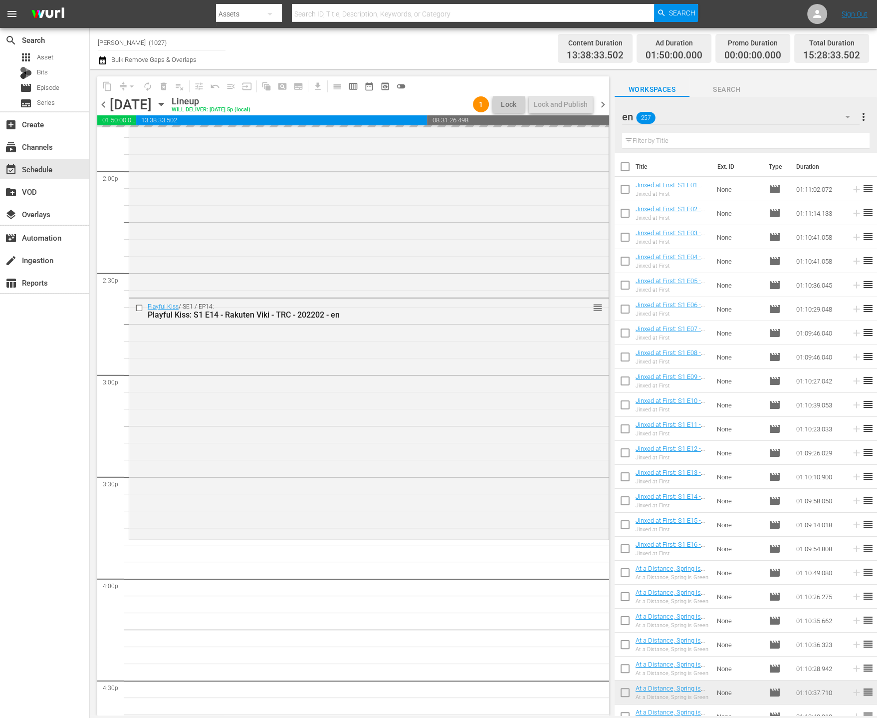
click at [820, 104] on div "en 257" at bounding box center [741, 117] width 238 height 28
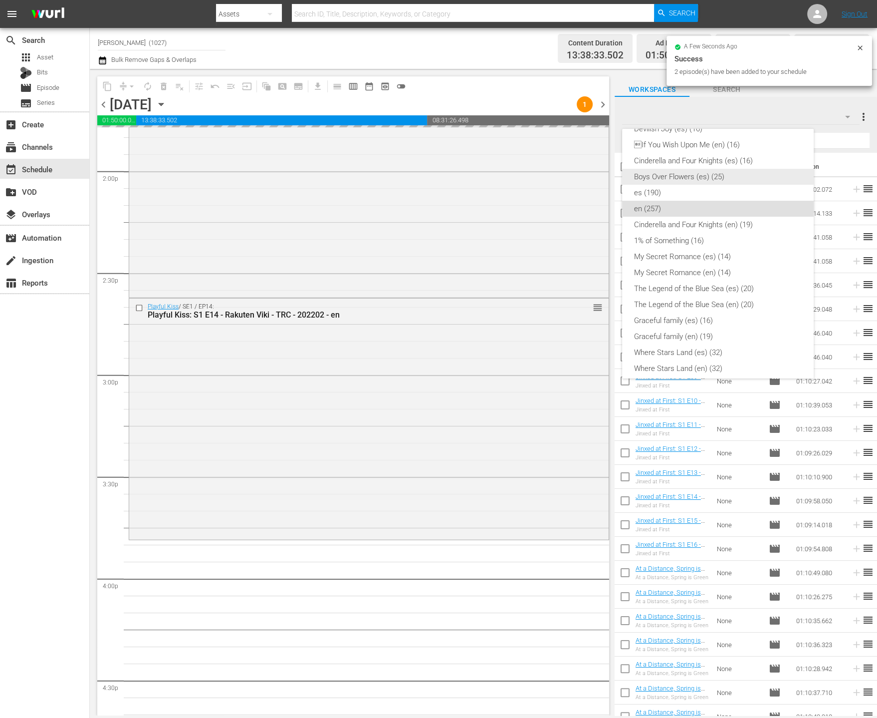
scroll to position [245, 0]
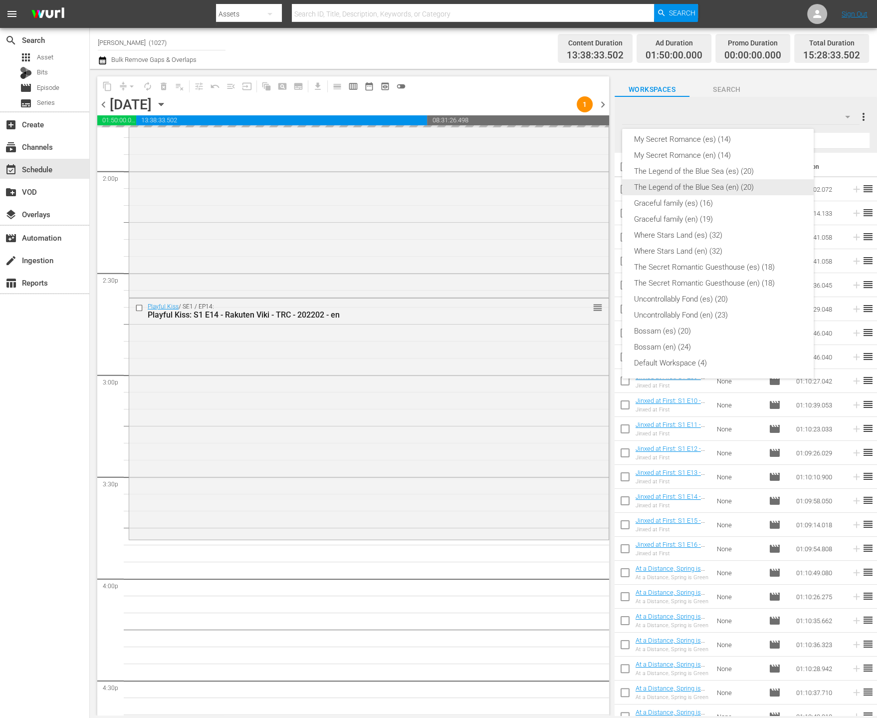
click at [742, 185] on div "The Legend of the Blue Sea (en) (20)" at bounding box center [718, 187] width 168 height 16
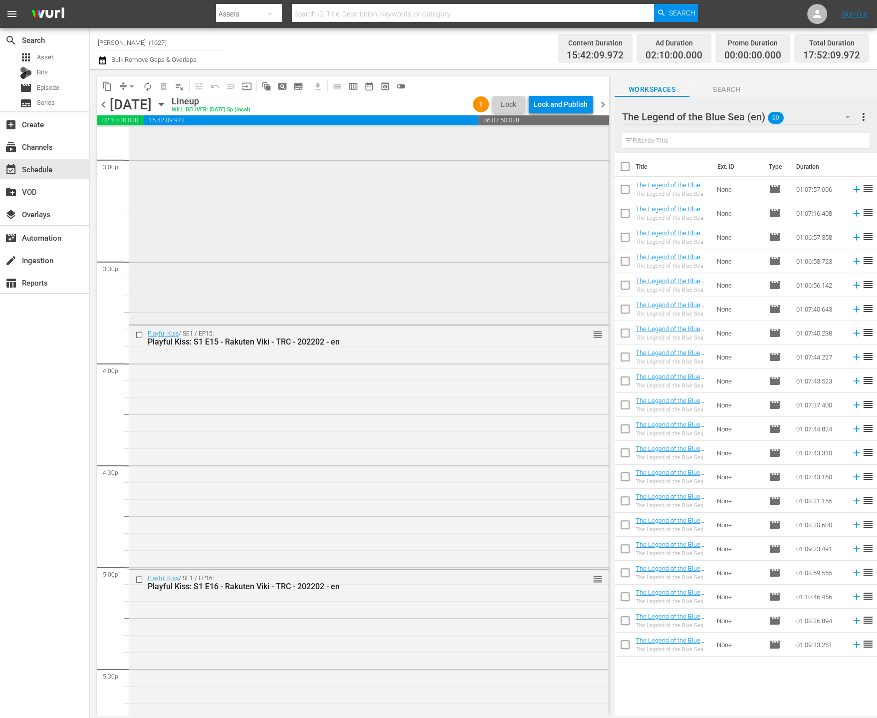
scroll to position [3257, 0]
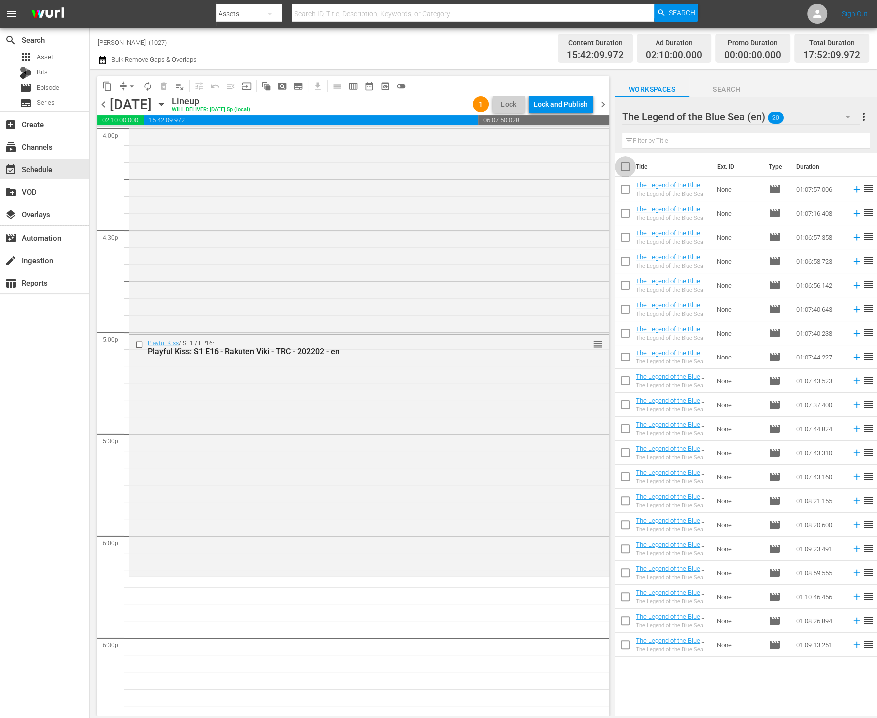
click at [627, 171] on input "checkbox" at bounding box center [625, 168] width 21 height 21
checkbox input "true"
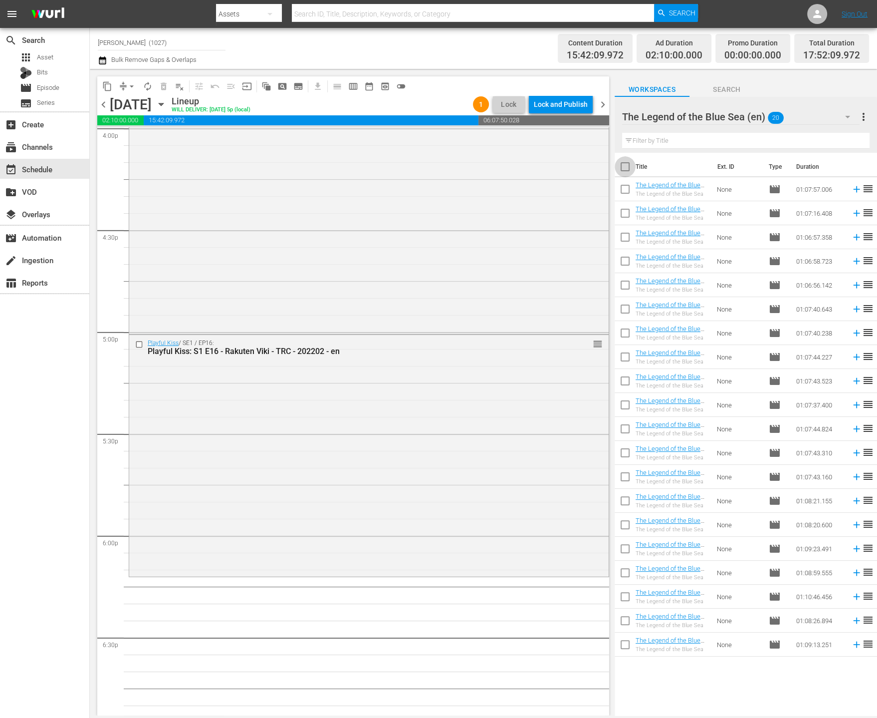
checkbox input "true"
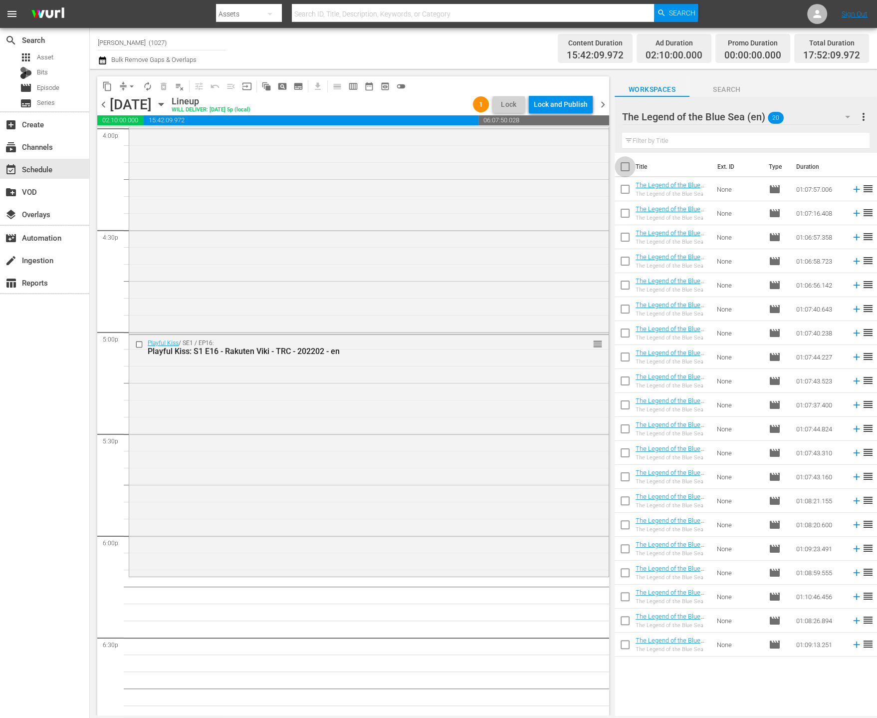
checkbox input "true"
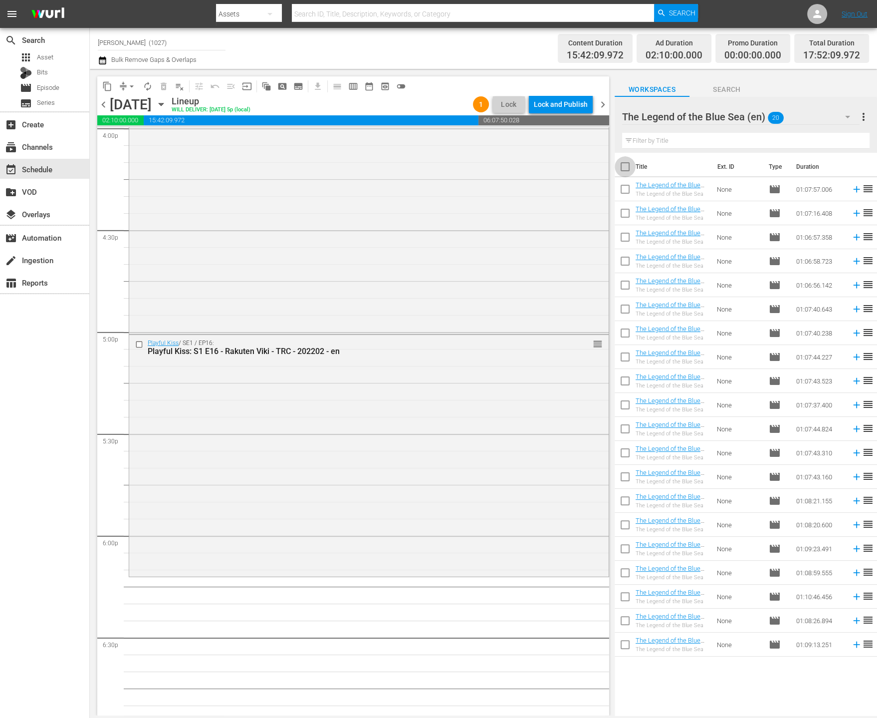
checkbox input "true"
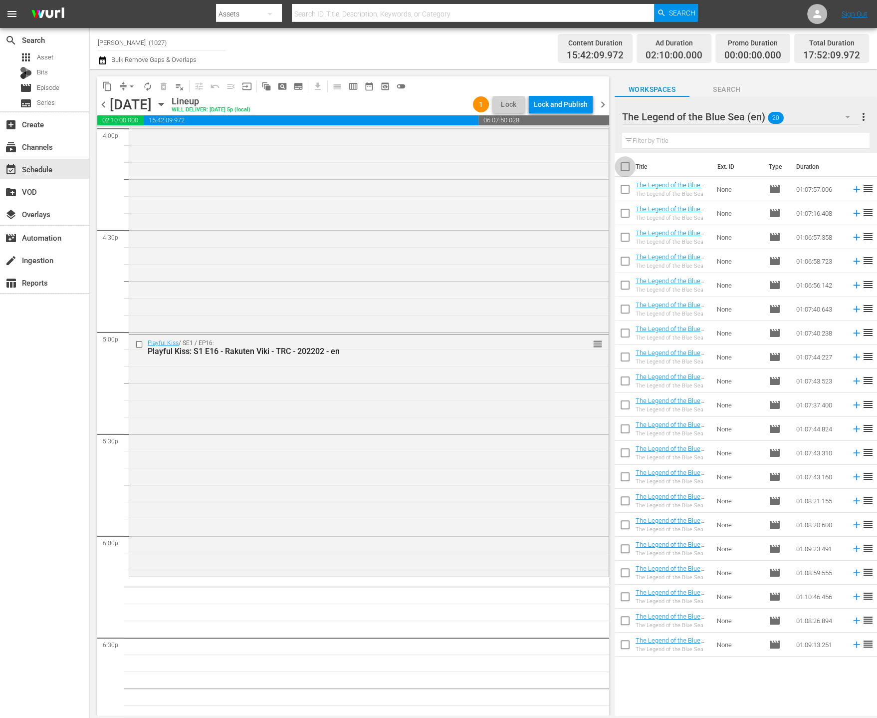
checkbox input "true"
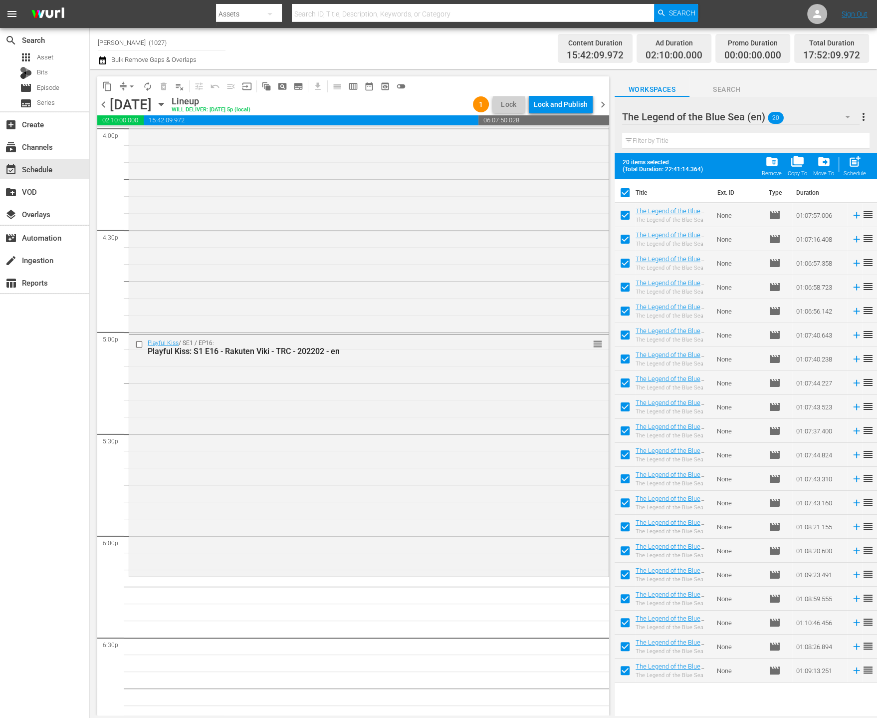
click at [621, 204] on input "checkbox" at bounding box center [625, 194] width 21 height 21
checkbox input "false"
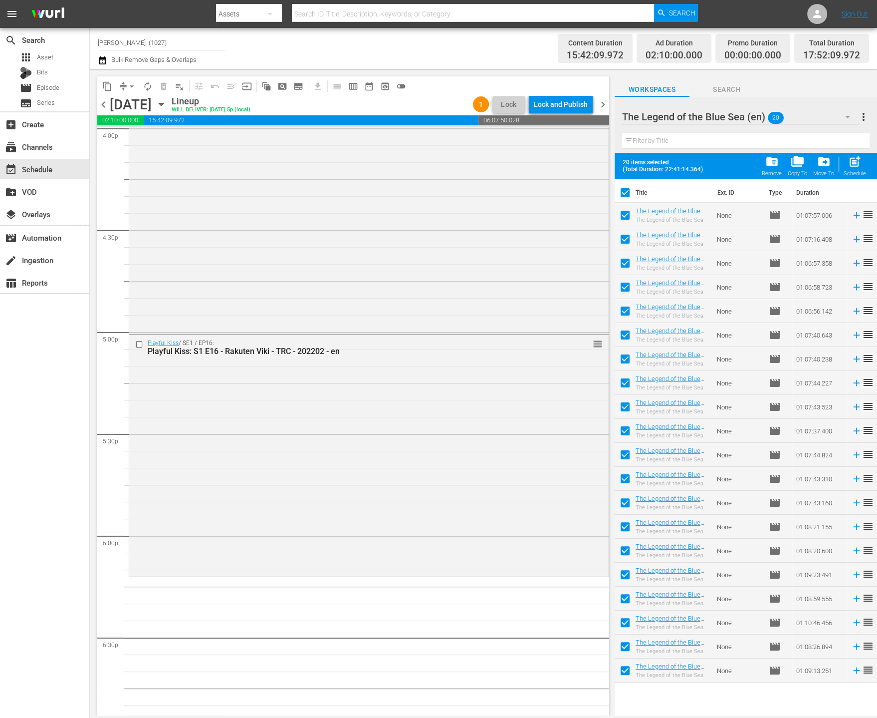
checkbox input "false"
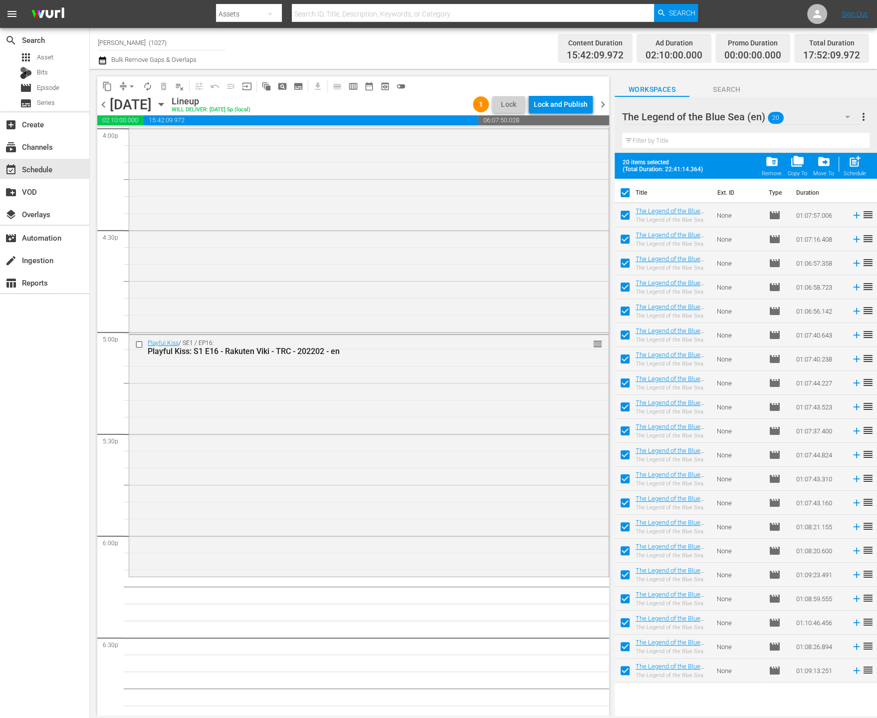
checkbox input "false"
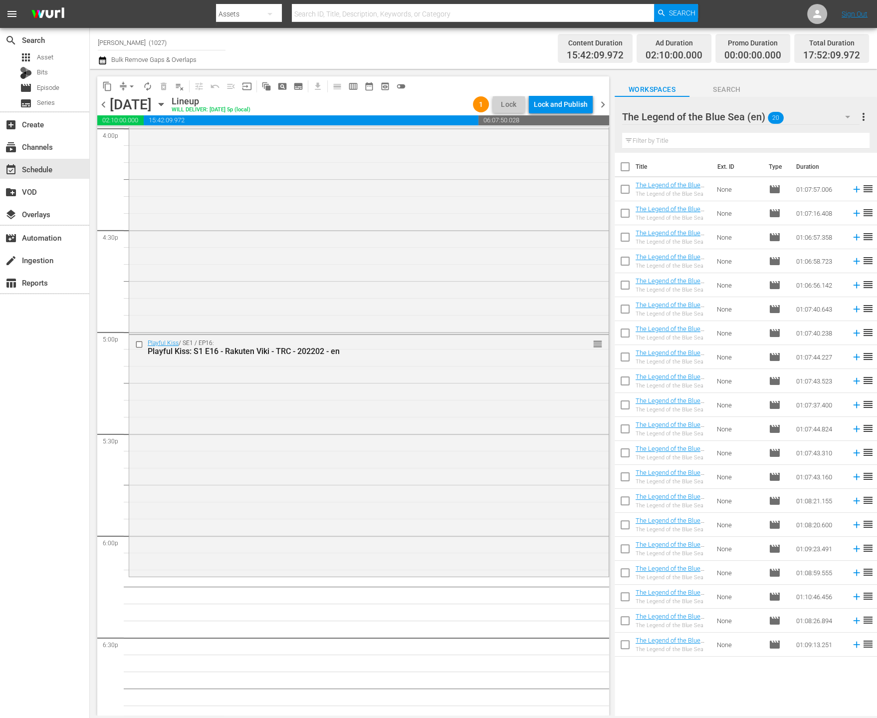
click at [624, 171] on input "checkbox" at bounding box center [625, 168] width 21 height 21
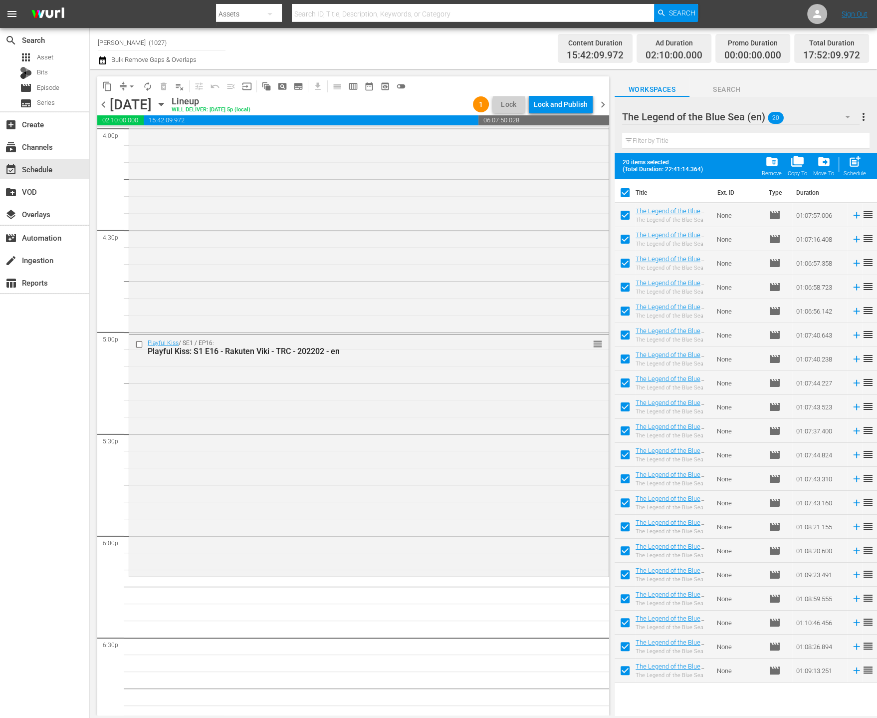
click at [623, 224] on input "checkbox" at bounding box center [625, 217] width 21 height 21
click at [622, 245] on input "checkbox" at bounding box center [625, 241] width 21 height 21
click at [624, 271] on input "checkbox" at bounding box center [625, 265] width 21 height 21
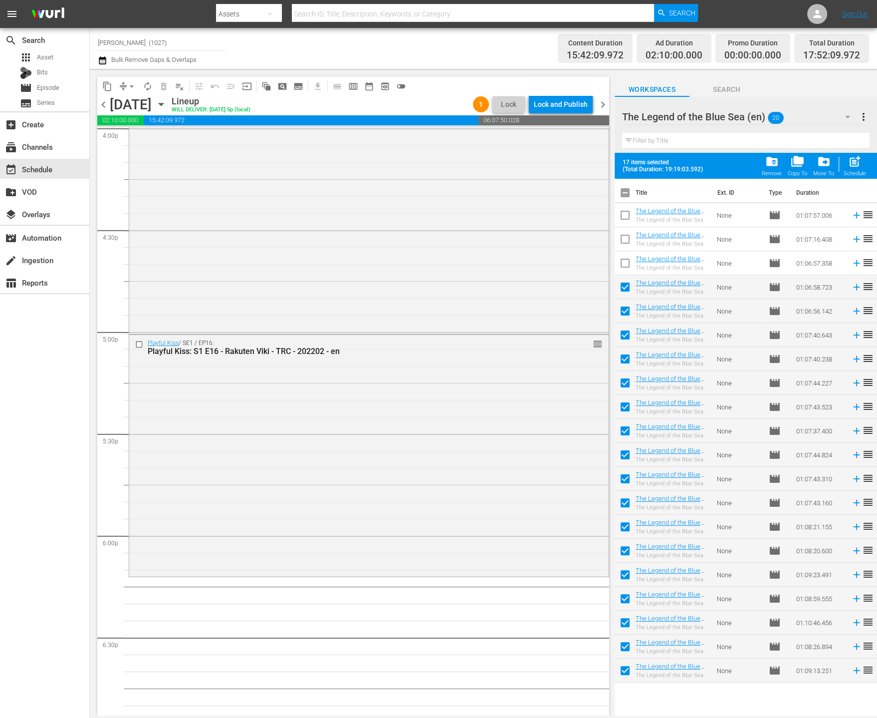
click at [624, 288] on input "checkbox" at bounding box center [625, 289] width 21 height 21
click at [622, 313] on input "checkbox" at bounding box center [625, 312] width 21 height 21
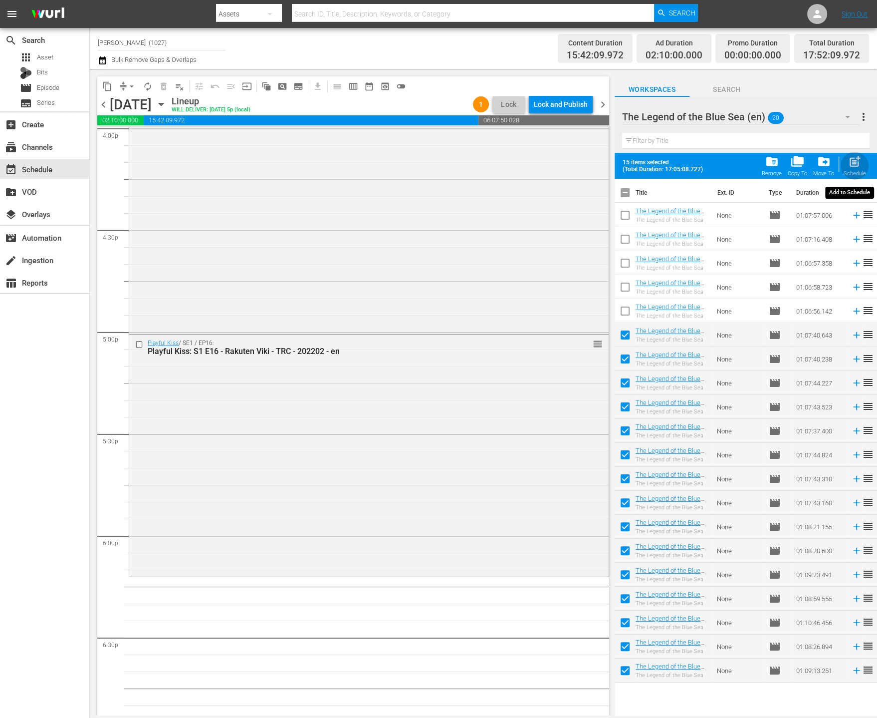
click at [852, 168] on span "post_add" at bounding box center [854, 161] width 13 height 13
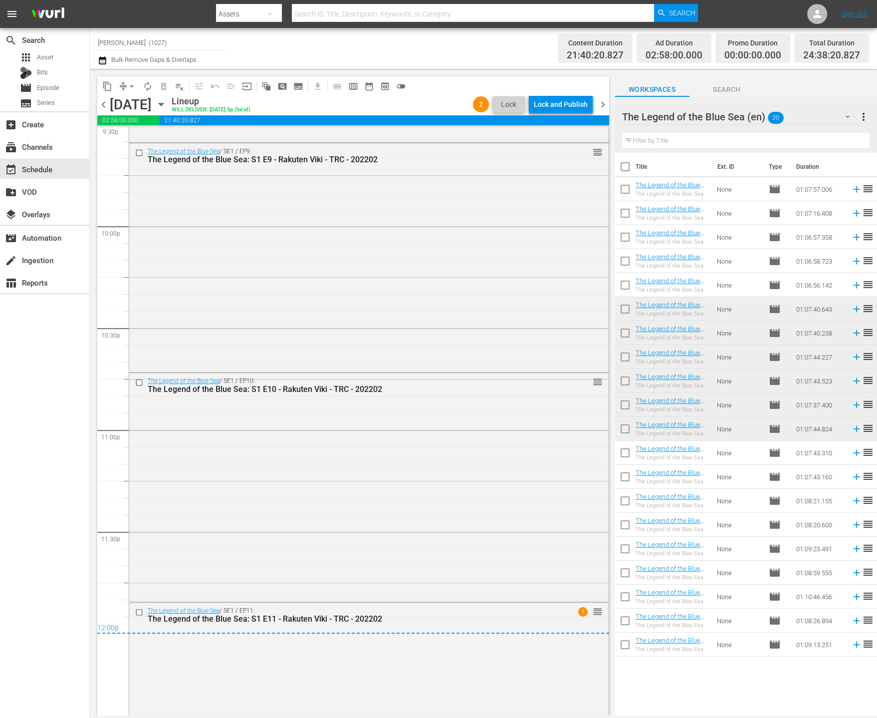
scroll to position [4498, 0]
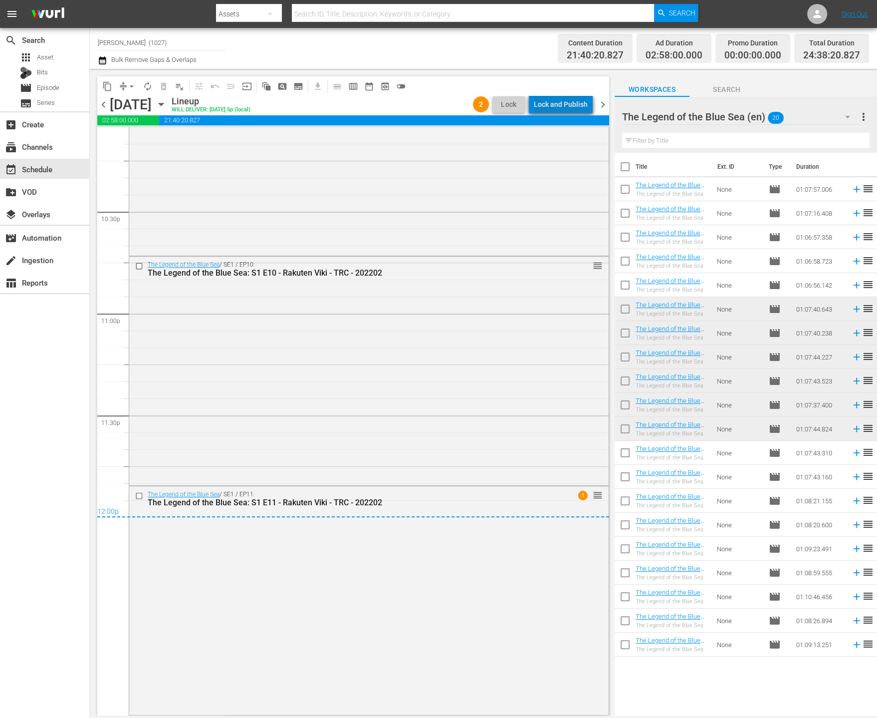
click at [570, 111] on div "Lock and Publish" at bounding box center [561, 104] width 54 height 18
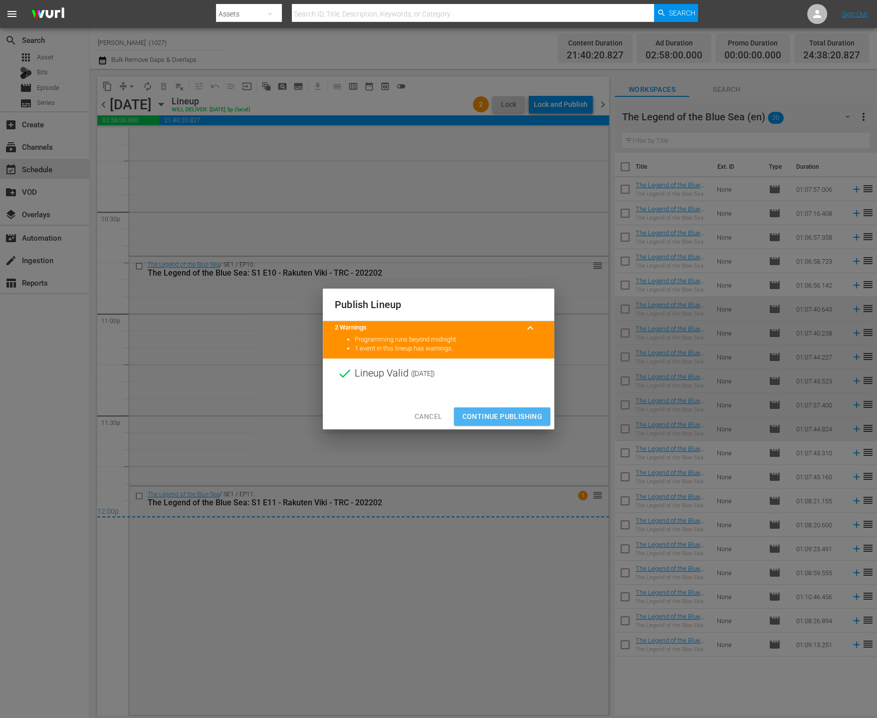
click at [488, 415] on span "Continue Publishing" at bounding box center [502, 416] width 80 height 12
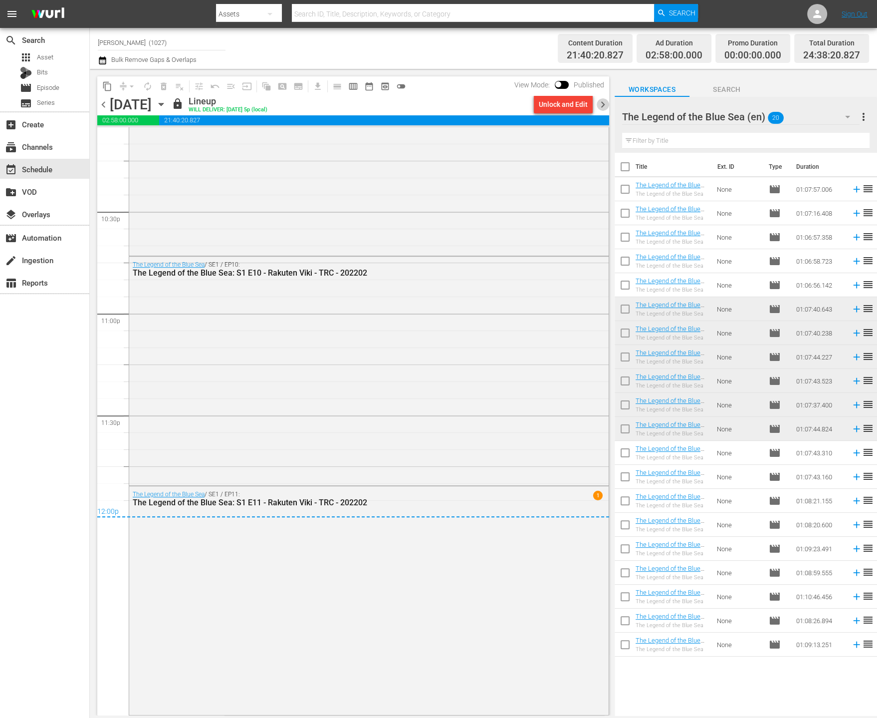
click at [601, 104] on span "chevron_right" at bounding box center [603, 104] width 12 height 12
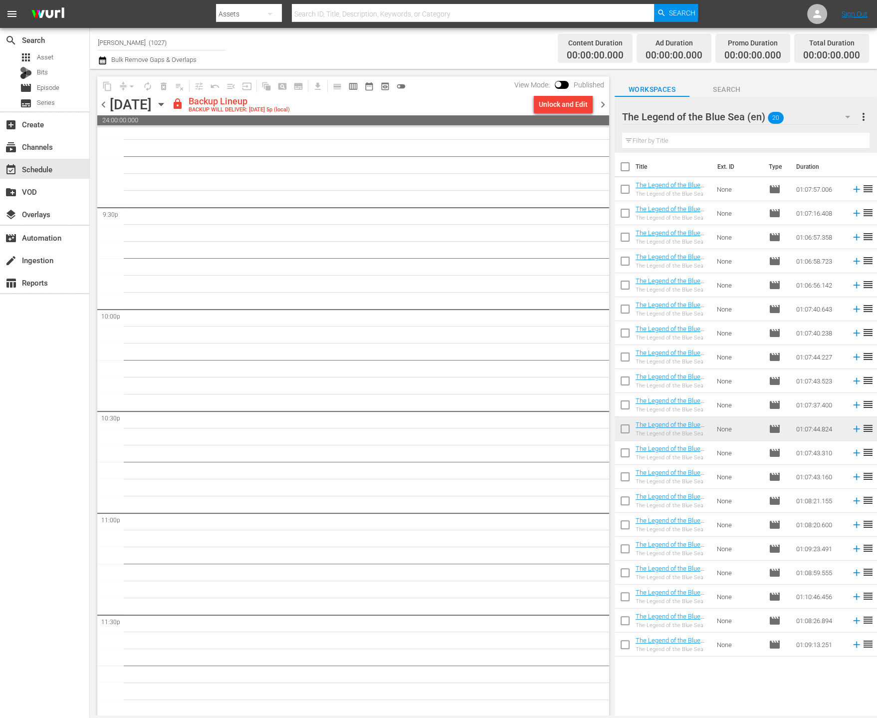
scroll to position [4299, 0]
click at [574, 109] on div "Unlock and Edit" at bounding box center [563, 104] width 49 height 18
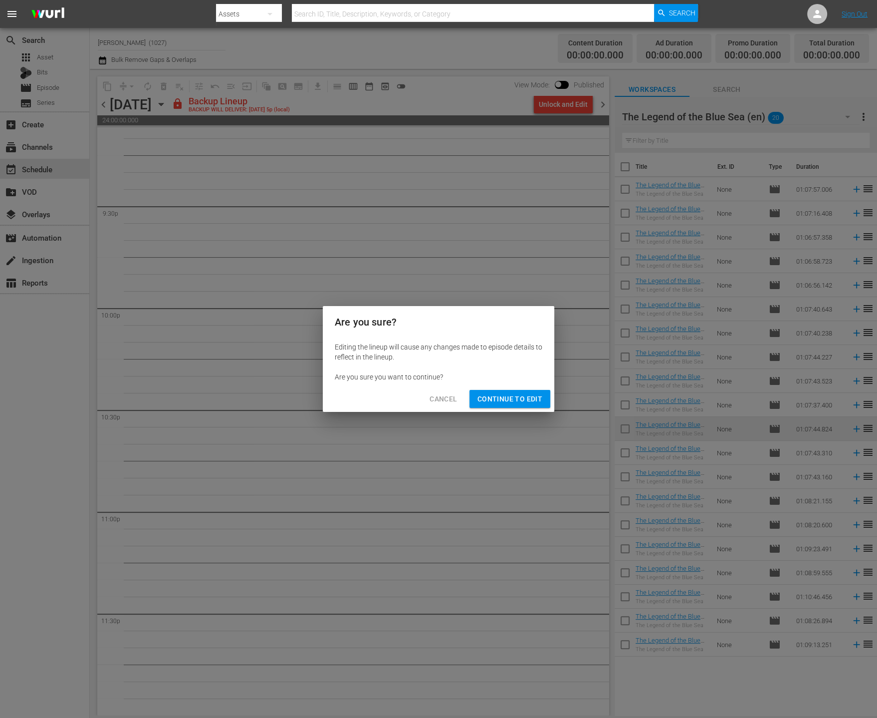
click at [513, 399] on span "Continue to Edit" at bounding box center [510, 399] width 65 height 12
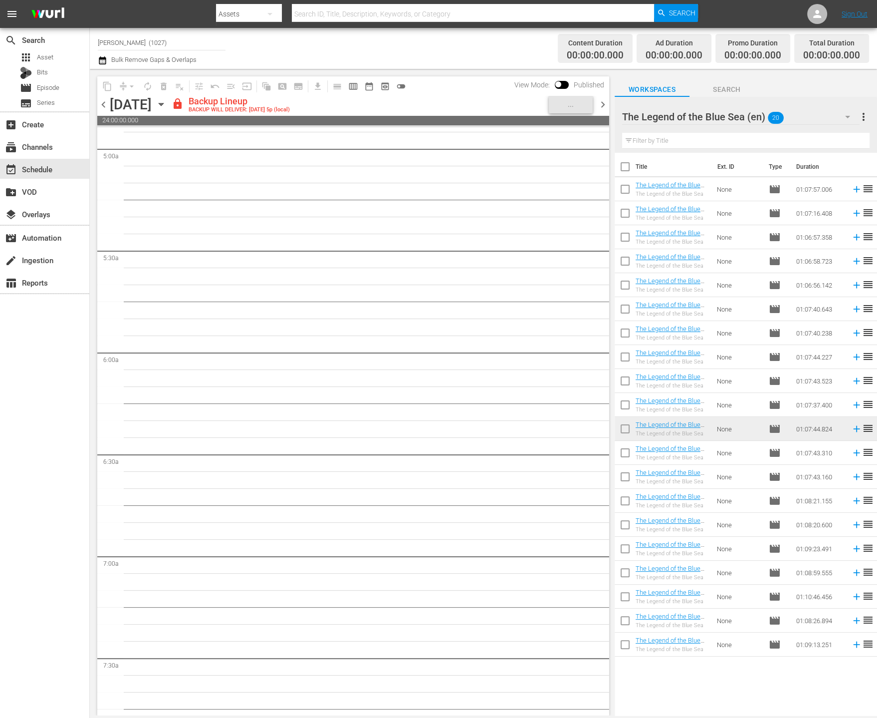
scroll to position [0, 0]
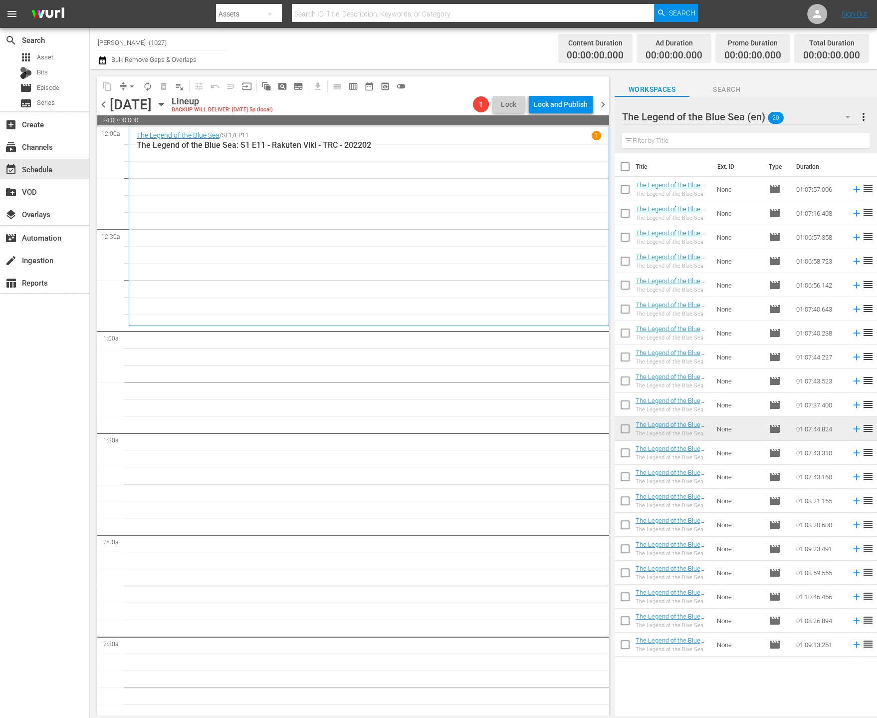
click at [627, 458] on input "checkbox" at bounding box center [625, 454] width 21 height 21
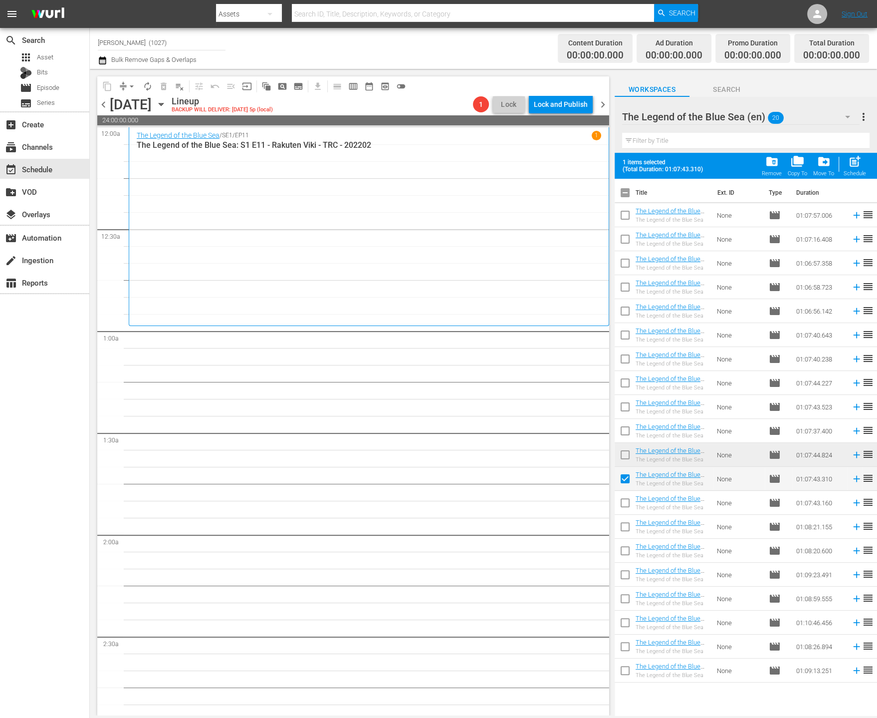
click at [627, 514] on input "checkbox" at bounding box center [625, 504] width 21 height 21
click at [624, 538] on input "checkbox" at bounding box center [625, 528] width 21 height 21
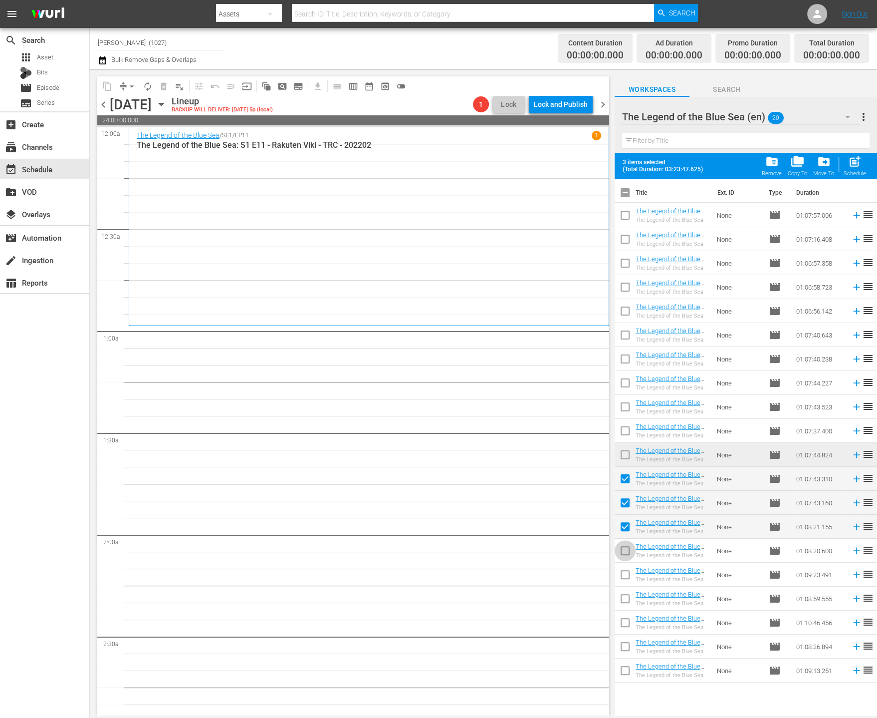
click at [630, 557] on input "checkbox" at bounding box center [625, 552] width 21 height 21
click at [629, 573] on input "checkbox" at bounding box center [625, 576] width 21 height 21
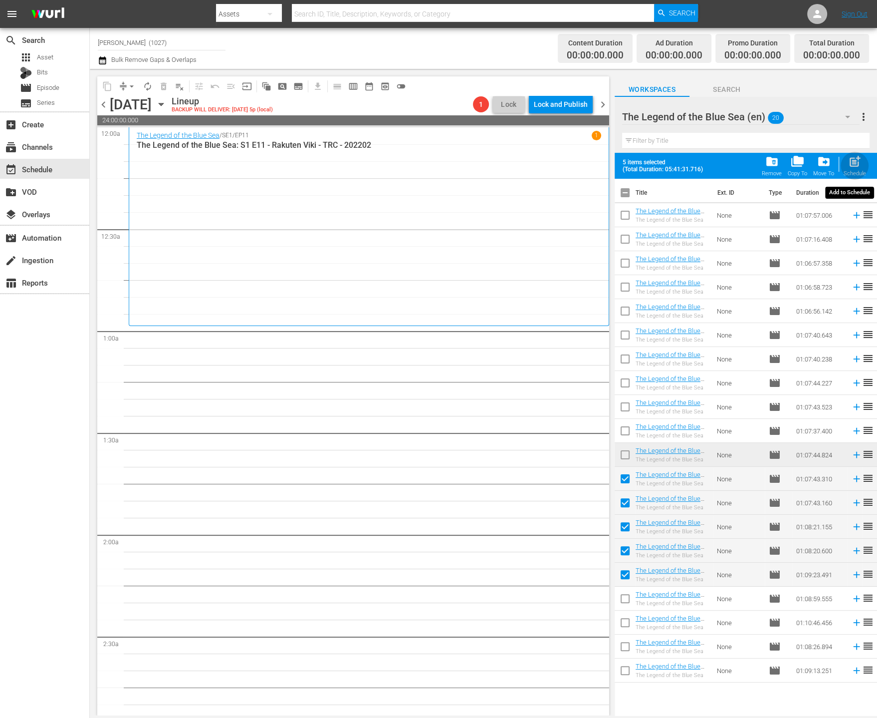
click at [854, 160] on span "post_add" at bounding box center [854, 161] width 13 height 13
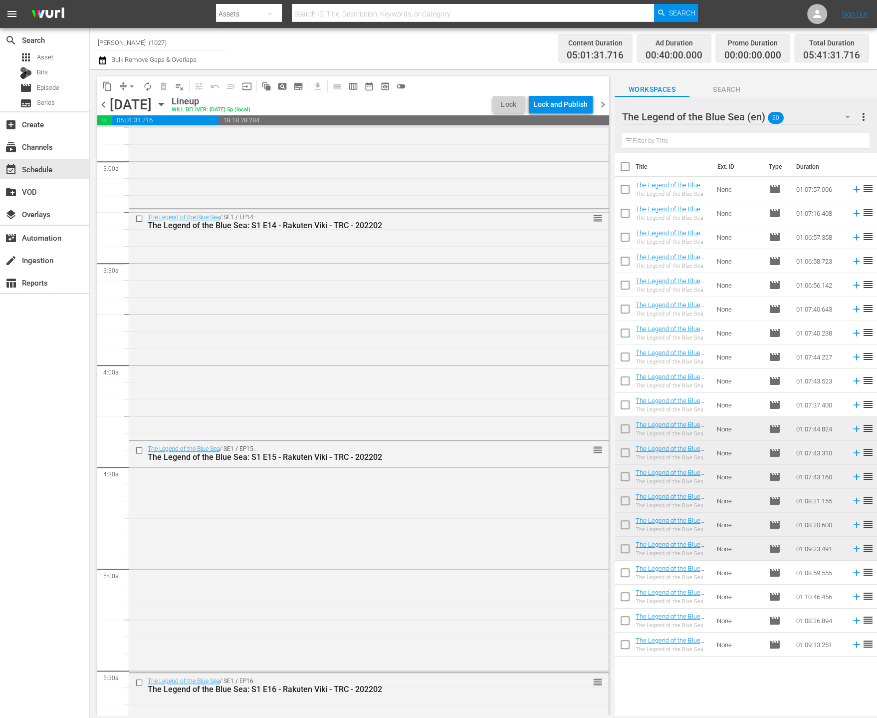
scroll to position [812, 0]
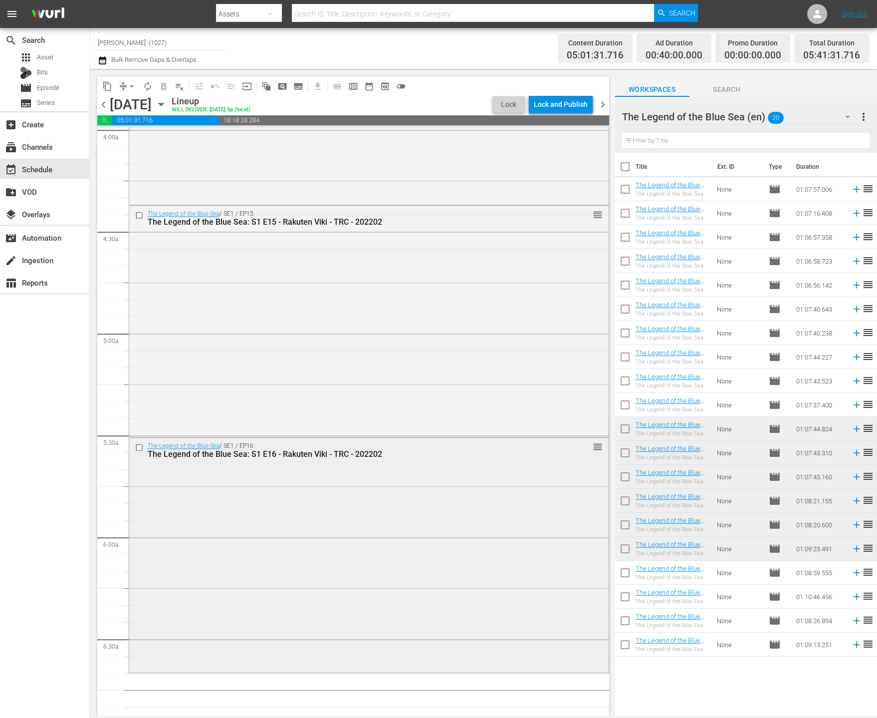
click at [406, 555] on div "The Legend of the Blue Sea / SE1 / EP16: The Legend of the Blue Sea: S1 E16 - R…" at bounding box center [369, 554] width 480 height 233
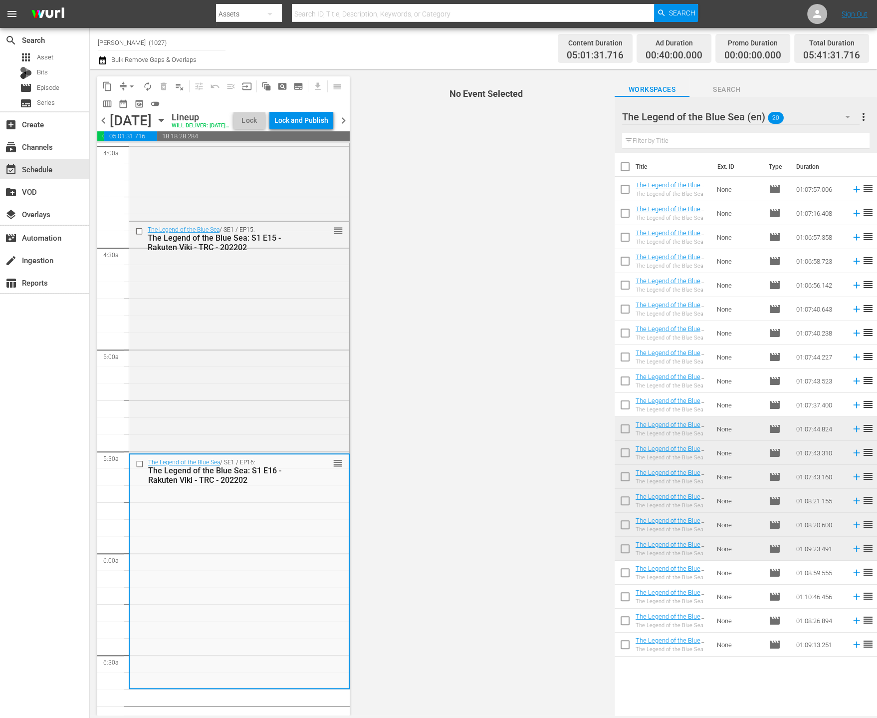
drag, startPoint x: 629, startPoint y: 571, endPoint x: 626, endPoint y: 583, distance: 12.3
click at [629, 571] on input "checkbox" at bounding box center [625, 574] width 21 height 21
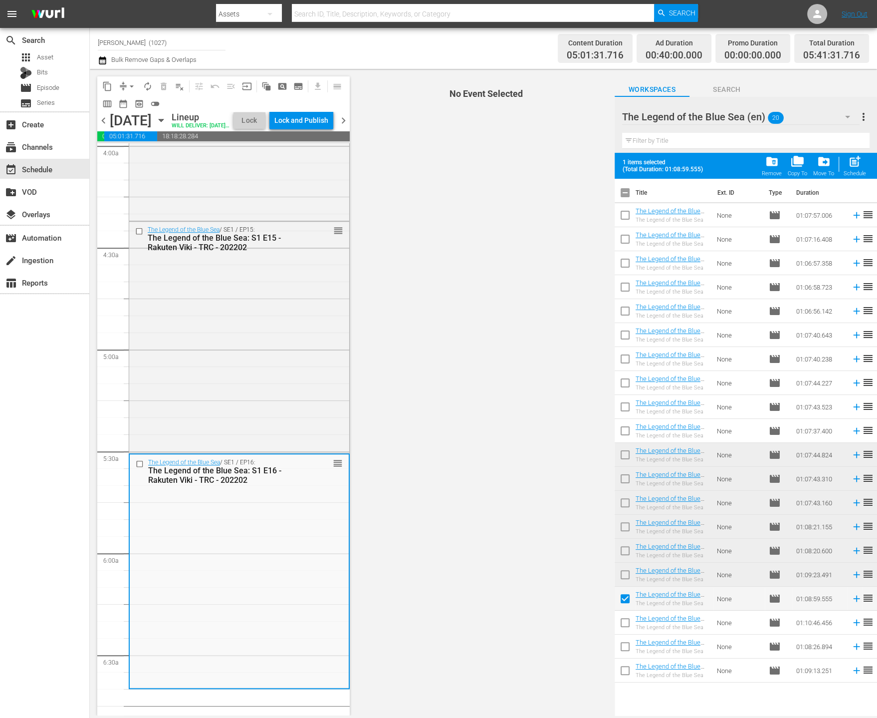
click at [622, 632] on input "checkbox" at bounding box center [625, 624] width 21 height 21
click at [626, 647] on input "checkbox" at bounding box center [625, 648] width 21 height 21
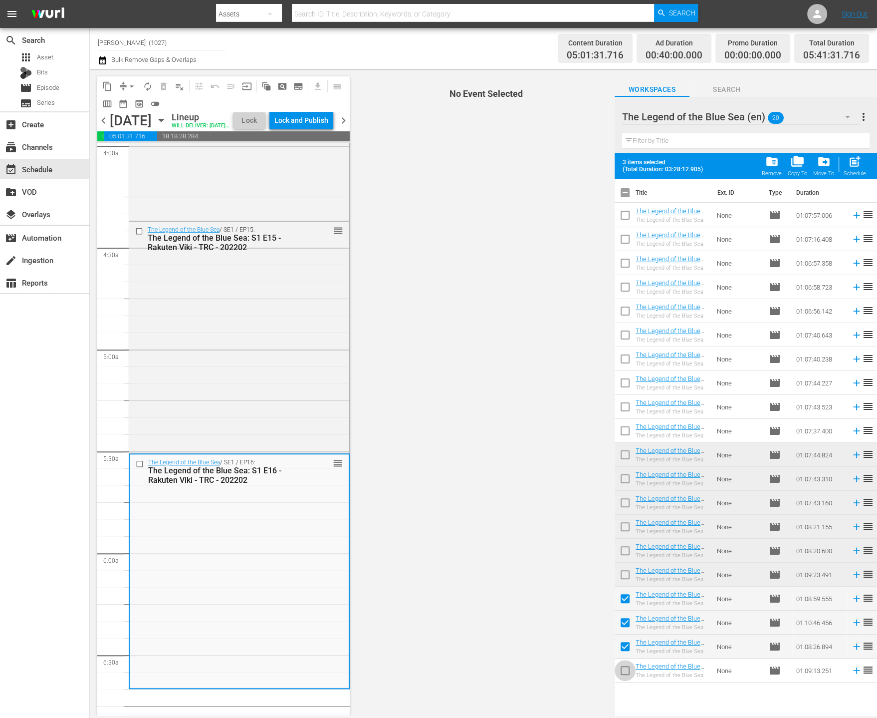
click at [629, 671] on input "checkbox" at bounding box center [625, 672] width 21 height 21
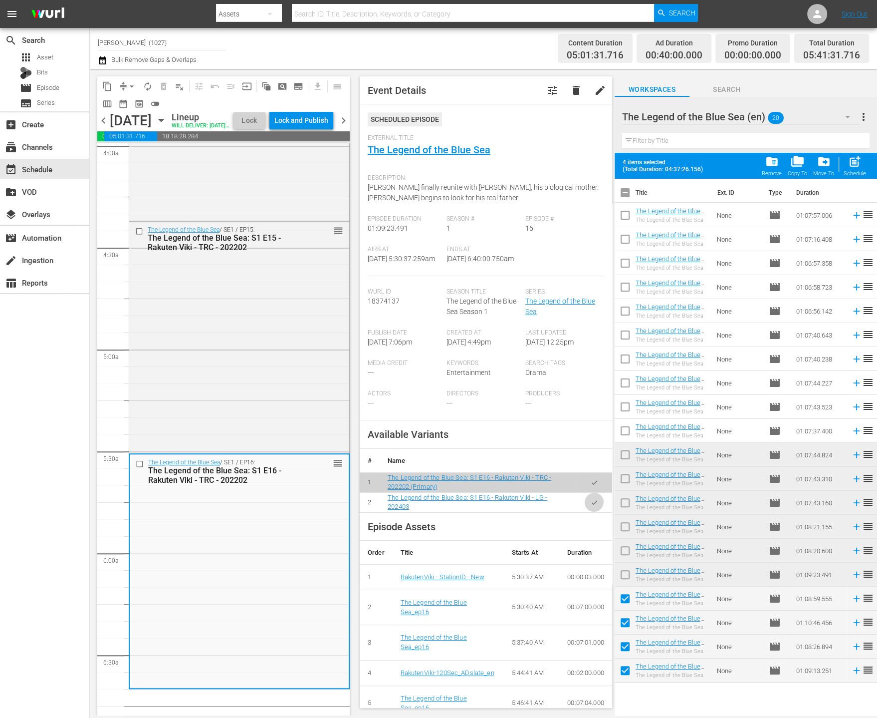
click at [585, 509] on button "button" at bounding box center [594, 502] width 19 height 19
click at [591, 506] on icon "button" at bounding box center [594, 502] width 7 height 7
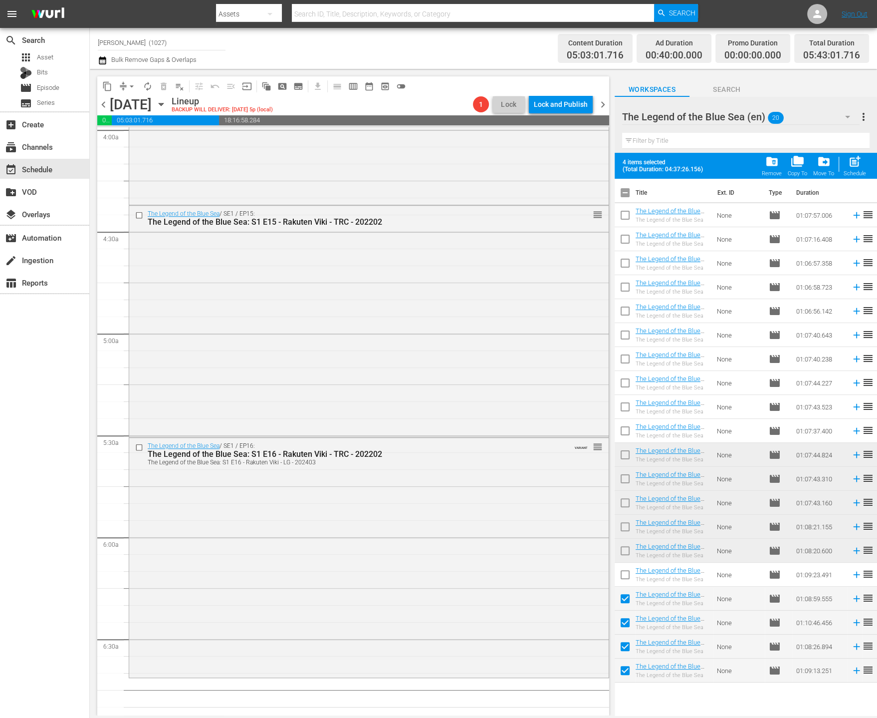
click at [849, 167] on span "post_add" at bounding box center [854, 161] width 13 height 13
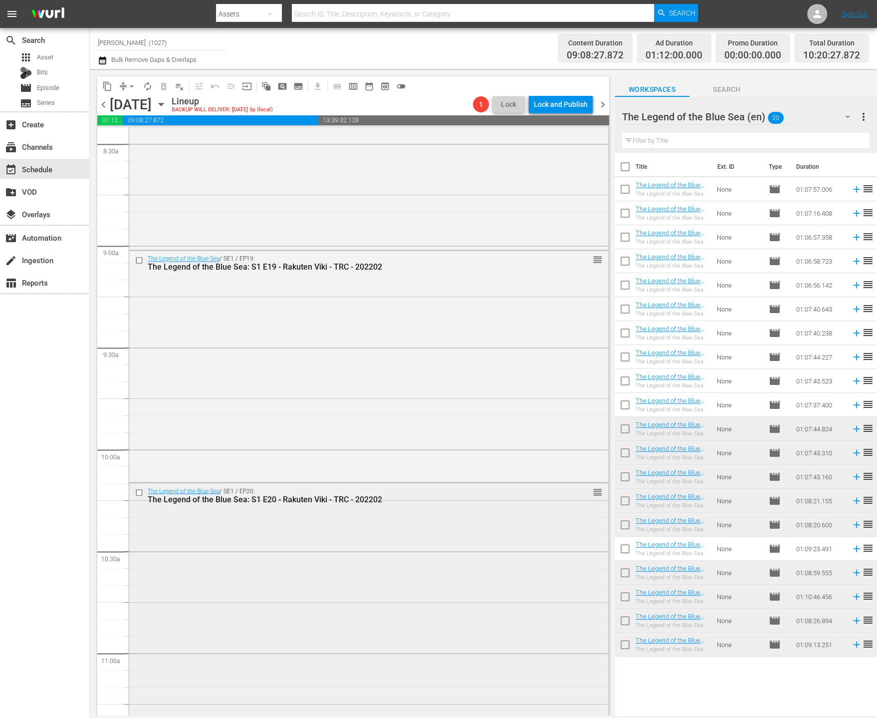
scroll to position [1772, 0]
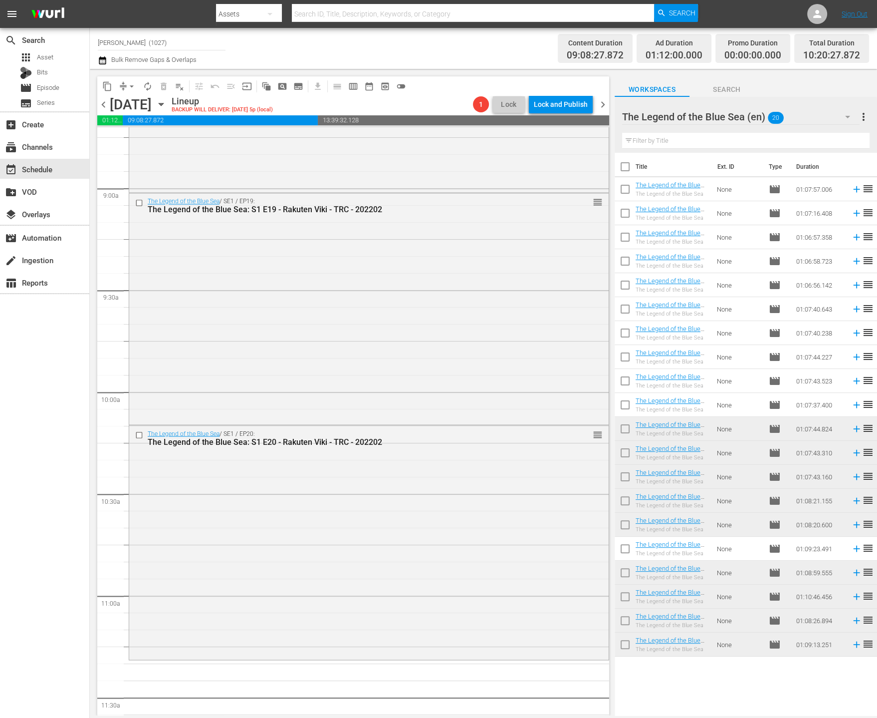
click at [793, 118] on div "The Legend of the Blue Sea (en) 20" at bounding box center [741, 117] width 238 height 28
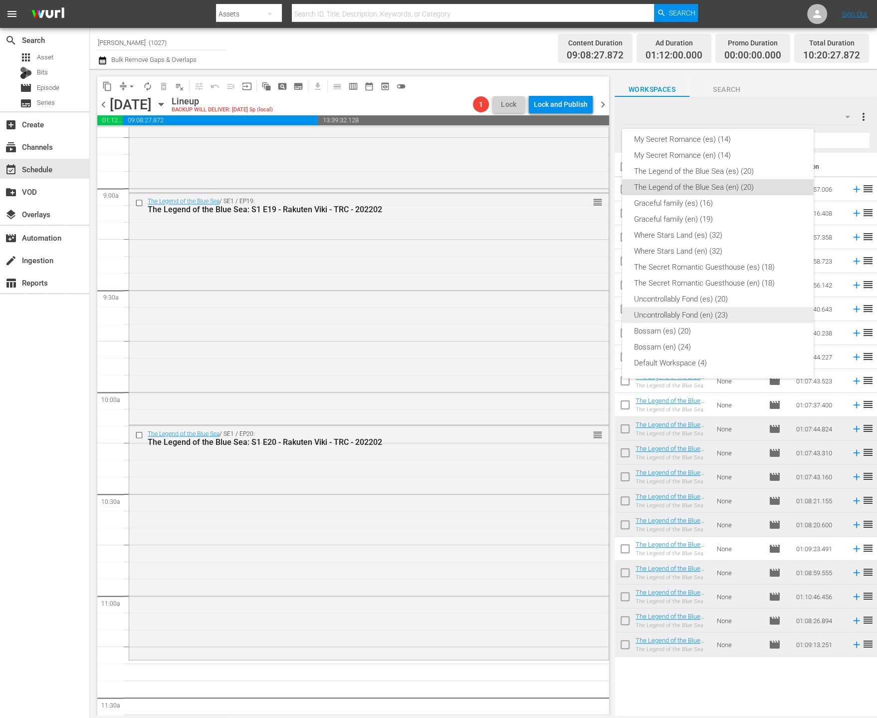
scroll to position [0, 0]
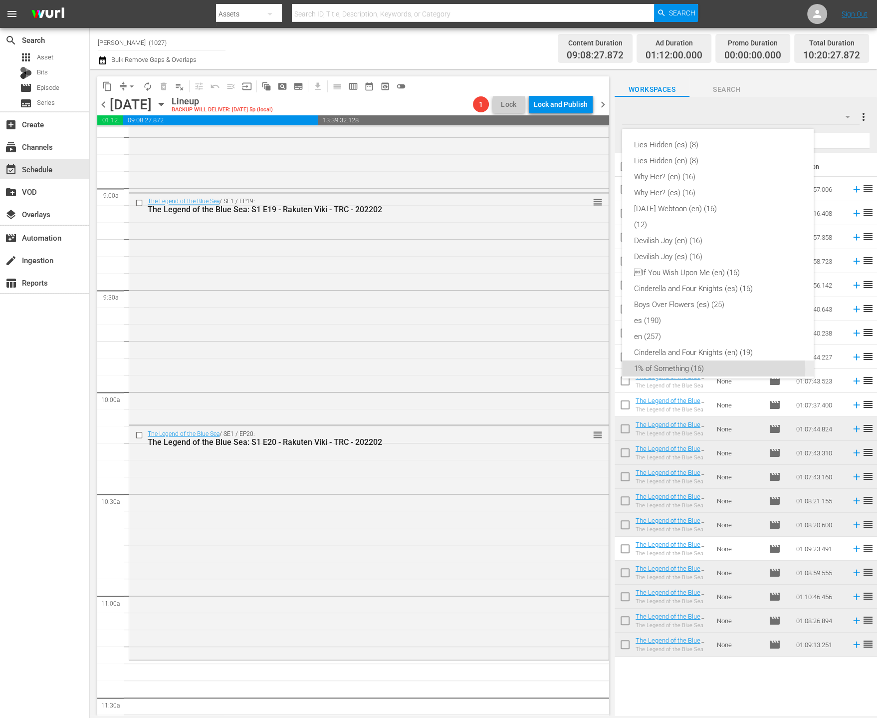
click at [682, 369] on div "1% of Something (16)" at bounding box center [718, 368] width 168 height 16
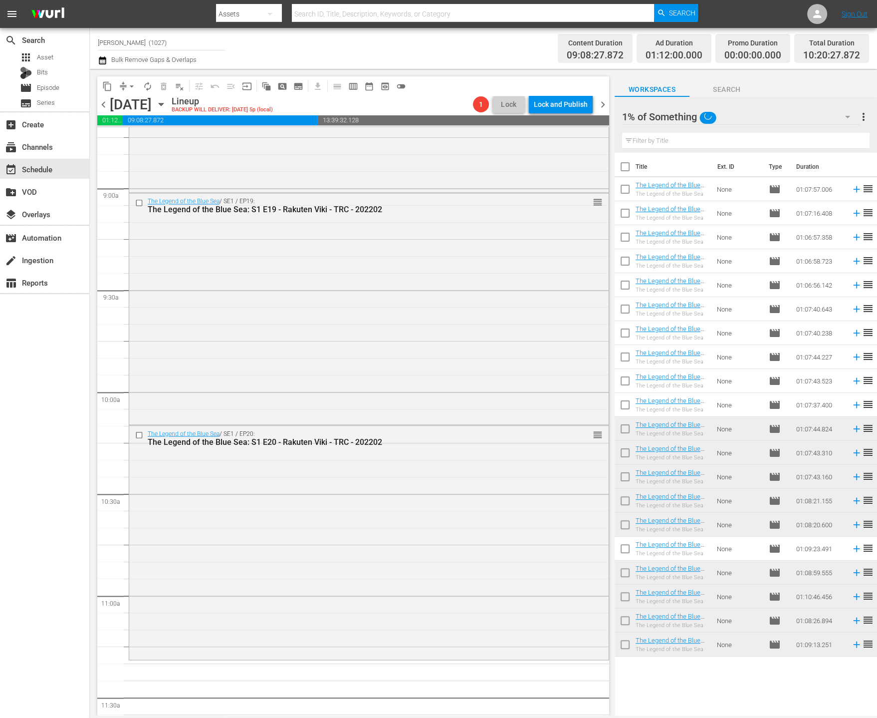
scroll to position [178, 0]
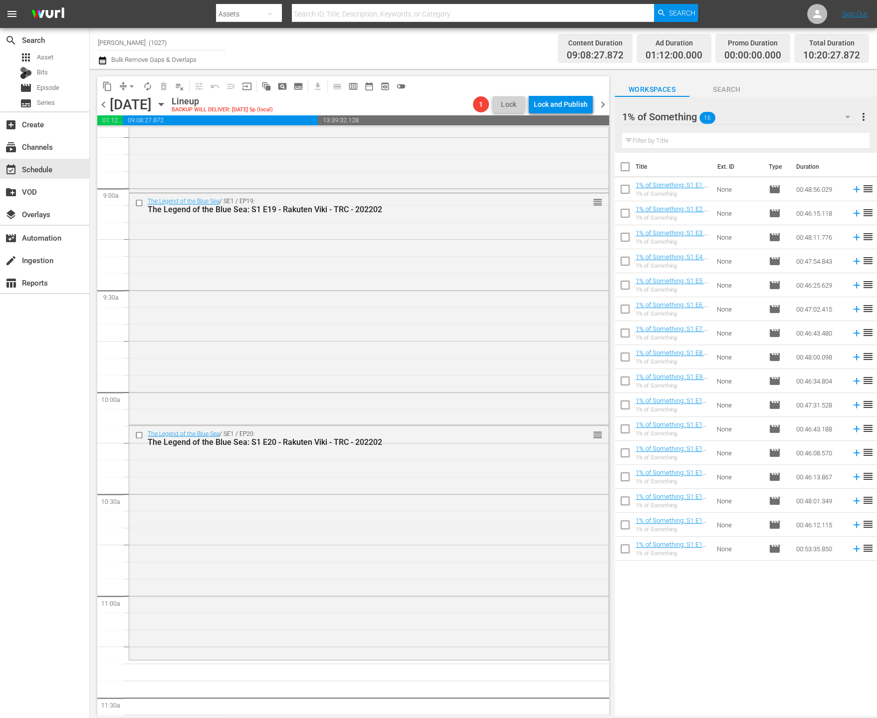
click at [626, 194] on input "checkbox" at bounding box center [625, 191] width 21 height 21
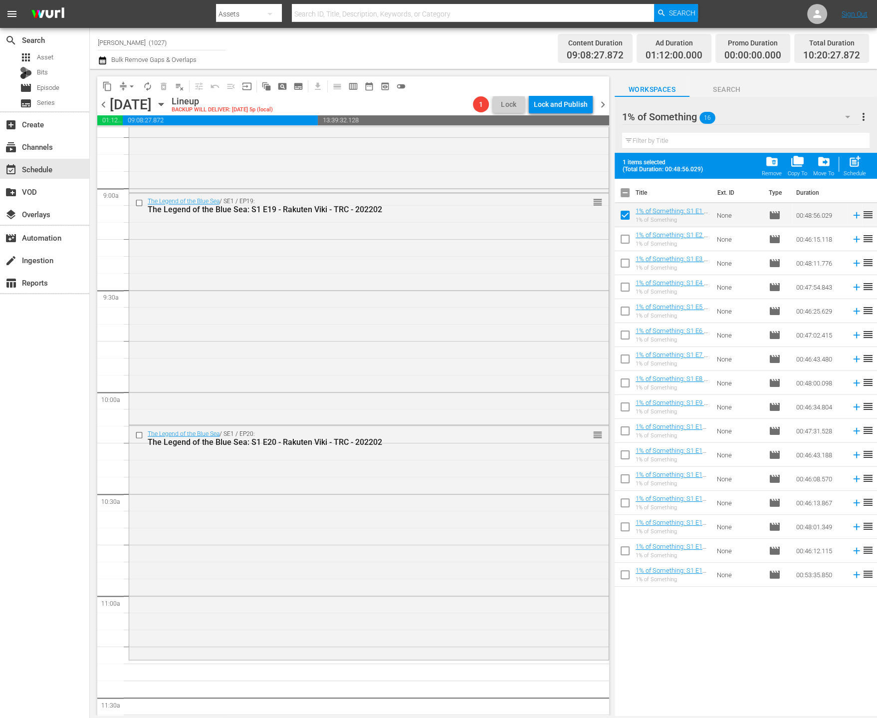
click at [621, 250] on input "checkbox" at bounding box center [625, 241] width 21 height 21
click at [621, 263] on input "checkbox" at bounding box center [625, 265] width 21 height 21
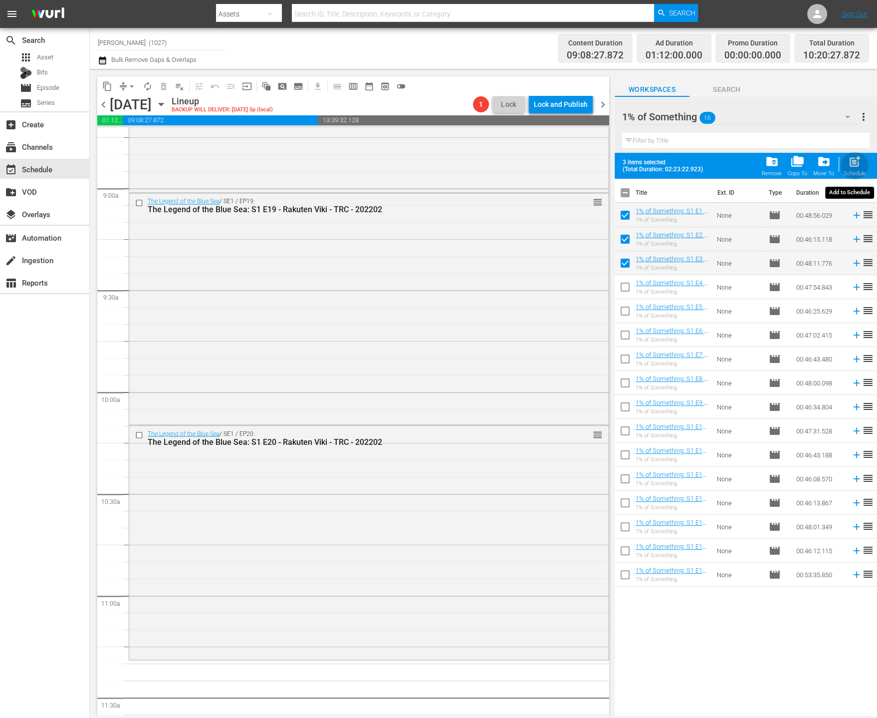
click at [854, 170] on div "Schedule" at bounding box center [855, 173] width 22 height 6
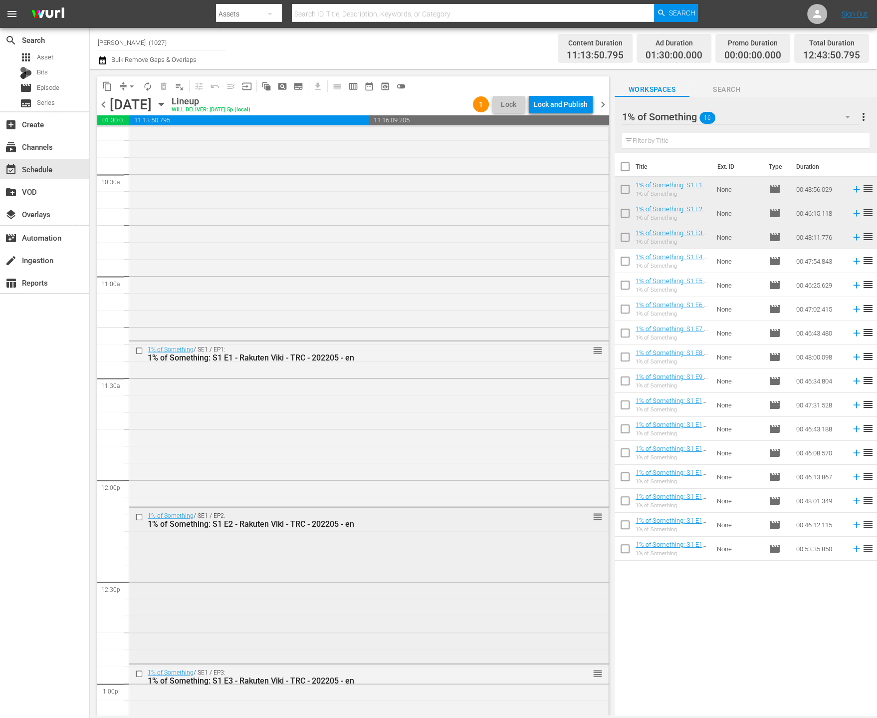
scroll to position [2327, 0]
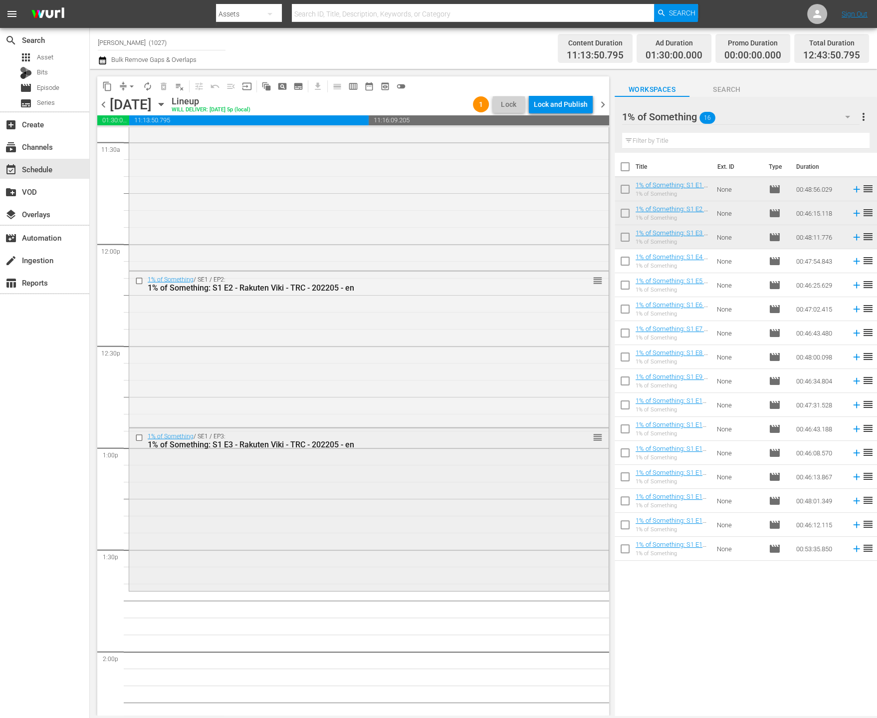
click at [434, 499] on div "1% of Something / SE1 / EP3: 1% of Something: S1 E3 - Rakuten Viki - TRC - 2022…" at bounding box center [369, 508] width 480 height 161
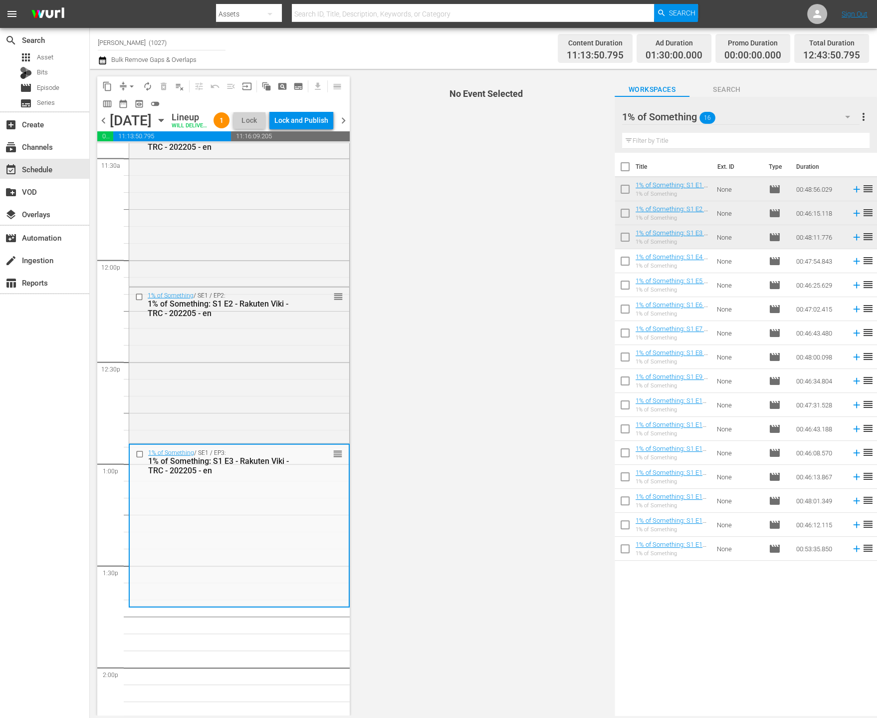
click at [627, 168] on input "checkbox" at bounding box center [625, 168] width 21 height 21
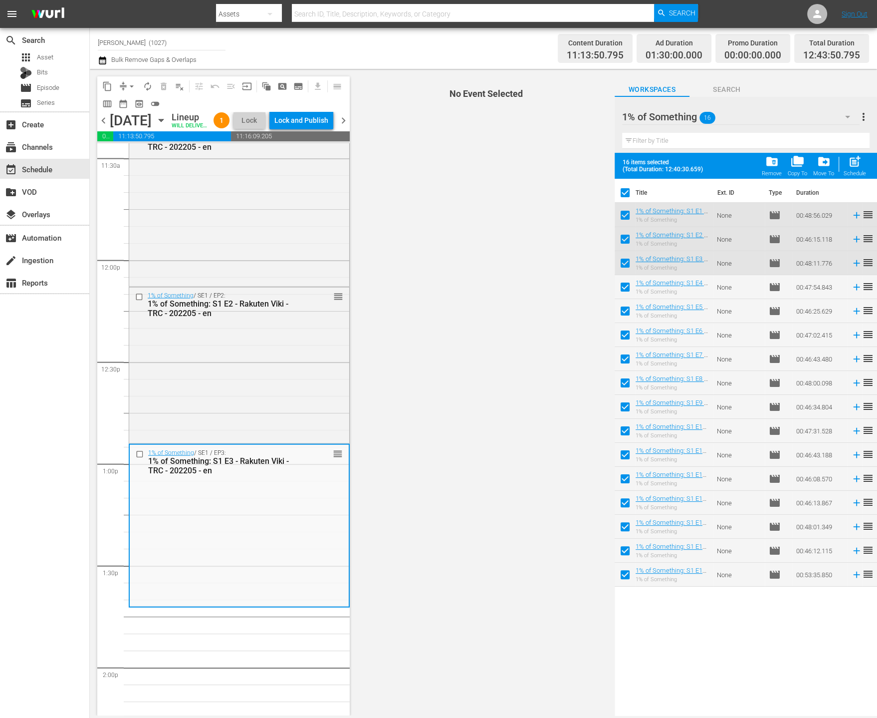
click at [629, 214] on input "checkbox" at bounding box center [625, 217] width 21 height 21
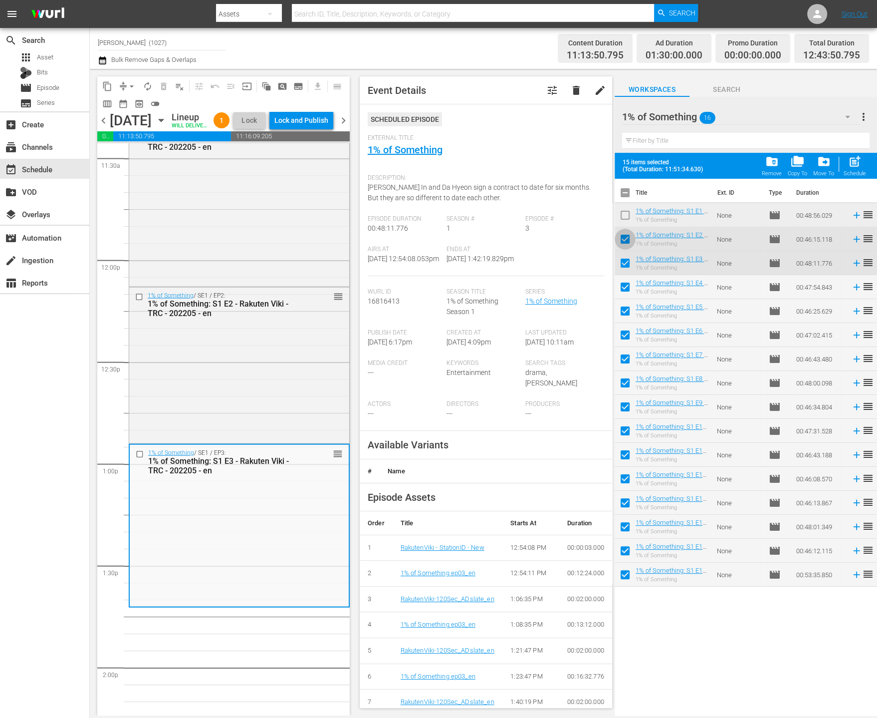
click at [621, 249] on input "checkbox" at bounding box center [625, 241] width 21 height 21
click at [620, 266] on input "checkbox" at bounding box center [625, 265] width 21 height 21
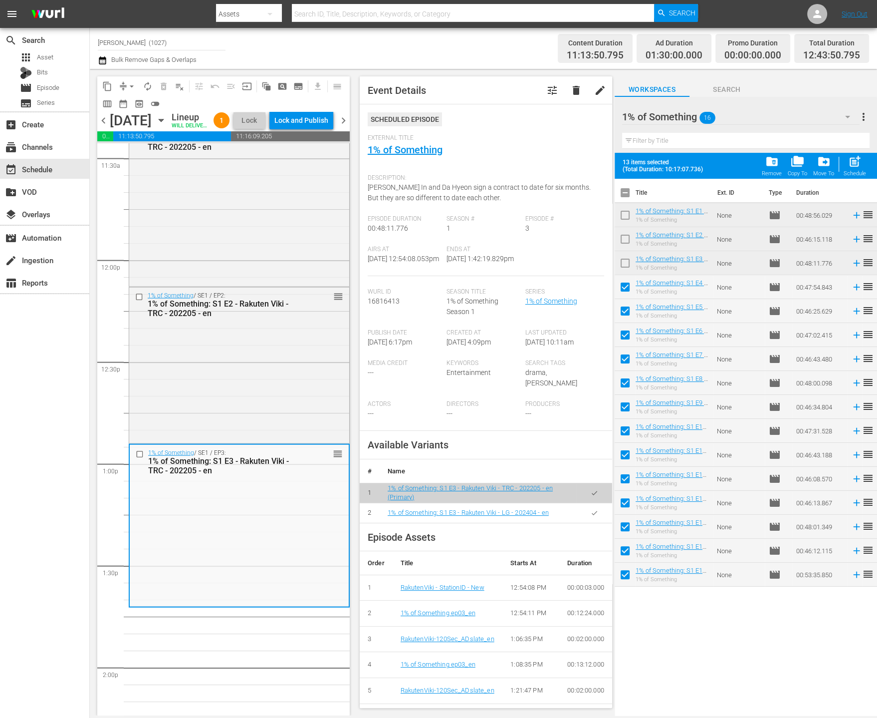
click at [591, 513] on icon "button" at bounding box center [594, 512] width 7 height 7
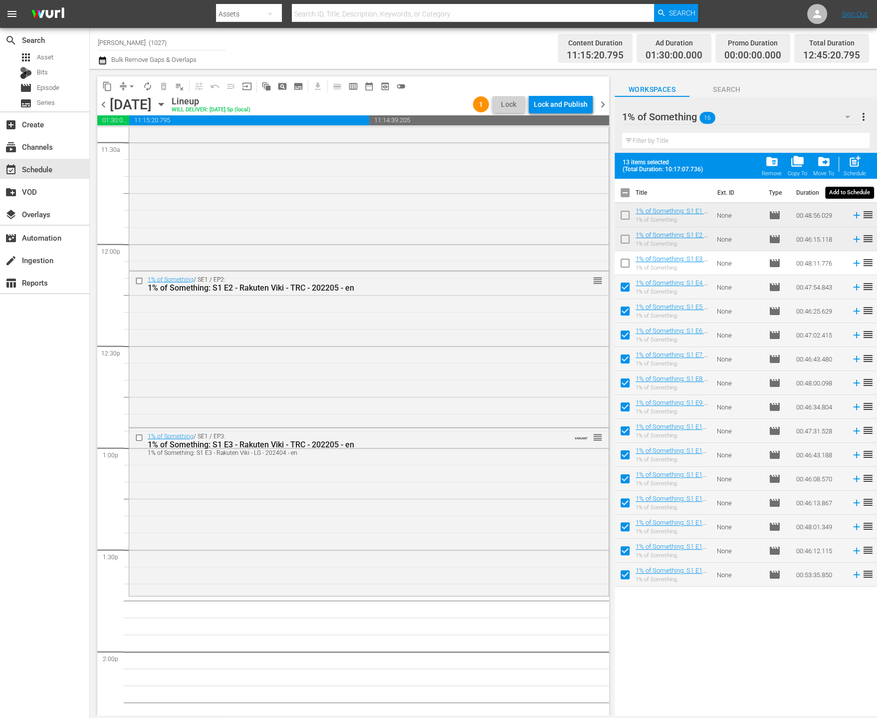
click at [863, 163] on div "post_add Schedule" at bounding box center [855, 166] width 22 height 22
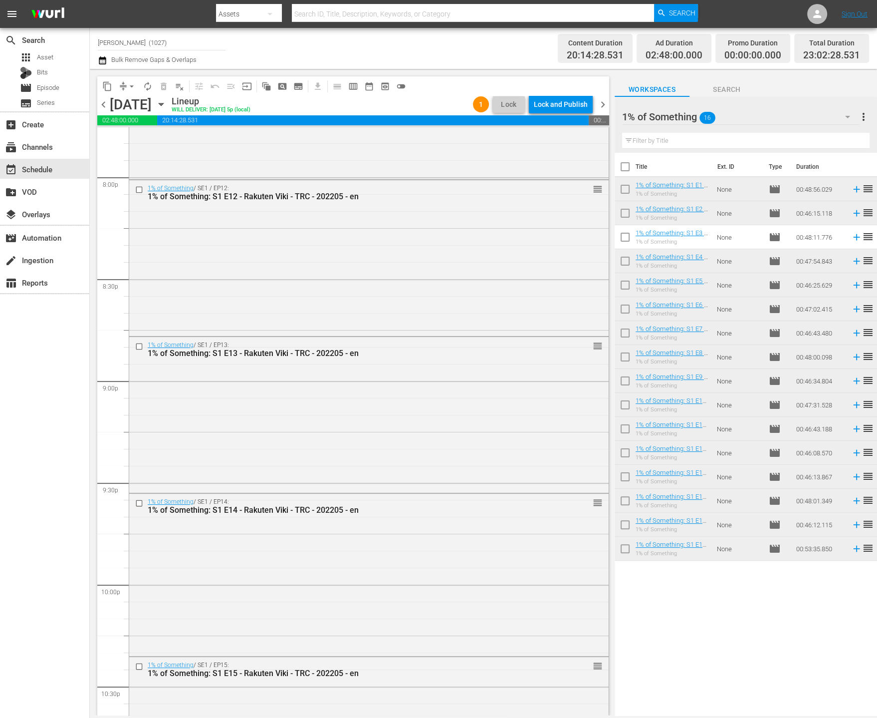
scroll to position [4303, 0]
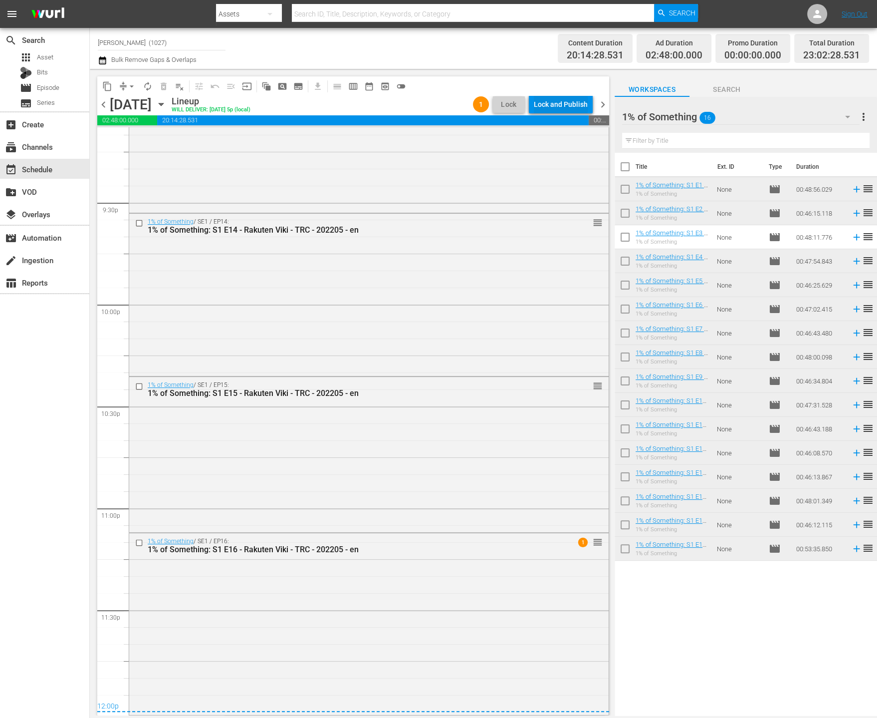
click at [580, 107] on div "Lock and Publish" at bounding box center [561, 104] width 54 height 18
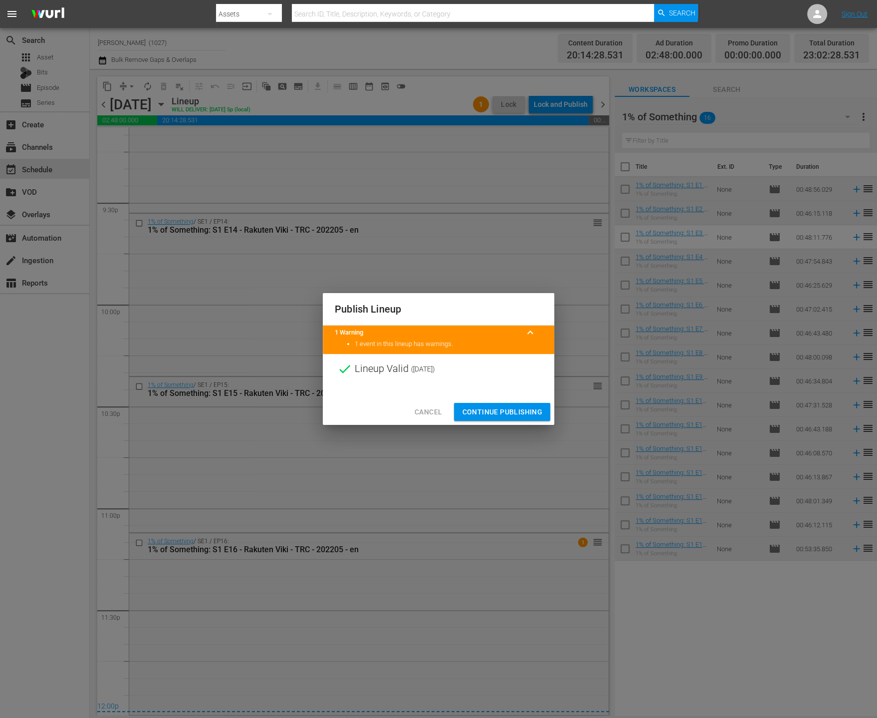
click at [528, 413] on span "Continue Publishing" at bounding box center [502, 412] width 80 height 12
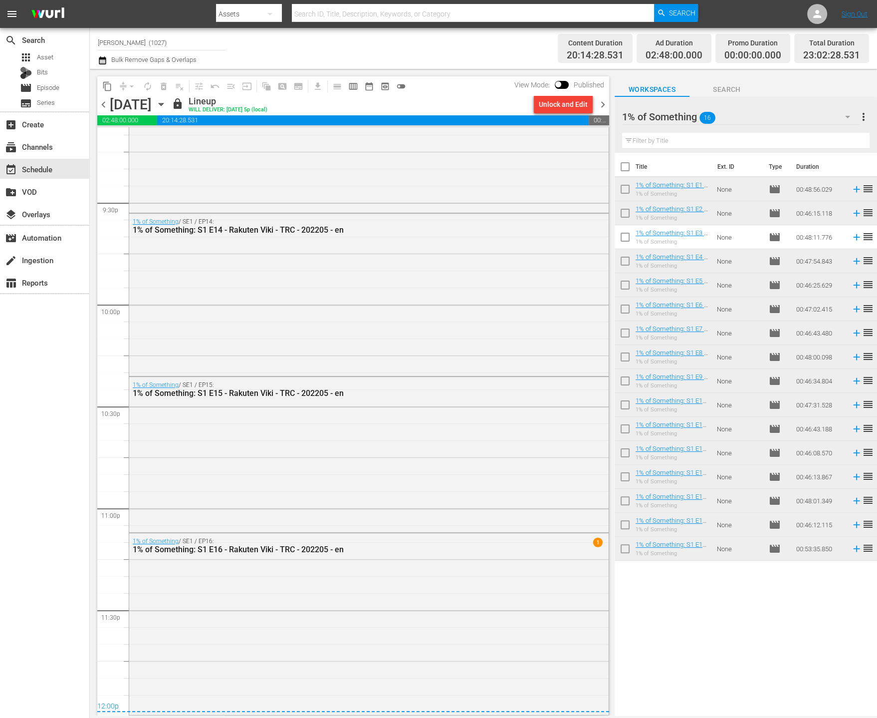
click at [827, 116] on div "1% of Something 16" at bounding box center [741, 117] width 238 height 28
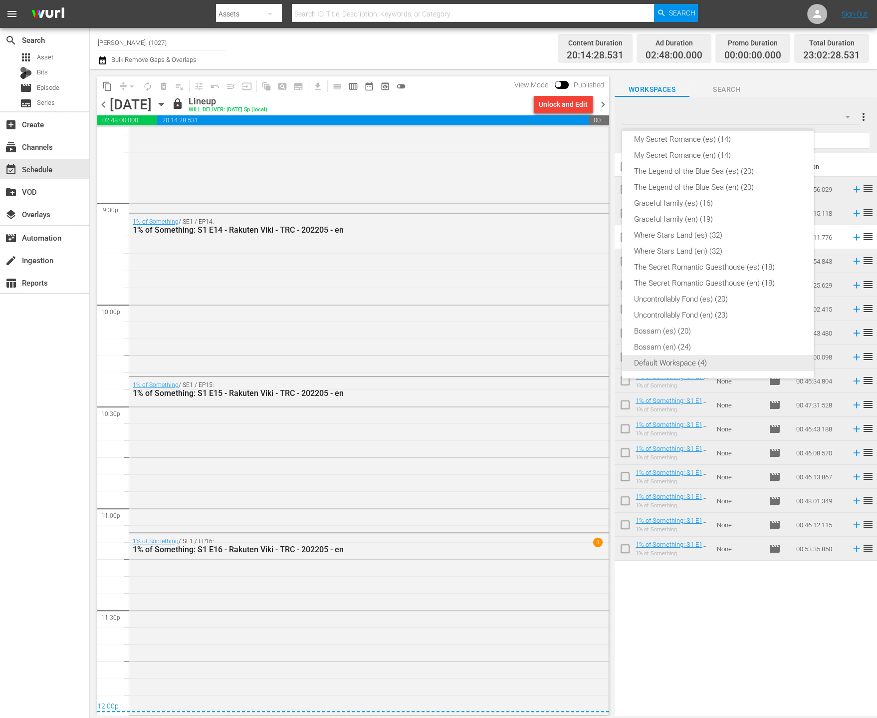
scroll to position [0, 0]
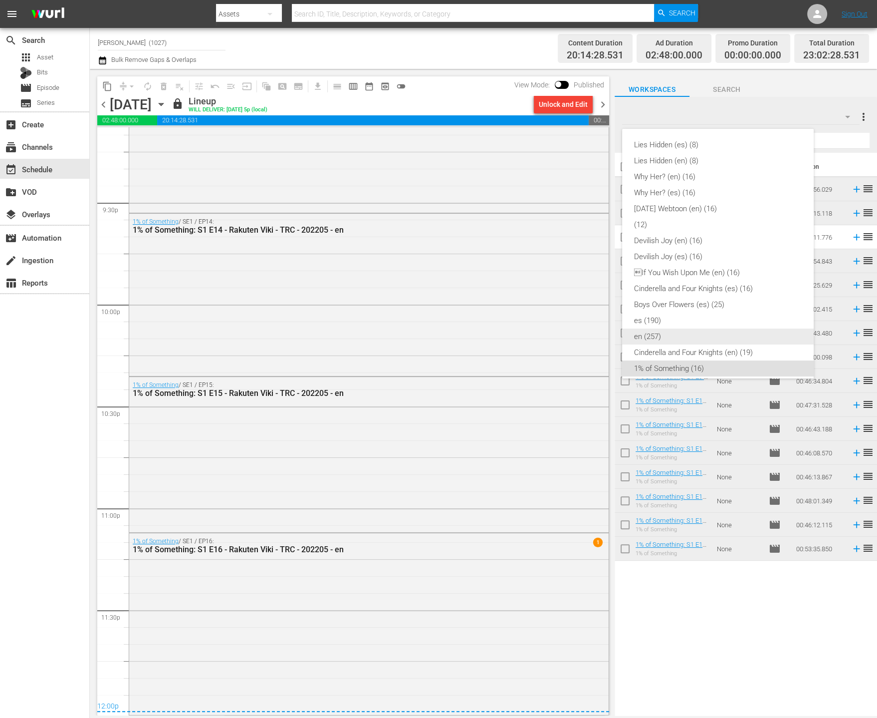
click at [665, 336] on div "en (257)" at bounding box center [718, 336] width 168 height 16
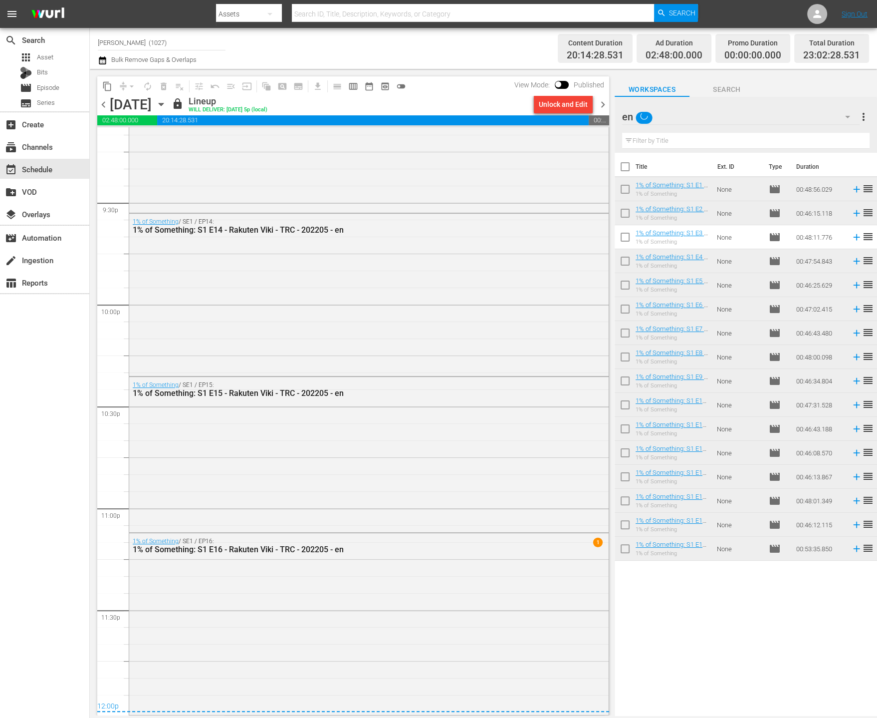
click at [725, 131] on div "Filter by Title" at bounding box center [746, 141] width 248 height 24
click at [739, 137] on input "text" at bounding box center [746, 141] width 248 height 16
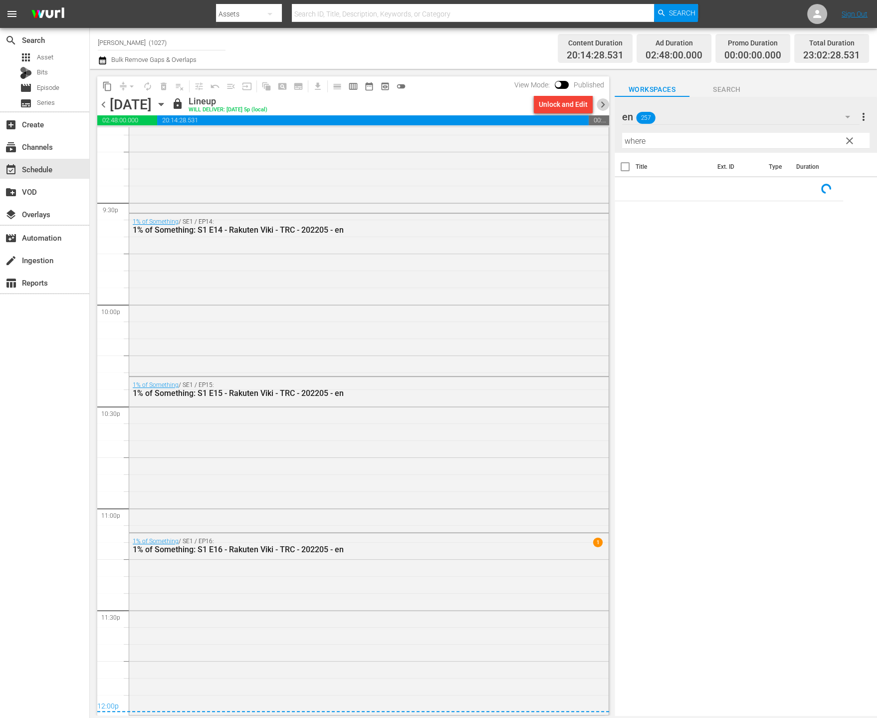
click at [605, 107] on span "chevron_right" at bounding box center [603, 104] width 12 height 12
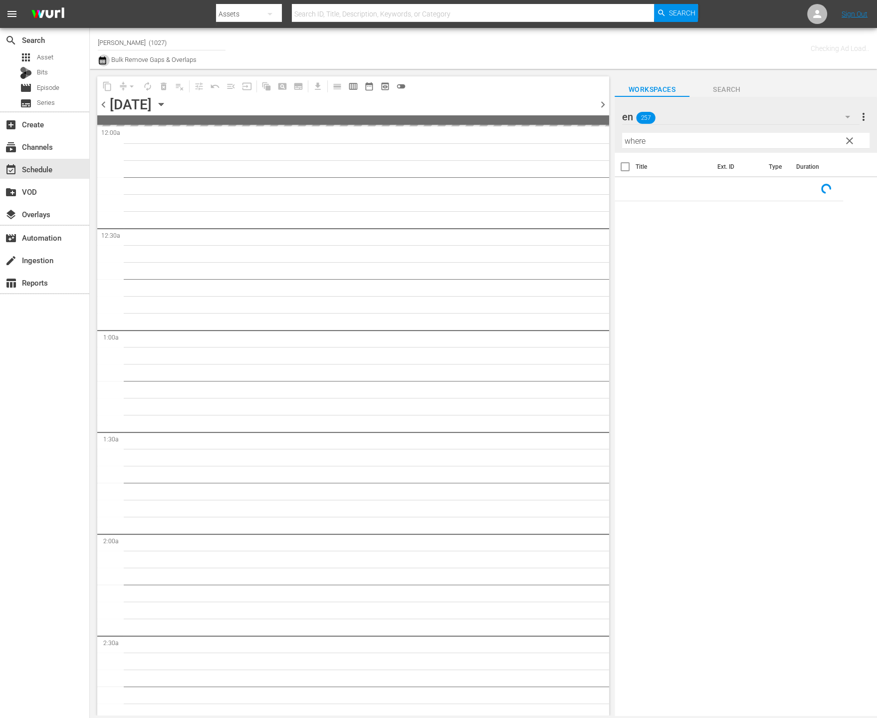
click at [102, 63] on icon "button" at bounding box center [102, 60] width 9 height 12
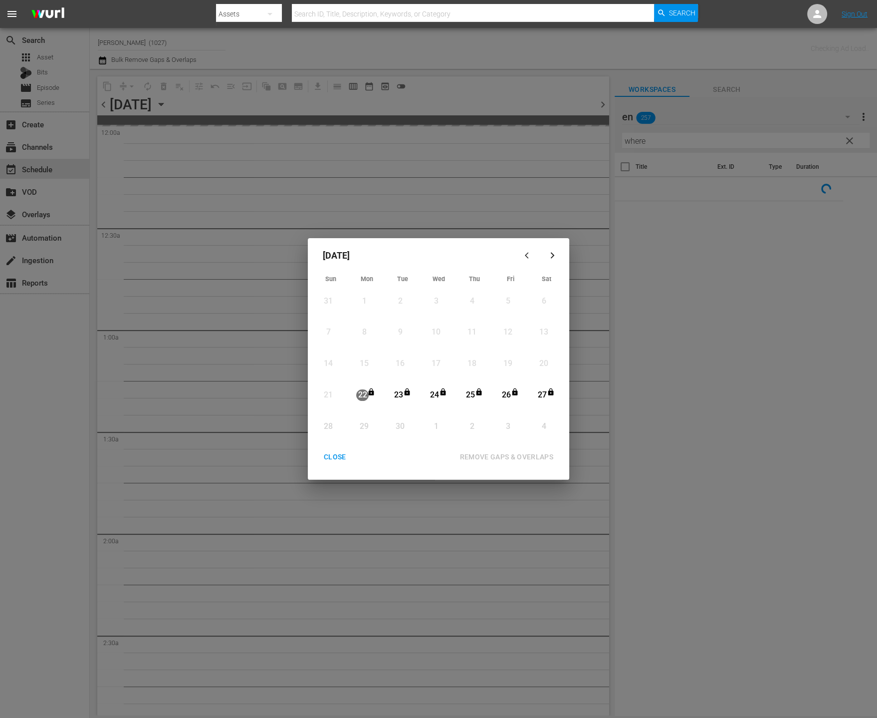
click at [328, 451] on div "CLOSE" at bounding box center [335, 457] width 38 height 12
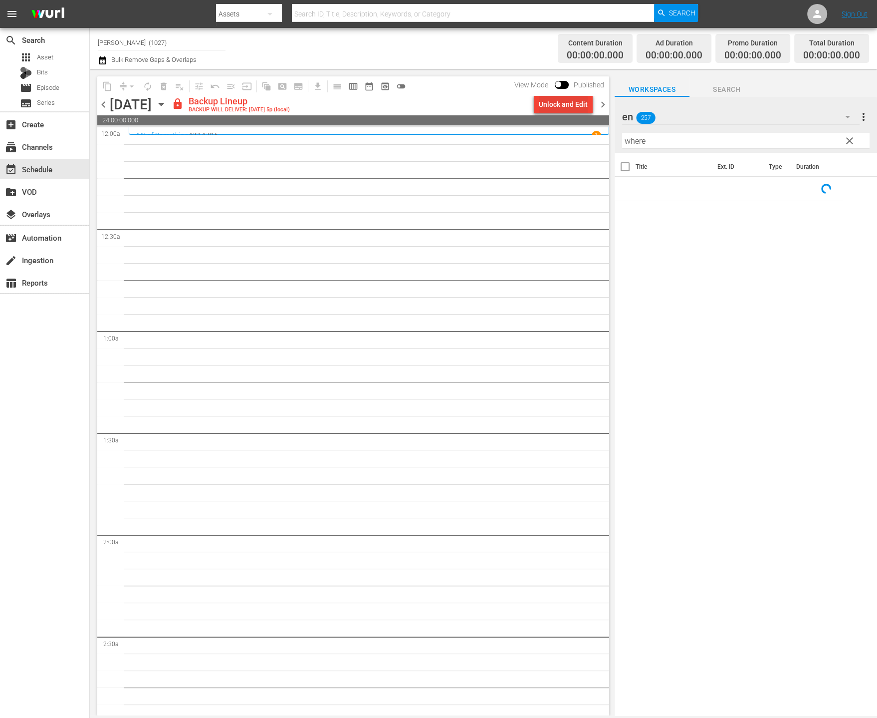
click at [559, 112] on div "Unlock and Edit" at bounding box center [563, 104] width 49 height 18
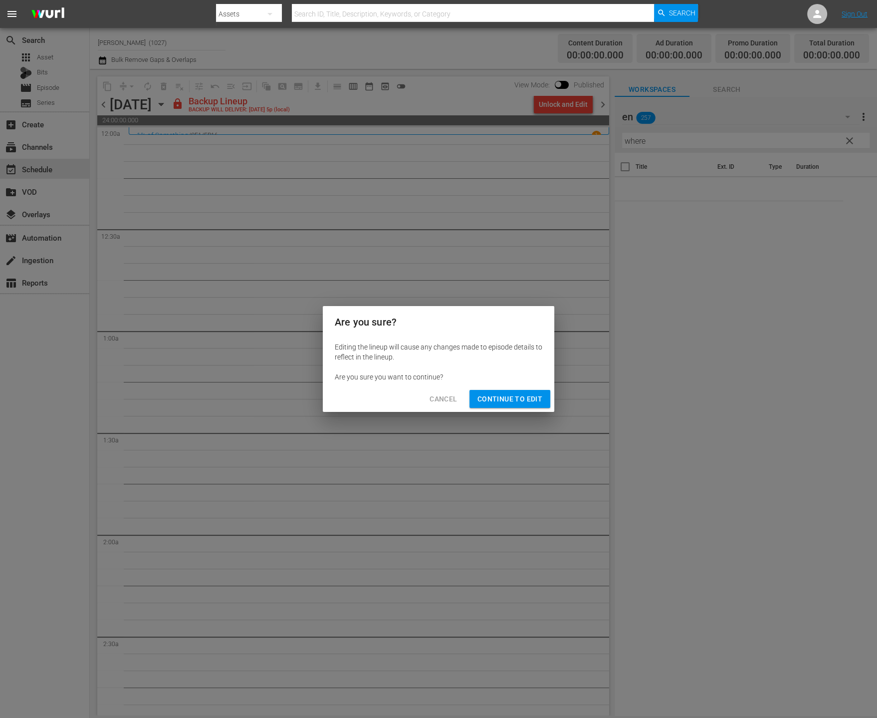
click at [494, 393] on span "Continue to Edit" at bounding box center [510, 399] width 65 height 12
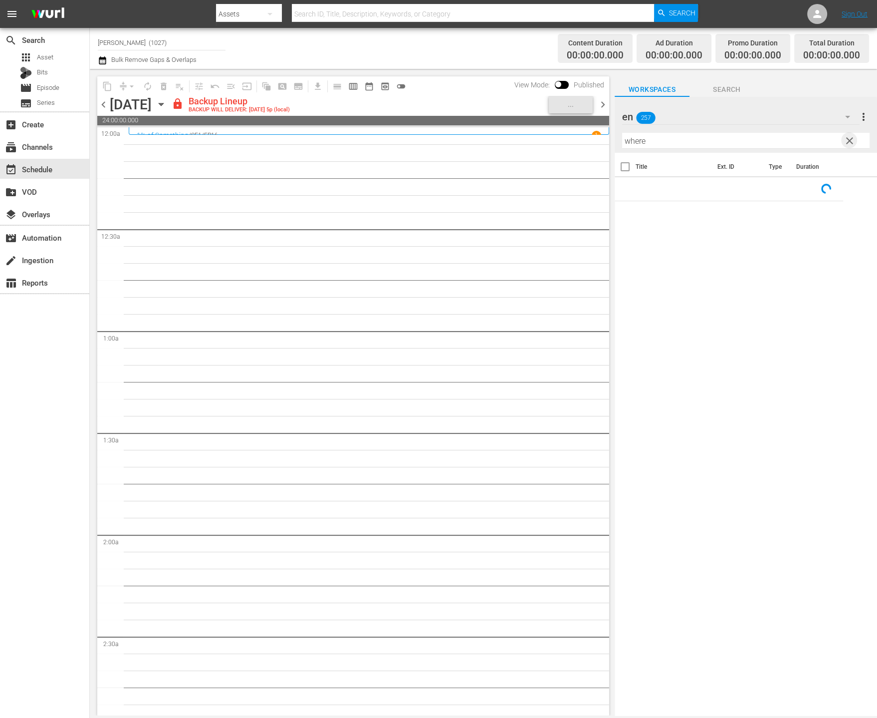
click at [850, 141] on span "clear" at bounding box center [850, 141] width 12 height 12
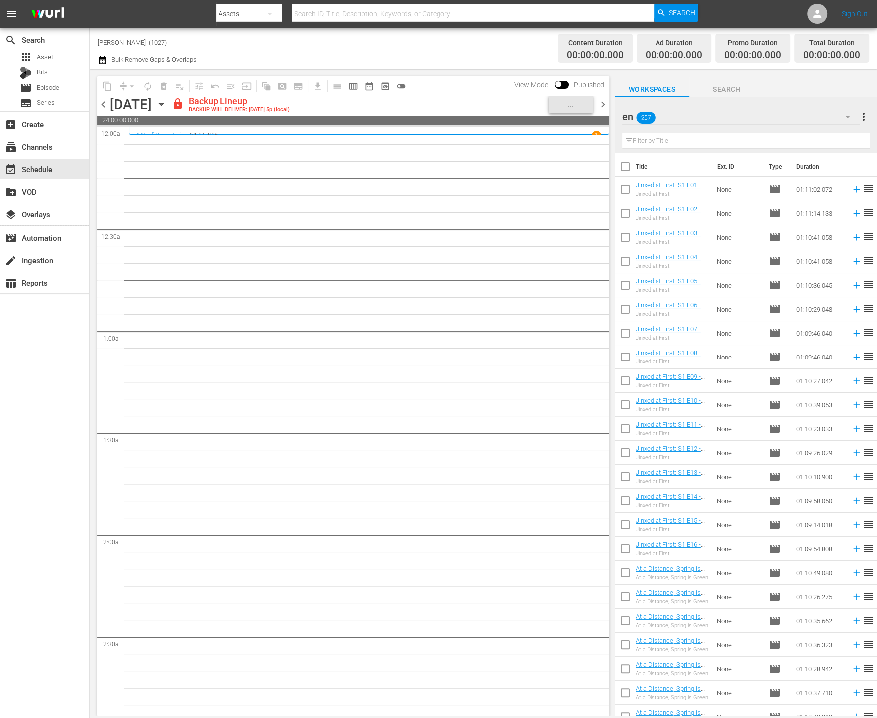
click at [798, 140] on input "text" at bounding box center [746, 141] width 248 height 16
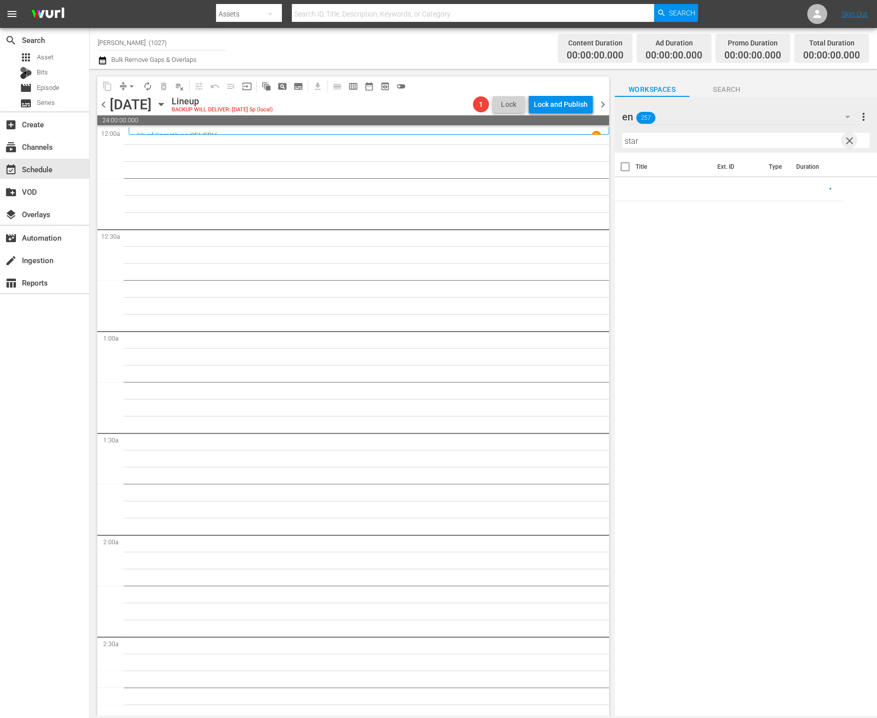
click at [847, 140] on span "clear" at bounding box center [850, 141] width 12 height 12
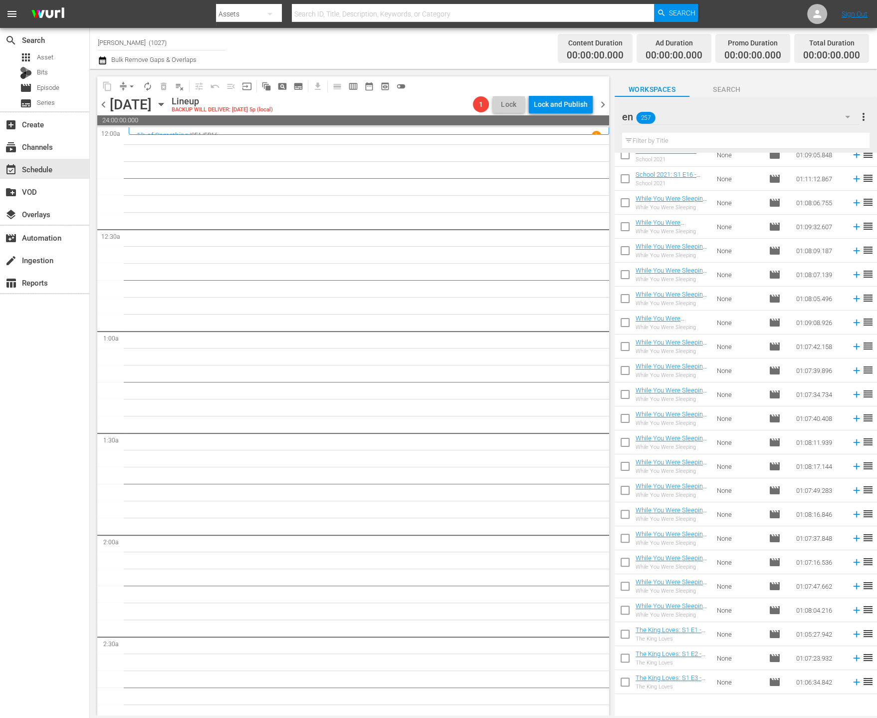
scroll to position [5226, 0]
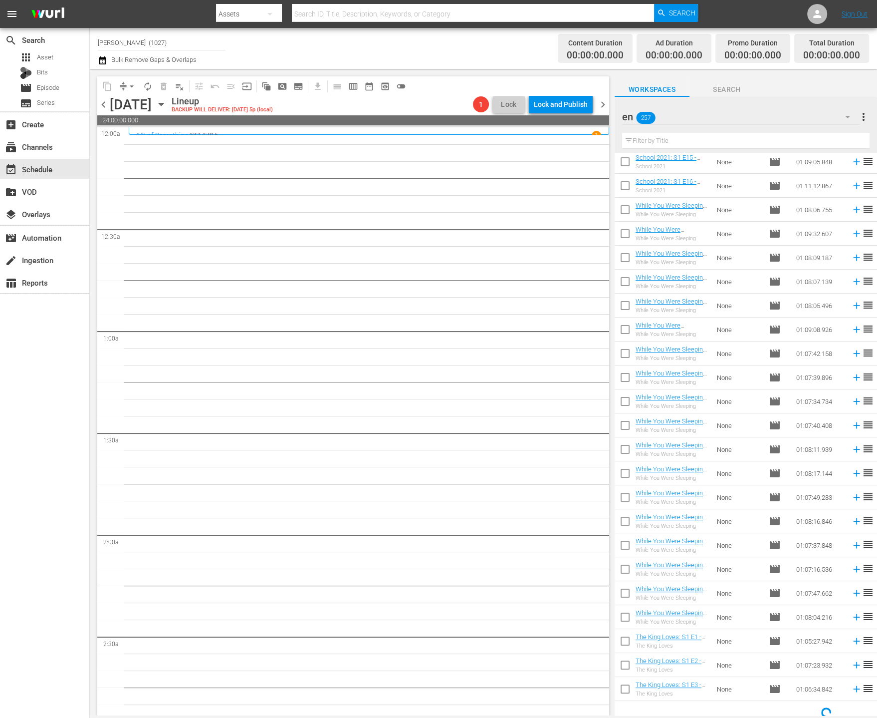
click at [808, 120] on div "en 257" at bounding box center [741, 117] width 238 height 28
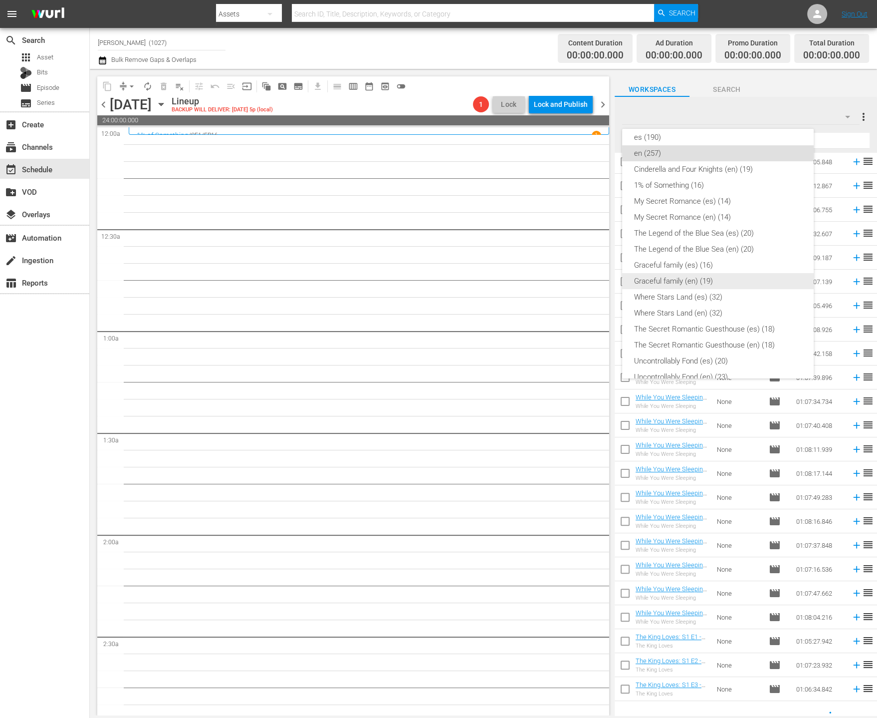
scroll to position [245, 0]
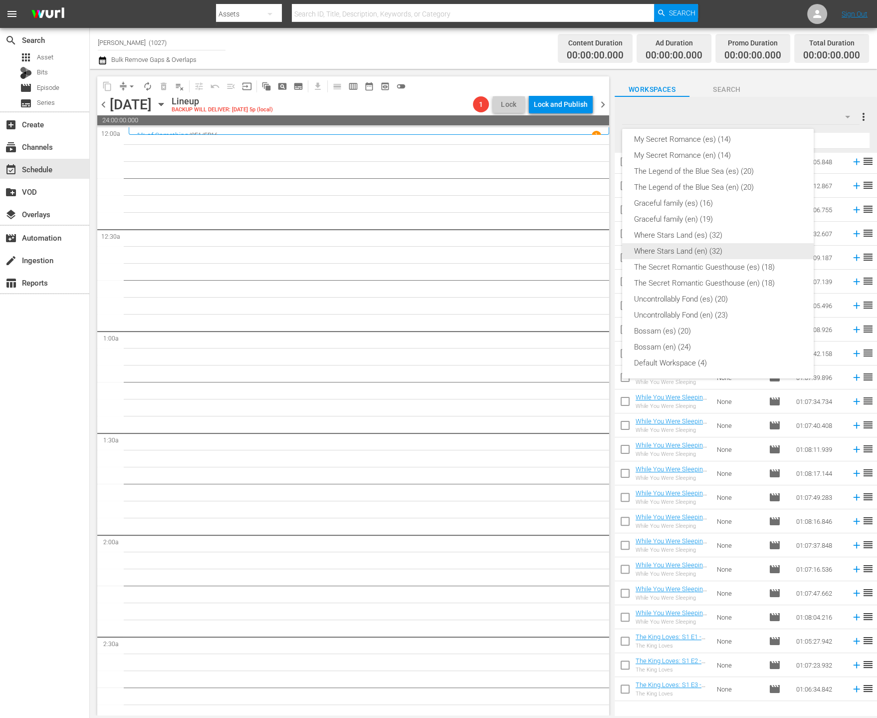
click at [730, 250] on div "Where Stars Land (en) (32)" at bounding box center [718, 251] width 168 height 16
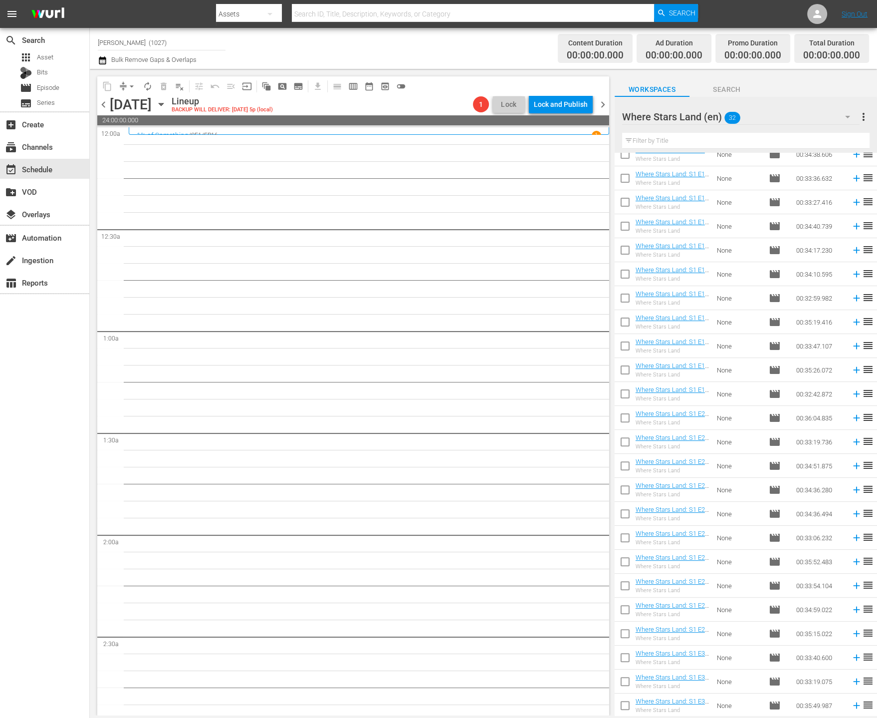
scroll to position [0, 0]
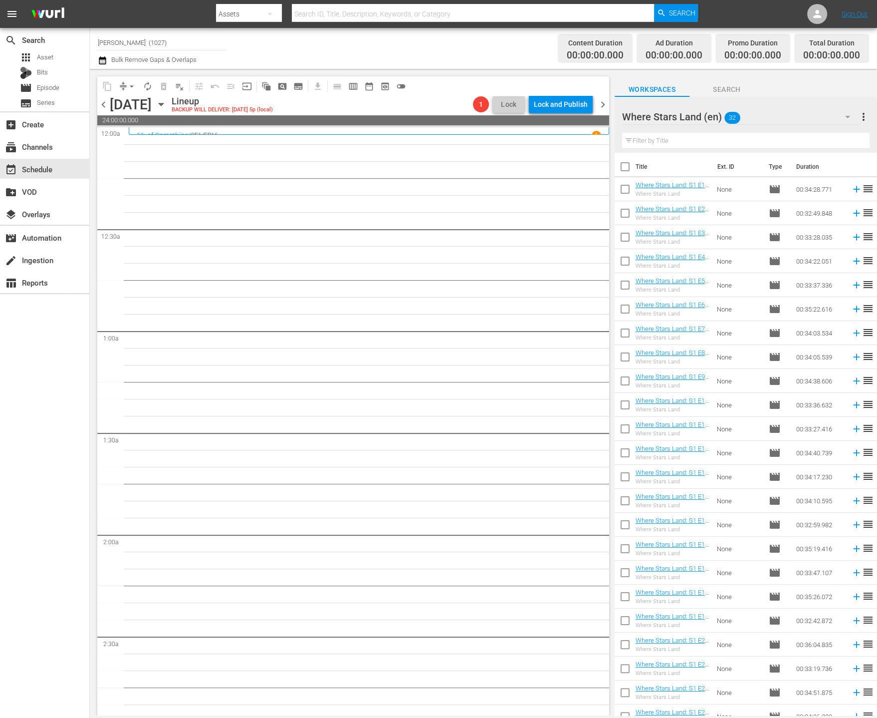
click at [630, 167] on input "checkbox" at bounding box center [625, 168] width 21 height 21
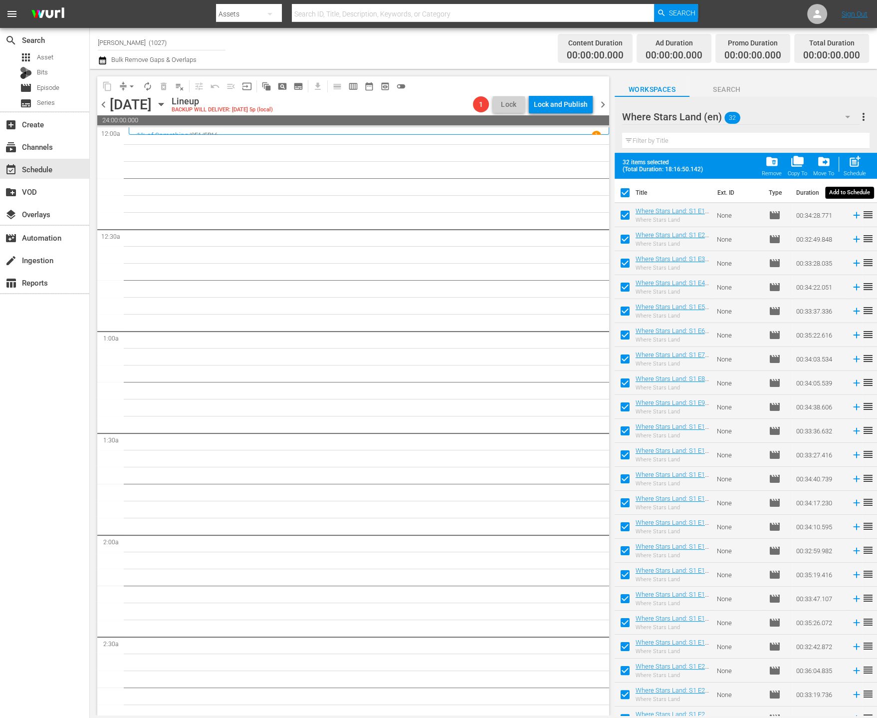
click at [852, 159] on span "post_add" at bounding box center [854, 161] width 13 height 13
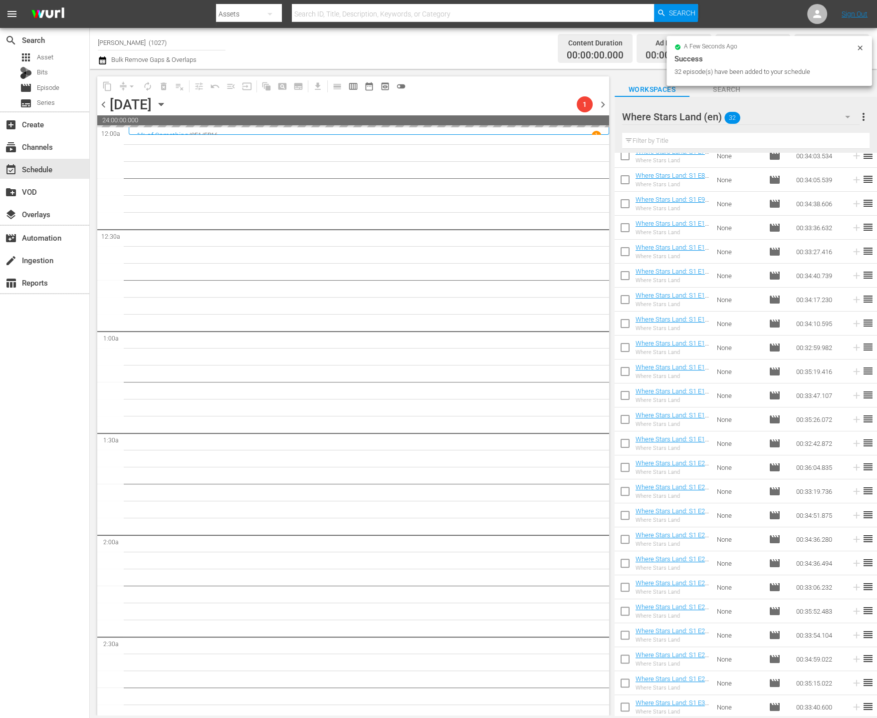
scroll to position [227, 0]
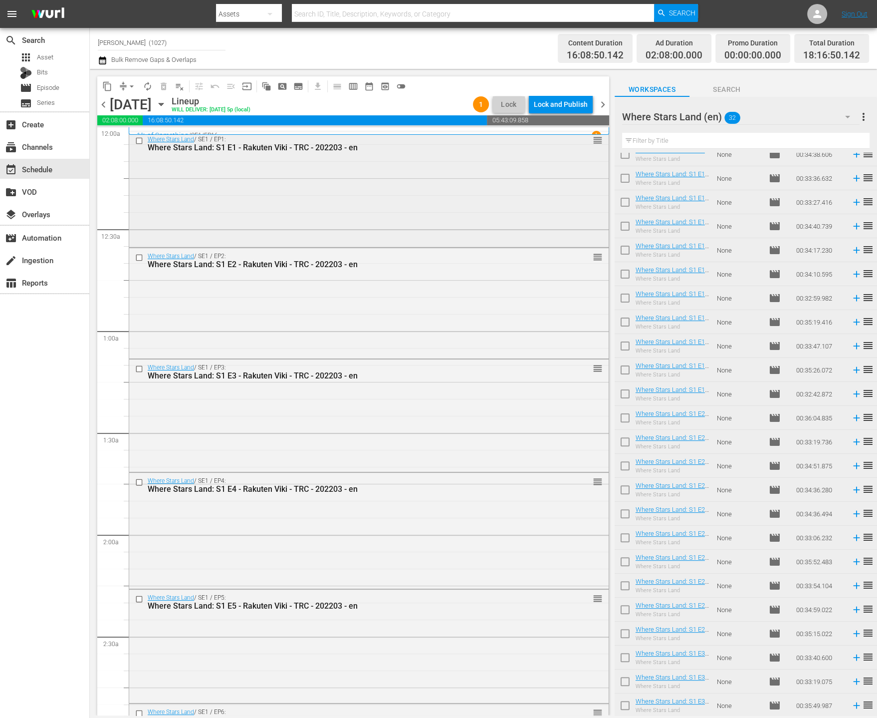
click at [463, 208] on div "Where Stars Land / SE1 / EP1: Where Stars Land: S1 E1 - Rakuten Viki - TRC - 20…" at bounding box center [369, 188] width 480 height 114
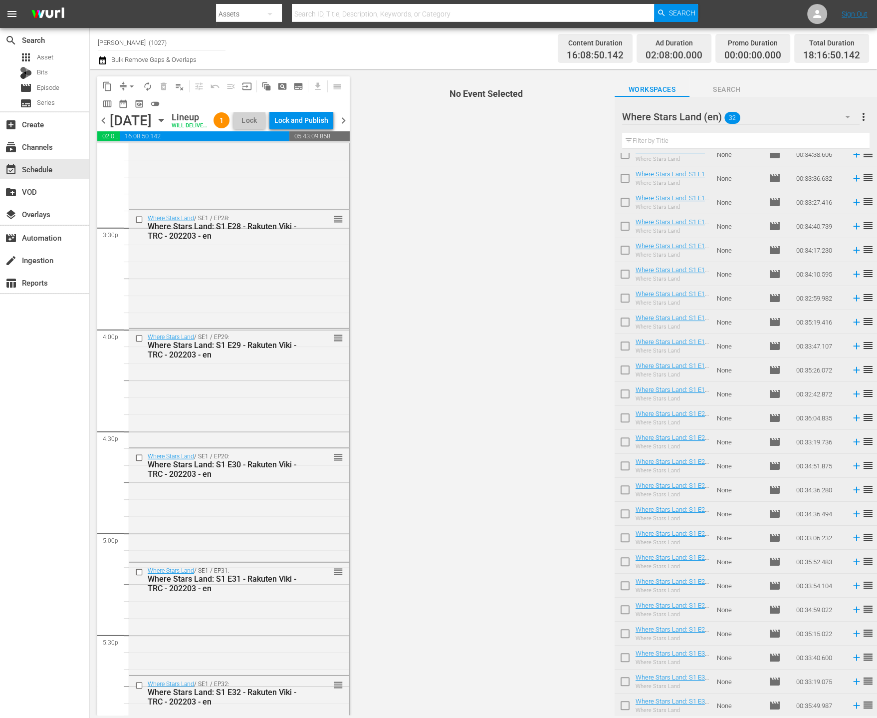
scroll to position [3364, 0]
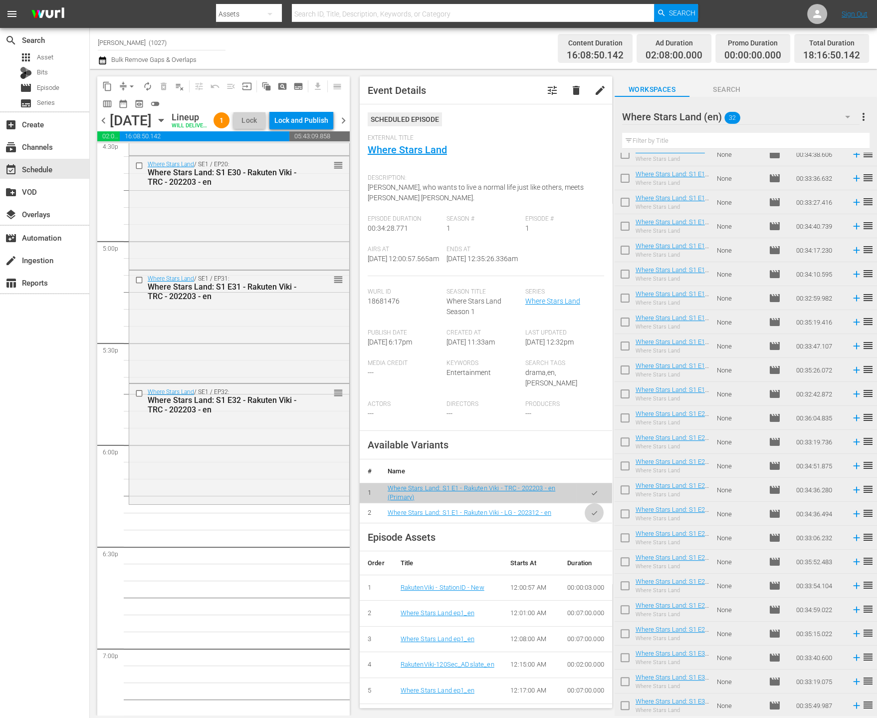
click at [591, 514] on icon "button" at bounding box center [594, 512] width 7 height 7
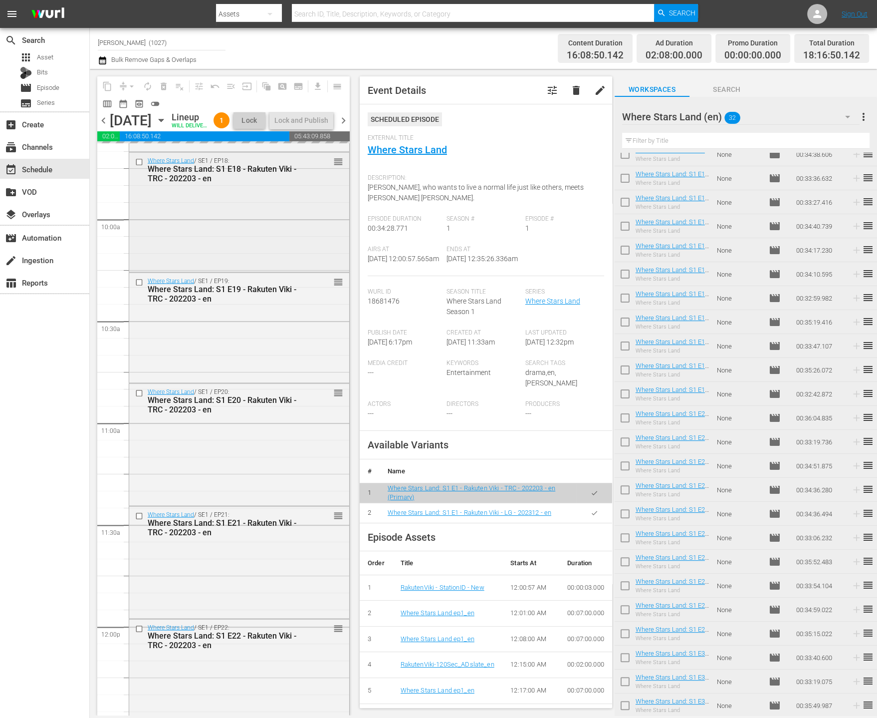
scroll to position [1854, 0]
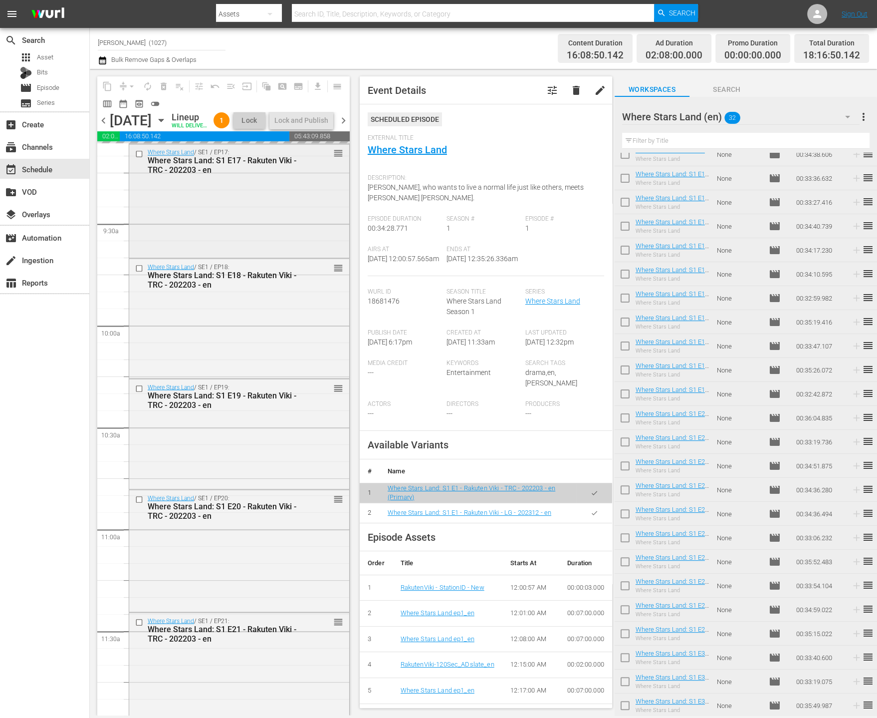
click at [263, 233] on div "Where Stars Land / SE1 / EP17: Where Stars Land: S1 E17 - Rakuten Viki - TRC - …" at bounding box center [239, 200] width 220 height 112
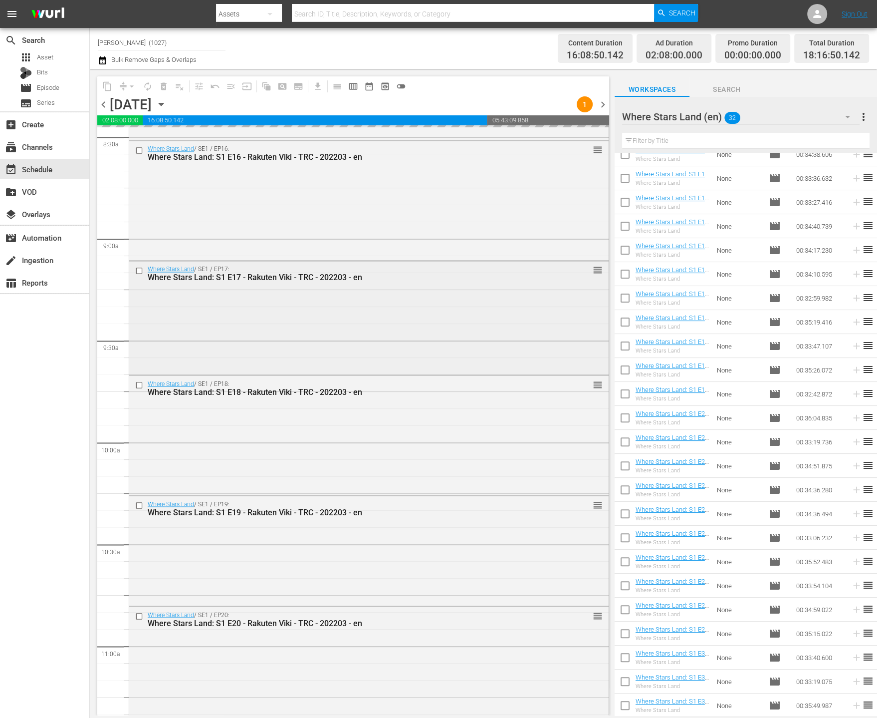
scroll to position [1644, 0]
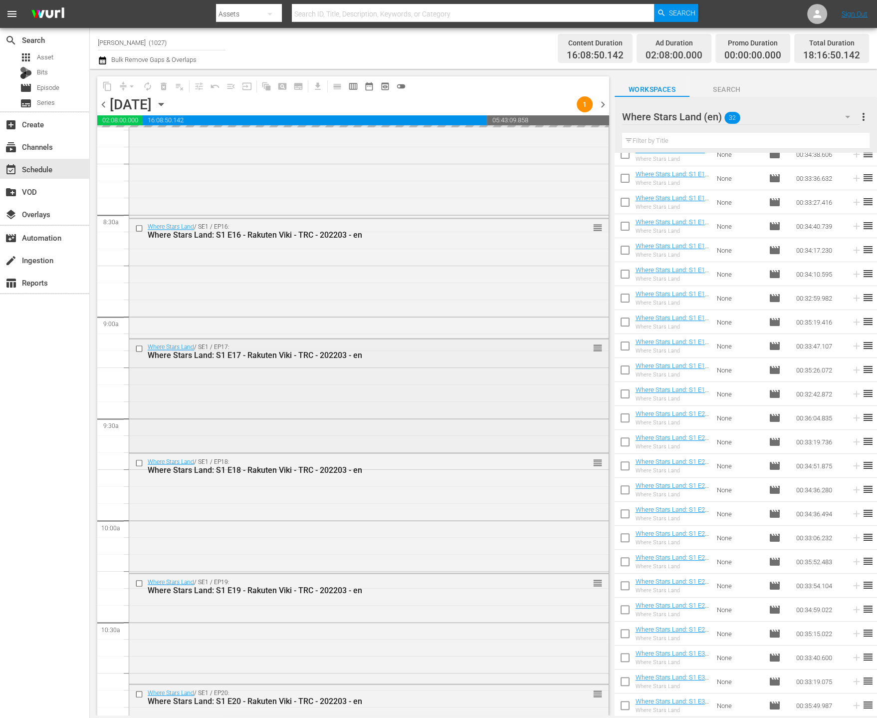
click at [285, 385] on div "Where Stars Land / SE1 / EP17: Where Stars Land: S1 E17 - Rakuten Viki - TRC - …" at bounding box center [369, 395] width 480 height 112
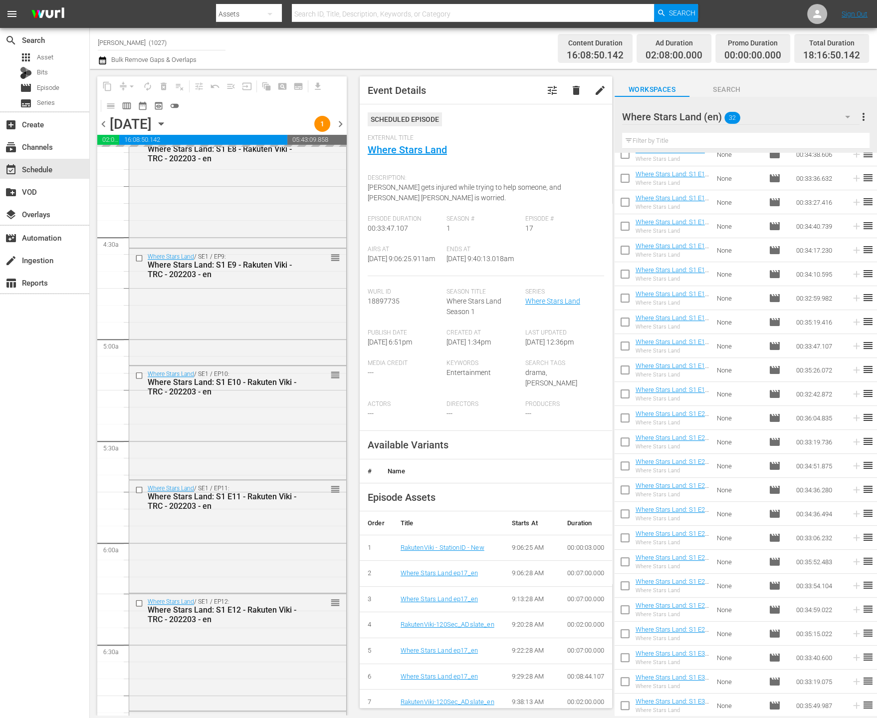
scroll to position [0, 0]
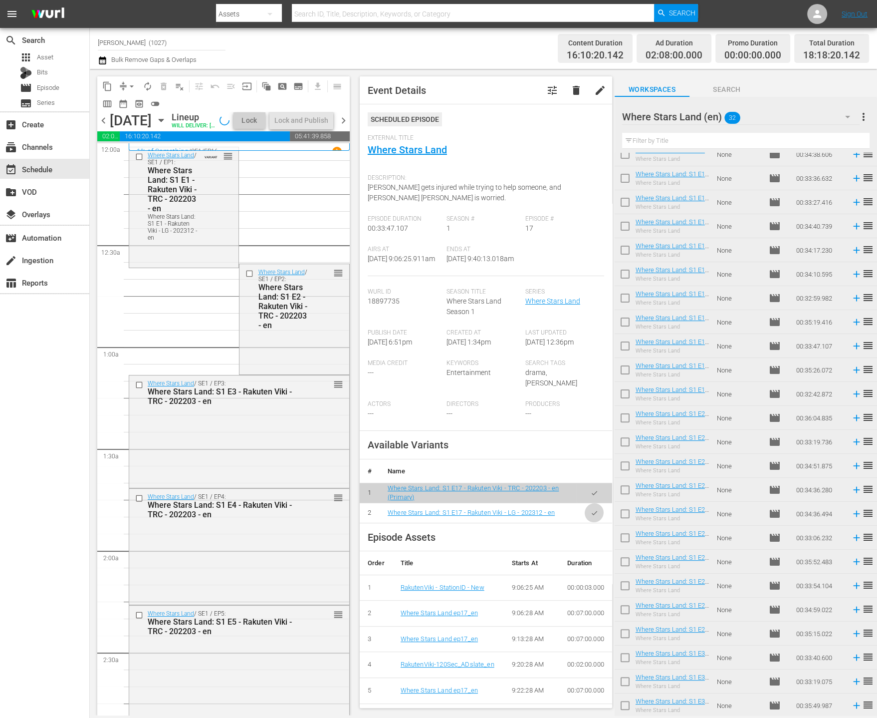
click at [592, 513] on icon "button" at bounding box center [594, 513] width 5 height 4
click at [591, 509] on icon "button" at bounding box center [594, 512] width 7 height 7
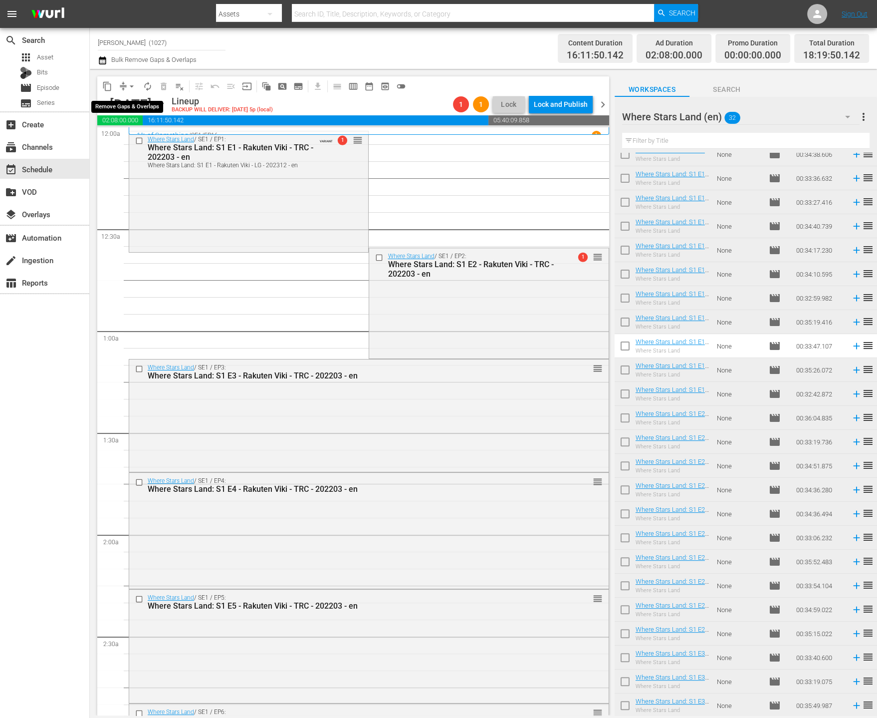
click at [131, 82] on span "arrow_drop_down" at bounding box center [132, 86] width 10 height 10
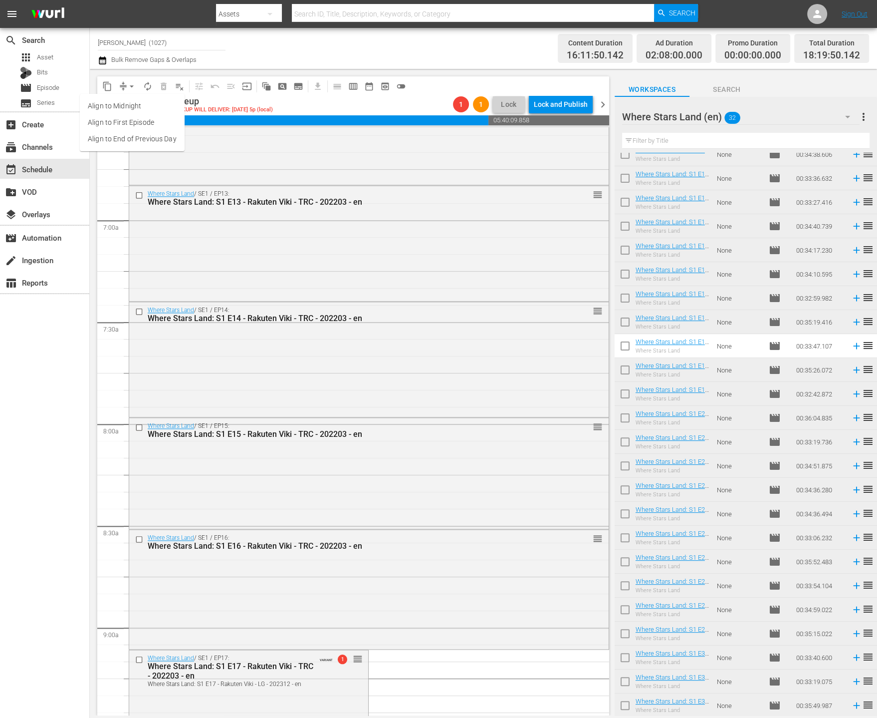
scroll to position [1453, 0]
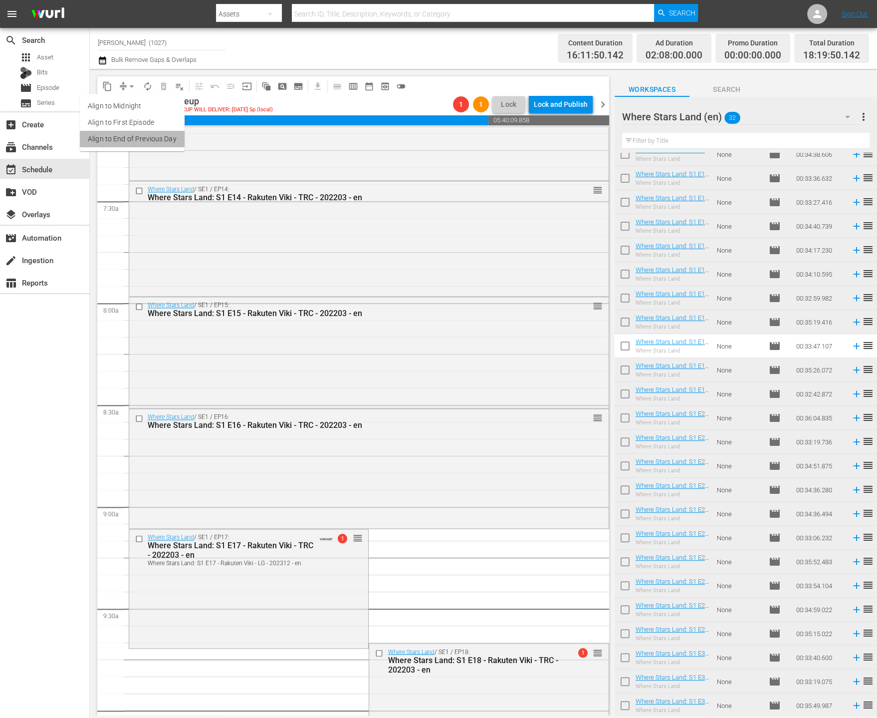
click at [171, 139] on li "Align to End of Previous Day" at bounding box center [132, 139] width 105 height 16
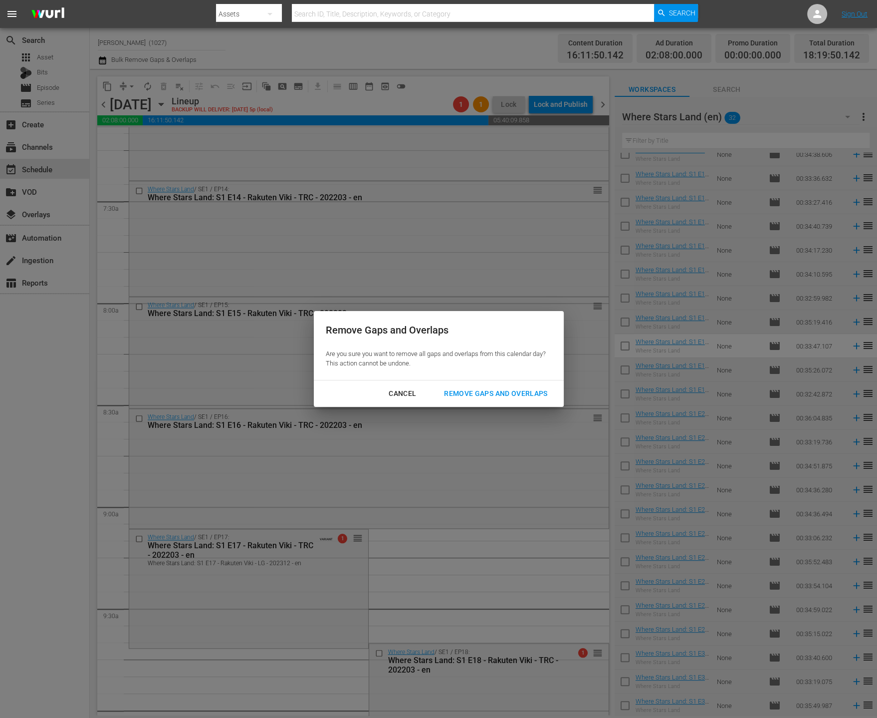
click at [525, 393] on div "Remove Gaps and Overlaps" at bounding box center [495, 393] width 119 height 12
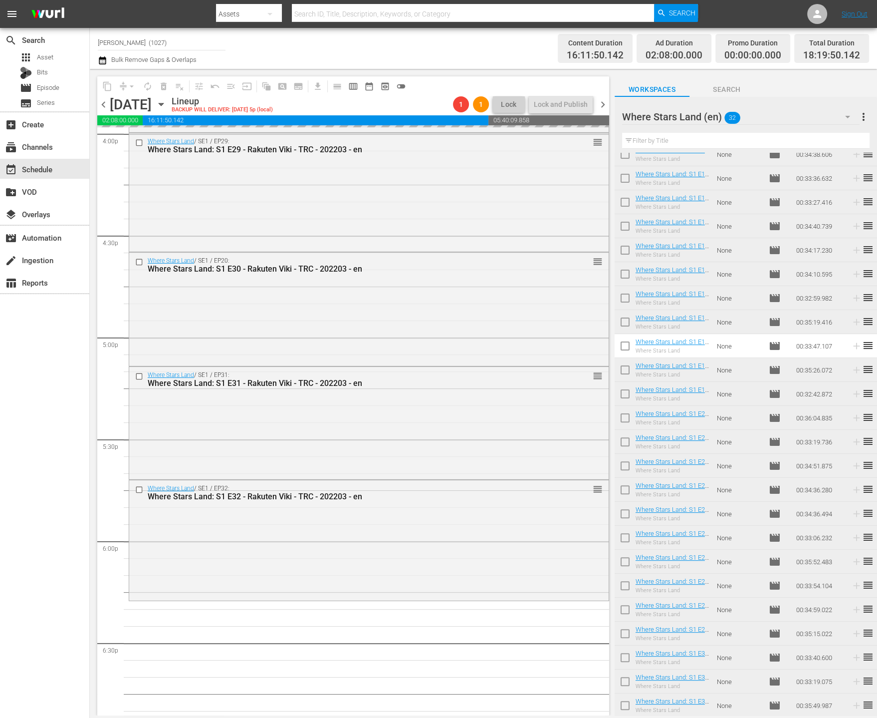
scroll to position [3544, 0]
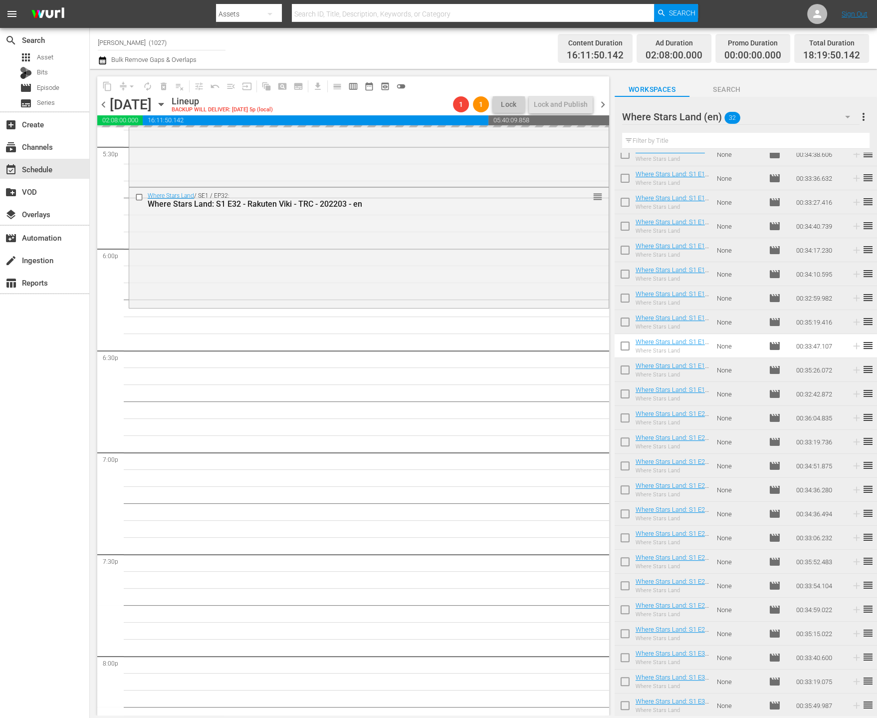
click at [744, 121] on div "Where Stars Land (en) 32" at bounding box center [741, 117] width 238 height 28
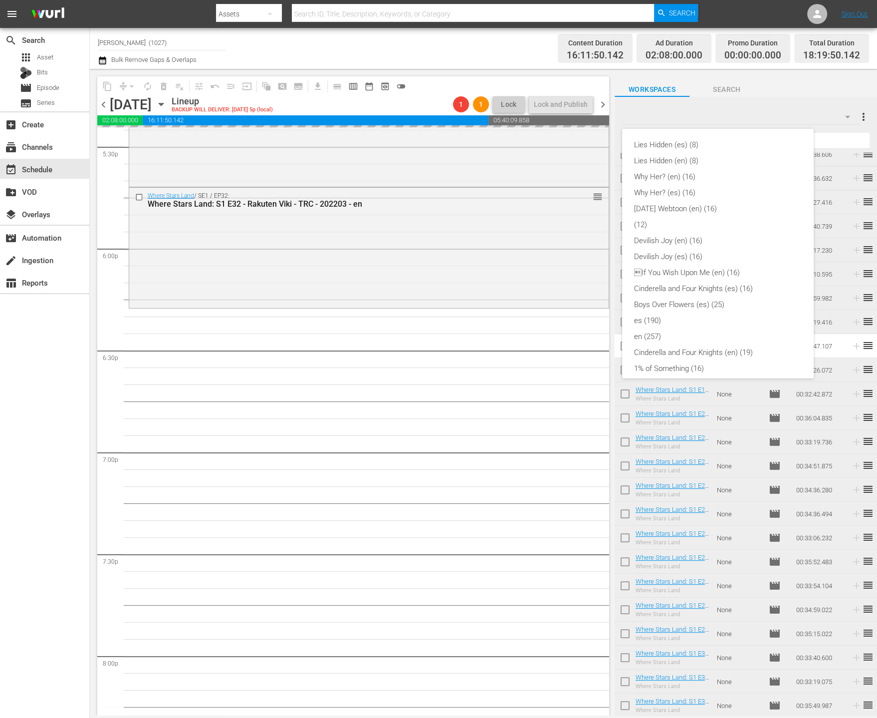
scroll to position [245, 0]
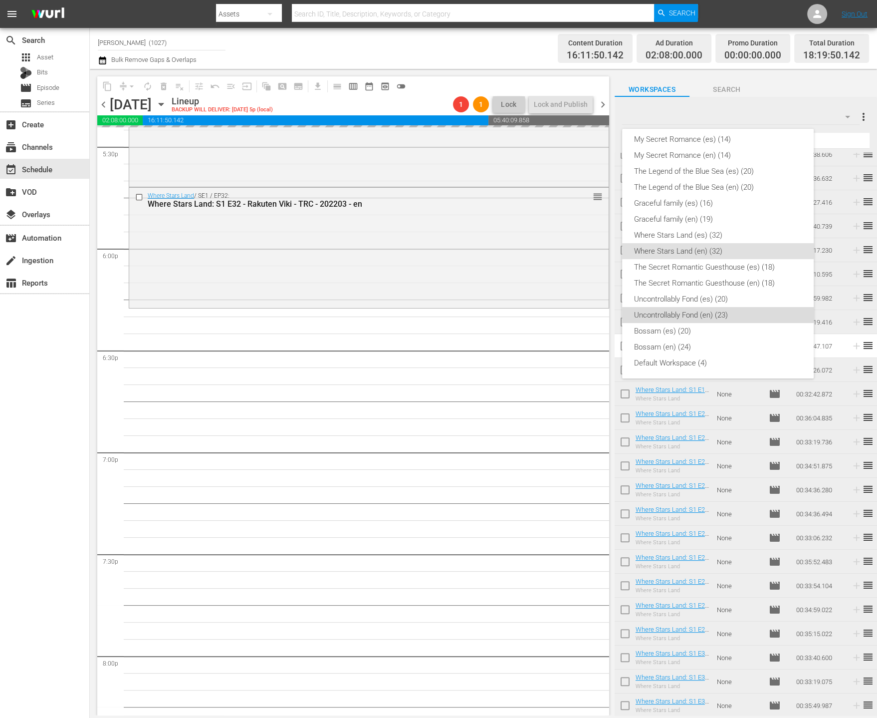
click at [755, 312] on div "Uncontrollably Fond (en) (23)" at bounding box center [718, 315] width 168 height 16
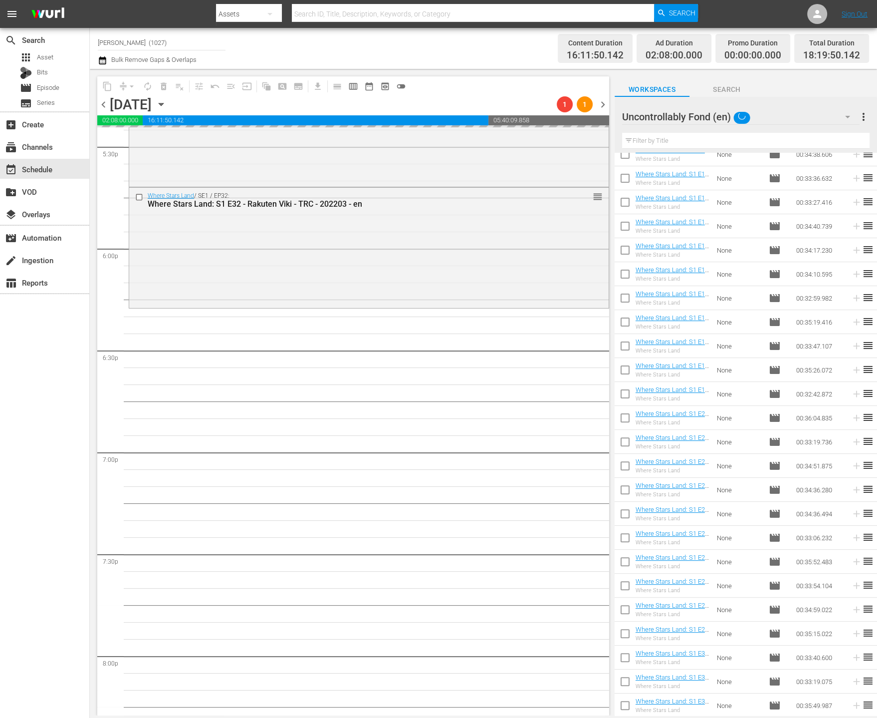
scroll to position [0, 0]
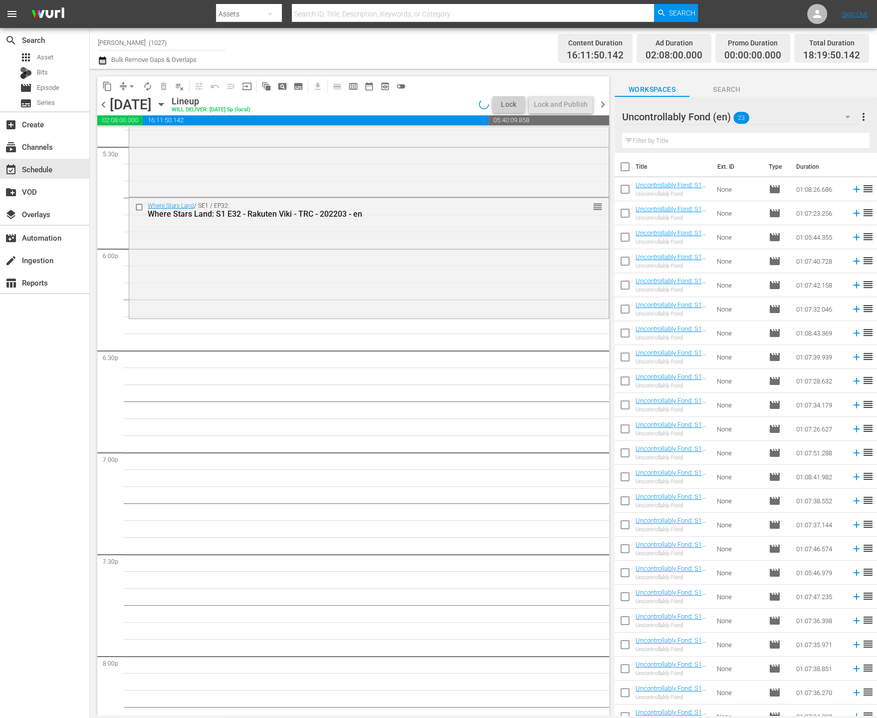
click at [619, 217] on input "checkbox" at bounding box center [625, 215] width 21 height 21
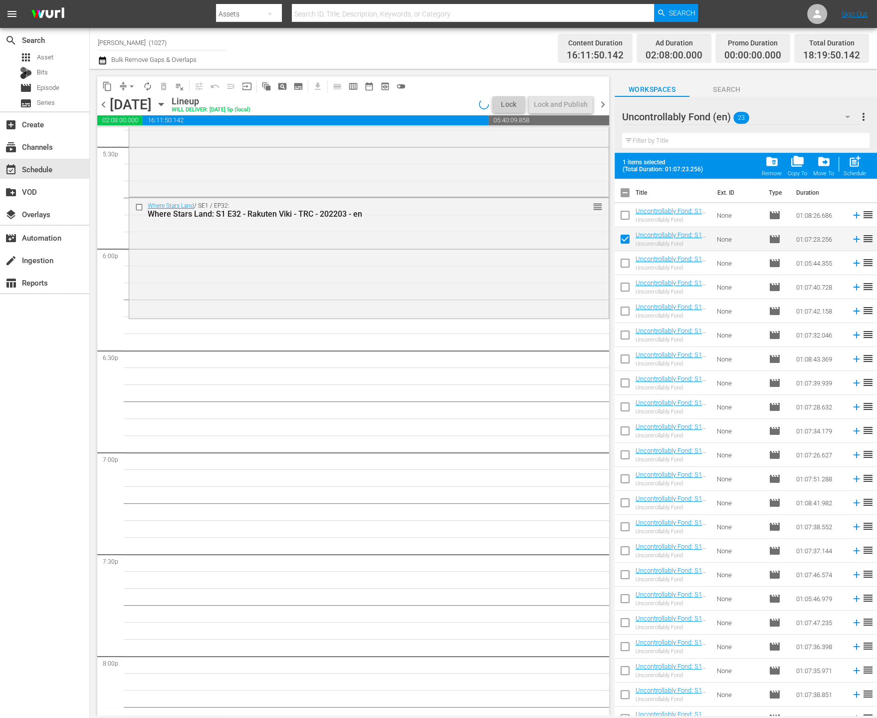
click at [623, 267] on input "checkbox" at bounding box center [625, 265] width 21 height 21
click at [629, 298] on input "checkbox" at bounding box center [625, 289] width 21 height 21
click at [626, 310] on input "checkbox" at bounding box center [625, 312] width 21 height 21
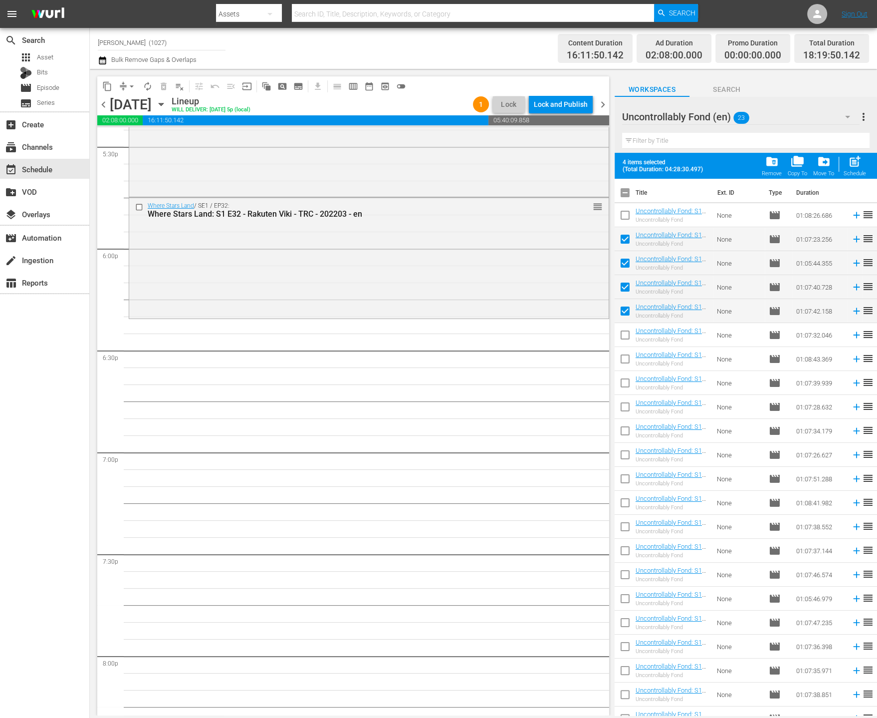
scroll to position [3695, 0]
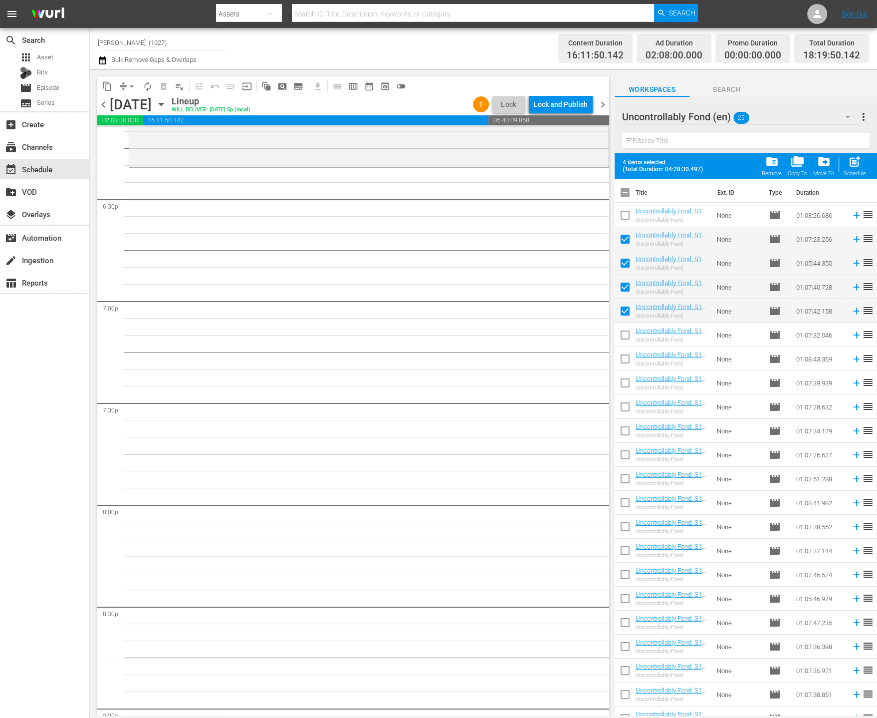
click at [616, 336] on input "checkbox" at bounding box center [625, 336] width 21 height 21
click at [630, 358] on input "checkbox" at bounding box center [625, 360] width 21 height 21
click at [618, 380] on input "checkbox" at bounding box center [625, 384] width 21 height 21
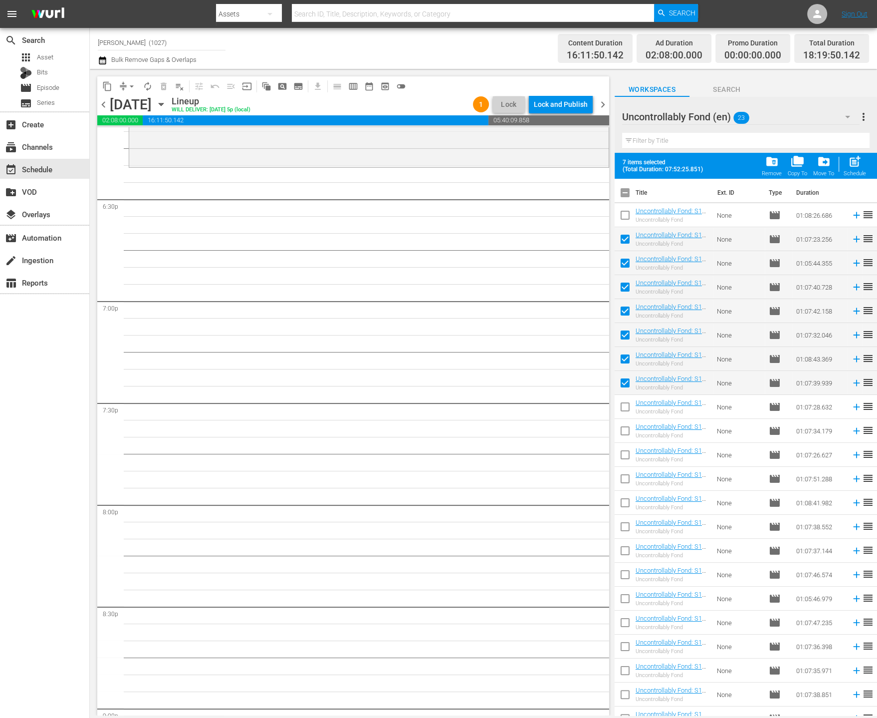
click at [626, 357] on input "checkbox" at bounding box center [625, 360] width 21 height 21
click at [846, 159] on div "post_add Schedule" at bounding box center [855, 166] width 22 height 22
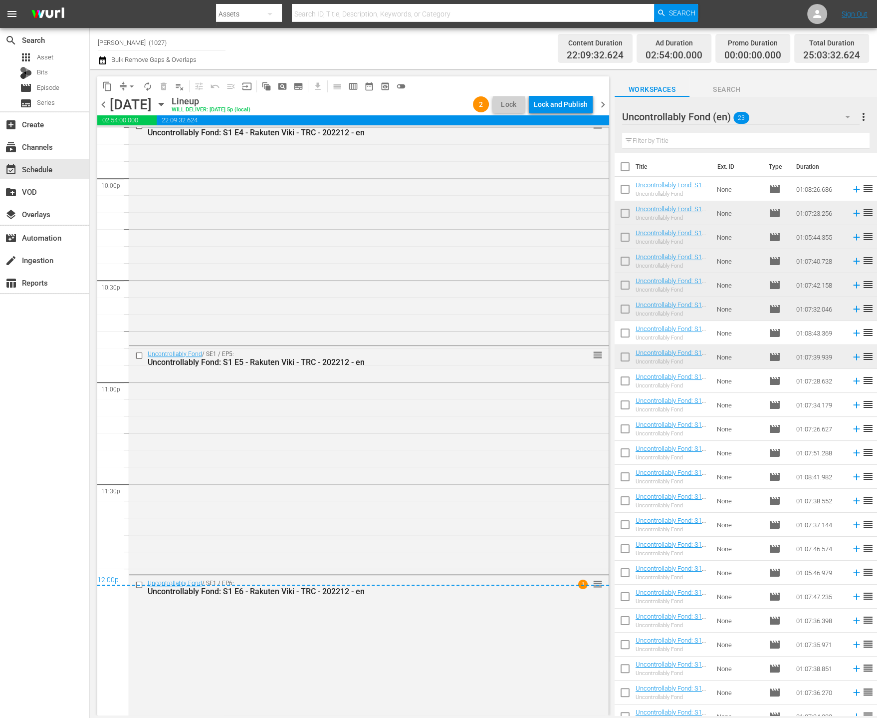
scroll to position [4518, 0]
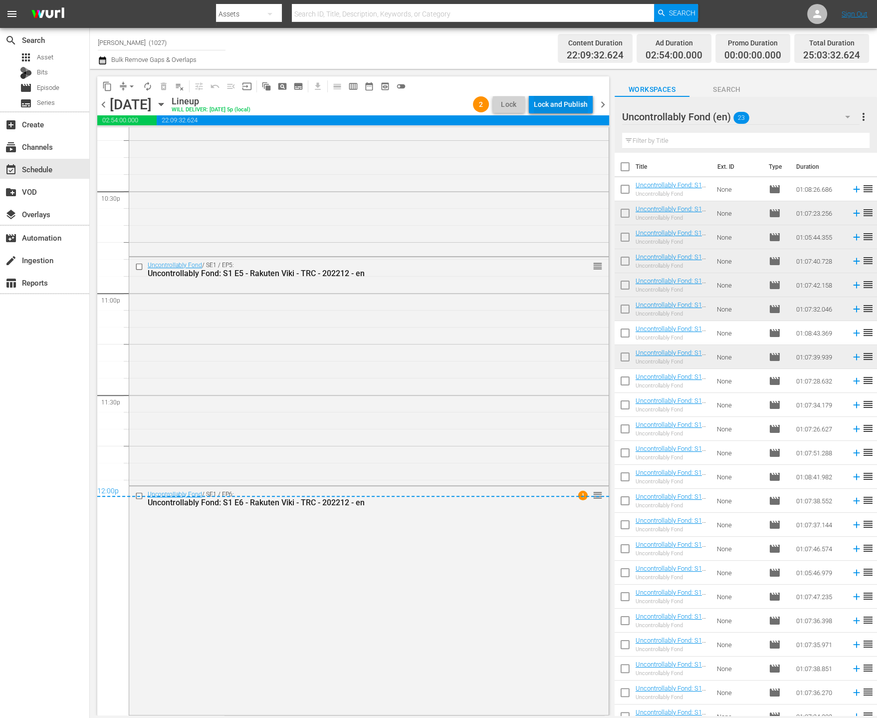
click at [562, 101] on div "Lock and Publish" at bounding box center [561, 104] width 54 height 18
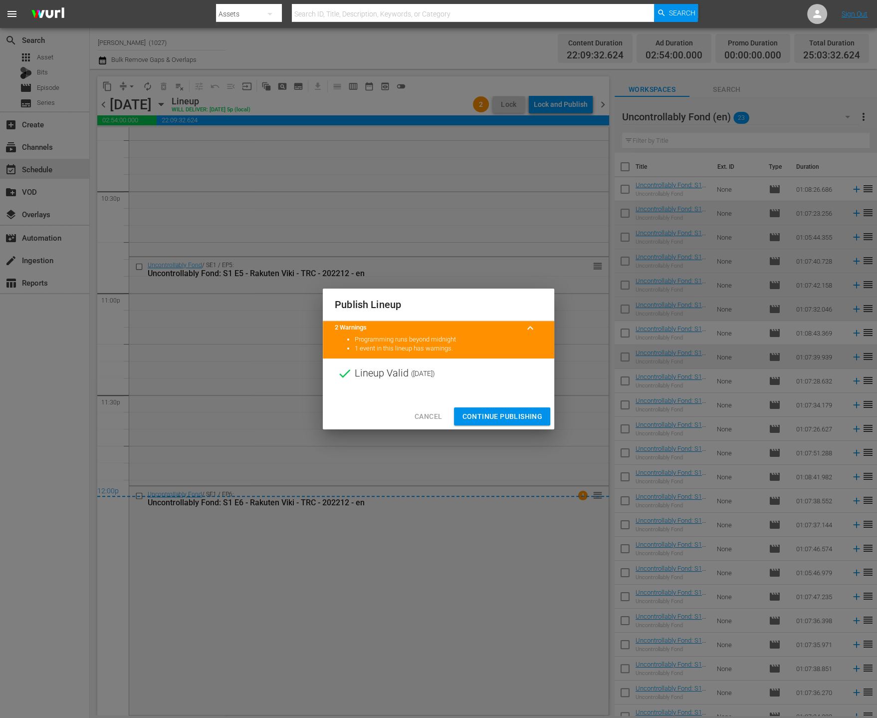
click at [487, 411] on span "Continue Publishing" at bounding box center [502, 416] width 80 height 12
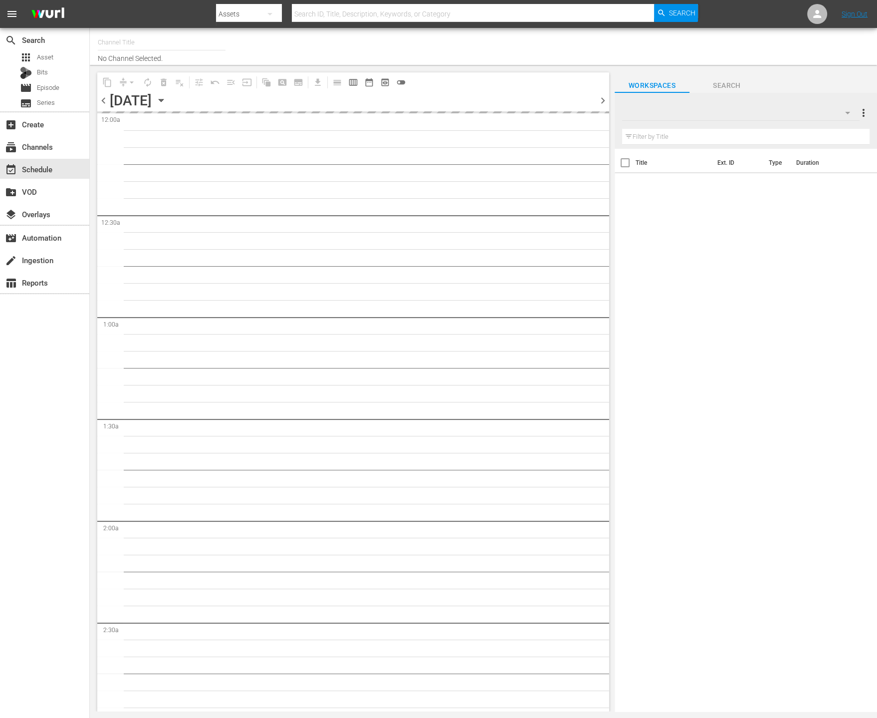
type input "[PERSON_NAME] (Spanish) (1065)"
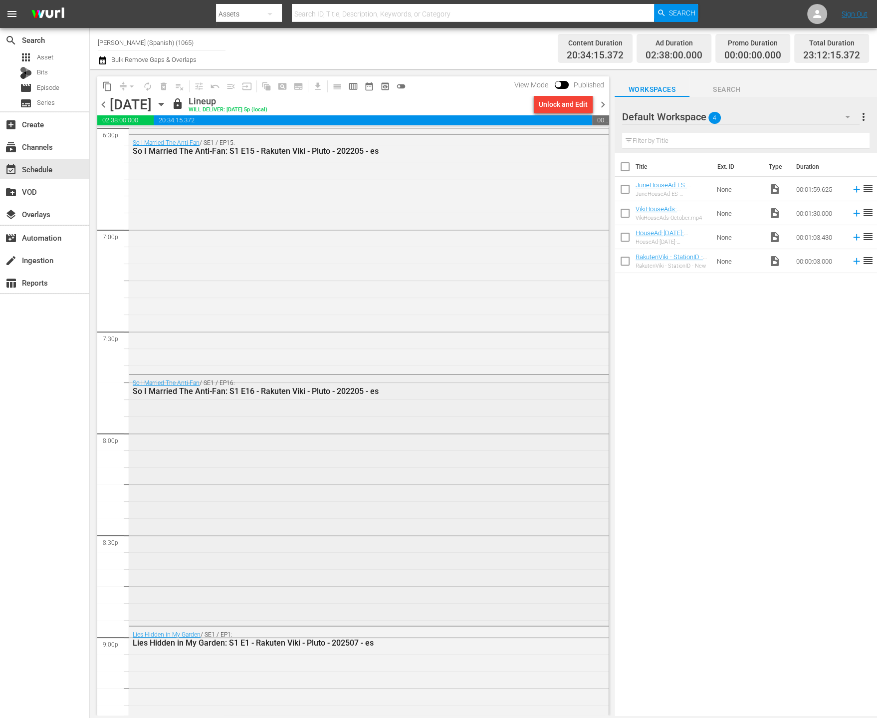
scroll to position [4351, 0]
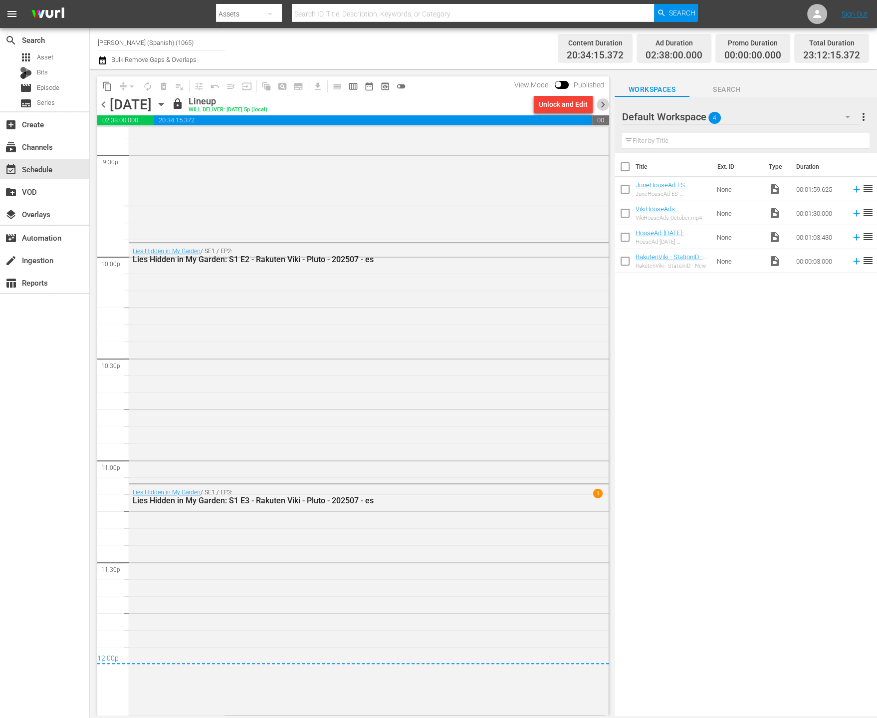
click at [608, 100] on span "chevron_right" at bounding box center [603, 104] width 12 height 12
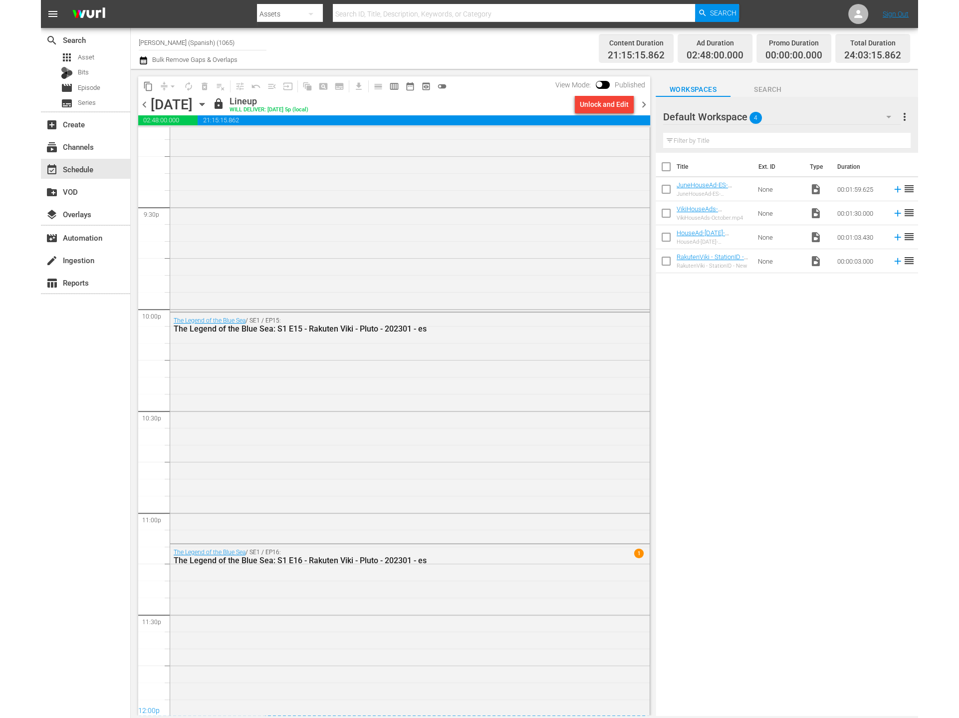
scroll to position [4362, 0]
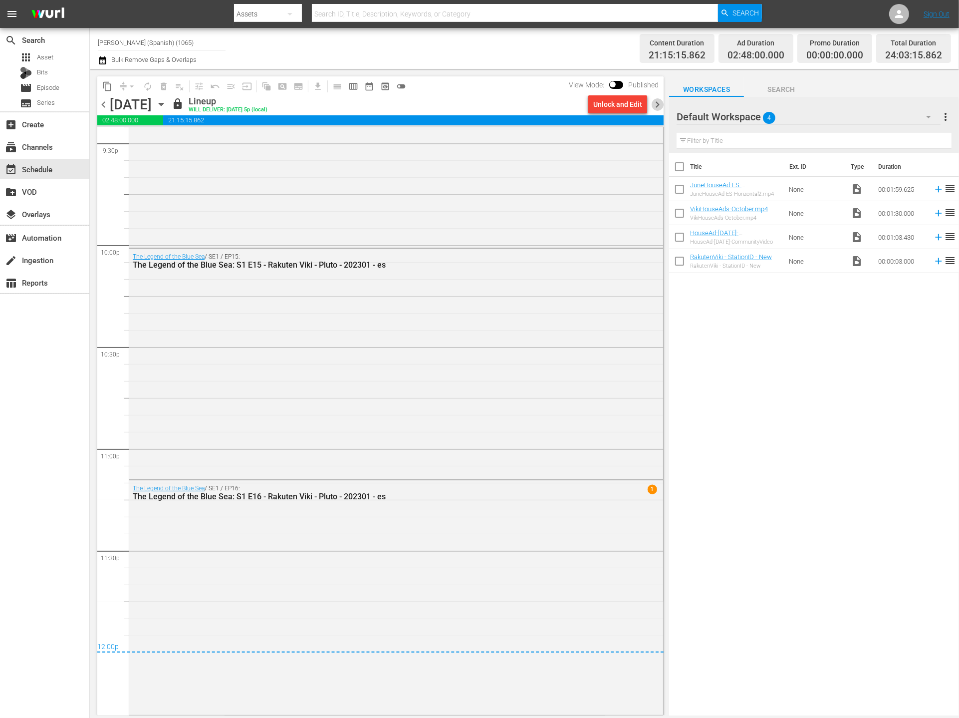
click at [653, 105] on span "chevron_right" at bounding box center [657, 104] width 12 height 12
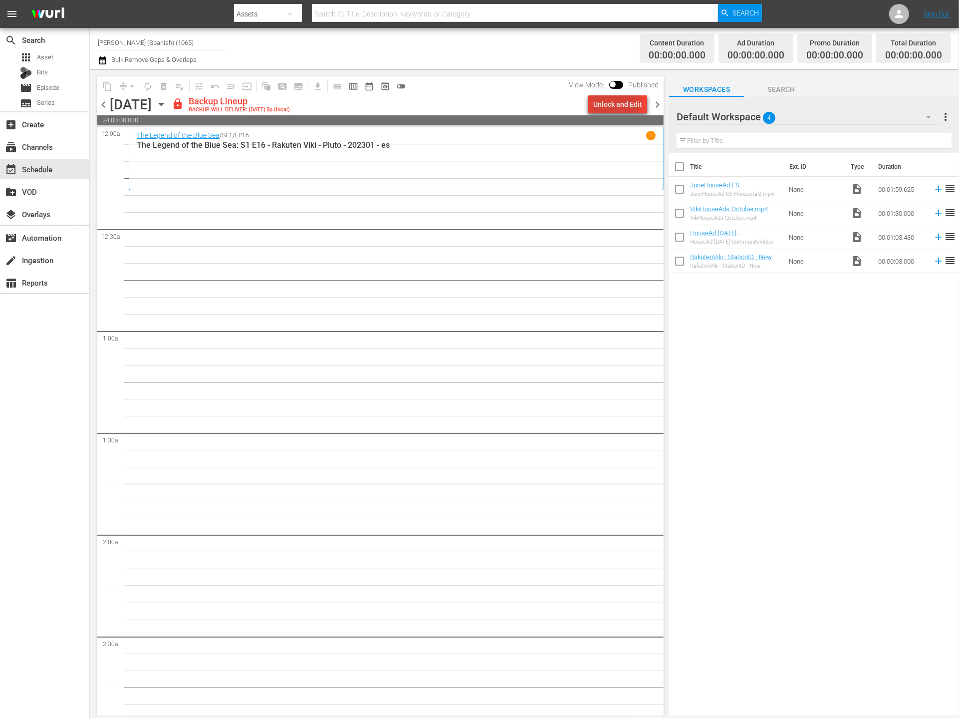
click at [618, 102] on div "Unlock and Edit" at bounding box center [617, 104] width 49 height 18
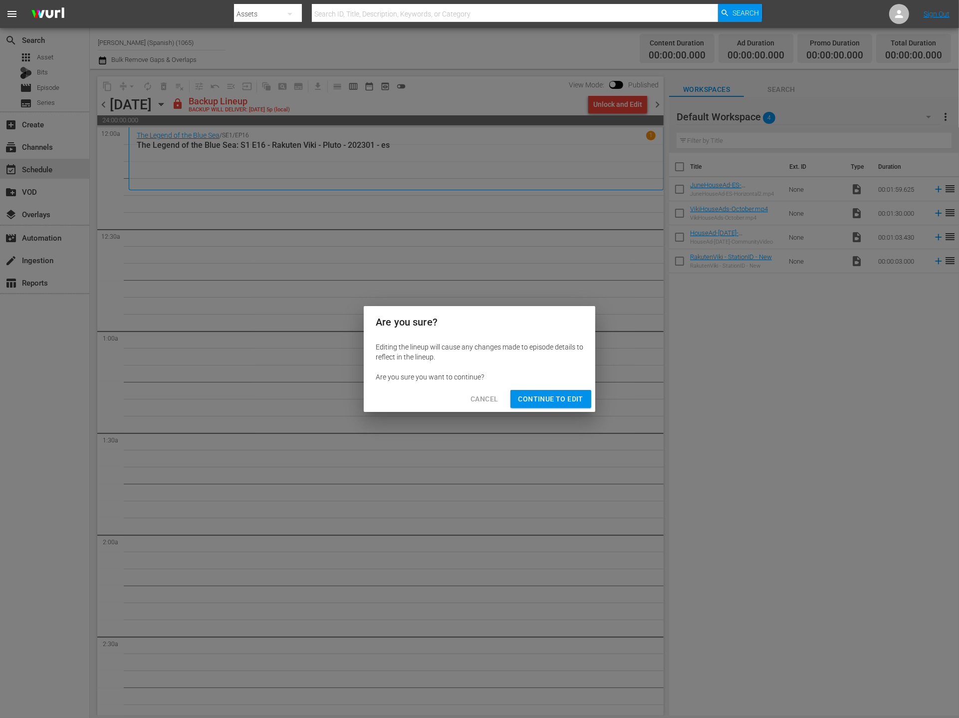
click at [574, 390] on button "Continue to Edit" at bounding box center [551, 399] width 81 height 18
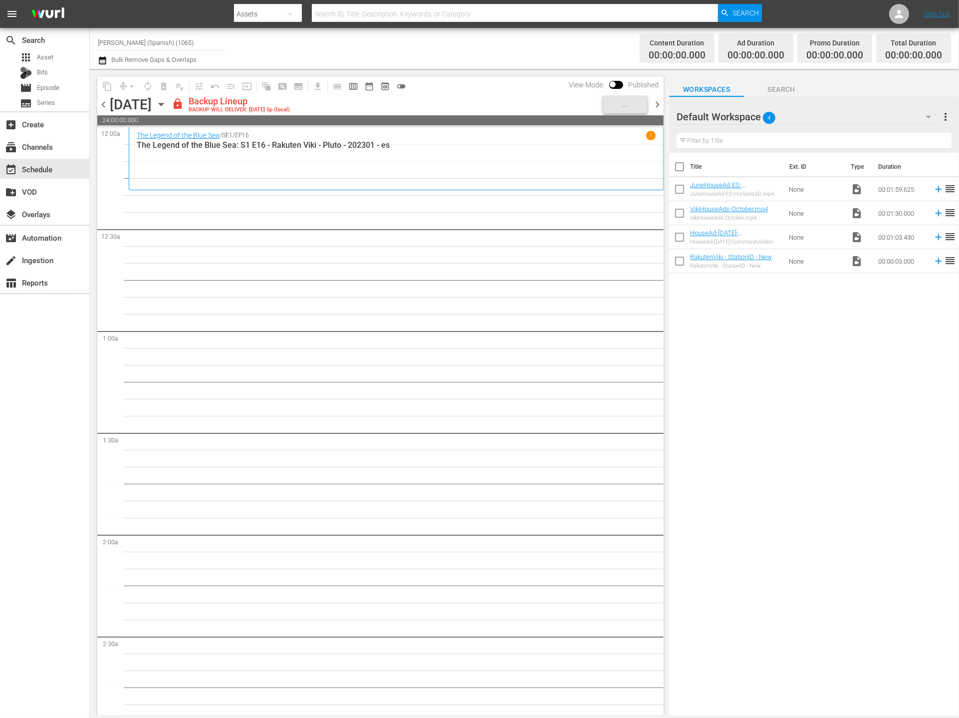
click at [877, 518] on div "Title Ext. ID Type Duration JuneHouseAd-ES-Horizontal2.mp4 JuneHouseAd-ES-Horiz…" at bounding box center [814, 435] width 290 height 564
click at [874, 115] on div "Default Workspace 4" at bounding box center [809, 117] width 264 height 28
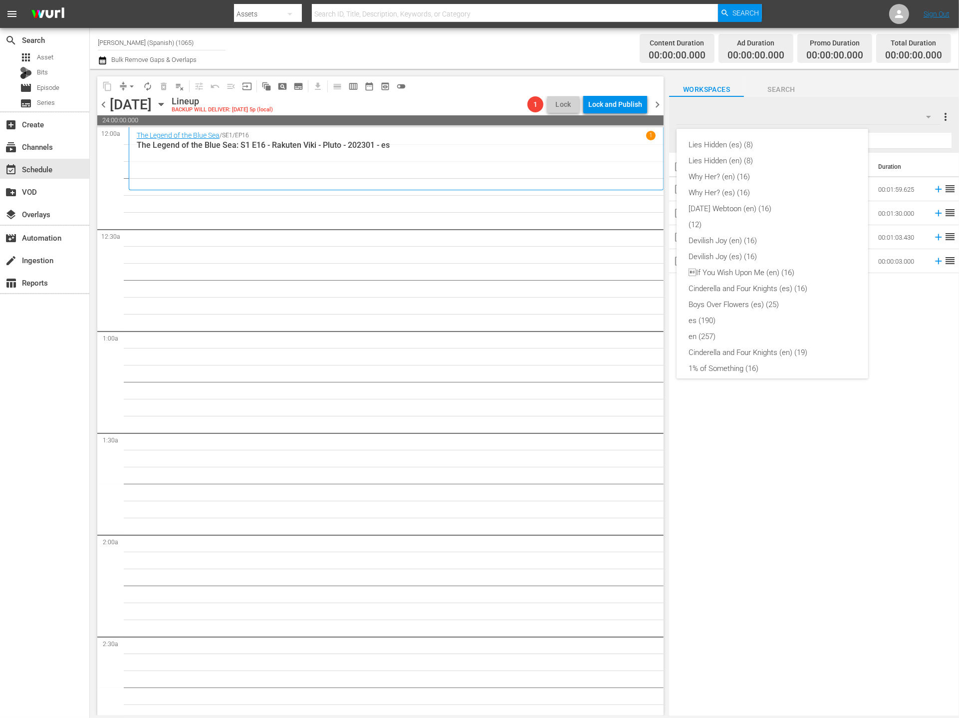
scroll to position [245, 0]
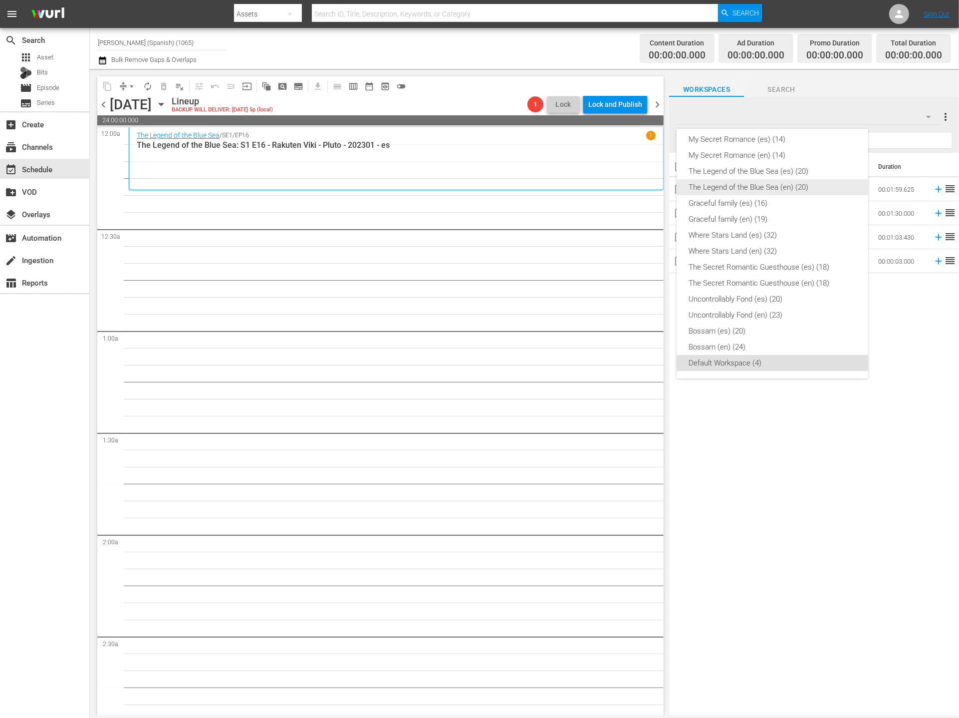
click at [797, 183] on div "The Legend of the Blue Sea (en) (20)" at bounding box center [773, 187] width 168 height 16
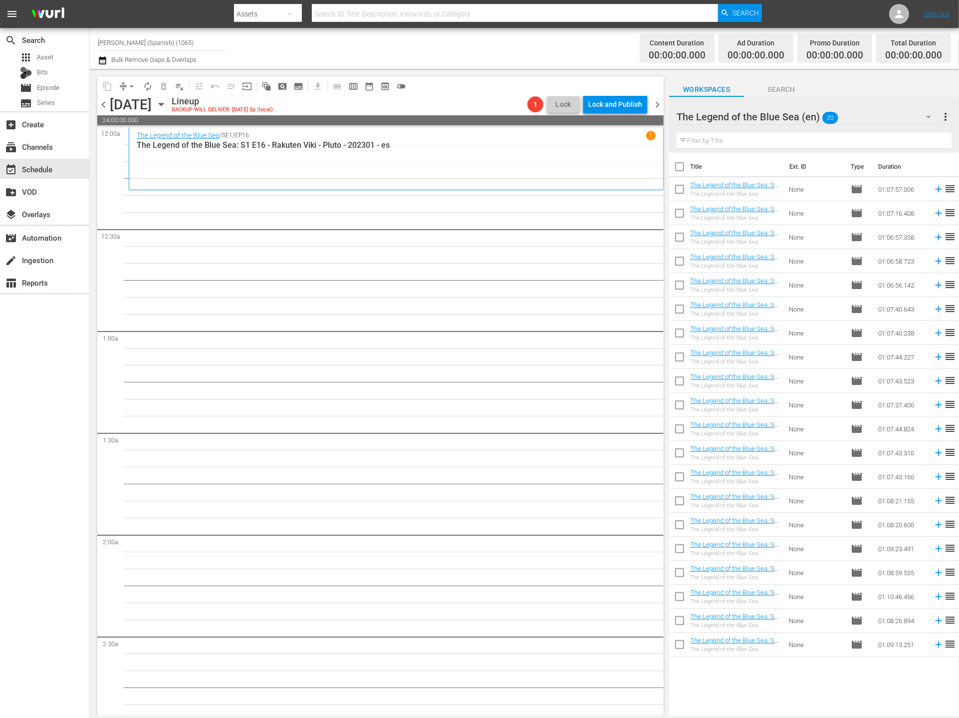
click at [868, 127] on div "The Legend of the Blue Sea (en) 20" at bounding box center [809, 117] width 264 height 28
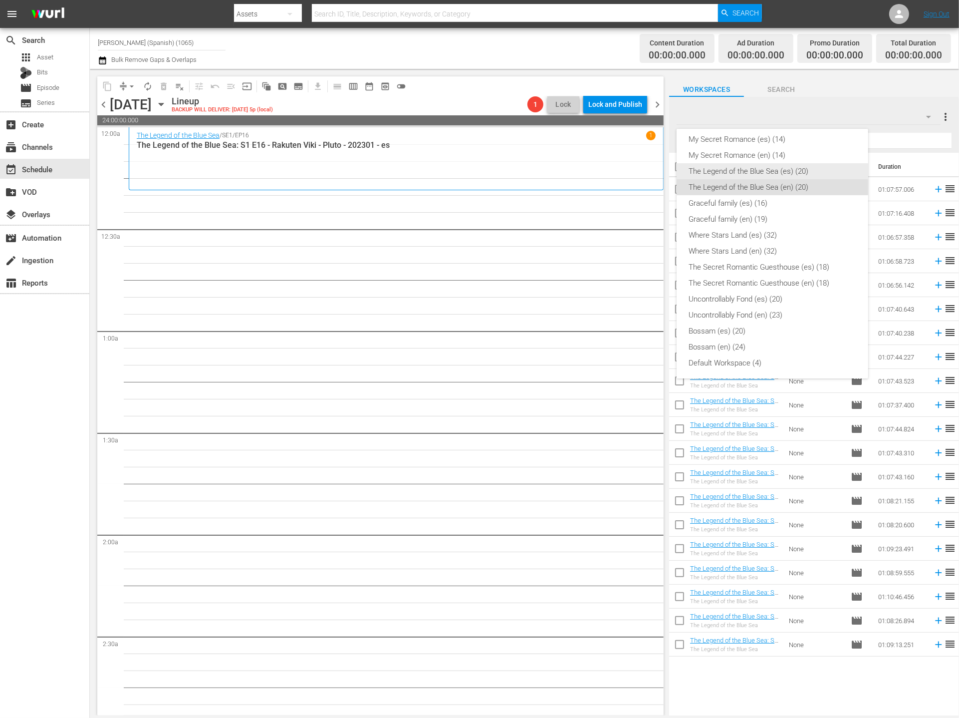
click at [822, 167] on div "The Legend of the Blue Sea (es) (20)" at bounding box center [773, 171] width 168 height 16
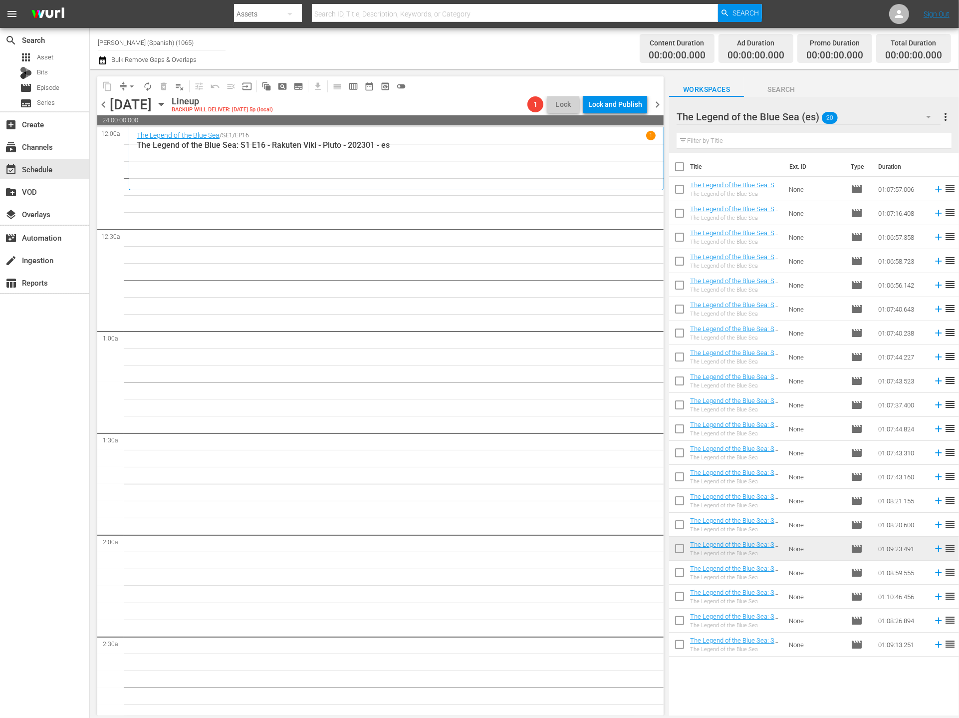
click at [686, 575] on input "checkbox" at bounding box center [679, 574] width 21 height 21
checkbox input "true"
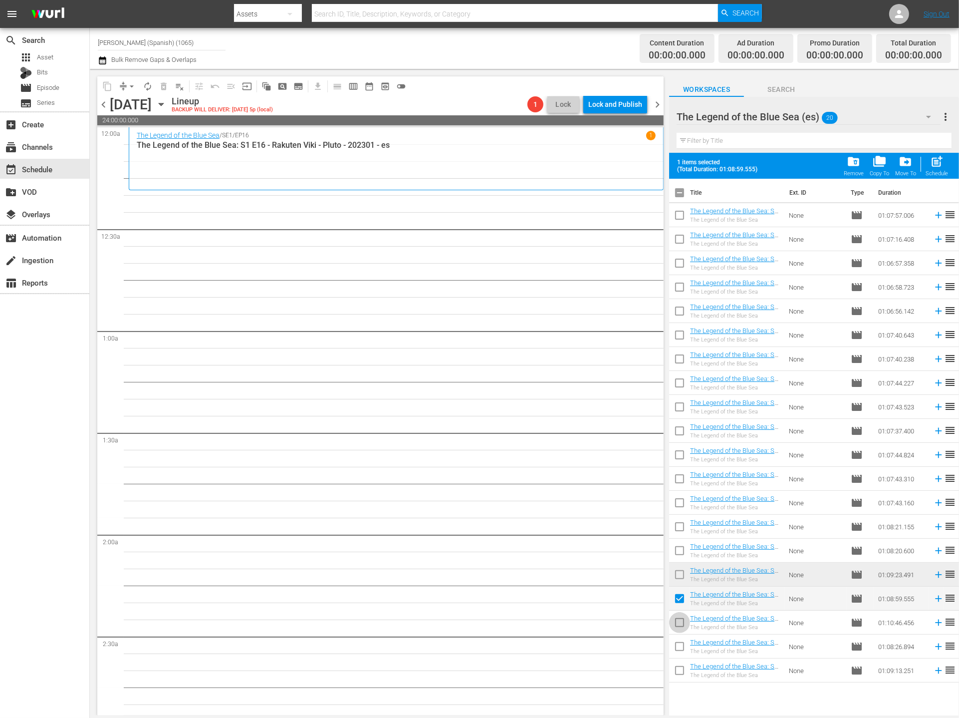
click at [683, 621] on input "checkbox" at bounding box center [679, 624] width 21 height 21
checkbox input "true"
click at [678, 640] on input "checkbox" at bounding box center [679, 648] width 21 height 21
checkbox input "true"
click at [675, 664] on input "checkbox" at bounding box center [679, 672] width 21 height 21
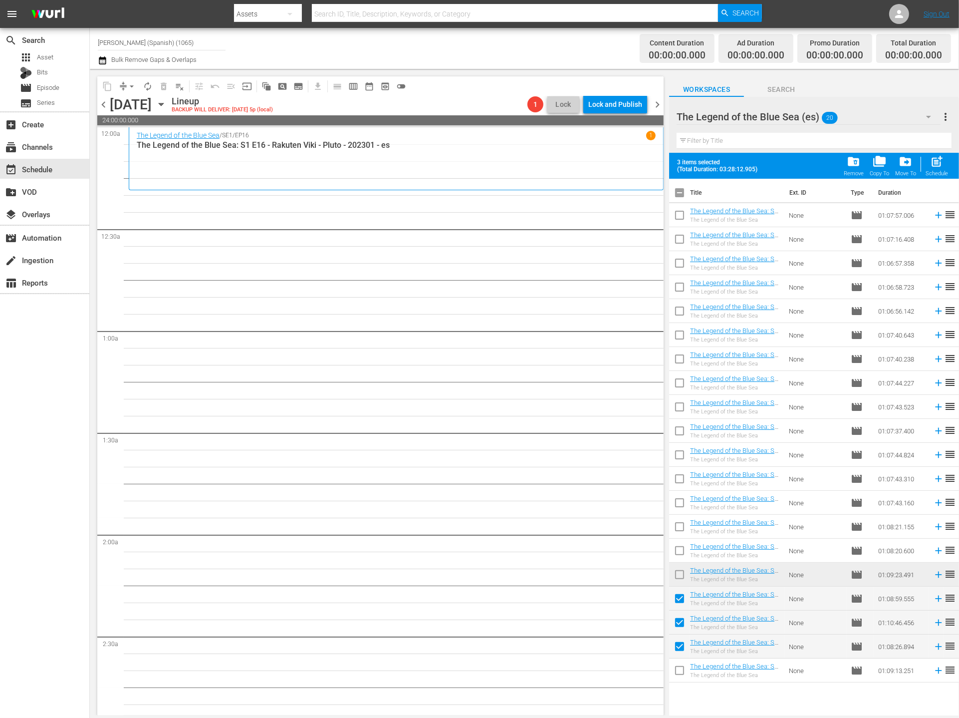
checkbox input "true"
click at [877, 169] on div "post_add Schedule" at bounding box center [937, 166] width 22 height 22
checkbox input "false"
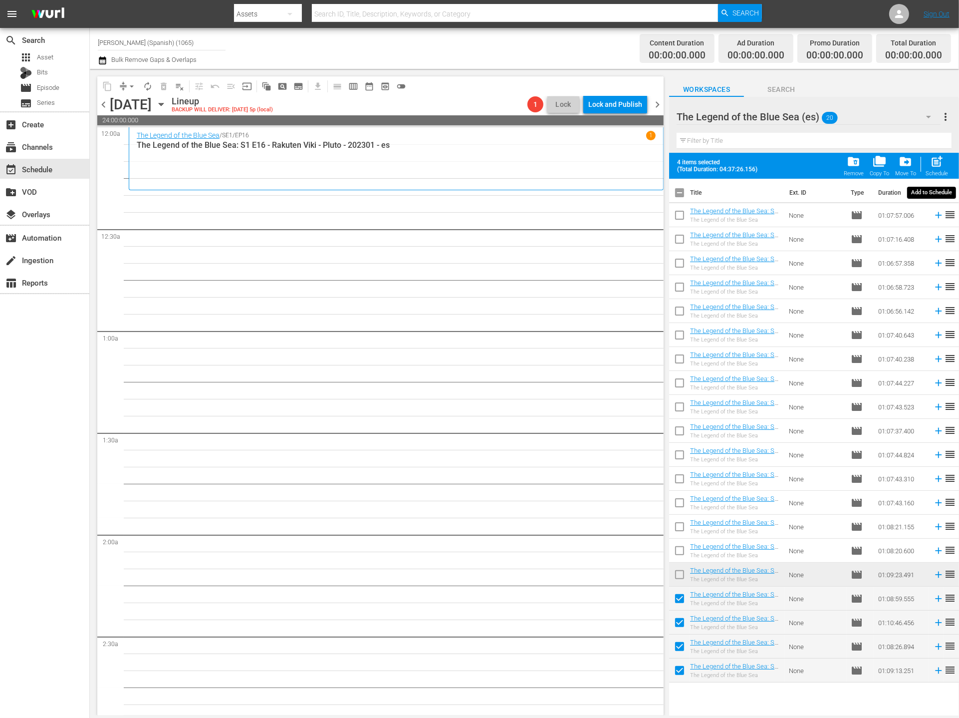
checkbox input "false"
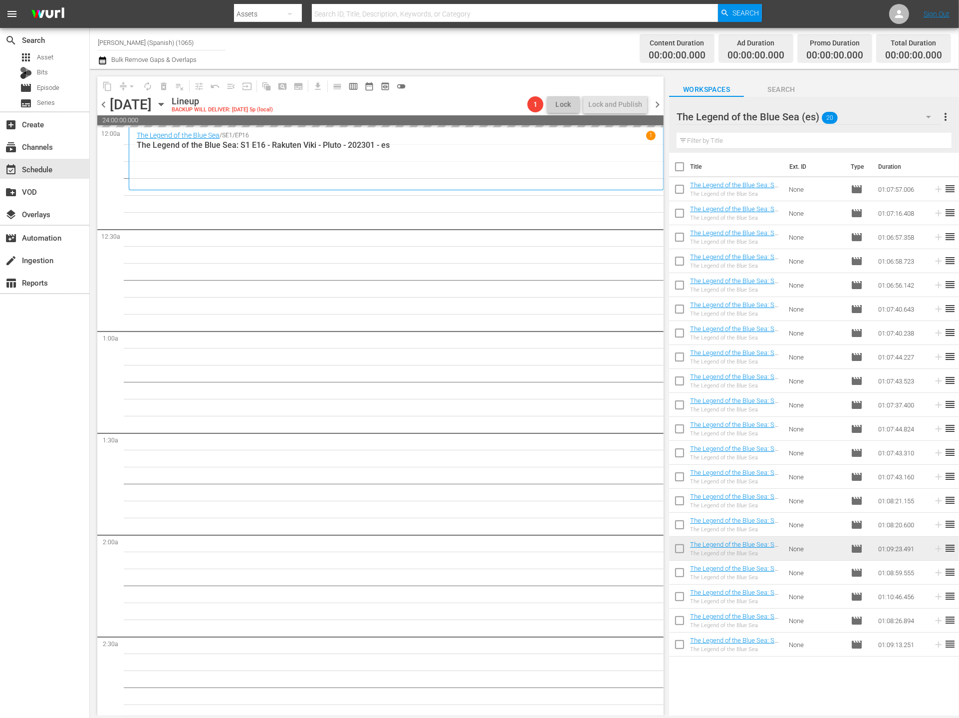
click at [877, 123] on div "The Legend of the Blue Sea (es) 20" at bounding box center [809, 117] width 264 height 28
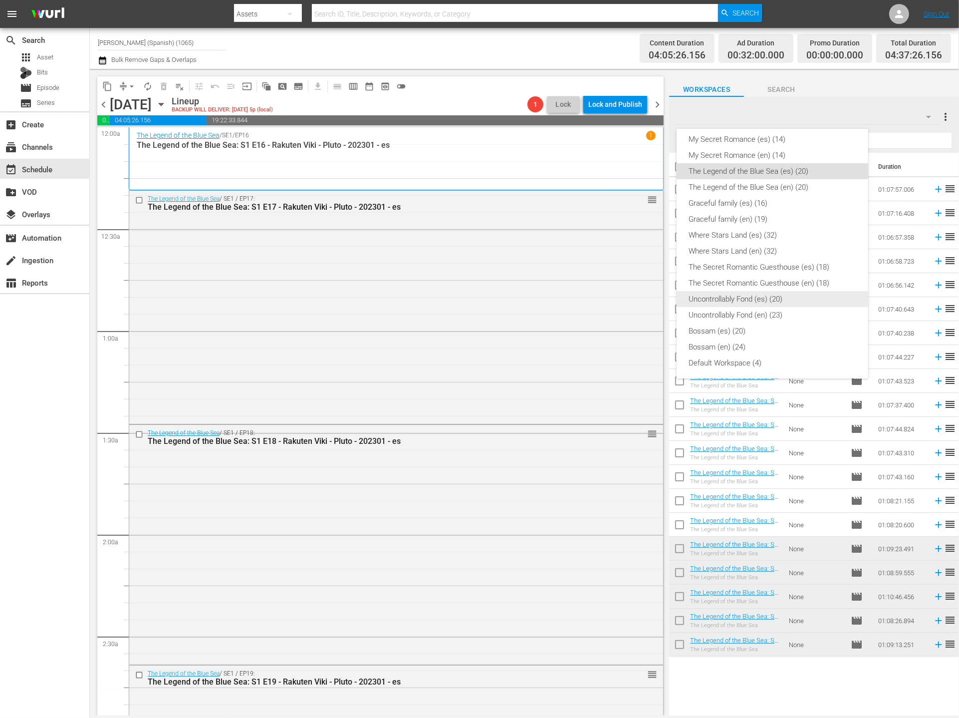
click at [817, 304] on div "Uncontrollably Fond (es) (20)" at bounding box center [773, 299] width 168 height 16
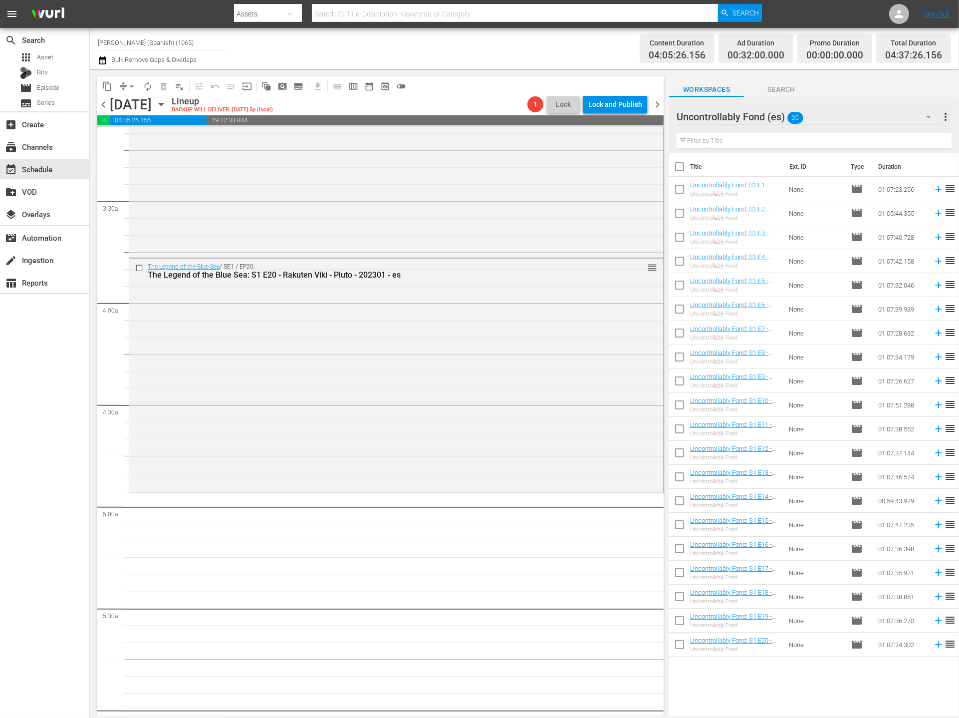
scroll to position [696, 0]
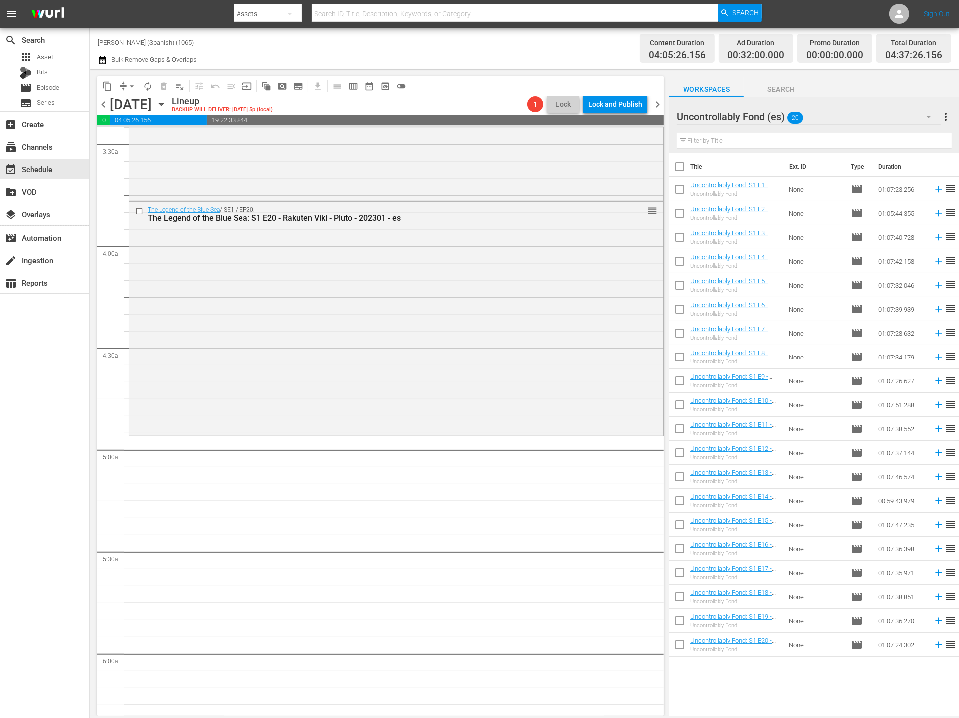
click at [863, 117] on div "Uncontrollably Fond (es) 20" at bounding box center [809, 117] width 264 height 28
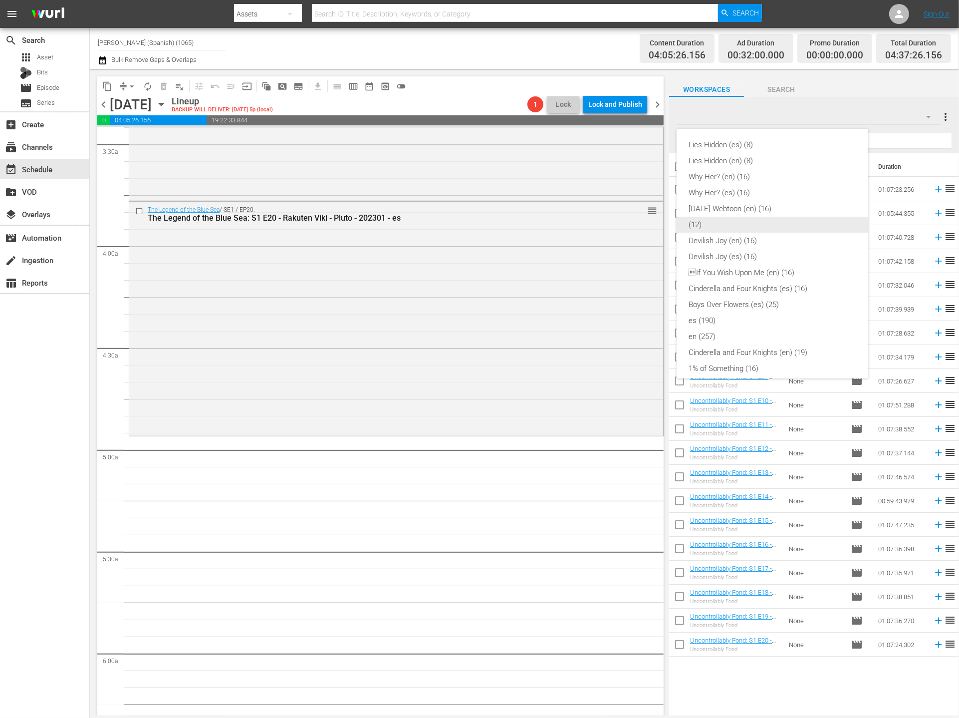
scroll to position [6, 0]
click at [787, 181] on div "Why Her? (es) (16)" at bounding box center [773, 186] width 168 height 16
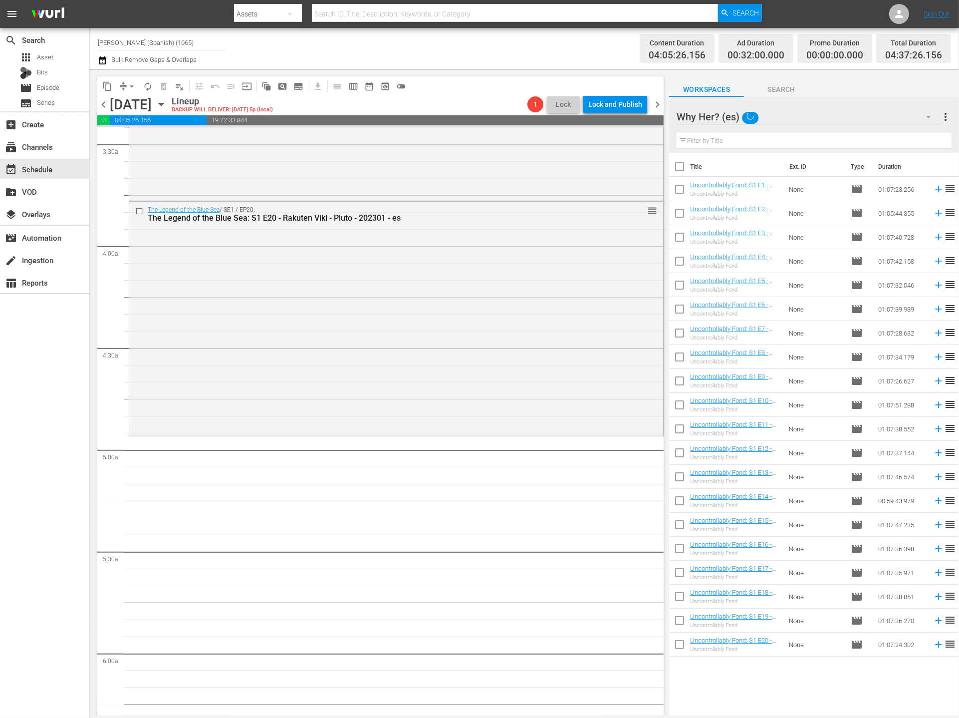
scroll to position [0, 0]
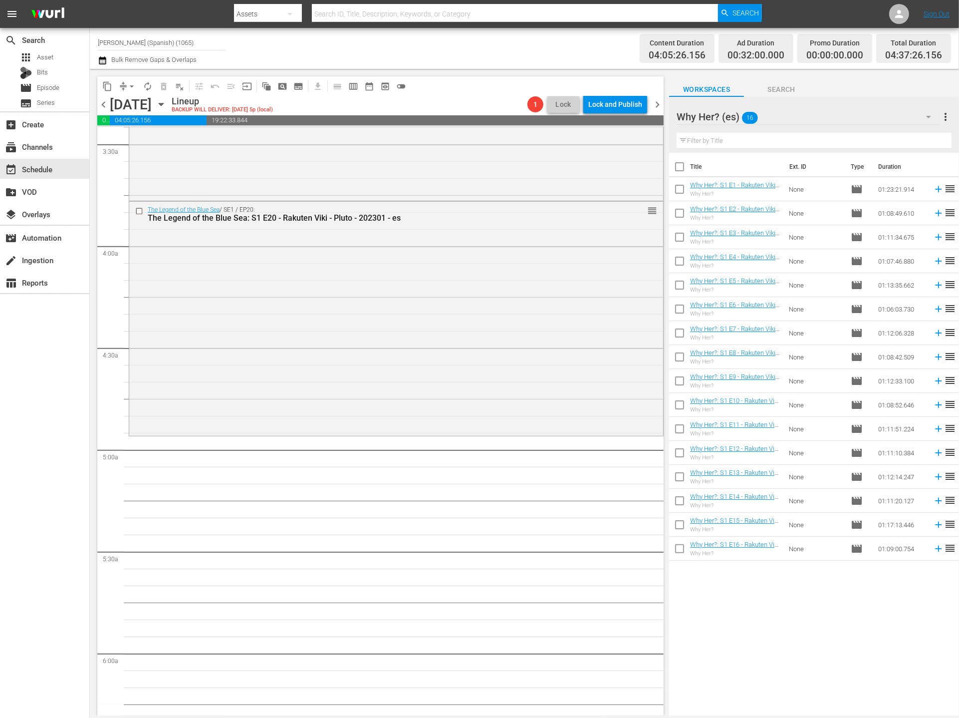
click at [676, 169] on input "checkbox" at bounding box center [679, 168] width 21 height 21
checkbox input "true"
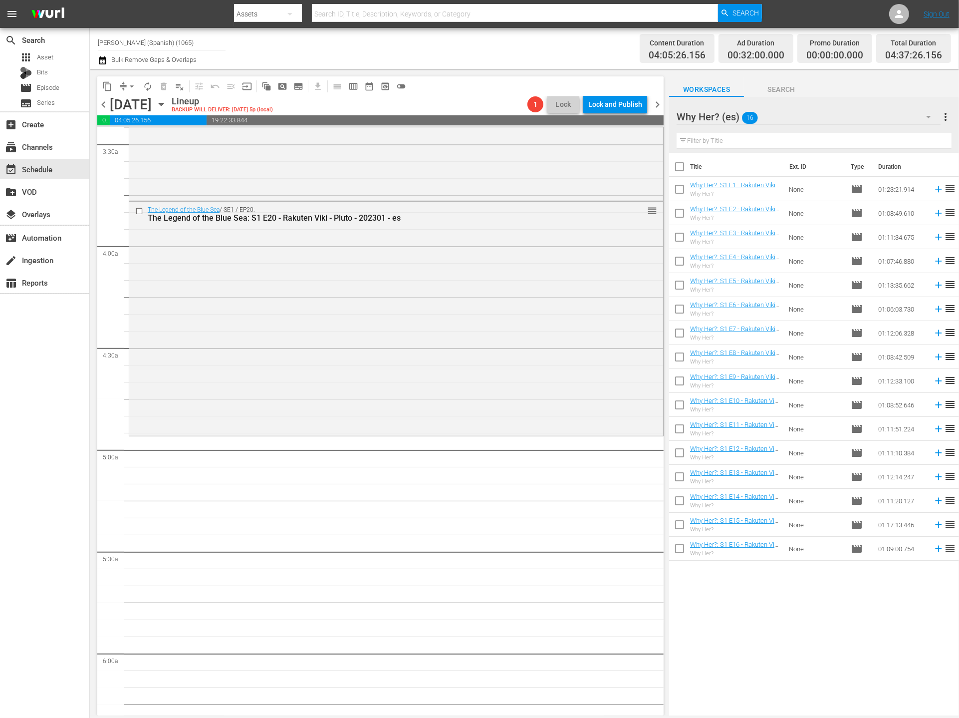
checkbox input "true"
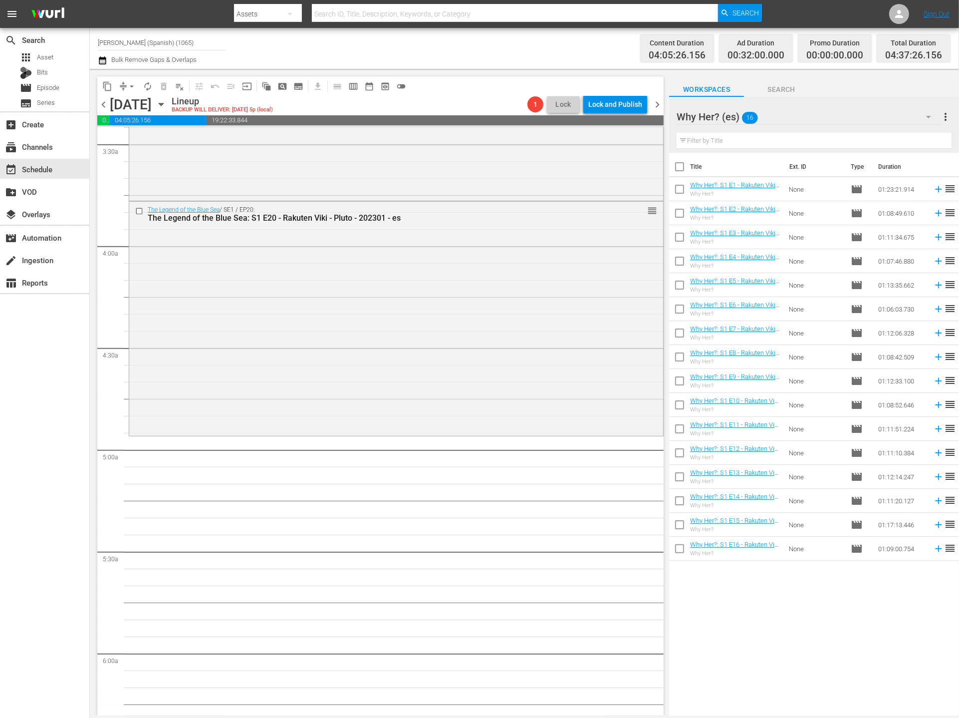
checkbox input "true"
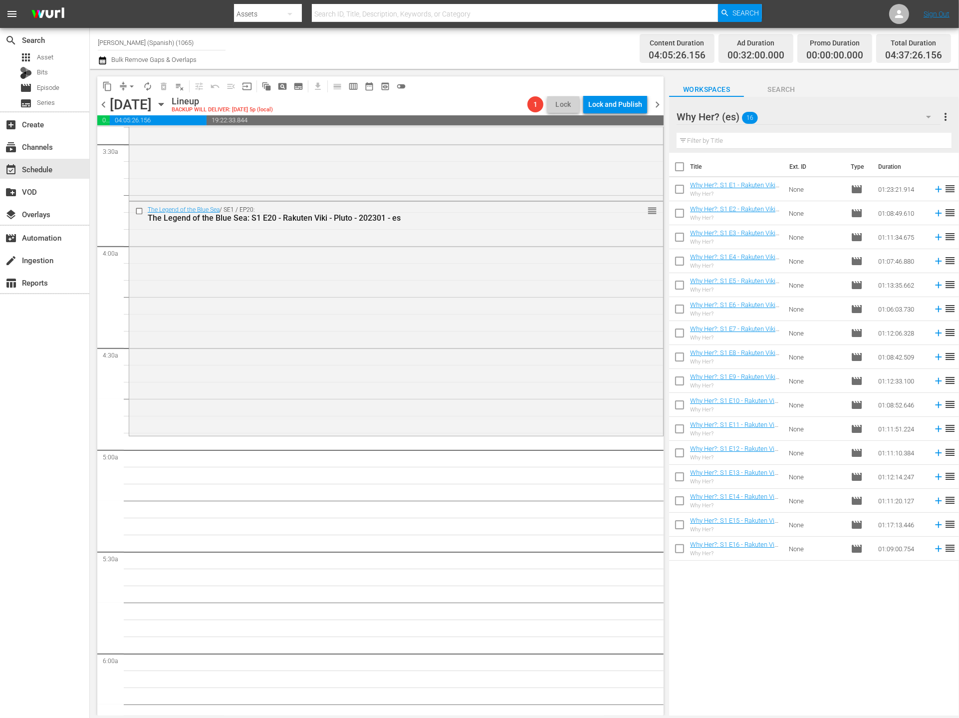
checkbox input "true"
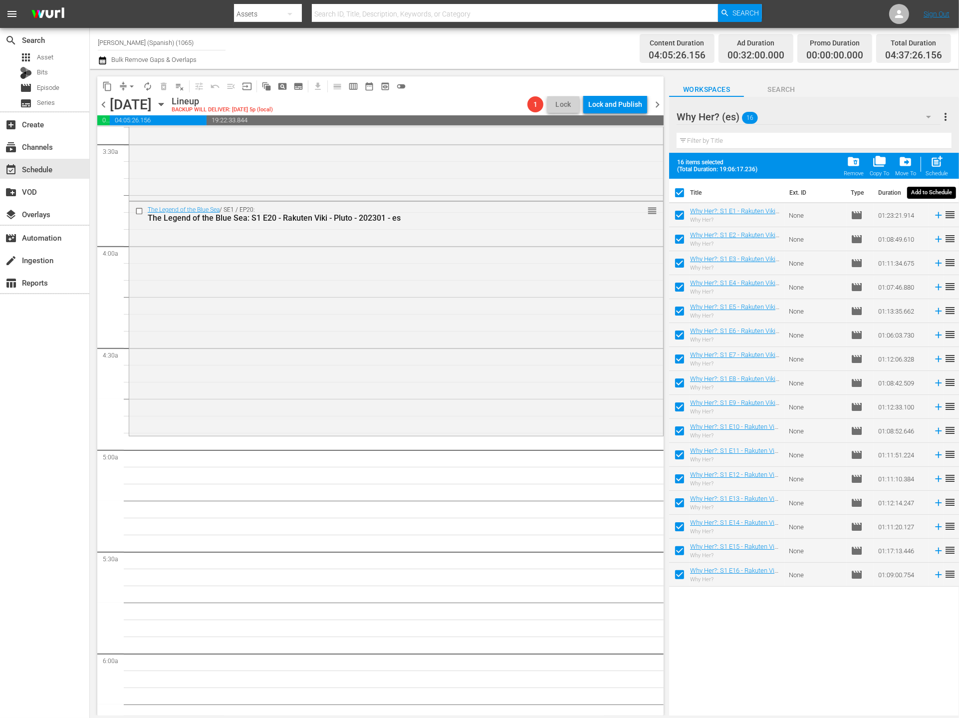
click at [877, 158] on span "post_add" at bounding box center [936, 161] width 13 height 13
checkbox input "false"
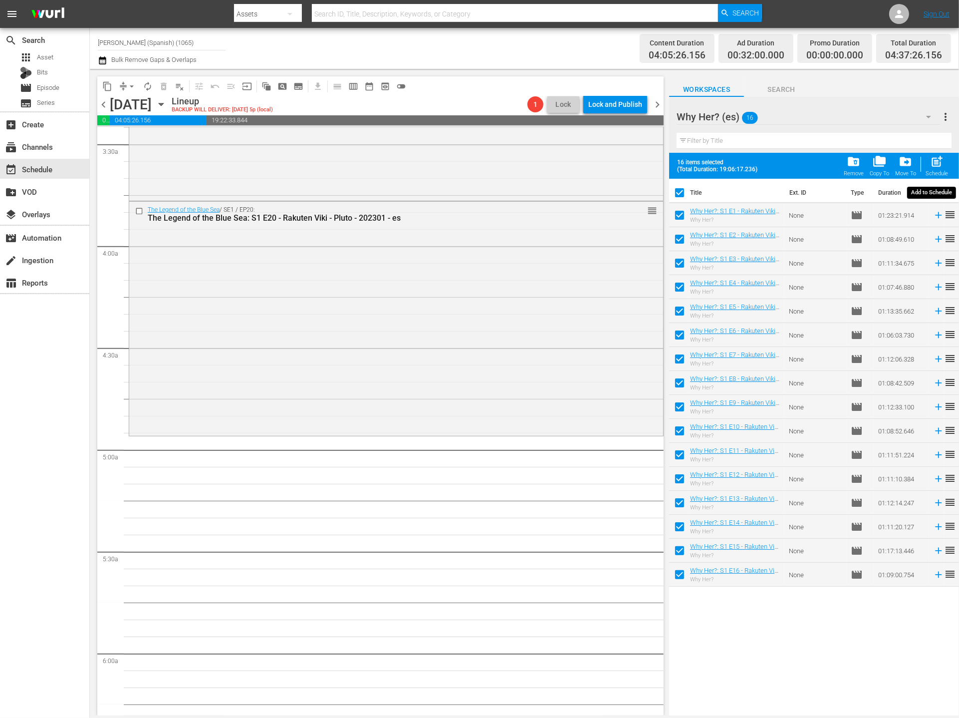
checkbox input "false"
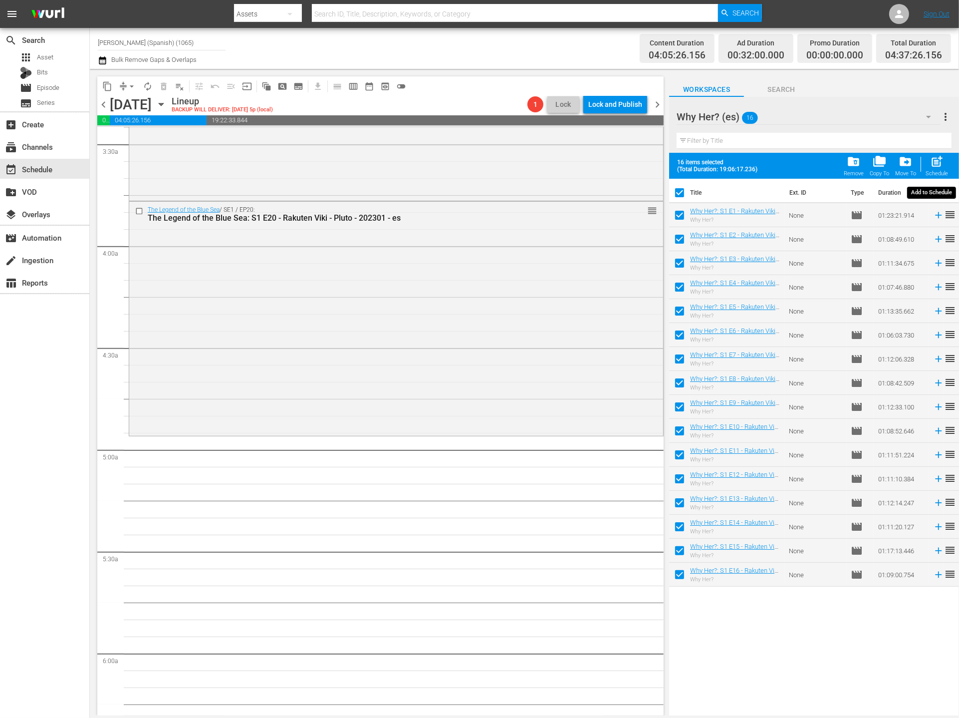
checkbox input "false"
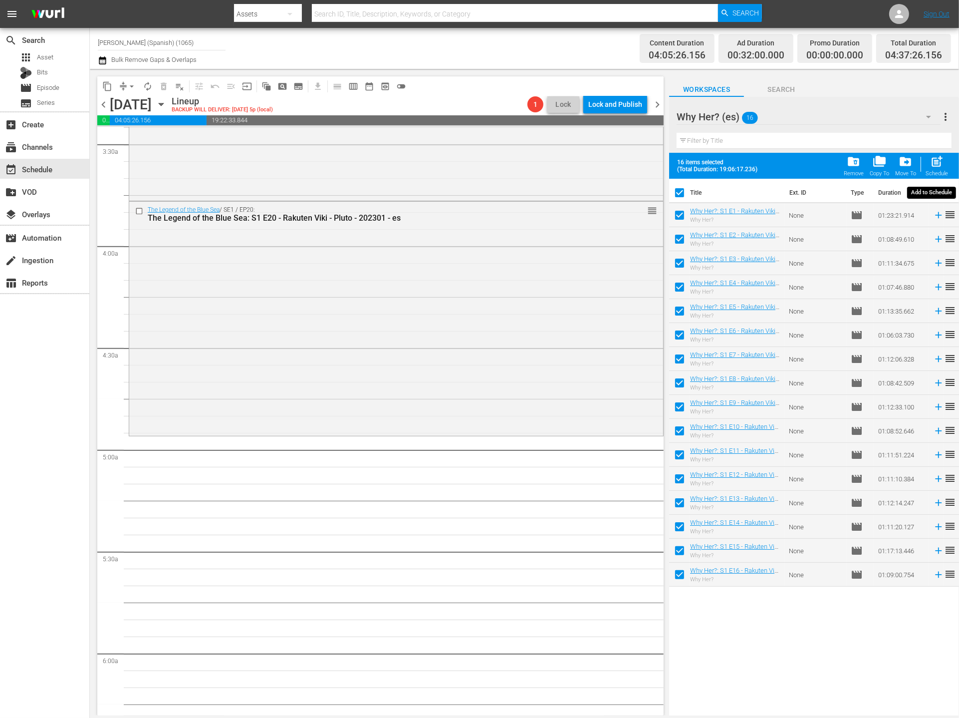
checkbox input "false"
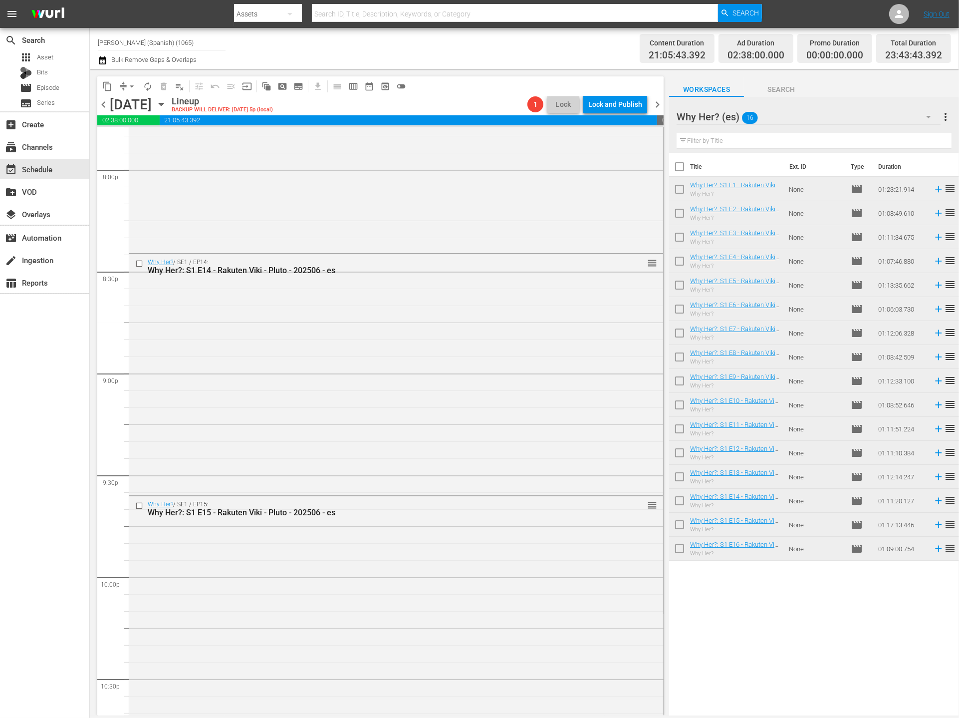
scroll to position [4307, 0]
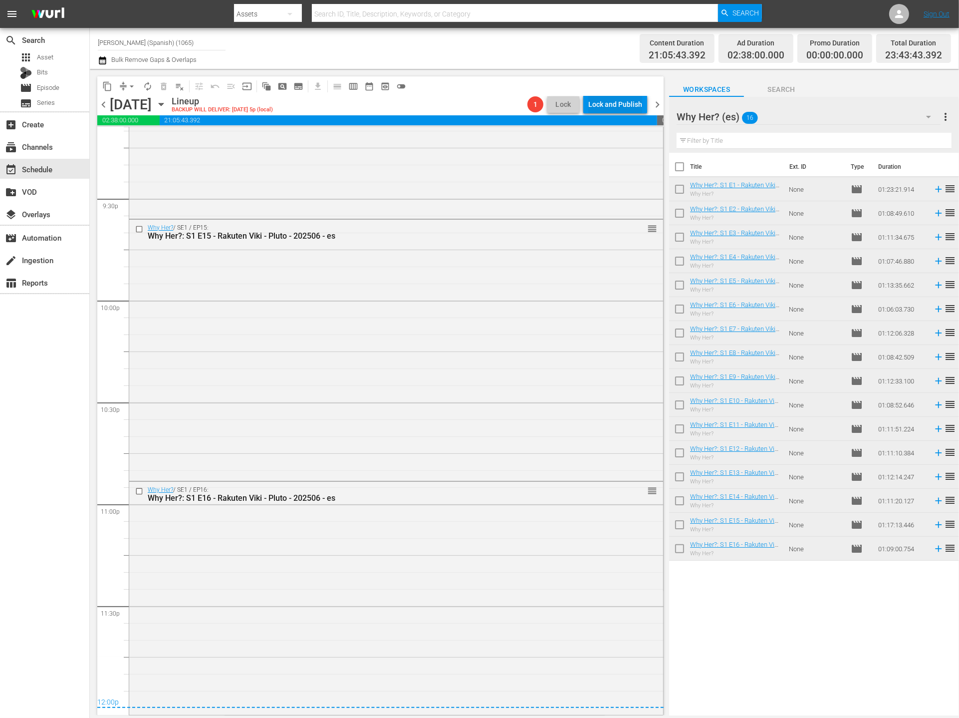
click at [610, 102] on div "Lock and Publish" at bounding box center [615, 104] width 54 height 18
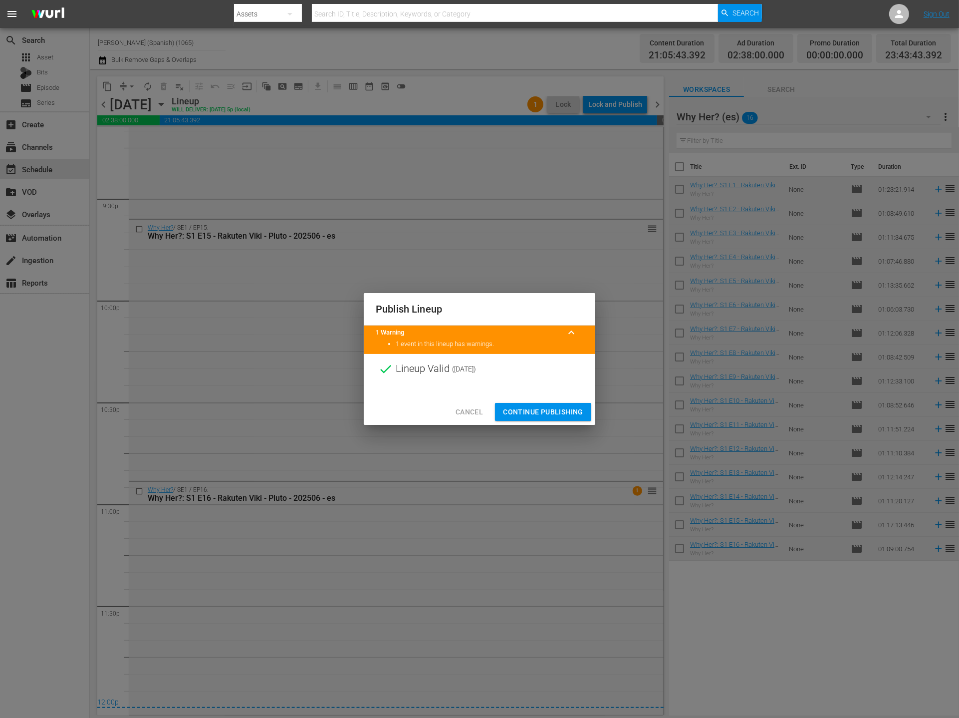
click at [556, 407] on span "Continue Publishing" at bounding box center [543, 412] width 80 height 12
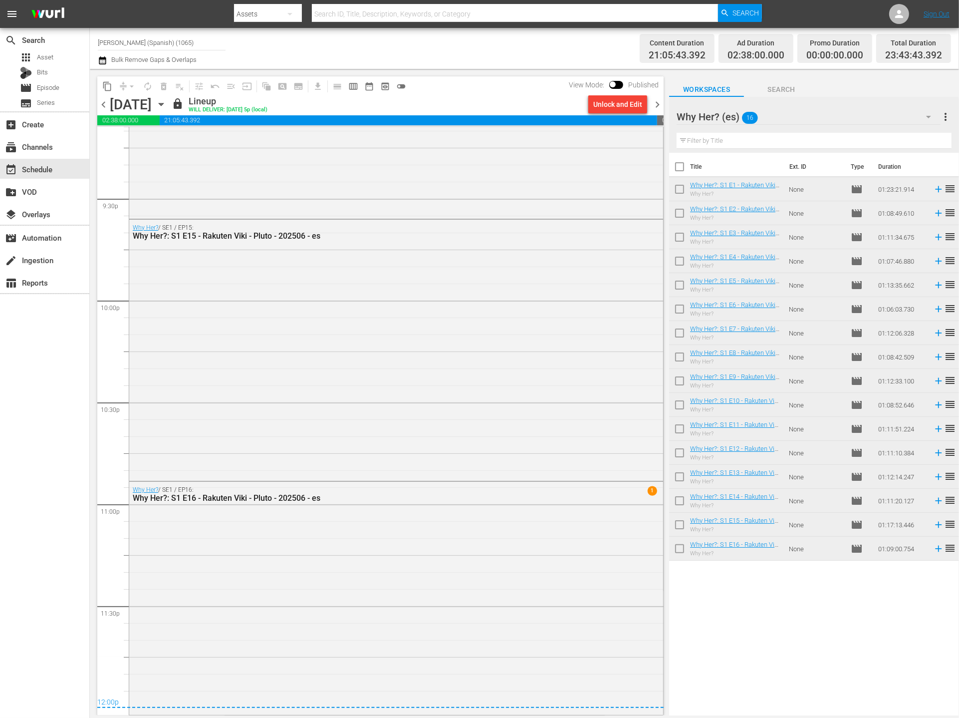
click at [655, 103] on span "chevron_right" at bounding box center [657, 104] width 12 height 12
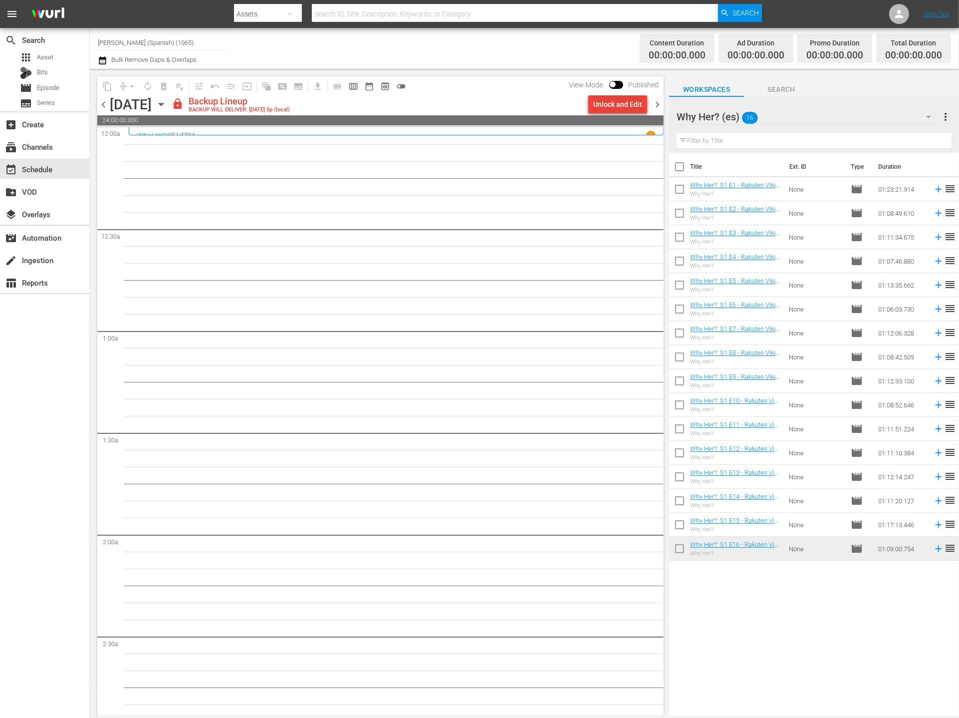
click at [625, 107] on div "Unlock and Edit" at bounding box center [617, 104] width 49 height 18
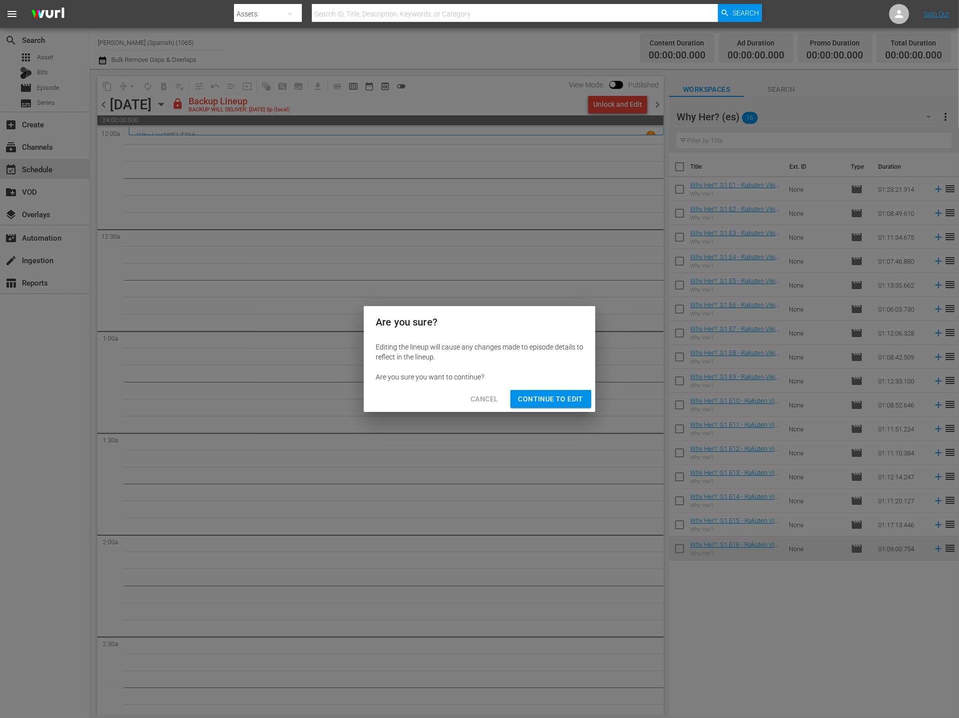
click at [538, 402] on span "Continue to Edit" at bounding box center [551, 399] width 65 height 12
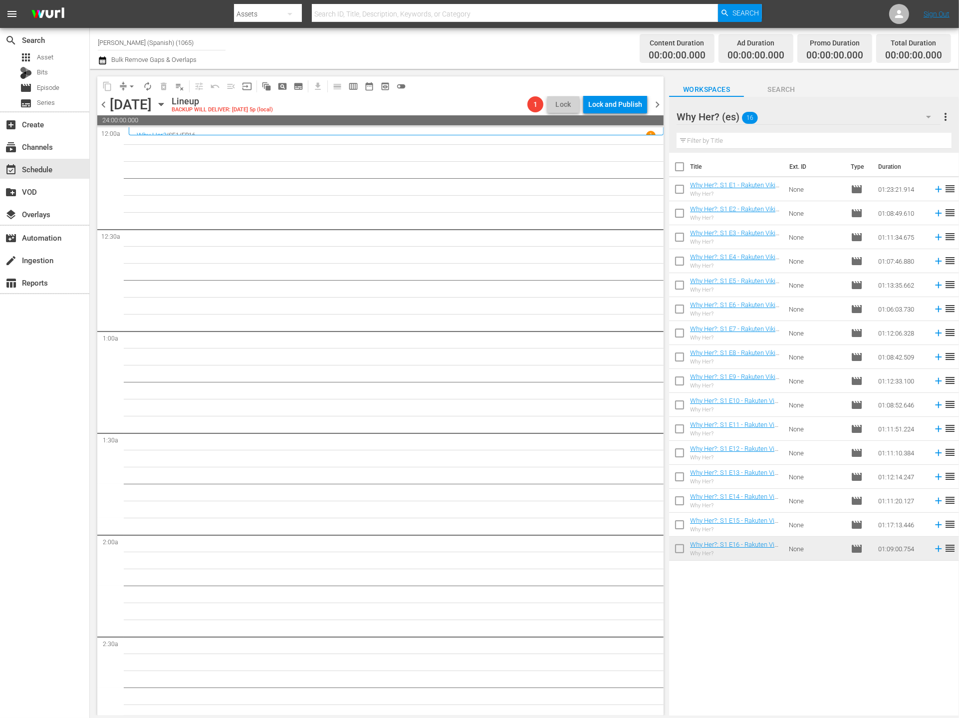
click at [876, 109] on div "Why Her? (es) 16" at bounding box center [809, 117] width 264 height 28
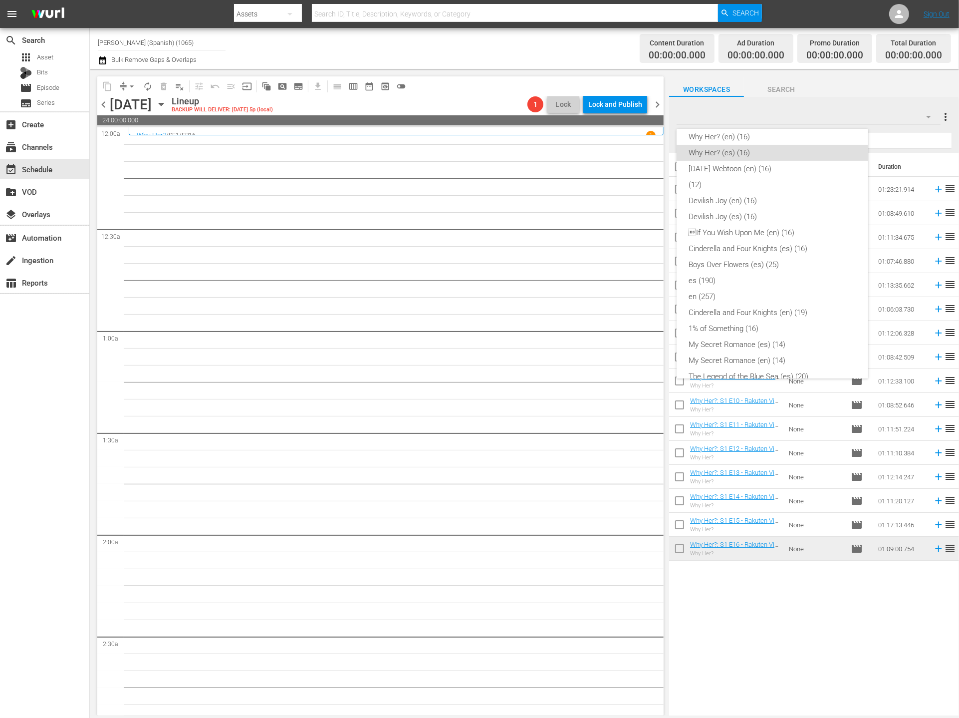
scroll to position [245, 0]
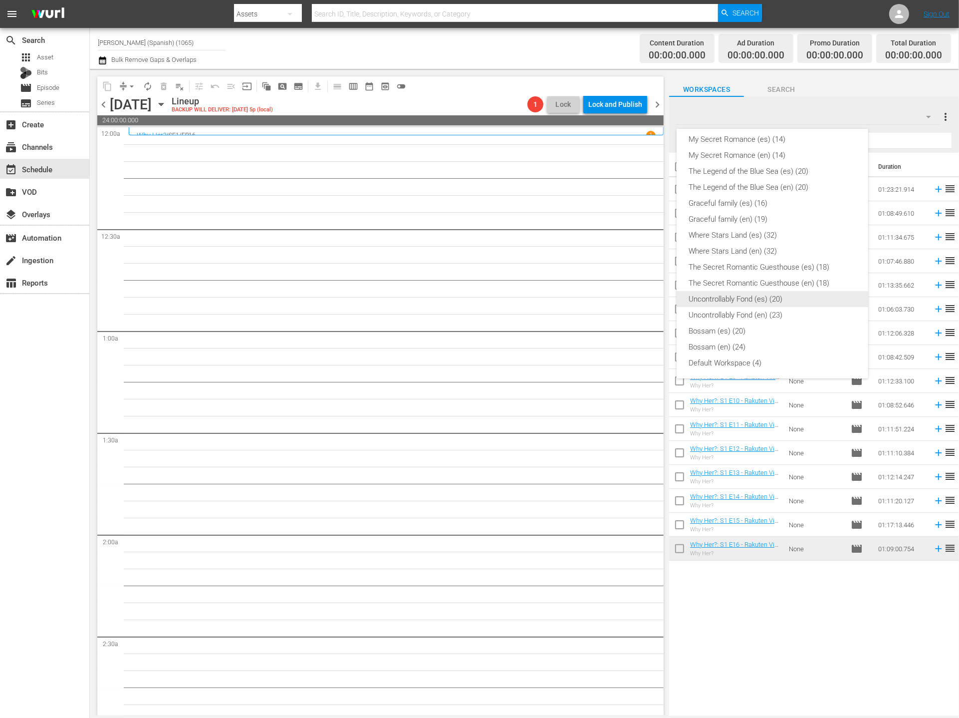
click at [804, 304] on div "Uncontrollably Fond (es) (20)" at bounding box center [773, 299] width 168 height 16
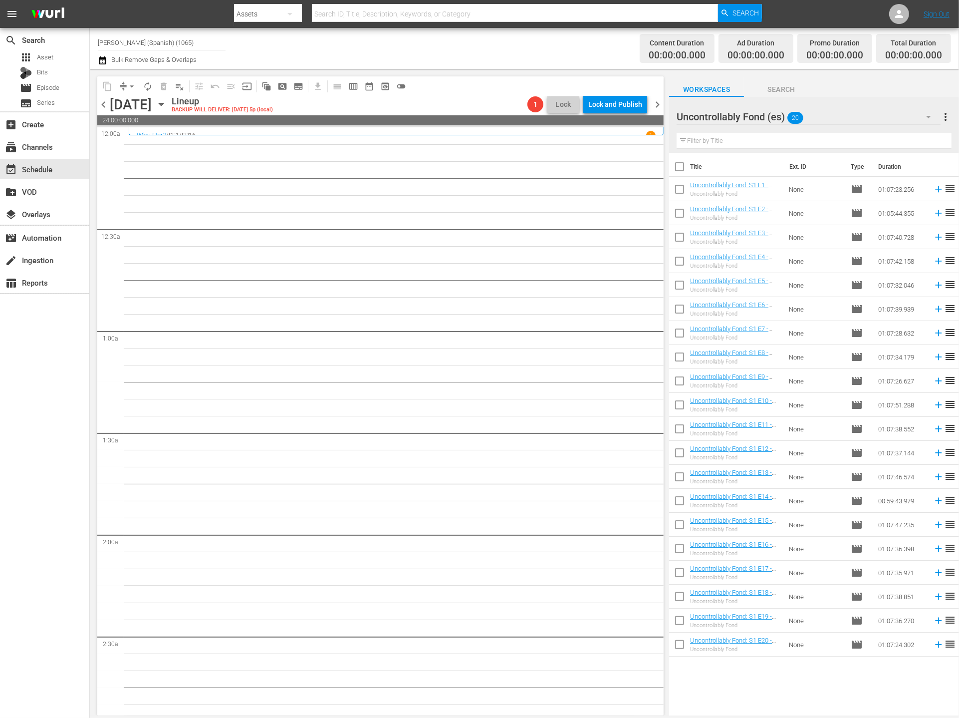
click at [682, 167] on input "checkbox" at bounding box center [679, 168] width 21 height 21
checkbox input "true"
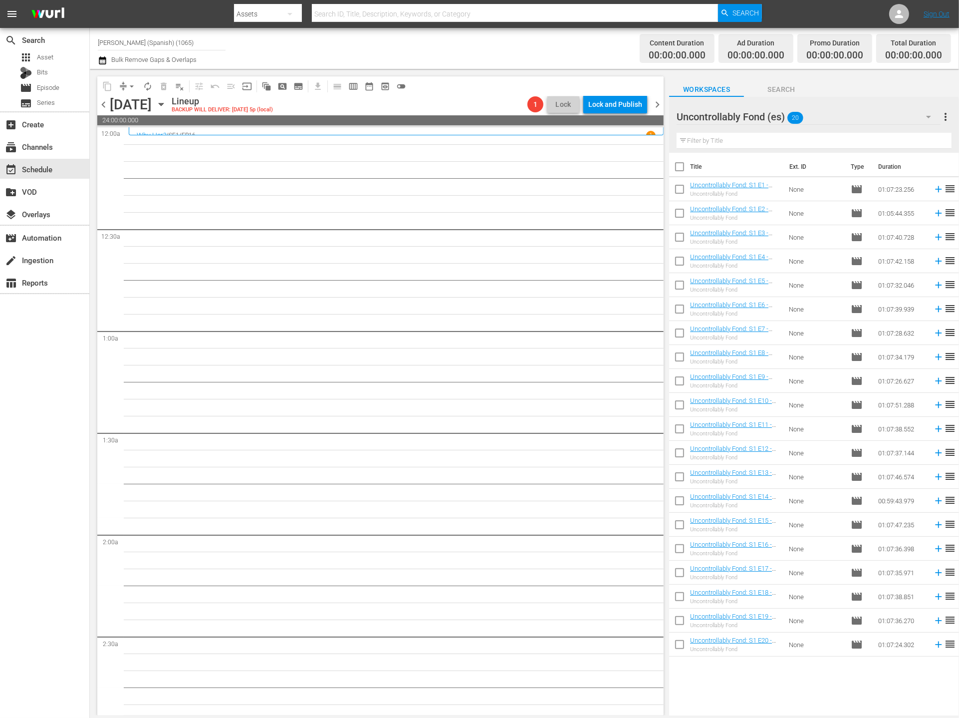
checkbox input "true"
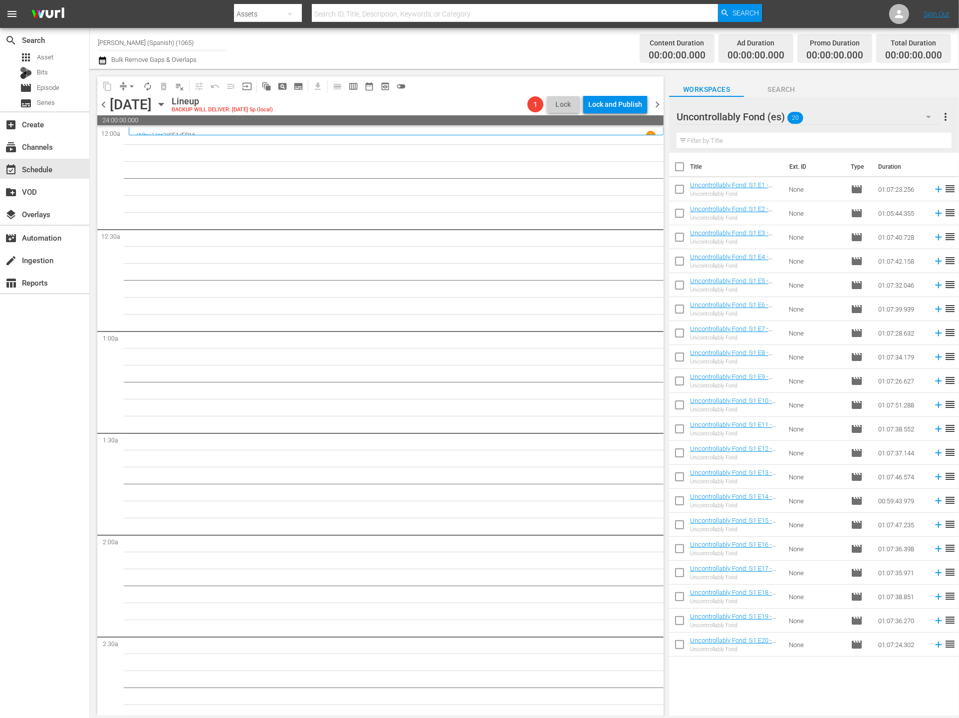
checkbox input "true"
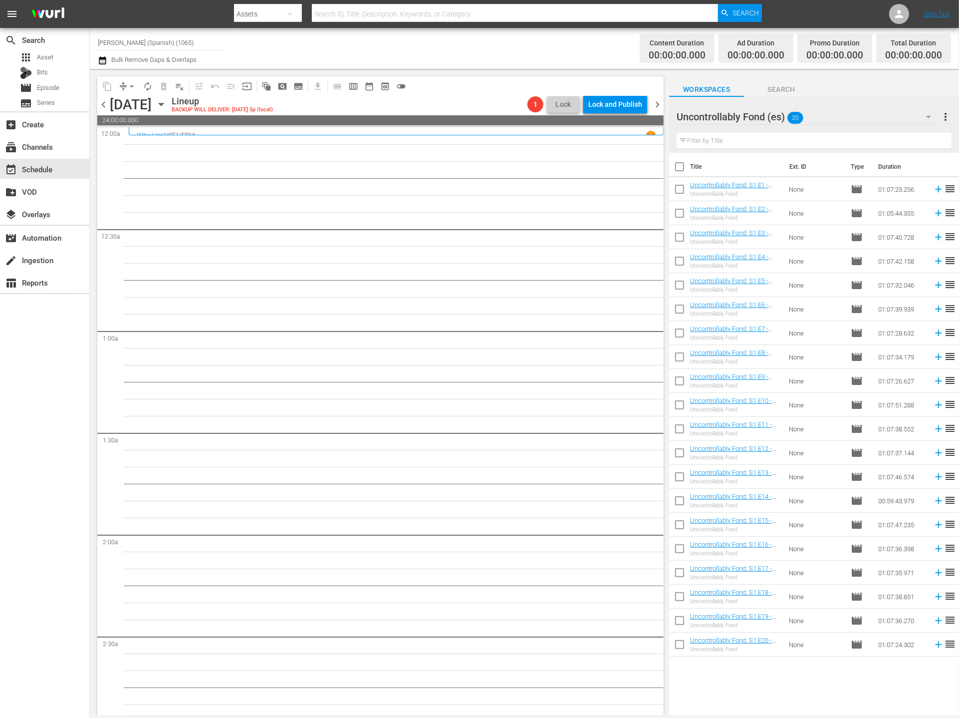
checkbox input "true"
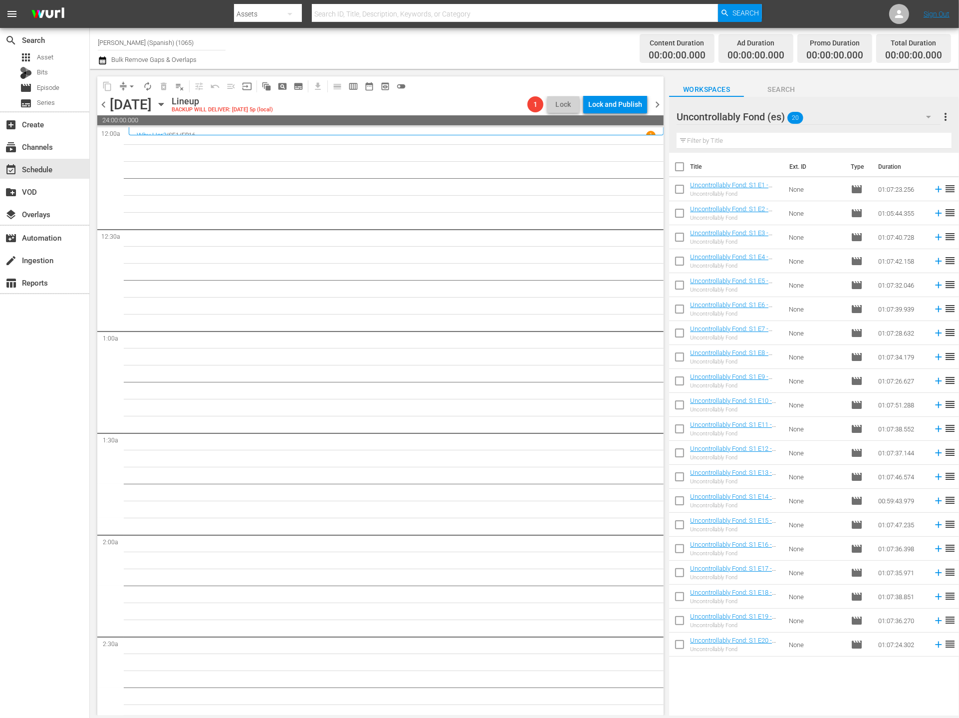
checkbox input "true"
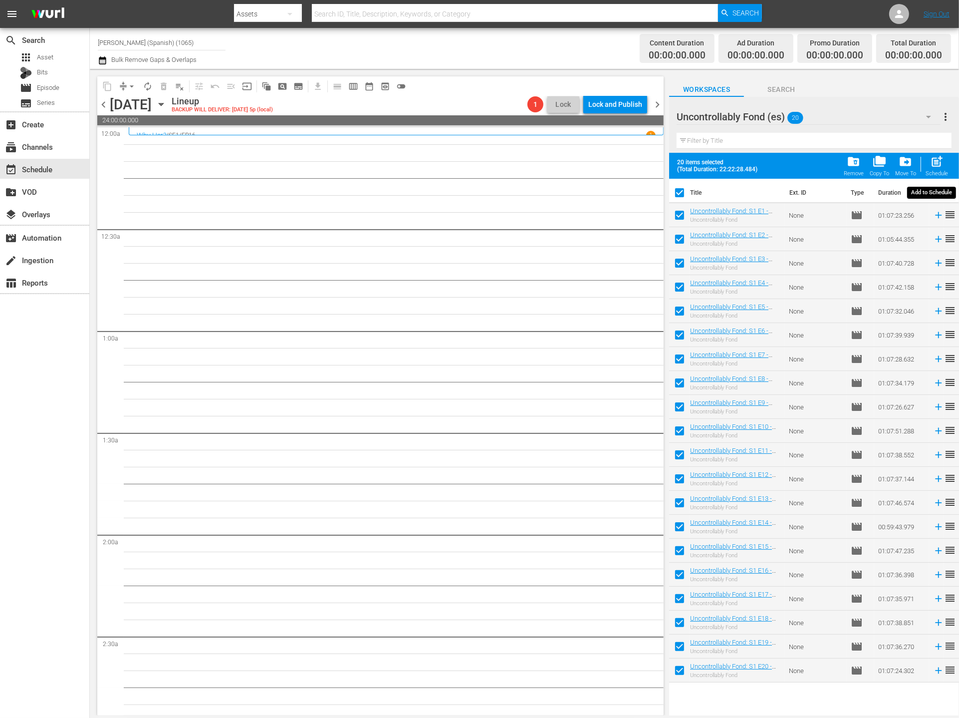
click at [877, 165] on span "post_add" at bounding box center [936, 161] width 13 height 13
checkbox input "false"
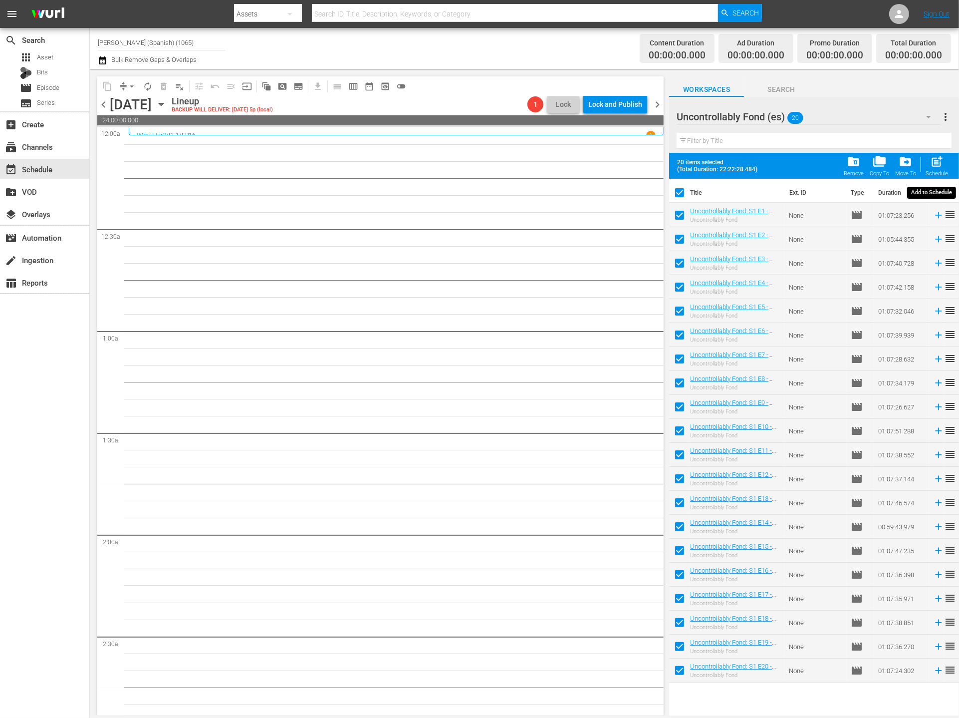
checkbox input "false"
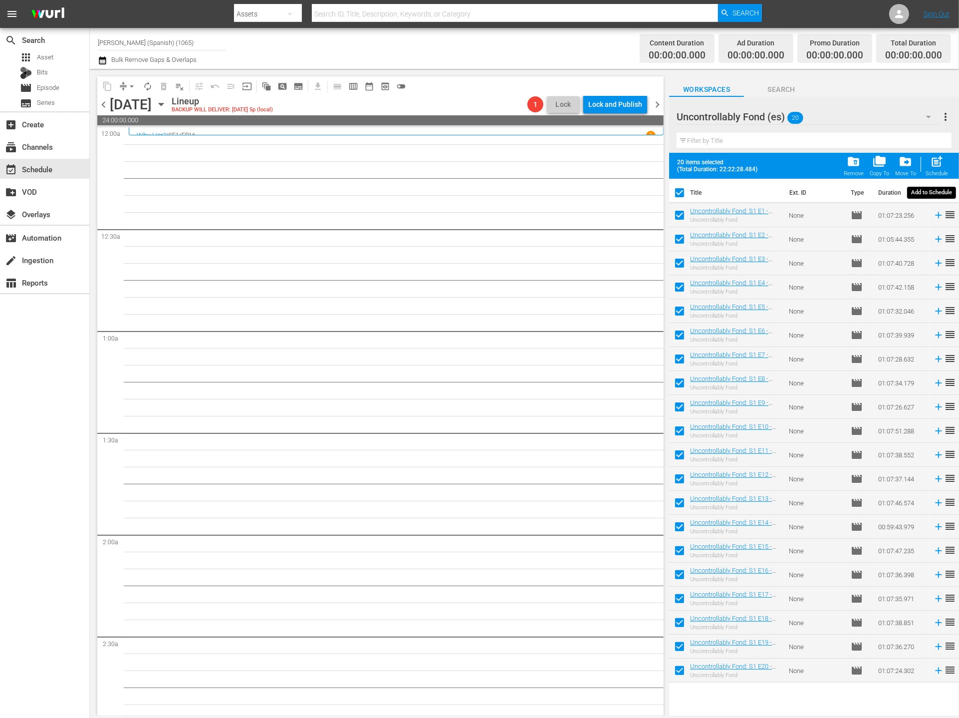
checkbox input "false"
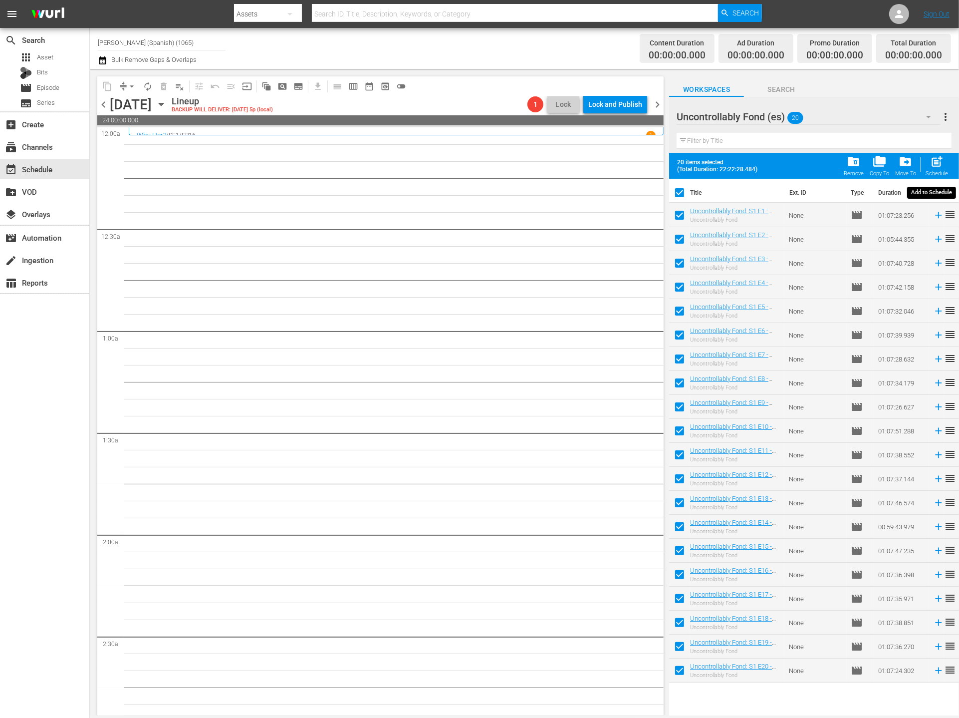
checkbox input "false"
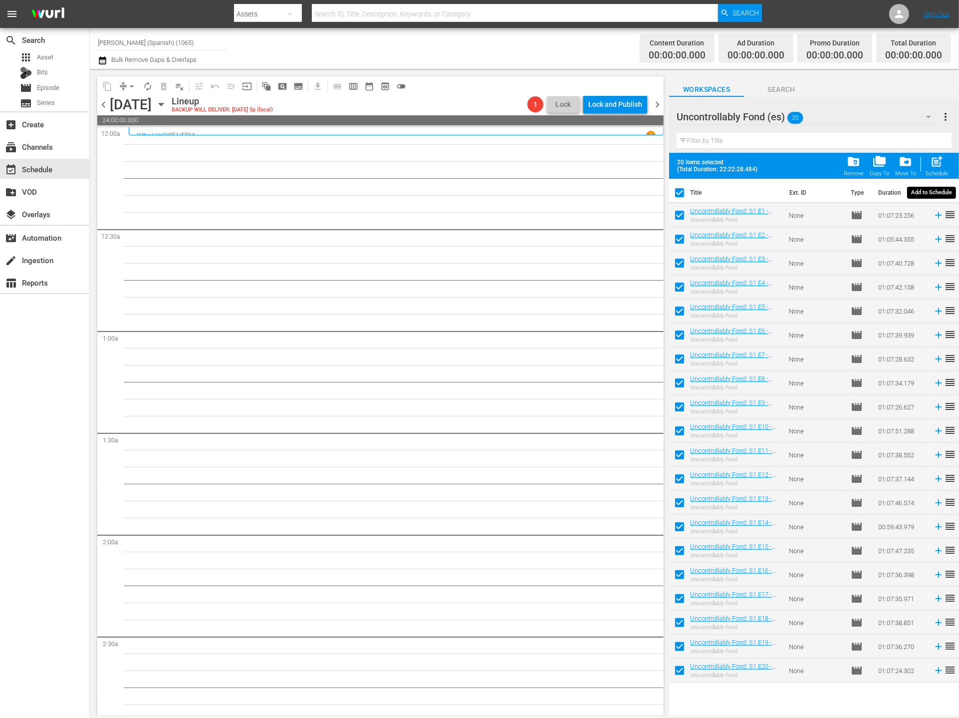
checkbox input "false"
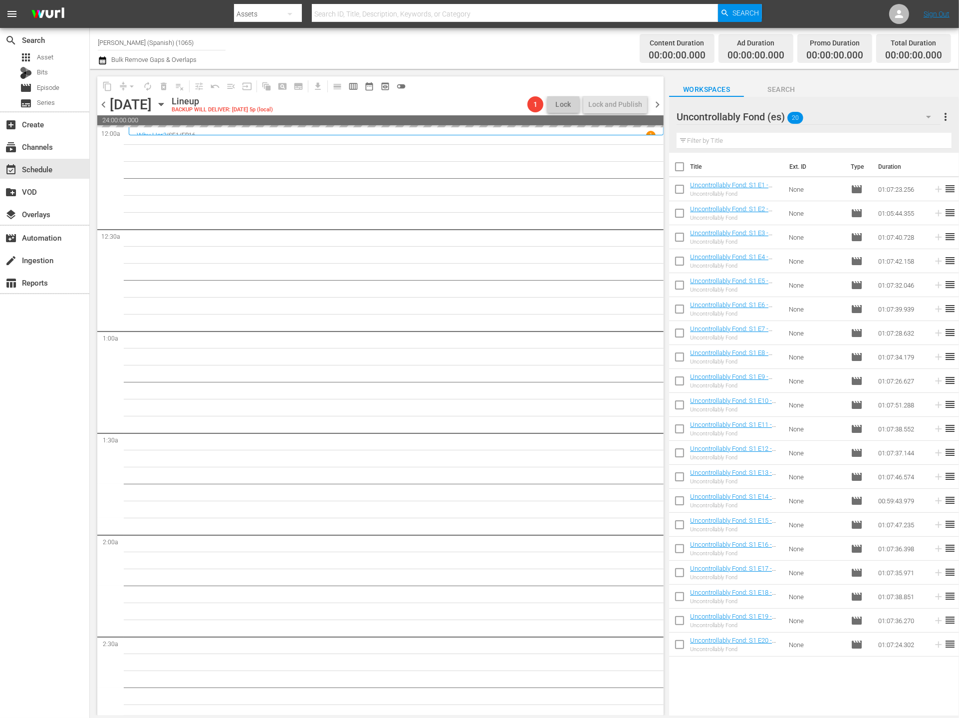
click at [854, 121] on div "Uncontrollably Fond (es) 20" at bounding box center [809, 117] width 264 height 28
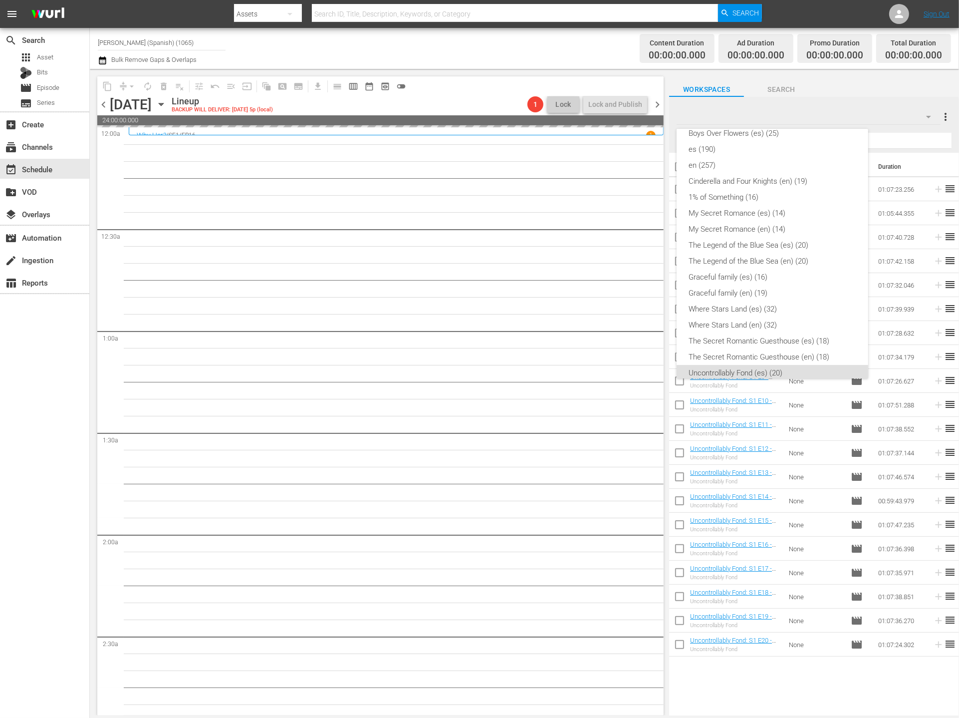
scroll to position [0, 0]
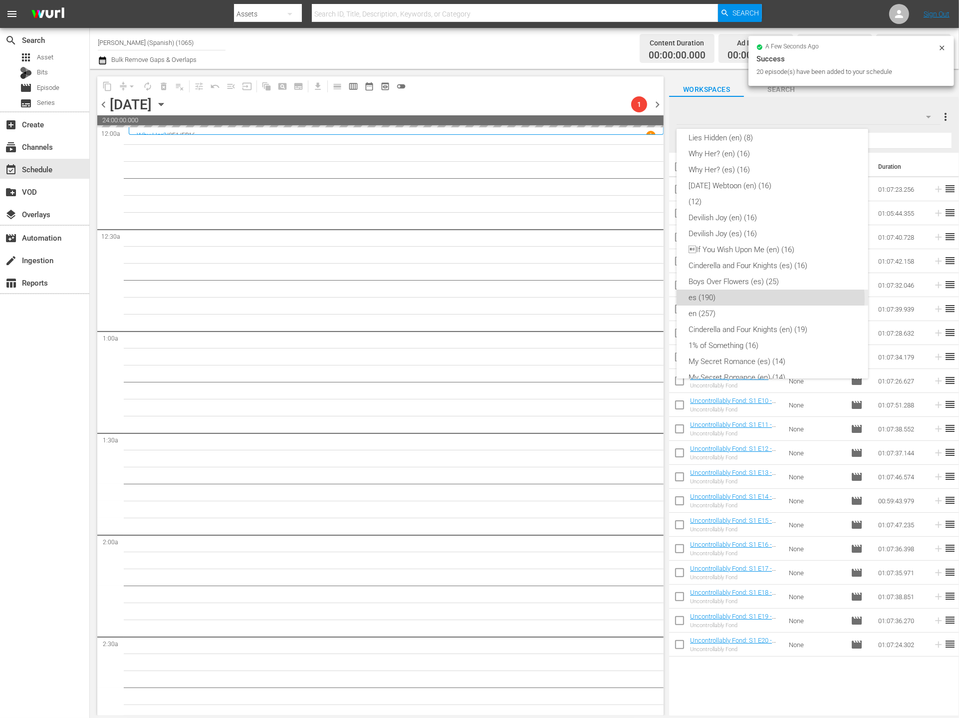
click at [771, 298] on div "es (190)" at bounding box center [773, 297] width 168 height 16
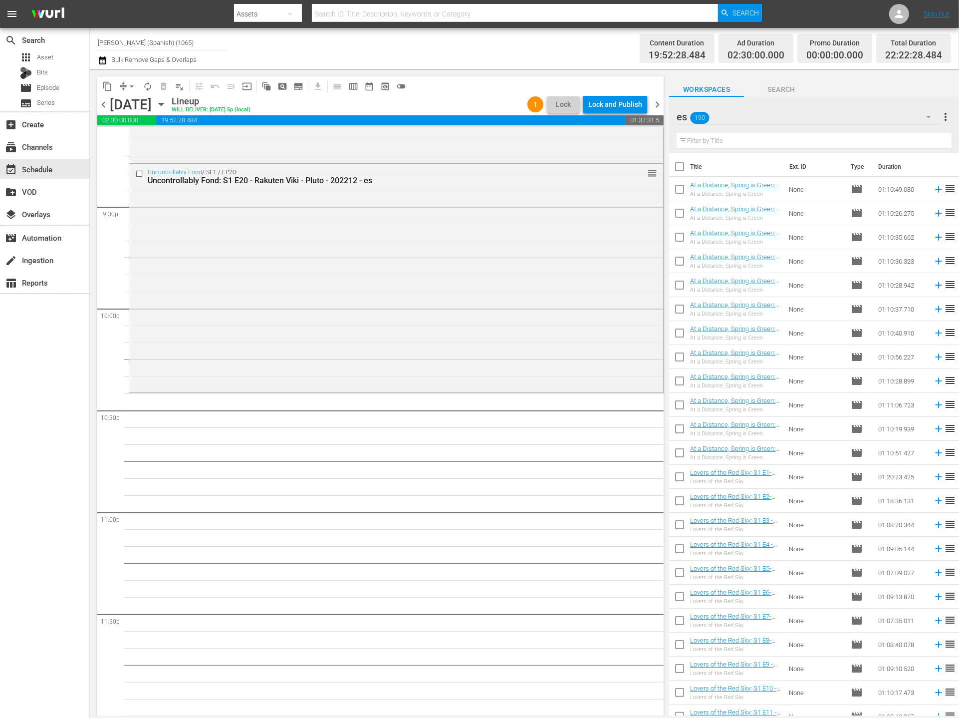
scroll to position [14, 0]
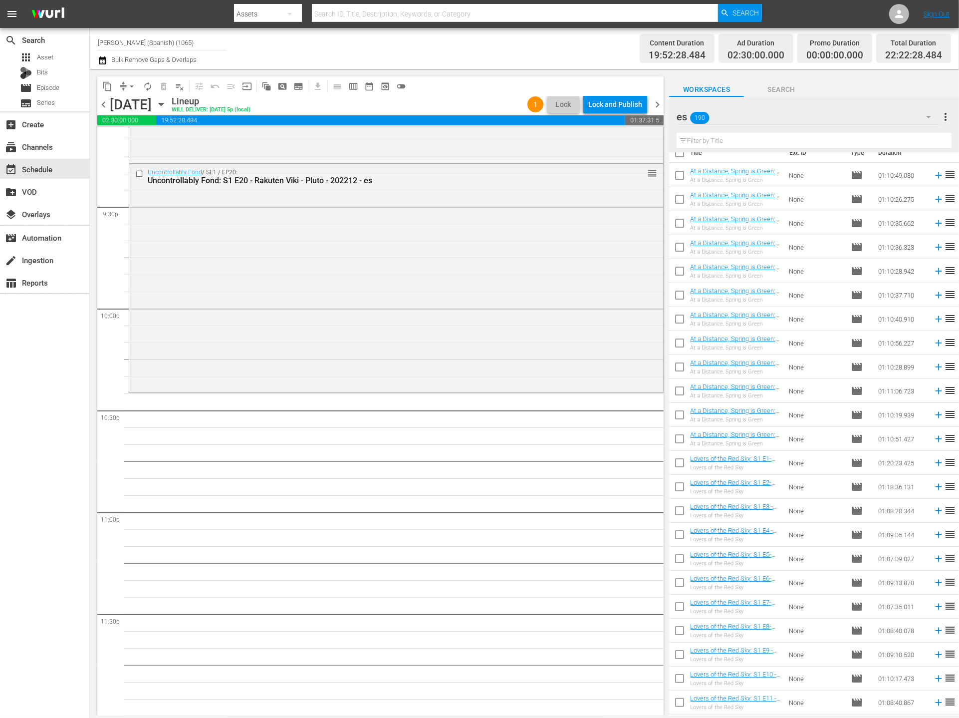
click at [775, 141] on input "text" at bounding box center [814, 141] width 275 height 16
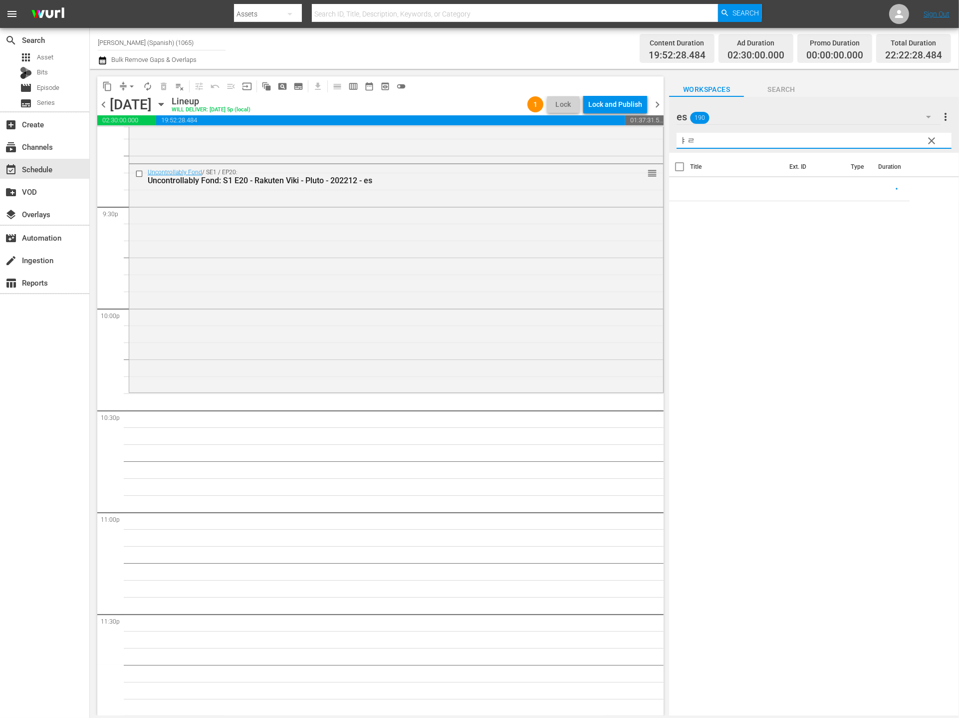
scroll to position [0, 0]
type input "ㅑㄹ"
type input "if yoi"
type input "w"
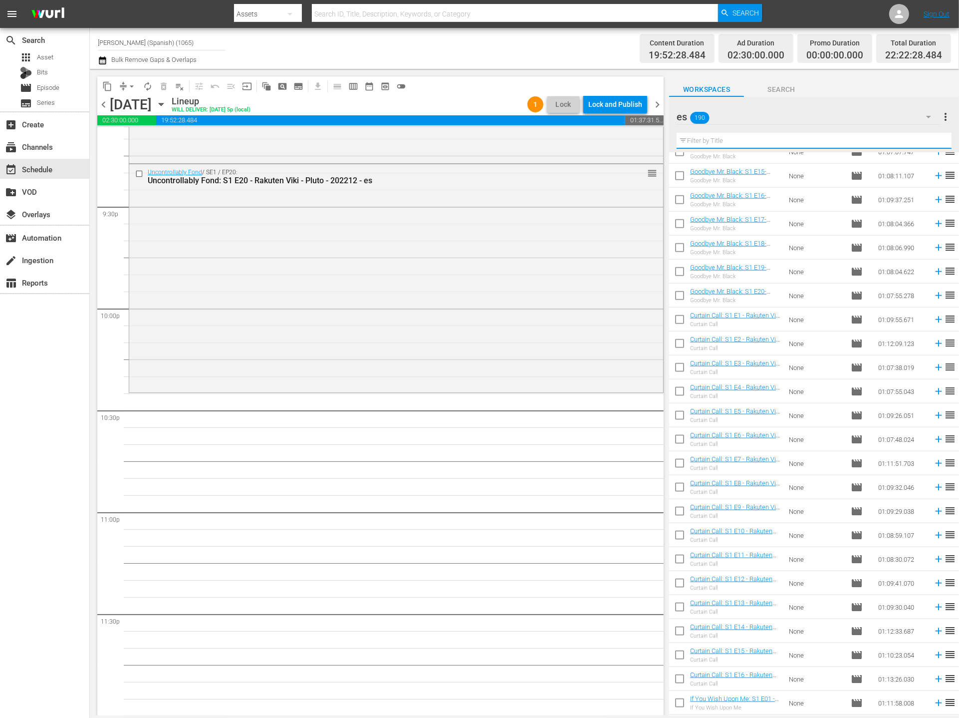
scroll to position [1640, 0]
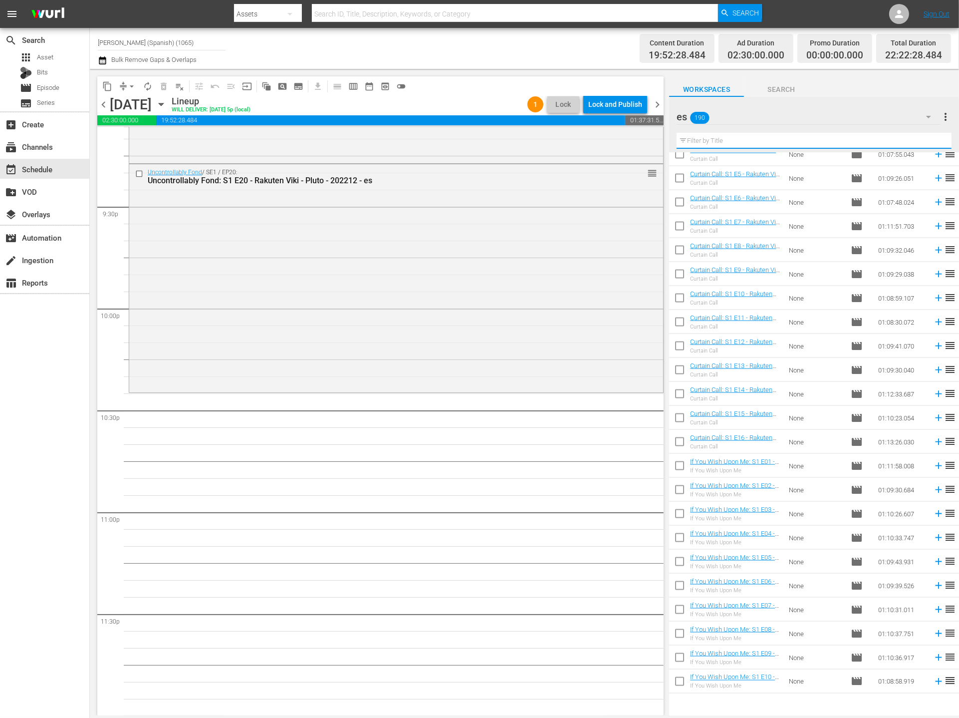
click at [732, 143] on input "text" at bounding box center [814, 141] width 275 height 16
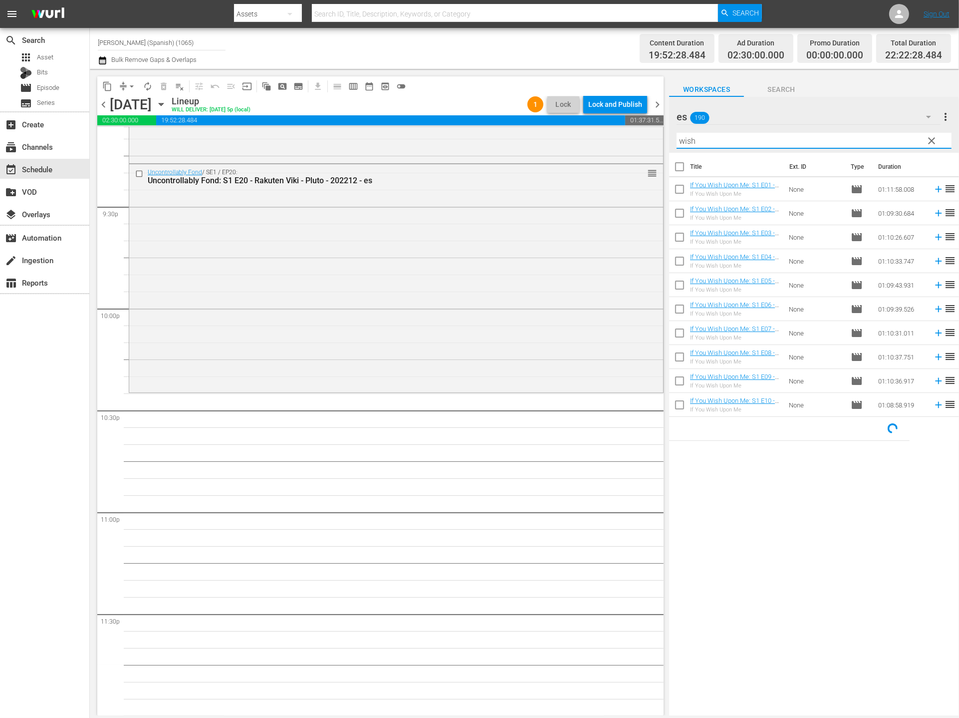
type input "wish"
click at [680, 175] on input "checkbox" at bounding box center [679, 168] width 21 height 21
checkbox input "true"
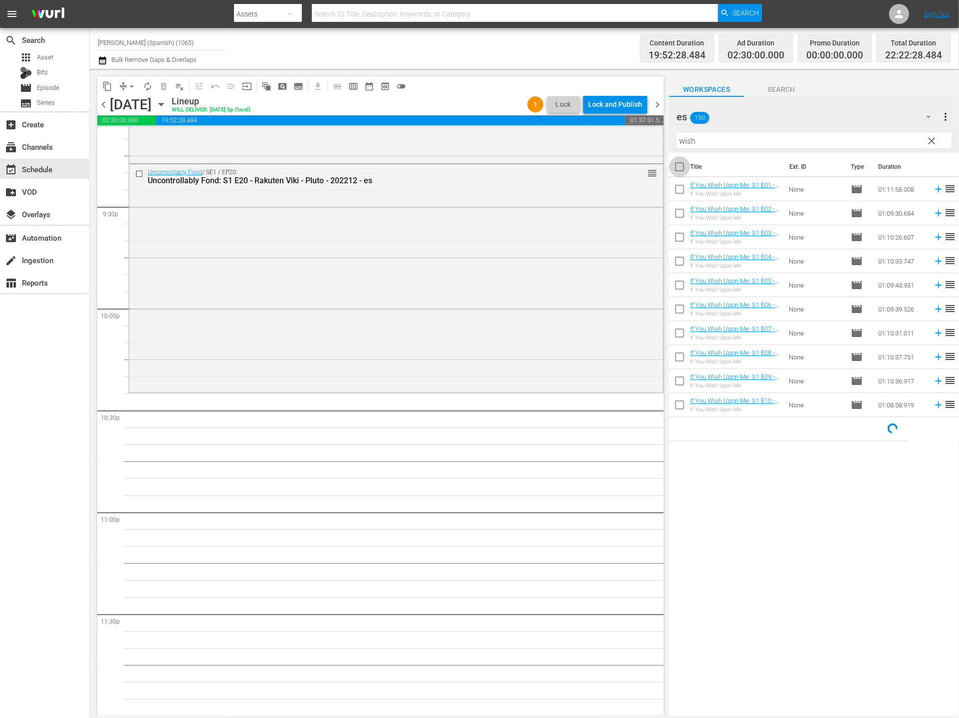
checkbox input "true"
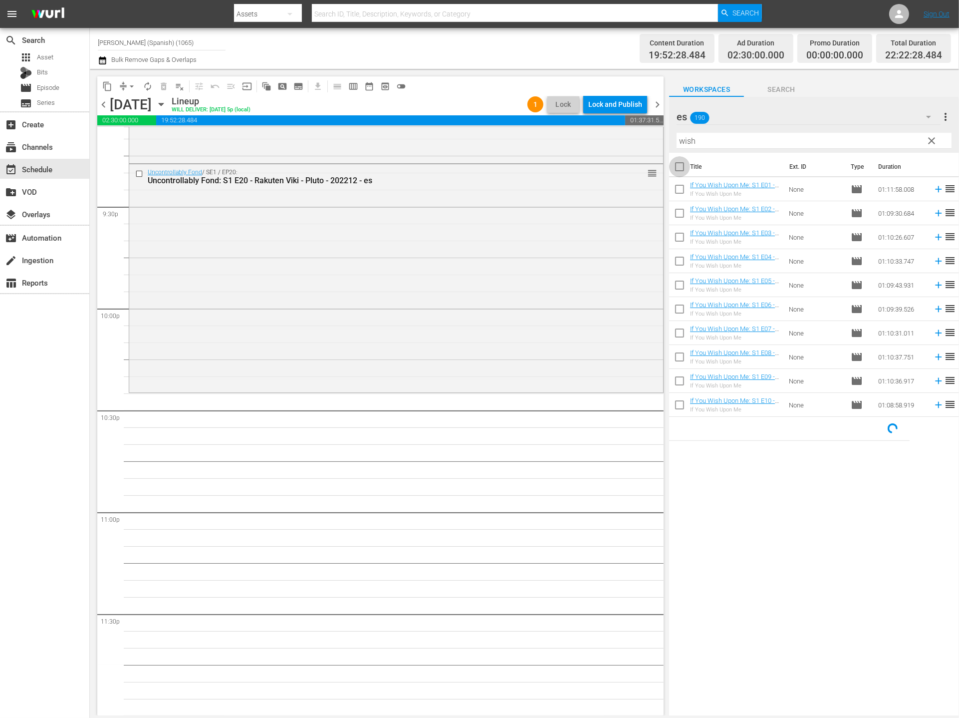
checkbox input "true"
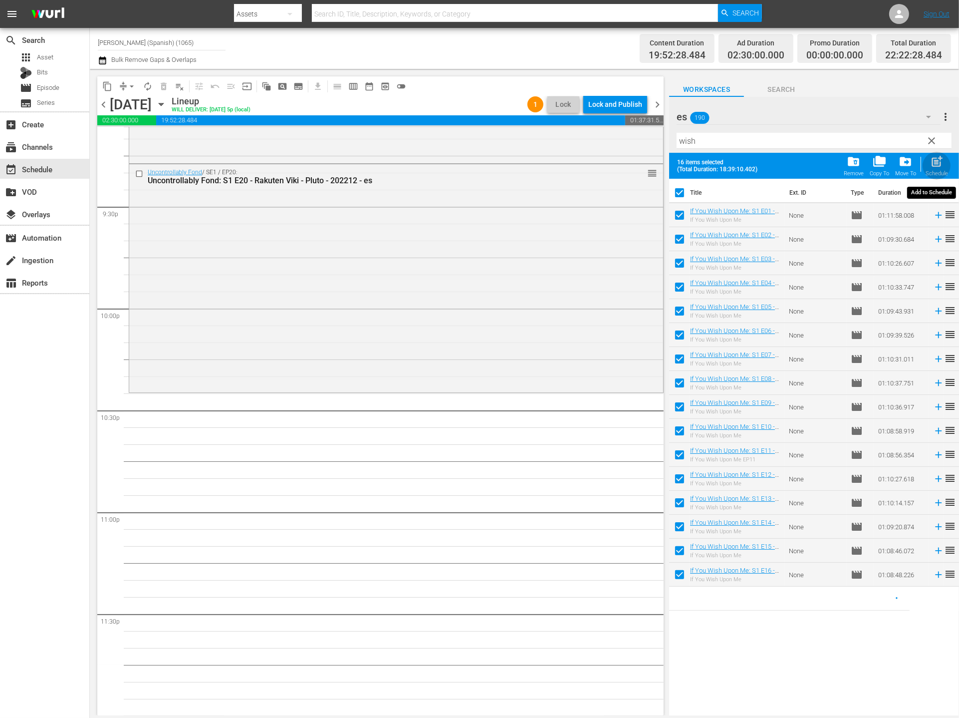
click at [877, 165] on span "post_add" at bounding box center [936, 161] width 13 height 13
checkbox input "false"
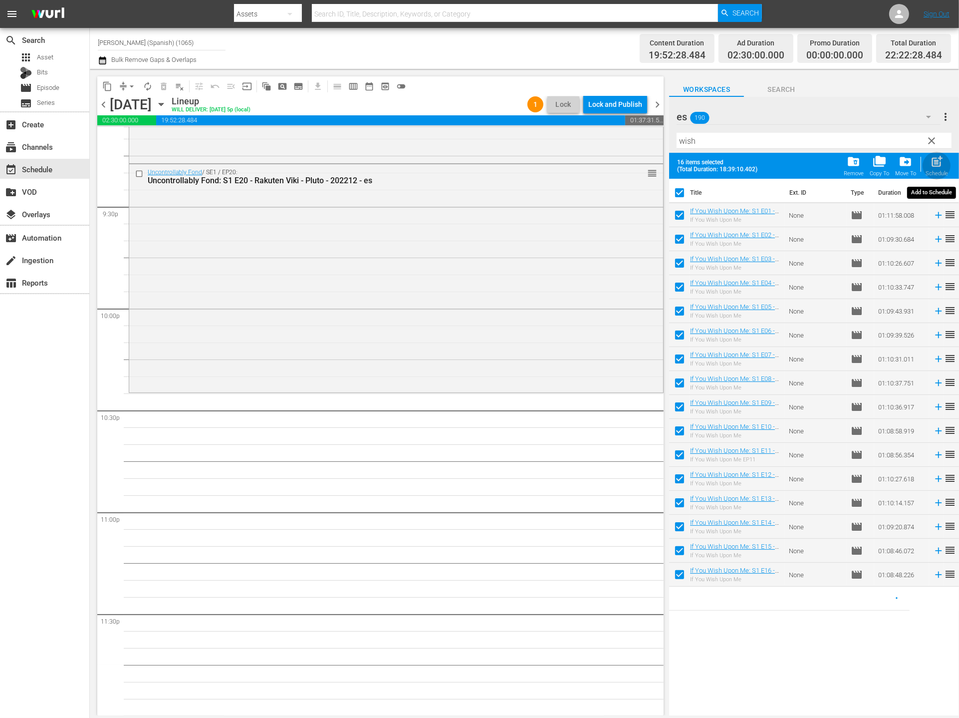
checkbox input "false"
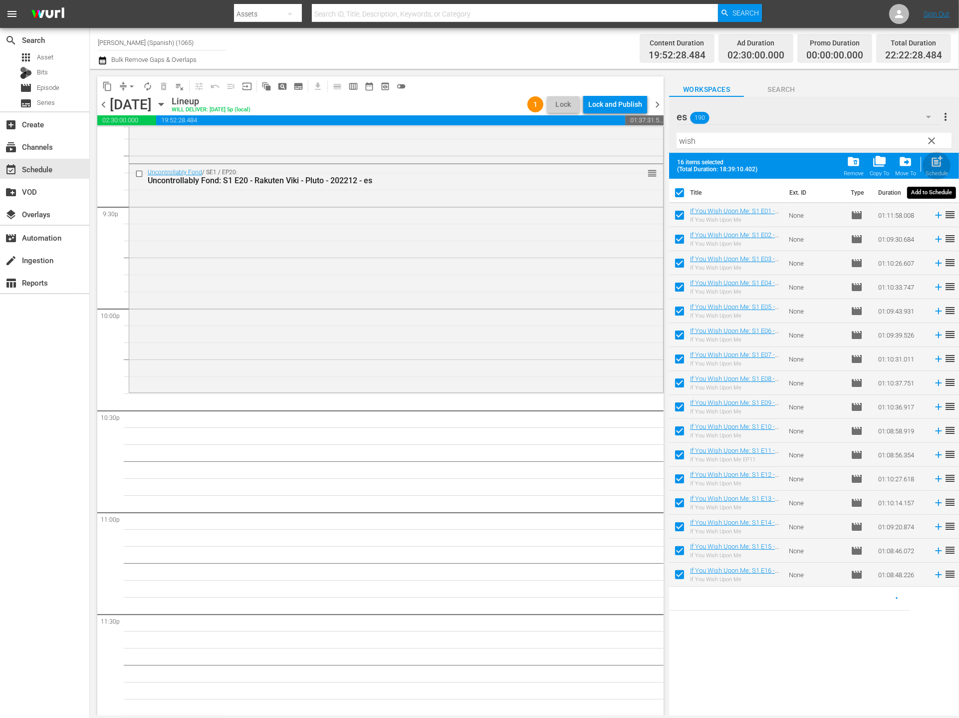
checkbox input "false"
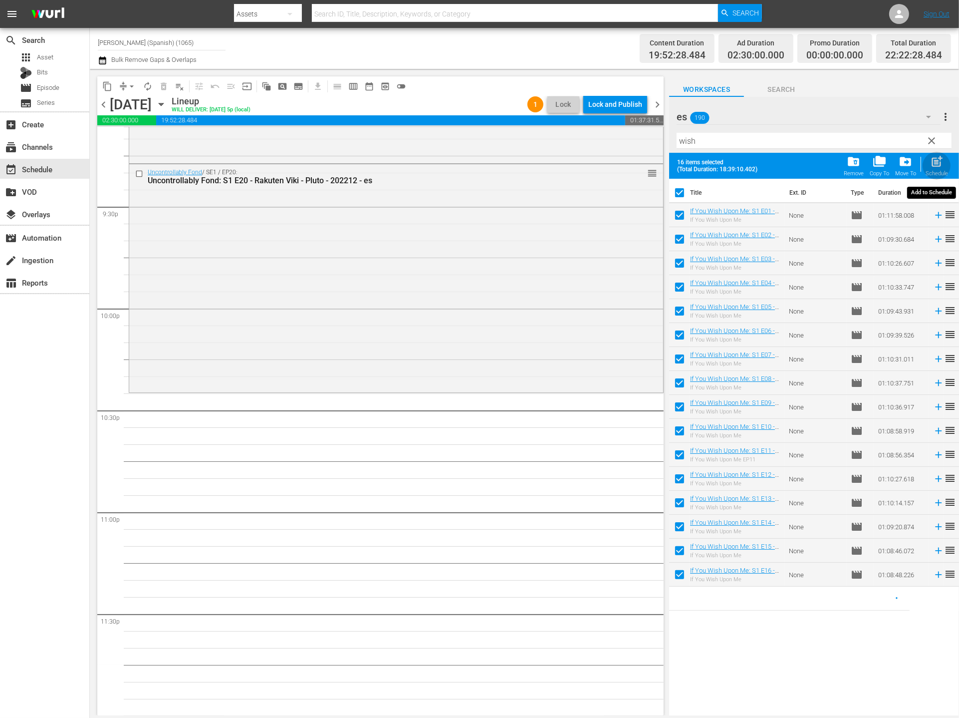
checkbox input "false"
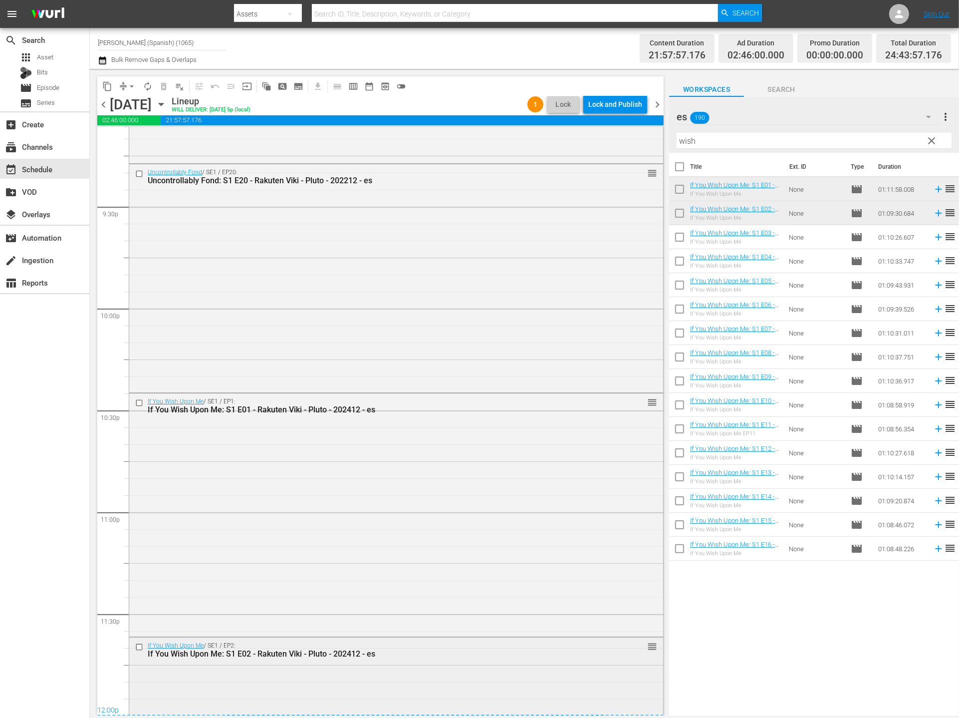
scroll to position [4456, 0]
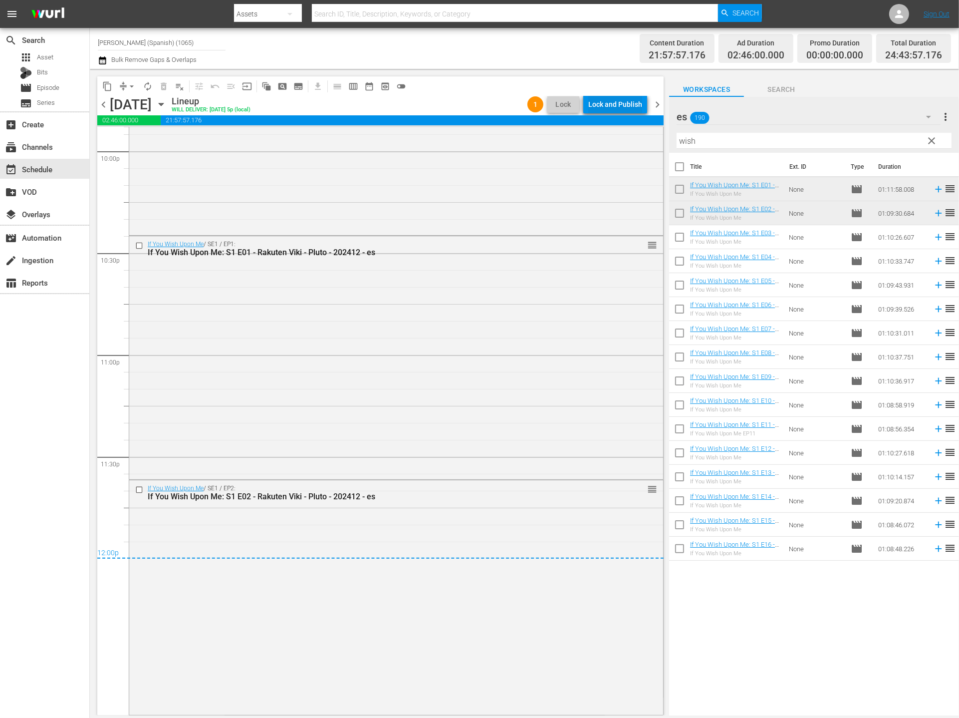
click at [619, 106] on div "Lock and Publish" at bounding box center [615, 104] width 54 height 18
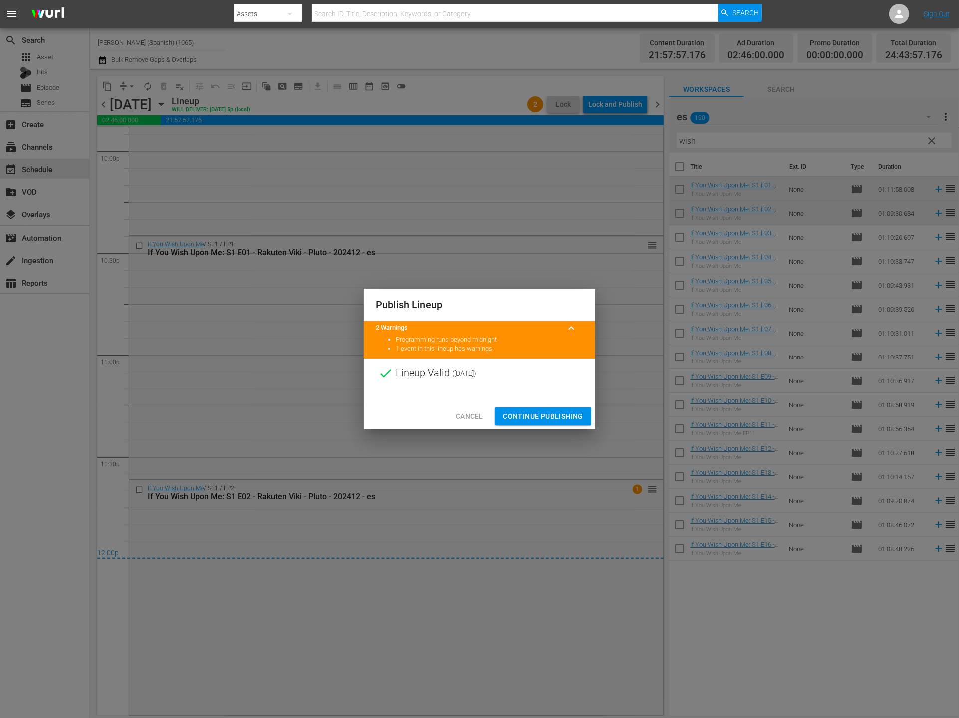
click at [531, 413] on span "Continue Publishing" at bounding box center [543, 416] width 80 height 12
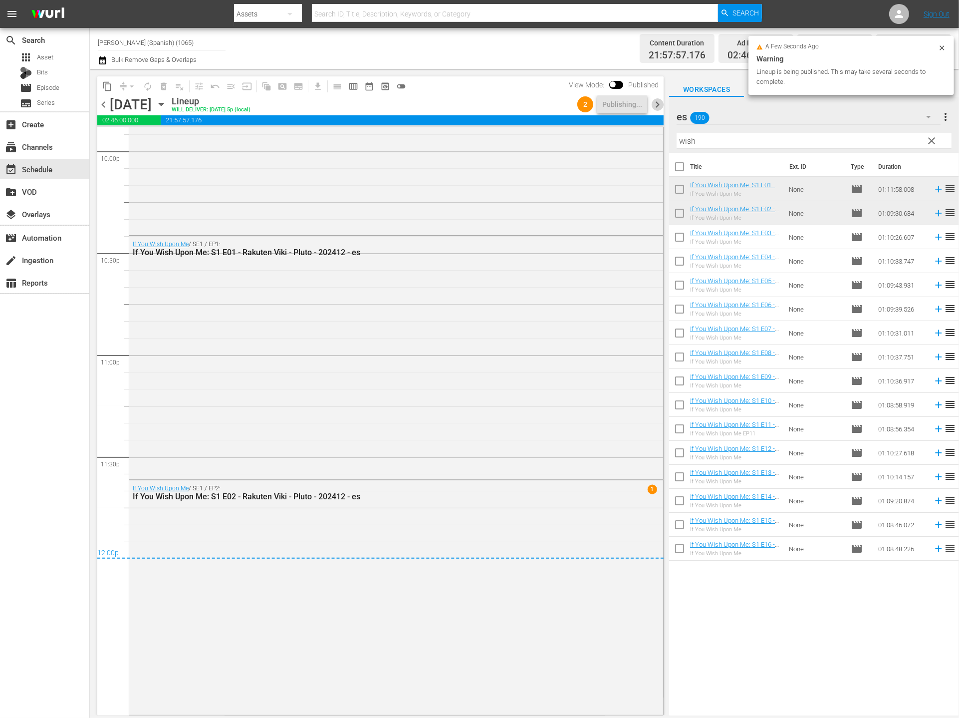
click at [658, 104] on span "chevron_right" at bounding box center [657, 104] width 12 height 12
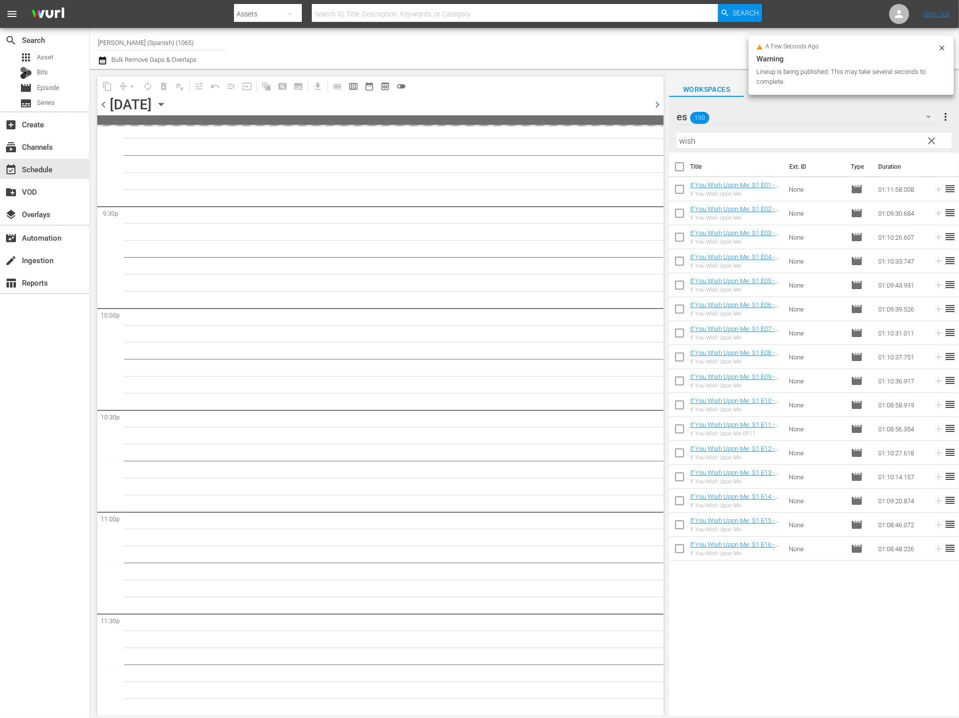
scroll to position [4298, 0]
click at [681, 163] on input "checkbox" at bounding box center [679, 168] width 21 height 21
checkbox input "true"
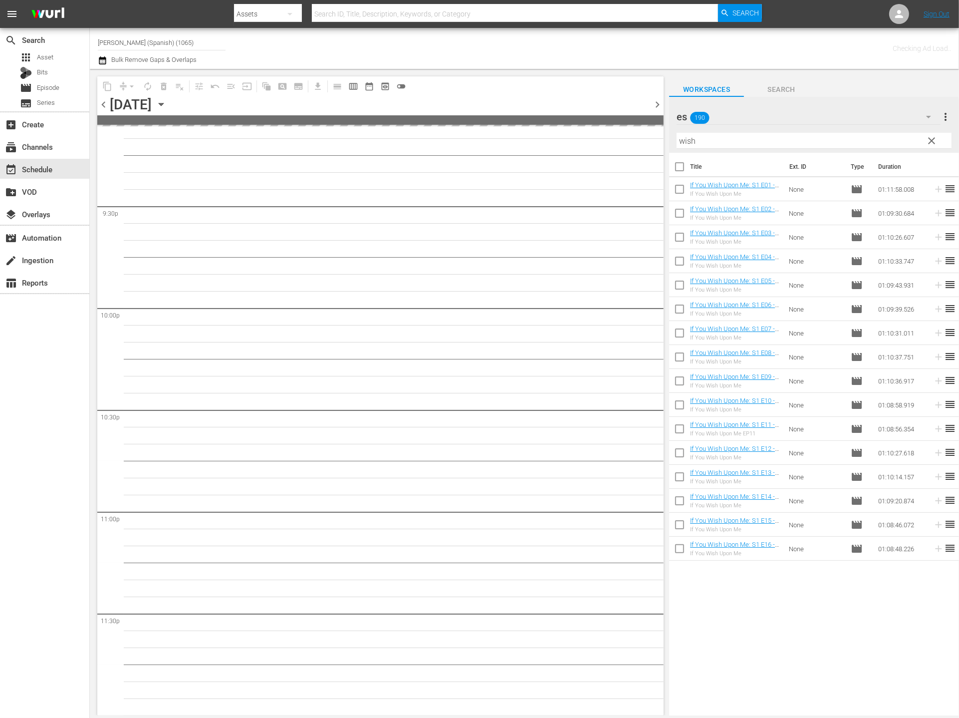
checkbox input "true"
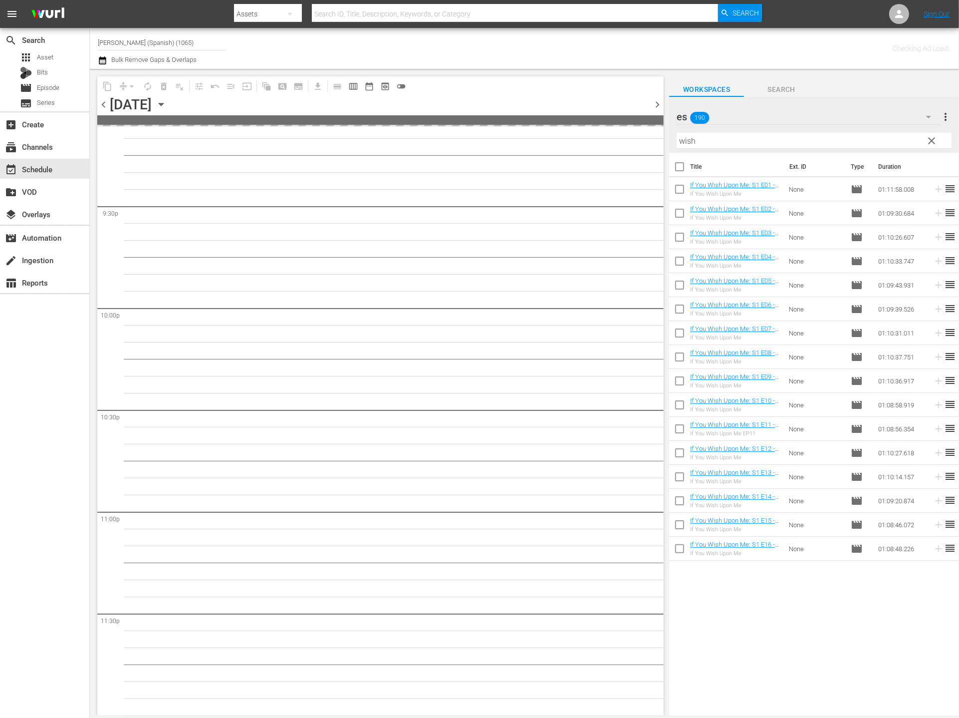
checkbox input "true"
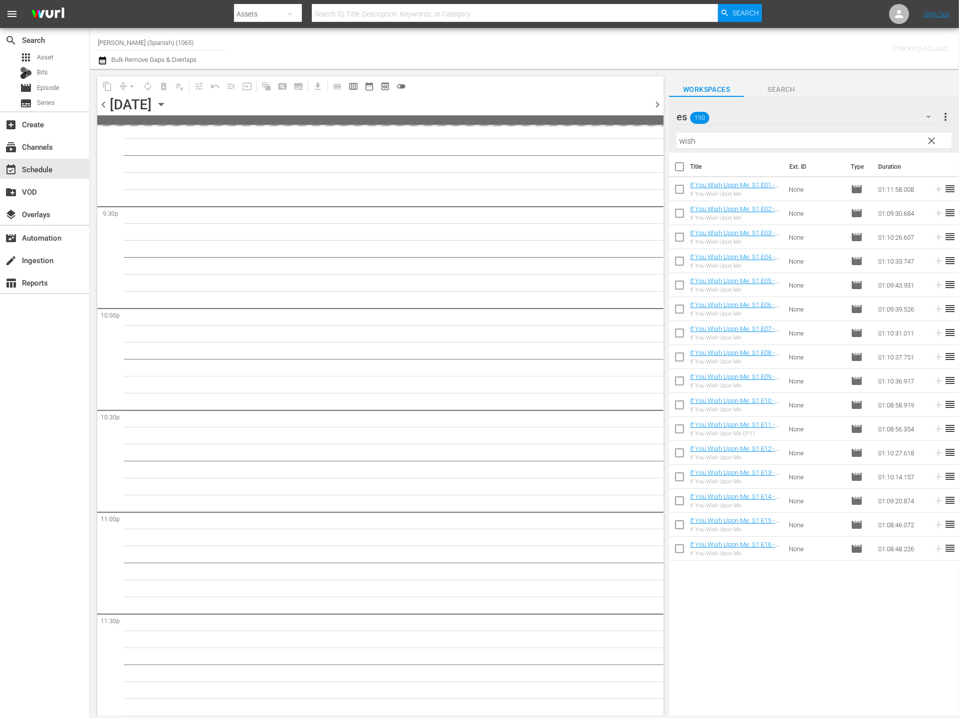
checkbox input "true"
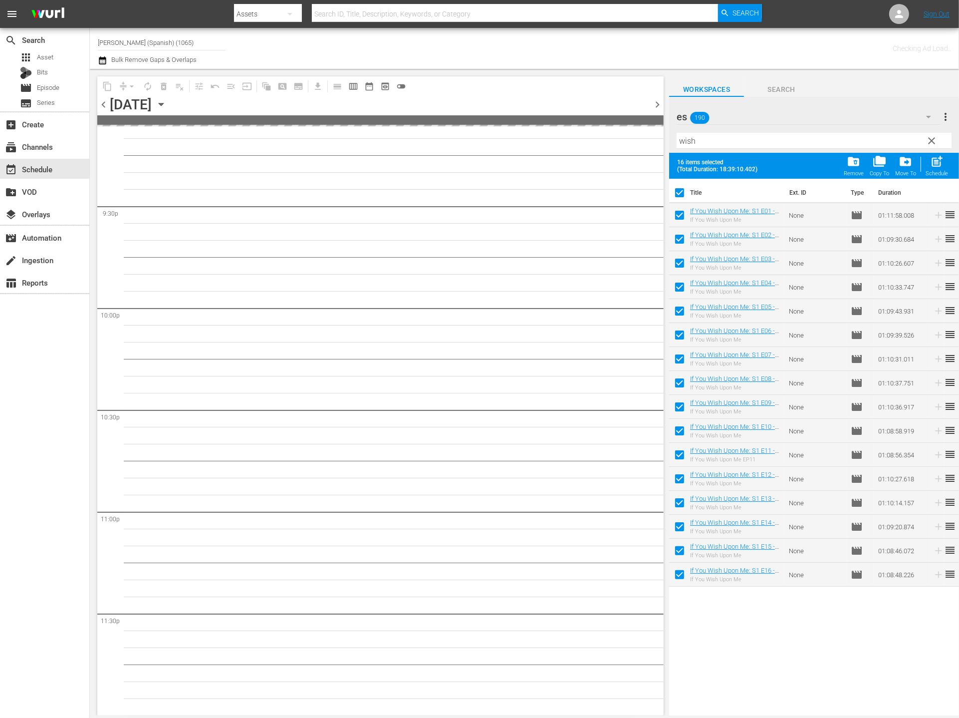
click at [682, 217] on input "checkbox" at bounding box center [679, 217] width 21 height 21
checkbox input "false"
click at [680, 233] on input "checkbox" at bounding box center [679, 241] width 21 height 21
checkbox input "false"
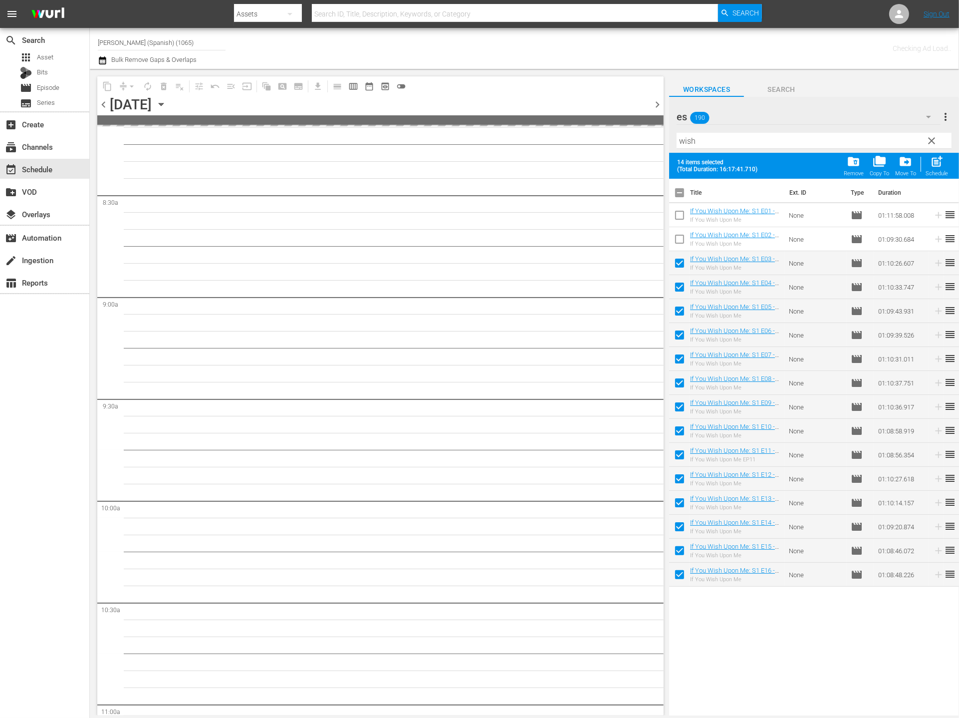
scroll to position [0, 0]
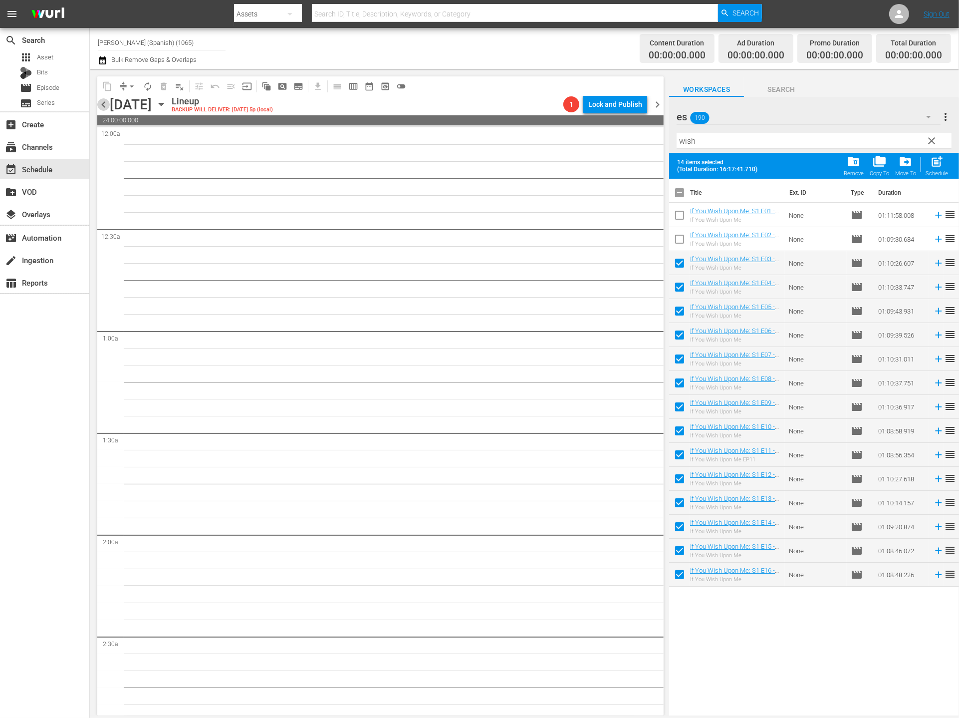
click at [108, 104] on span "chevron_left" at bounding box center [103, 104] width 12 height 12
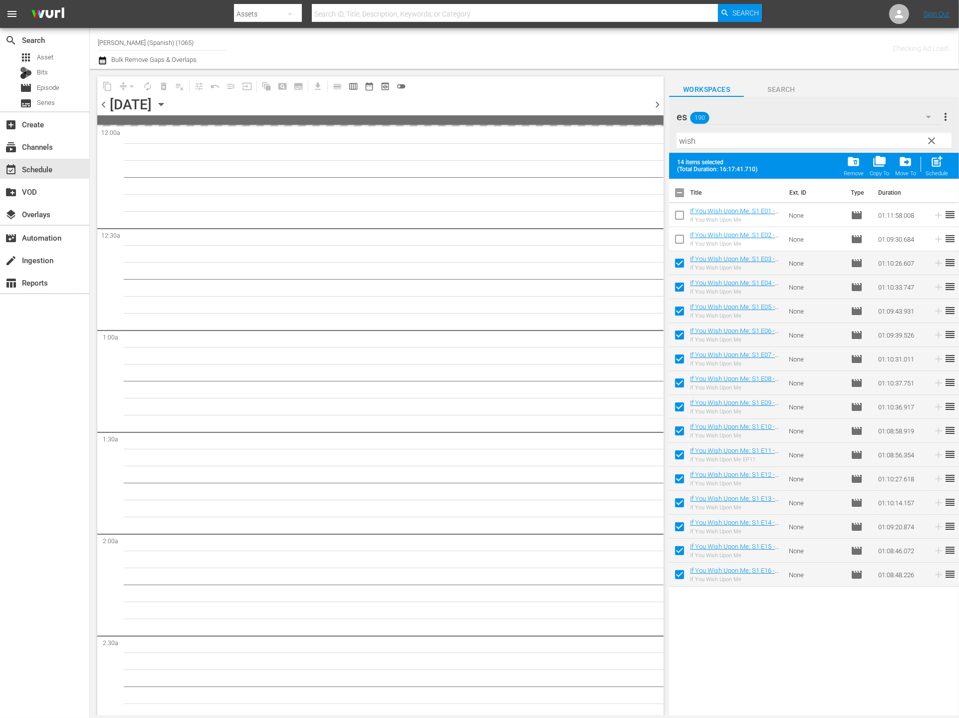
click at [655, 105] on span "chevron_right" at bounding box center [657, 104] width 12 height 12
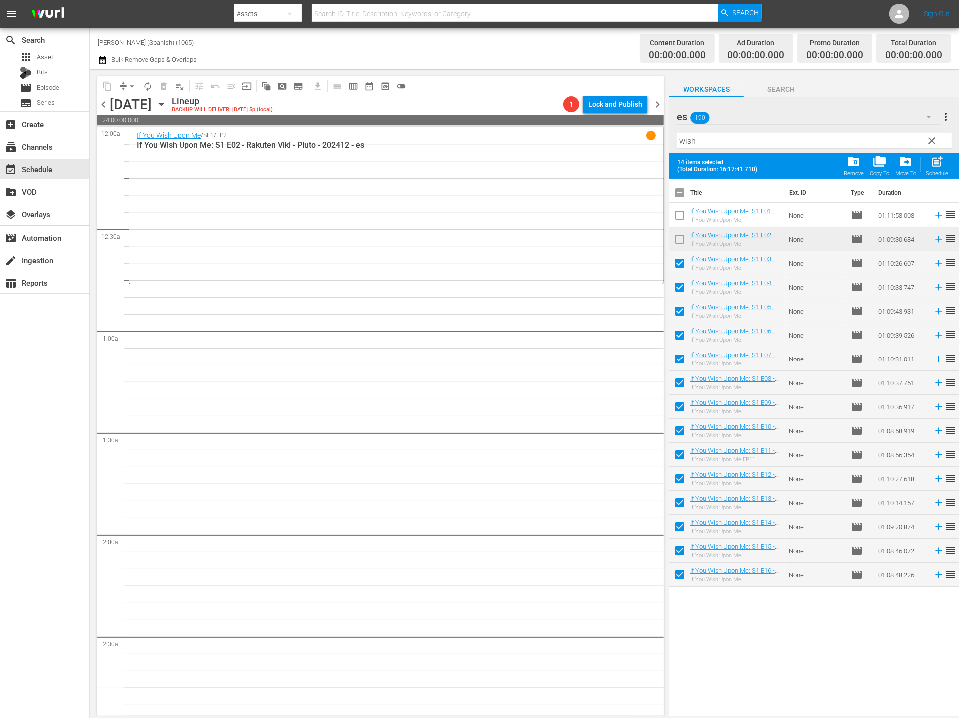
click at [877, 160] on div "post_add Schedule" at bounding box center [937, 166] width 22 height 22
checkbox input "false"
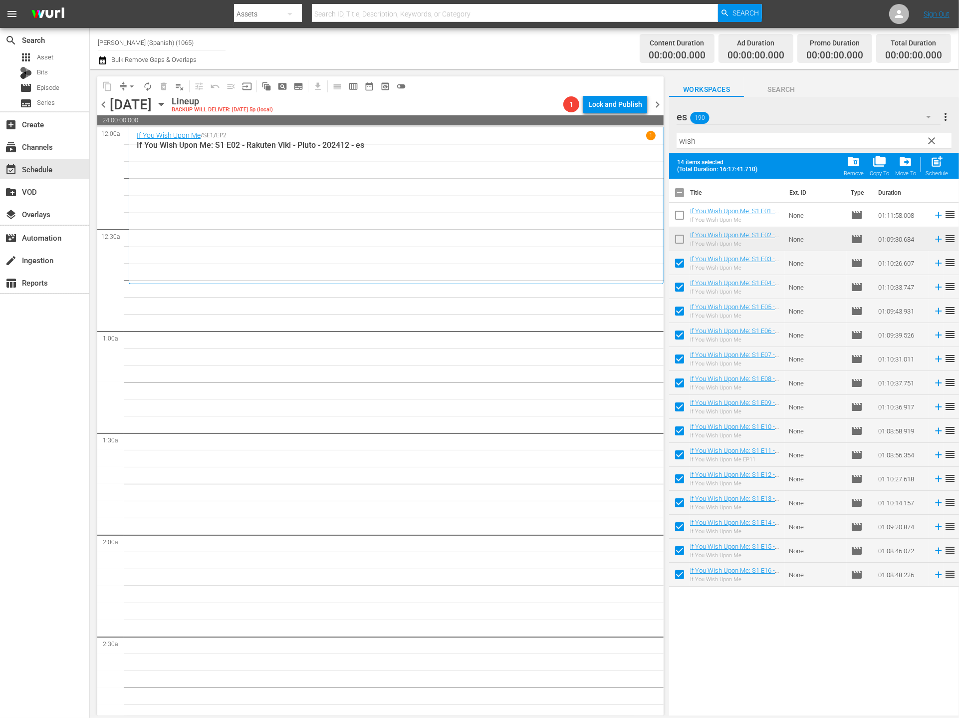
checkbox input "false"
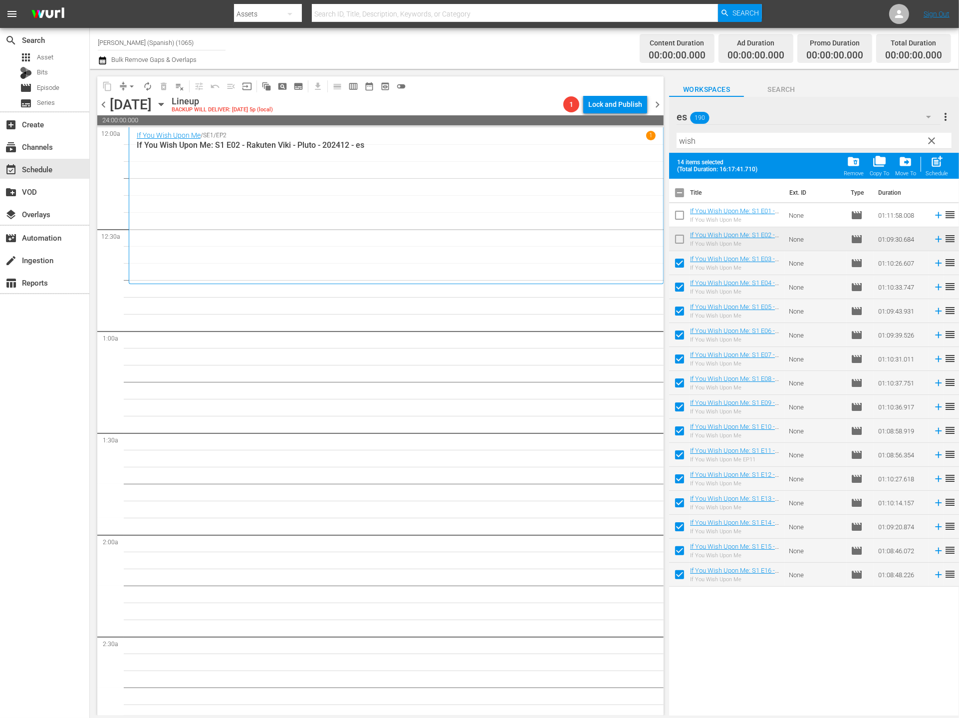
checkbox input "false"
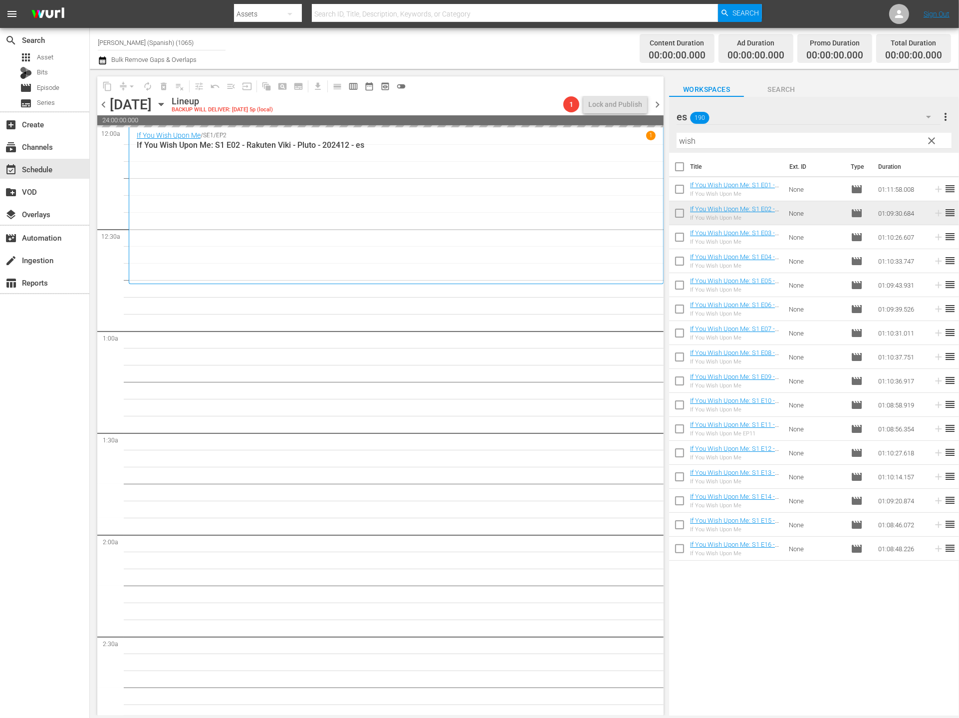
click at [774, 122] on div "es 190" at bounding box center [809, 117] width 264 height 28
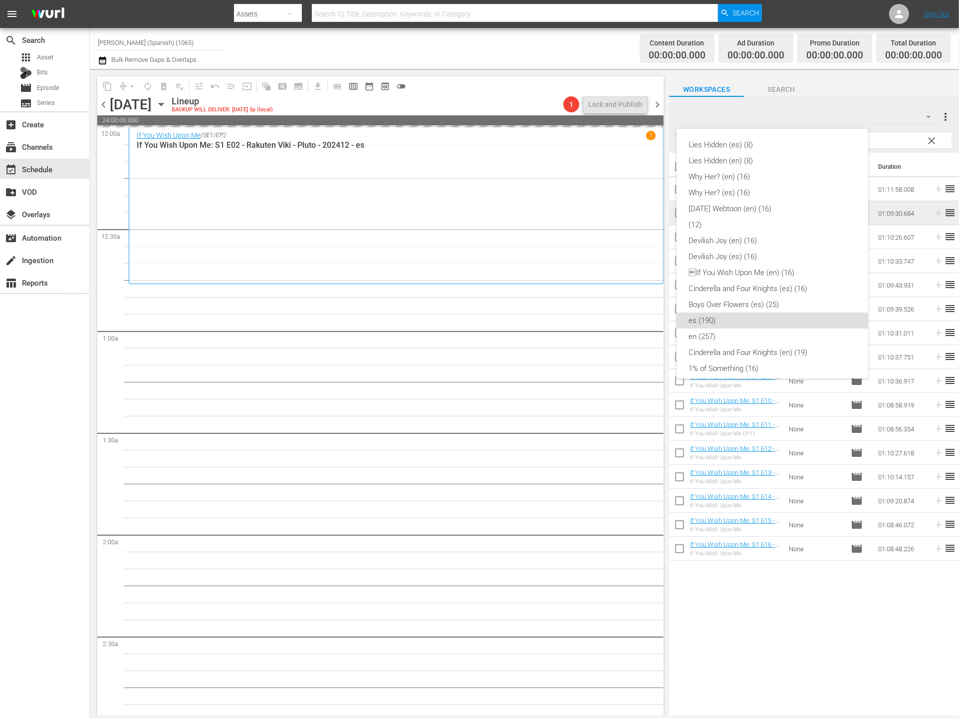
scroll to position [168, 0]
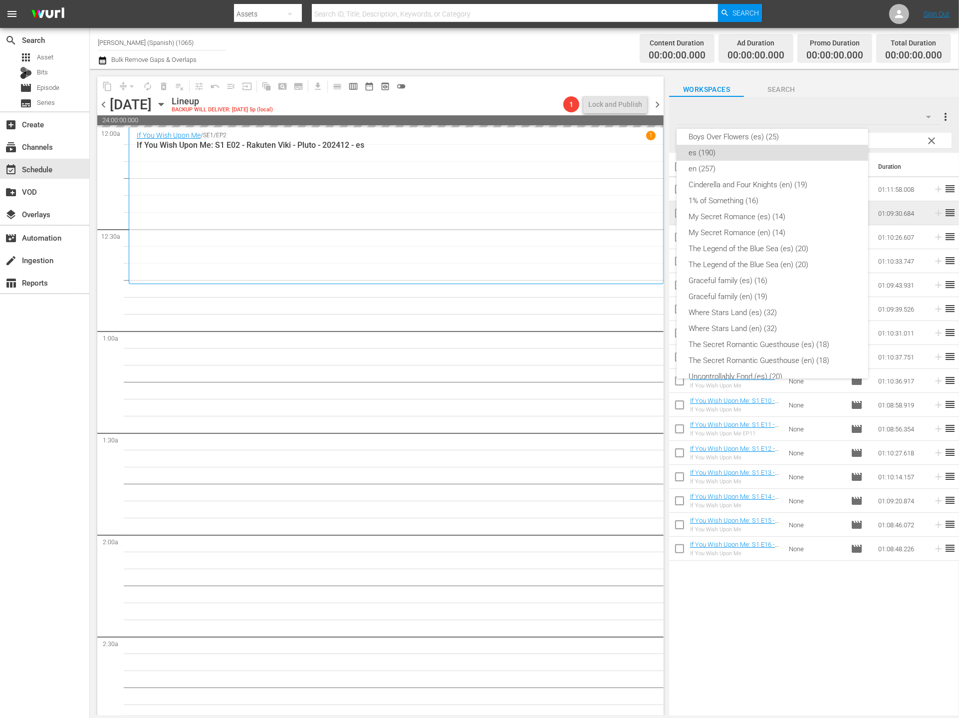
click at [877, 139] on div "Lies Hidden (es) (8) Lies Hidden (en) (8) Why Her? (en) (16) Why Her? (es) (16)…" at bounding box center [479, 359] width 959 height 718
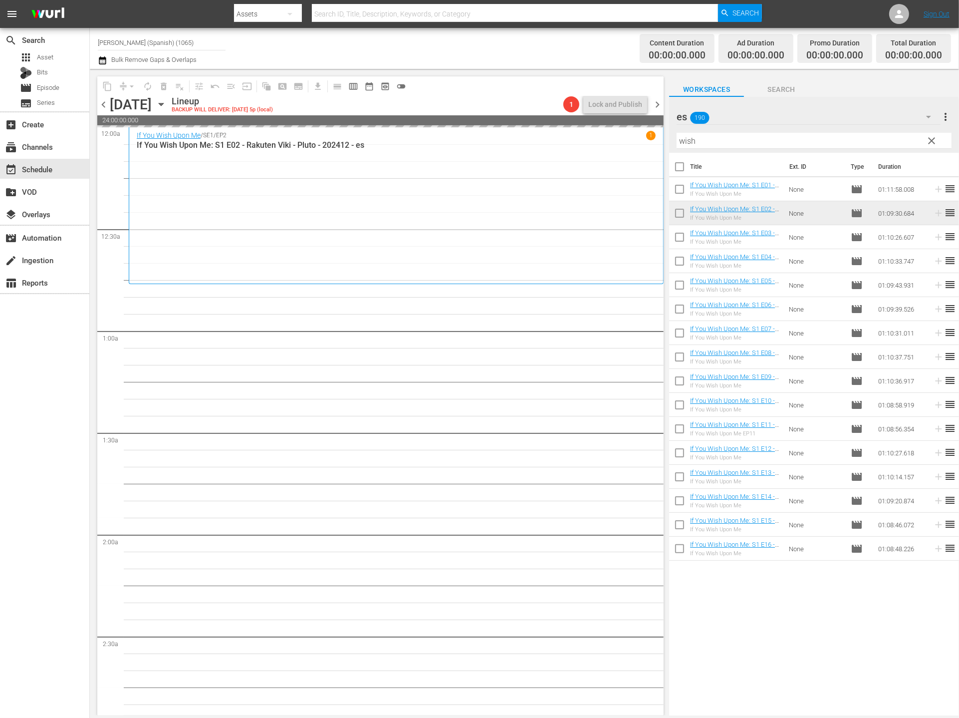
click at [877, 139] on div "Lies Hidden (es) (8) Lies Hidden (en) (8) Why Her? (en) (16) Why Her? (es) (16)…" at bounding box center [479, 359] width 959 height 718
click at [877, 142] on button "clear" at bounding box center [931, 140] width 16 height 16
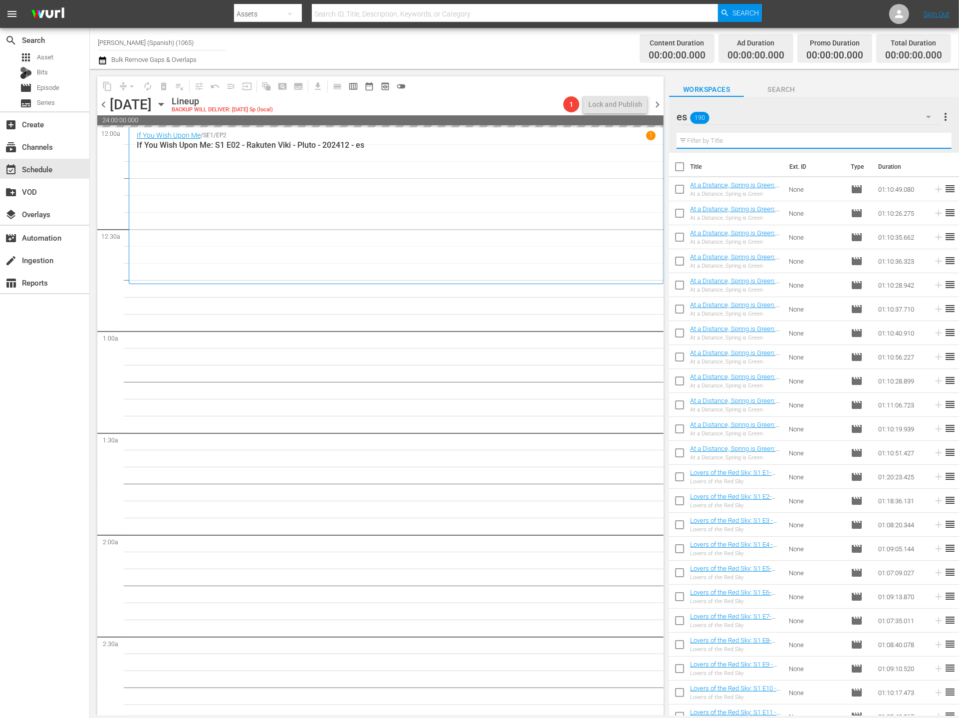
click at [877, 139] on input "text" at bounding box center [814, 141] width 275 height 16
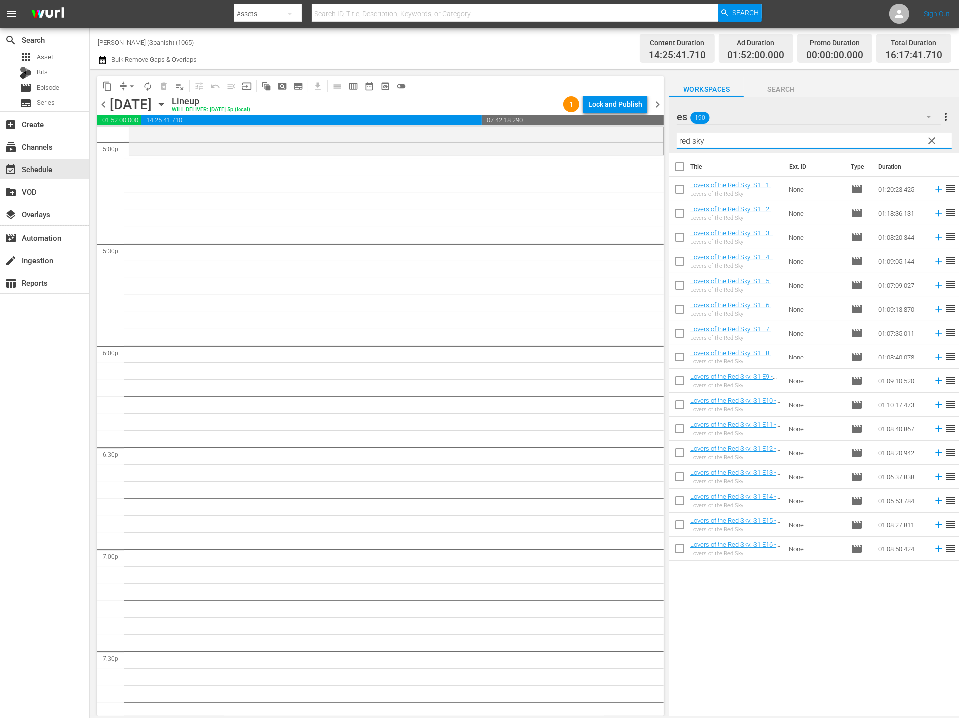
scroll to position [3087, 0]
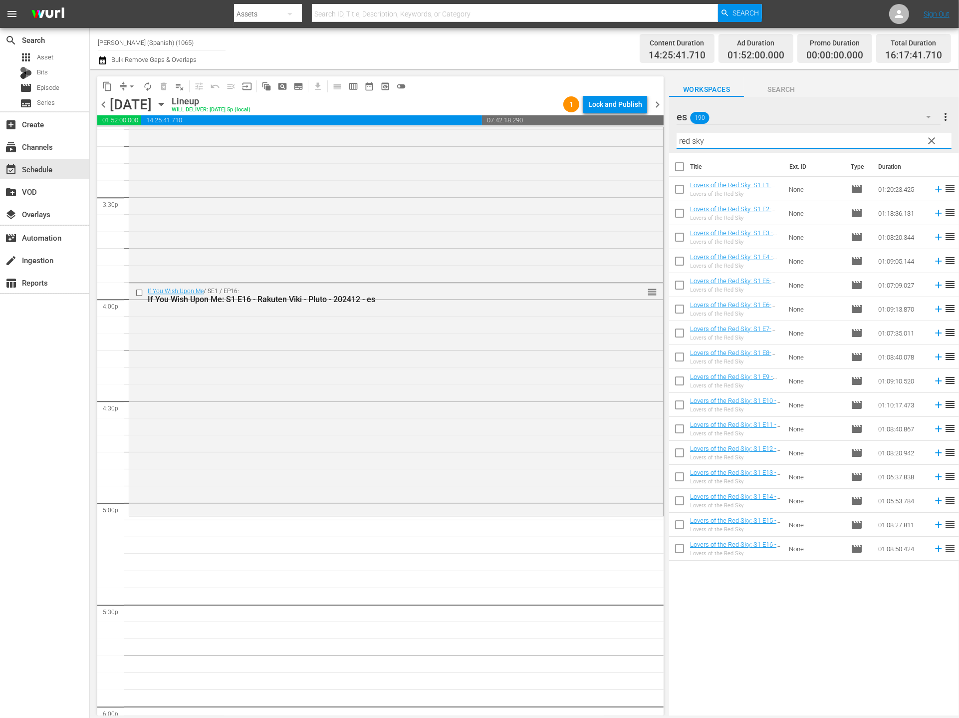
type input "red sky"
click at [683, 169] on input "checkbox" at bounding box center [679, 168] width 21 height 21
checkbox input "true"
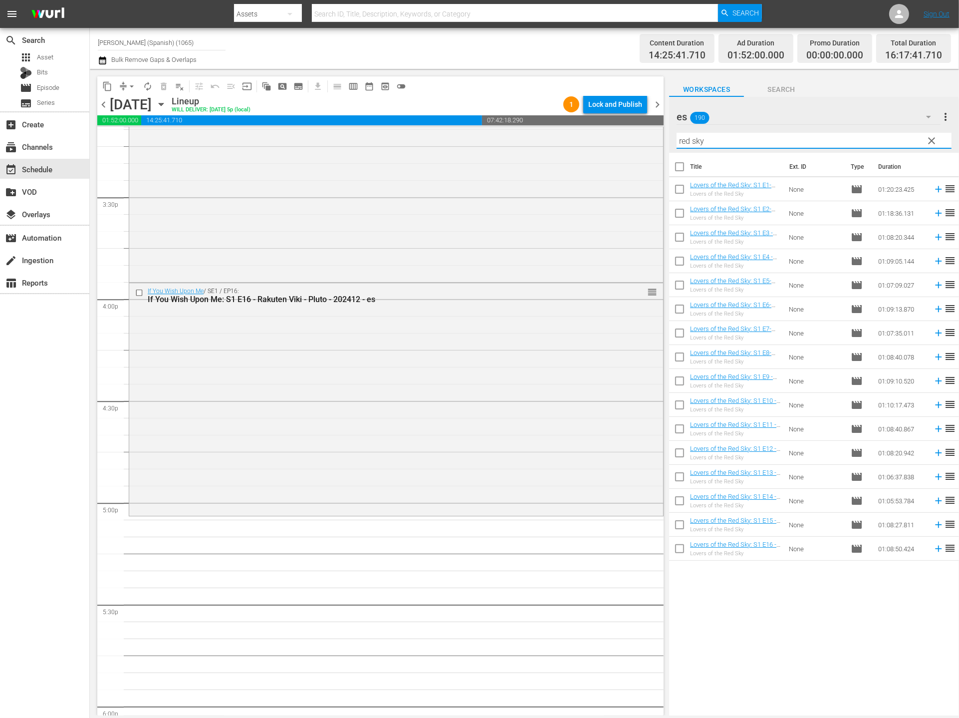
checkbox input "true"
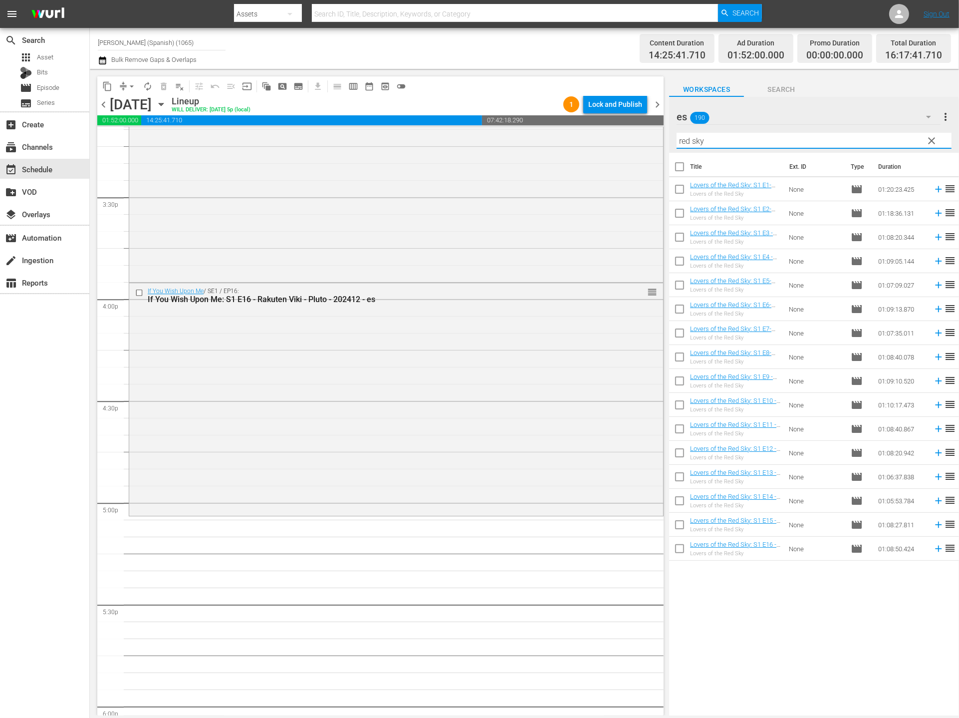
checkbox input "true"
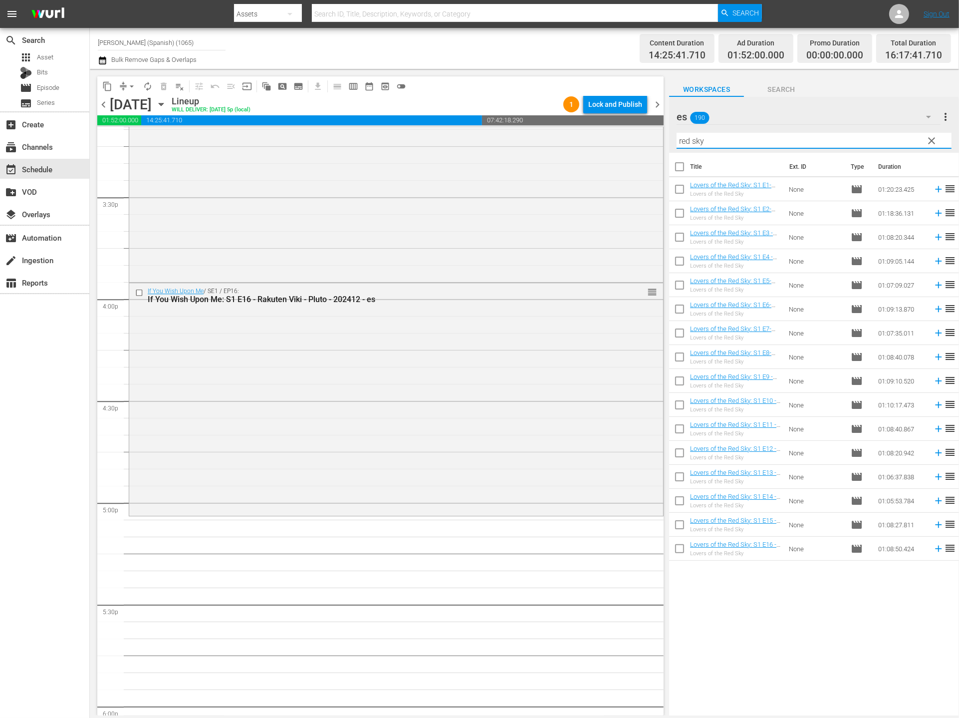
checkbox input "true"
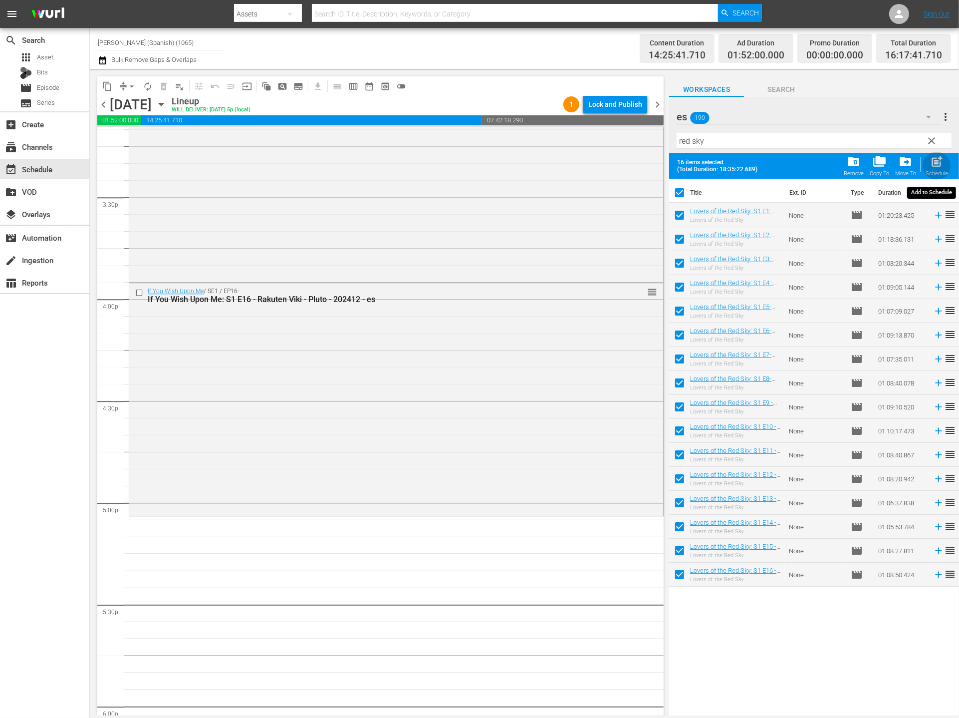
click at [877, 163] on span "post_add" at bounding box center [936, 161] width 13 height 13
checkbox input "false"
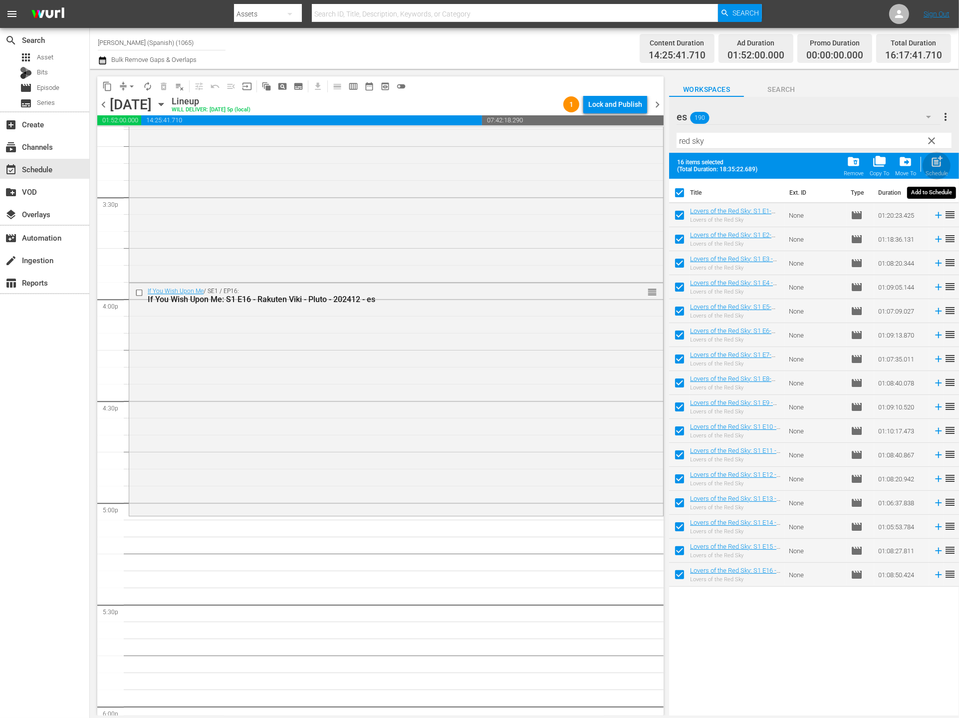
checkbox input "false"
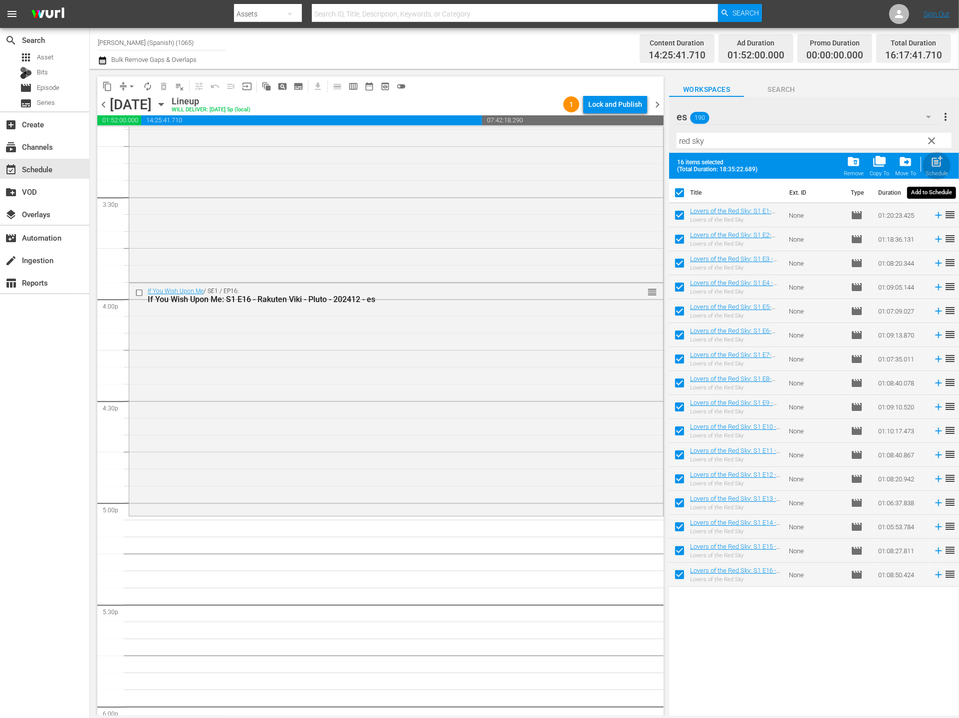
checkbox input "false"
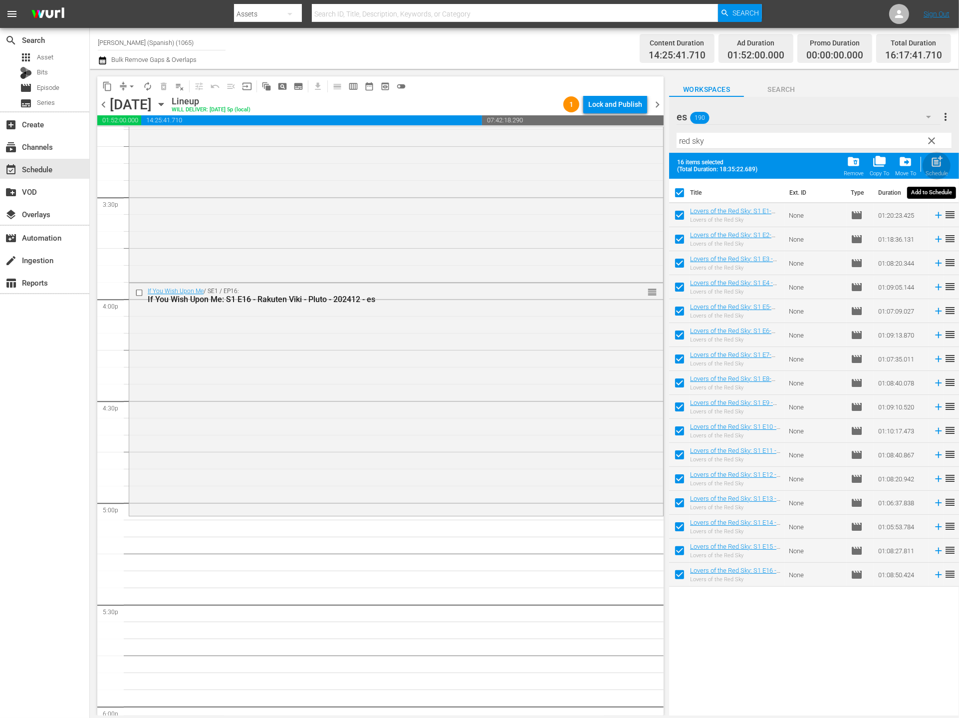
checkbox input "false"
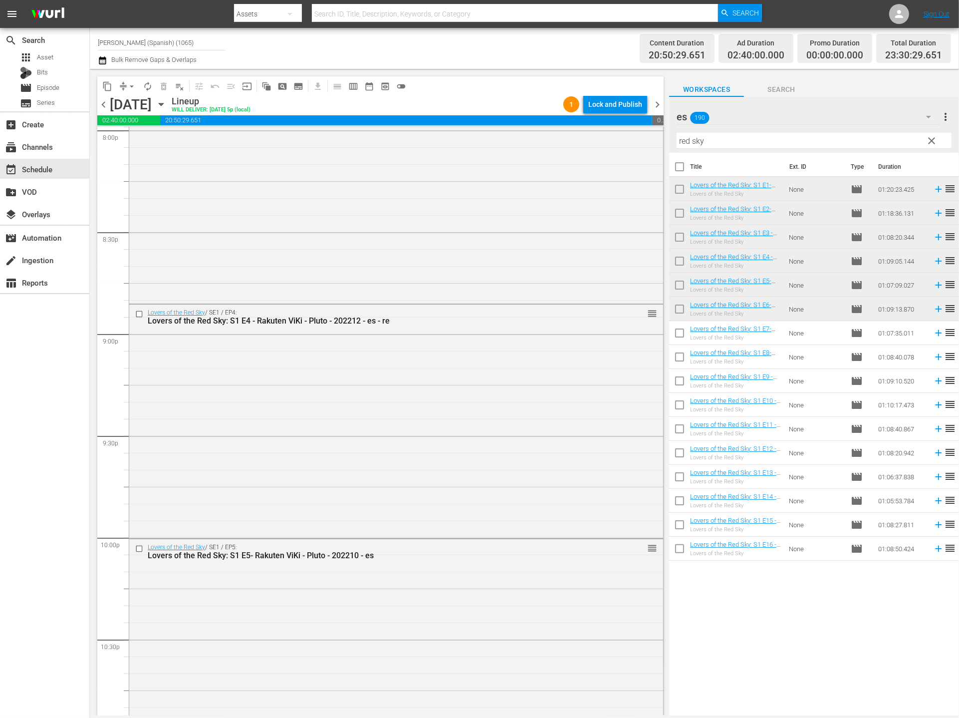
scroll to position [4356, 0]
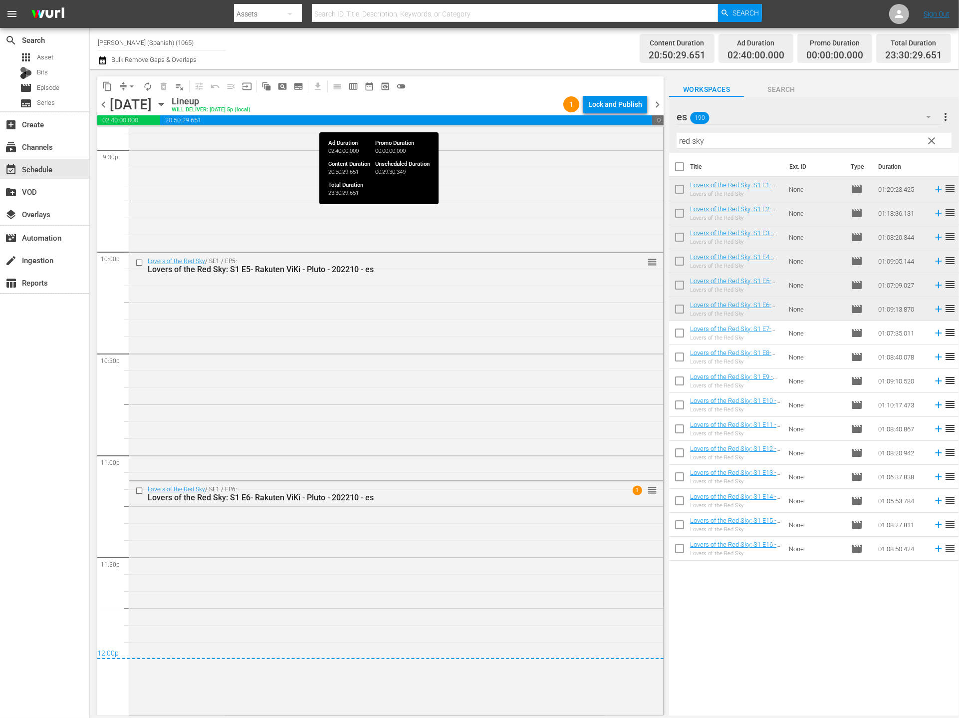
click at [636, 104] on div "Lock and Publish" at bounding box center [615, 104] width 54 height 18
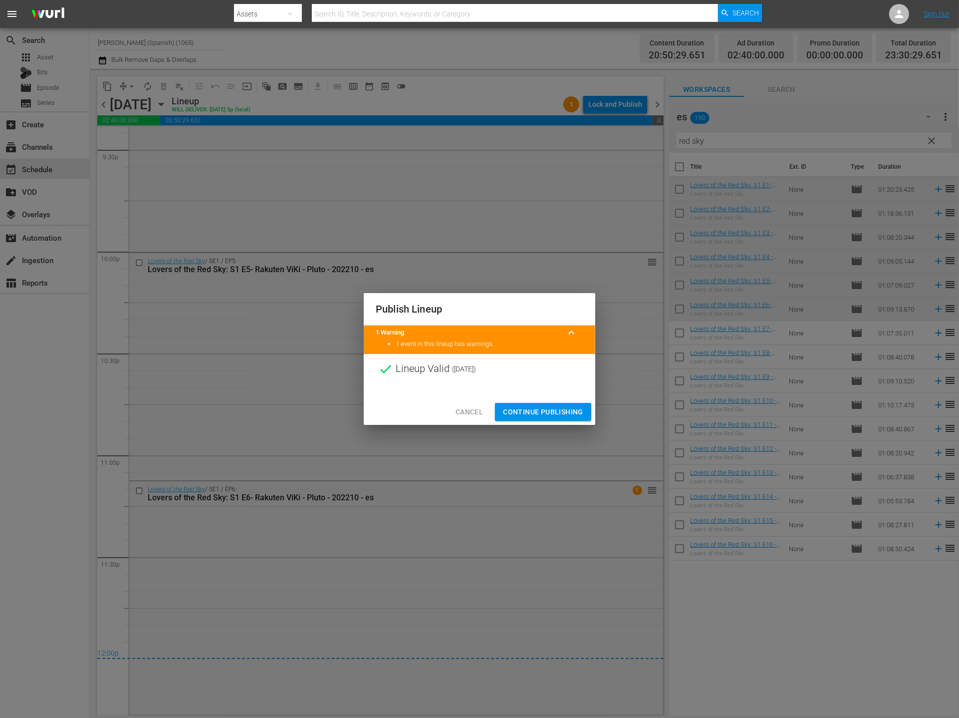
click at [540, 407] on span "Continue Publishing" at bounding box center [543, 412] width 80 height 12
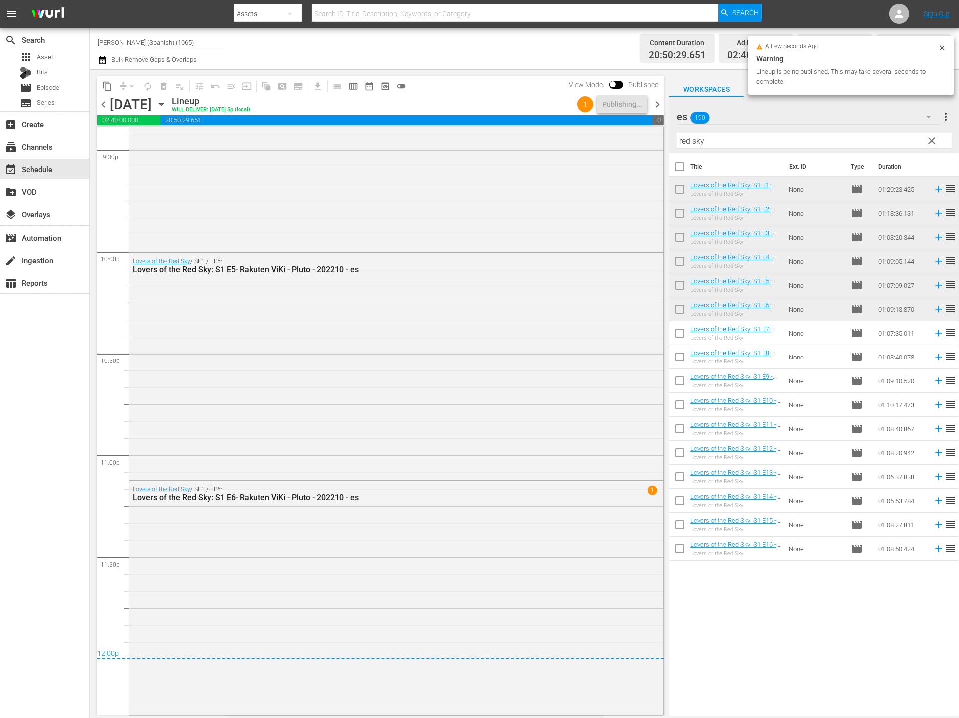
click at [657, 104] on span "chevron_right" at bounding box center [657, 104] width 12 height 12
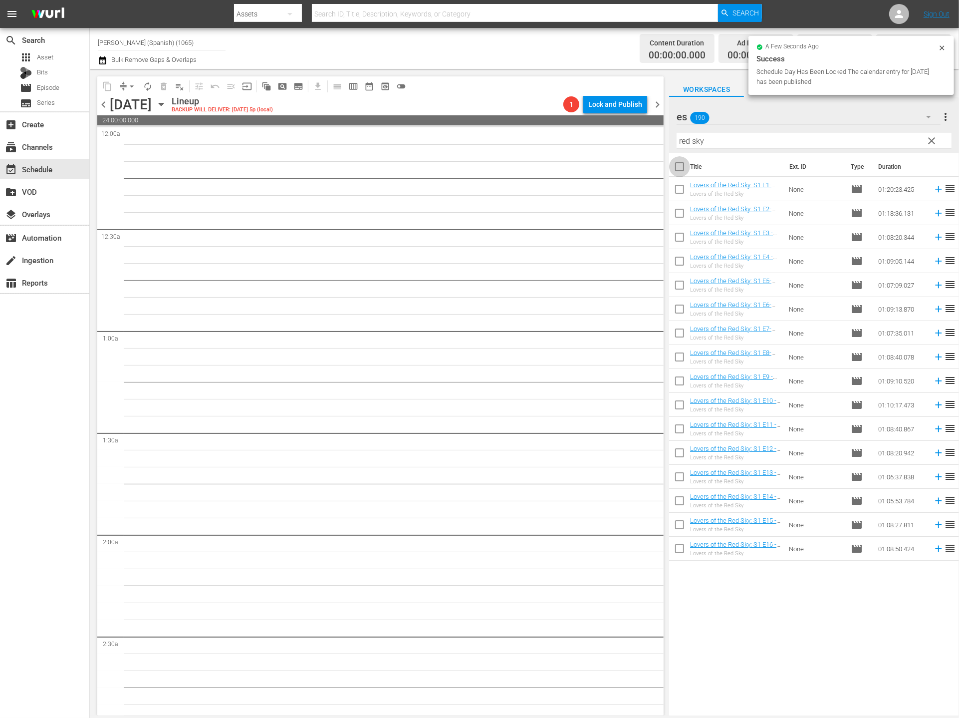
click at [683, 169] on input "checkbox" at bounding box center [679, 168] width 21 height 21
checkbox input "true"
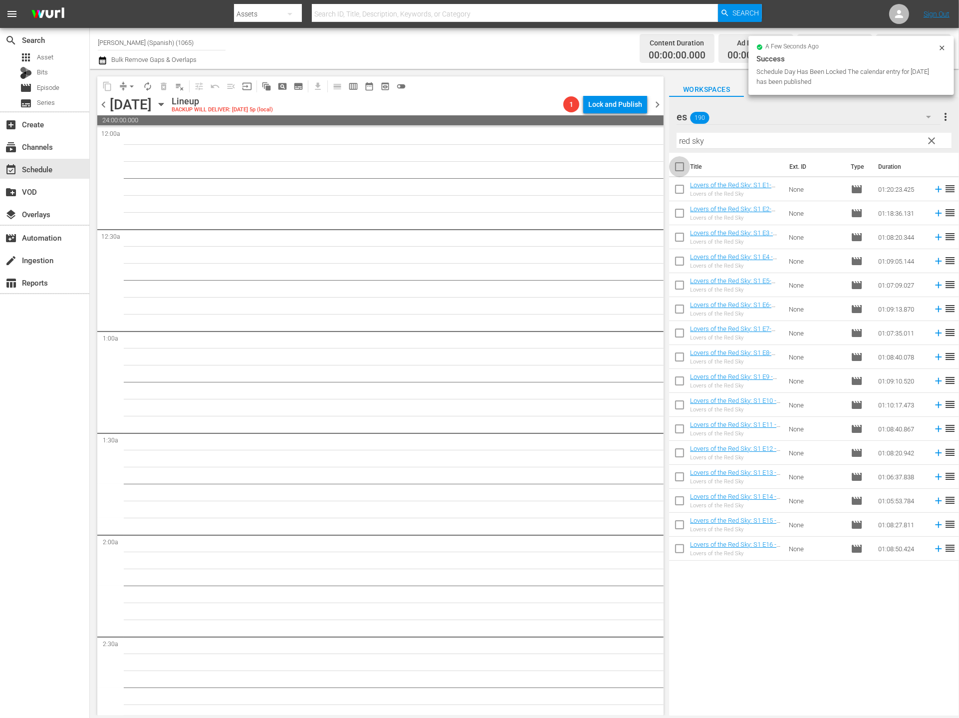
checkbox input "true"
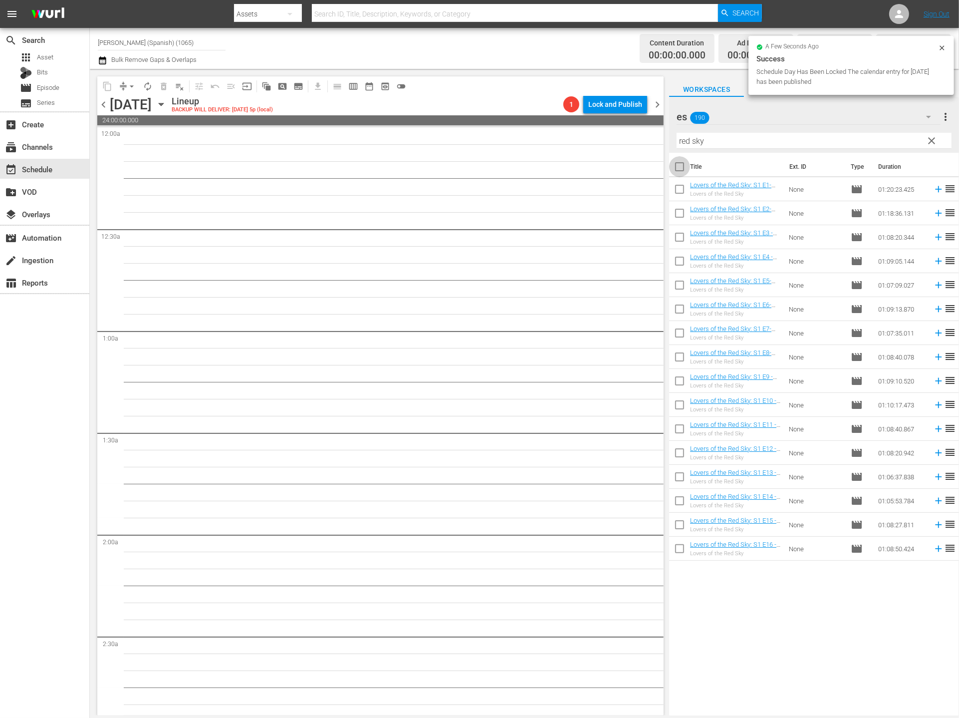
checkbox input "true"
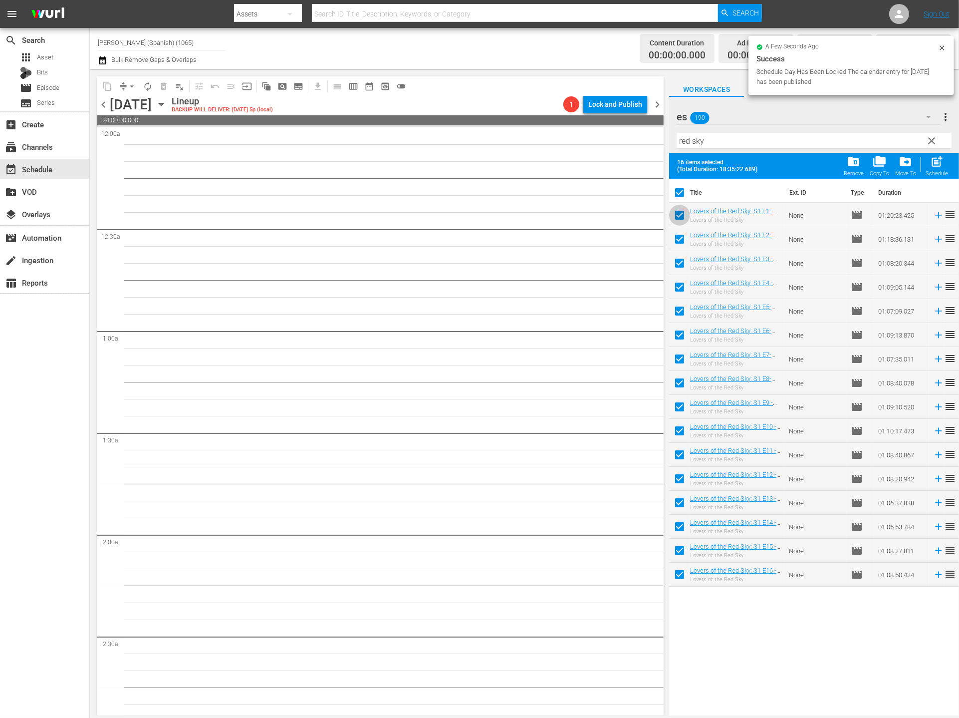
click at [674, 220] on input "checkbox" at bounding box center [679, 217] width 21 height 21
click at [677, 259] on input "checkbox" at bounding box center [679, 265] width 21 height 21
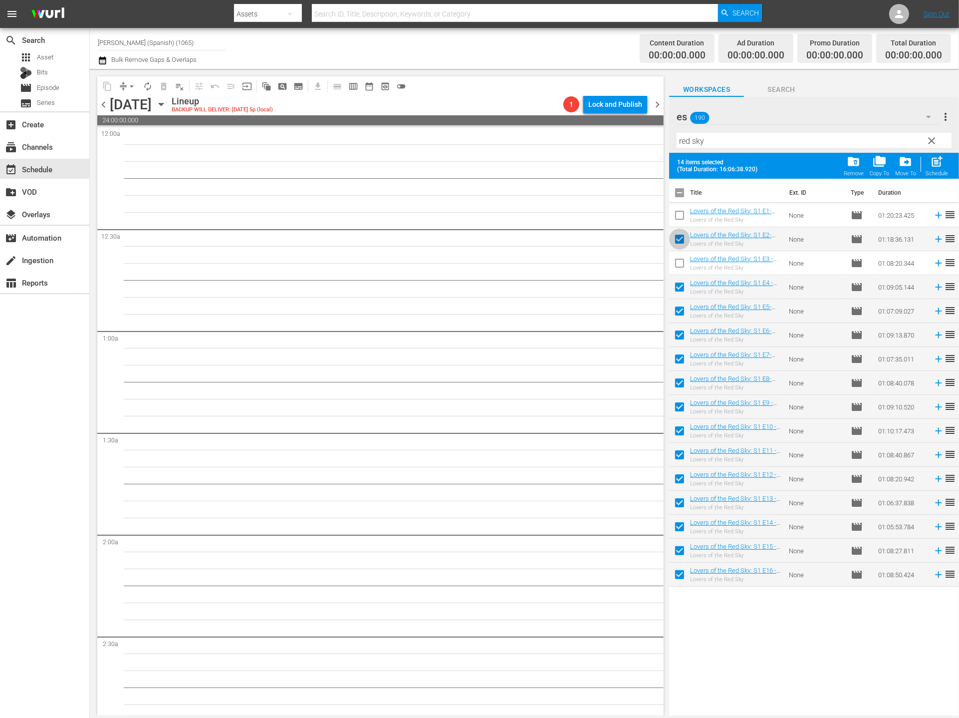
click at [679, 240] on input "checkbox" at bounding box center [679, 241] width 21 height 21
click at [682, 275] on input "checkbox" at bounding box center [679, 265] width 21 height 21
click at [108, 114] on div "chevron_left Tuesday, September 30th September 30th Lineup BACKUP WILL DELIVER:…" at bounding box center [380, 105] width 566 height 19
click at [102, 106] on span "chevron_left" at bounding box center [103, 104] width 12 height 12
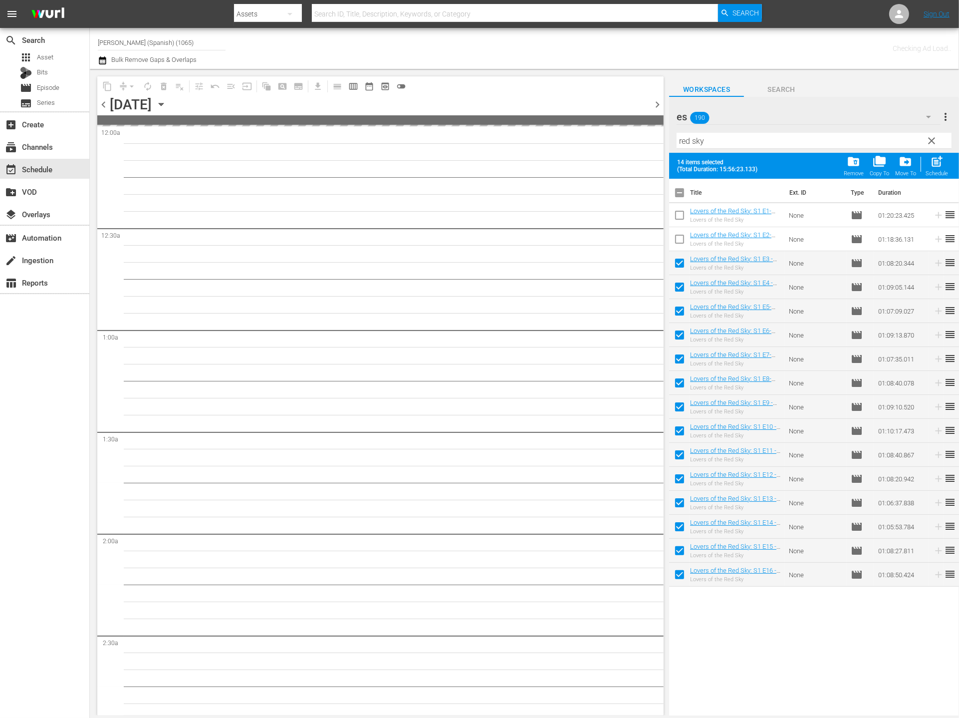
click at [661, 106] on span "chevron_right" at bounding box center [657, 104] width 12 height 12
click at [676, 261] on input "checkbox" at bounding box center [679, 265] width 21 height 21
click at [674, 289] on input "checkbox" at bounding box center [679, 289] width 21 height 21
click at [673, 328] on input "checkbox" at bounding box center [679, 336] width 21 height 21
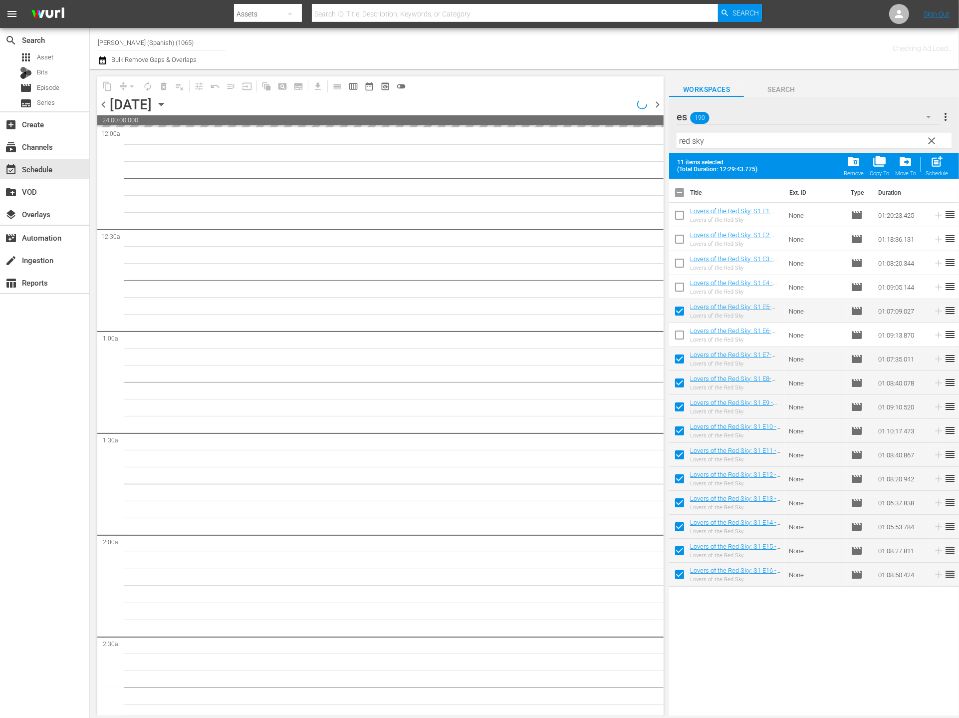
click at [676, 312] on input "checkbox" at bounding box center [679, 312] width 21 height 21
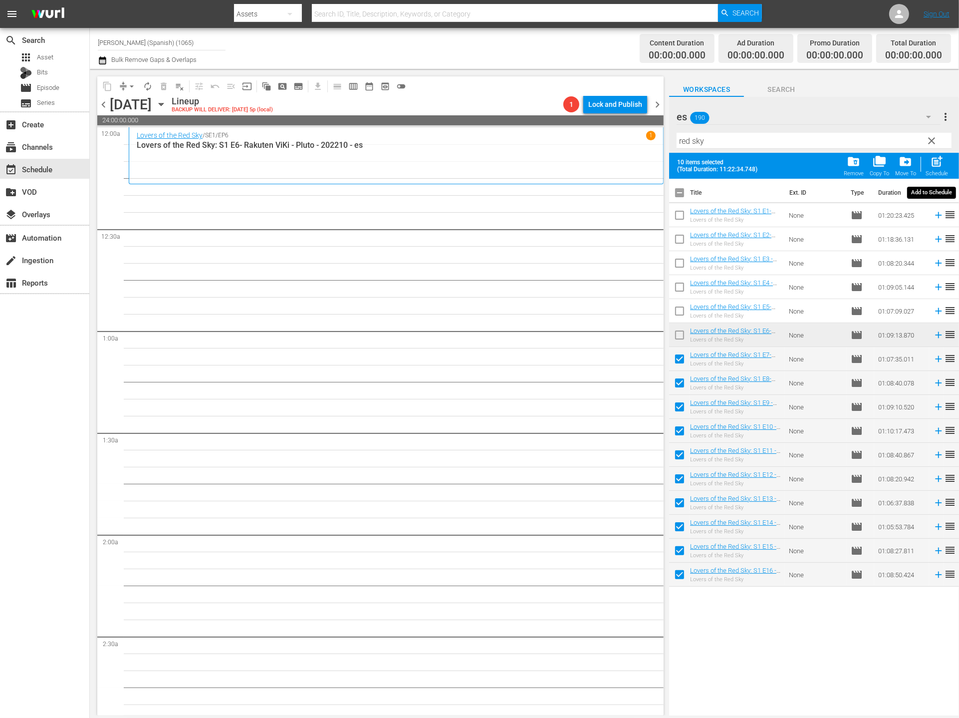
click at [877, 155] on div "post_add Schedule" at bounding box center [937, 166] width 22 height 22
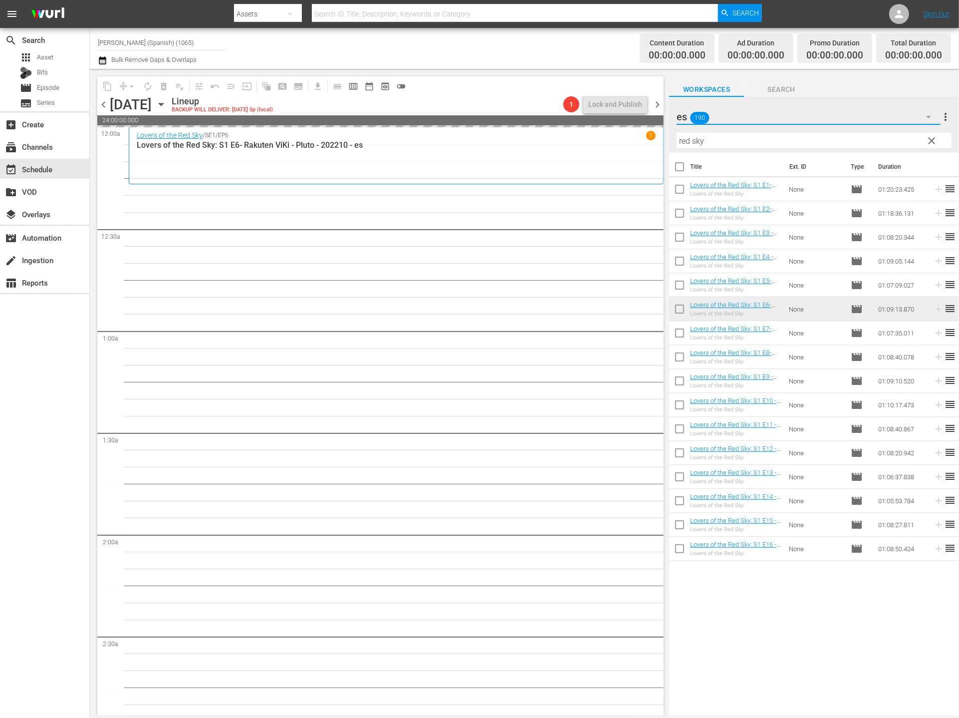
click at [877, 123] on button "button" at bounding box center [929, 117] width 24 height 24
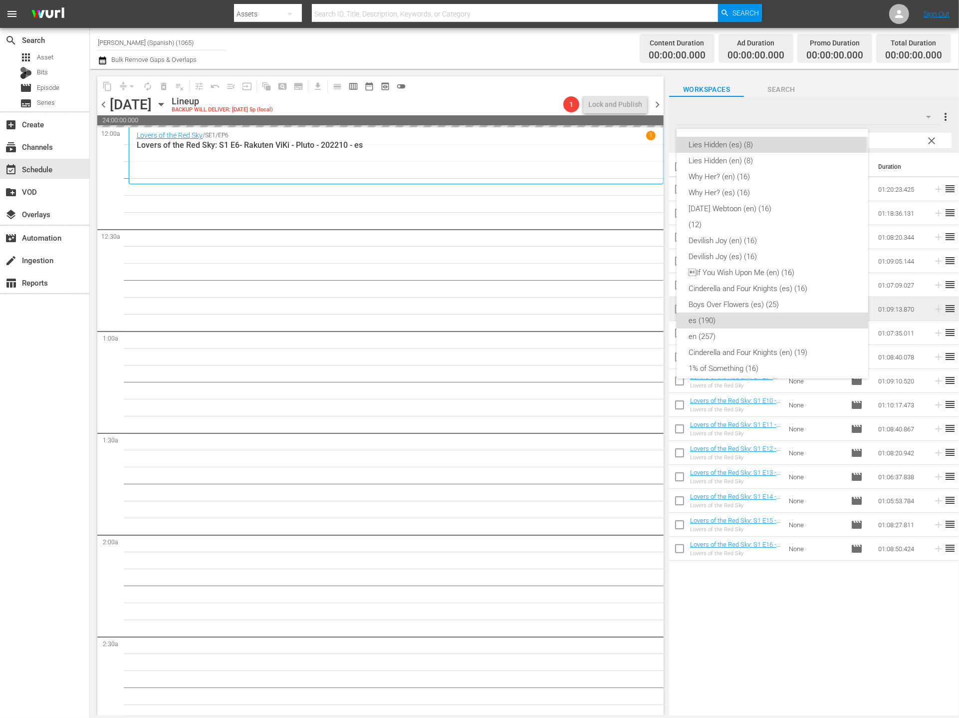
click at [772, 146] on div "Lies Hidden (es) (8)" at bounding box center [773, 145] width 168 height 16
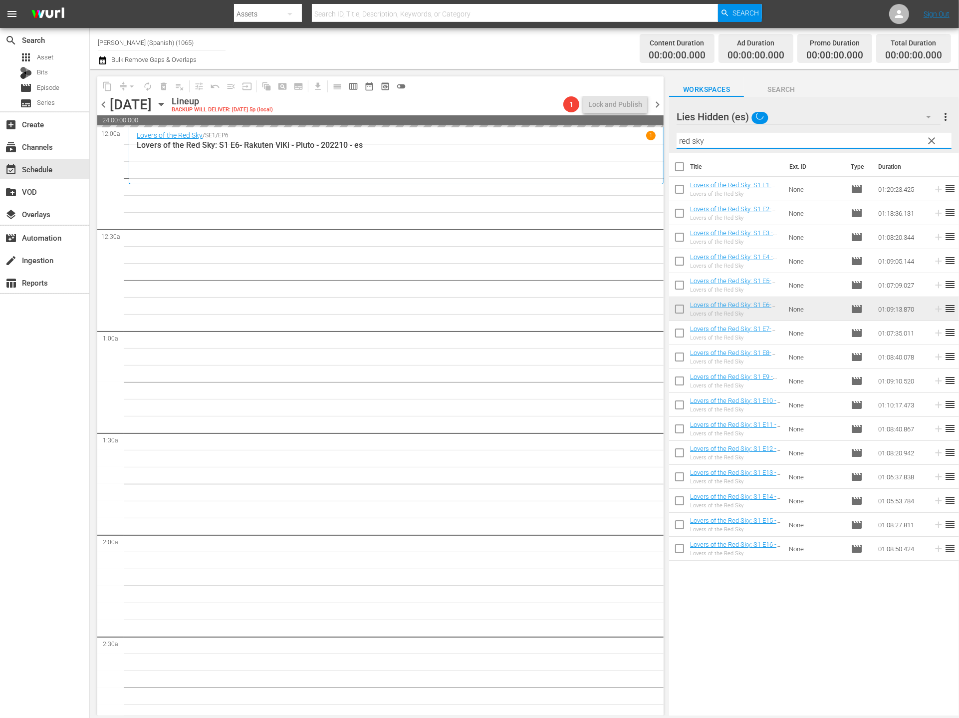
click at [877, 139] on input "red sky" at bounding box center [814, 141] width 275 height 16
click at [877, 140] on span "clear" at bounding box center [932, 141] width 12 height 12
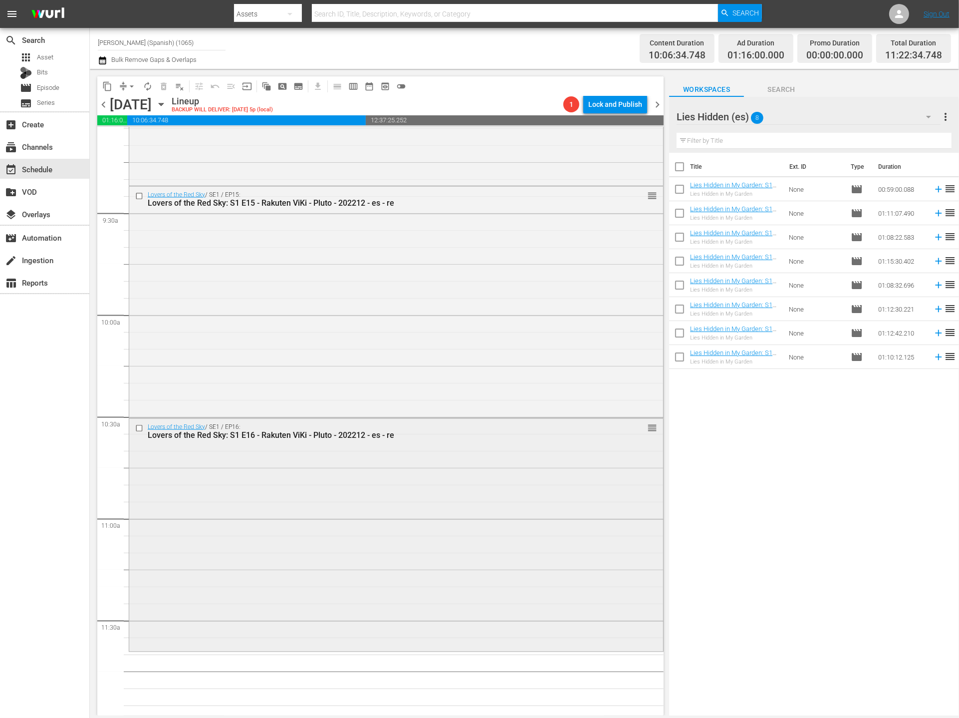
scroll to position [2198, 0]
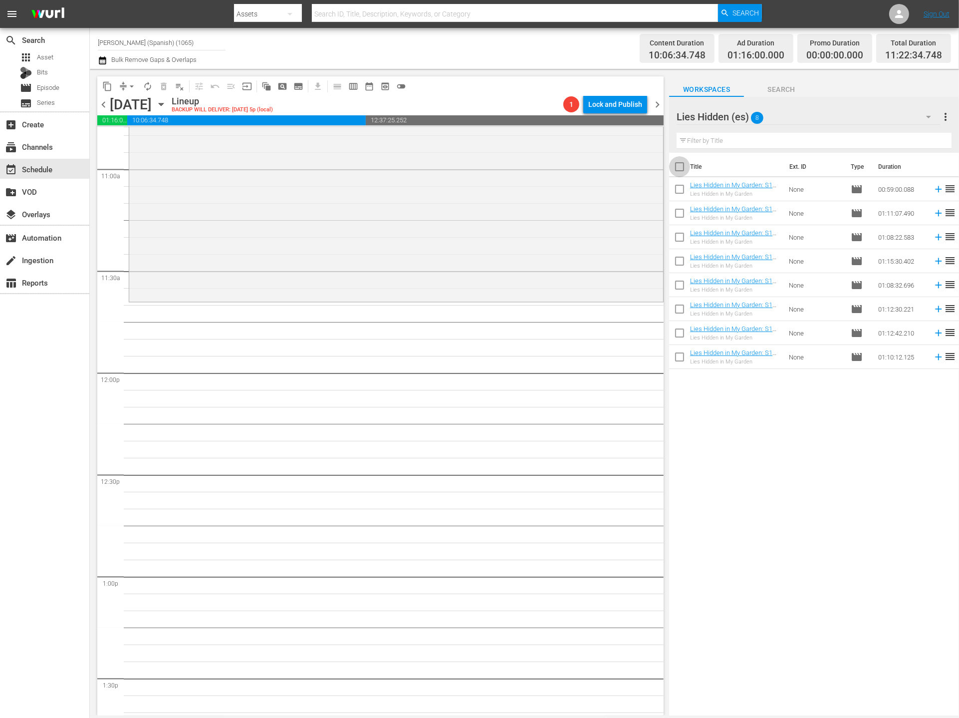
click at [684, 171] on input "checkbox" at bounding box center [679, 168] width 21 height 21
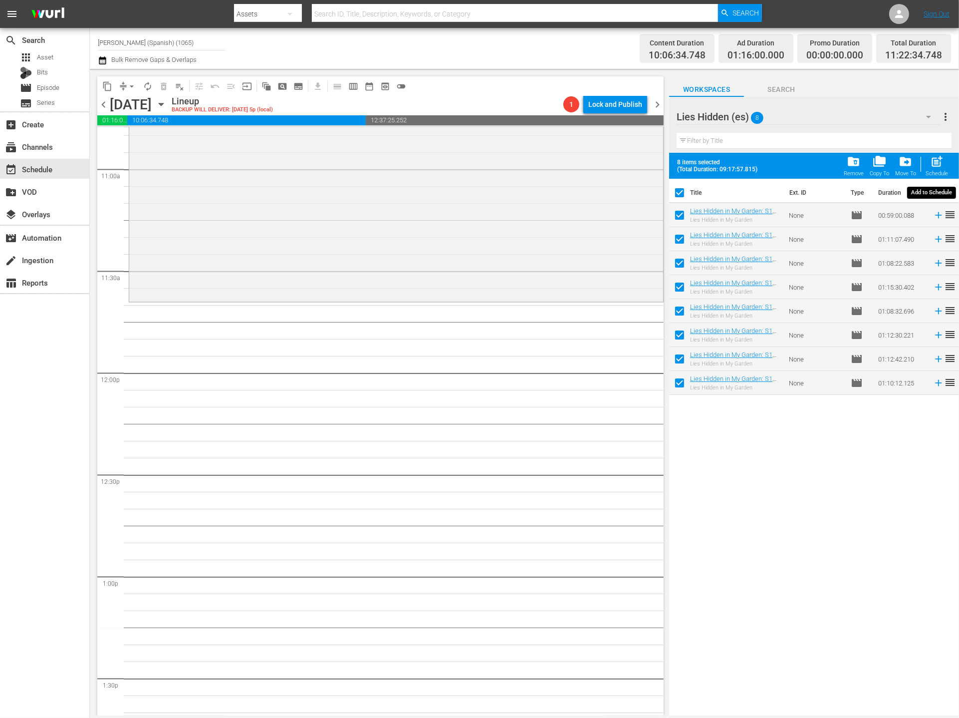
click at [877, 170] on div "Schedule" at bounding box center [937, 173] width 22 height 6
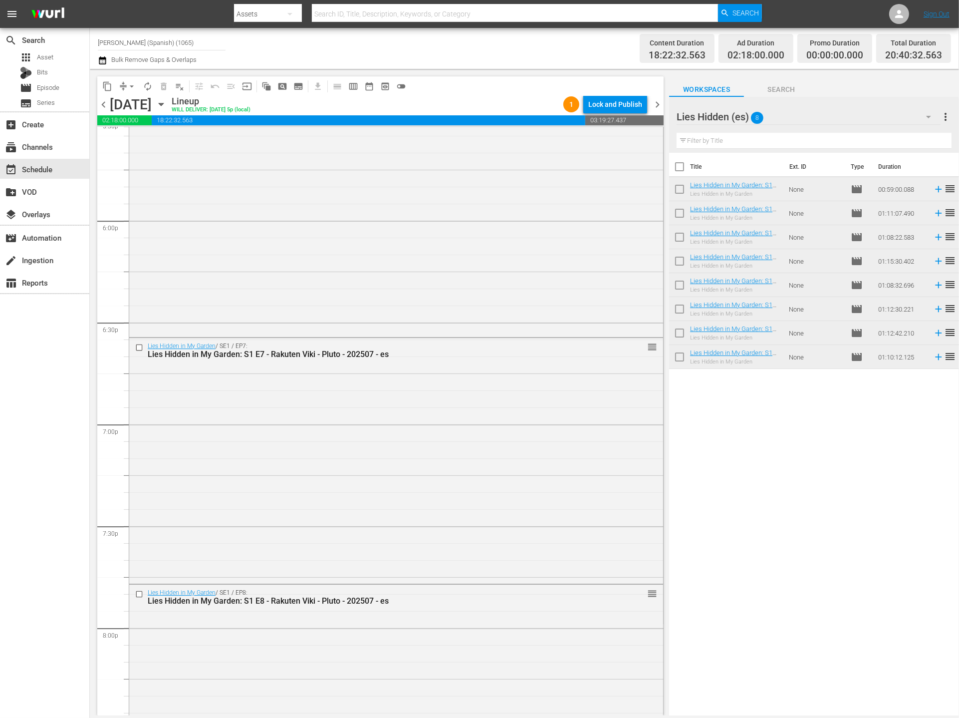
scroll to position [3922, 0]
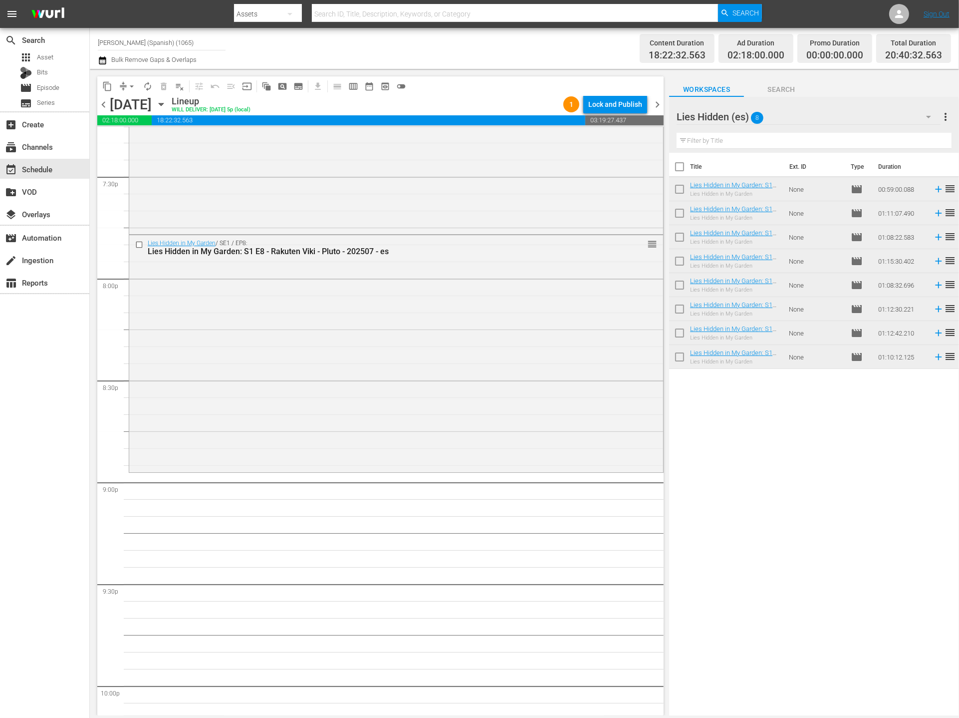
click at [778, 137] on input "text" at bounding box center [814, 141] width 275 height 16
click at [814, 123] on div "Lies Hidden (es) 8" at bounding box center [809, 117] width 264 height 28
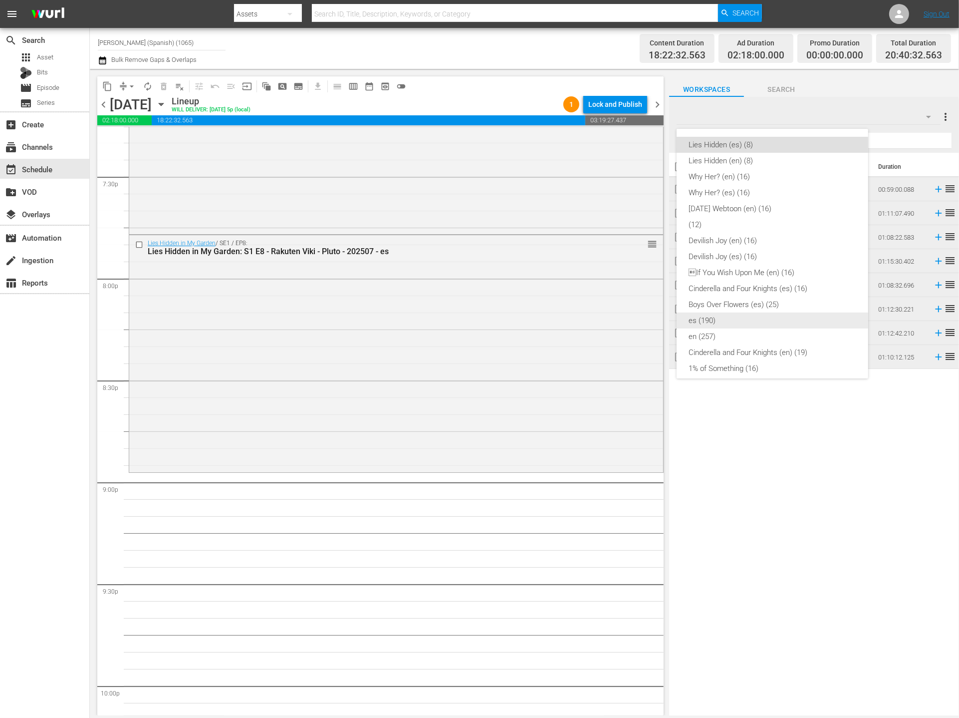
click at [756, 327] on div "es (190)" at bounding box center [773, 320] width 168 height 16
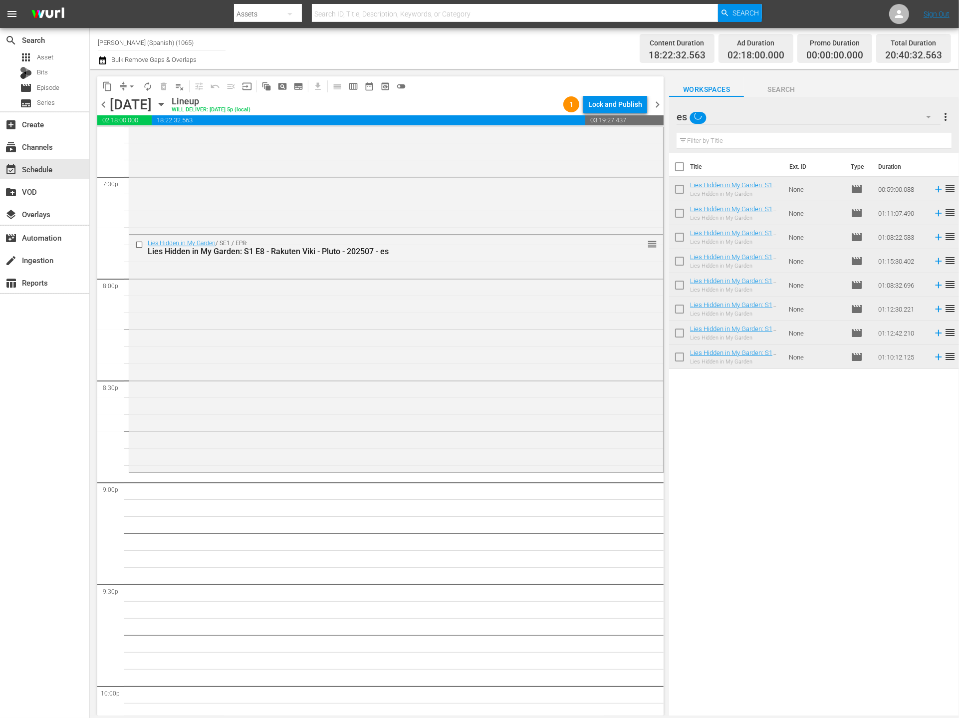
click at [745, 144] on input "text" at bounding box center [814, 141] width 275 height 16
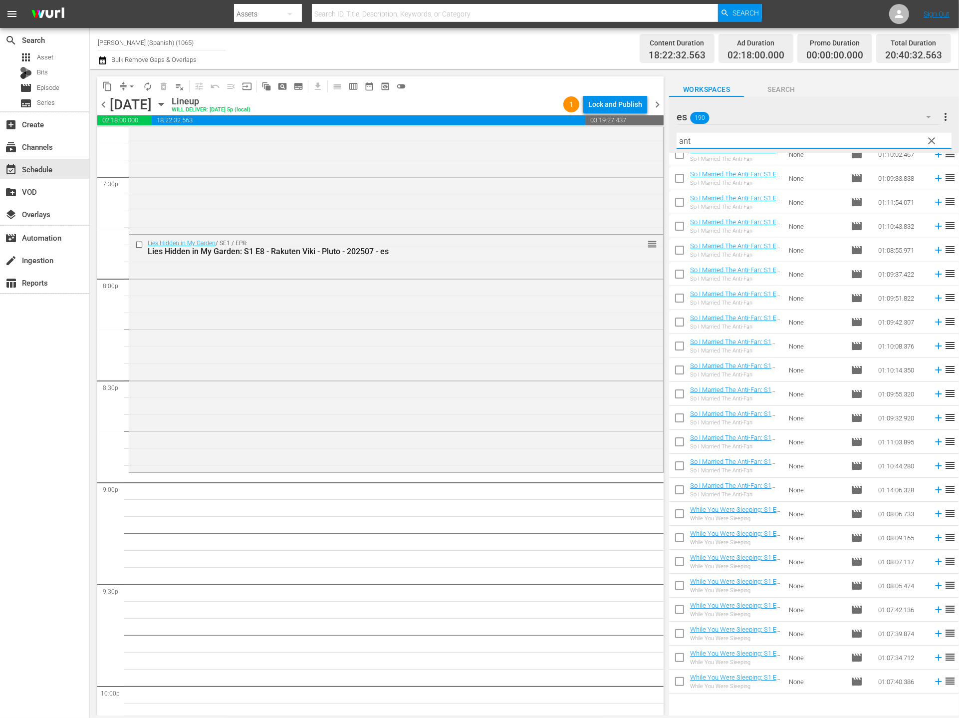
scroll to position [0, 0]
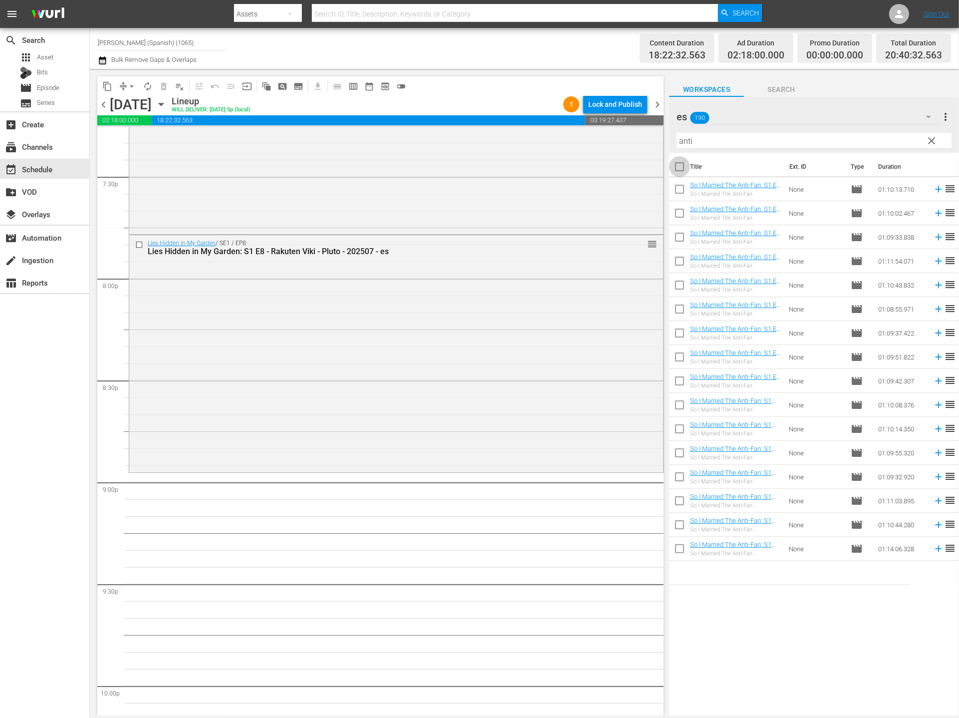
click at [678, 165] on input "checkbox" at bounding box center [679, 168] width 21 height 21
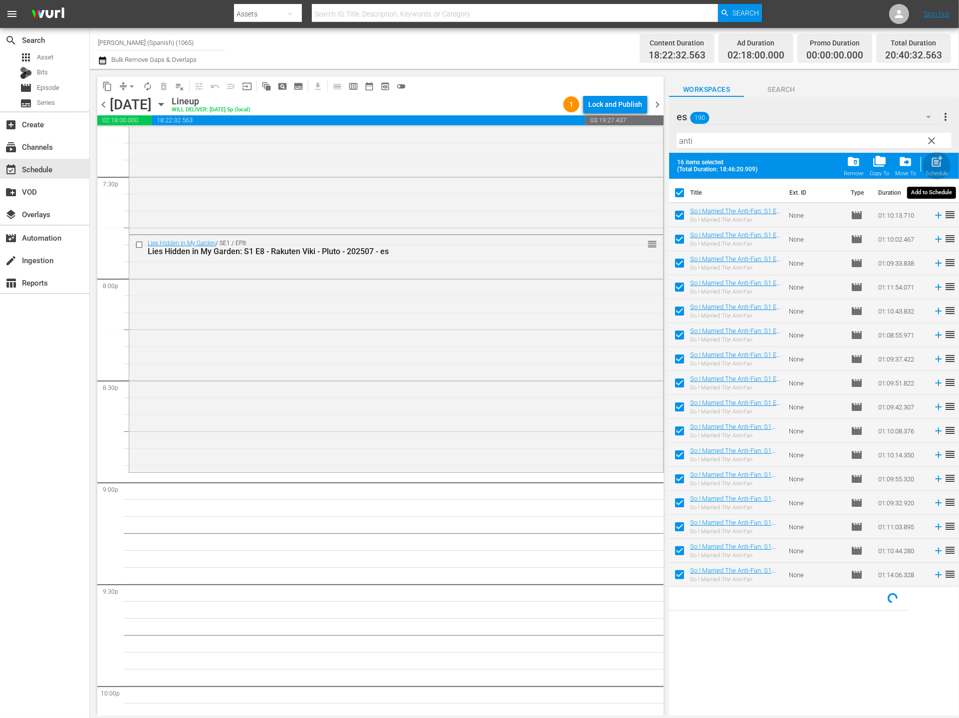
click at [877, 161] on div "post_add Schedule" at bounding box center [937, 166] width 22 height 22
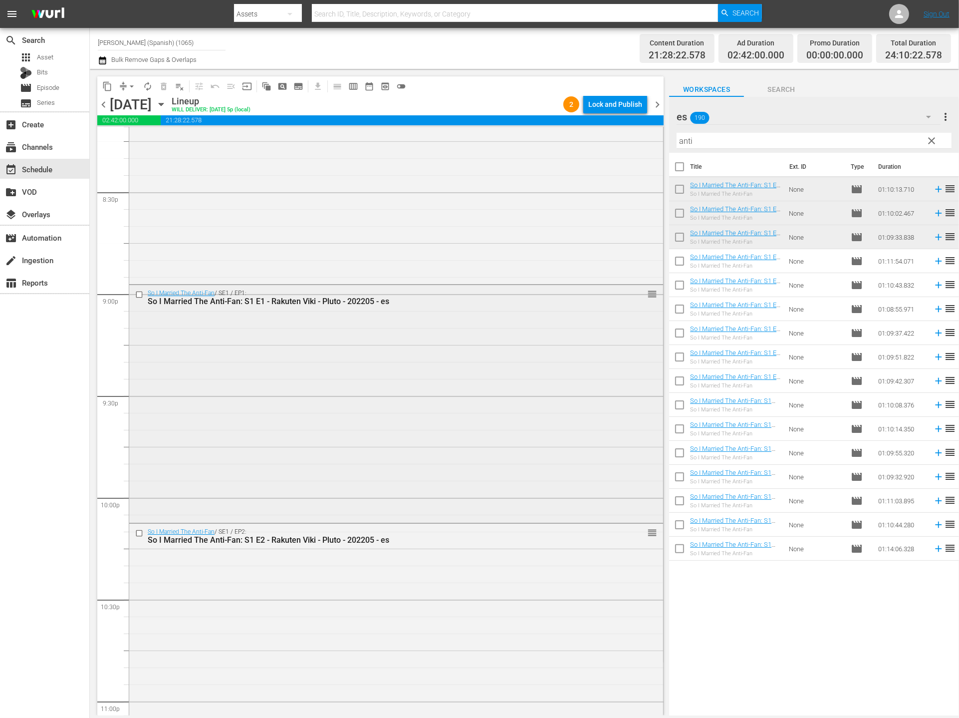
scroll to position [4391, 0]
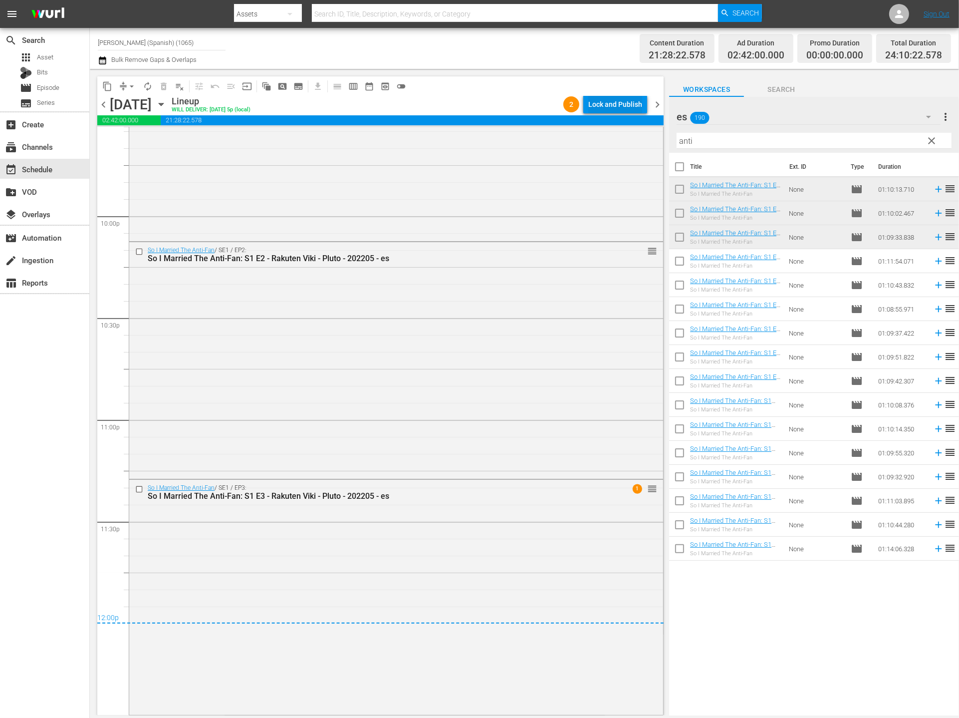
click at [609, 105] on div "Lock and Publish" at bounding box center [615, 104] width 54 height 18
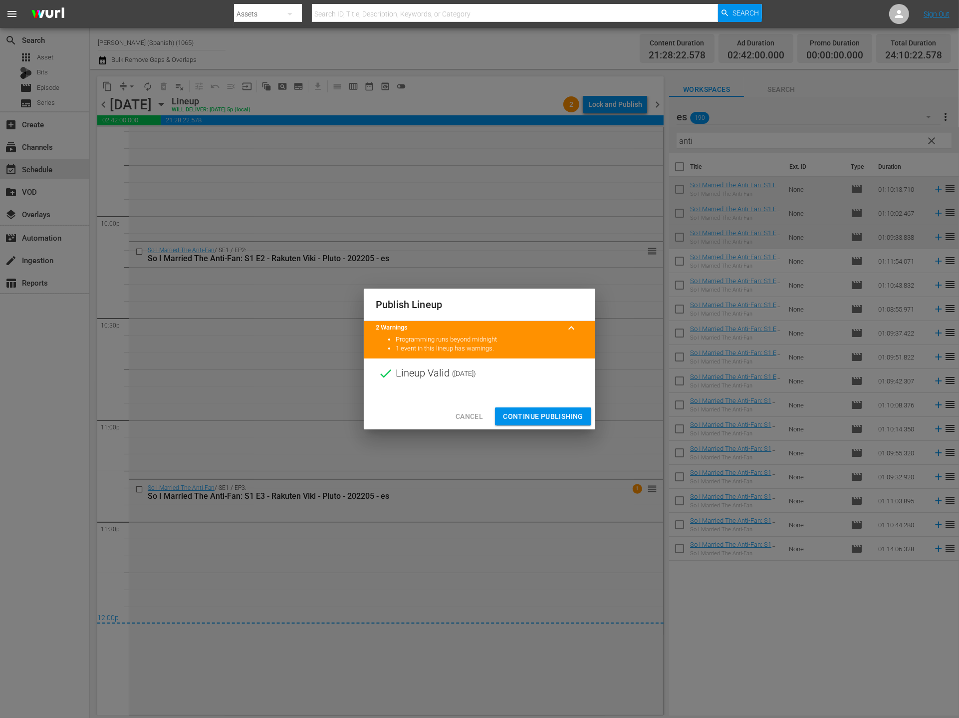
click at [559, 422] on span "Continue Publishing" at bounding box center [543, 416] width 80 height 12
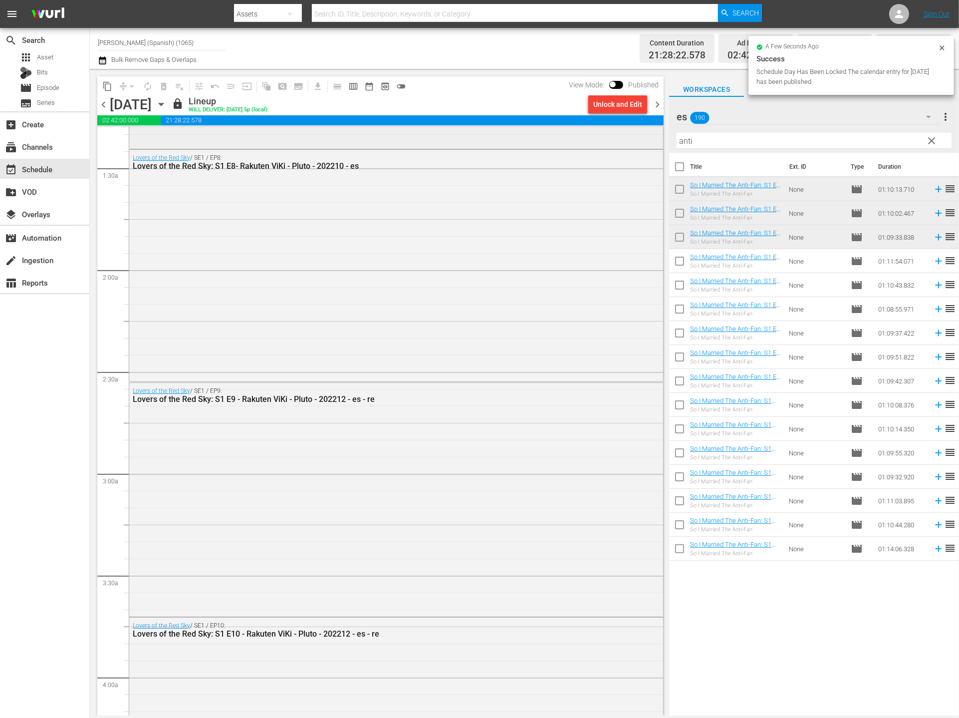
scroll to position [0, 0]
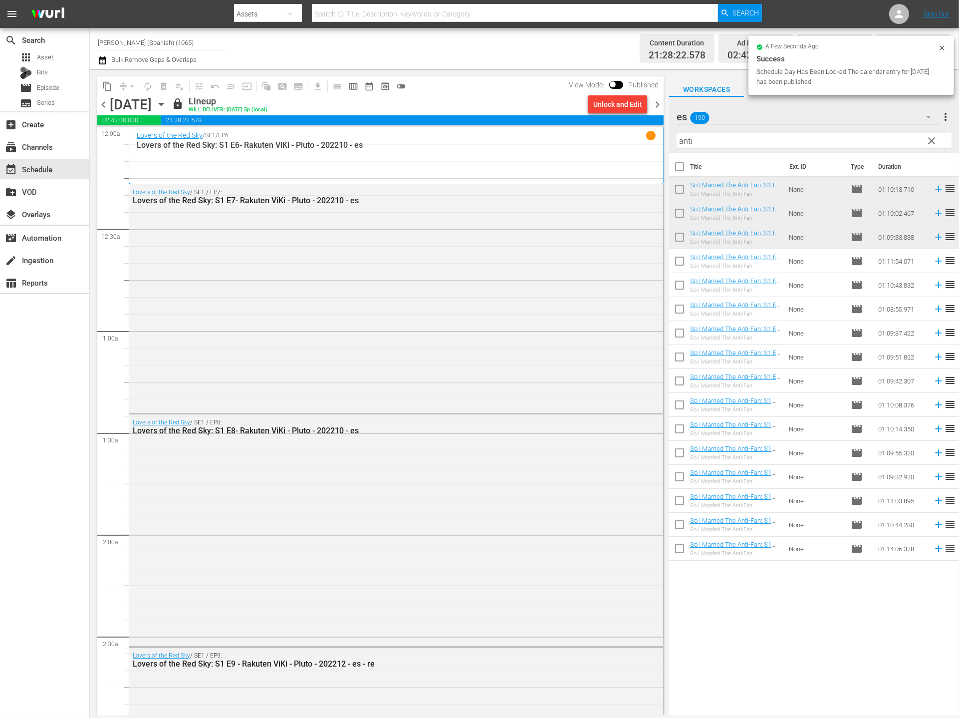
click at [102, 61] on icon "button" at bounding box center [102, 60] width 9 height 12
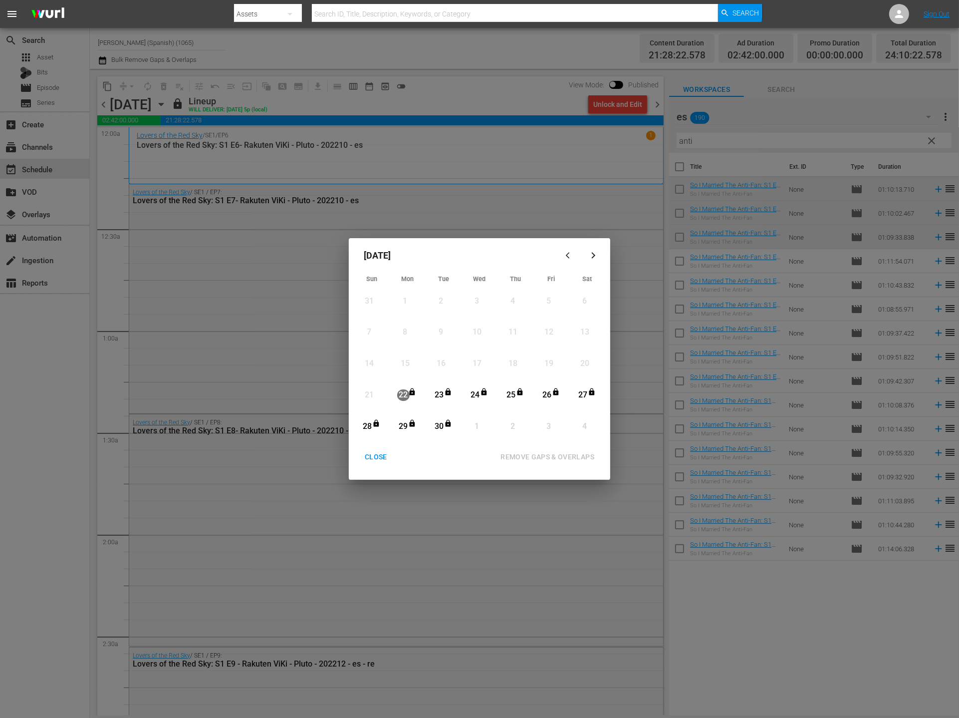
click at [503, 498] on div "September 2025 Sun Mon Tue Wed Thu Fri Sat 31 View Lineup 1 View Lineup 2 View …" at bounding box center [479, 359] width 959 height 718
click at [368, 460] on div "CLOSE" at bounding box center [376, 457] width 38 height 12
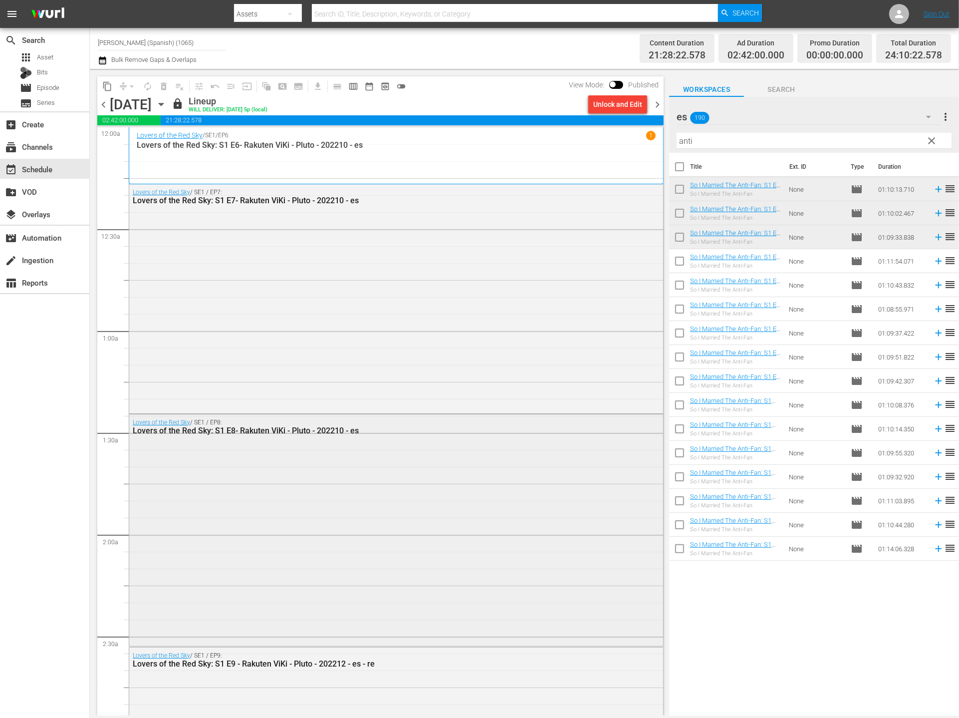
click at [370, 515] on div "Lovers of the Red Sky / SE1 / EP8: Lovers of the Red Sky: S1 E8- Rakuten ViKi -…" at bounding box center [396, 529] width 534 height 230
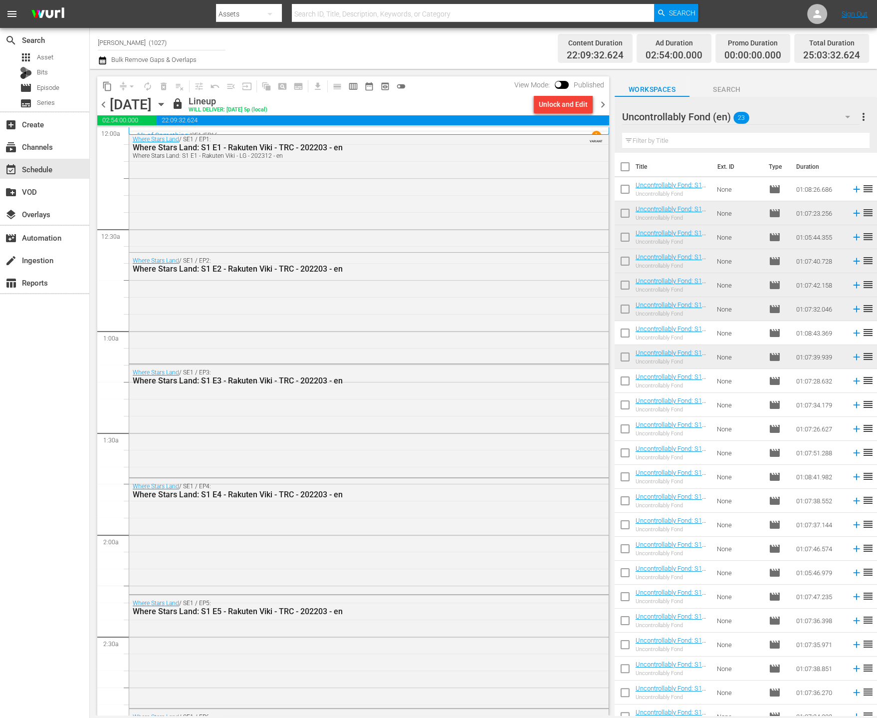
scroll to position [4518, 0]
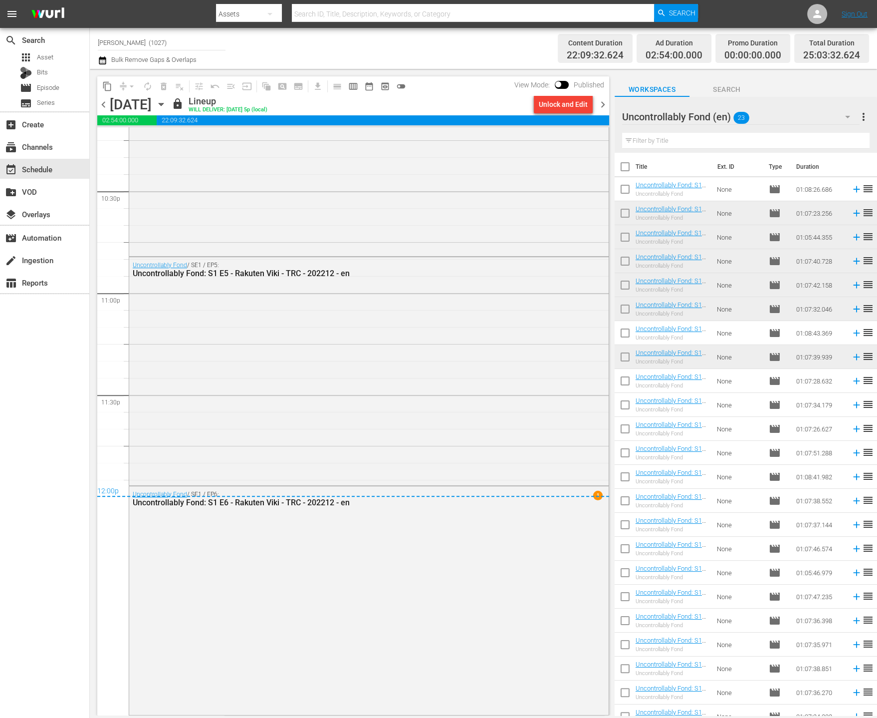
click at [605, 106] on span "chevron_right" at bounding box center [603, 104] width 12 height 12
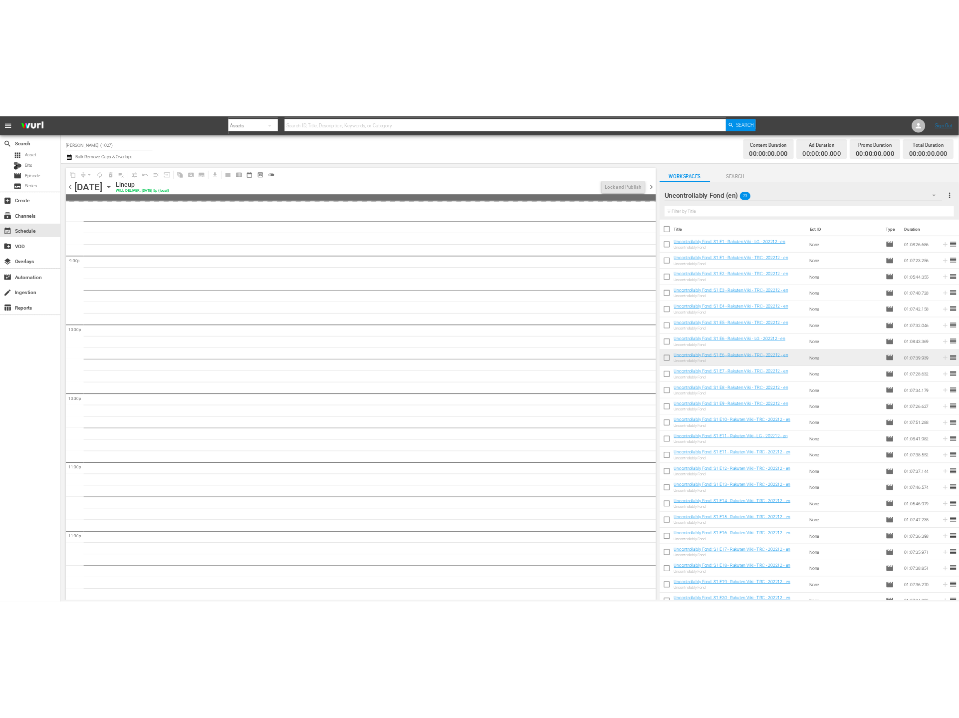
scroll to position [4299, 0]
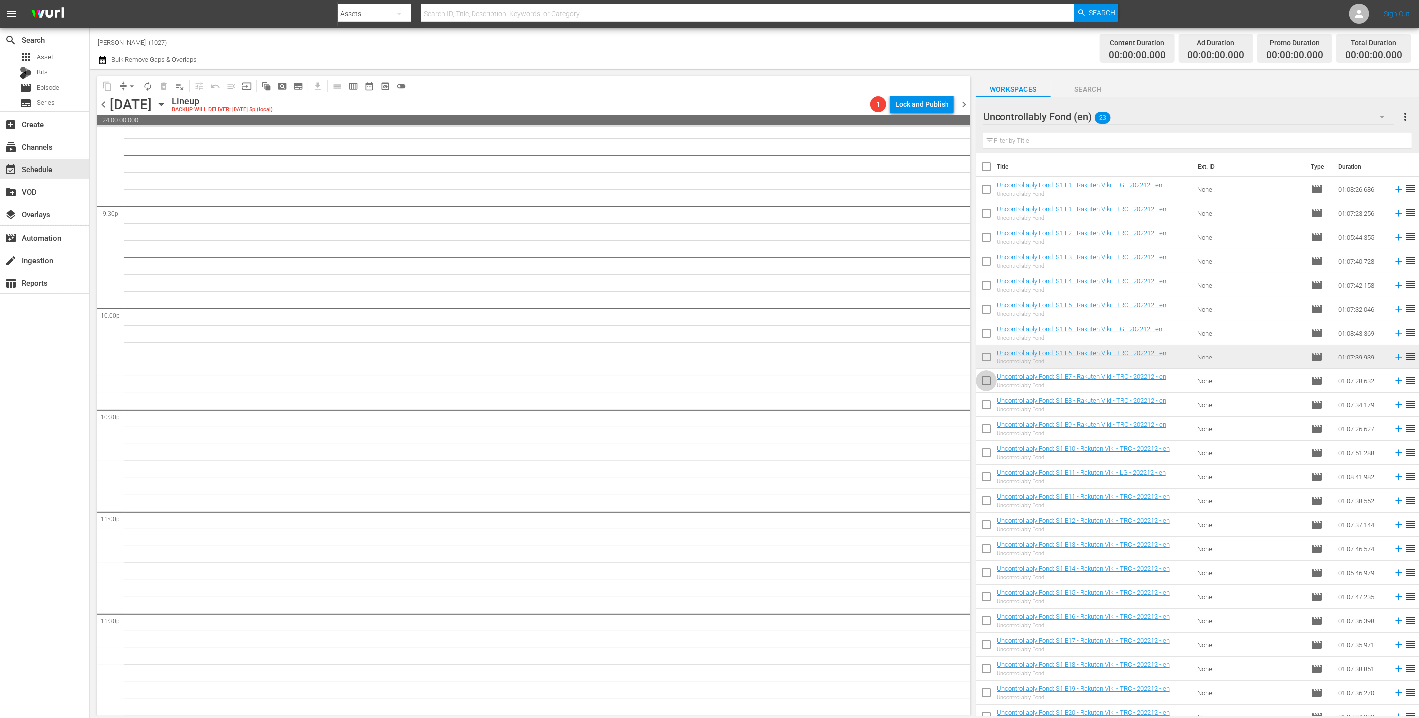
click at [877, 386] on input "checkbox" at bounding box center [986, 382] width 21 height 21
checkbox input "true"
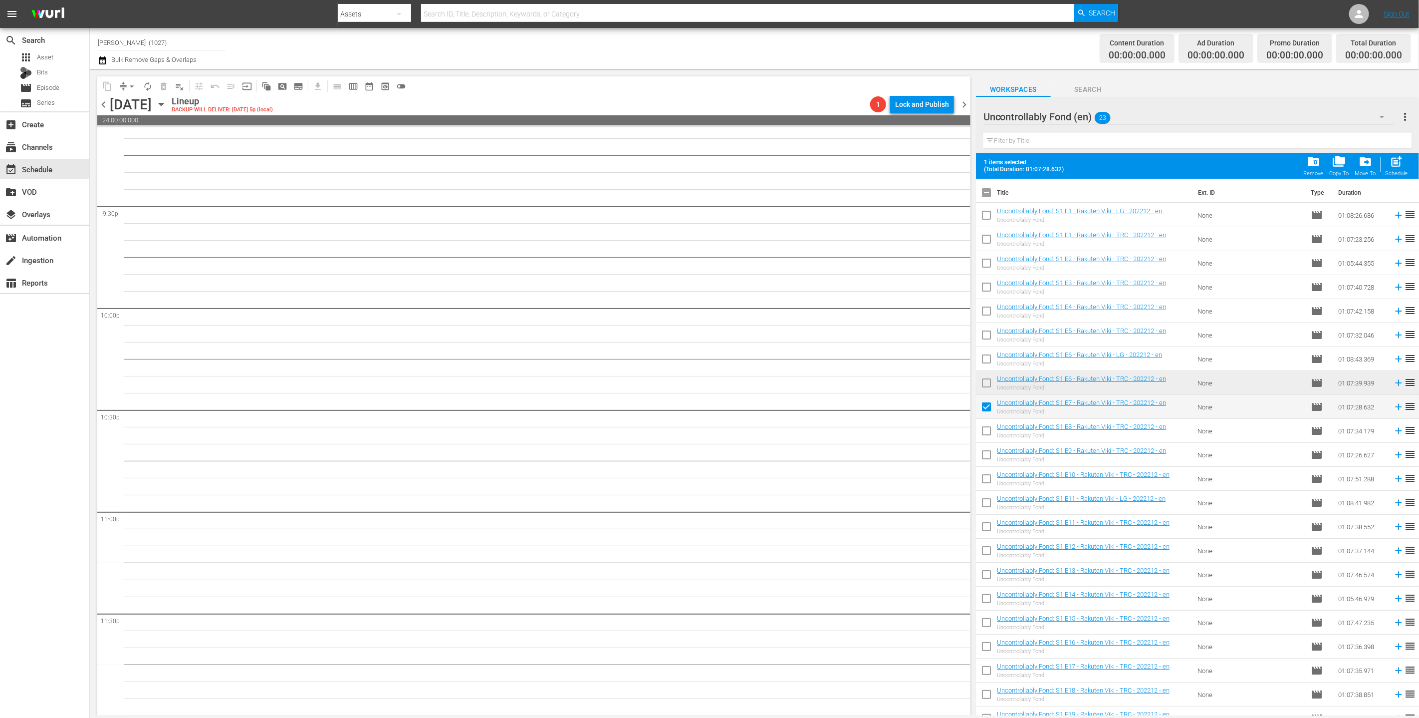
click at [877, 421] on span at bounding box center [986, 430] width 21 height 21
click at [877, 428] on input "checkbox" at bounding box center [986, 432] width 21 height 21
checkbox input "true"
click at [877, 455] on input "checkbox" at bounding box center [986, 456] width 21 height 21
checkbox input "true"
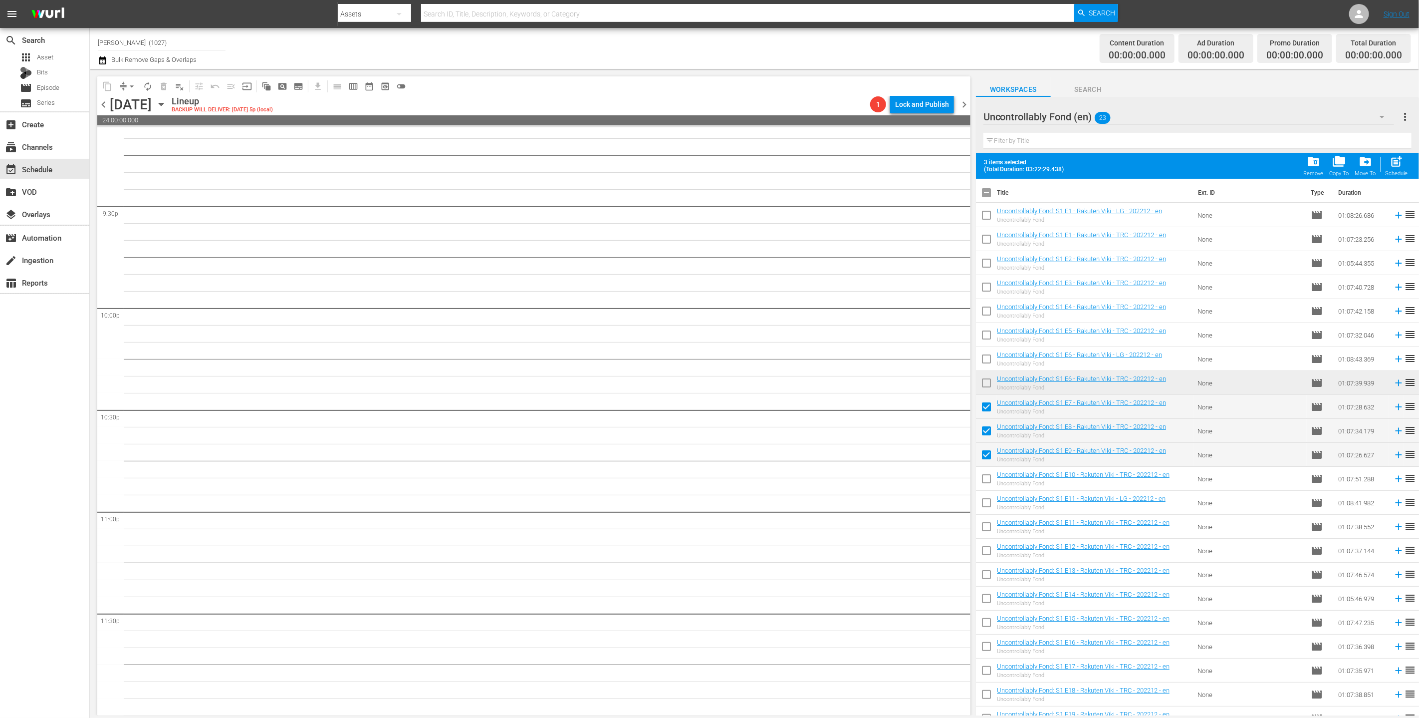
click at [877, 478] on input "checkbox" at bounding box center [986, 480] width 21 height 21
checkbox input "true"
click at [877, 159] on span "post_add" at bounding box center [1397, 161] width 13 height 13
checkbox input "false"
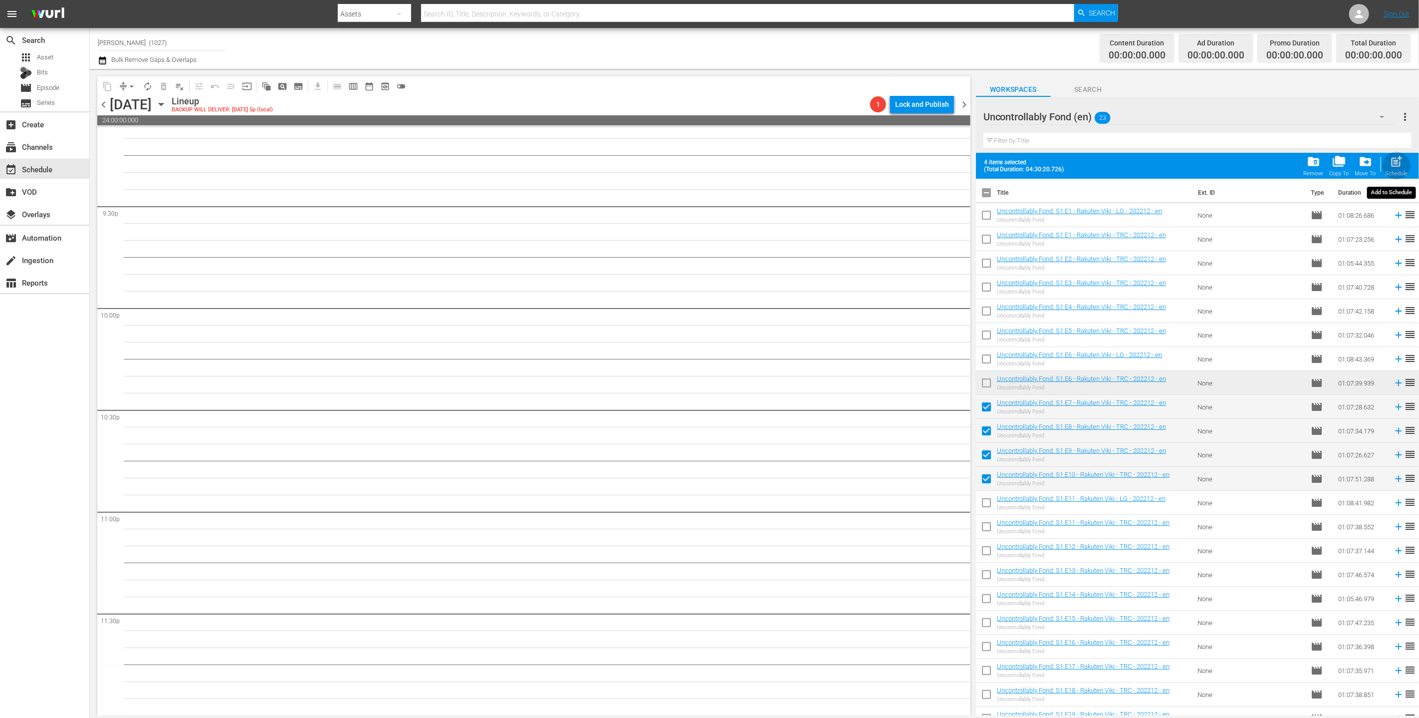
checkbox input "false"
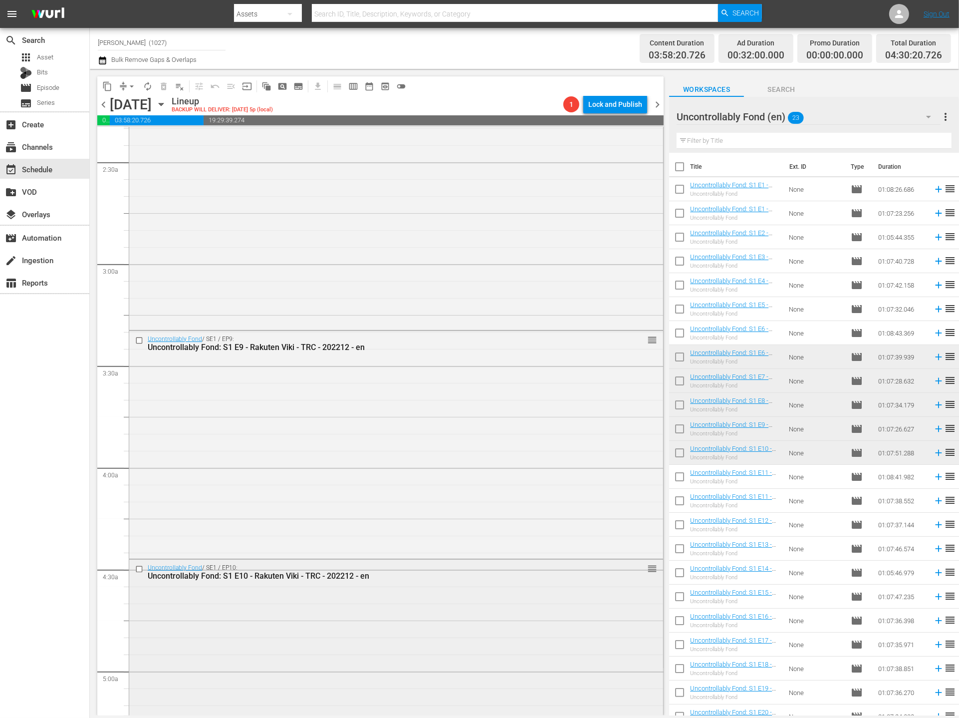
scroll to position [691, 0]
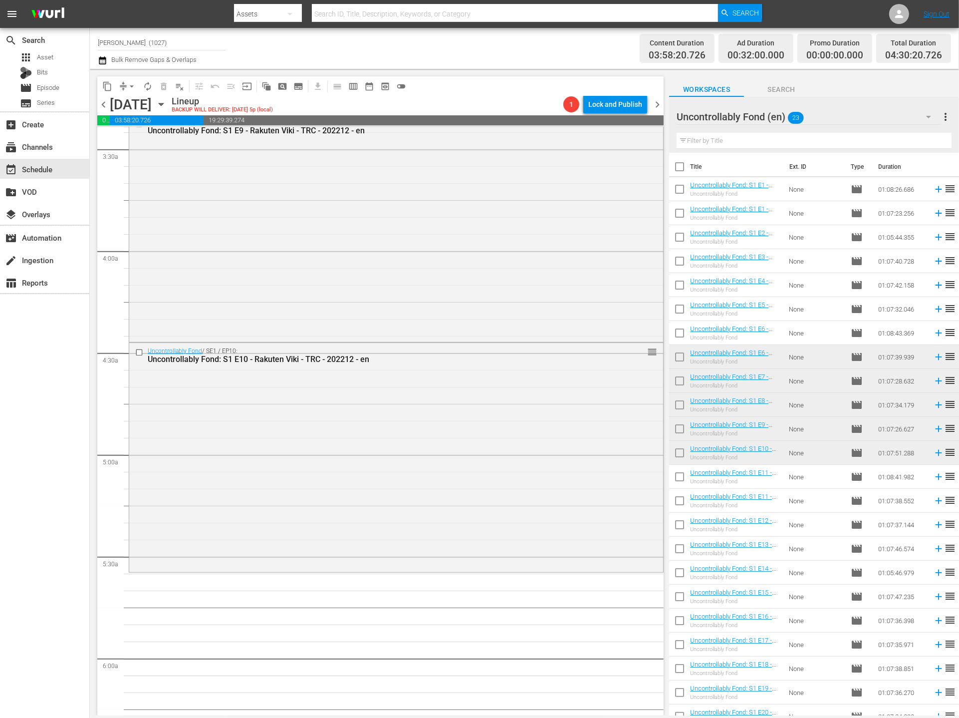
click at [877, 110] on div "Uncontrollably Fond (en) 23" at bounding box center [809, 117] width 264 height 28
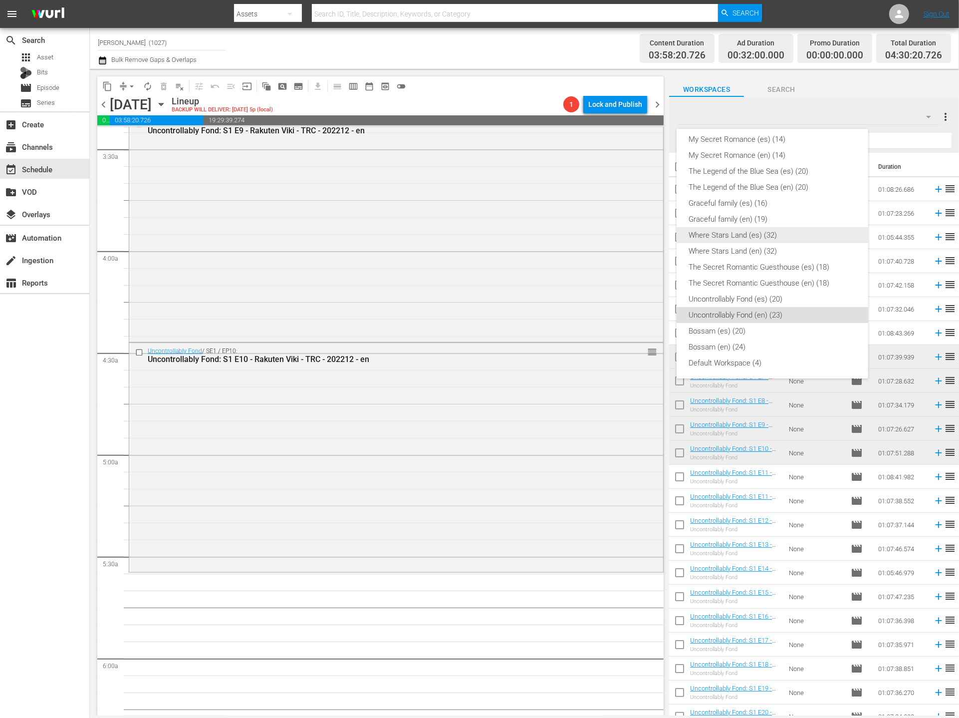
scroll to position [0, 0]
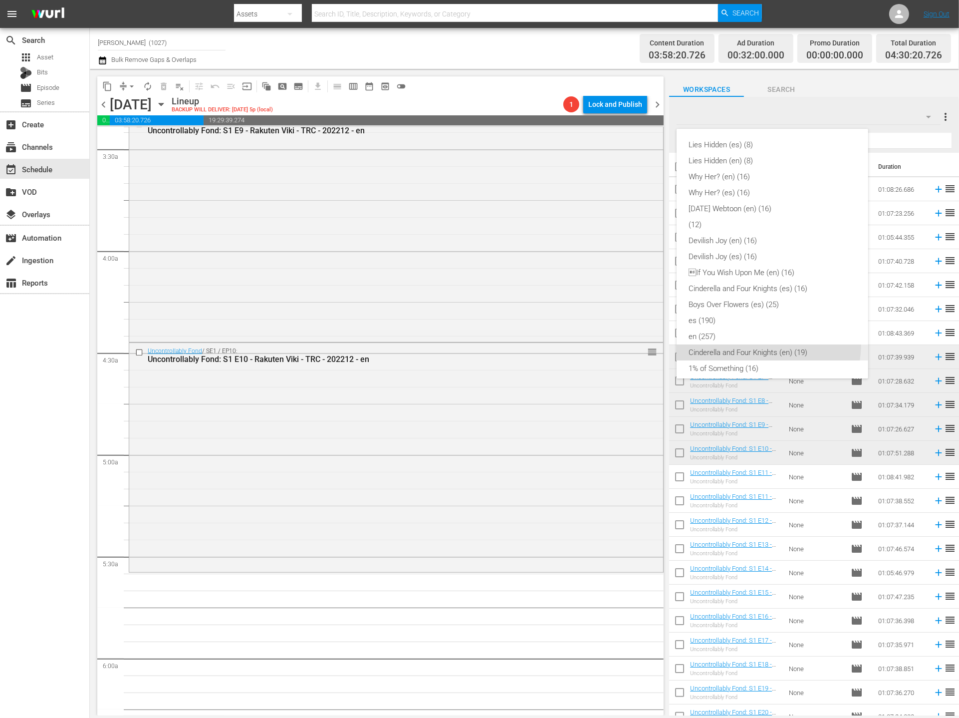
click at [756, 344] on div "Cinderella and Four Knights (en) (19)" at bounding box center [773, 352] width 168 height 16
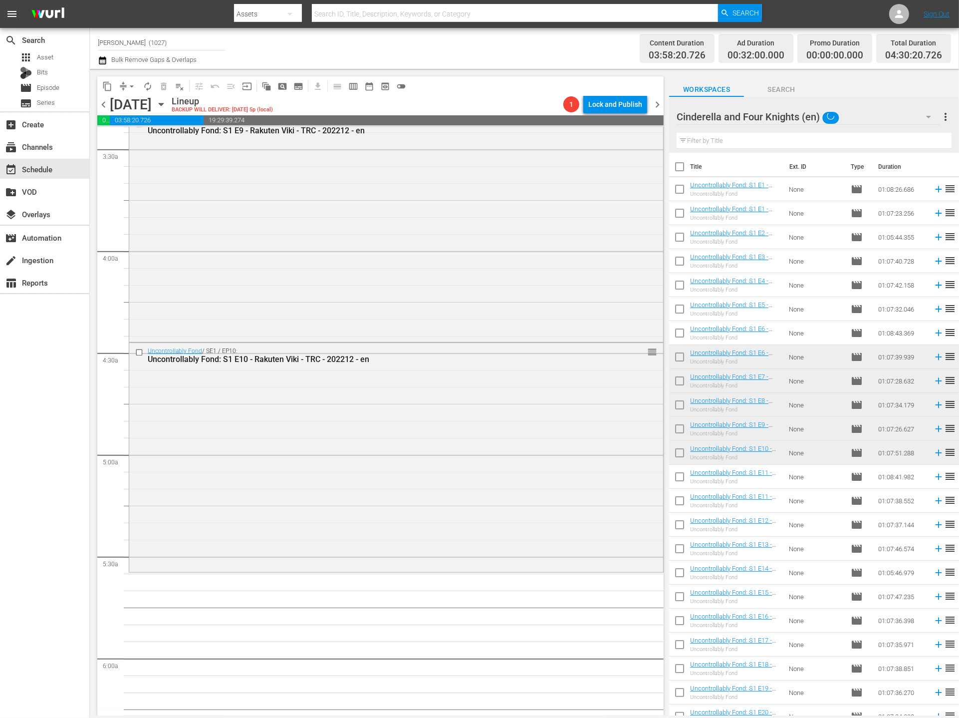
scroll to position [98, 0]
click at [877, 115] on div "Cinderella and Four Knights (en)" at bounding box center [809, 117] width 264 height 28
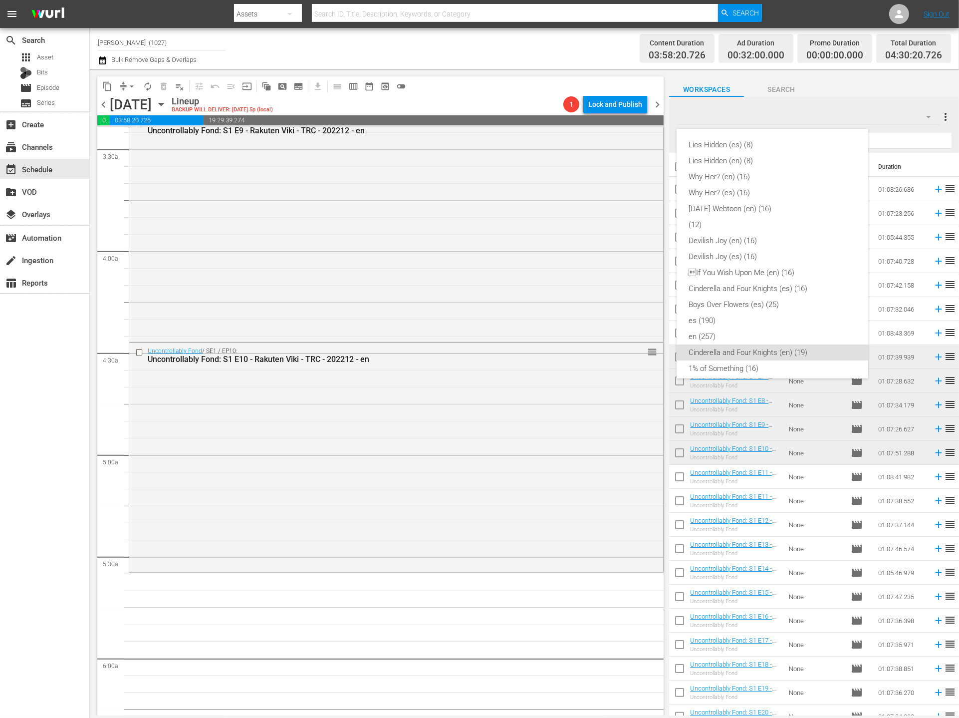
scroll to position [200, 0]
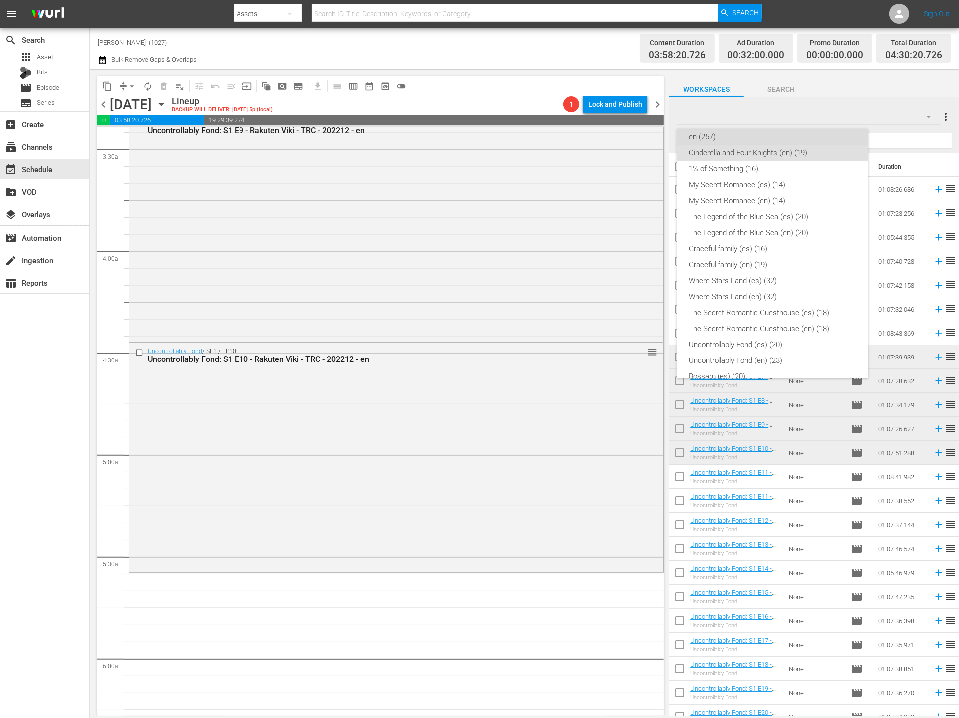
click at [773, 133] on div "en (257)" at bounding box center [773, 137] width 168 height 16
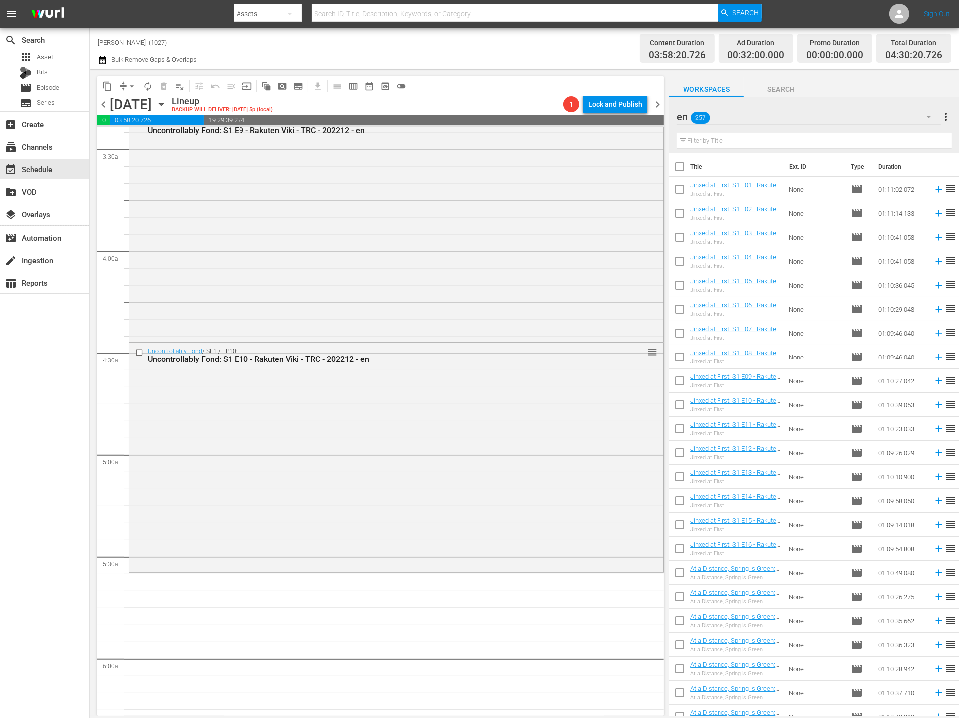
click at [806, 138] on input "text" at bounding box center [814, 141] width 275 height 16
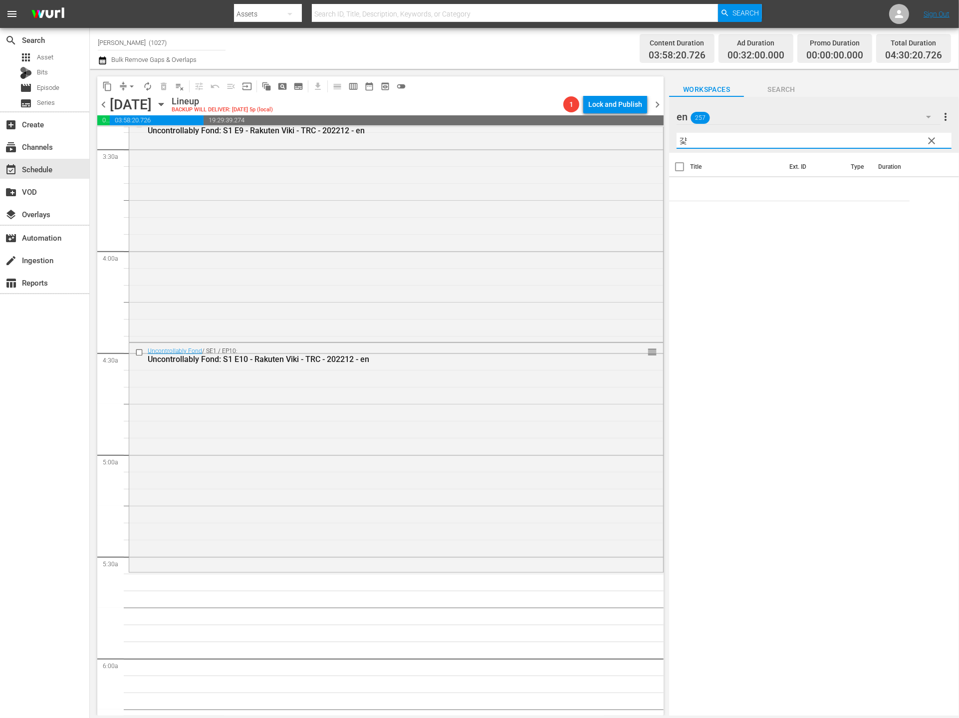
type input "갸초"
type input "rich"
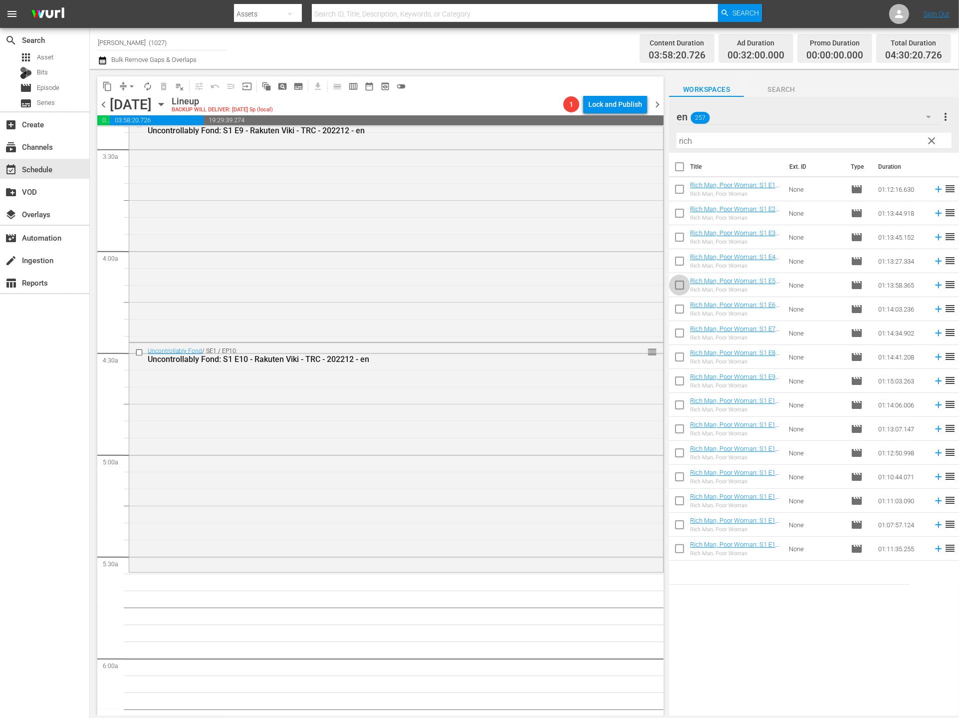
click at [685, 283] on input "checkbox" at bounding box center [679, 287] width 21 height 21
checkbox input "true"
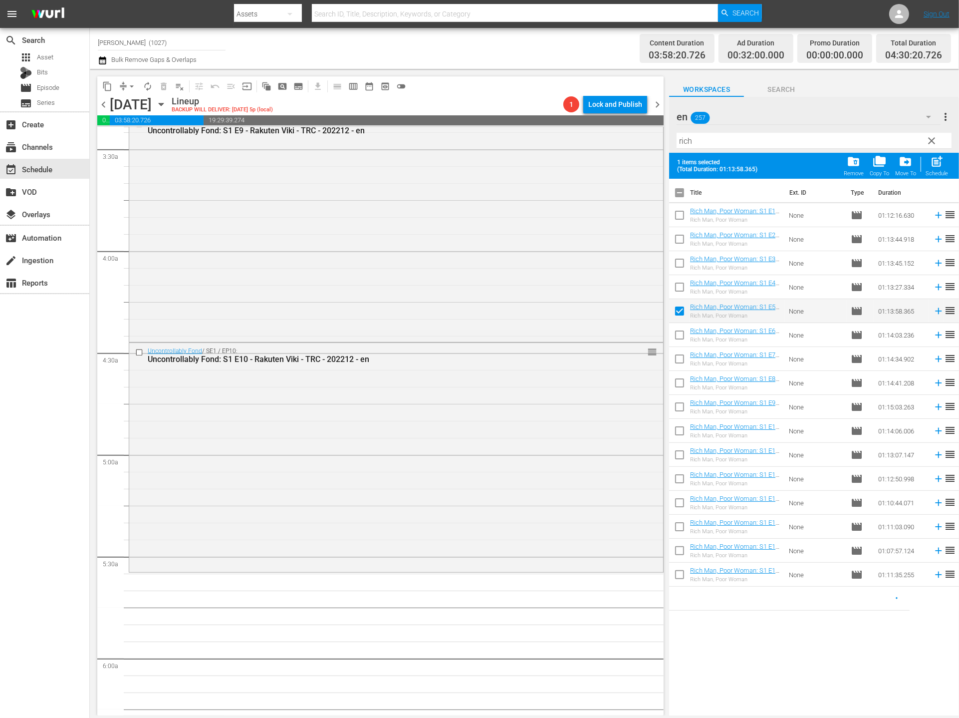
click at [679, 255] on input "checkbox" at bounding box center [679, 265] width 21 height 21
checkbox input "true"
click at [677, 220] on input "checkbox" at bounding box center [679, 217] width 21 height 21
checkbox input "true"
click at [683, 238] on input "checkbox" at bounding box center [679, 241] width 21 height 21
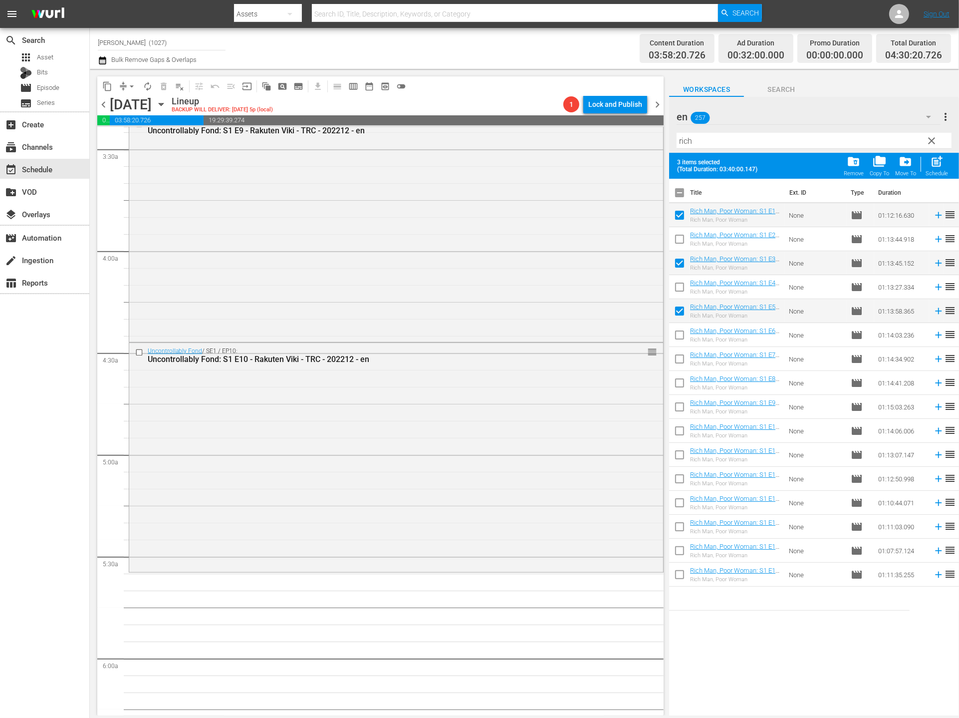
checkbox input "true"
click at [678, 277] on span at bounding box center [679, 287] width 21 height 21
click at [687, 291] on input "checkbox" at bounding box center [679, 289] width 21 height 21
checkbox input "true"
click at [877, 169] on div "post_add Schedule" at bounding box center [937, 166] width 22 height 22
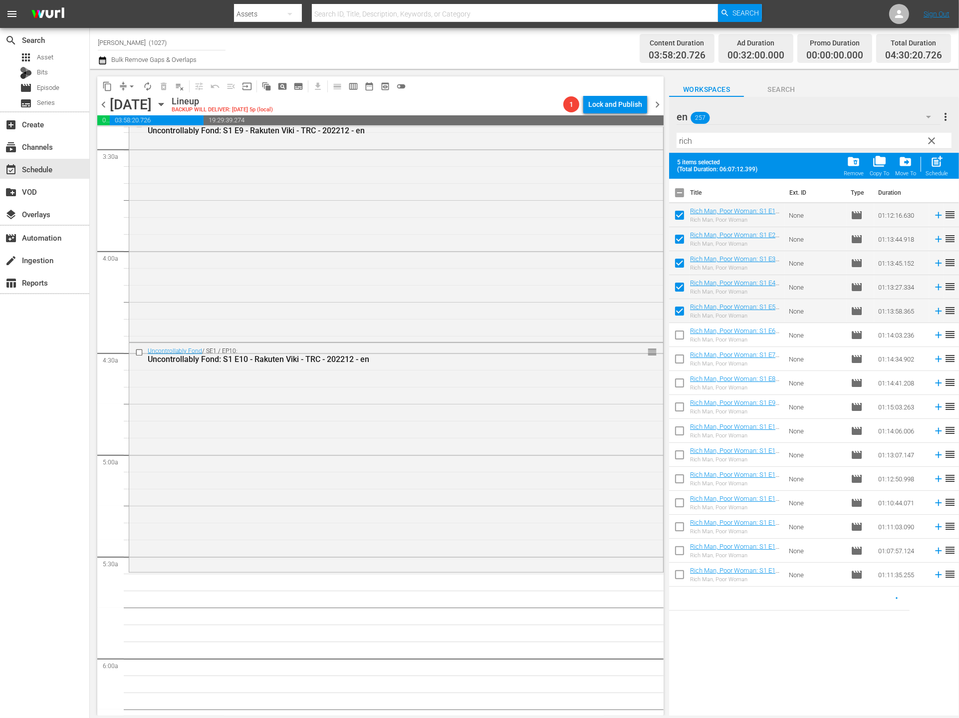
checkbox input "false"
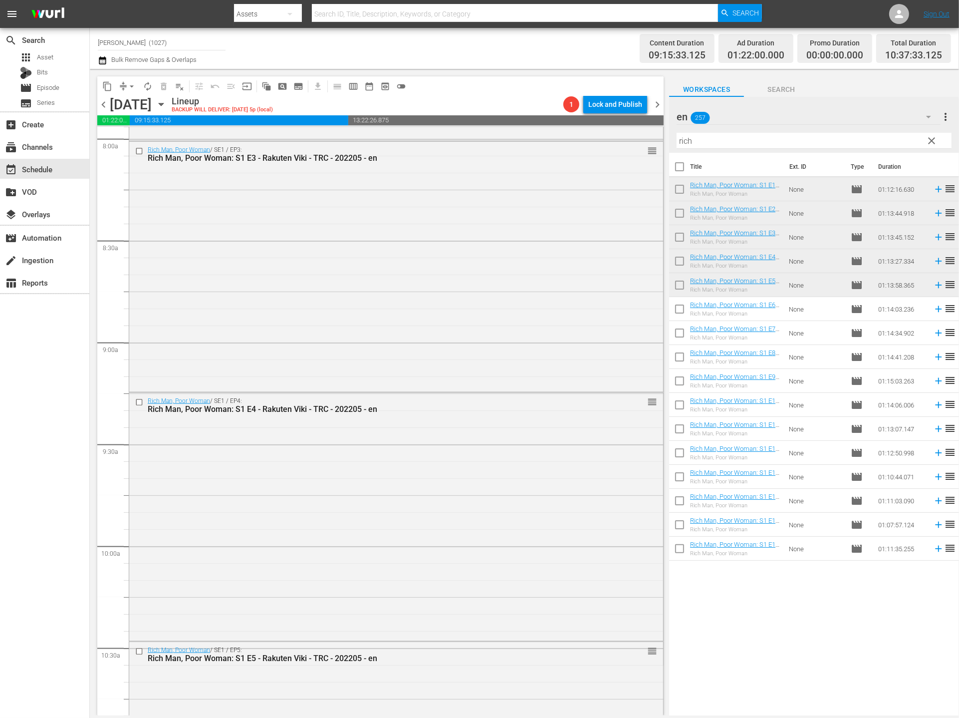
scroll to position [1967, 0]
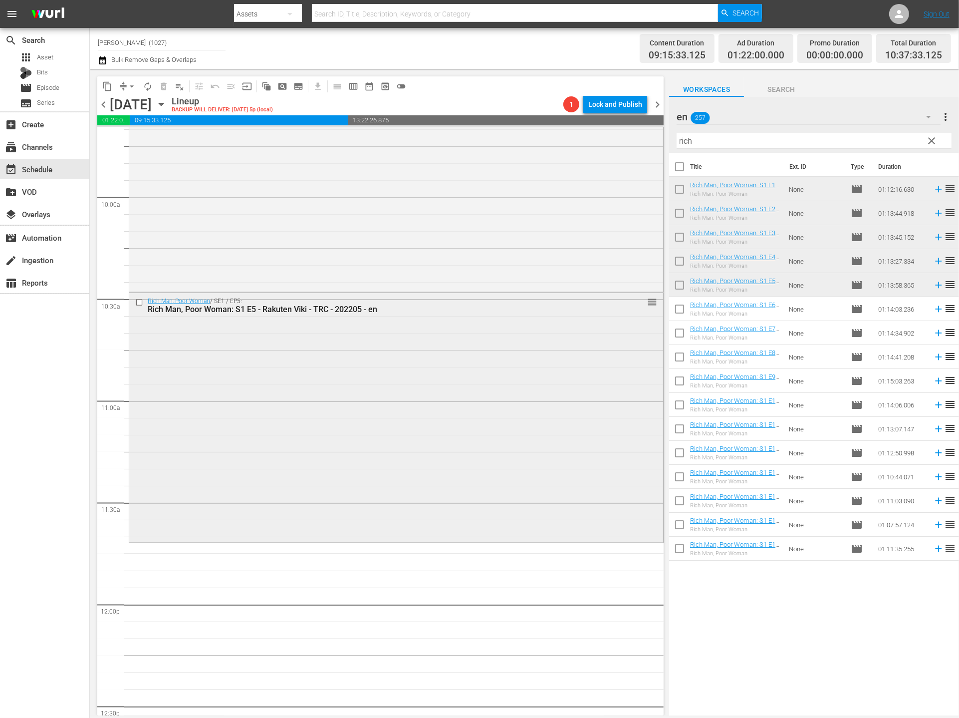
click at [506, 479] on div "Rich Man, Poor Woman / SE1 / EP5: Rich Man, Poor Woman: S1 E5 - Rakuten Viki - …" at bounding box center [396, 417] width 534 height 248
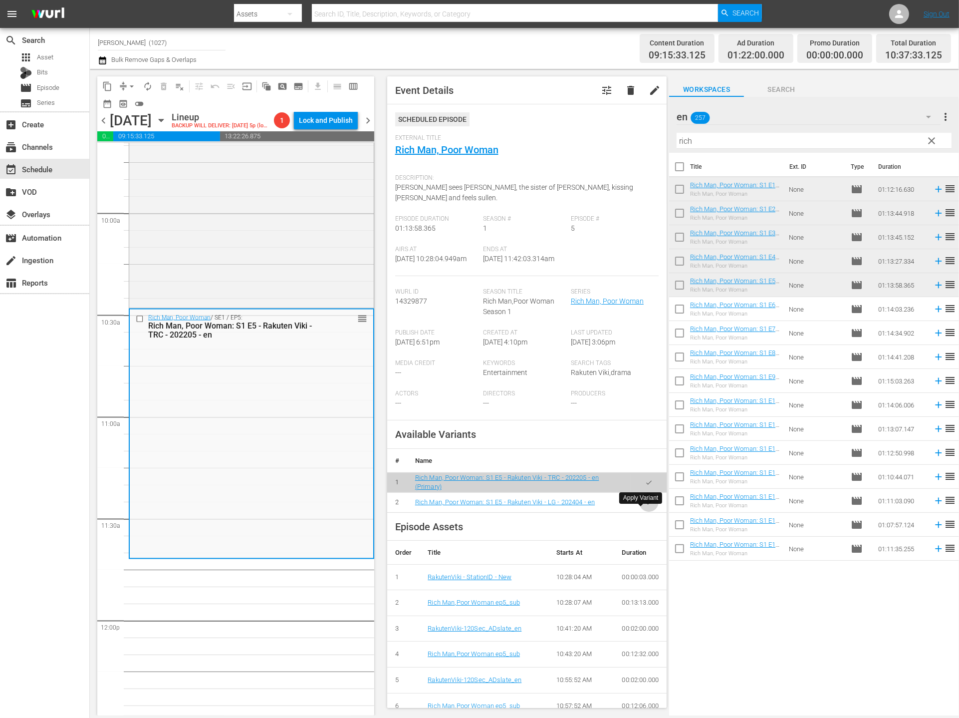
click at [645, 506] on icon "button" at bounding box center [648, 502] width 7 height 7
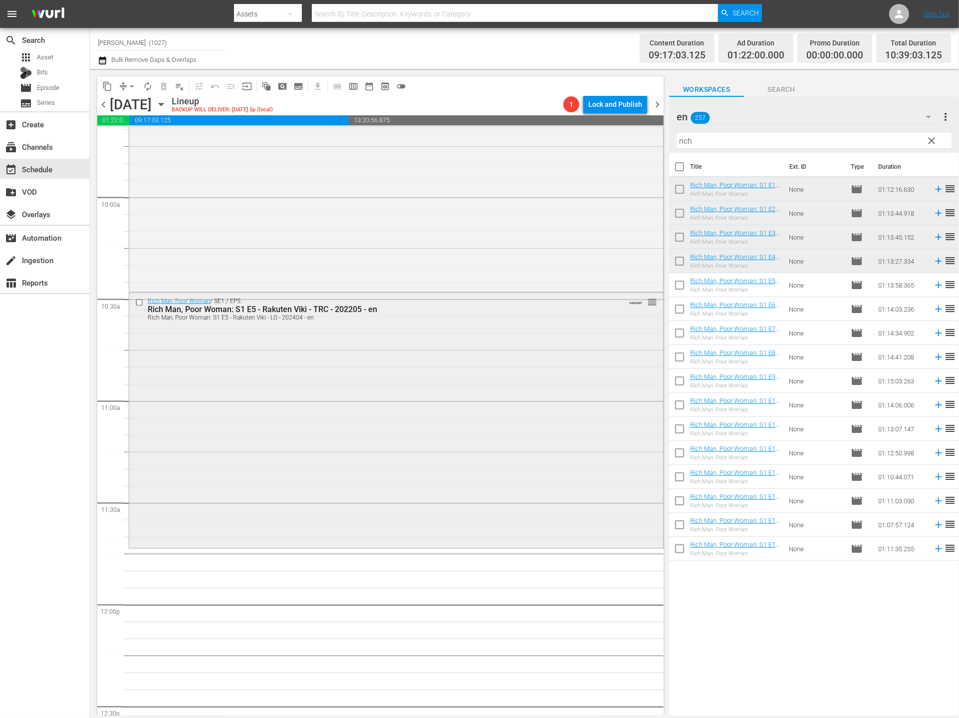
click at [349, 441] on div "Rich Man, Poor Woman / SE1 / EP5: Rich Man, Poor Woman: S1 E5 - Rakuten Viki - …" at bounding box center [396, 419] width 534 height 253
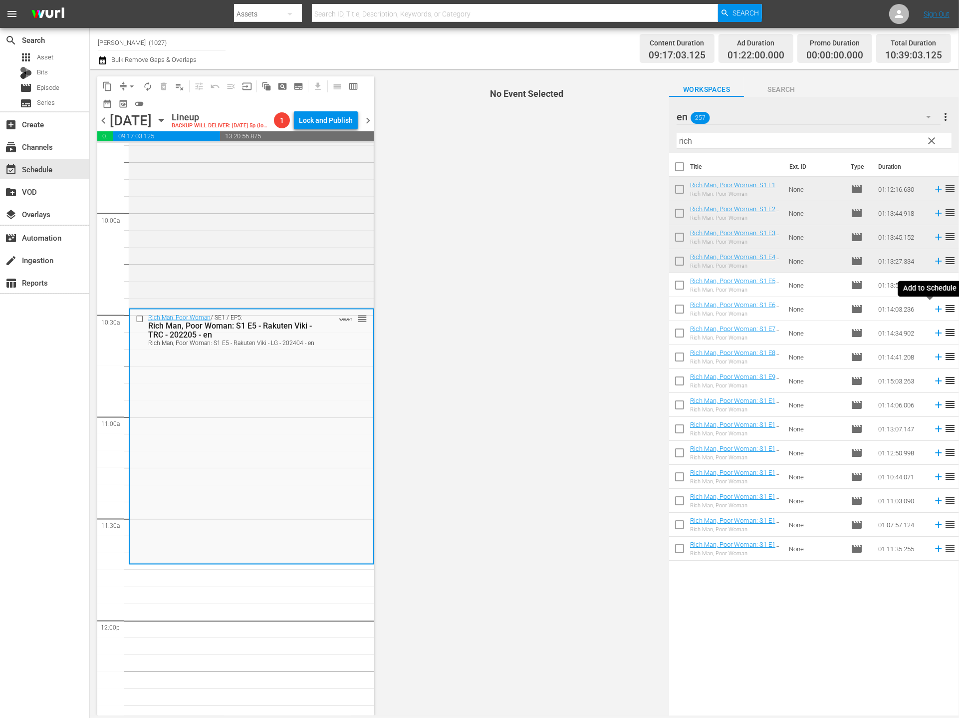
click at [877, 307] on icon at bounding box center [938, 308] width 11 height 11
click at [877, 141] on span "clear" at bounding box center [932, 141] width 12 height 12
click at [877, 121] on icon "button" at bounding box center [929, 117] width 12 height 12
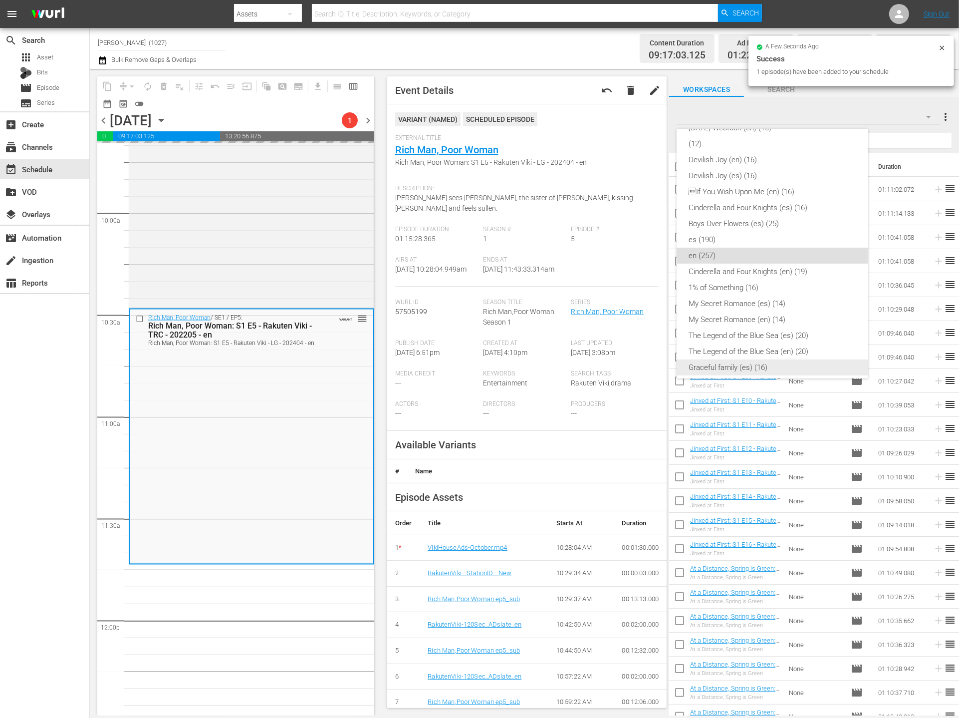
scroll to position [187, 0]
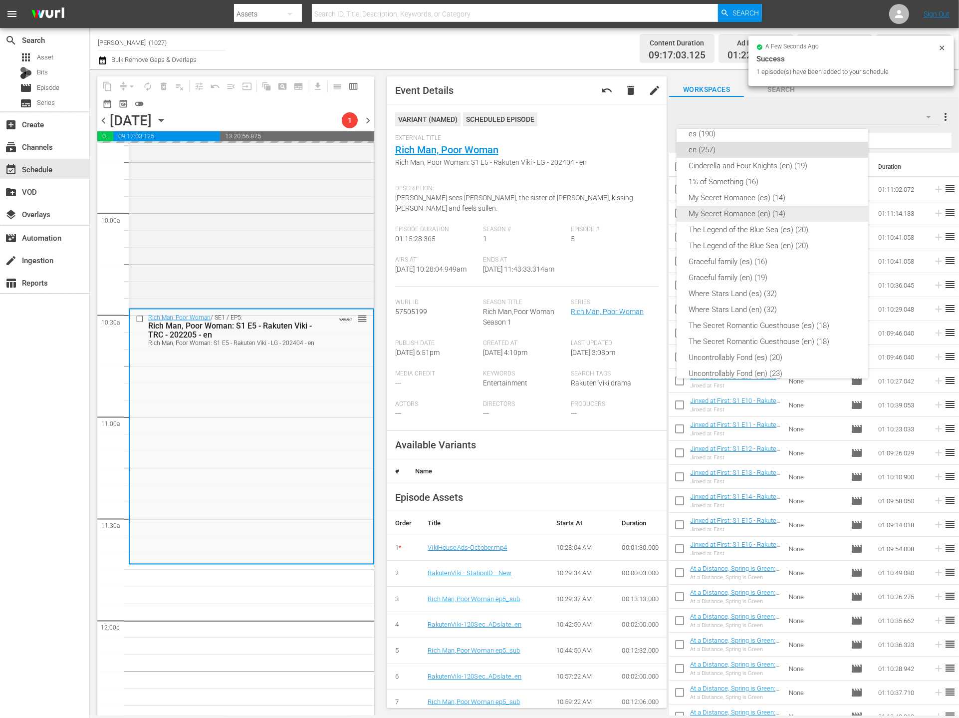
click at [767, 208] on div "My Secret Romance (en) (14)" at bounding box center [773, 214] width 168 height 16
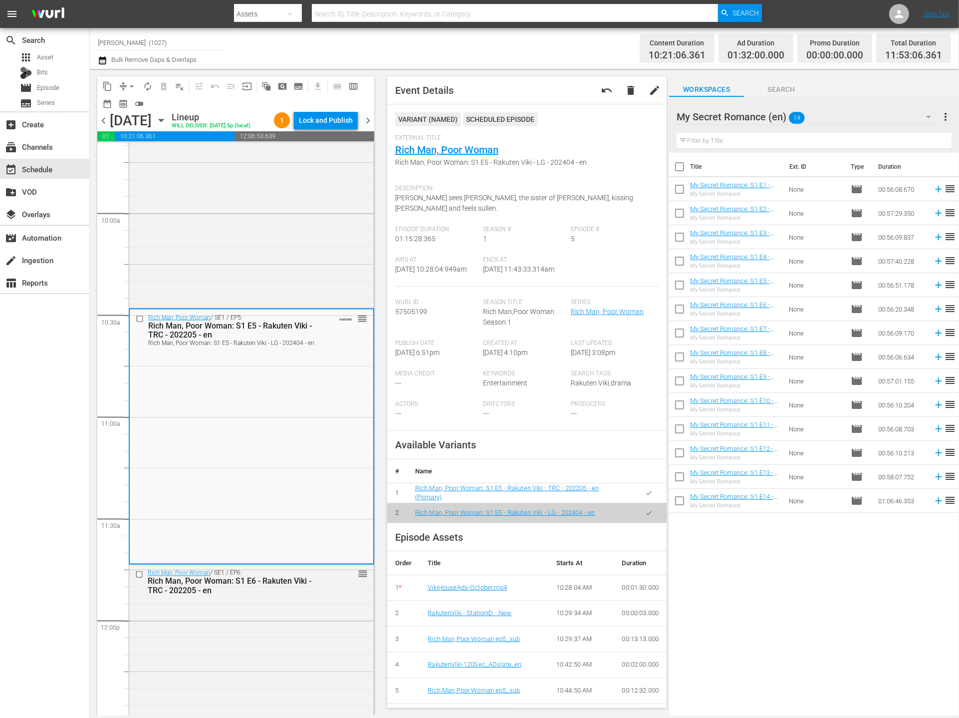
scroll to position [135, 0]
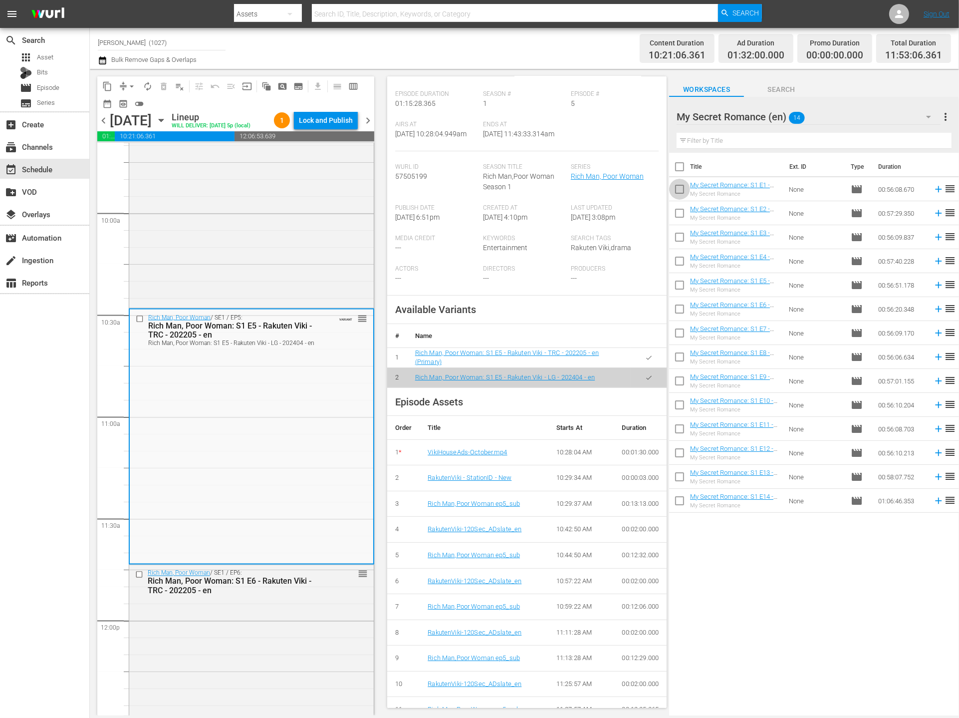
click at [684, 189] on input "checkbox" at bounding box center [679, 191] width 21 height 21
checkbox input "true"
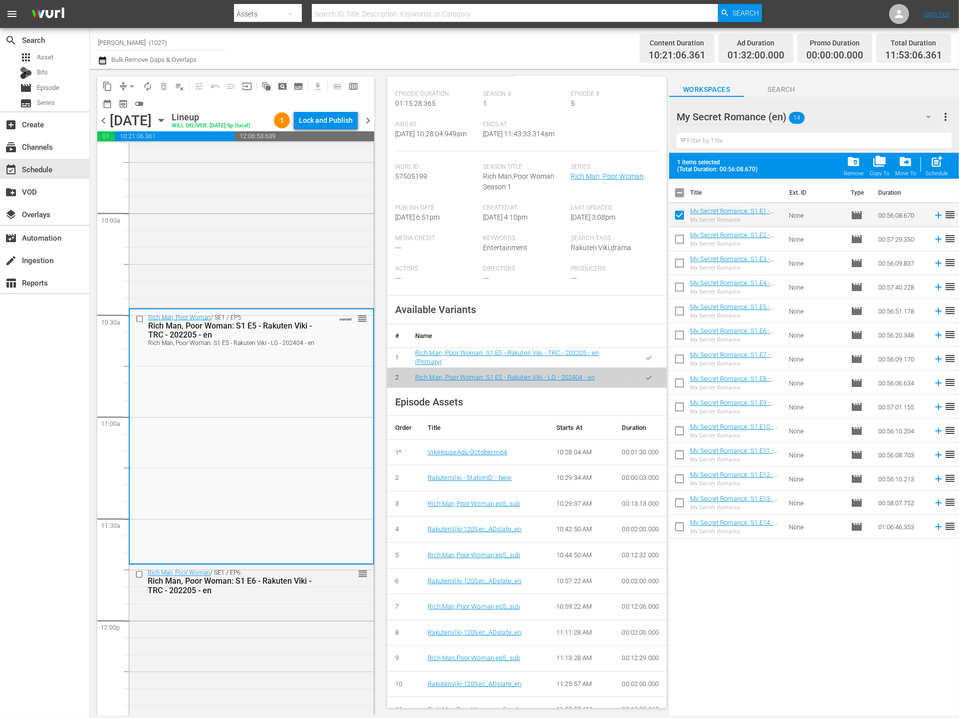
click at [671, 238] on input "checkbox" at bounding box center [679, 241] width 21 height 21
checkbox input "true"
click at [667, 265] on div "Event Details undo delete edit VARIANT ( NAMED ) Scheduled Episode External Tit…" at bounding box center [527, 391] width 280 height 631
click at [682, 282] on input "checkbox" at bounding box center [679, 289] width 21 height 21
checkbox input "true"
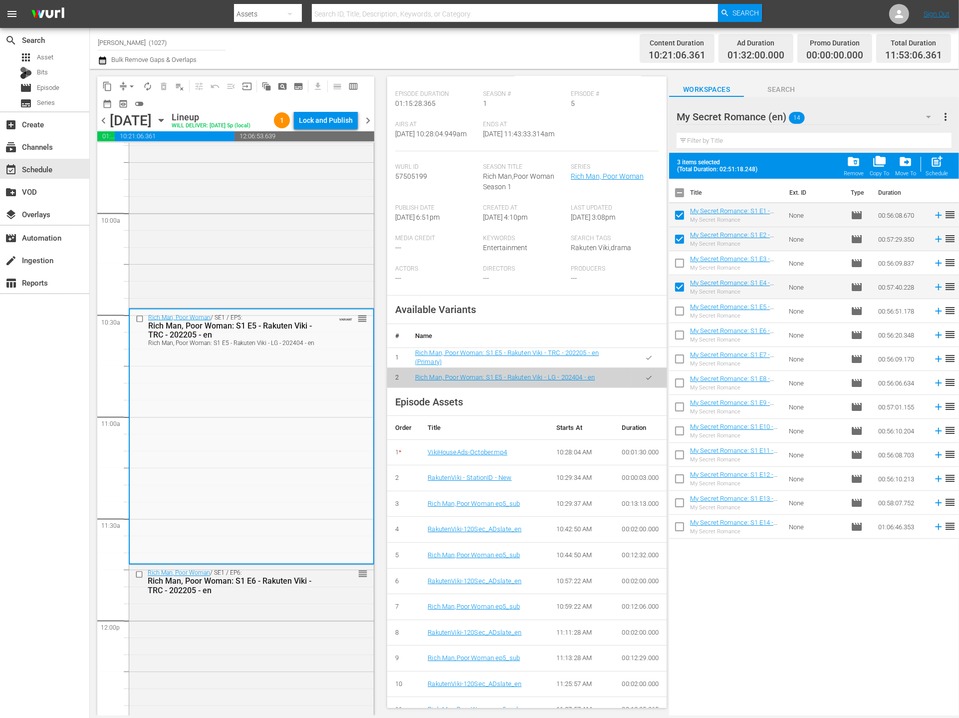
click at [680, 313] on input "checkbox" at bounding box center [679, 312] width 21 height 21
checkbox input "true"
click at [677, 264] on input "checkbox" at bounding box center [679, 265] width 21 height 21
checkbox input "true"
click at [877, 169] on div "post_add Schedule" at bounding box center [937, 166] width 22 height 22
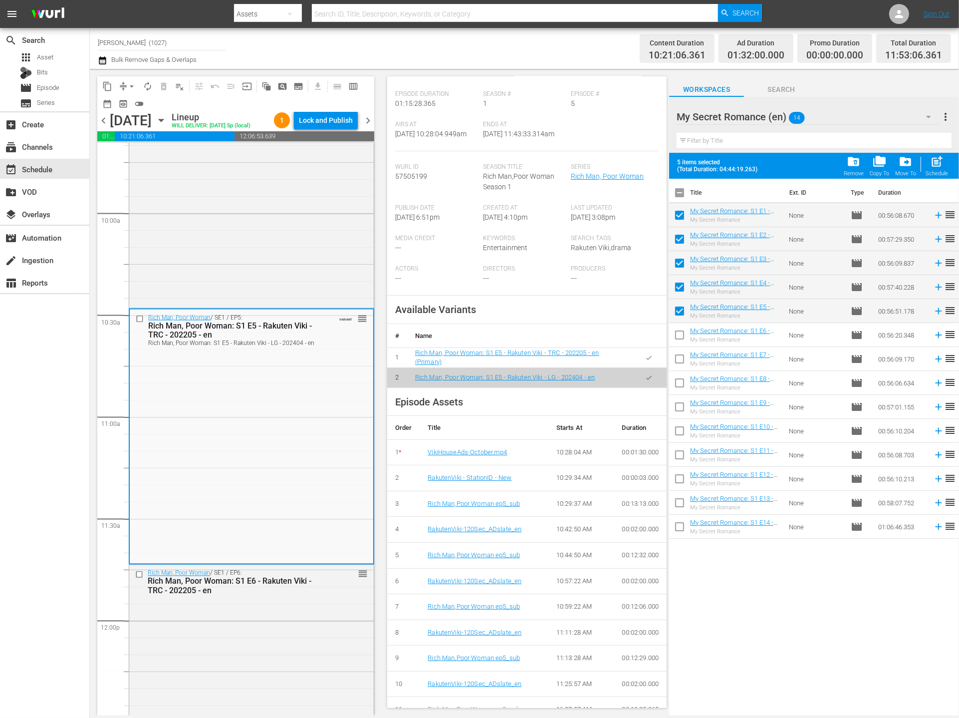
checkbox input "false"
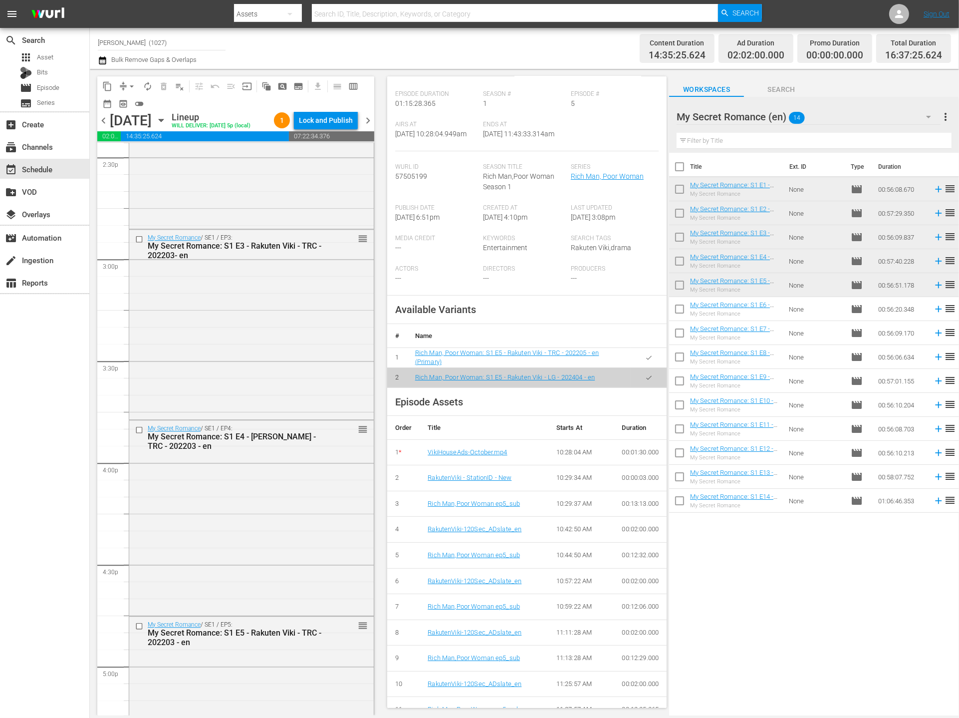
scroll to position [3174, 0]
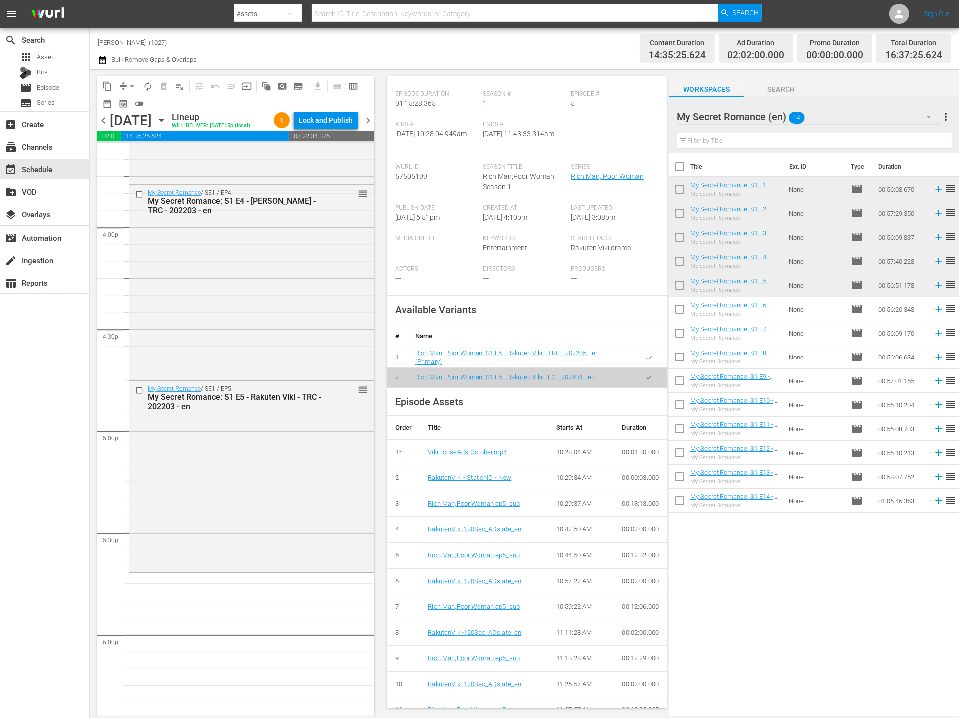
click at [851, 97] on div "My Secret Romance (en) 14 My Secret Romance (en) more_vert" at bounding box center [814, 113] width 275 height 32
click at [851, 110] on div "My Secret Romance (en) 14" at bounding box center [809, 117] width 264 height 28
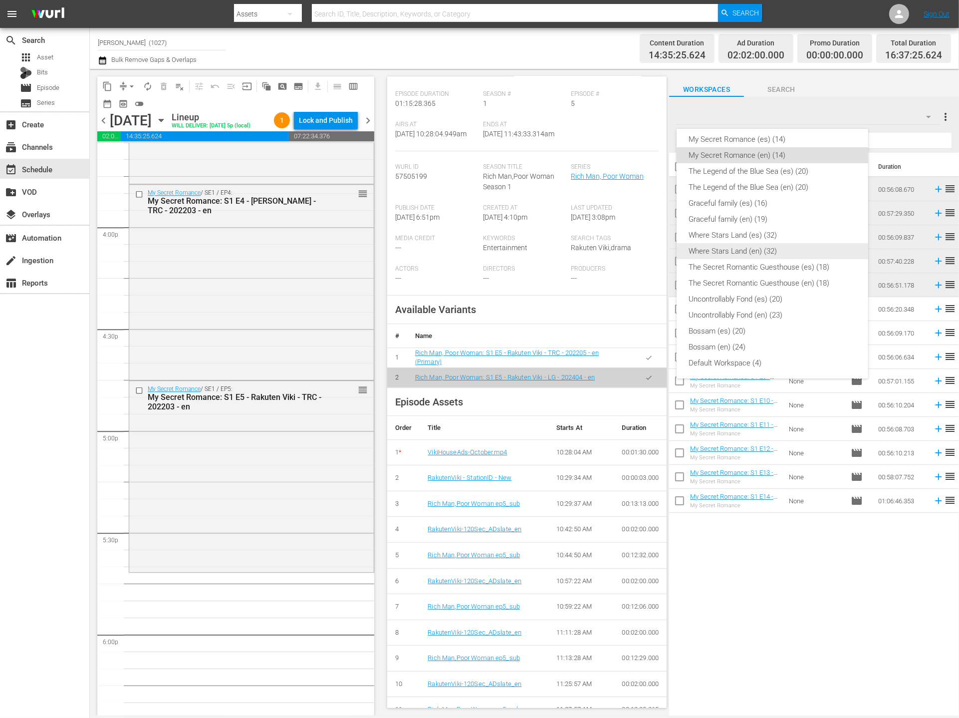
scroll to position [168, 0]
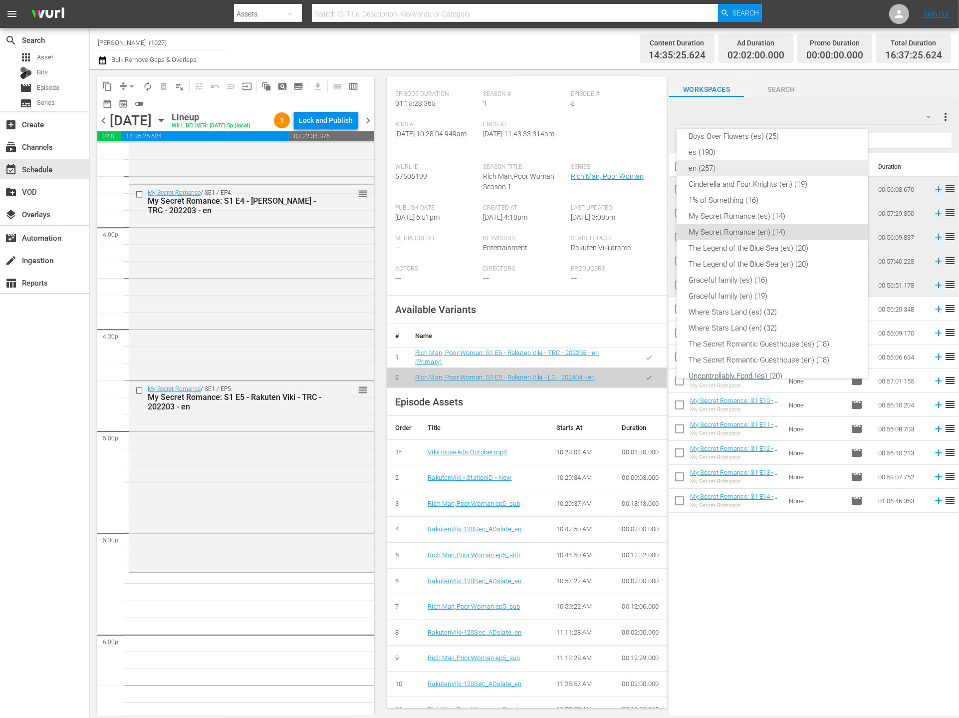
click at [759, 166] on div "en (257)" at bounding box center [773, 168] width 168 height 16
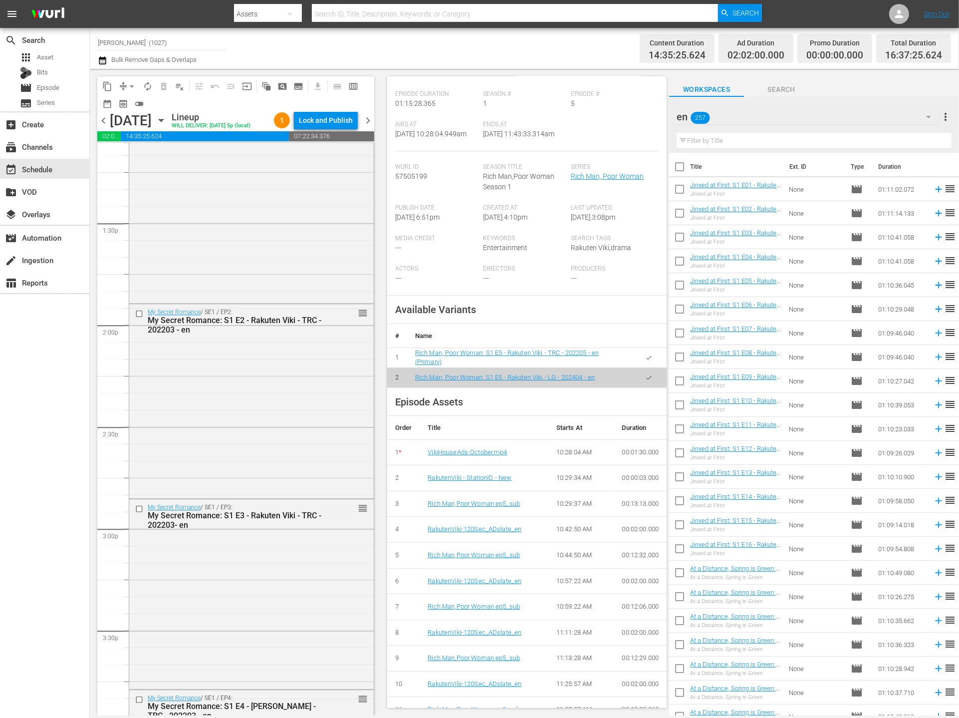
scroll to position [2434, 0]
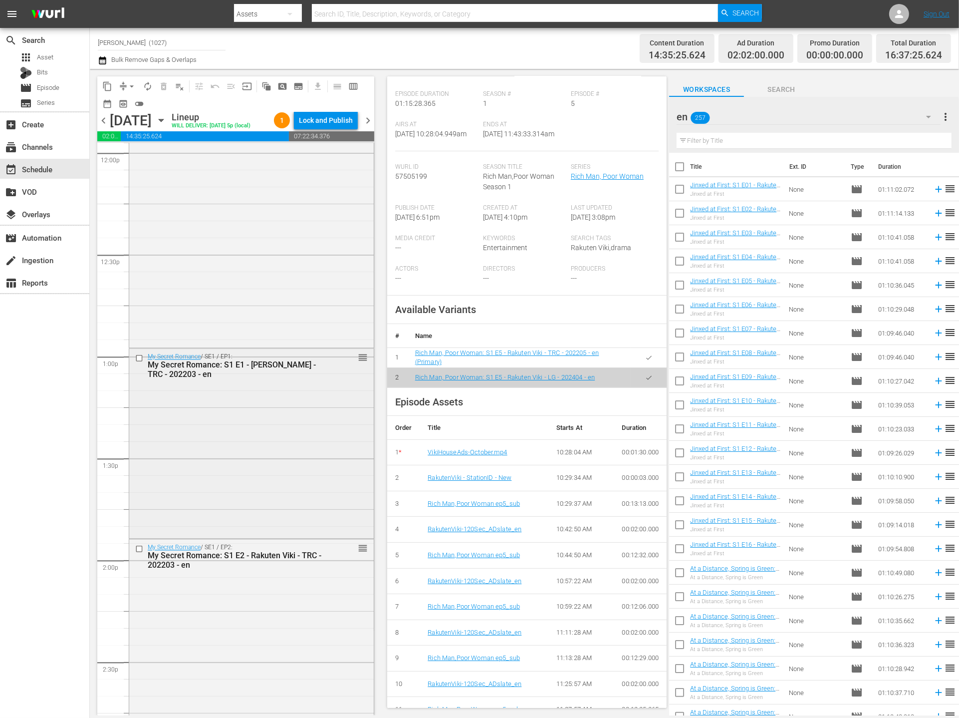
click at [278, 435] on div "My Secret Romance / SE1 / EP1: My Secret Romance: S1 E1 - [PERSON_NAME] - TRC -…" at bounding box center [251, 442] width 245 height 188
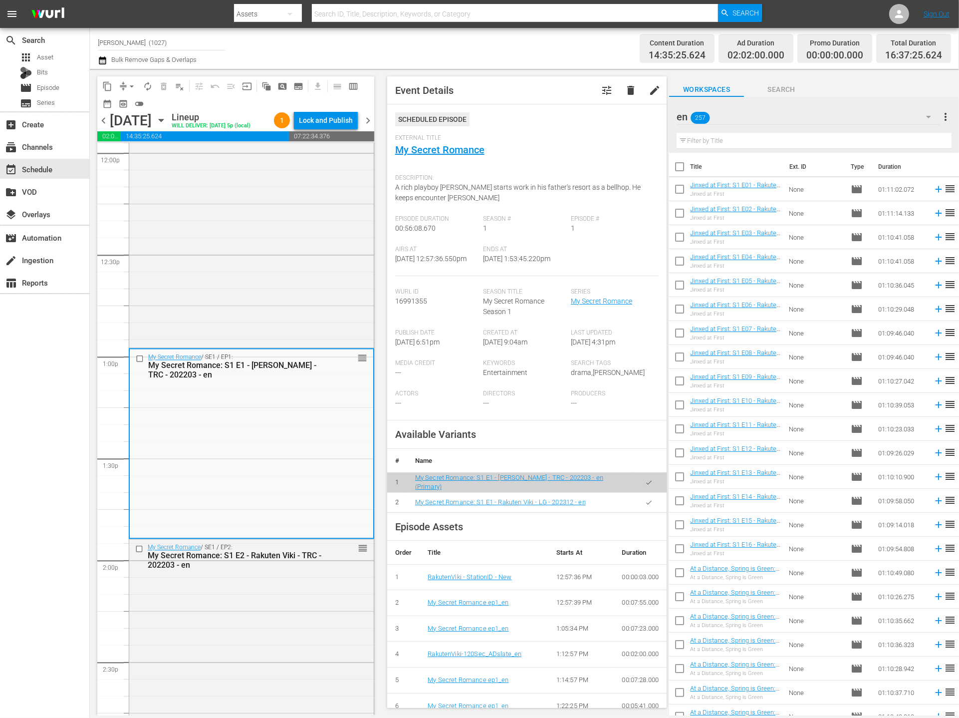
click at [639, 507] on button "button" at bounding box center [648, 502] width 19 height 19
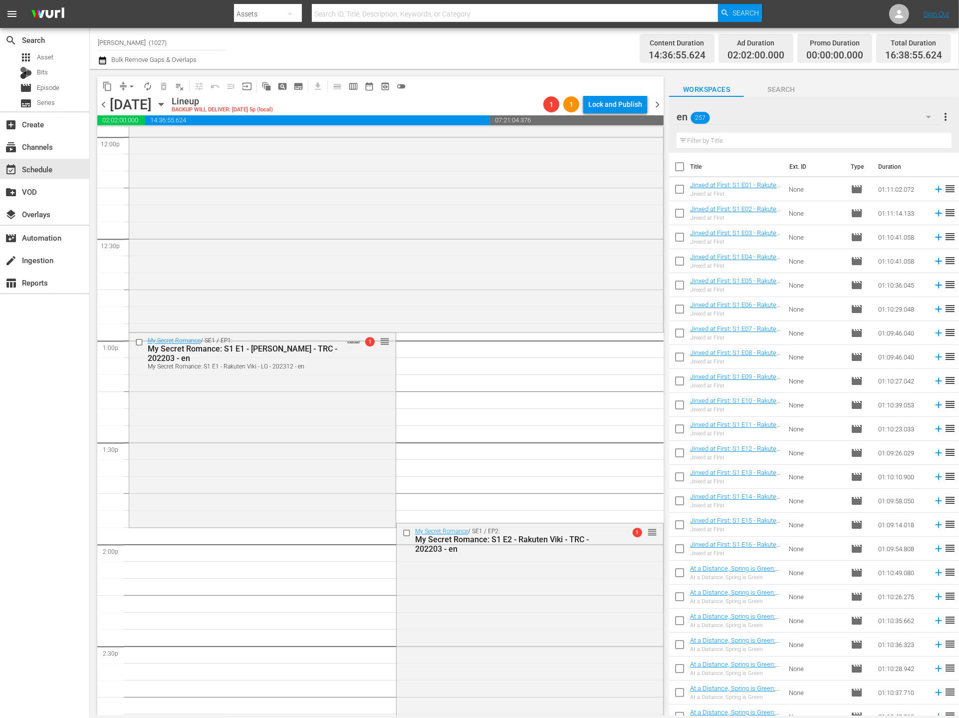
drag, startPoint x: 140, startPoint y: 98, endPoint x: 121, endPoint y: 95, distance: 19.3
click at [138, 98] on div "[DATE]" at bounding box center [131, 104] width 42 height 16
click at [121, 92] on button "compress" at bounding box center [123, 86] width 16 height 16
click at [123, 81] on span "compress" at bounding box center [123, 86] width 10 height 10
click at [127, 88] on span "arrow_drop_down" at bounding box center [132, 86] width 10 height 10
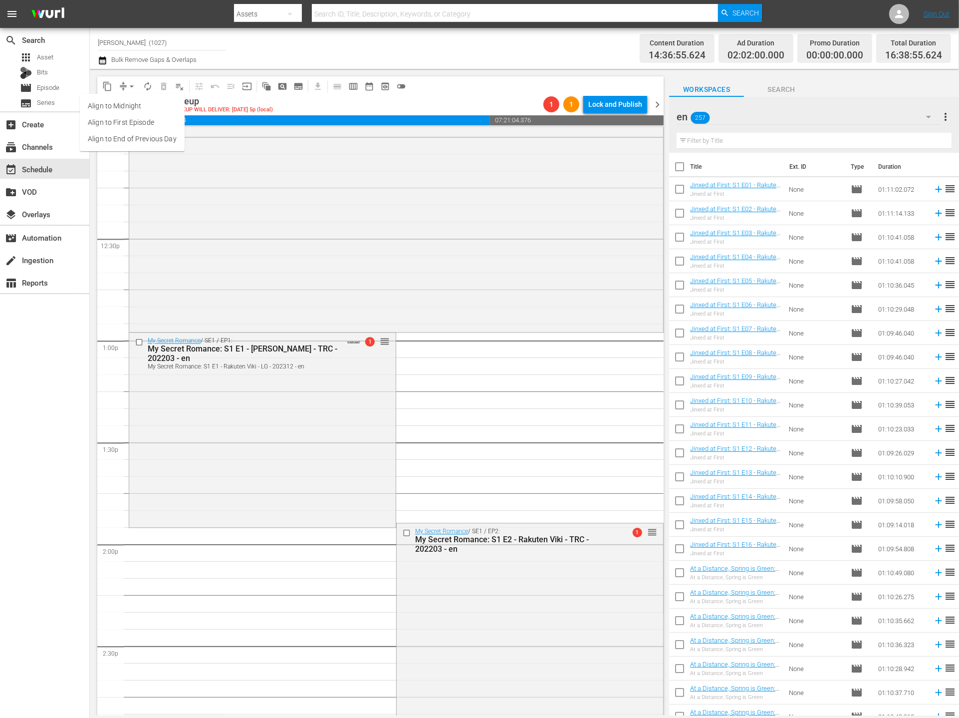
click at [166, 142] on li "Align to End of Previous Day" at bounding box center [132, 139] width 105 height 16
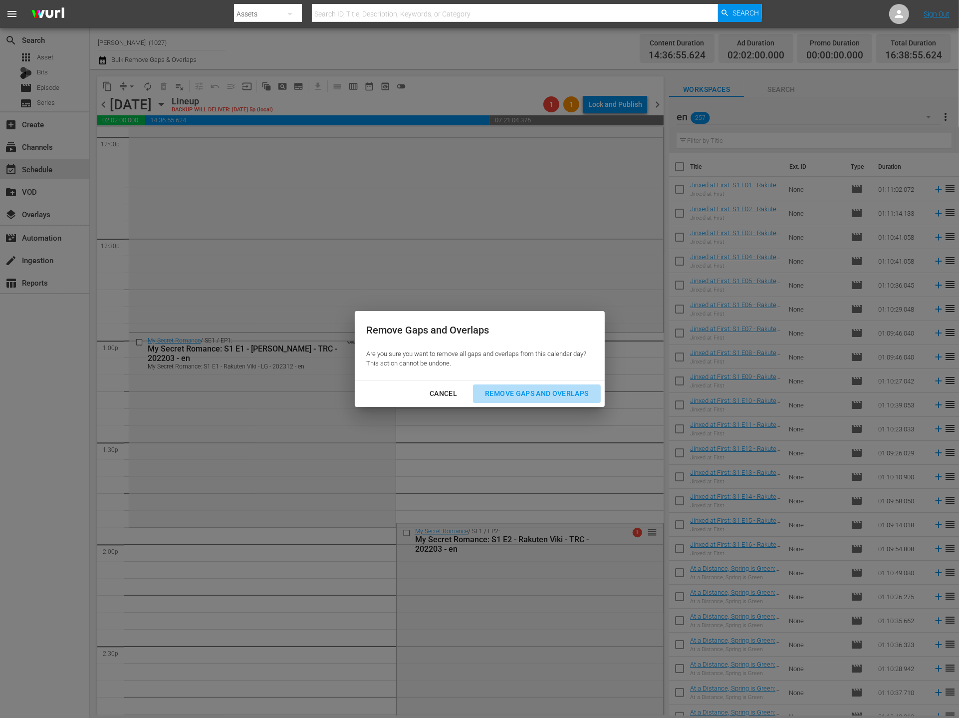
click at [547, 397] on div "Remove Gaps and Overlaps" at bounding box center [536, 393] width 119 height 12
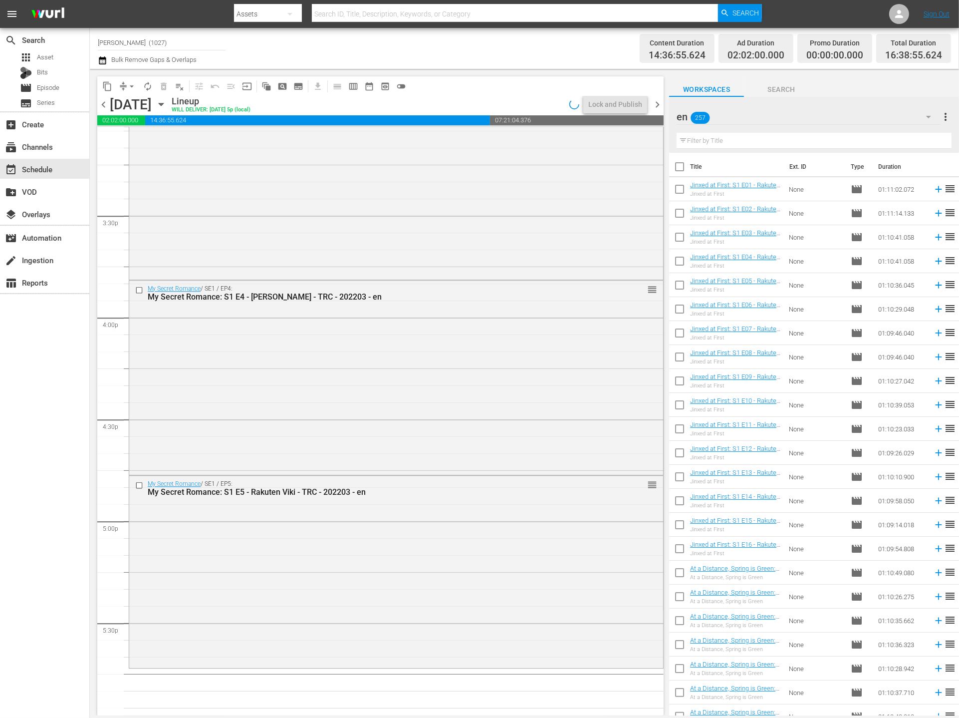
scroll to position [3361, 0]
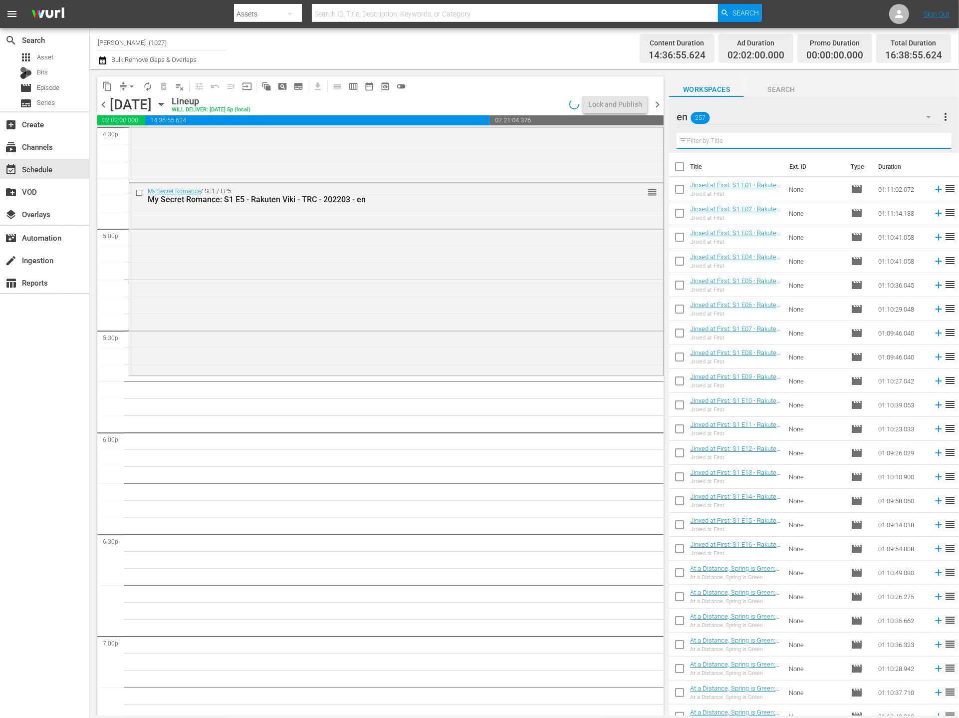
click at [834, 140] on input "text" at bounding box center [814, 141] width 275 height 16
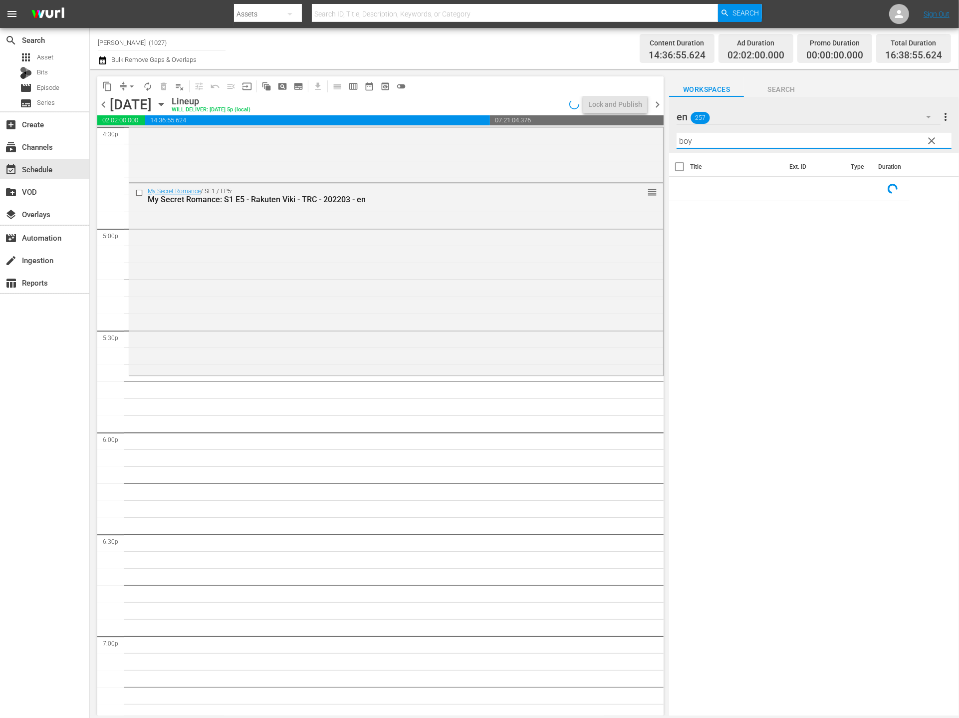
type input "boys"
type input "f"
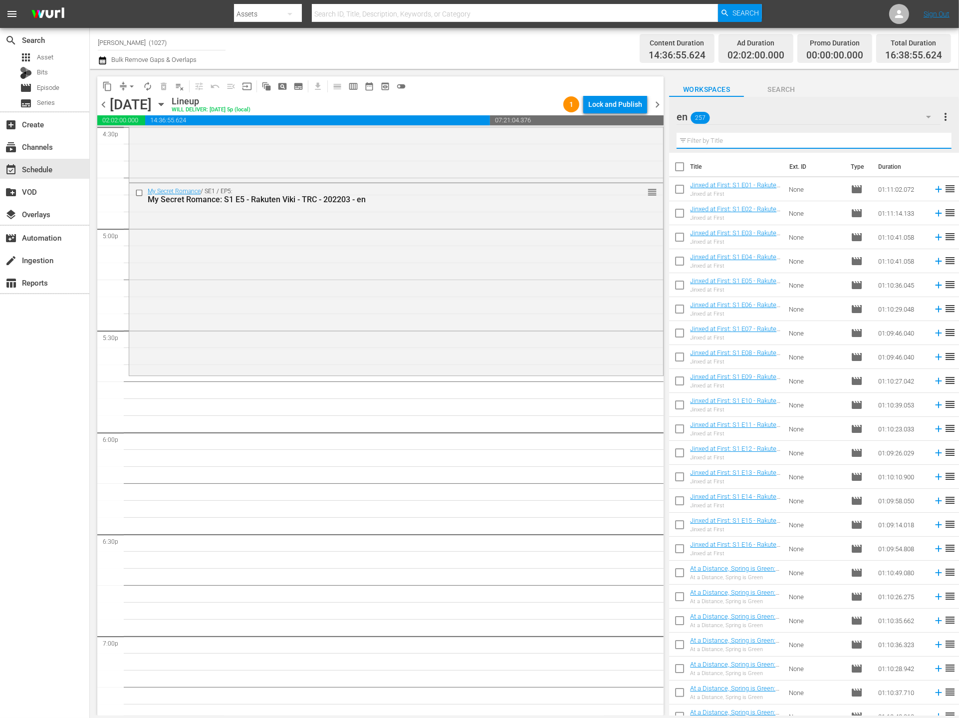
type input "f"
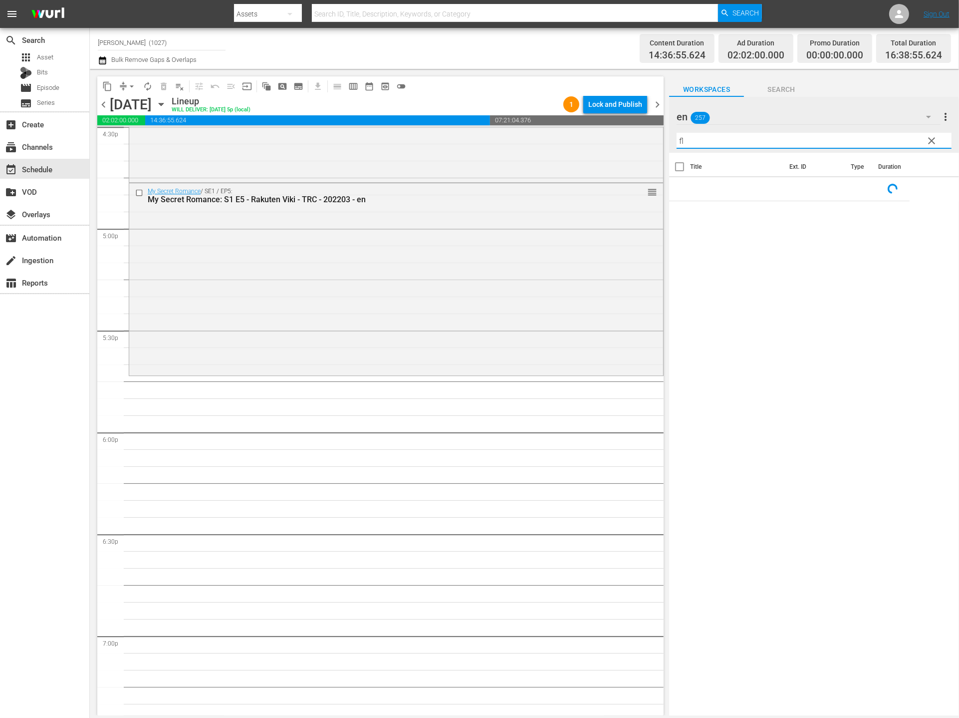
type input "f"
type input "b"
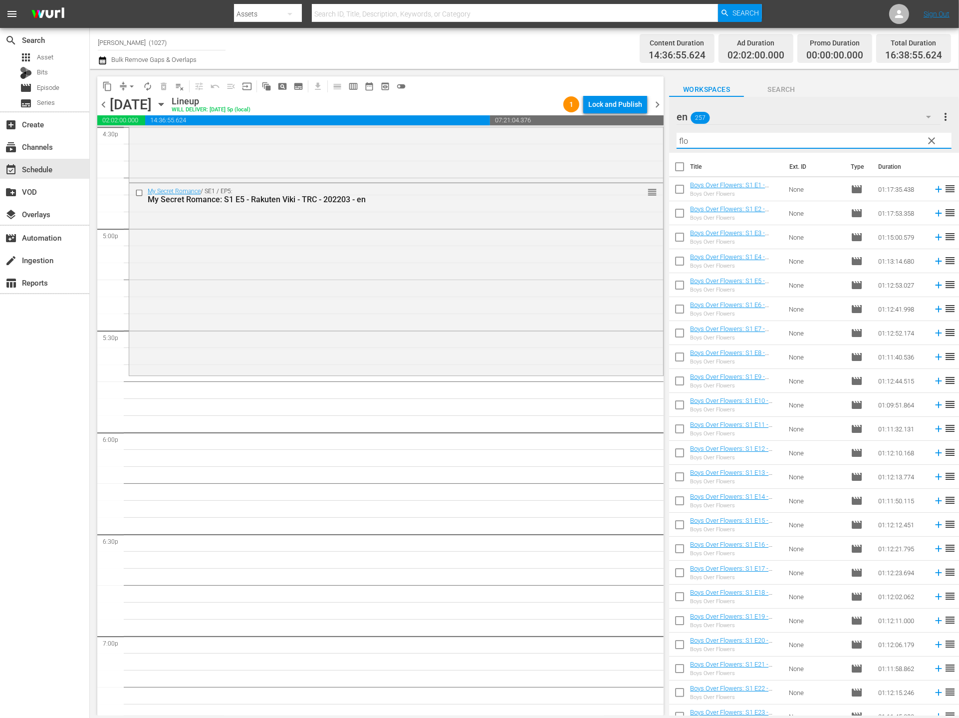
type input "flo"
click at [679, 196] on input "checkbox" at bounding box center [679, 191] width 21 height 21
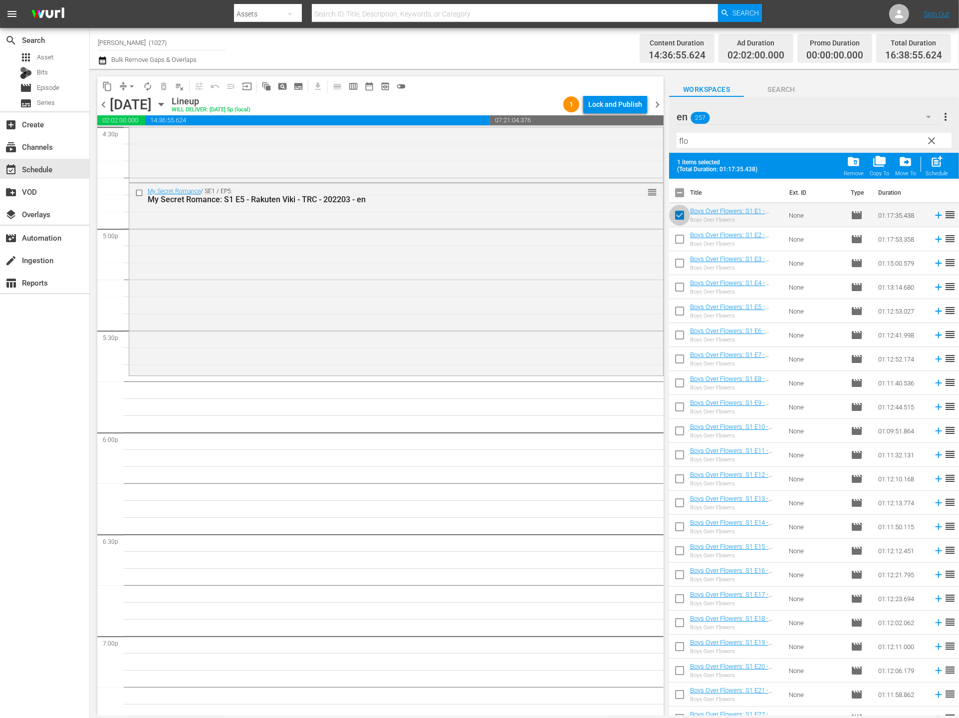
click at [678, 226] on input "checkbox" at bounding box center [679, 217] width 21 height 21
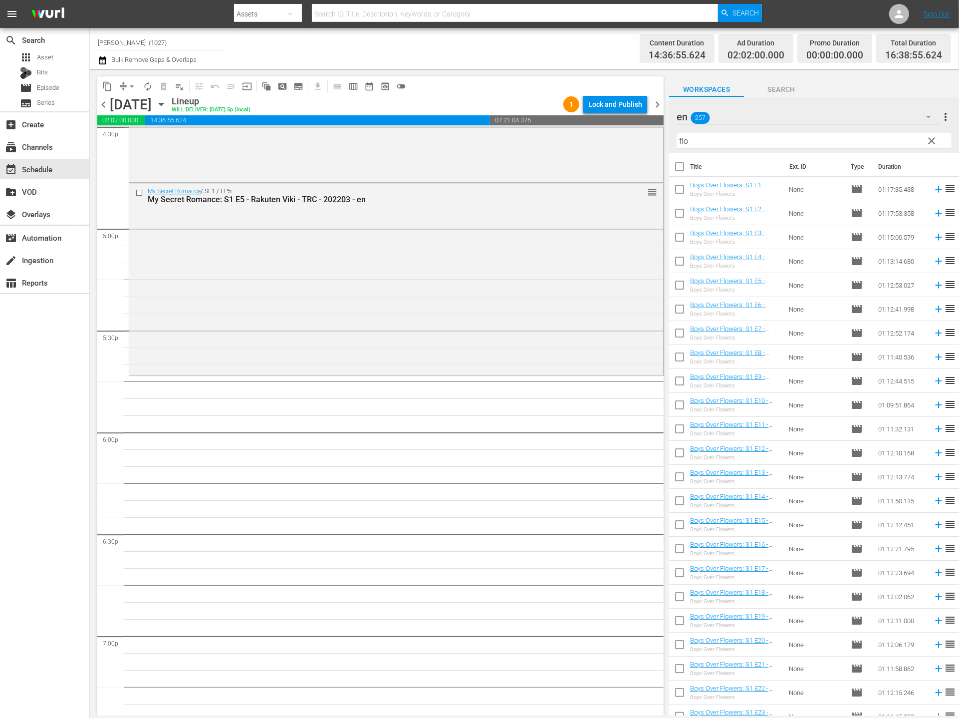
click at [681, 191] on input "checkbox" at bounding box center [679, 191] width 21 height 21
checkbox input "true"
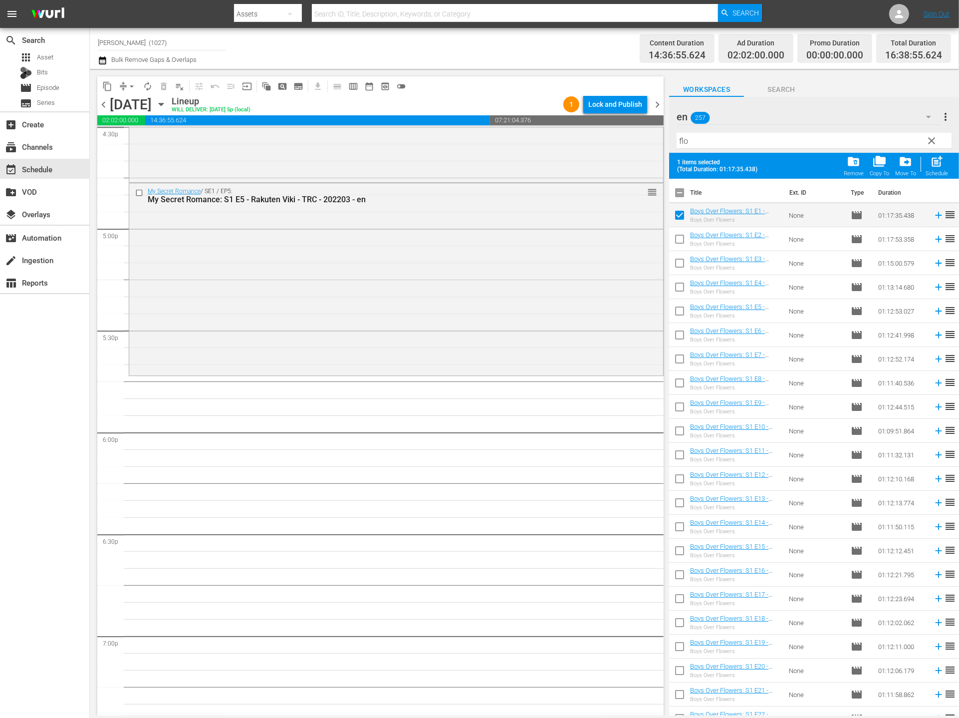
click at [678, 235] on input "checkbox" at bounding box center [679, 241] width 21 height 21
checkbox input "true"
click at [681, 267] on input "checkbox" at bounding box center [679, 265] width 21 height 21
checkbox input "true"
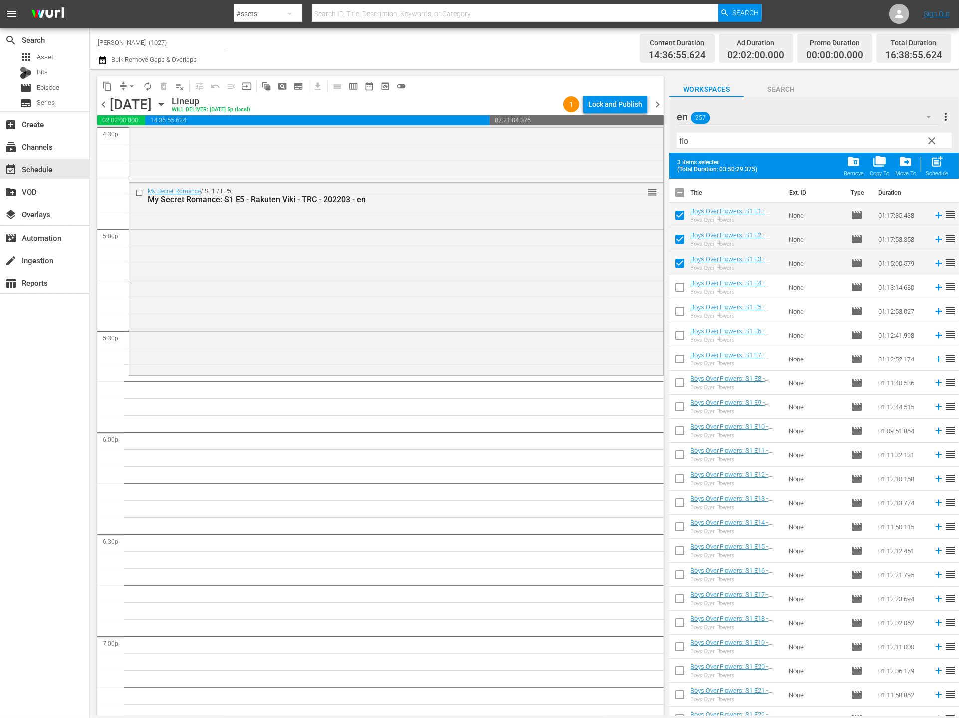
click at [680, 286] on input "checkbox" at bounding box center [679, 289] width 21 height 21
checkbox input "true"
click at [681, 311] on input "checkbox" at bounding box center [679, 312] width 21 height 21
checkbox input "true"
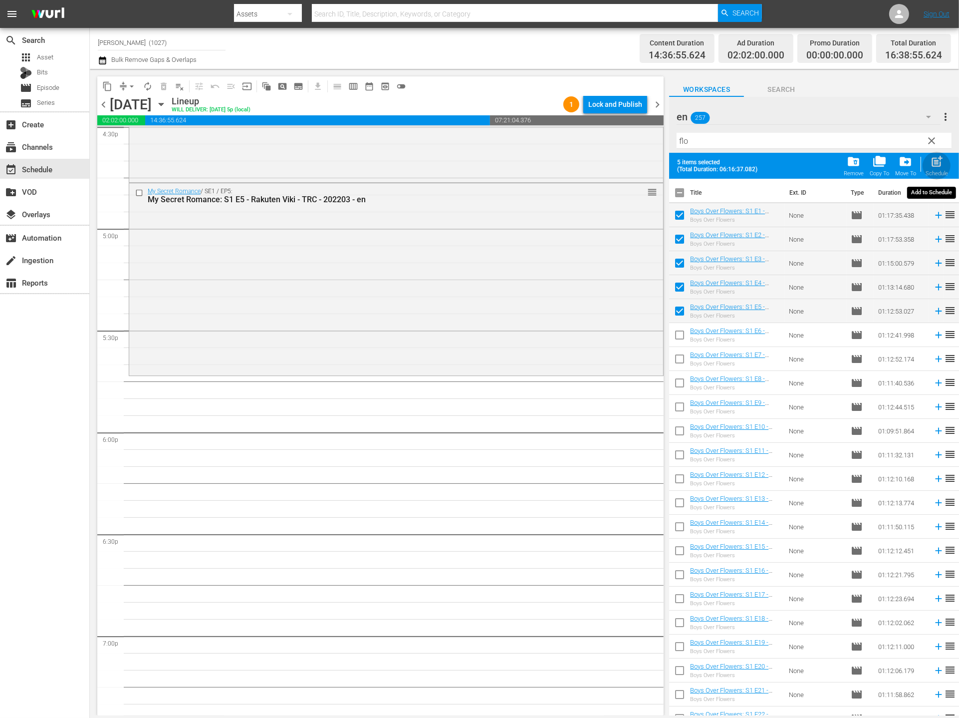
click at [877, 163] on span "post_add" at bounding box center [936, 161] width 13 height 13
checkbox input "false"
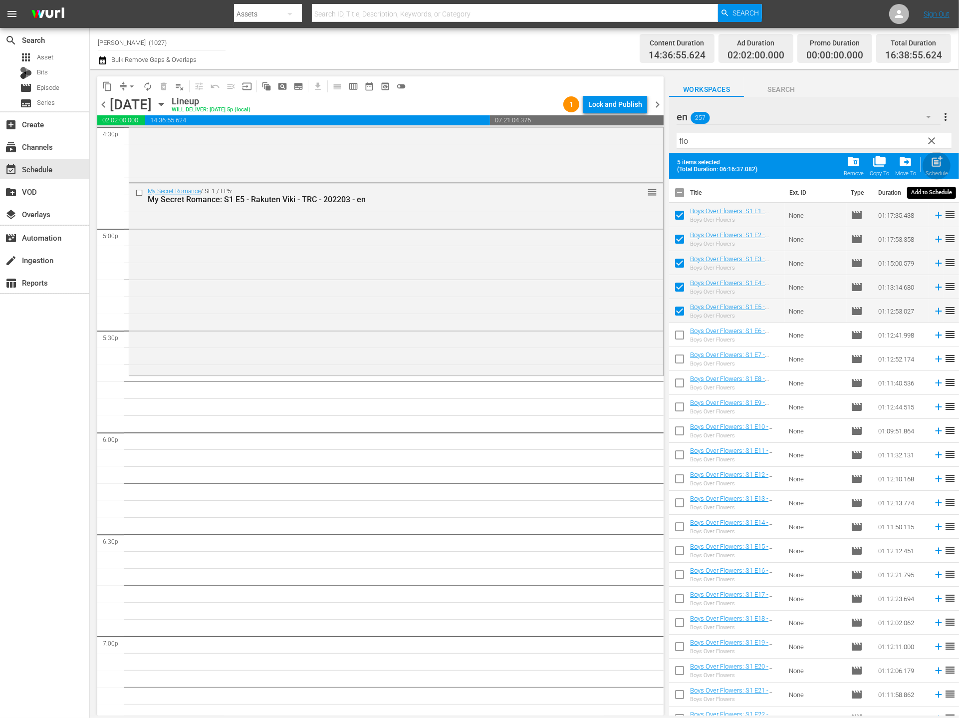
checkbox input "false"
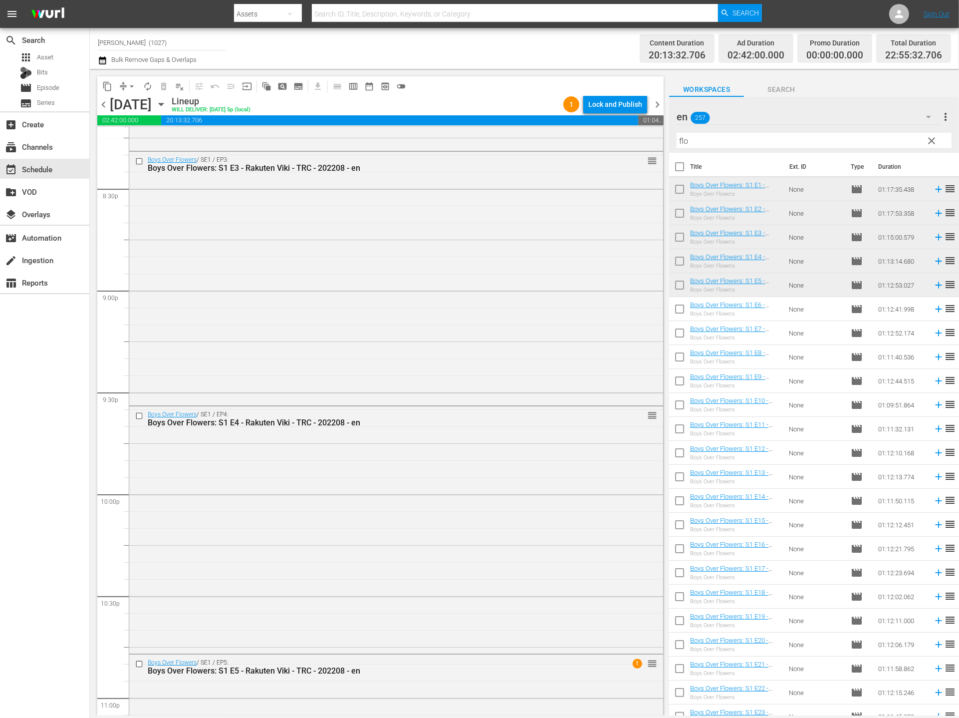
scroll to position [4299, 0]
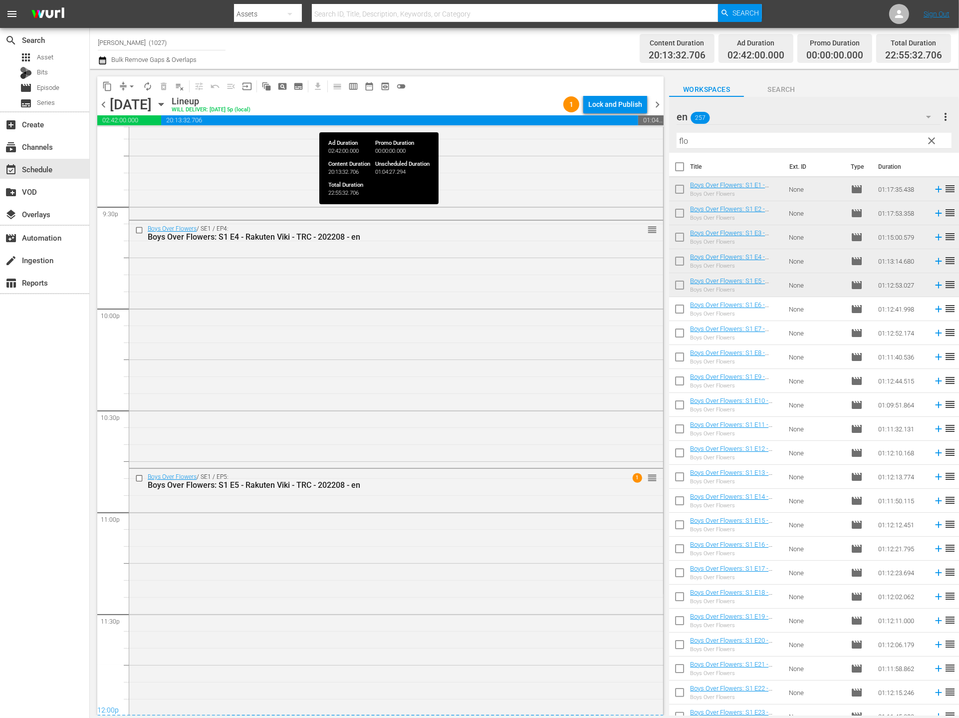
click at [615, 115] on div "chevron_left Monday, September 29th September 29th Lineup WILL DELIVER: 9/28 @ …" at bounding box center [380, 105] width 566 height 19
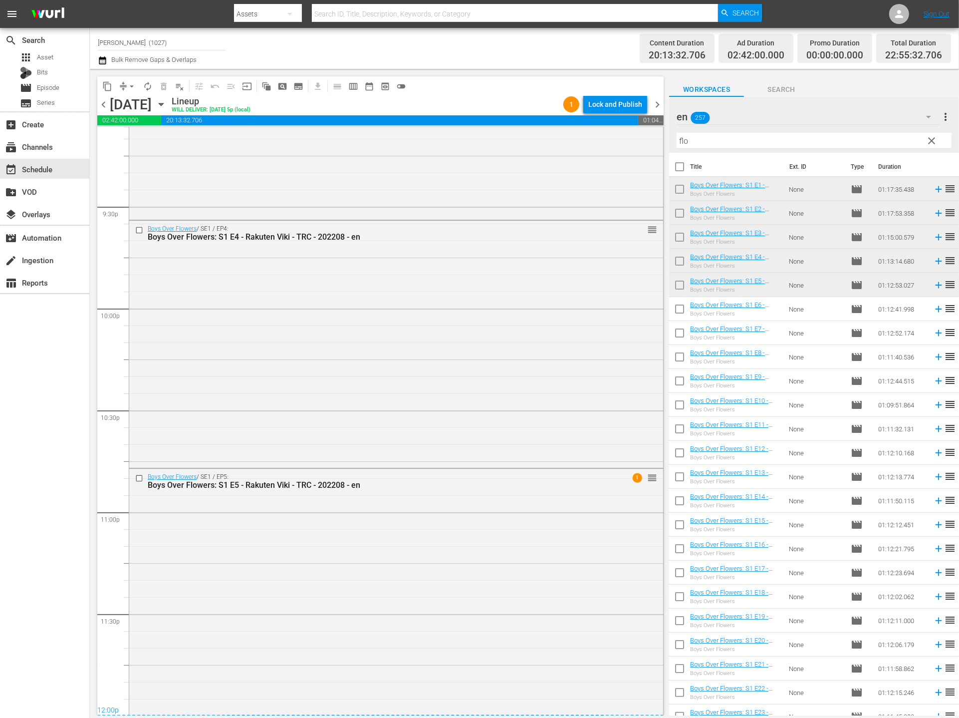
click at [619, 106] on div "Lock and Publish" at bounding box center [615, 104] width 54 height 18
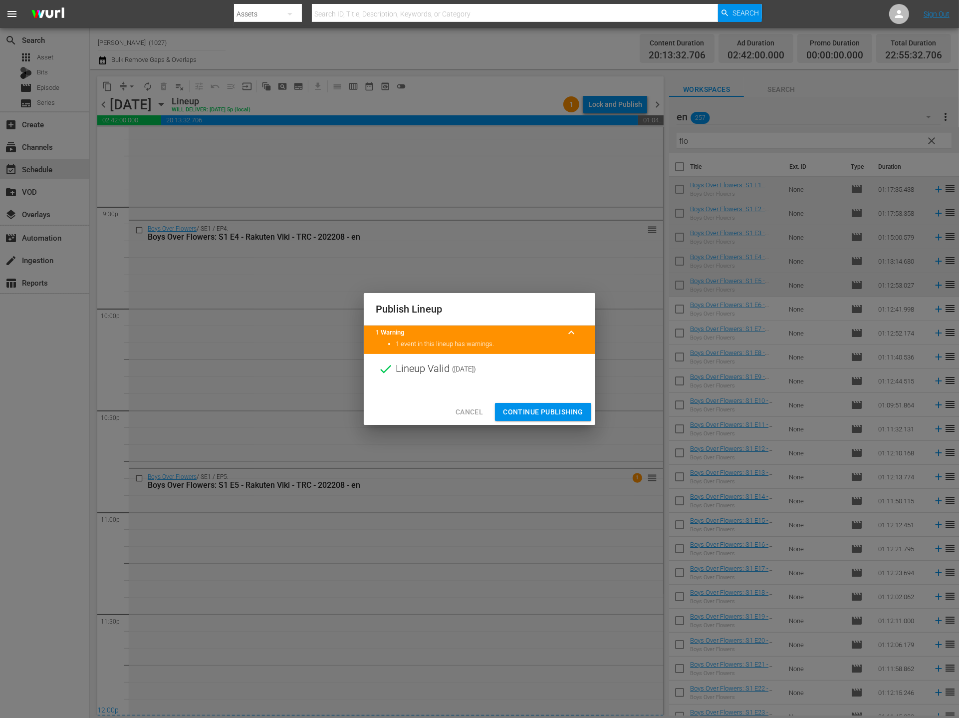
click at [553, 416] on span "Continue Publishing" at bounding box center [543, 412] width 80 height 12
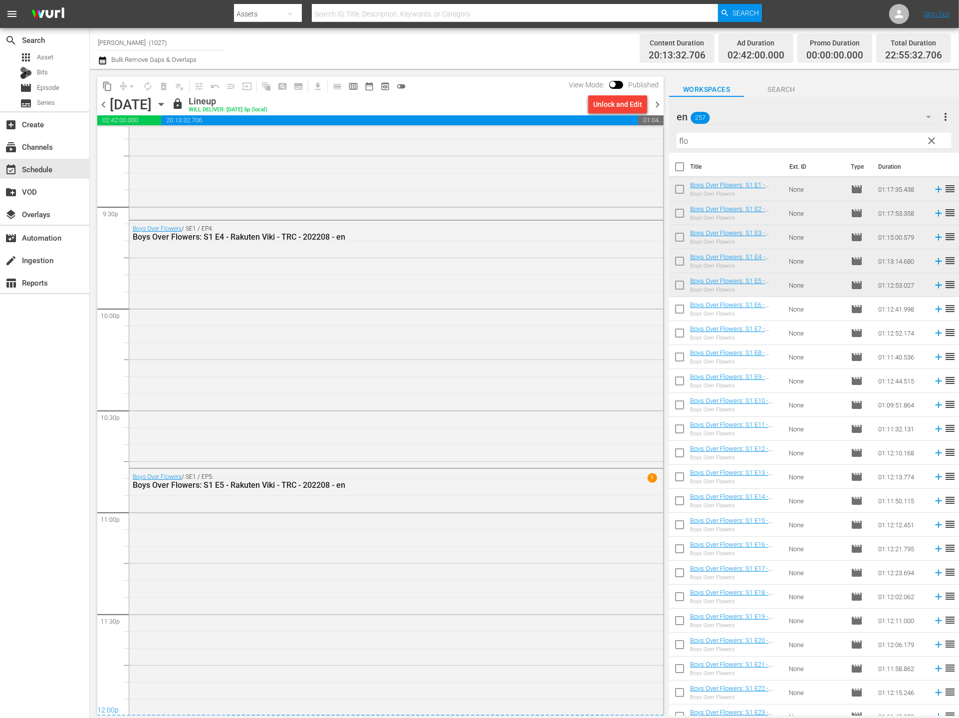
click at [658, 103] on span "chevron_right" at bounding box center [657, 104] width 12 height 12
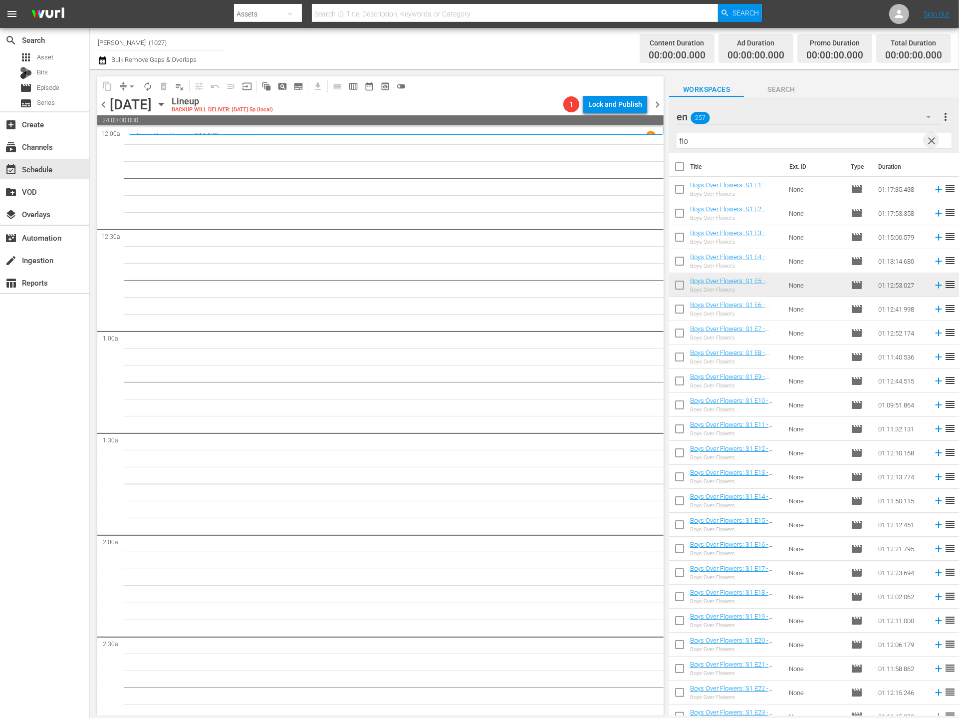
click at [877, 142] on span "clear" at bounding box center [932, 141] width 12 height 12
click at [877, 117] on div "en 257" at bounding box center [809, 117] width 264 height 28
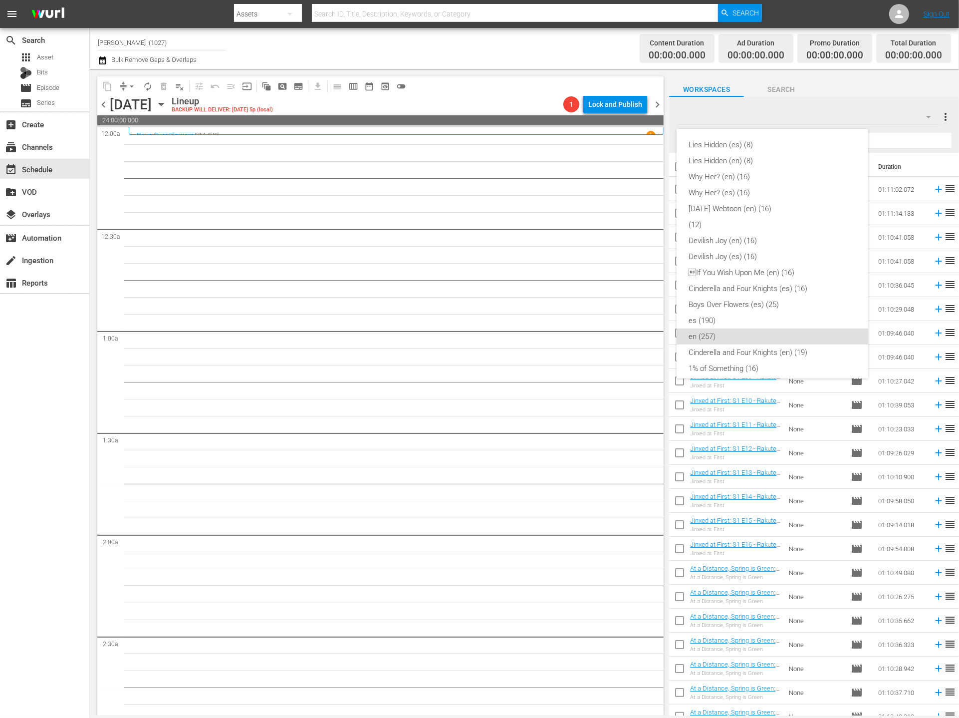
scroll to position [245, 0]
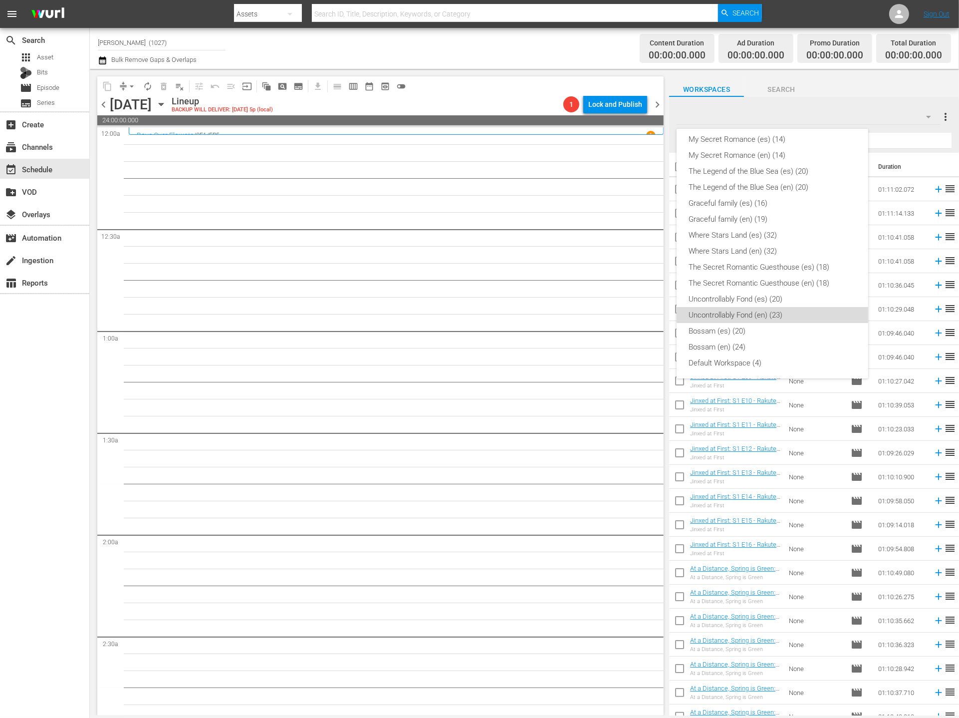
click at [777, 314] on div "Uncontrollably Fond (en) (23)" at bounding box center [773, 315] width 168 height 16
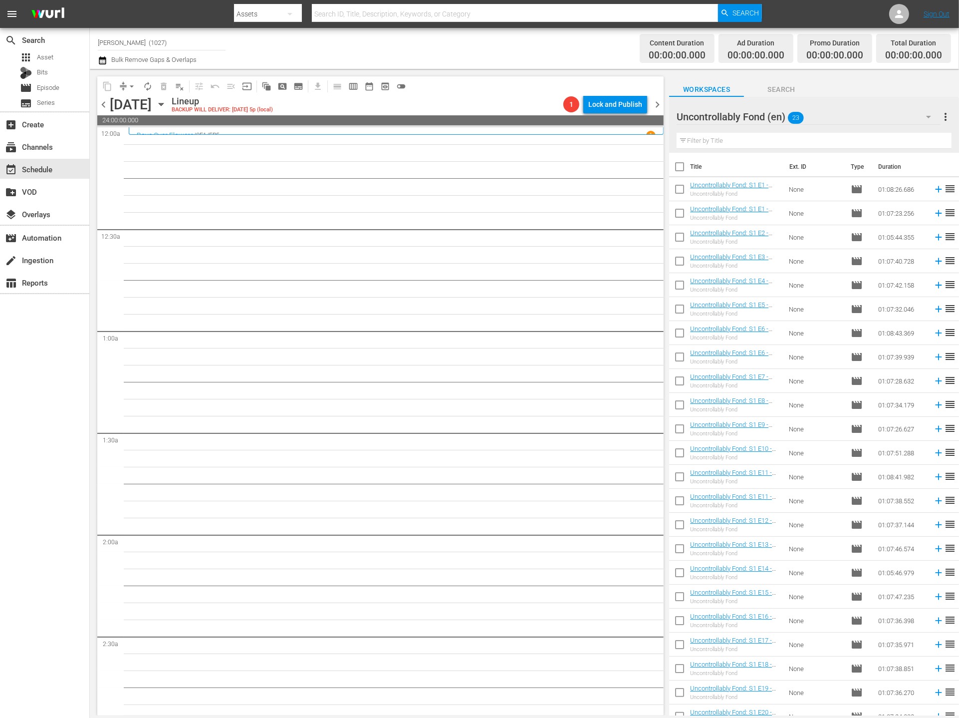
click at [675, 450] on input "checkbox" at bounding box center [679, 454] width 21 height 21
checkbox input "true"
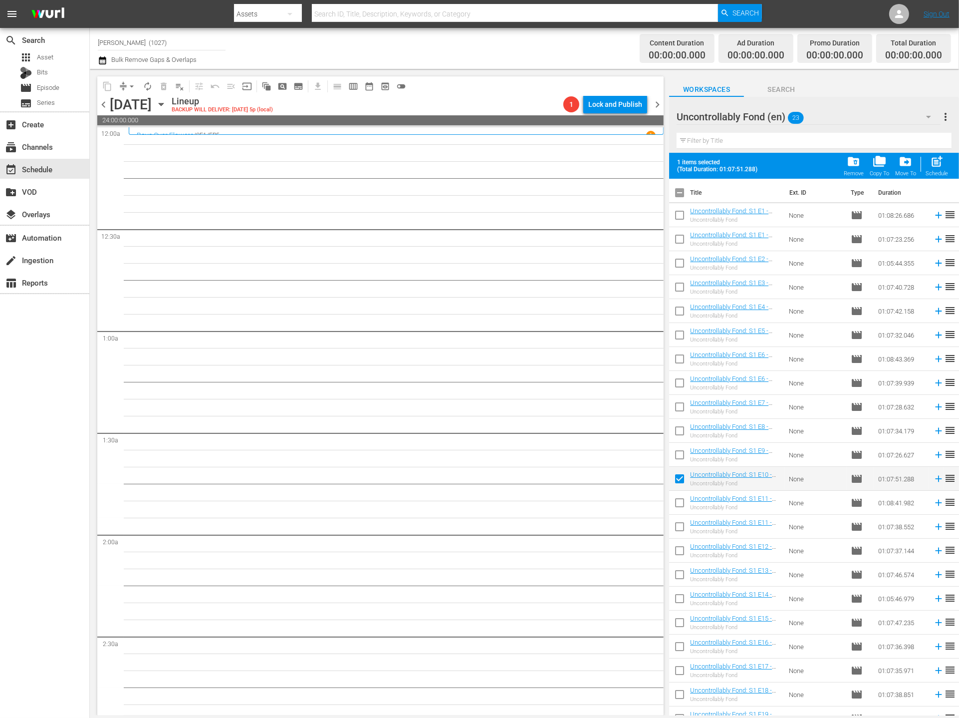
click at [685, 504] on input "checkbox" at bounding box center [679, 504] width 21 height 21
checkbox input "true"
click at [678, 556] on input "checkbox" at bounding box center [679, 552] width 21 height 21
checkbox input "true"
click at [674, 573] on input "checkbox" at bounding box center [679, 576] width 21 height 21
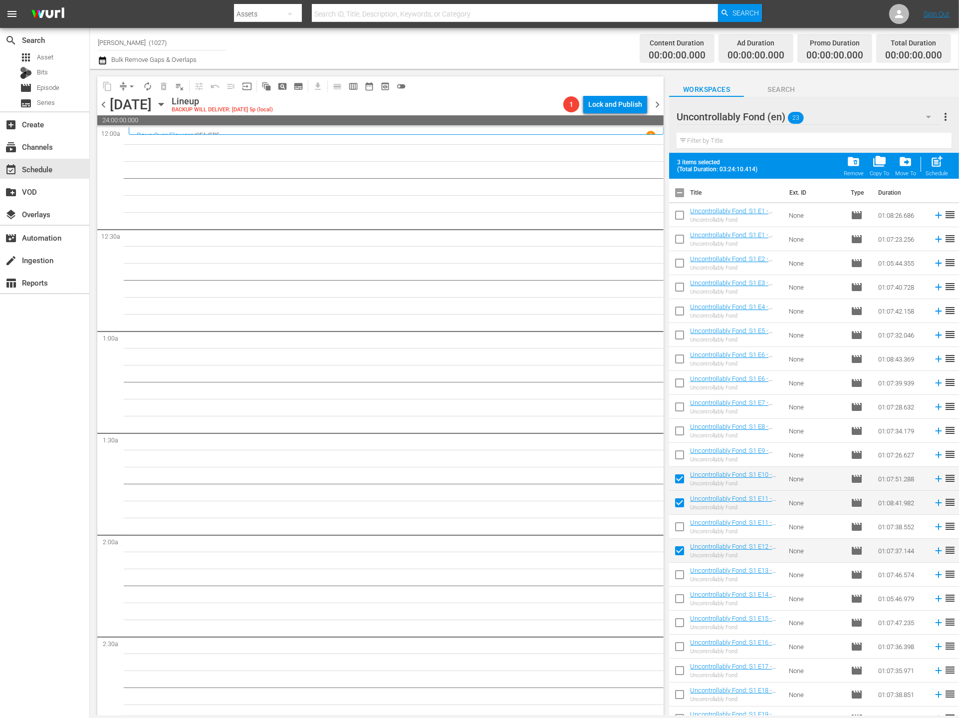
checkbox input "true"
click at [877, 159] on span "post_add" at bounding box center [936, 161] width 13 height 13
checkbox input "false"
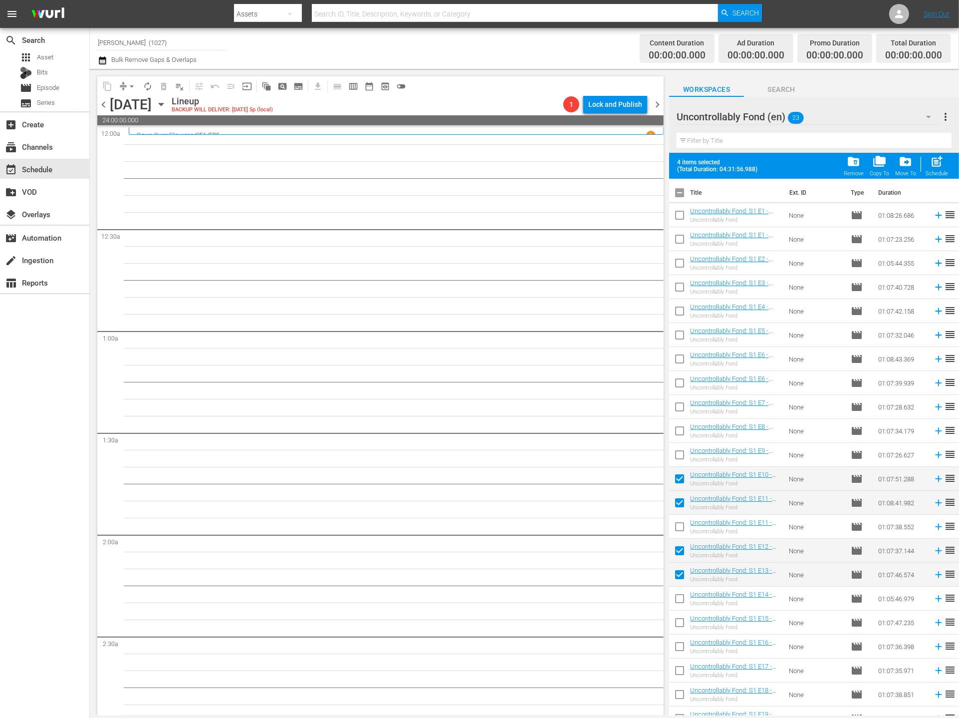
checkbox input "false"
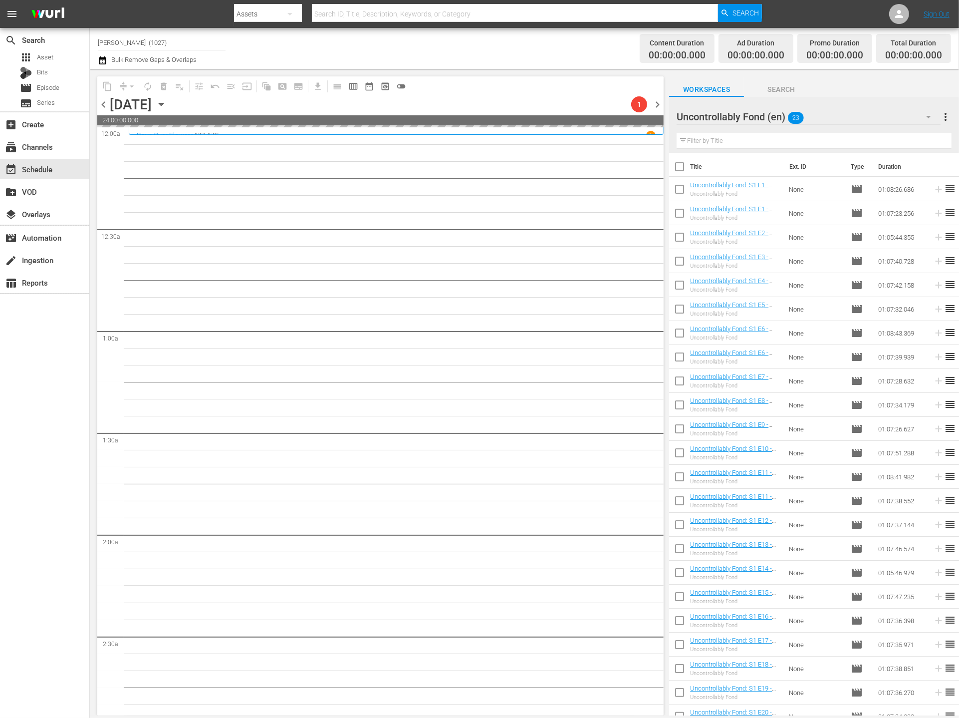
click at [877, 99] on div "Uncontrollably Fond (en) 23 Uncontrollably Fond (en) more_vert" at bounding box center [814, 113] width 275 height 32
click at [877, 110] on div "Uncontrollably Fond (en) 23" at bounding box center [809, 117] width 264 height 28
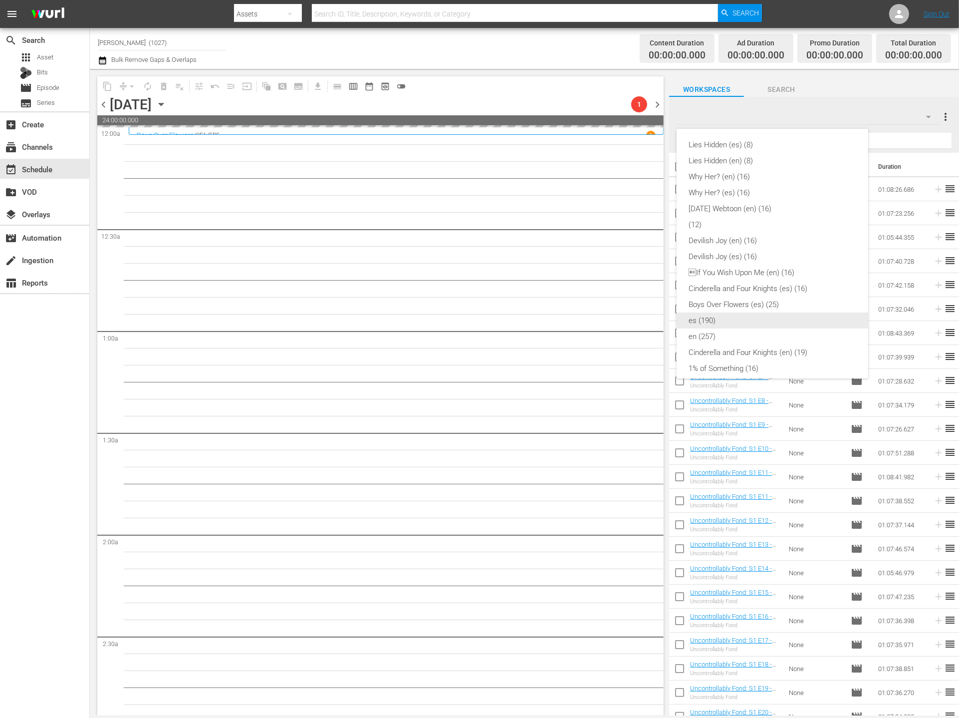
scroll to position [13, 0]
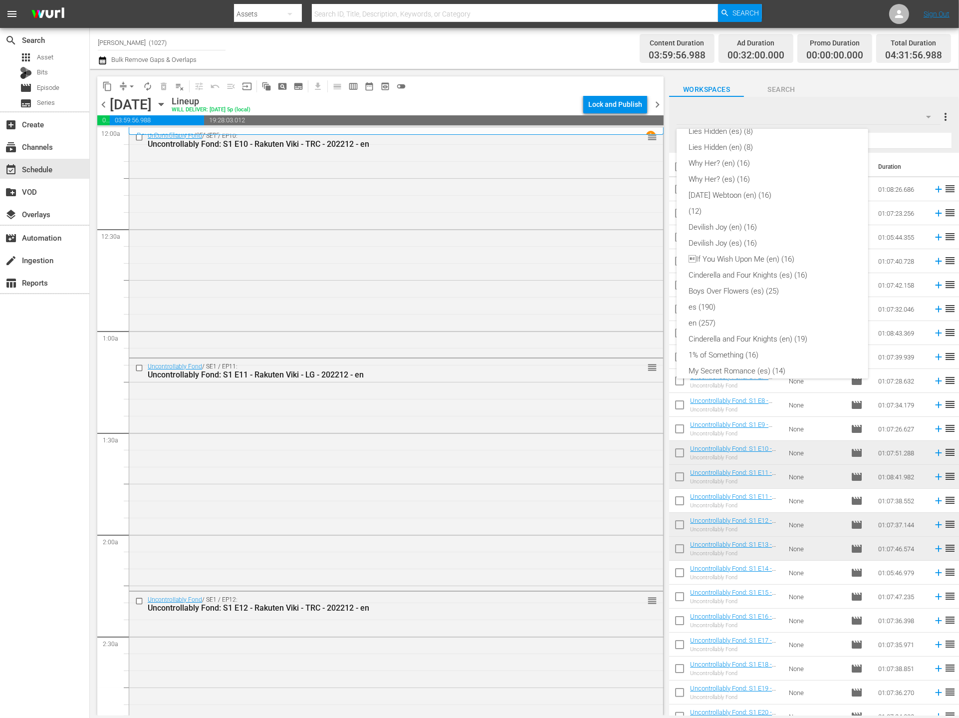
click at [451, 490] on div "Lies Hidden (es) (8) Lies Hidden (en) (8) Why Her? (en) (16) Why Her? (es) (16)…" at bounding box center [479, 359] width 959 height 718
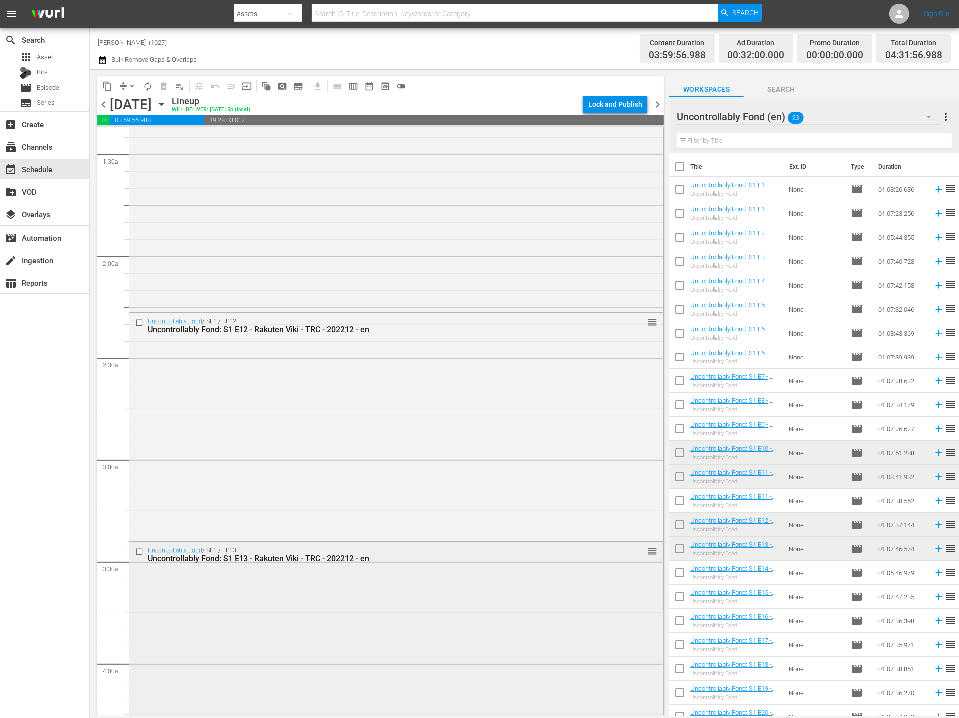
scroll to position [527, 0]
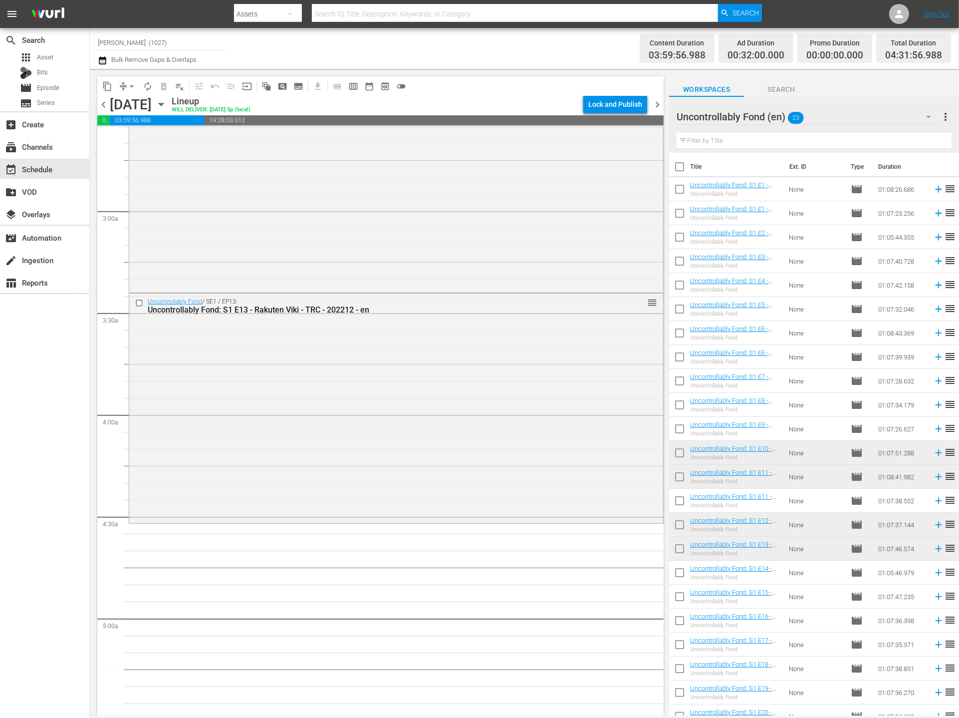
click at [877, 111] on div "Uncontrollably Fond (en) 23" at bounding box center [809, 117] width 264 height 28
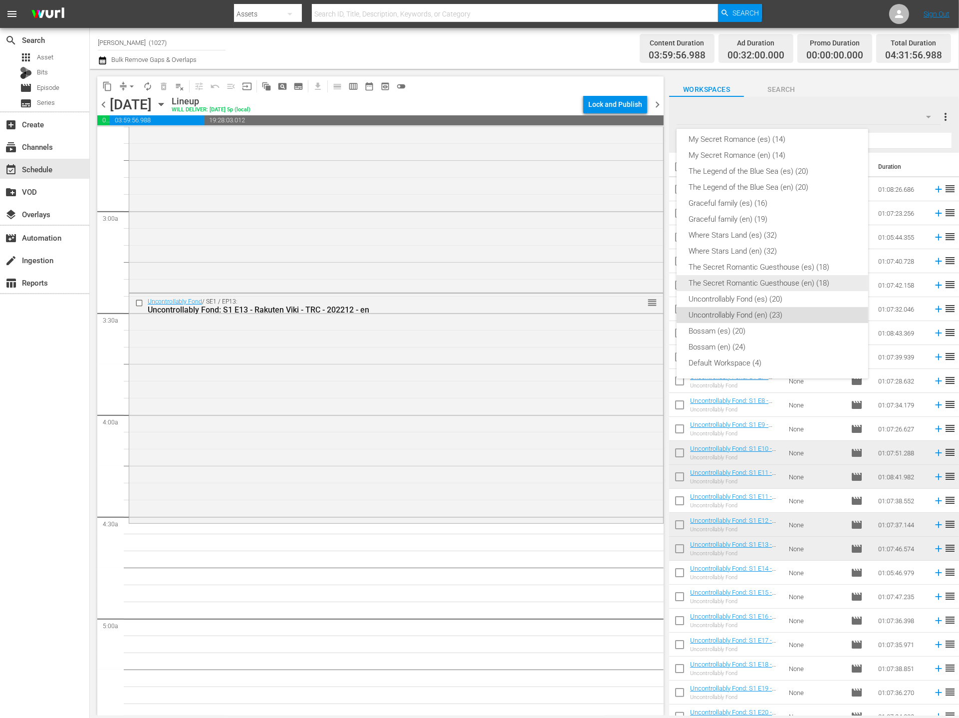
scroll to position [0, 0]
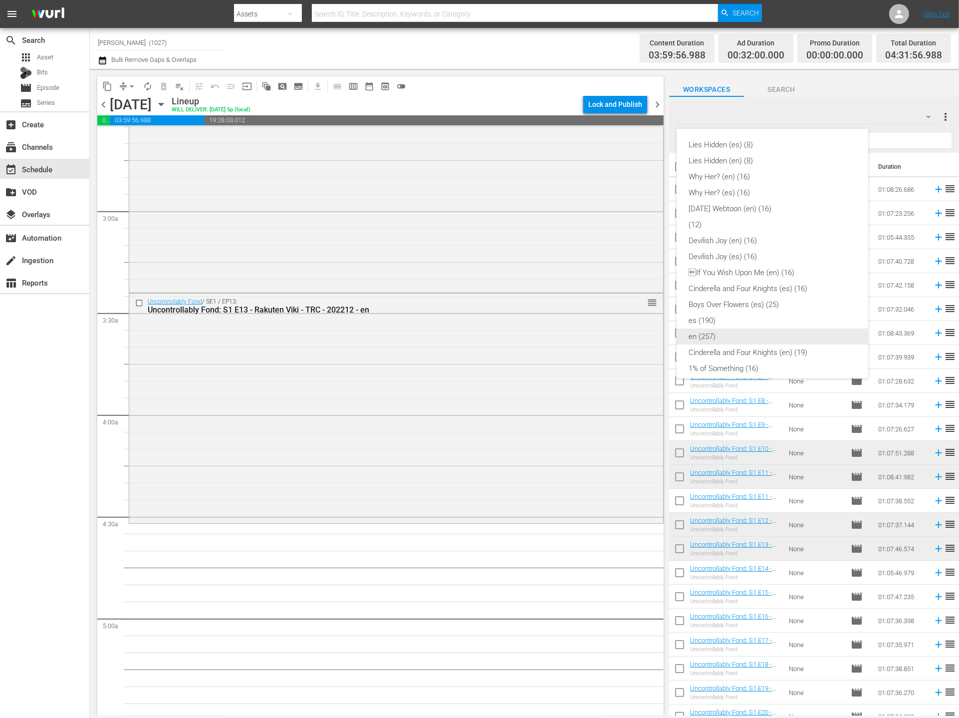
click at [743, 333] on div "en (257)" at bounding box center [773, 336] width 168 height 16
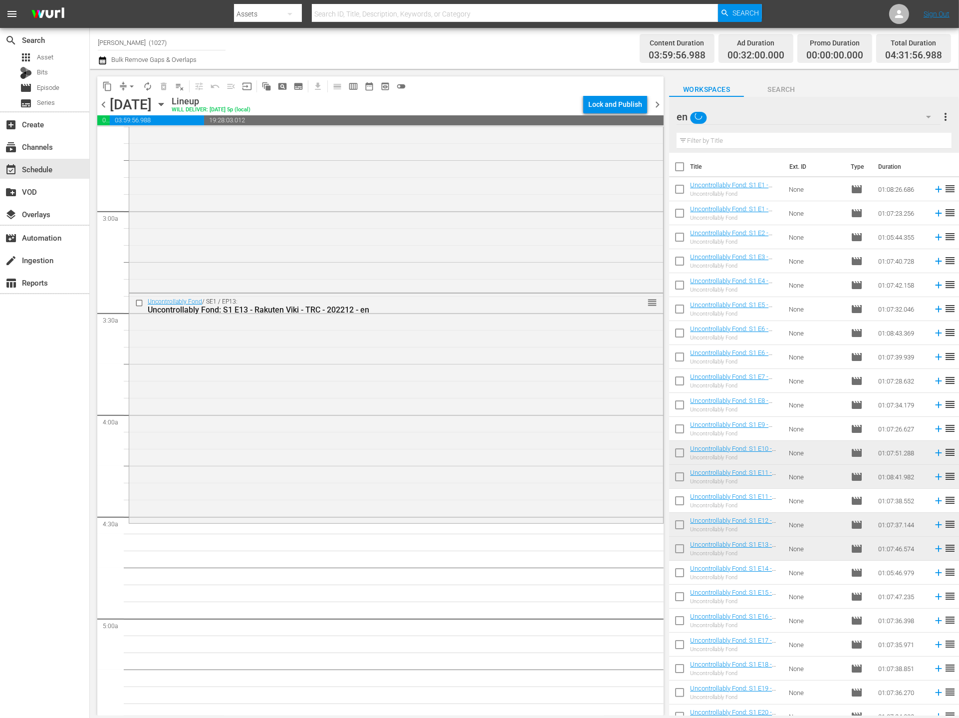
scroll to position [83, 0]
click at [762, 142] on input "text" at bounding box center [814, 141] width 275 height 16
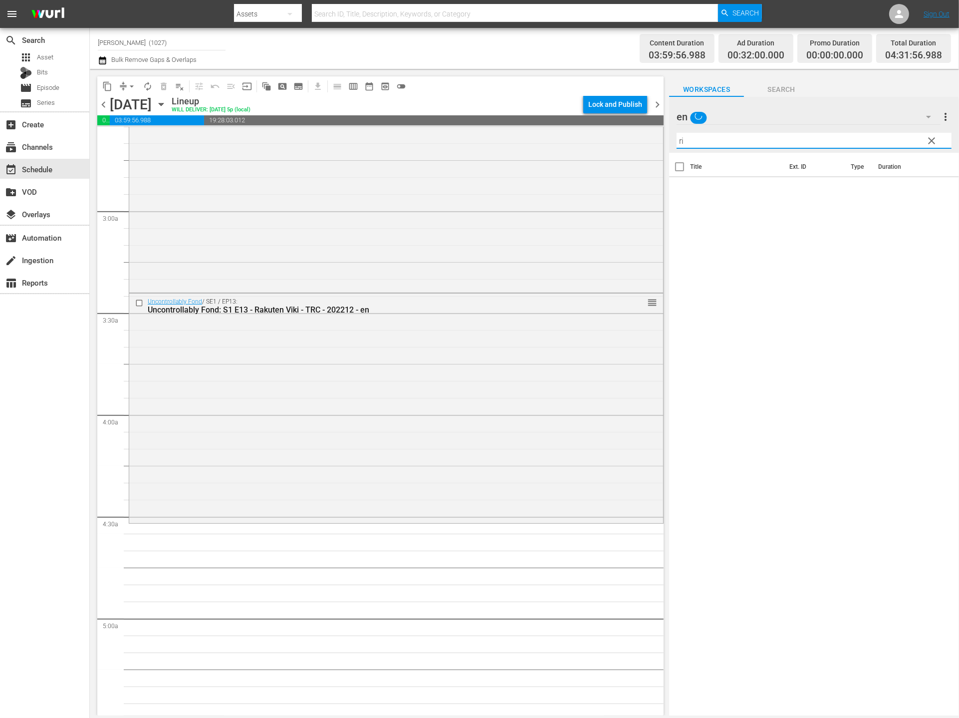
type input "r"
type input "rich"
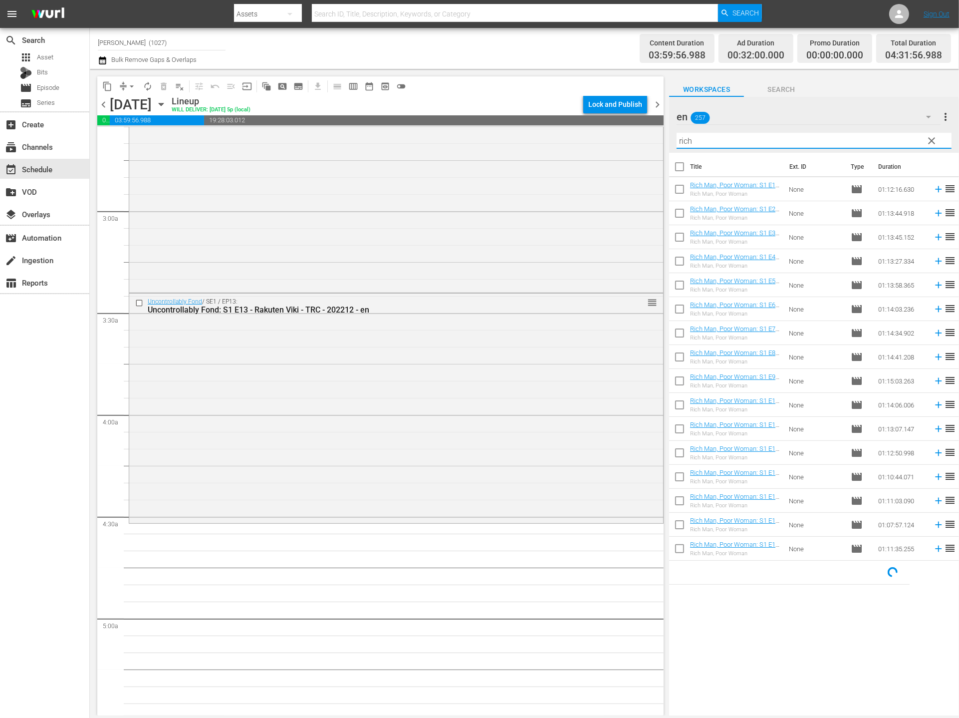
click at [676, 311] on input "checkbox" at bounding box center [679, 310] width 21 height 21
checkbox input "true"
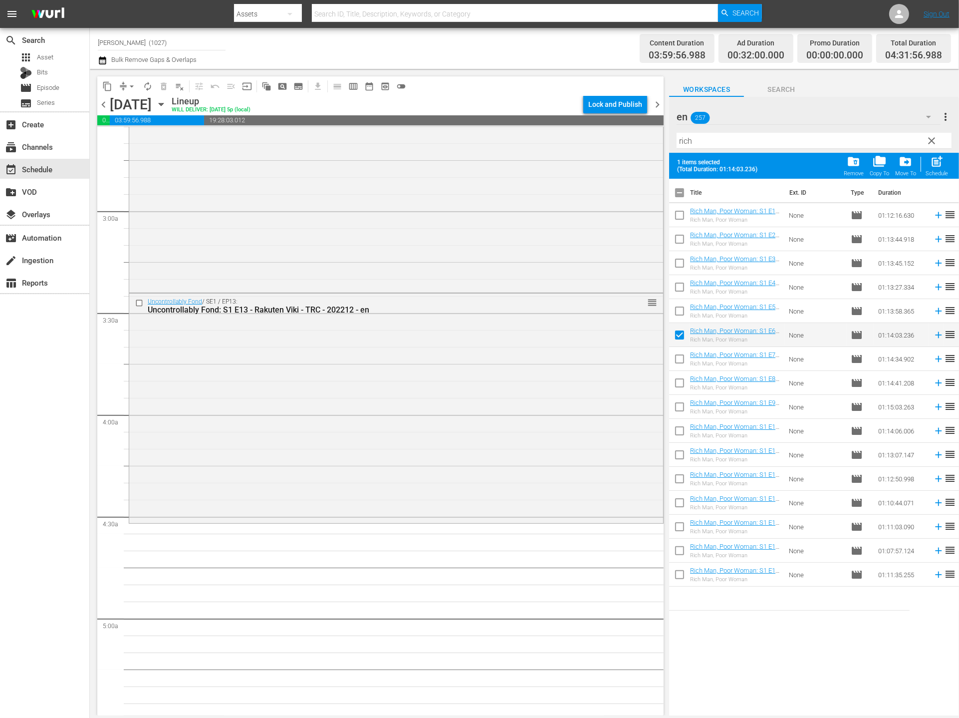
click at [675, 369] on input "checkbox" at bounding box center [679, 360] width 21 height 21
checkbox input "true"
click at [678, 384] on input "checkbox" at bounding box center [679, 384] width 21 height 21
checkbox input "true"
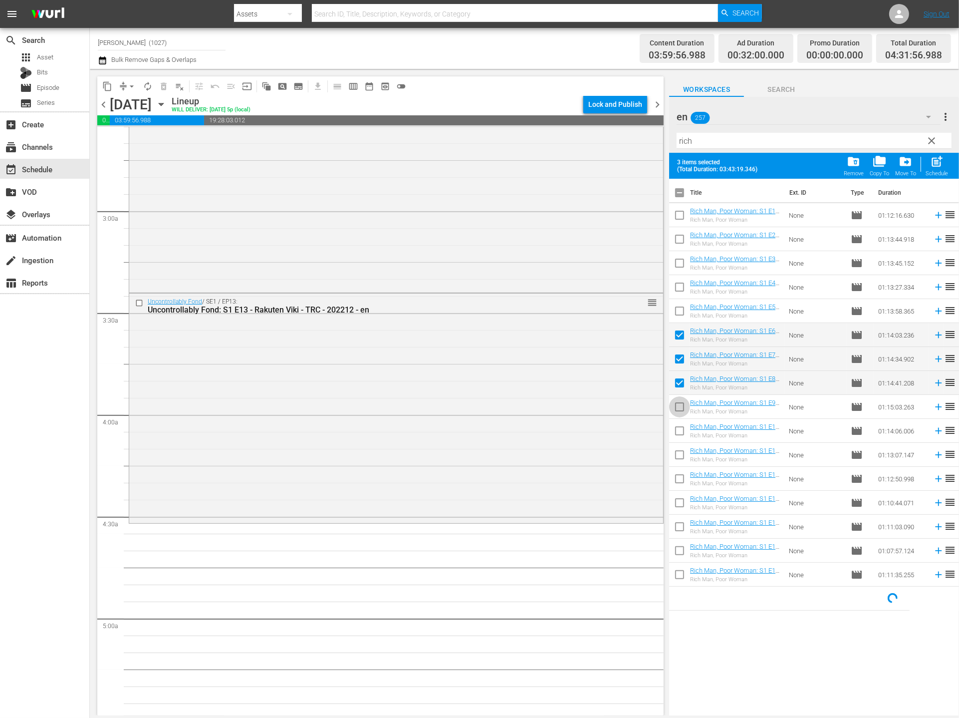
click at [682, 410] on input "checkbox" at bounding box center [679, 408] width 21 height 21
checkbox input "true"
click at [686, 435] on input "checkbox" at bounding box center [679, 432] width 21 height 21
checkbox input "true"
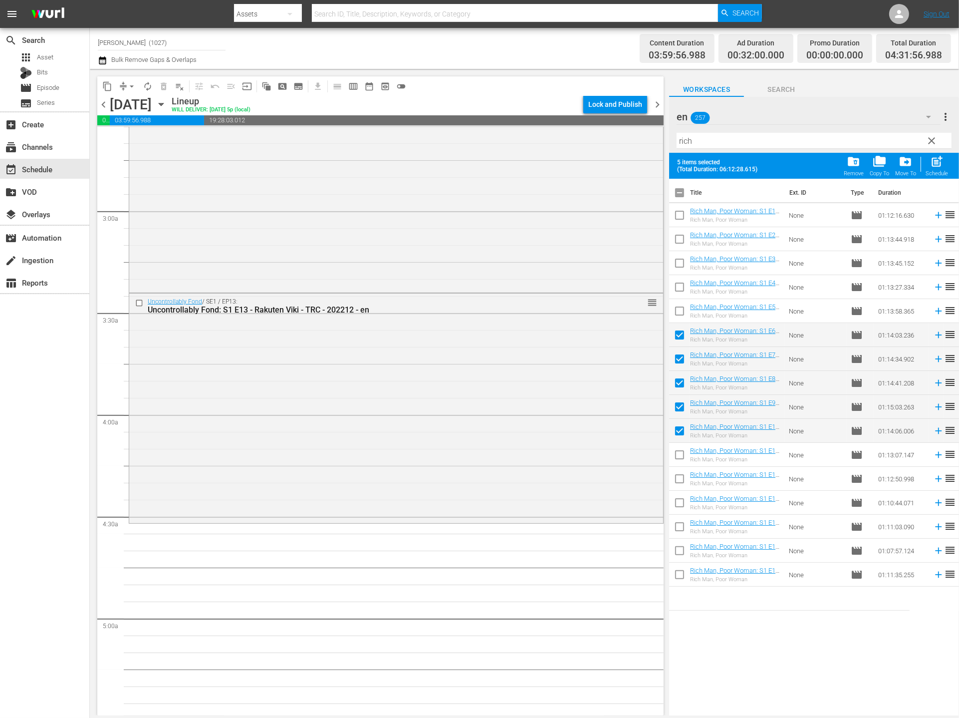
click at [682, 462] on input "checkbox" at bounding box center [679, 456] width 21 height 21
checkbox input "true"
click at [877, 164] on span "post_add" at bounding box center [936, 161] width 13 height 13
checkbox input "false"
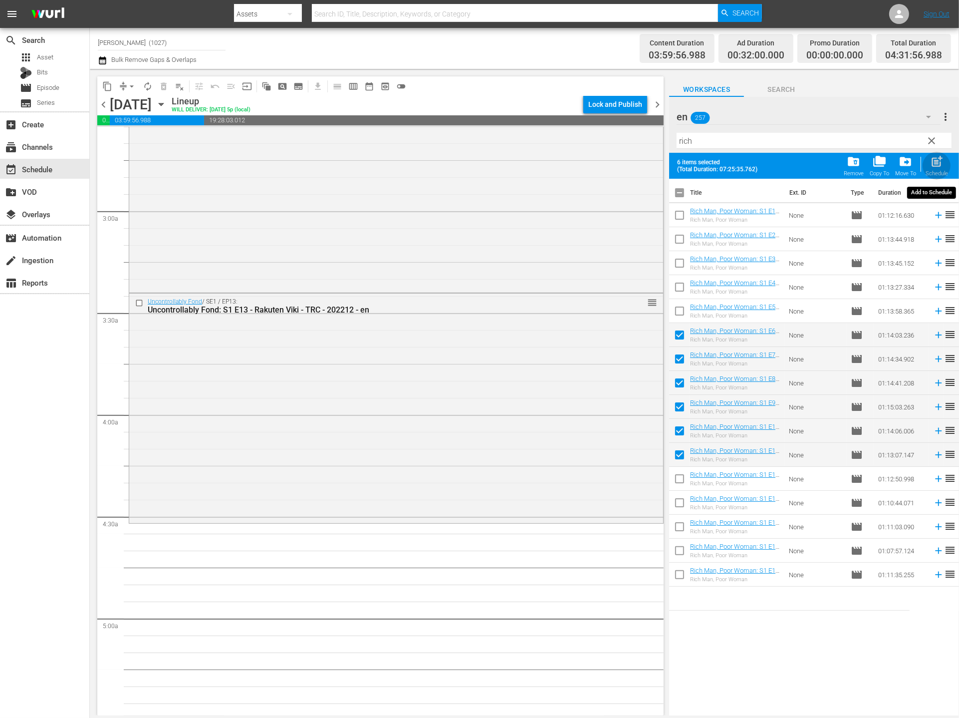
checkbox input "false"
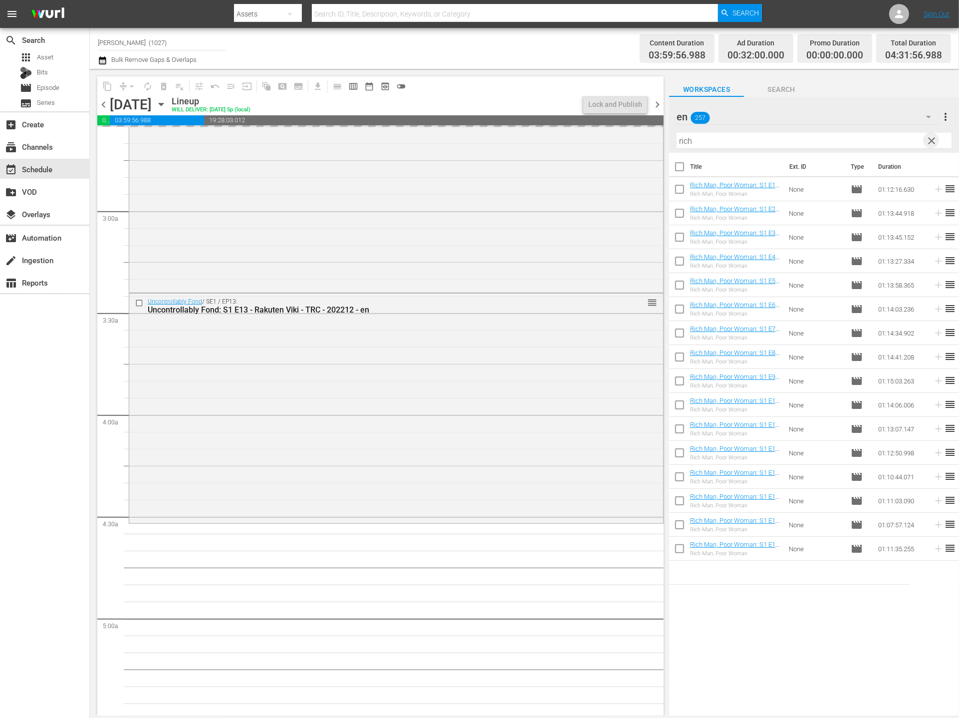
click at [877, 142] on span "clear" at bounding box center [932, 141] width 12 height 12
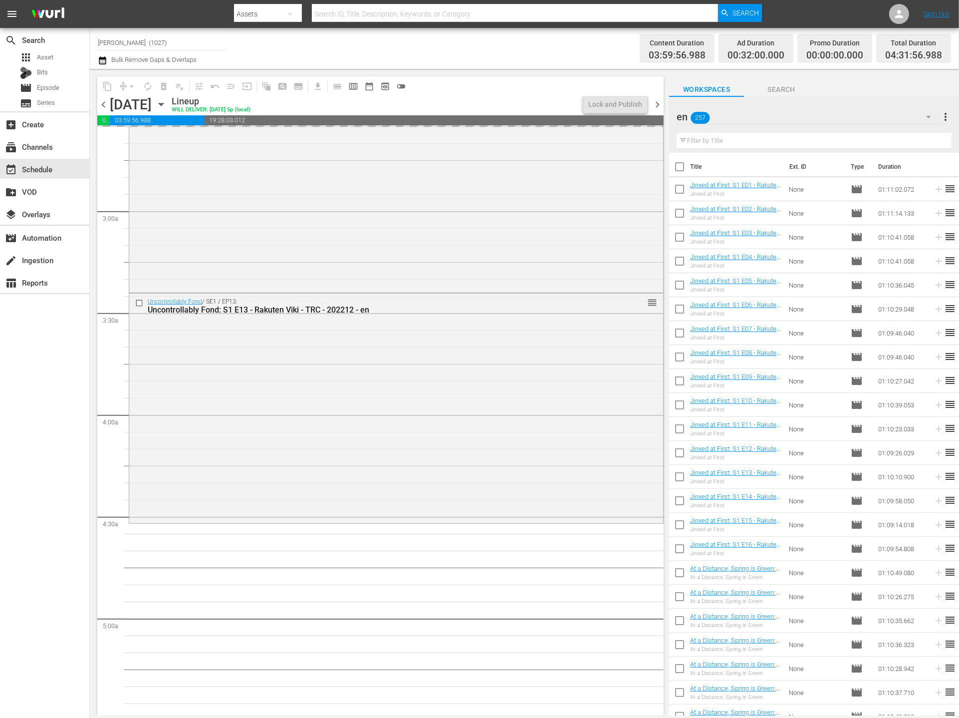
click at [877, 117] on div "en 257" at bounding box center [809, 117] width 264 height 28
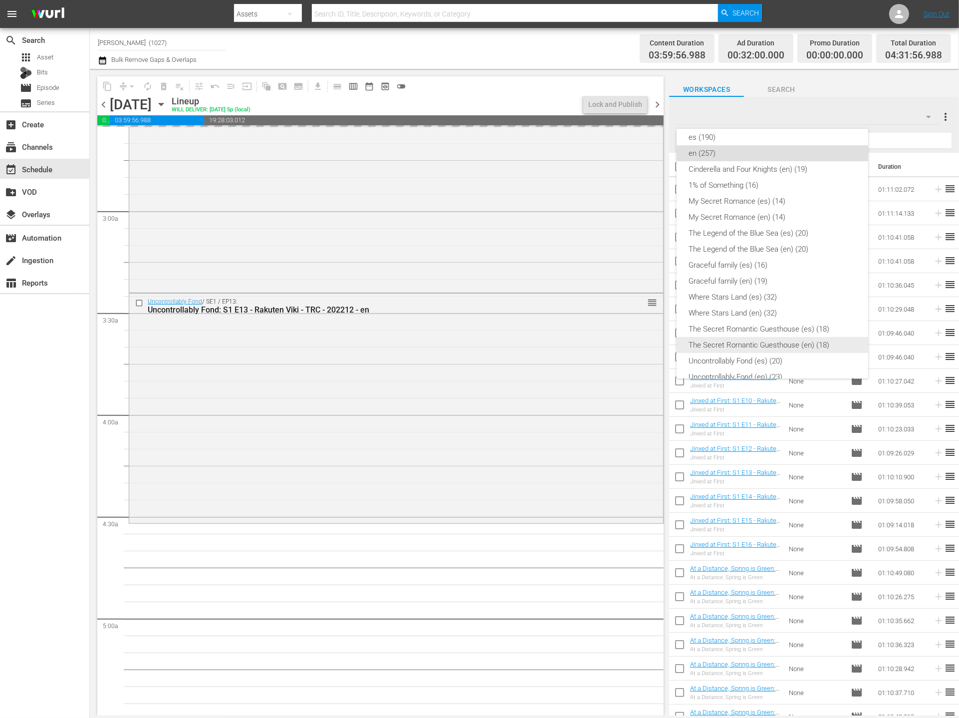
scroll to position [245, 0]
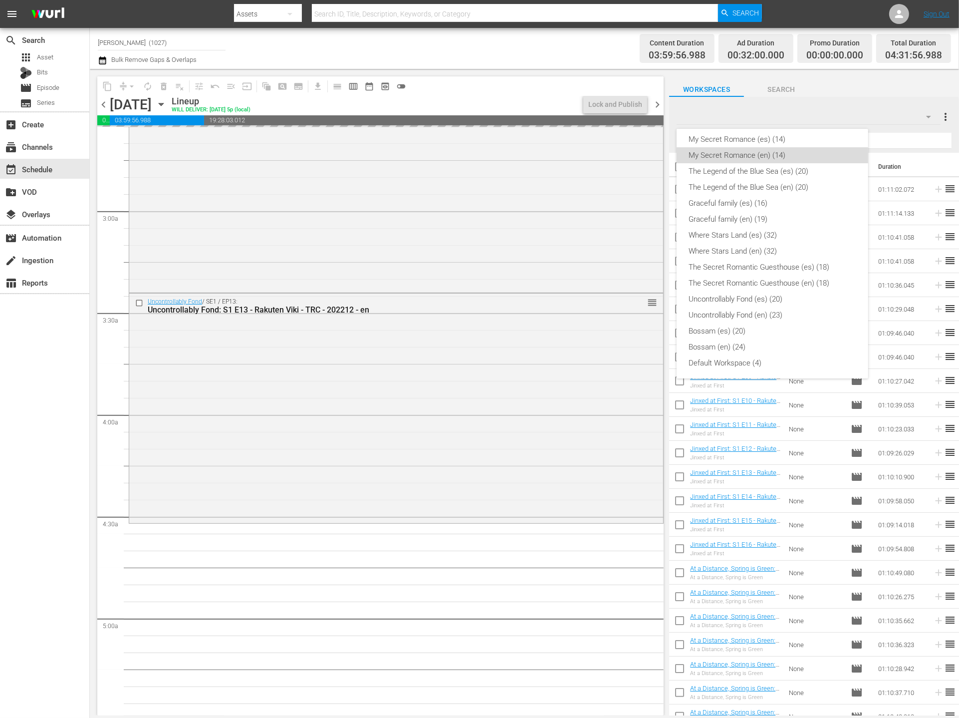
click at [818, 154] on div "My Secret Romance (en) (14)" at bounding box center [773, 155] width 168 height 16
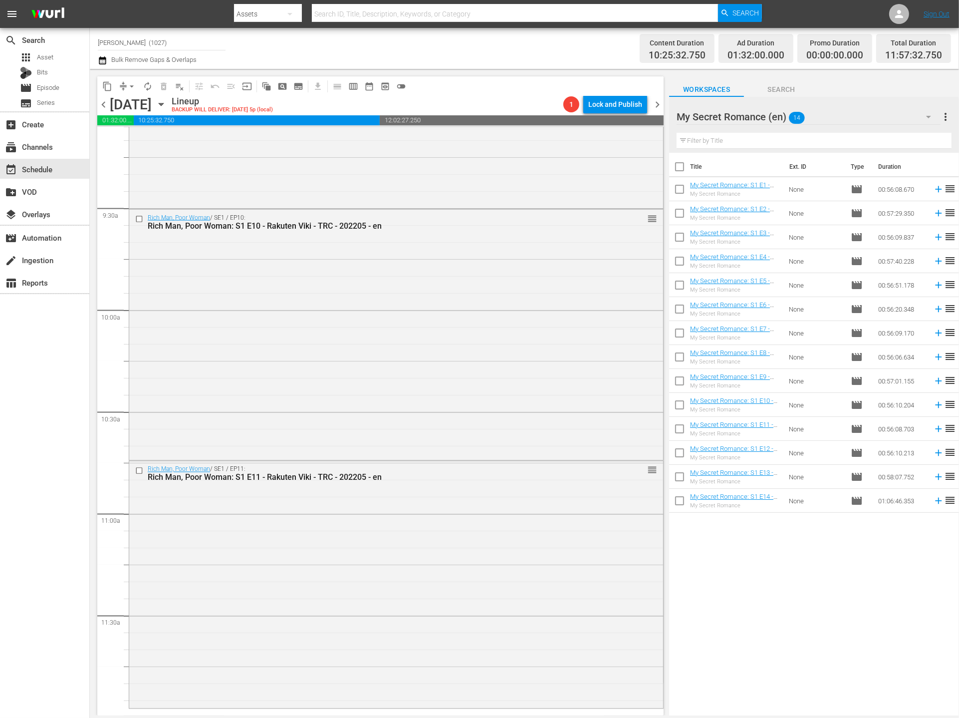
scroll to position [2146, 0]
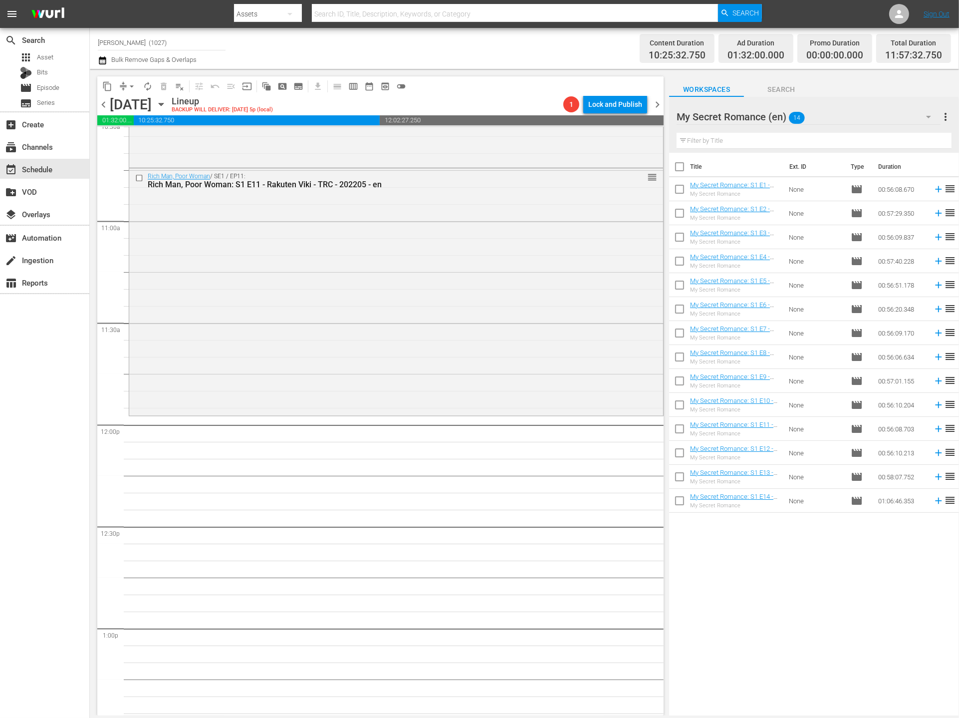
click at [684, 283] on input "checkbox" at bounding box center [679, 287] width 21 height 21
checkbox input "true"
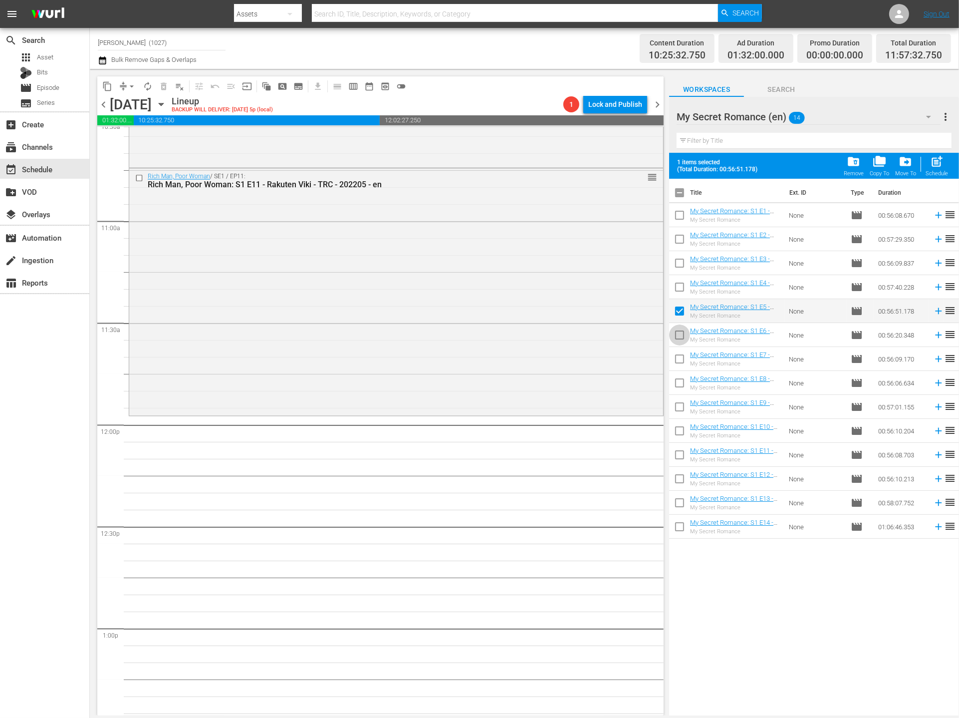
click at [679, 345] on input "checkbox" at bounding box center [679, 336] width 21 height 21
checkbox input "true"
click at [683, 373] on span at bounding box center [679, 382] width 21 height 21
click at [681, 366] on input "checkbox" at bounding box center [679, 360] width 21 height 21
checkbox input "true"
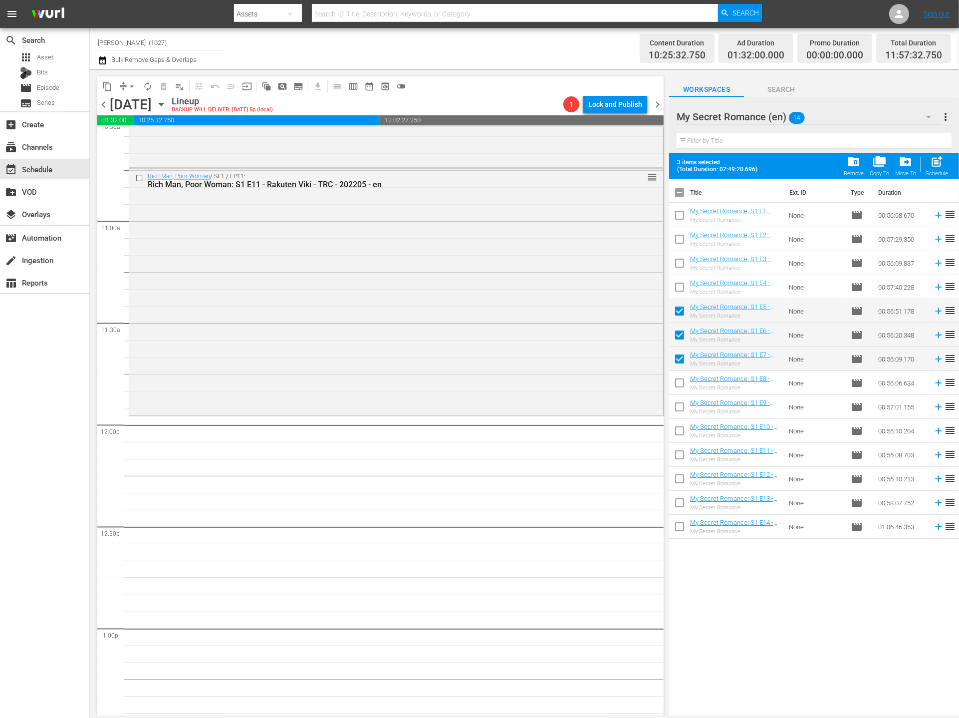
click at [679, 381] on input "checkbox" at bounding box center [679, 384] width 21 height 21
checkbox input "true"
click at [682, 407] on input "checkbox" at bounding box center [679, 408] width 21 height 21
checkbox input "true"
click at [877, 171] on div "Schedule" at bounding box center [937, 173] width 22 height 6
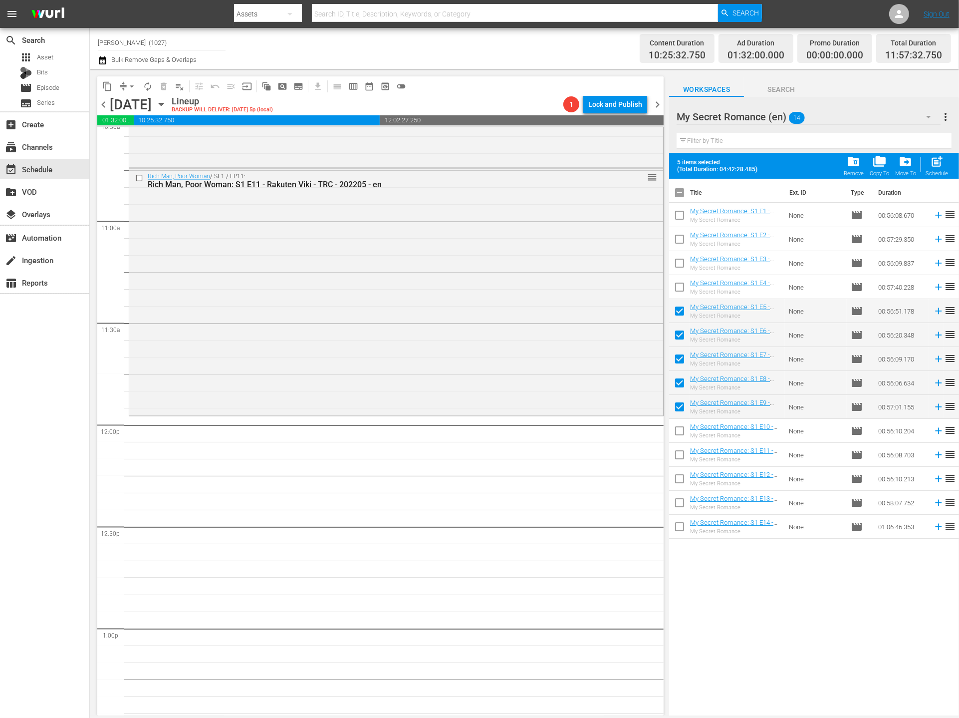
checkbox input "false"
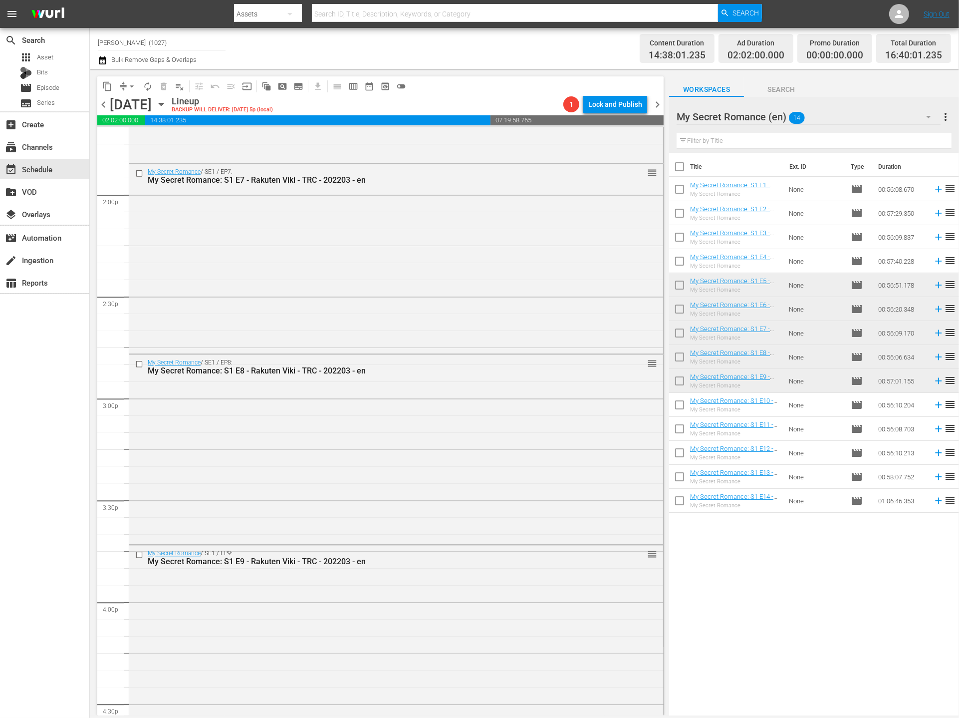
scroll to position [3069, 0]
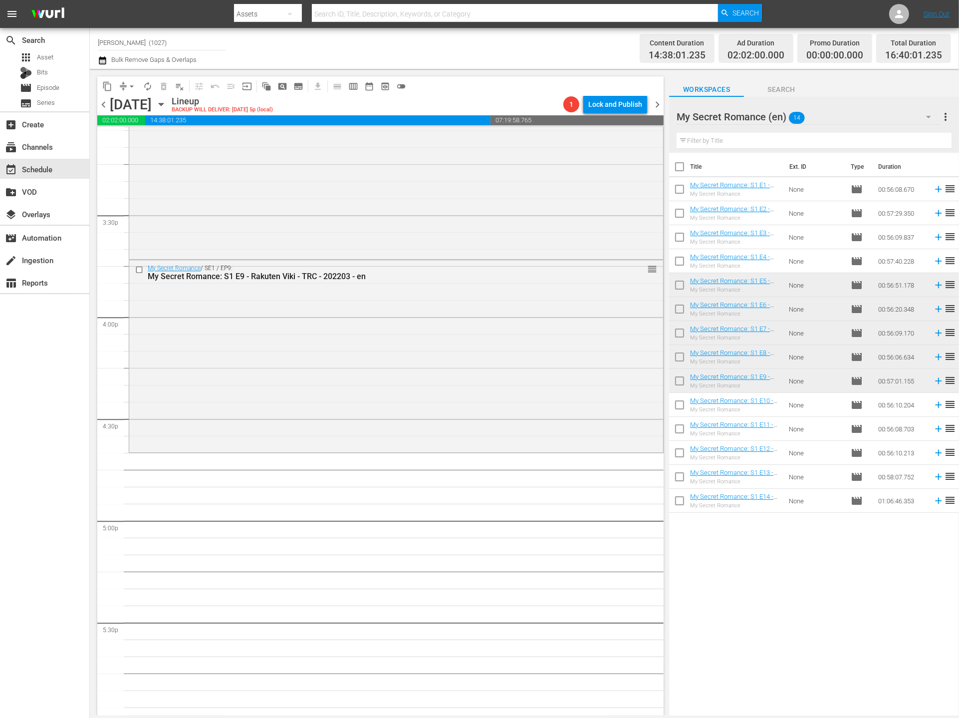
click at [877, 114] on div "My Secret Romance (en) 14" at bounding box center [809, 117] width 264 height 28
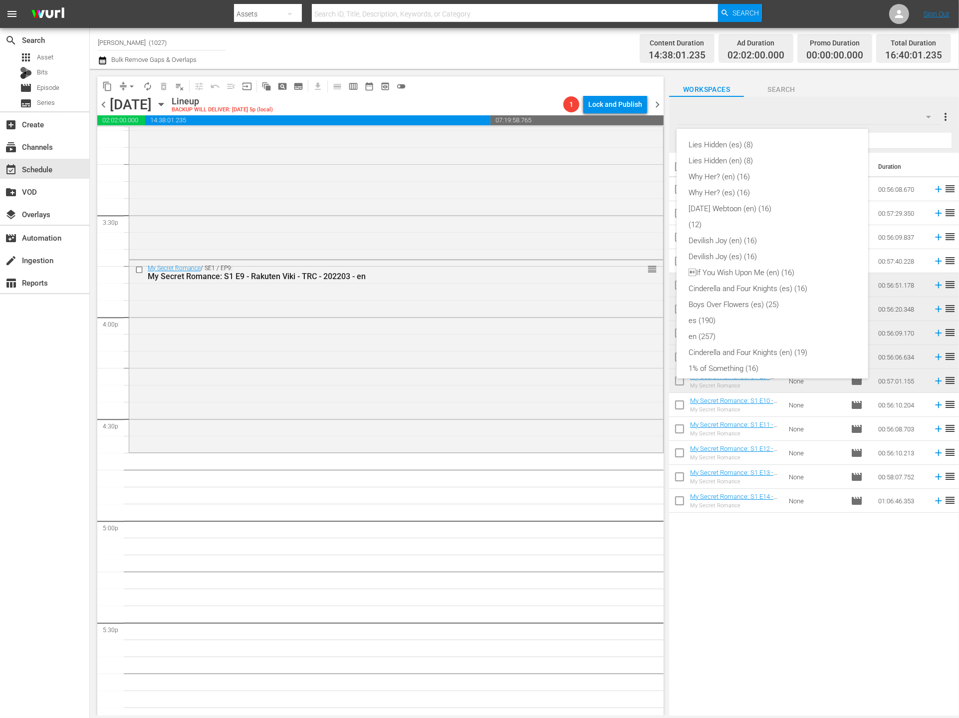
scroll to position [245, 0]
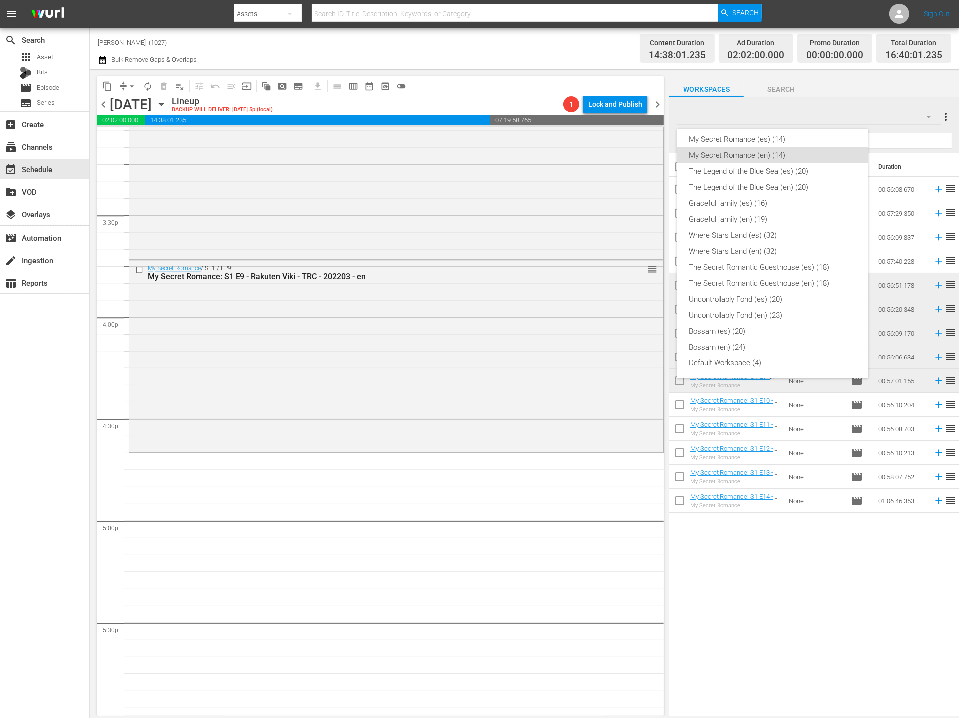
click at [515, 522] on div "Lies Hidden (es) (8) Lies Hidden (en) (8) Why Her? (en) (16) Why Her? (es) (16)…" at bounding box center [479, 359] width 959 height 718
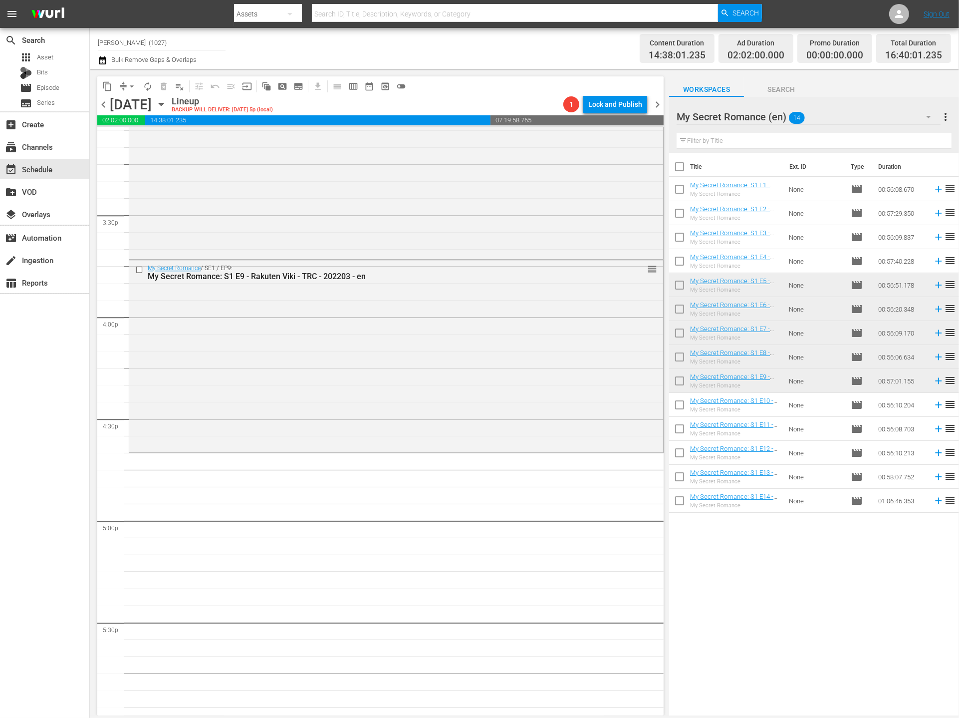
click at [877, 108] on div "My Secret Romance (en) 14" at bounding box center [809, 117] width 264 height 28
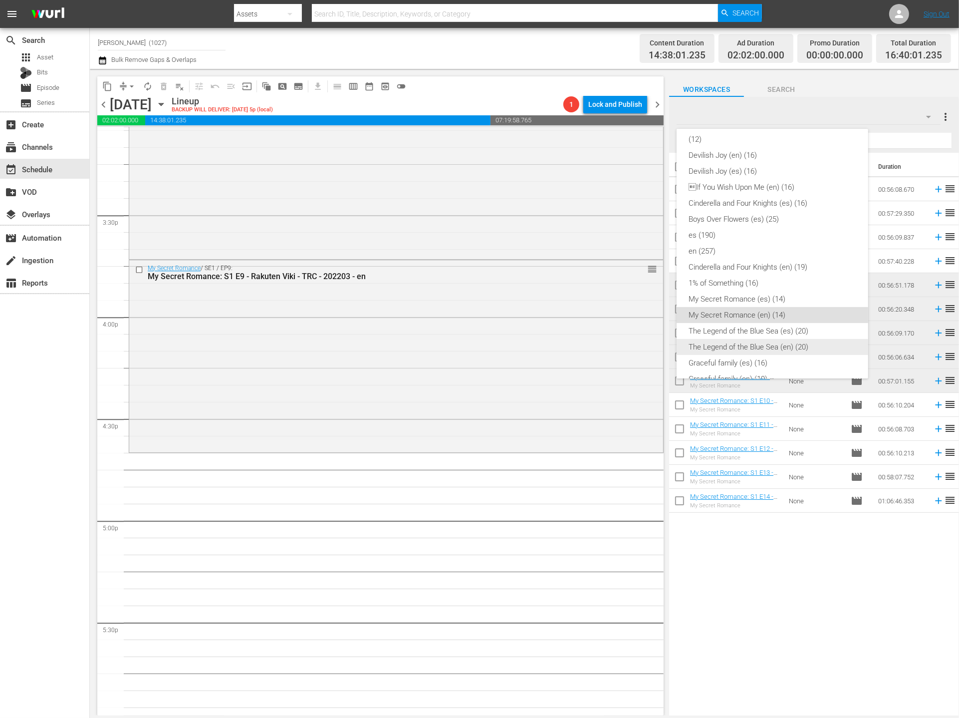
scroll to position [0, 0]
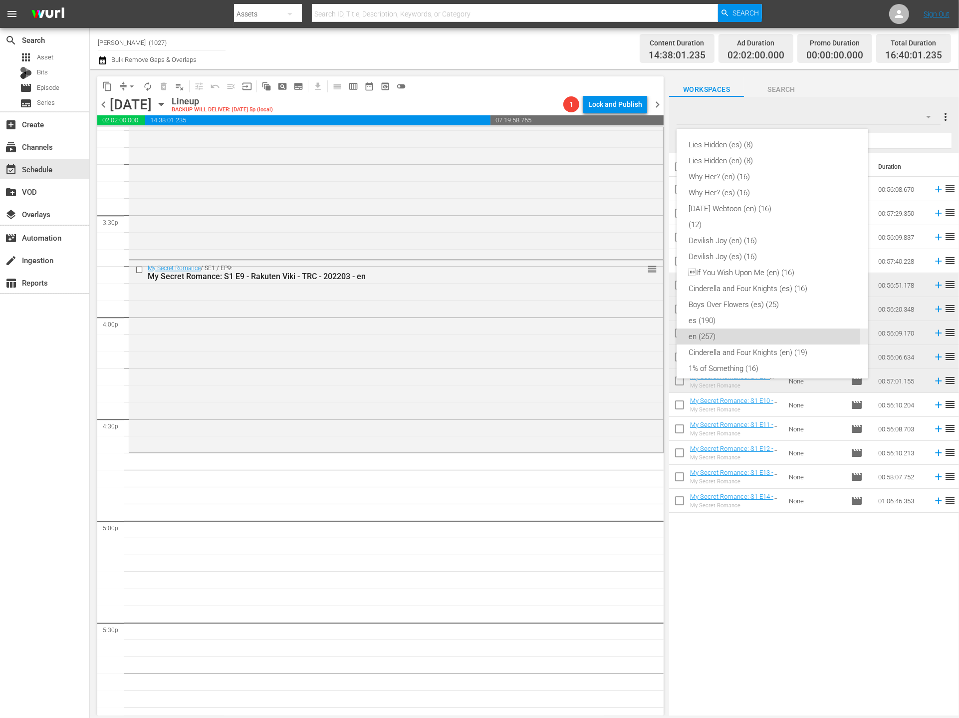
click at [711, 335] on div "en (257)" at bounding box center [773, 336] width 168 height 16
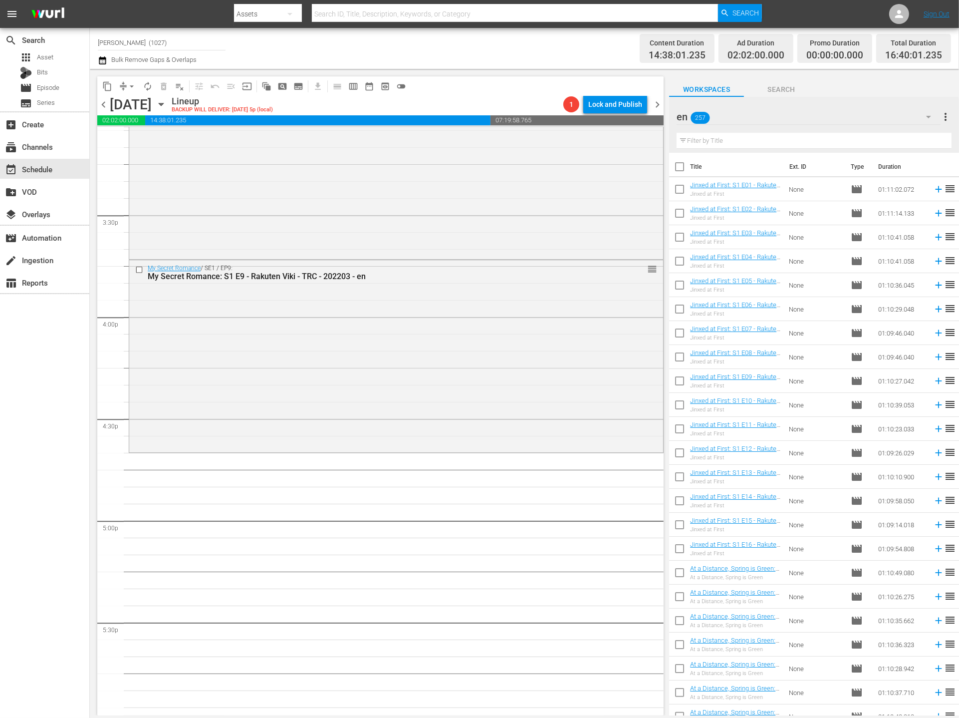
click at [774, 140] on input "text" at bounding box center [814, 141] width 275 height 16
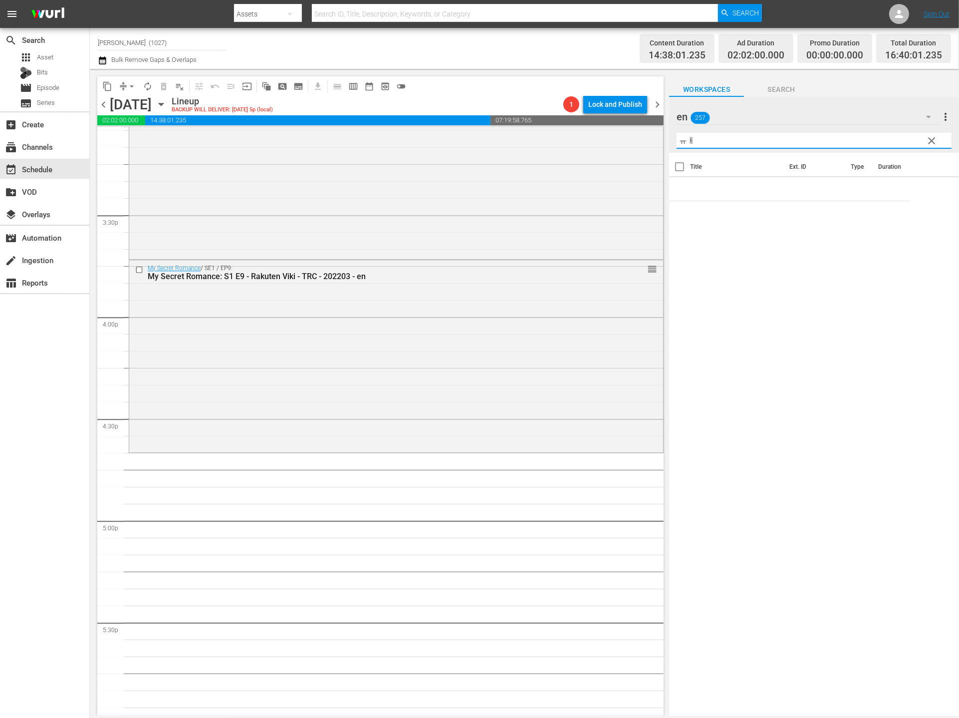
type input "ㅠ"
type input "boysa"
type input "flower"
type input "boys"
type input "boys over flower"
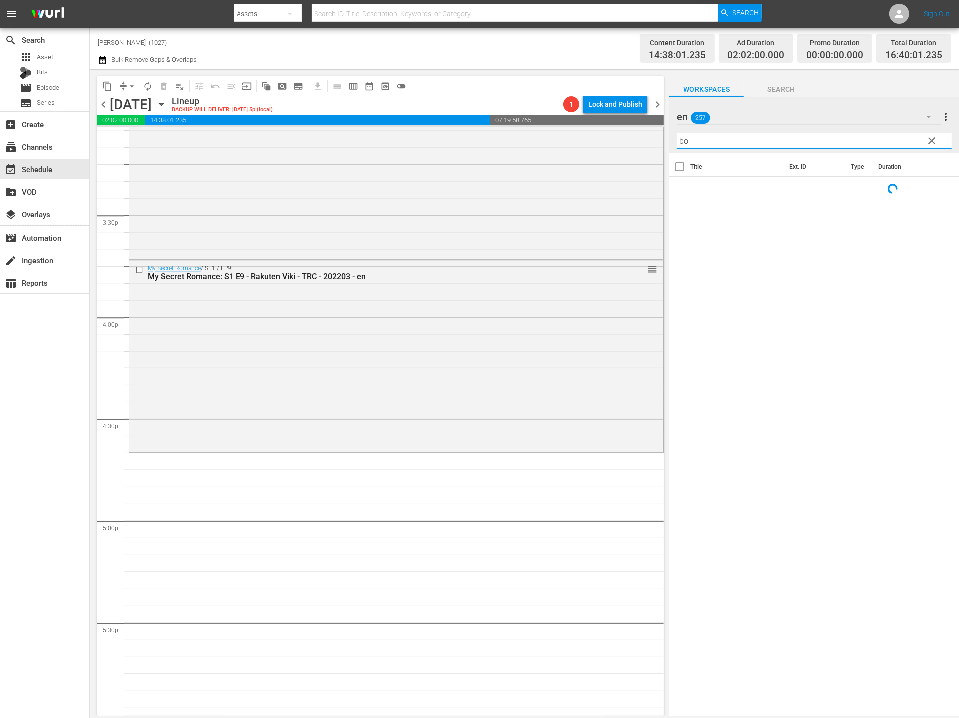
type input "b"
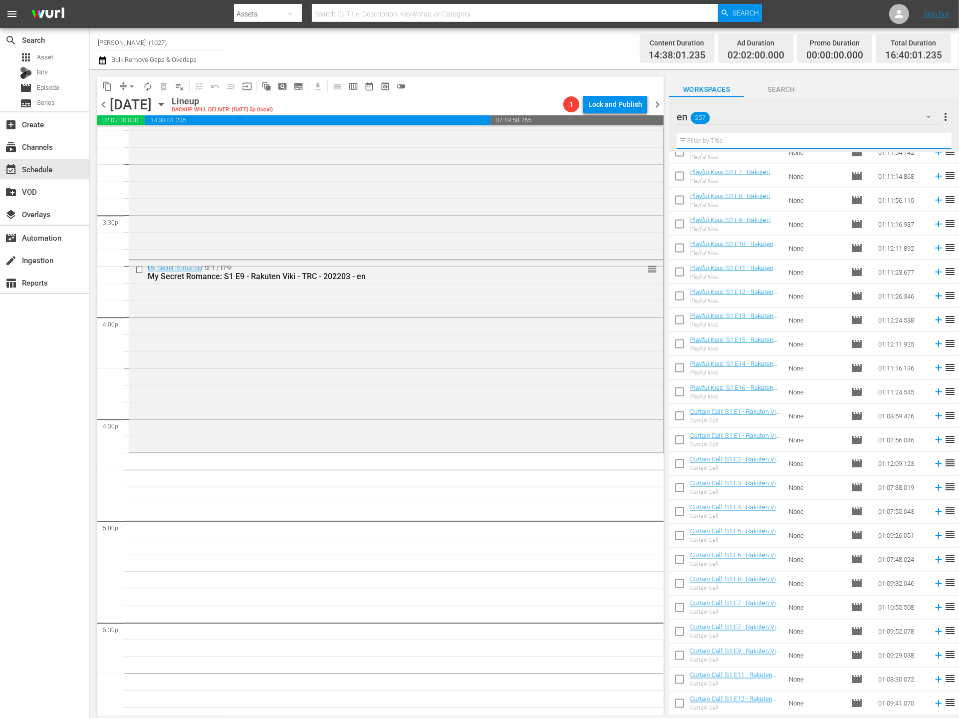
scroll to position [2359, 0]
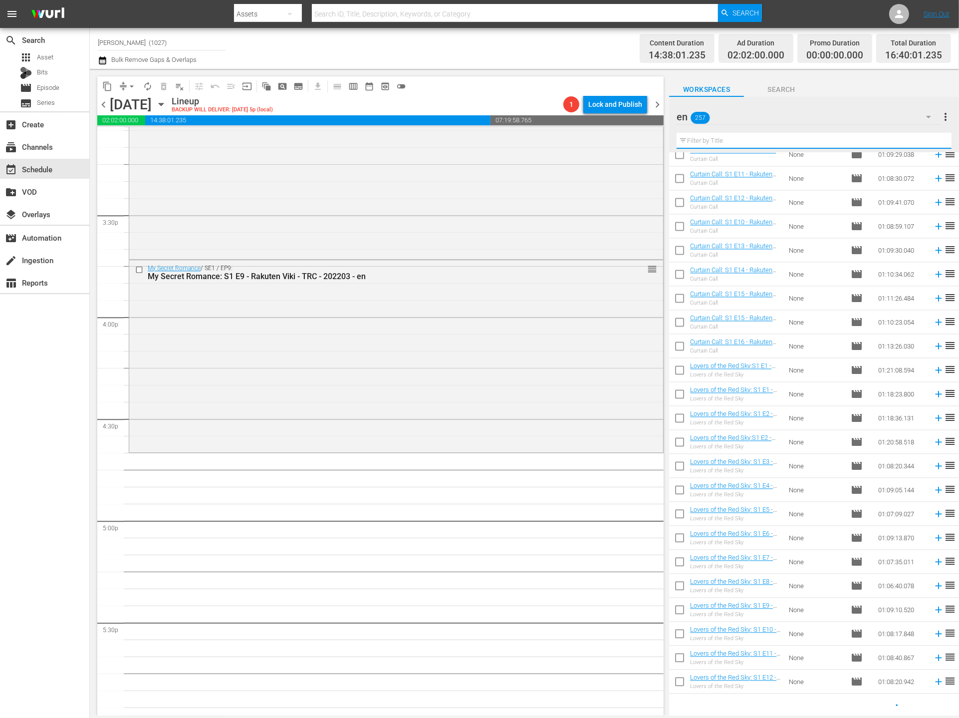
click at [736, 147] on input "text" at bounding box center [814, 141] width 275 height 16
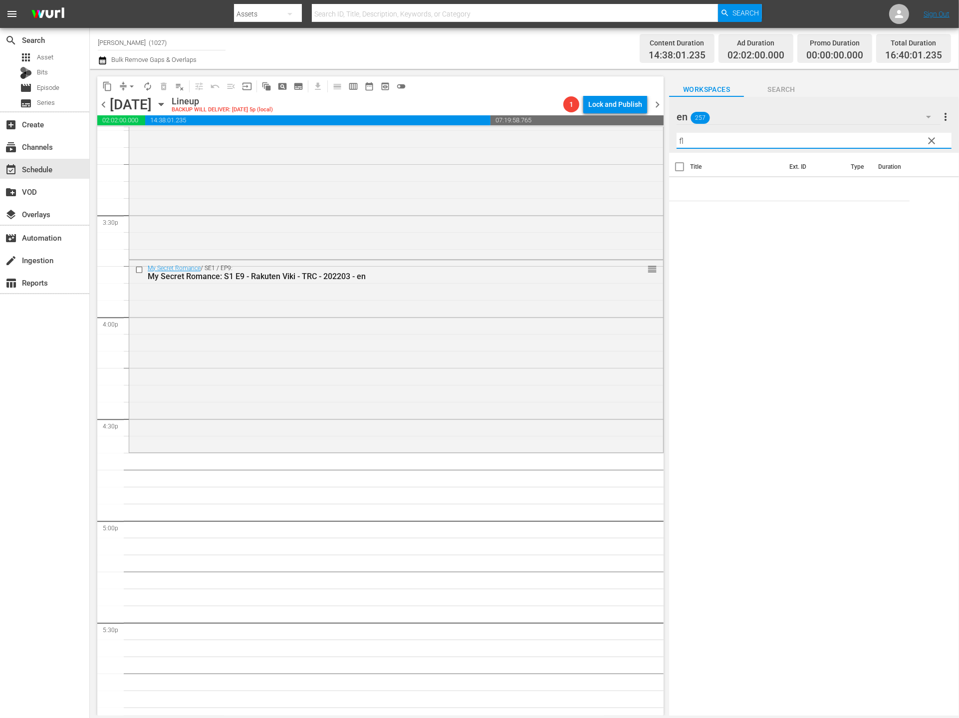
type input "f"
type input "b"
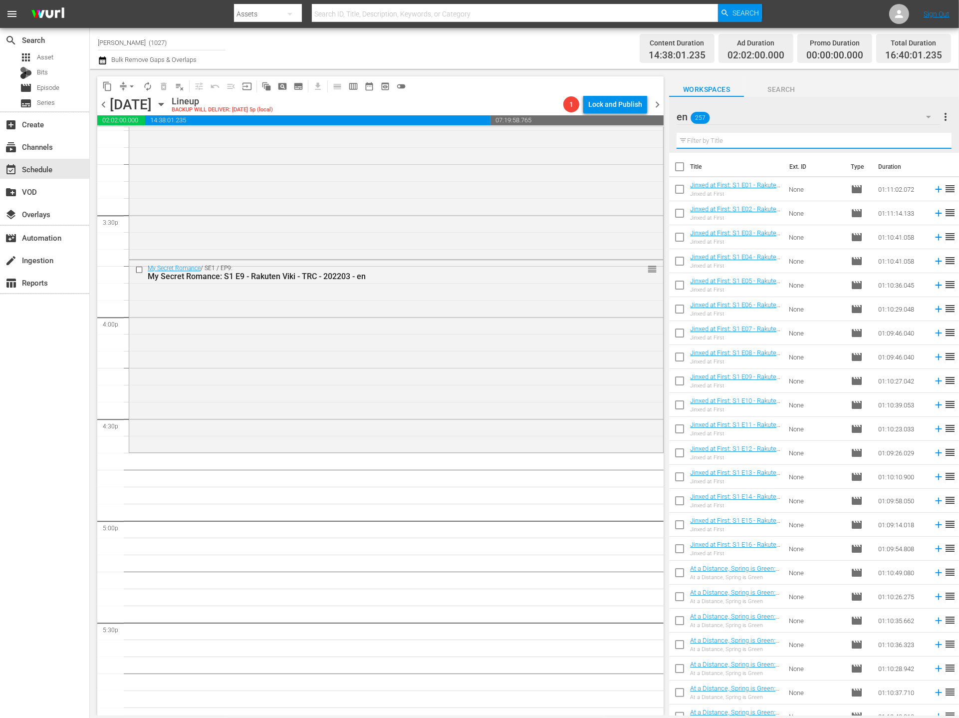
type input "b"
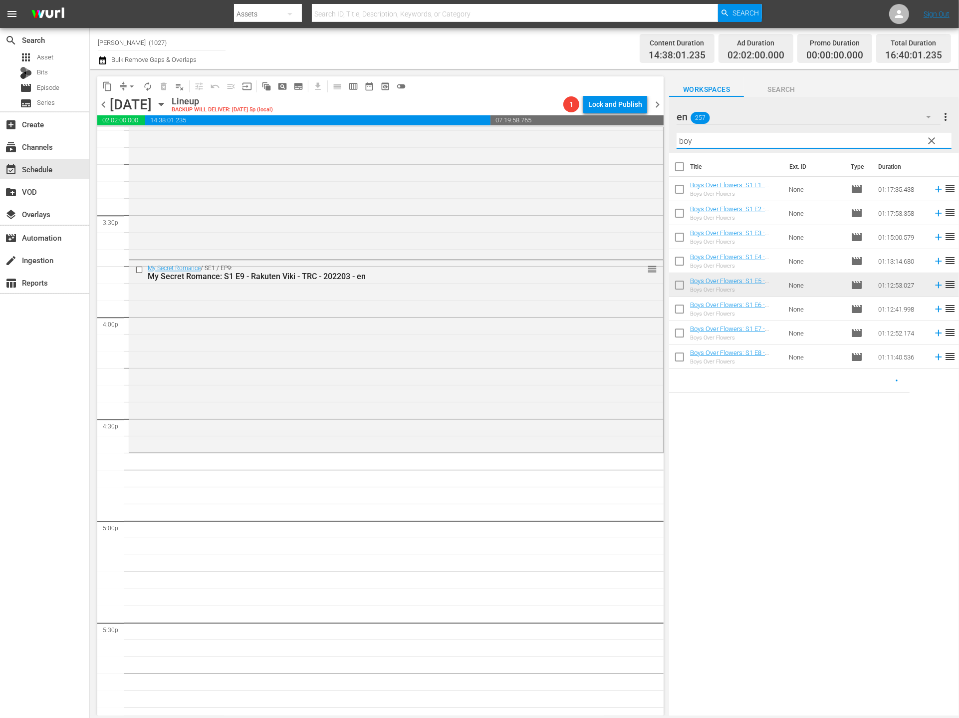
type input "boy"
click at [683, 315] on input "checkbox" at bounding box center [679, 310] width 21 height 21
checkbox input "true"
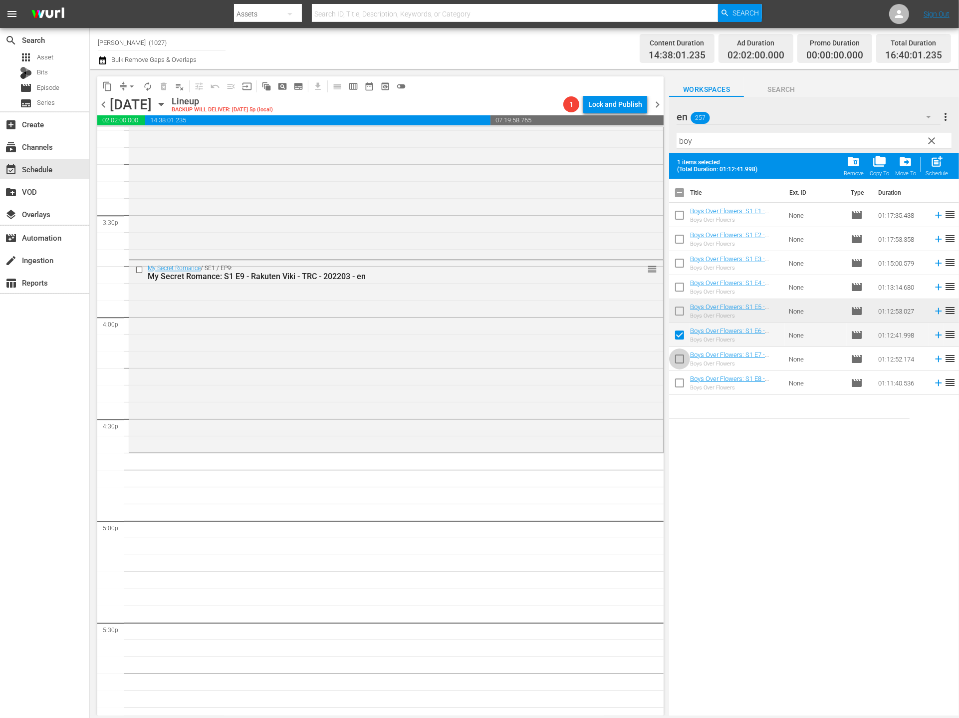
click at [678, 362] on input "checkbox" at bounding box center [679, 360] width 21 height 21
checkbox input "true"
click at [680, 390] on input "checkbox" at bounding box center [679, 384] width 21 height 21
checkbox input "true"
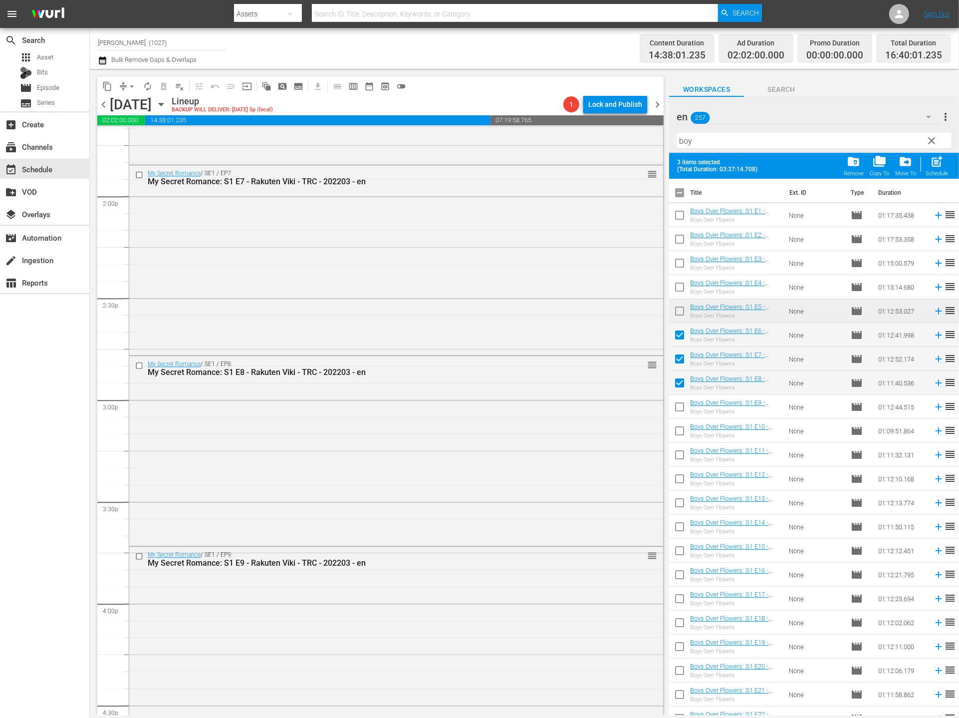
scroll to position [3107, 0]
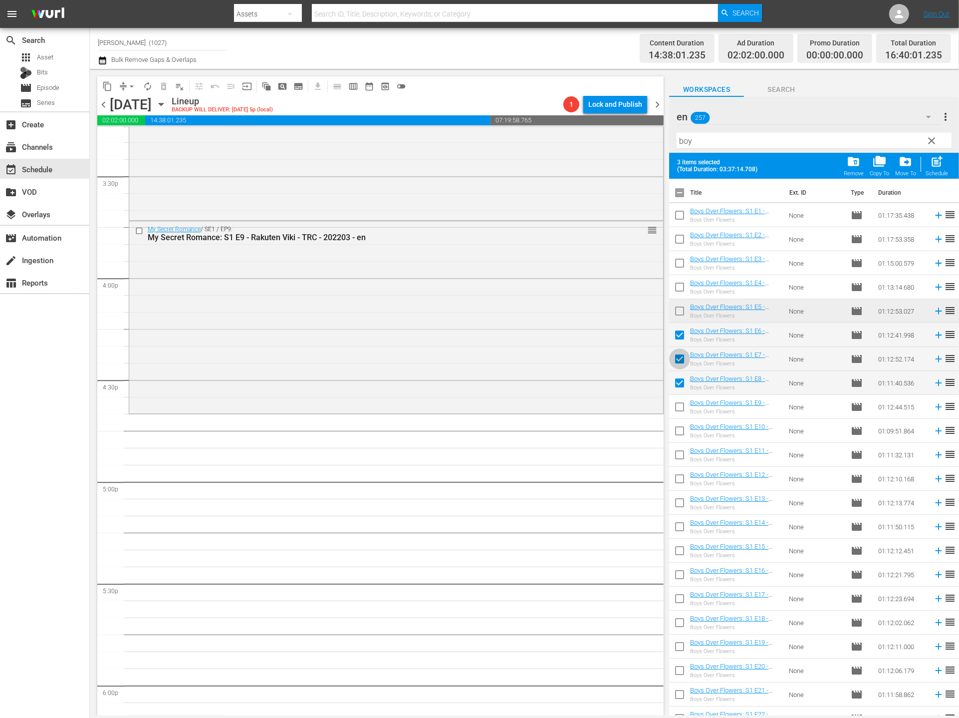
click at [679, 362] on input "checkbox" at bounding box center [679, 360] width 21 height 21
checkbox input "false"
click at [679, 383] on input "checkbox" at bounding box center [679, 384] width 21 height 21
checkbox input "false"
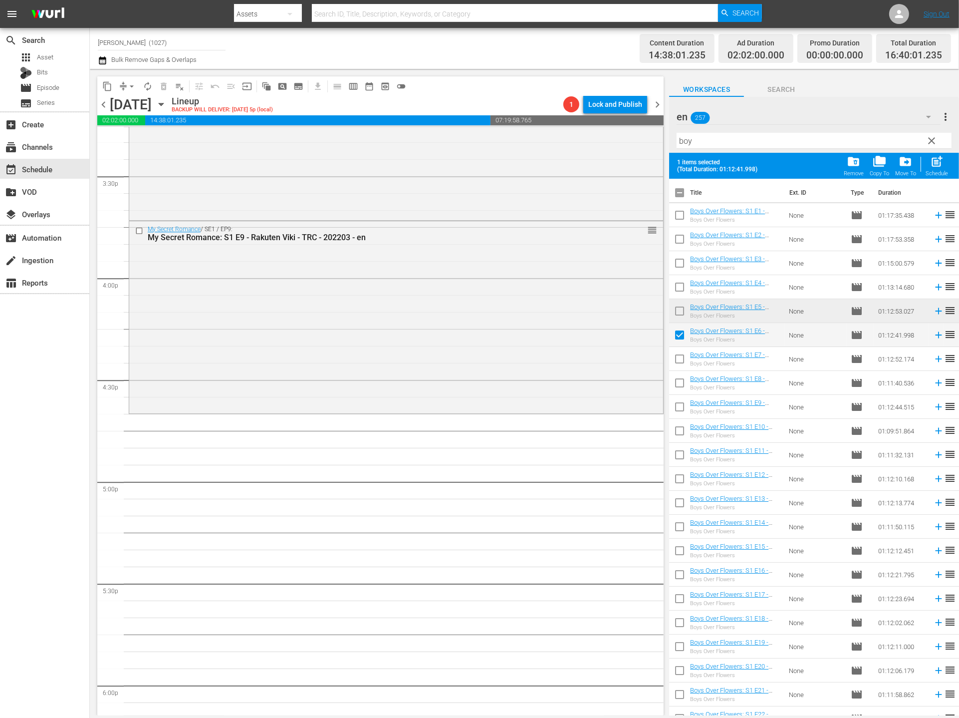
click at [877, 334] on icon at bounding box center [938, 335] width 6 height 6
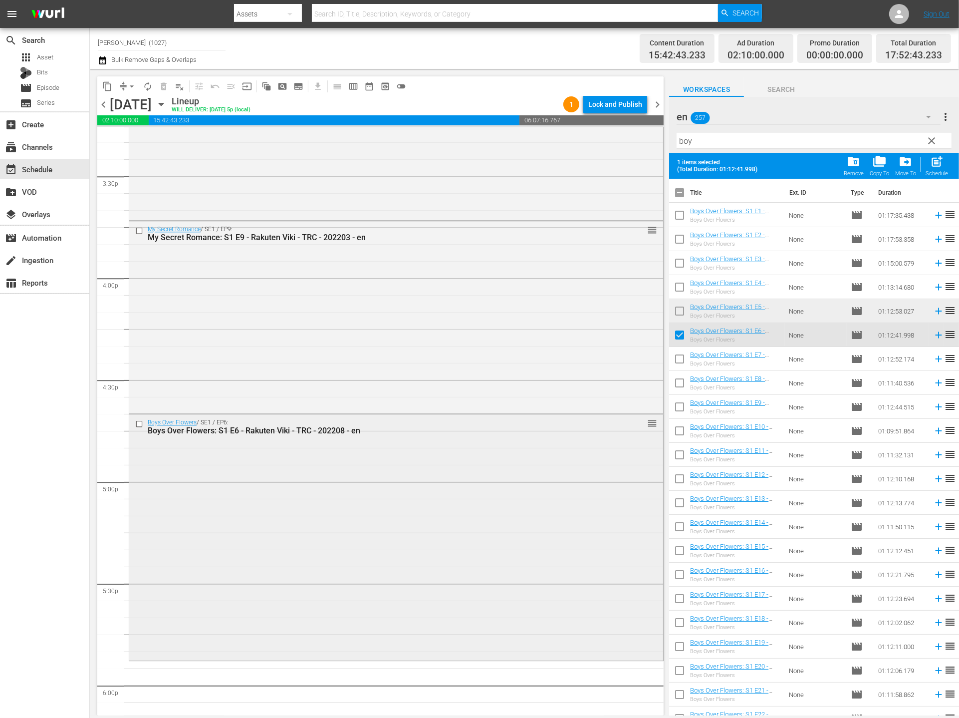
click at [503, 583] on div "Boys Over Flowers / SE1 / EP6: Boys Over Flowers: S1 E6 - Rakuten Viki - TRC - …" at bounding box center [396, 536] width 534 height 244
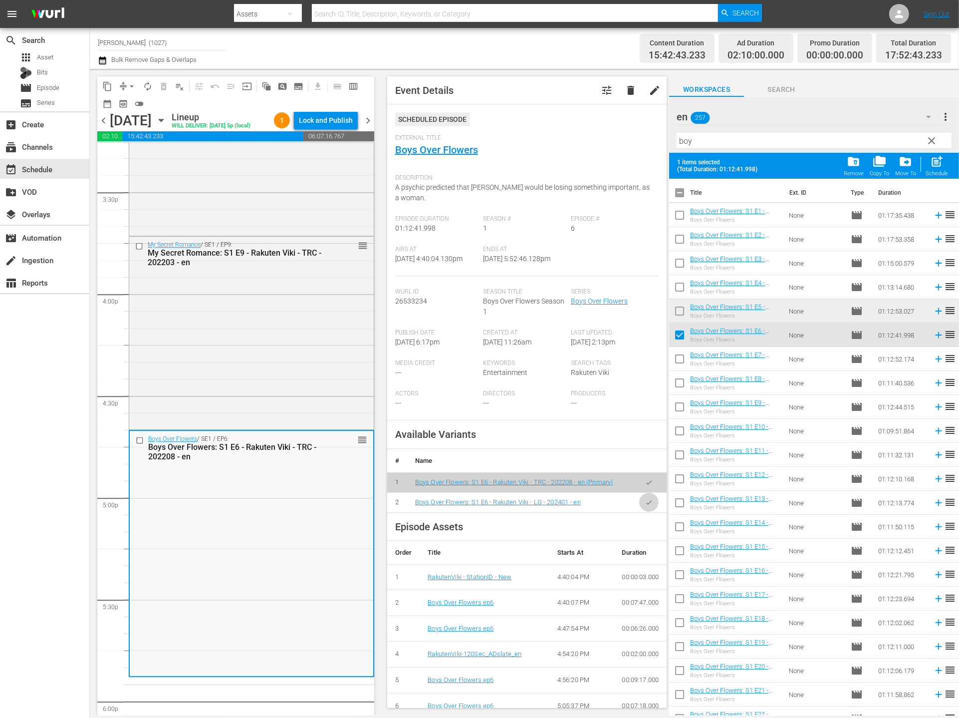
click at [639, 512] on button "button" at bounding box center [648, 502] width 19 height 19
click at [684, 358] on input "checkbox" at bounding box center [679, 360] width 21 height 21
checkbox input "true"
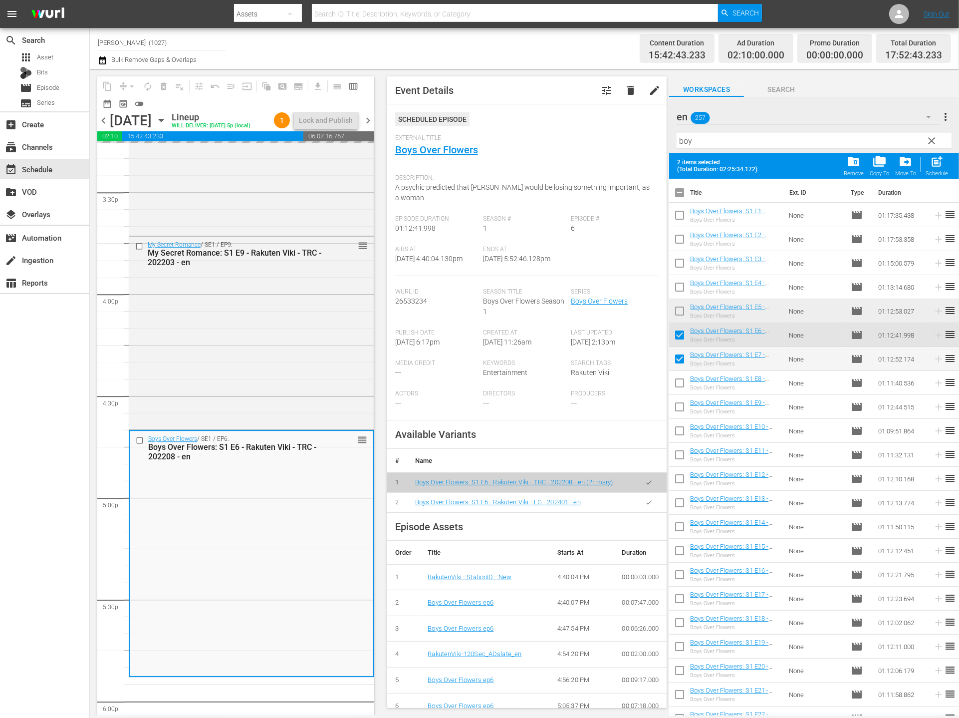
click at [682, 385] on input "checkbox" at bounding box center [679, 384] width 21 height 21
checkbox input "true"
click at [682, 406] on input "checkbox" at bounding box center [679, 408] width 21 height 21
checkbox input "true"
click at [681, 440] on input "checkbox" at bounding box center [679, 432] width 21 height 21
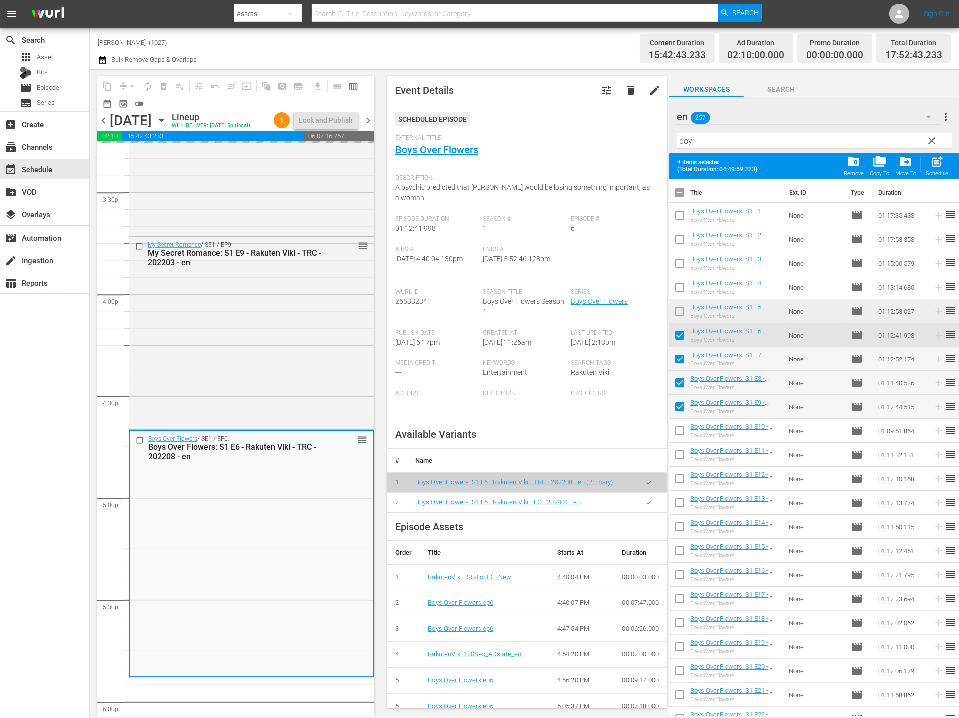
checkbox input "true"
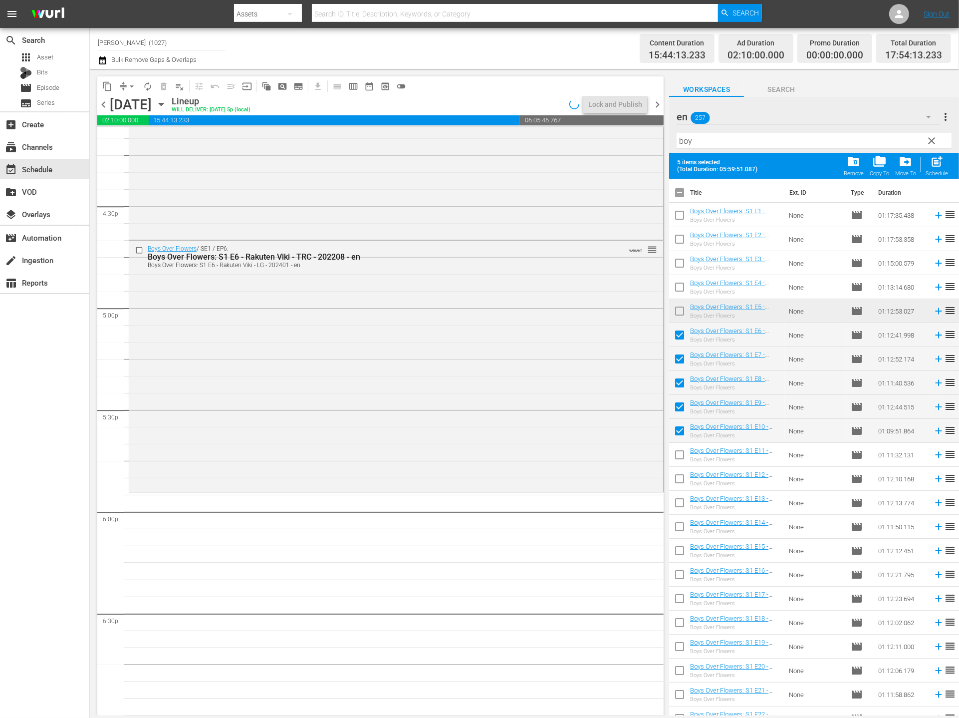
scroll to position [3206, 0]
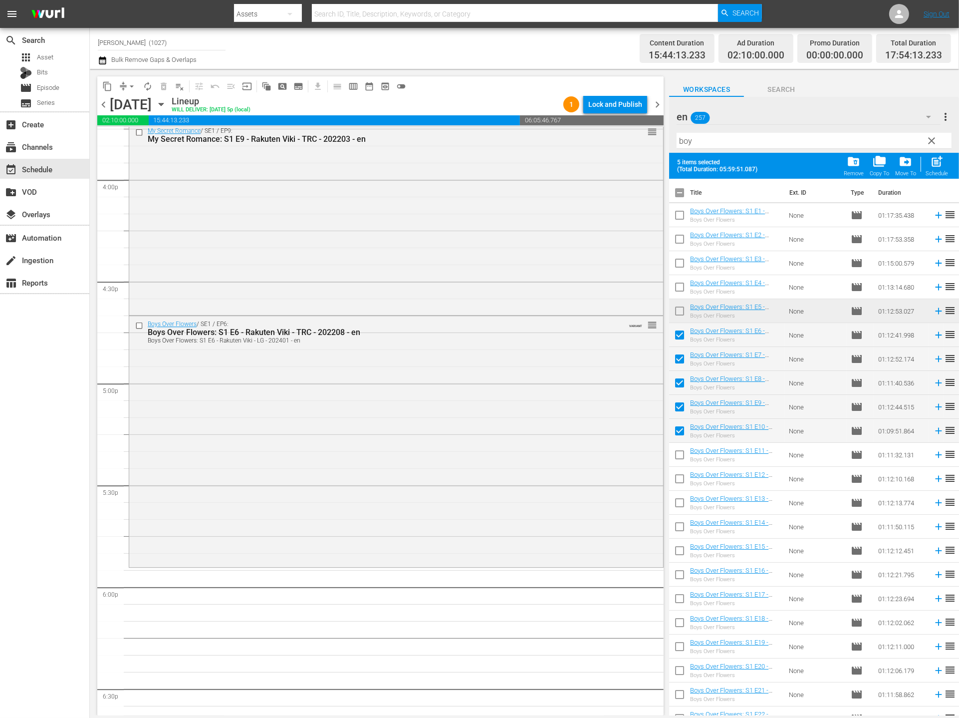
click at [674, 334] on input "checkbox" at bounding box center [679, 336] width 21 height 21
checkbox input "false"
click at [877, 170] on div "post_add Schedule" at bounding box center [937, 166] width 22 height 22
checkbox input "false"
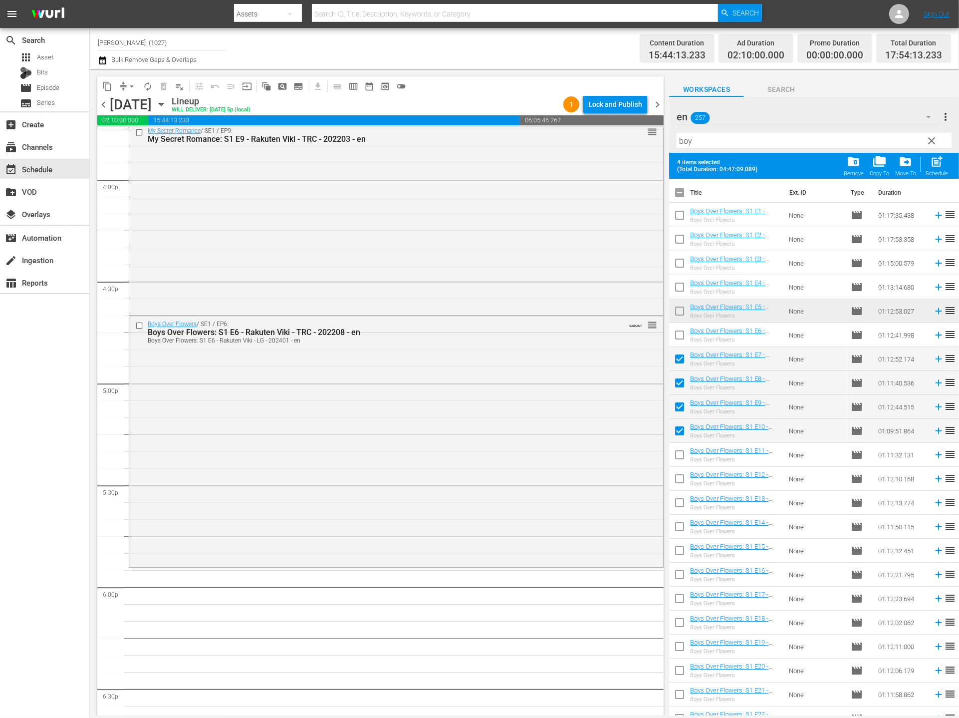
checkbox input "false"
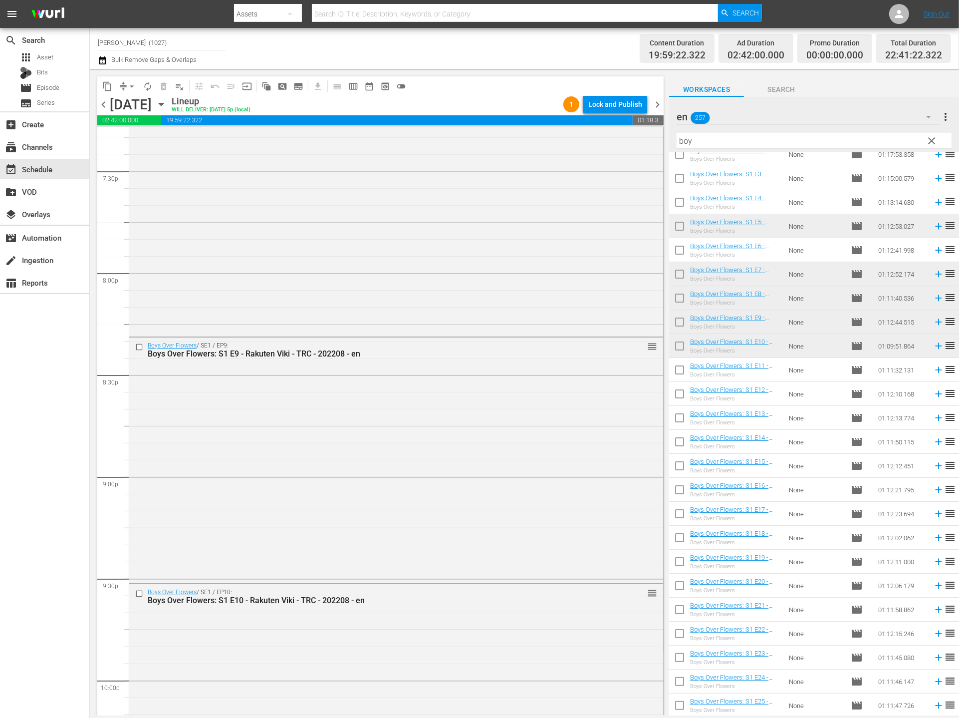
scroll to position [4299, 0]
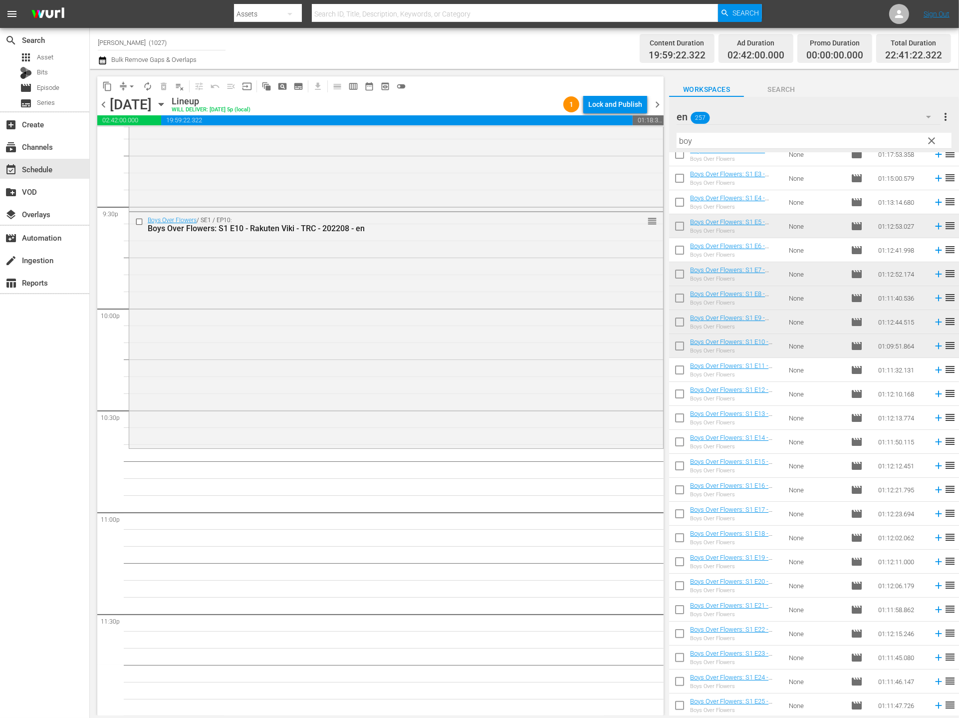
click at [860, 109] on div "en 257" at bounding box center [809, 117] width 264 height 28
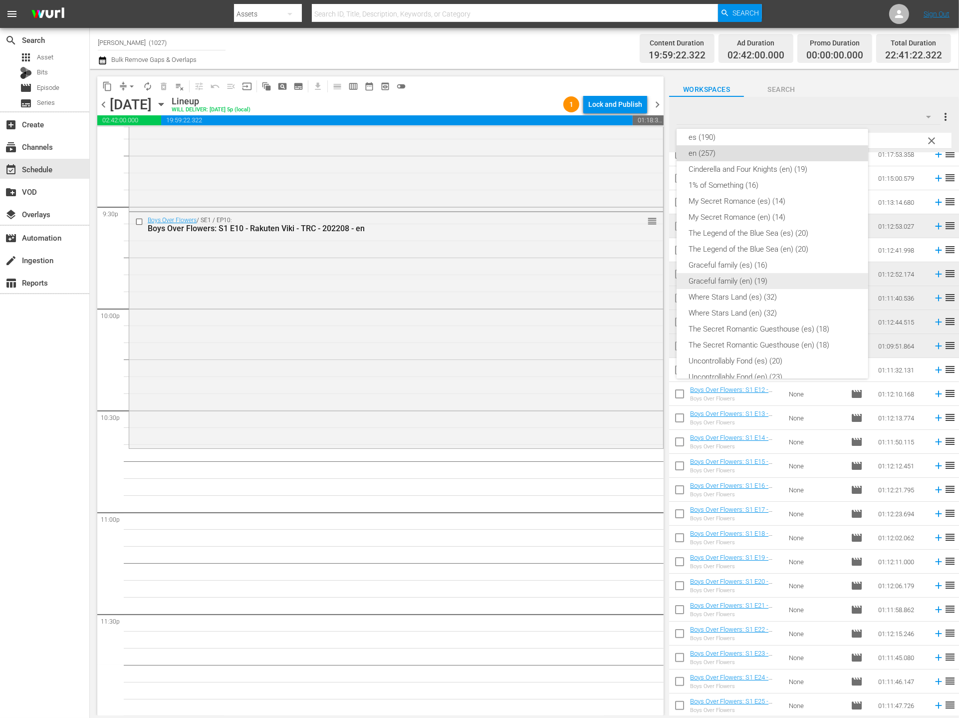
scroll to position [245, 0]
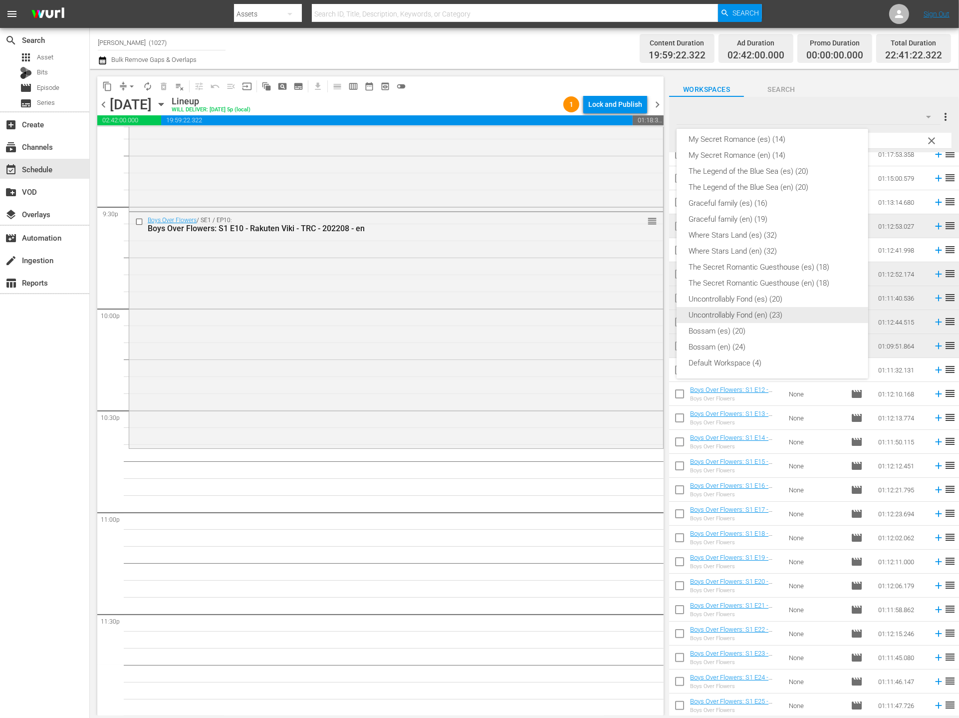
click at [796, 311] on div "Uncontrollably Fond (en) (23)" at bounding box center [773, 315] width 168 height 16
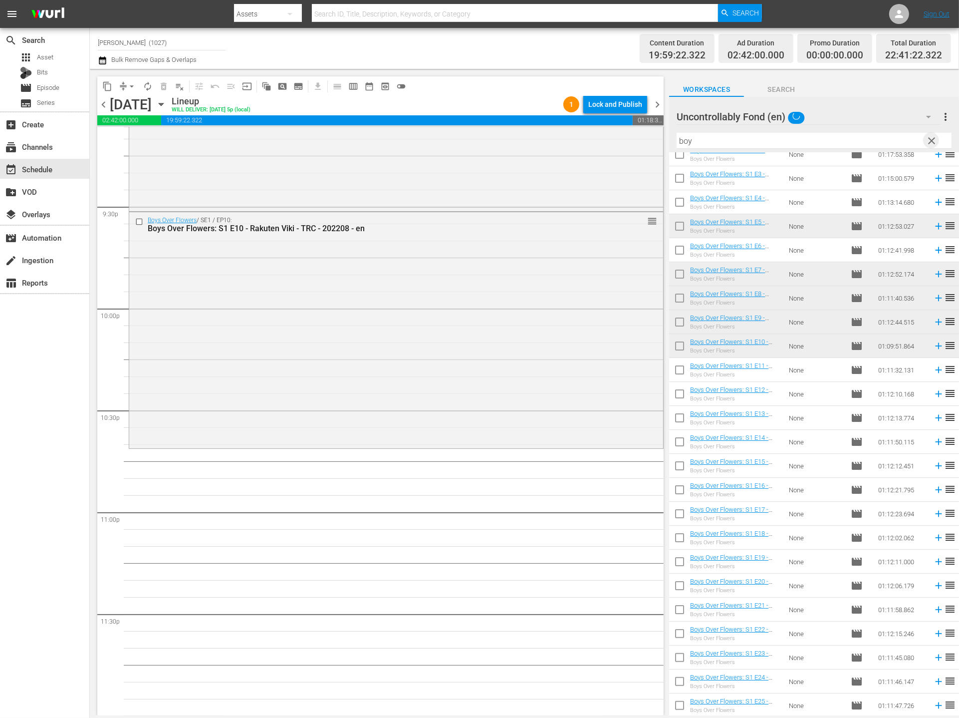
click at [877, 141] on span "clear" at bounding box center [932, 141] width 12 height 12
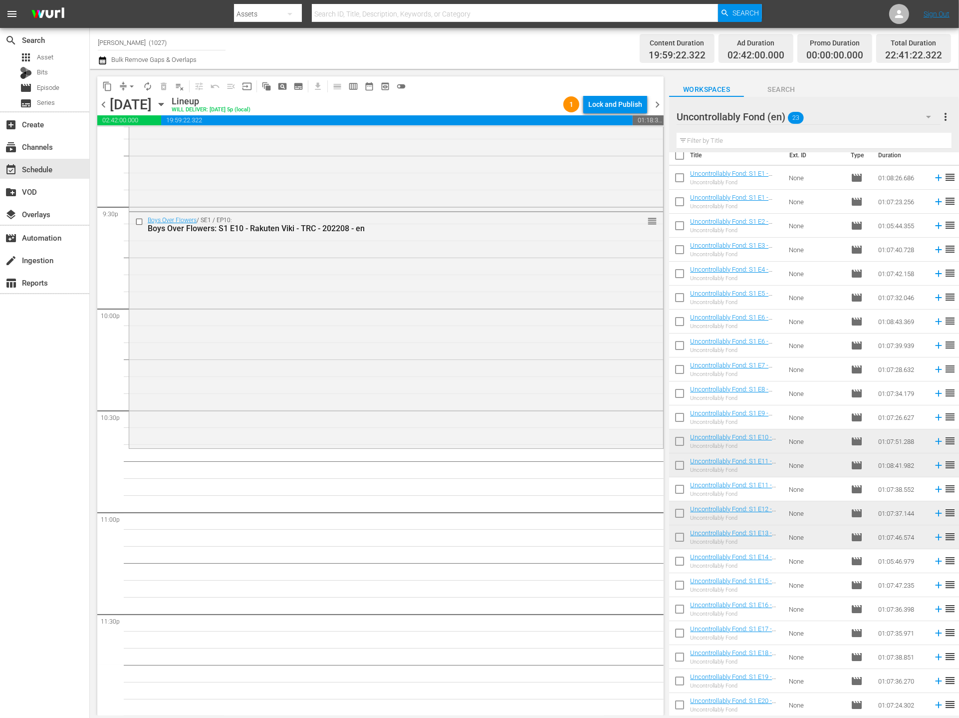
scroll to position [11, 0]
click at [877, 534] on icon at bounding box center [938, 537] width 11 height 11
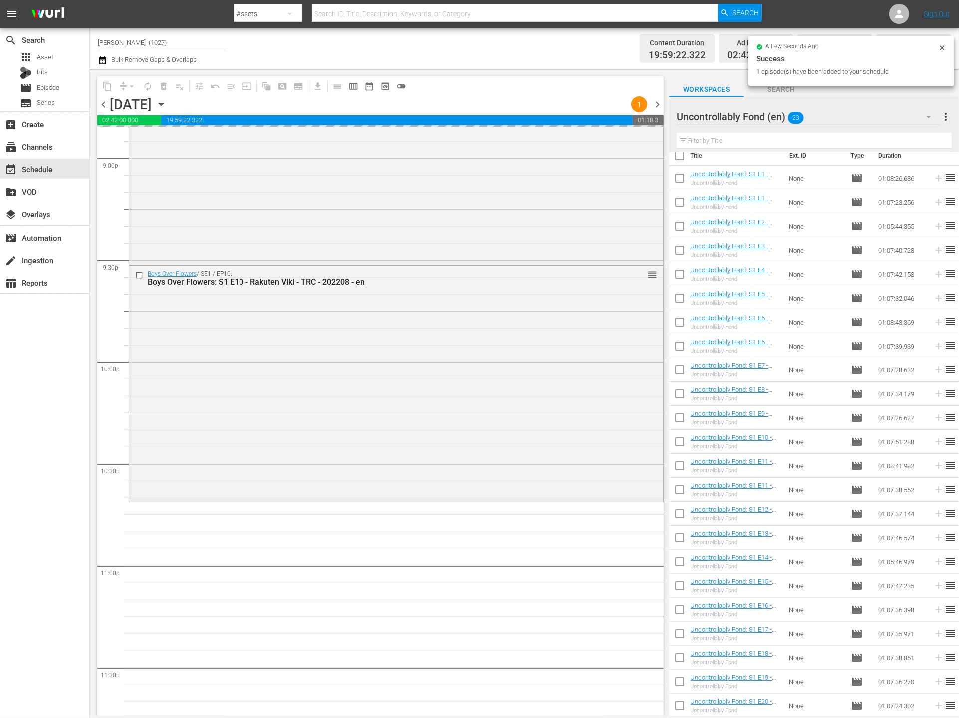
scroll to position [4299, 0]
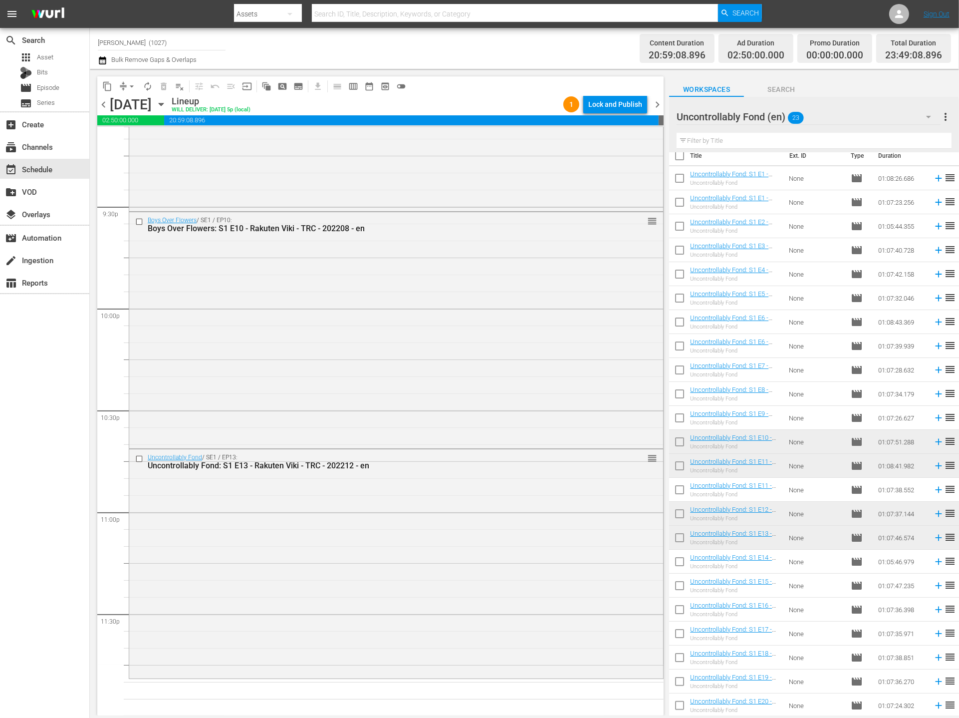
click at [877, 563] on icon at bounding box center [938, 561] width 11 height 11
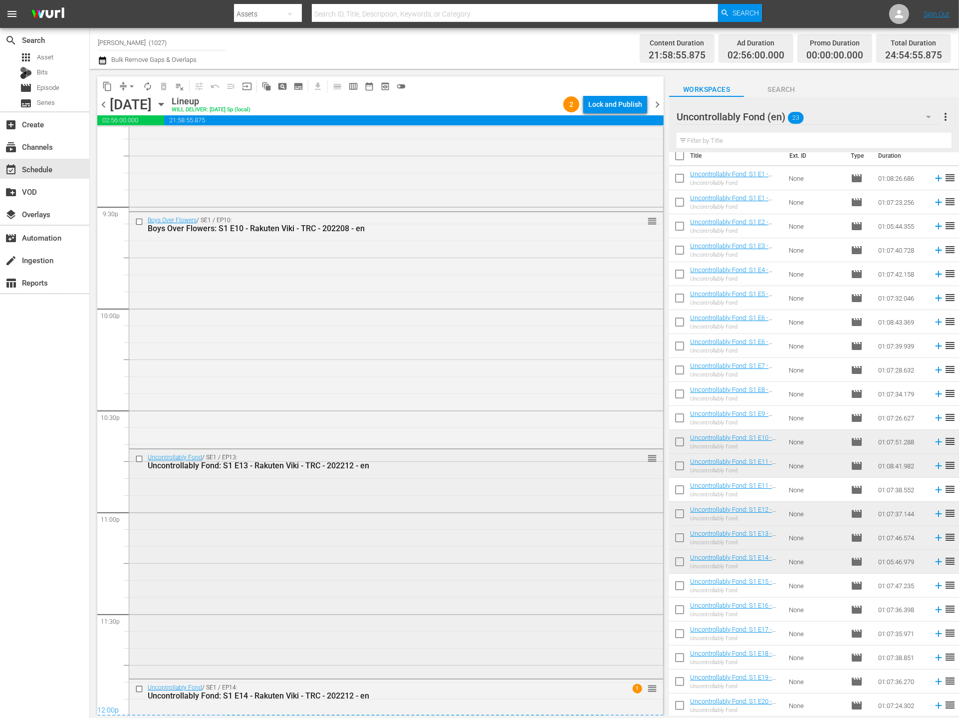
scroll to position [4486, 0]
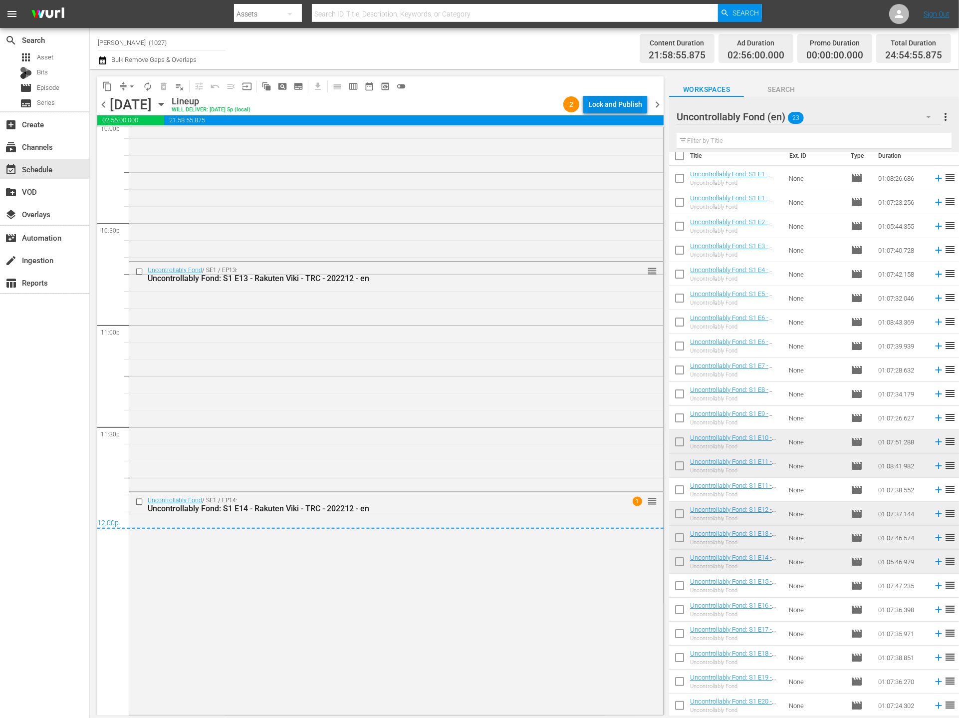
click at [619, 104] on div "Lock and Publish" at bounding box center [615, 104] width 54 height 18
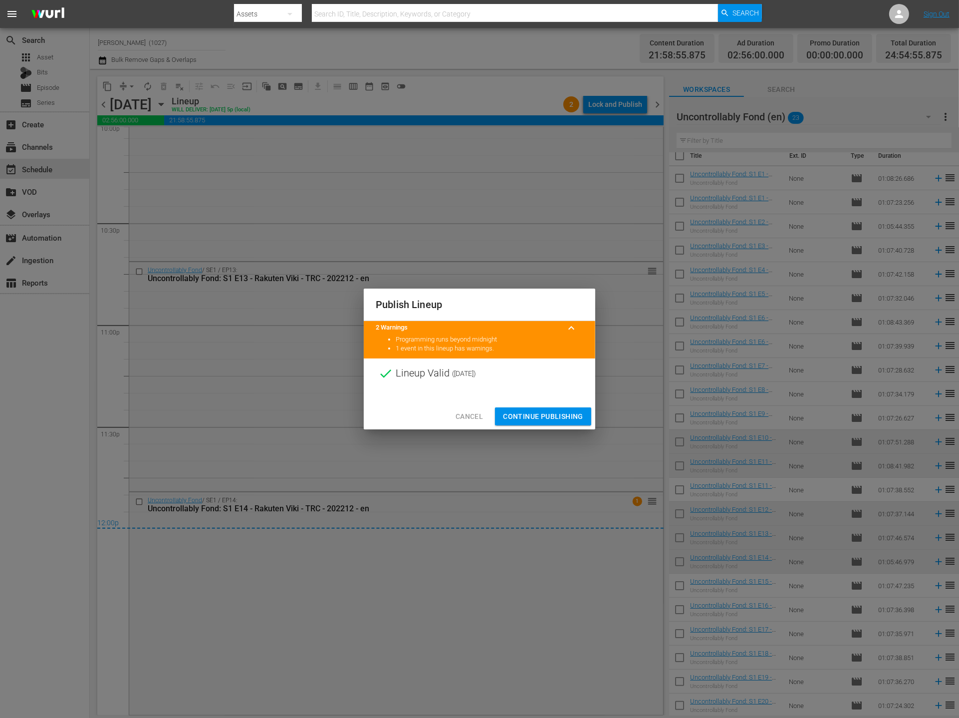
click at [537, 416] on span "Continue Publishing" at bounding box center [543, 416] width 80 height 12
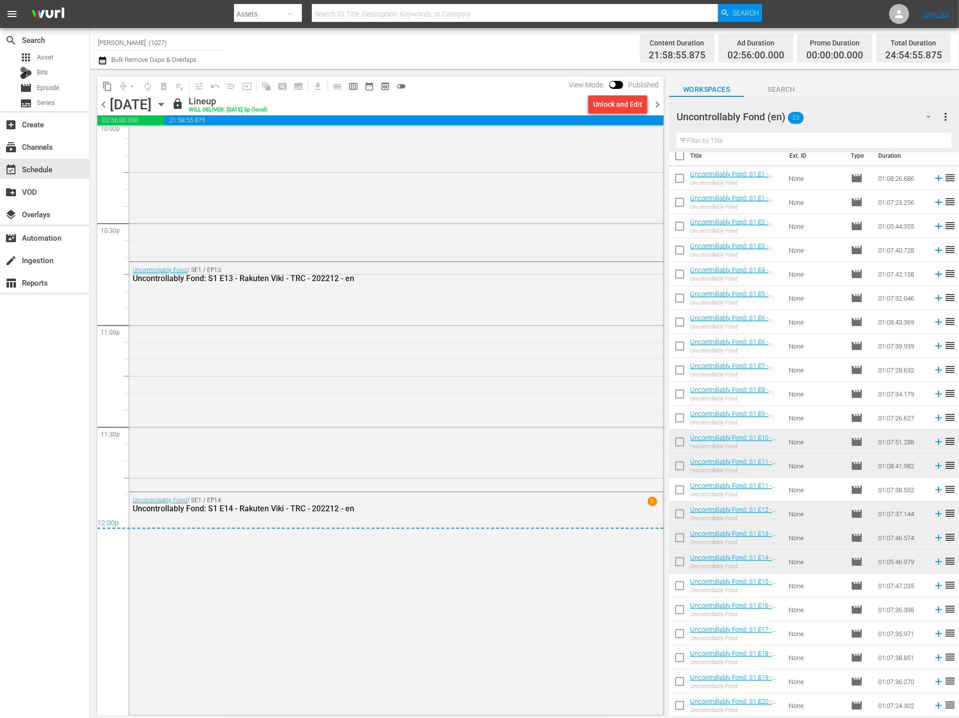
click at [657, 108] on span "chevron_right" at bounding box center [657, 104] width 12 height 12
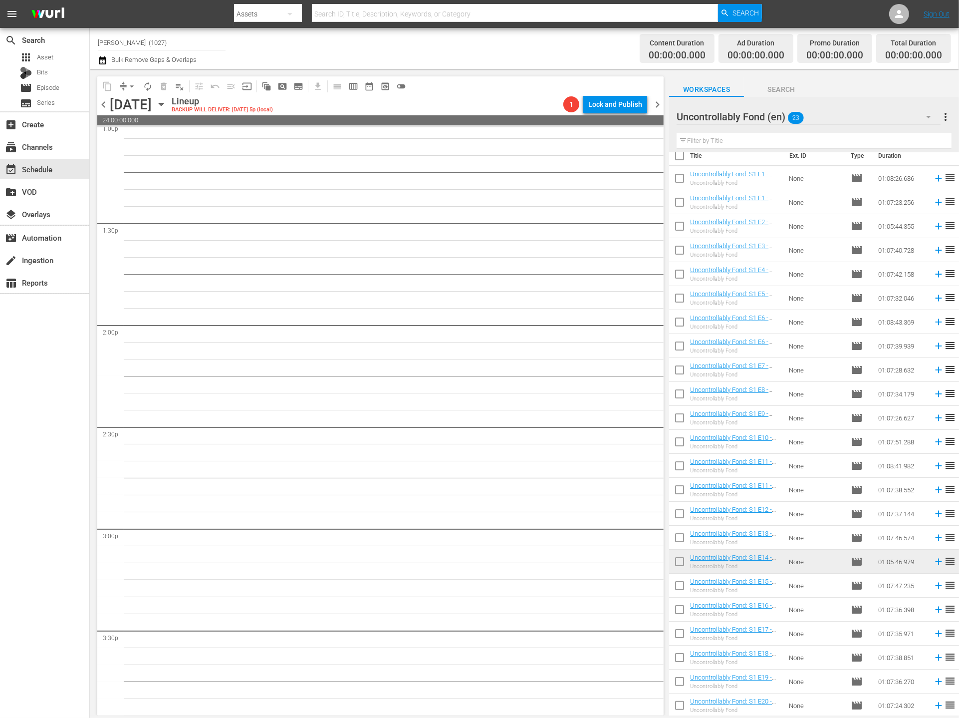
scroll to position [2140, 0]
click at [106, 61] on icon "button" at bounding box center [102, 60] width 9 height 12
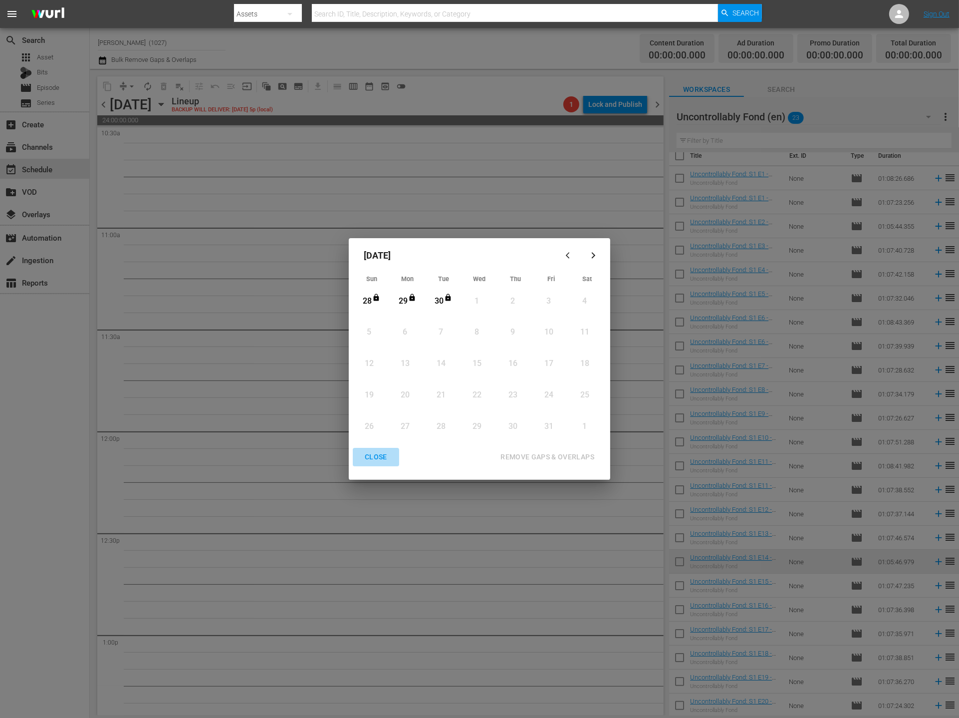
click at [395, 463] on div "CLOSE" at bounding box center [376, 457] width 38 height 12
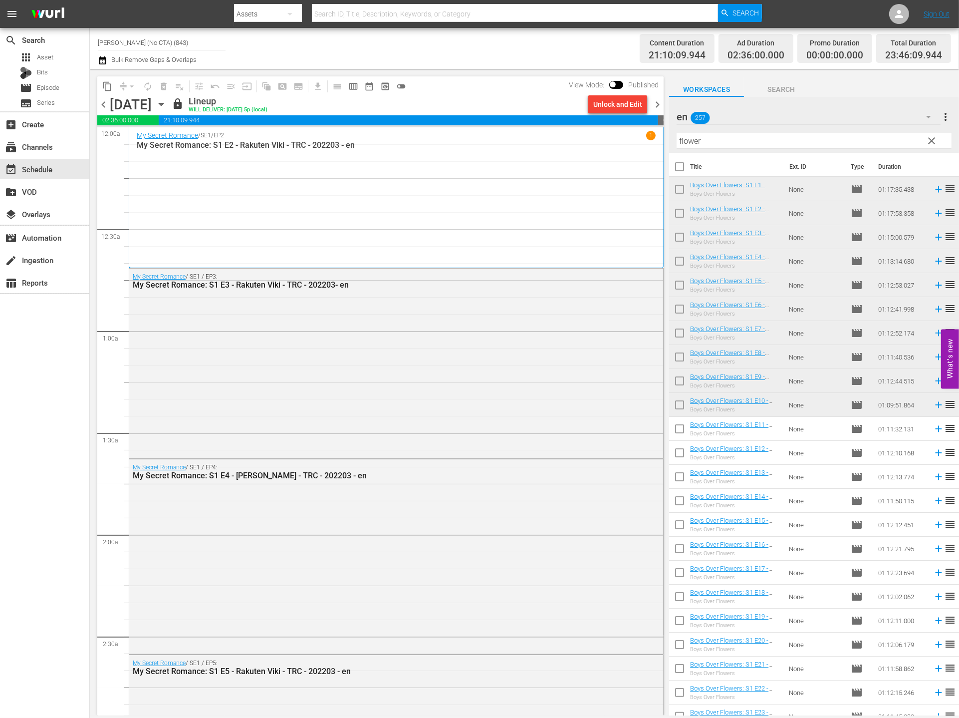
scroll to position [4393, 0]
